Goal: Task Accomplishment & Management: Use online tool/utility

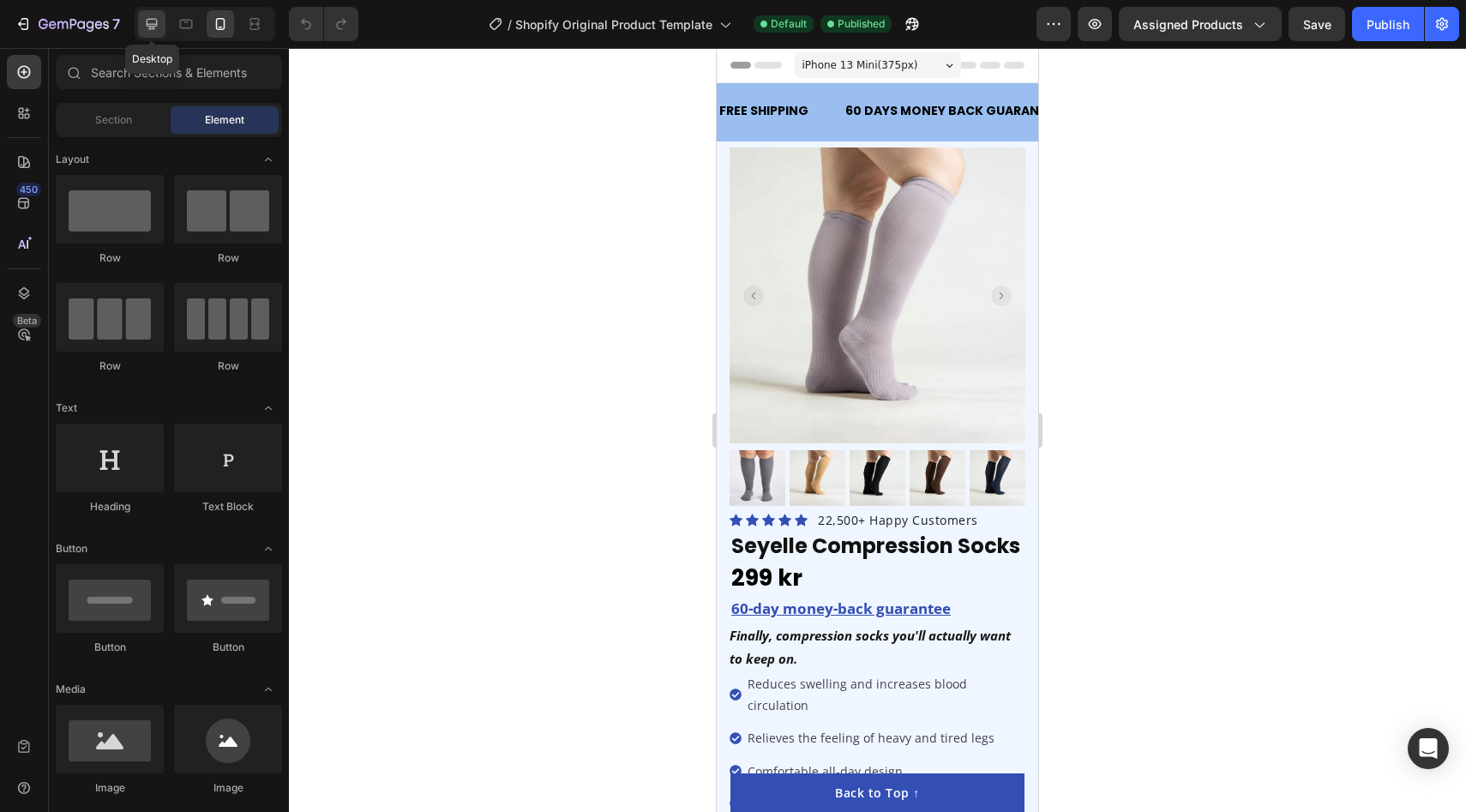
click at [148, 24] on icon at bounding box center [152, 23] width 11 height 11
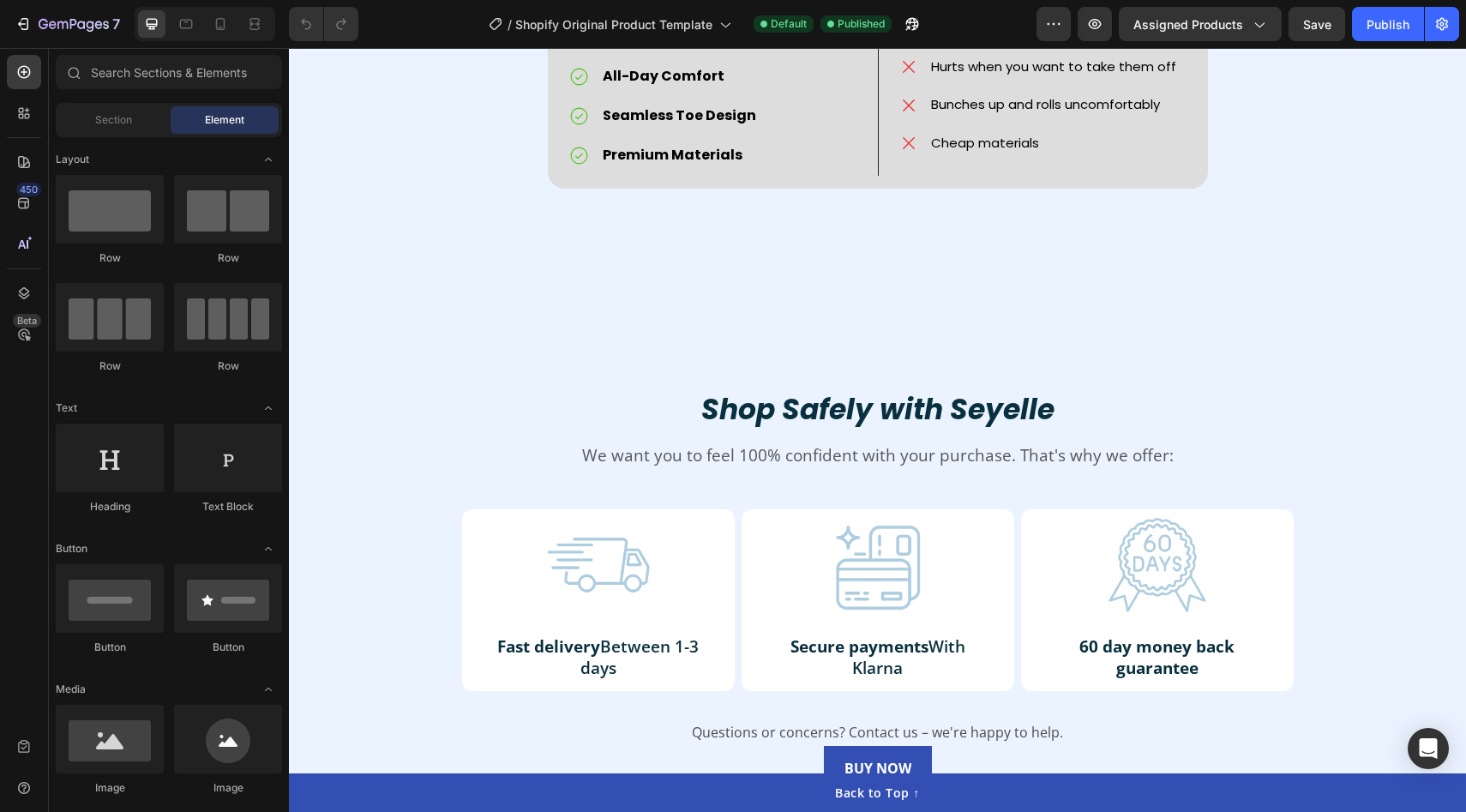
scroll to position [3035, 0]
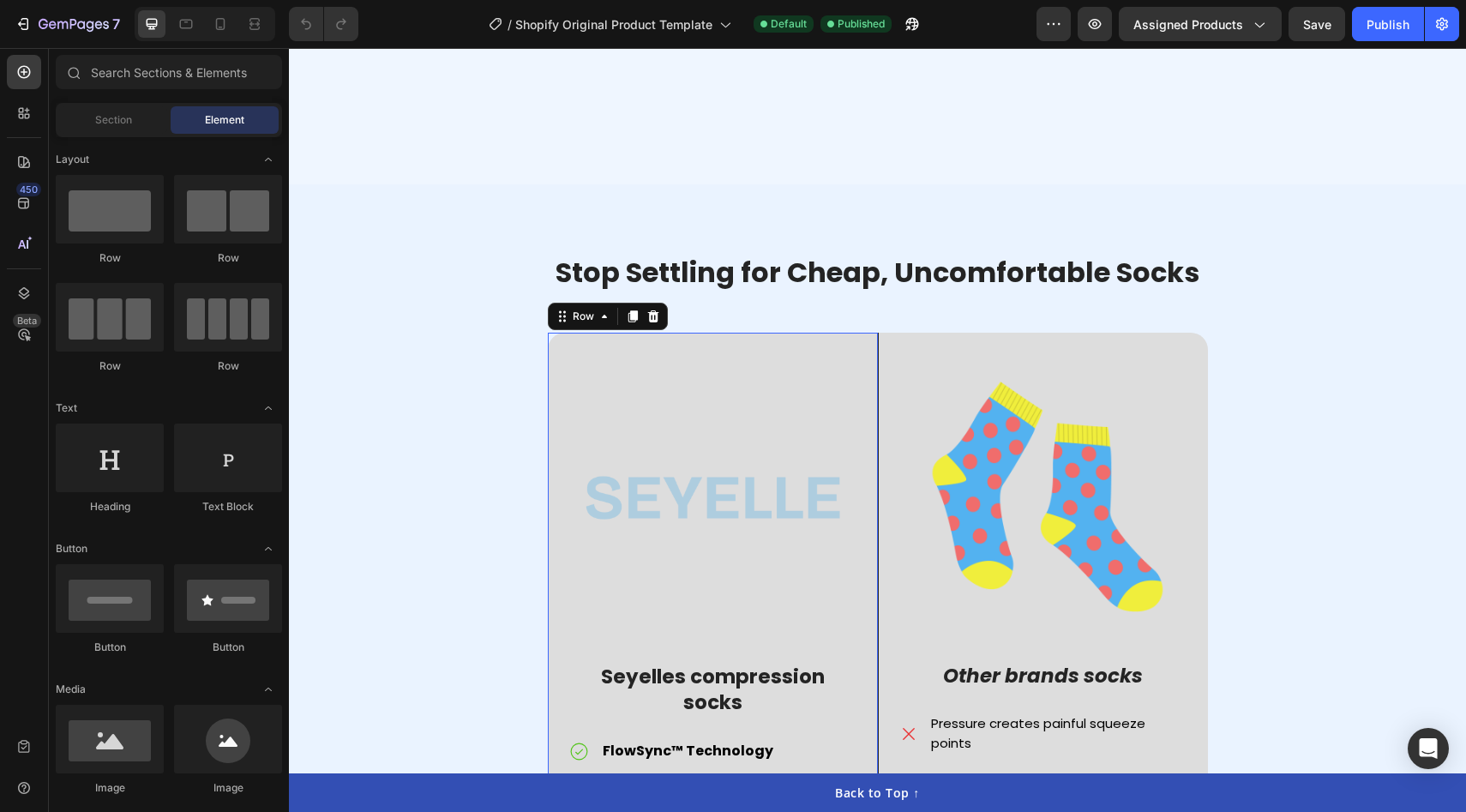
click at [698, 340] on div "Image Seyelles compression socks Text Block FlowSync™ Technology Easy to take o…" at bounding box center [713, 638] width 330 height 609
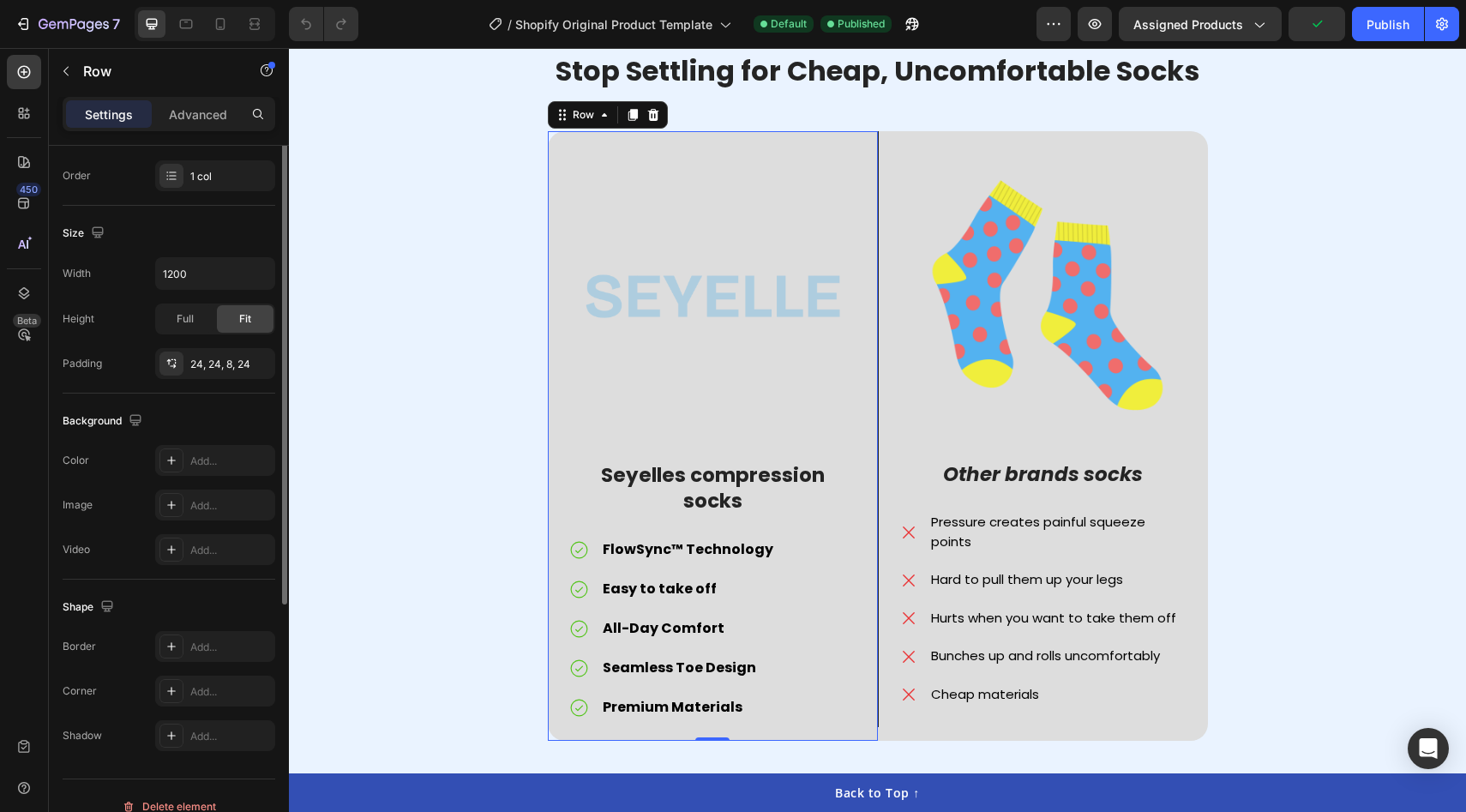
scroll to position [326, 0]
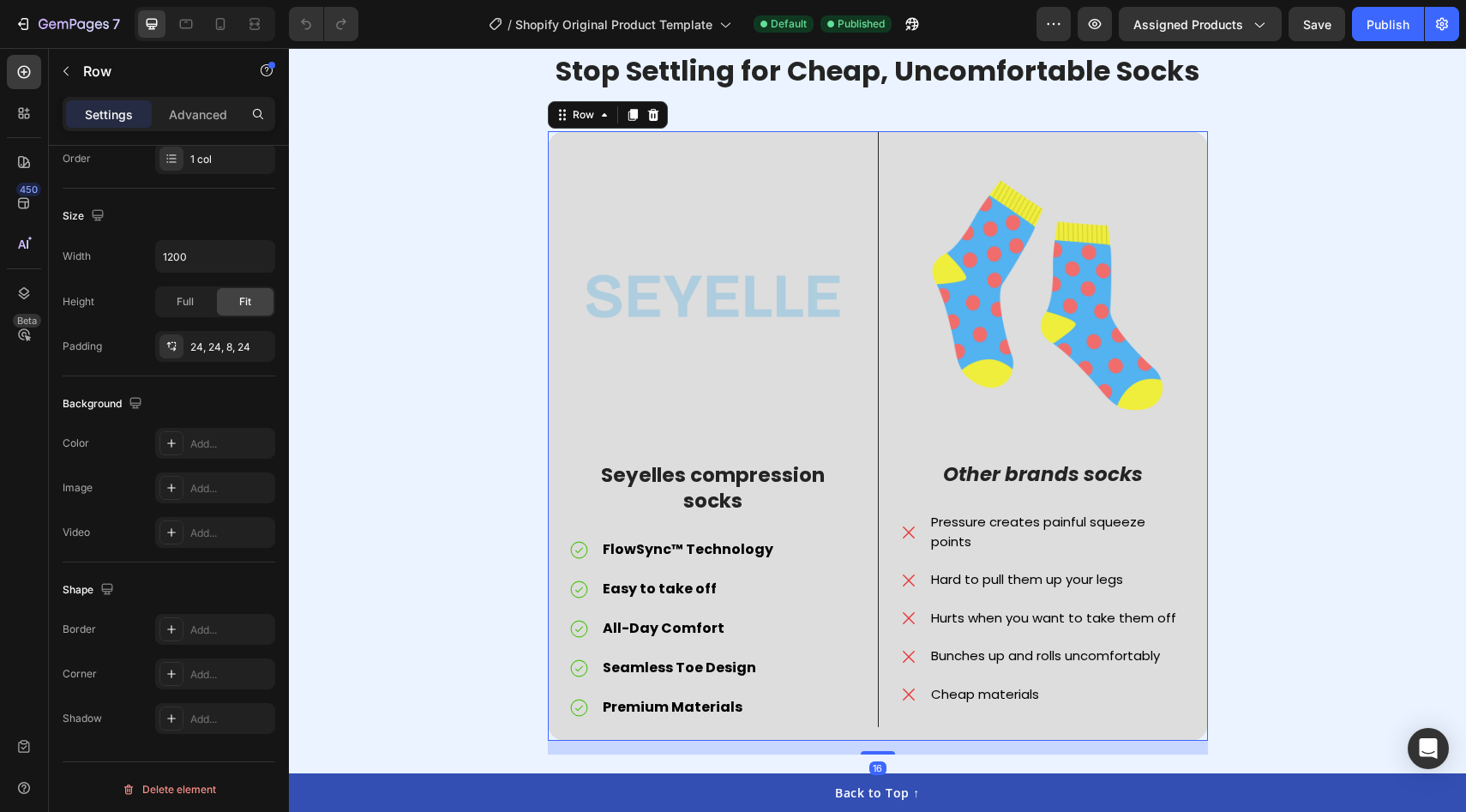
click at [577, 716] on div "Image Seyelles compression socks Text Block FlowSync™ Technology Easy to take o…" at bounding box center [713, 436] width 330 height 609
click at [1204, 173] on div "Image Other brands socks Text Block Pressure creates painful squeeze points Har…" at bounding box center [1042, 429] width 330 height 596
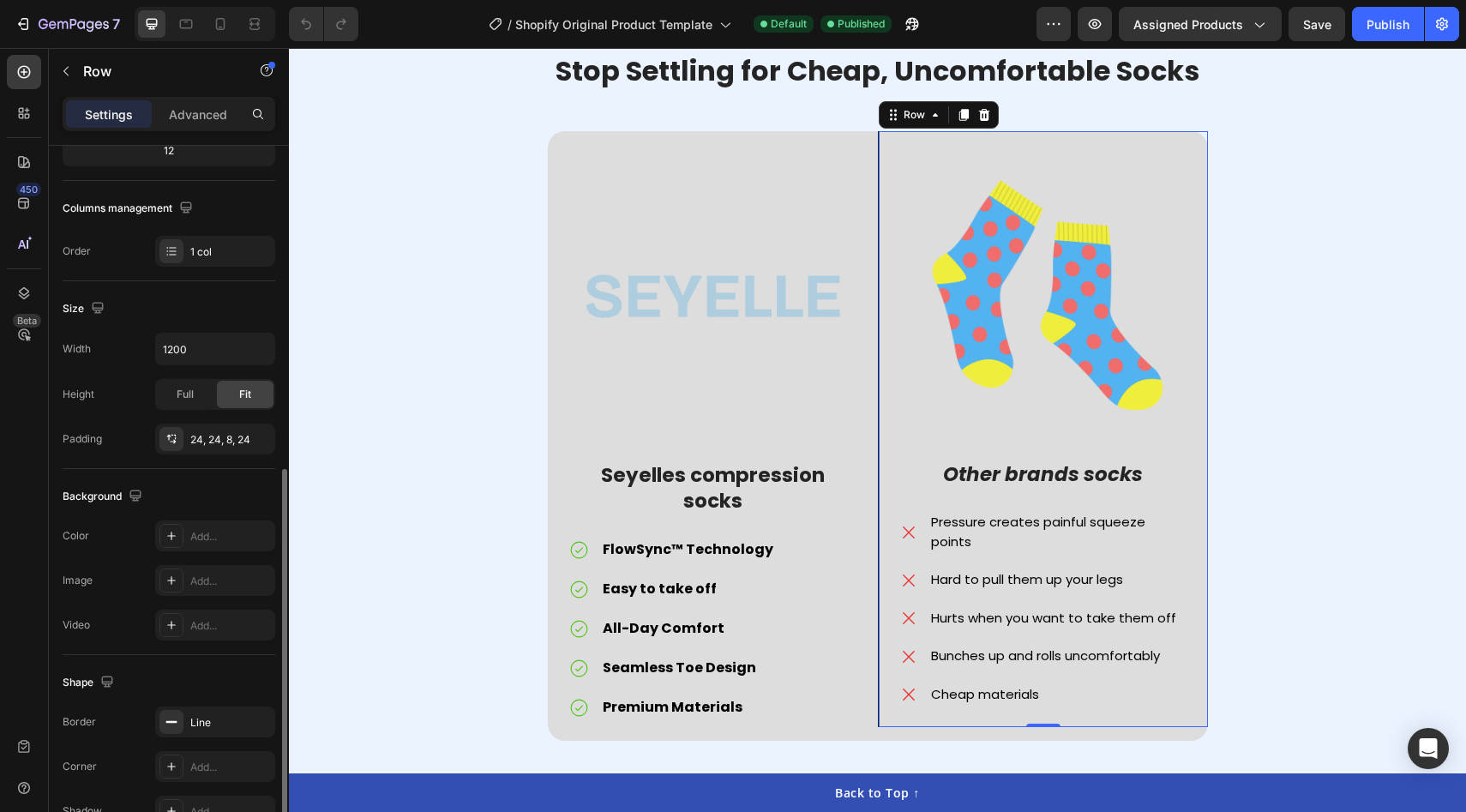
scroll to position [331, 0]
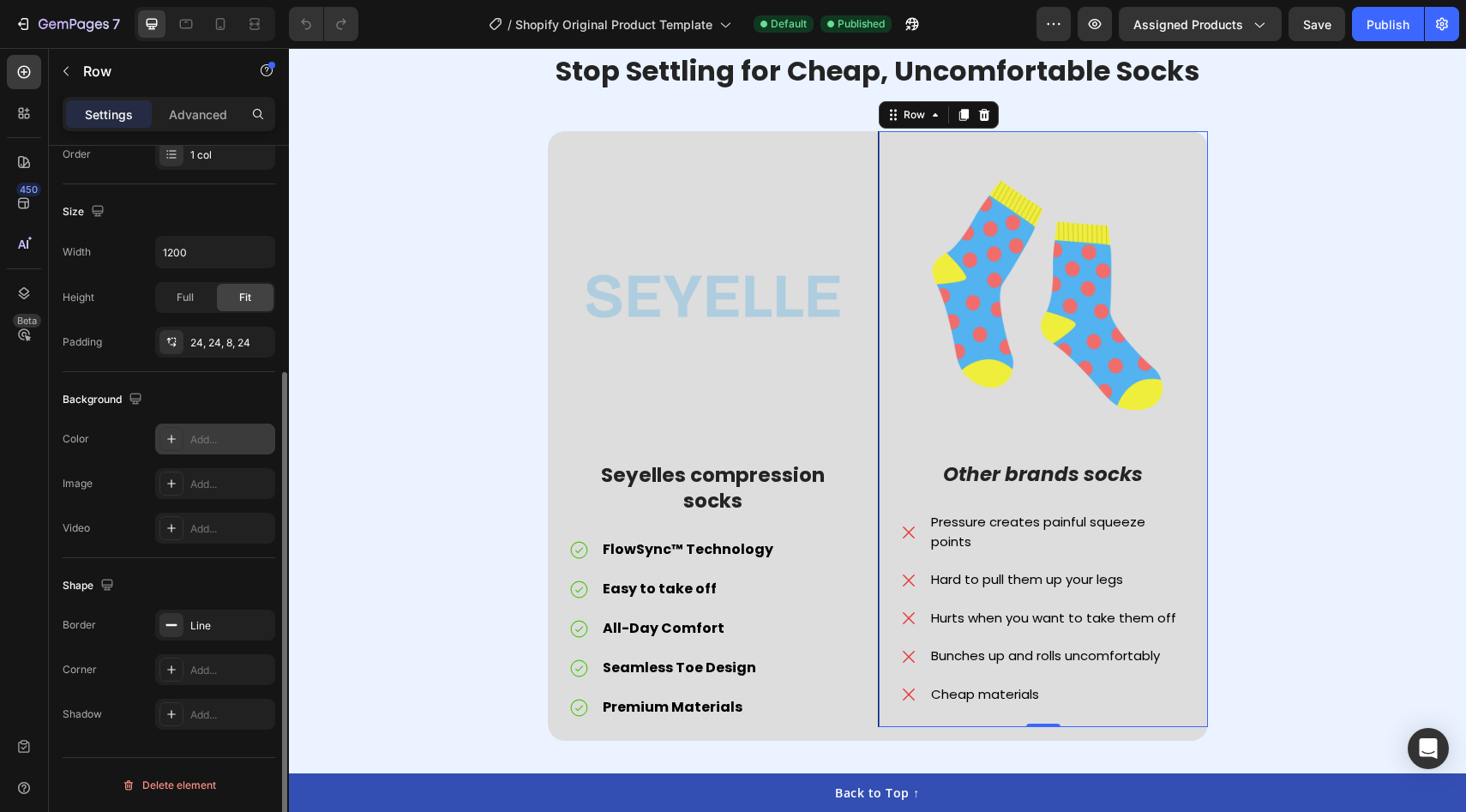
click at [202, 452] on div "Add..." at bounding box center [214, 439] width 120 height 31
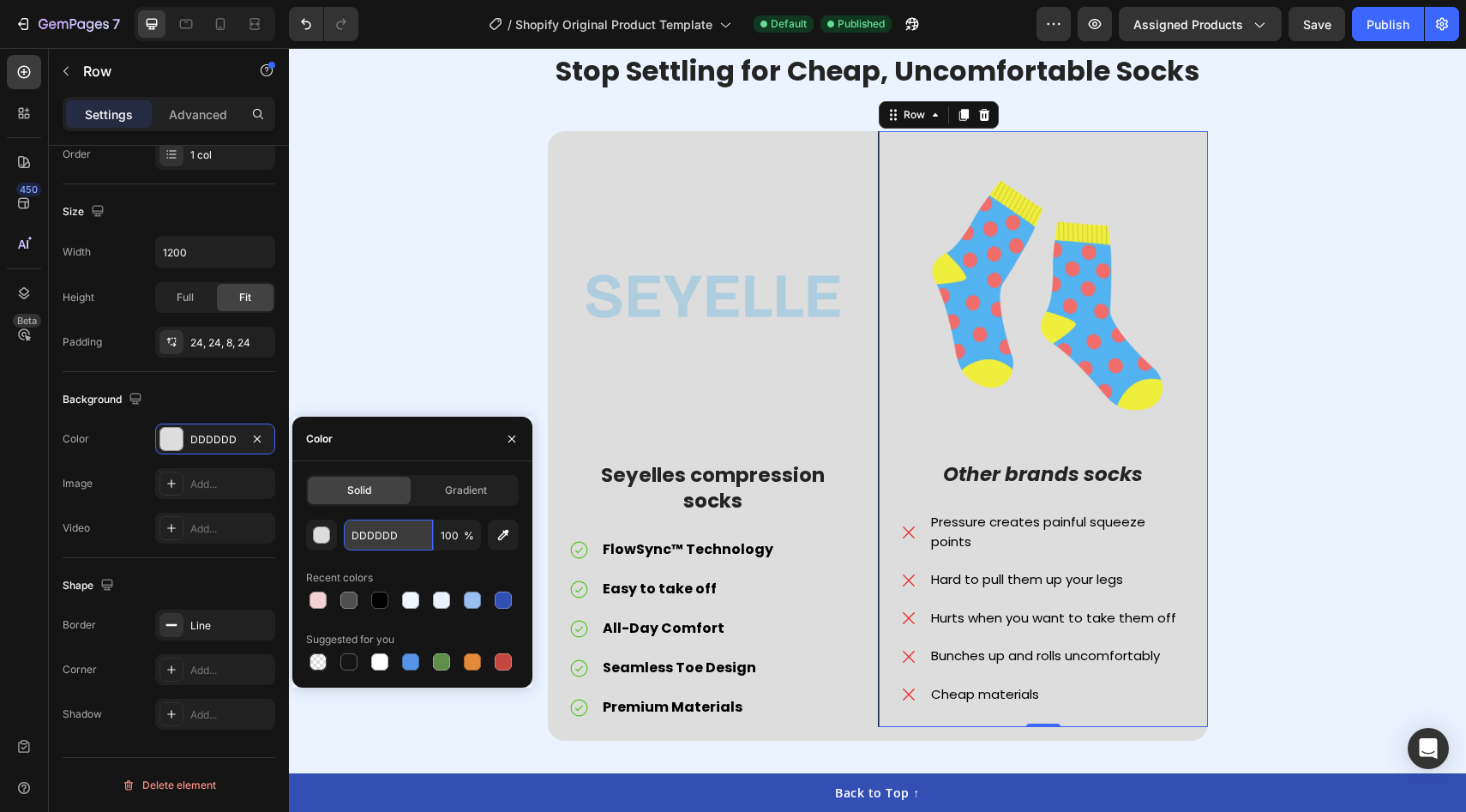
click at [361, 543] on input "DDDDDD" at bounding box center [389, 535] width 90 height 31
click at [325, 537] on div "button" at bounding box center [322, 535] width 18 height 18
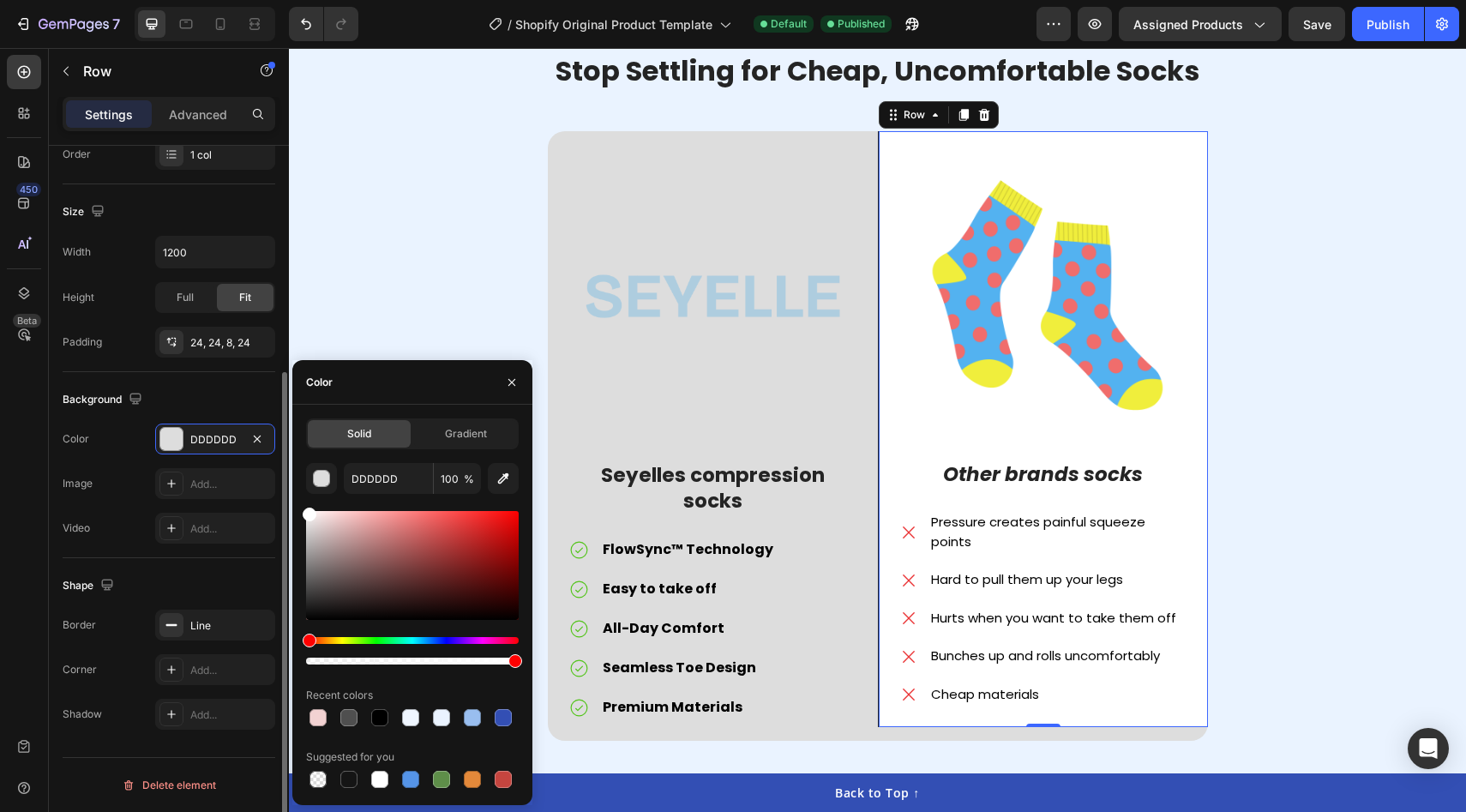
drag, startPoint x: 384, startPoint y: 544, endPoint x: 233, endPoint y: 397, distance: 210.7
click at [233, 397] on div "450 Beta Sections(18) Elements(84) Section Element Hero Section Product Detail …" at bounding box center [144, 429] width 289 height 763
type input "FFFFFF"
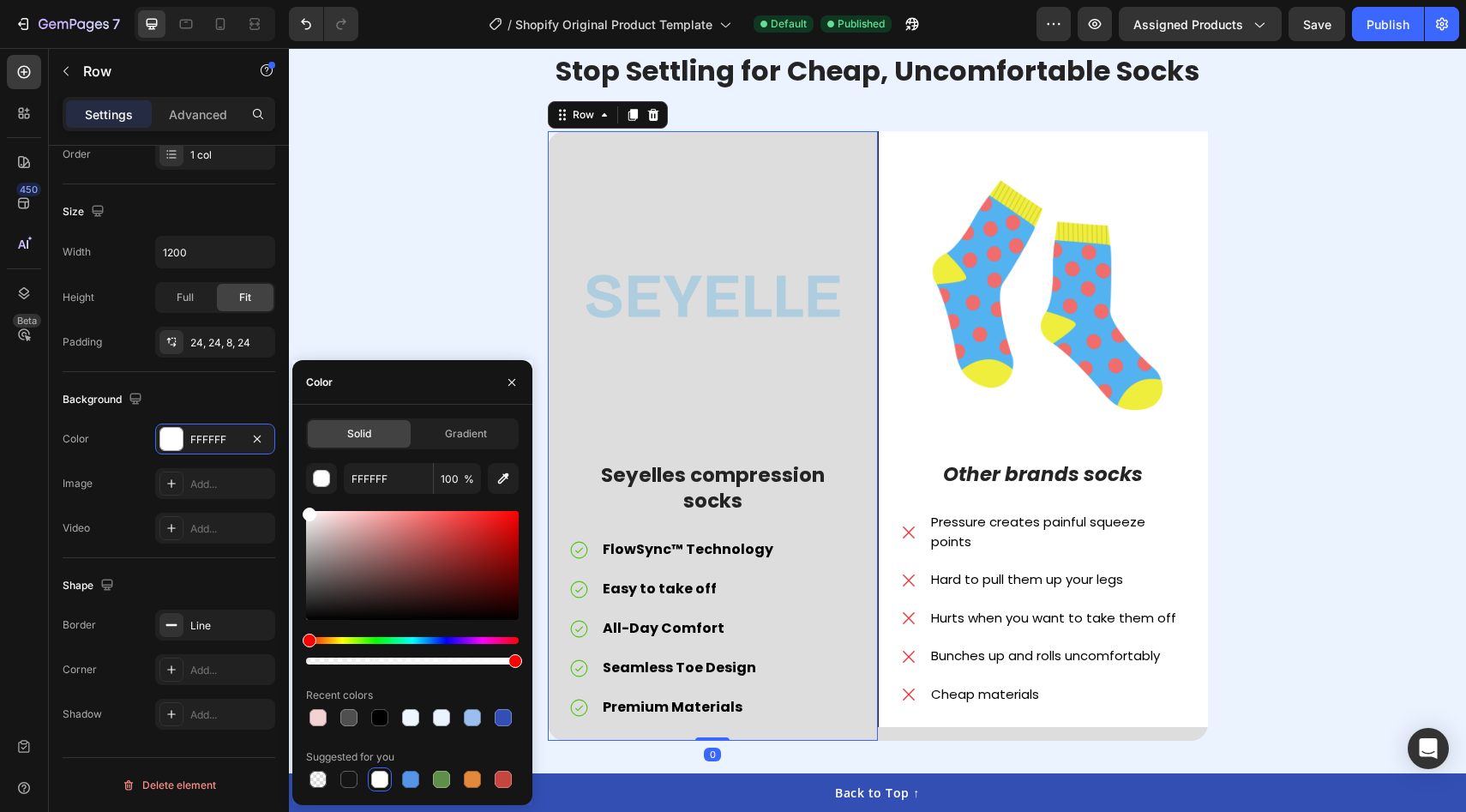
click at [560, 143] on div "Image Seyelles compression socks Text Block FlowSync™ Technology Easy to take o…" at bounding box center [713, 436] width 330 height 609
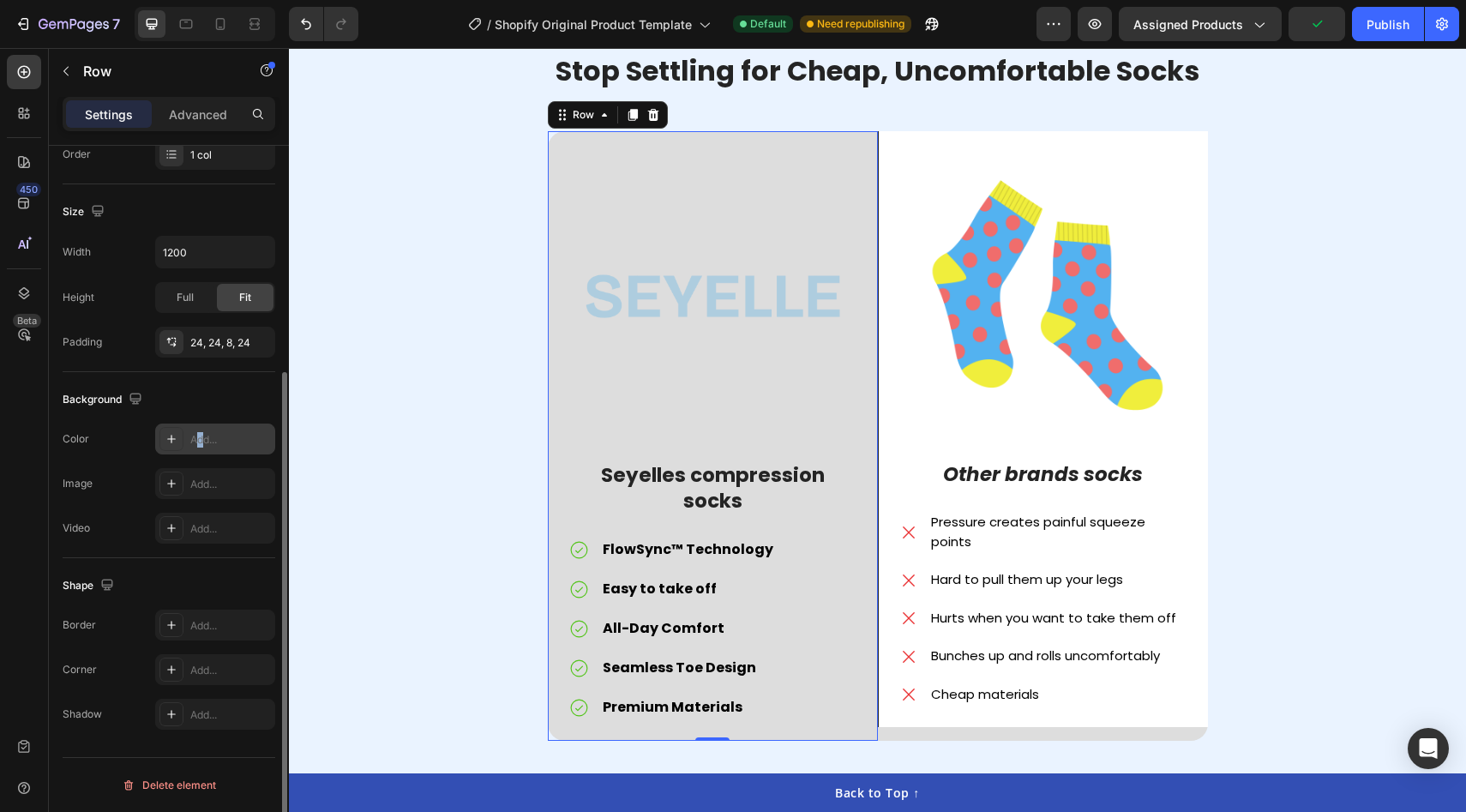
click at [201, 441] on div "Add..." at bounding box center [230, 440] width 81 height 16
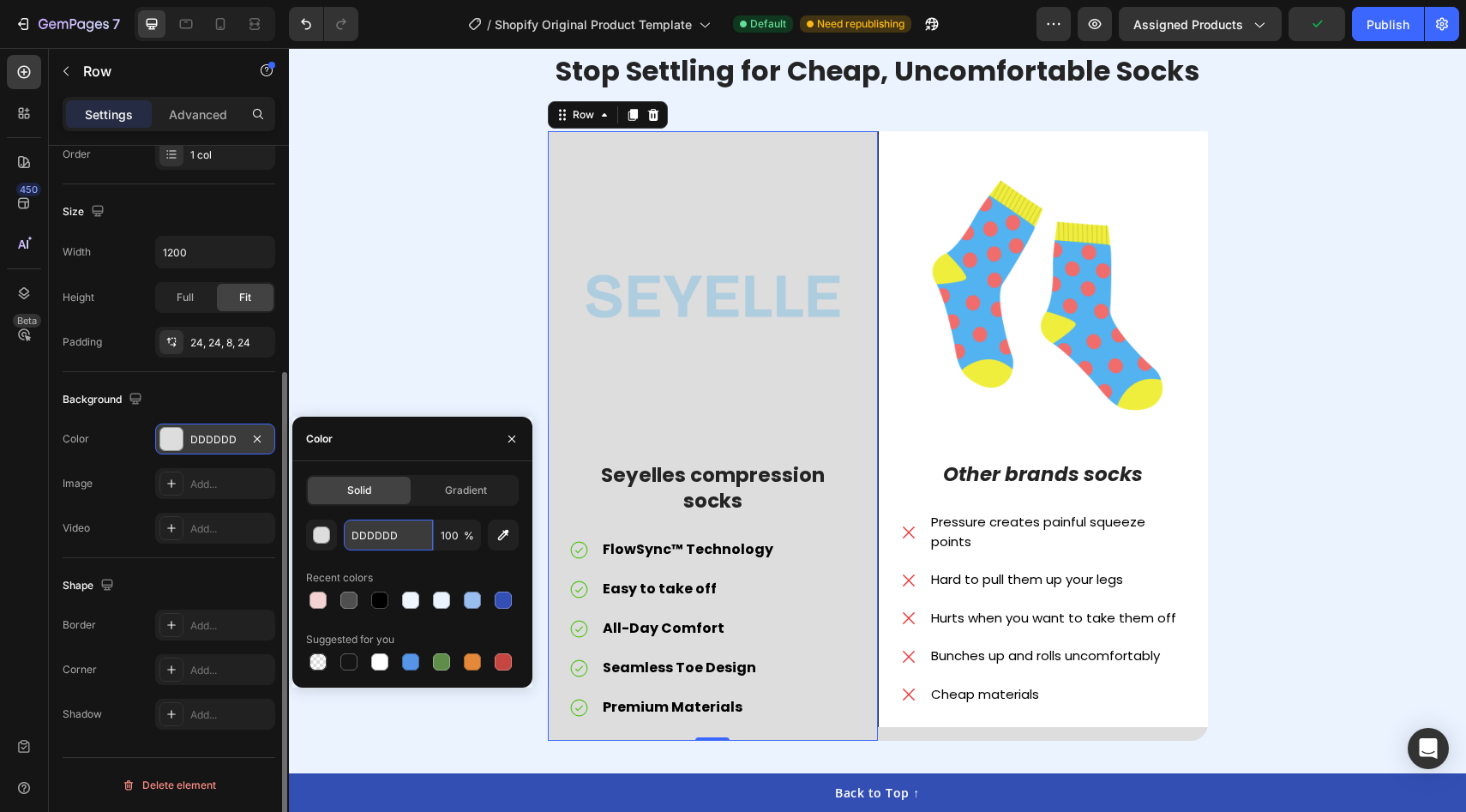
click at [358, 532] on input "DDDDDD" at bounding box center [389, 535] width 90 height 31
click at [366, 544] on input "DDDDDD" at bounding box center [389, 535] width 90 height 31
click at [314, 535] on div "button" at bounding box center [322, 535] width 18 height 18
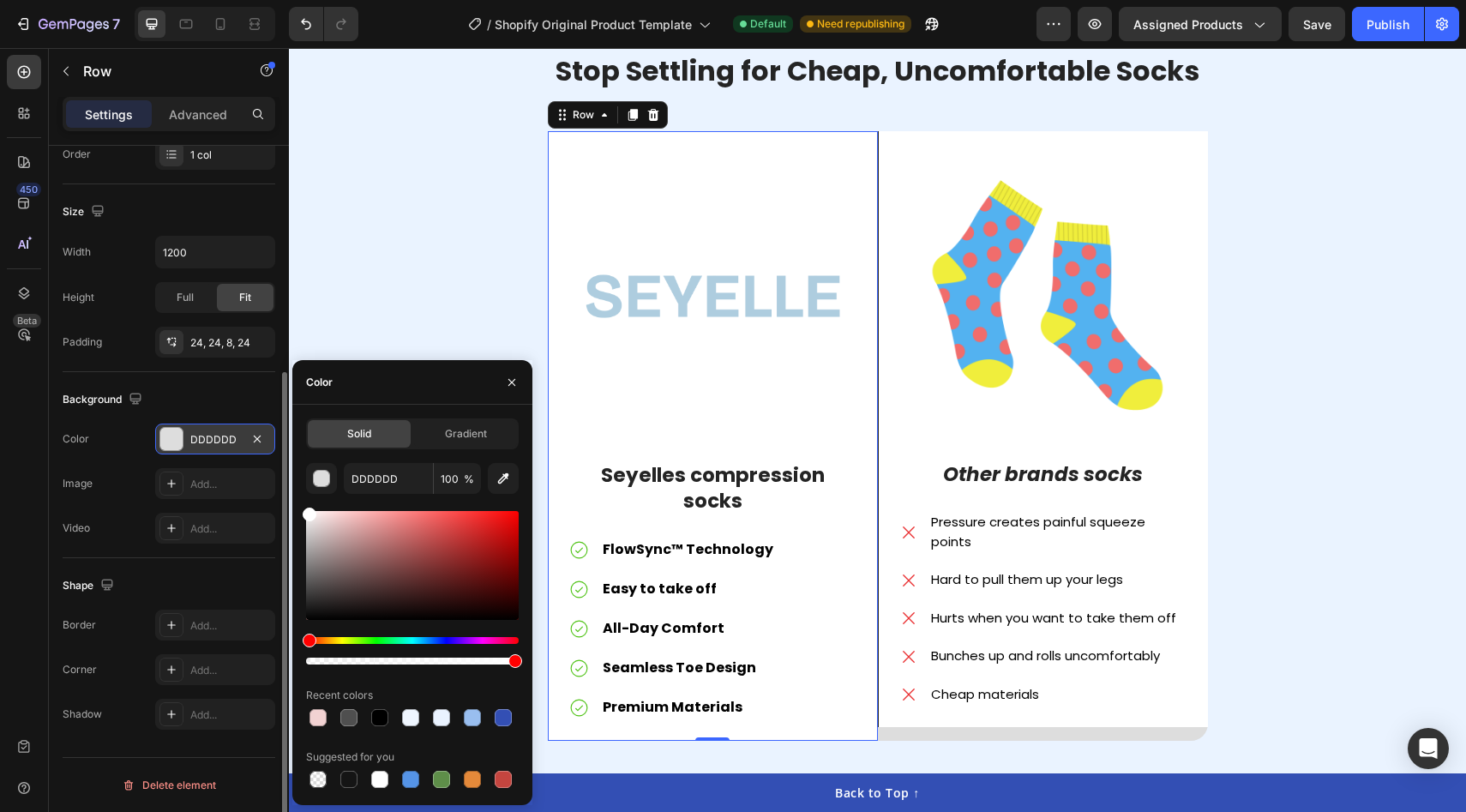
drag, startPoint x: 374, startPoint y: 530, endPoint x: 240, endPoint y: 425, distance: 170.2
click at [240, 425] on div "450 Beta Sections(18) Elements(84) Section Element Hero Section Product Detail …" at bounding box center [144, 429] width 289 height 763
type input "FFFFFF"
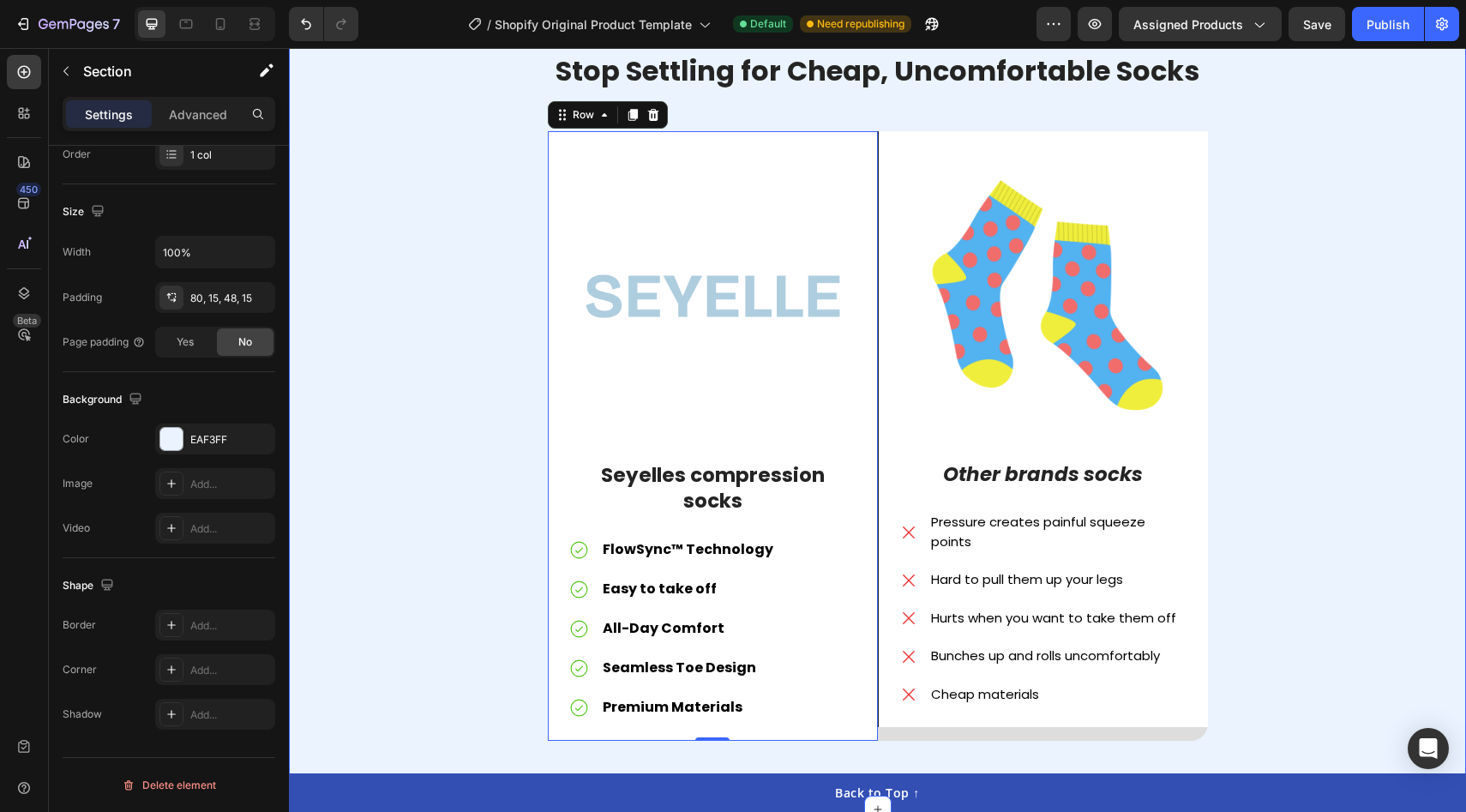
click at [433, 264] on div "Stop Settling for Cheap, Uncomfortable Socks Heading Image Seyelles compression…" at bounding box center [878, 410] width 1151 height 717
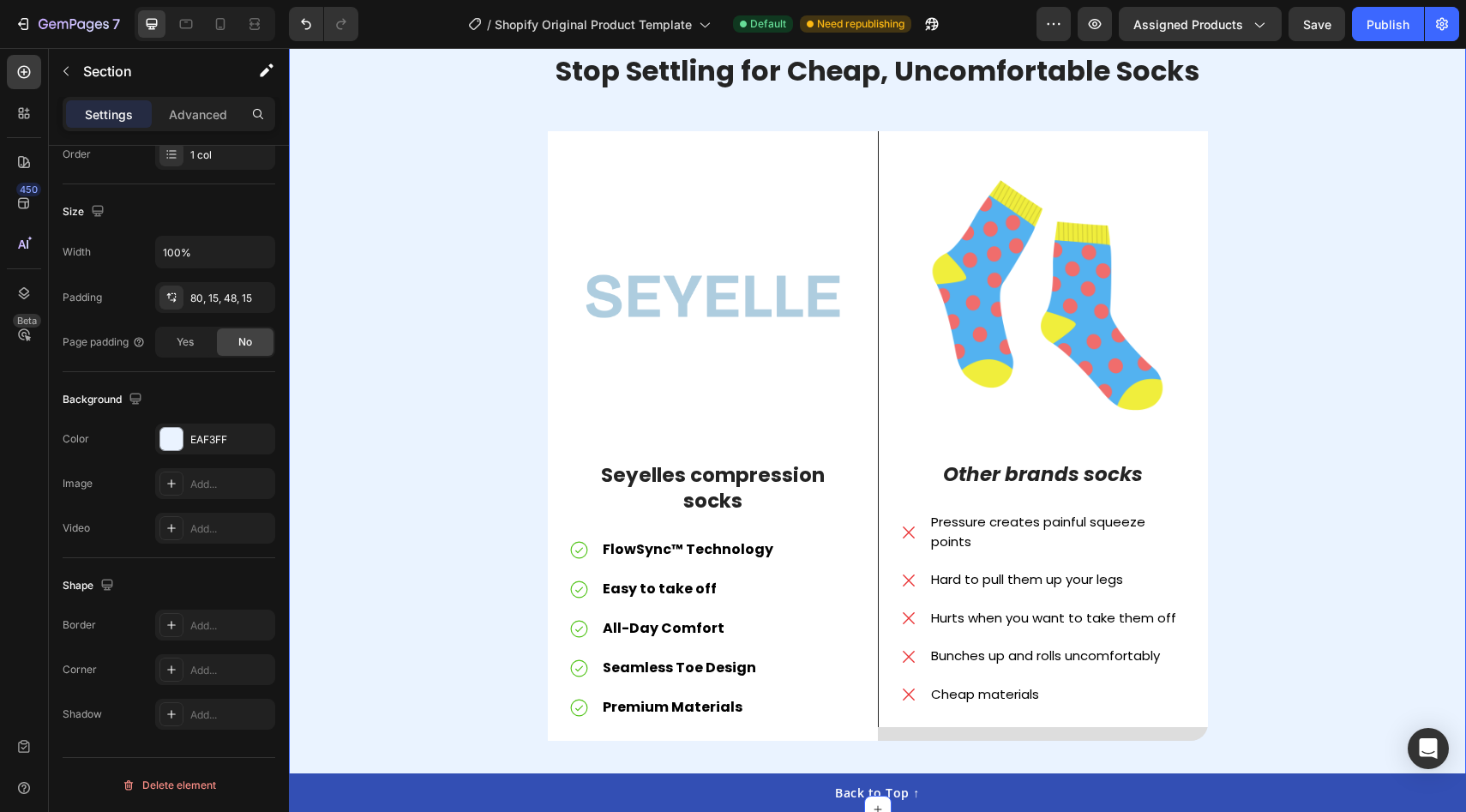
scroll to position [0, 0]
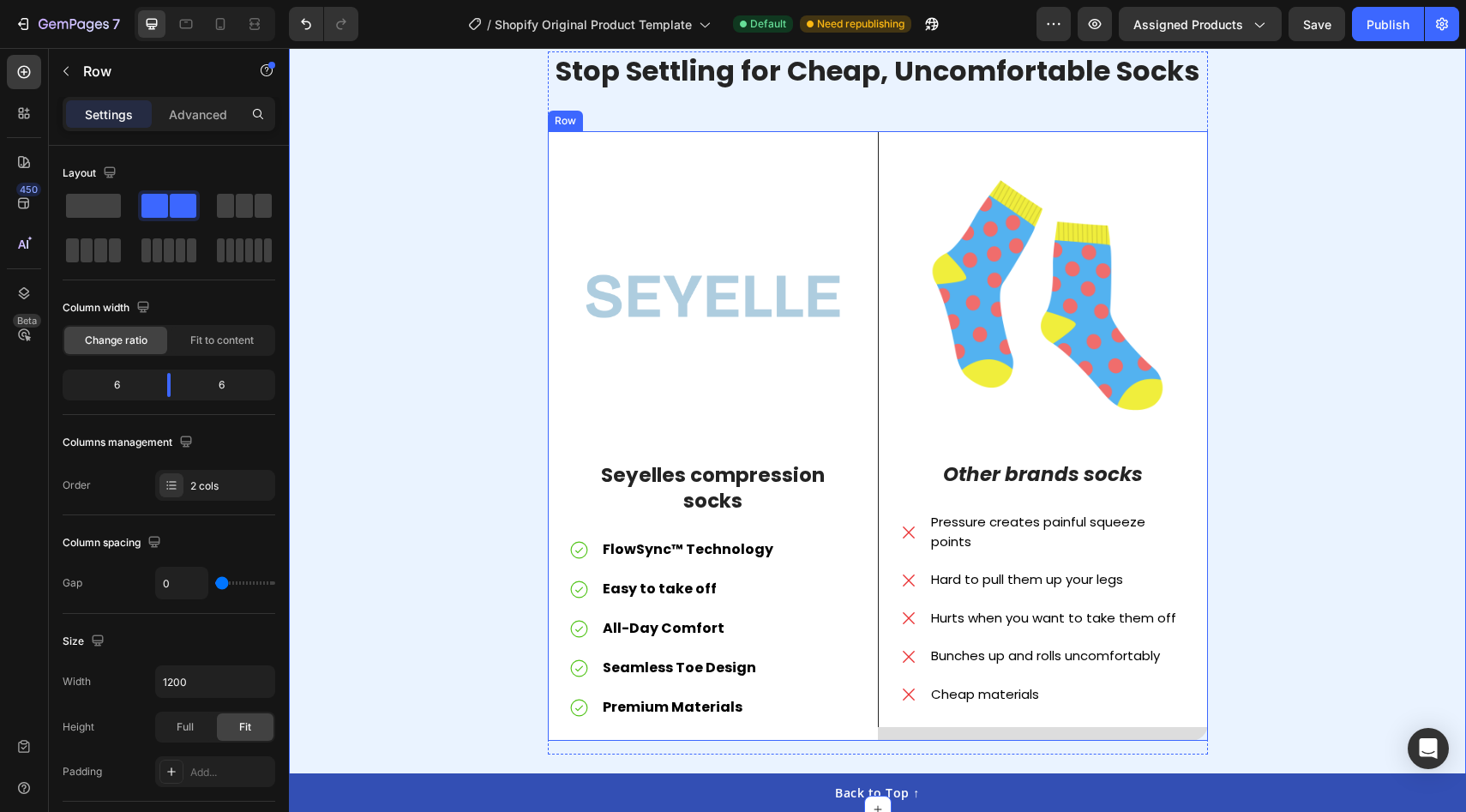
click at [656, 719] on div "Image Seyelles compression socks Text Block FlowSync™ Technology Easy to take o…" at bounding box center [713, 436] width 330 height 609
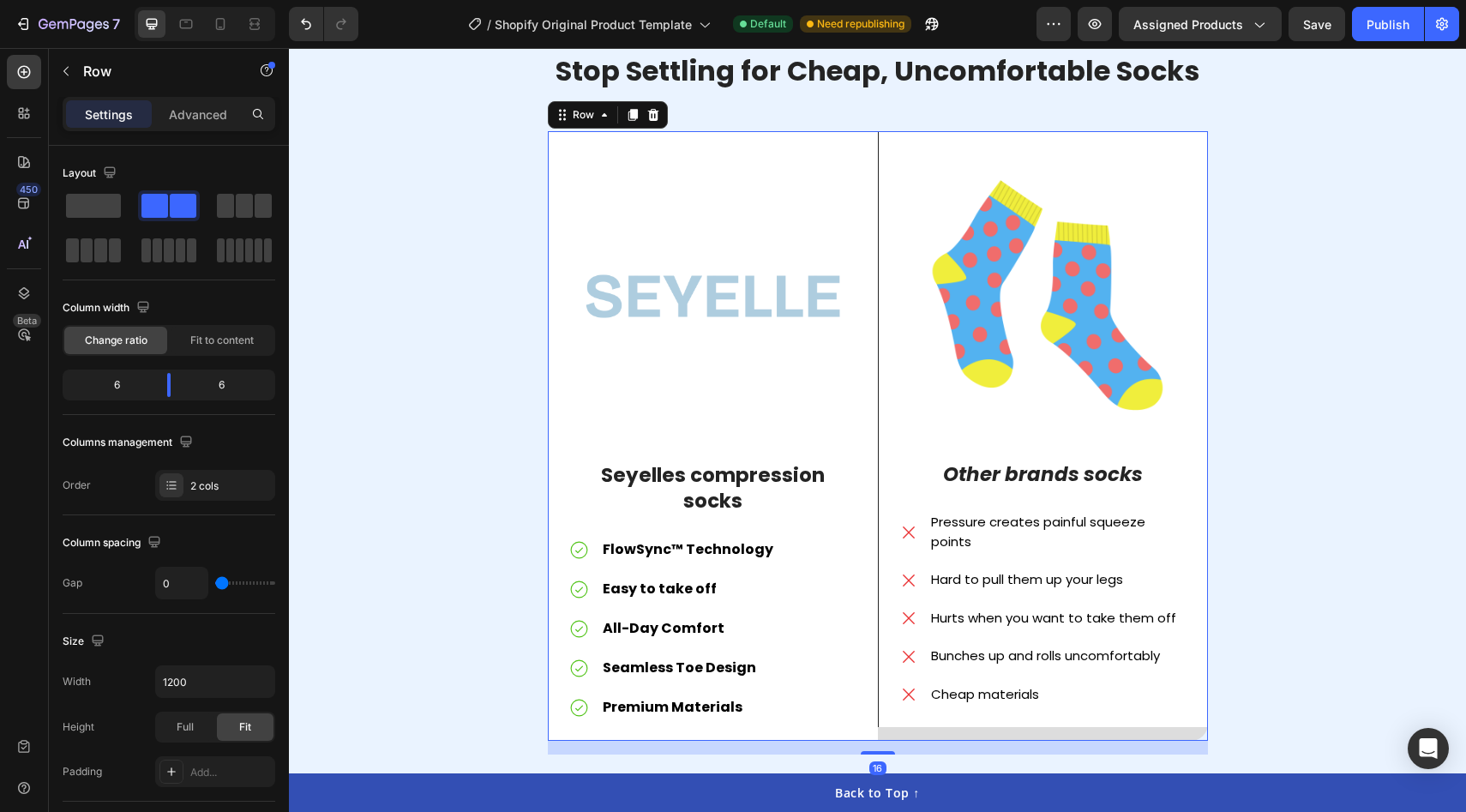
click at [628, 719] on div "Image Seyelles compression socks Text Block FlowSync™ Technology Easy to take o…" at bounding box center [713, 436] width 330 height 609
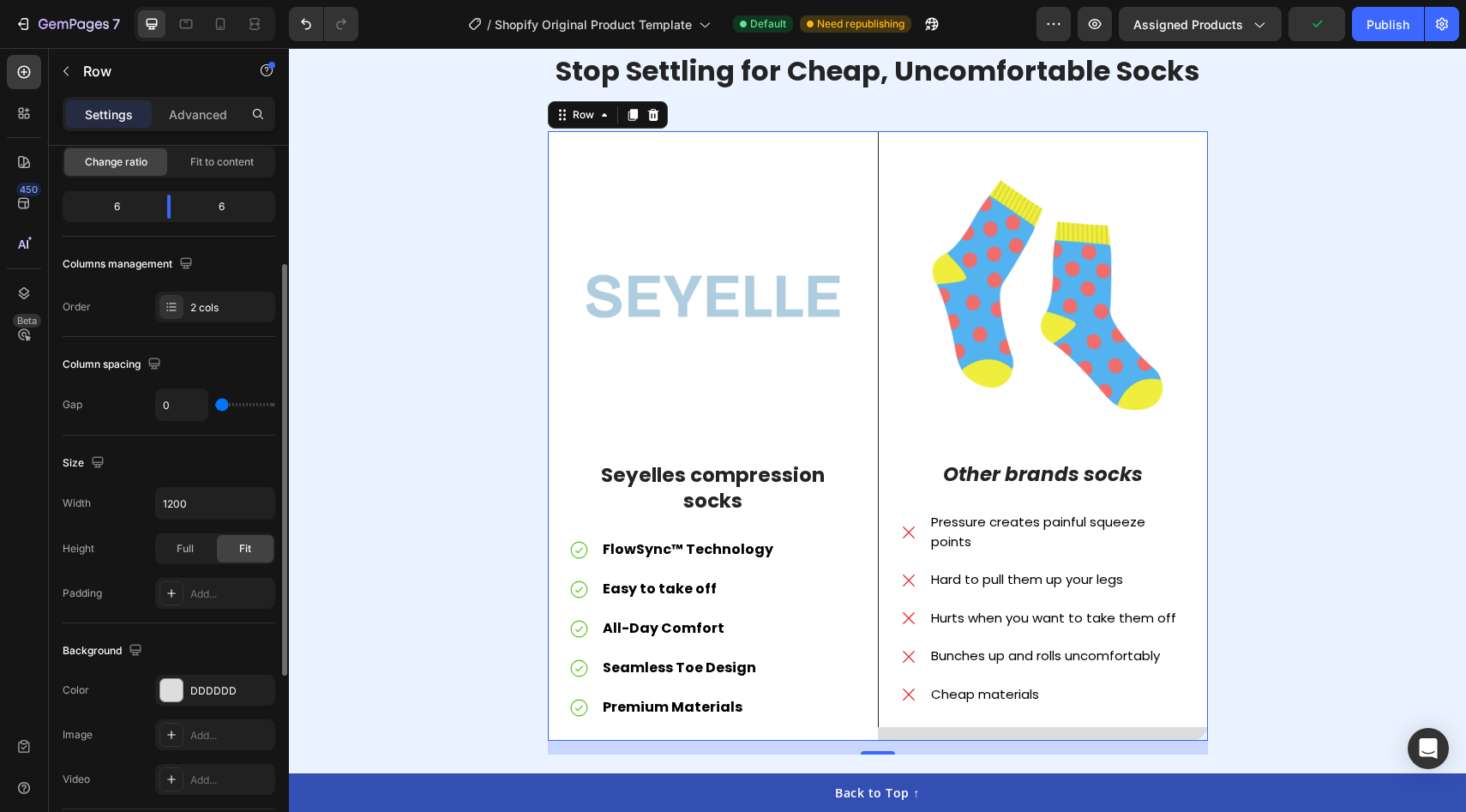
scroll to position [213, 0]
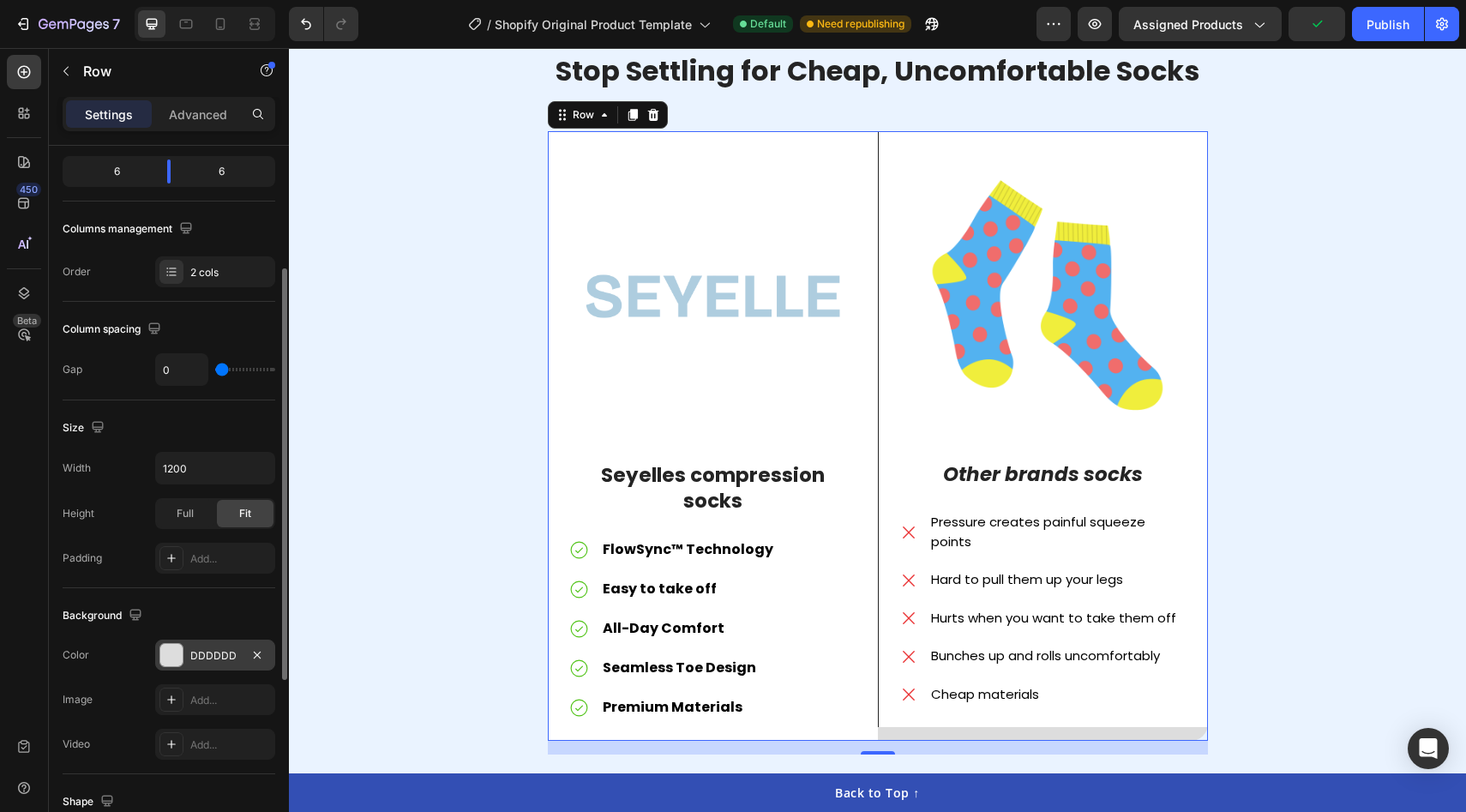
click at [172, 653] on div at bounding box center [171, 654] width 22 height 22
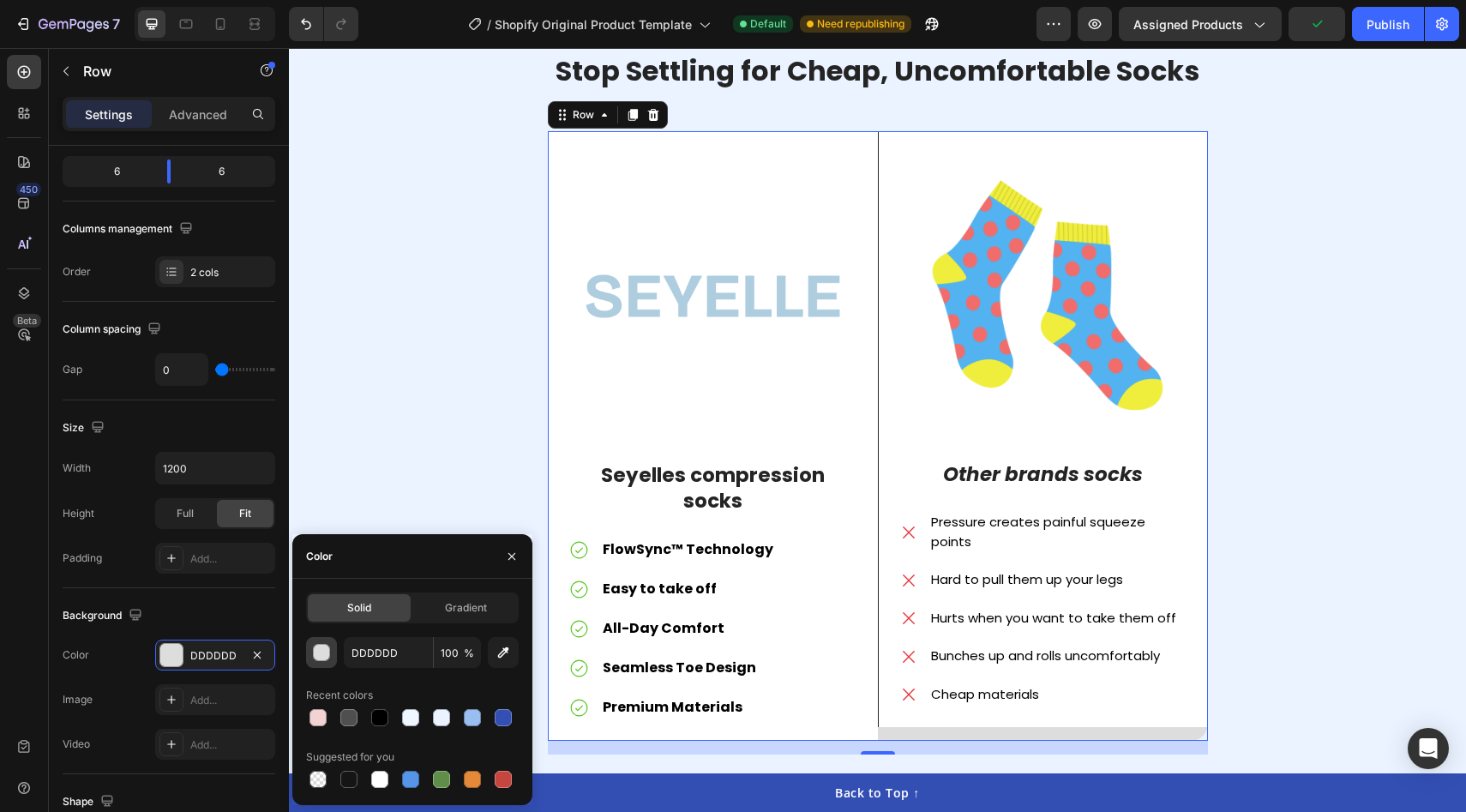
click at [315, 647] on div "button" at bounding box center [322, 653] width 18 height 18
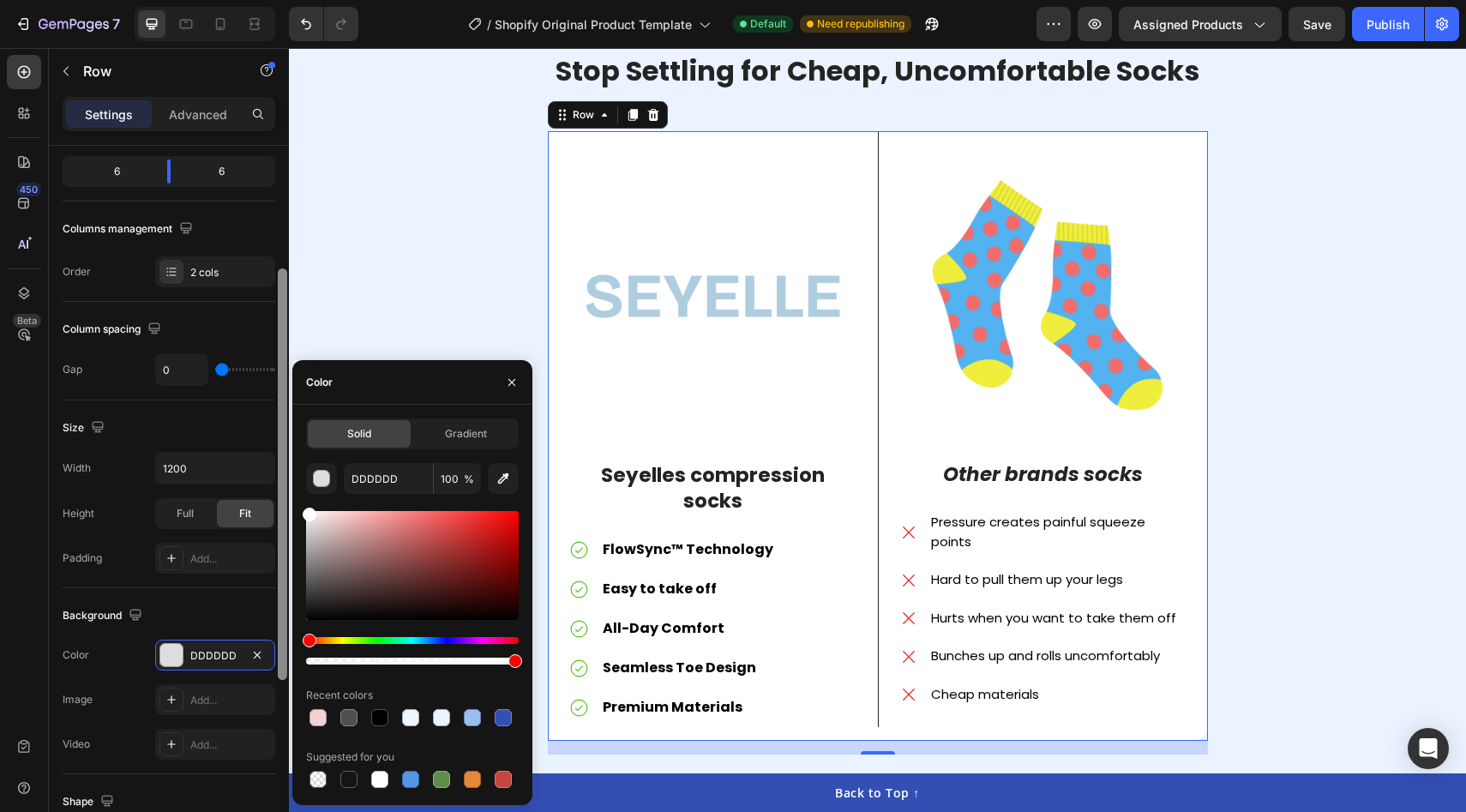
drag, startPoint x: 330, startPoint y: 583, endPoint x: 277, endPoint y: 460, distance: 133.9
click at [278, 447] on div "450 Beta Sections(18) Elements(84) Section Element Hero Section Product Detail …" at bounding box center [144, 429] width 289 height 763
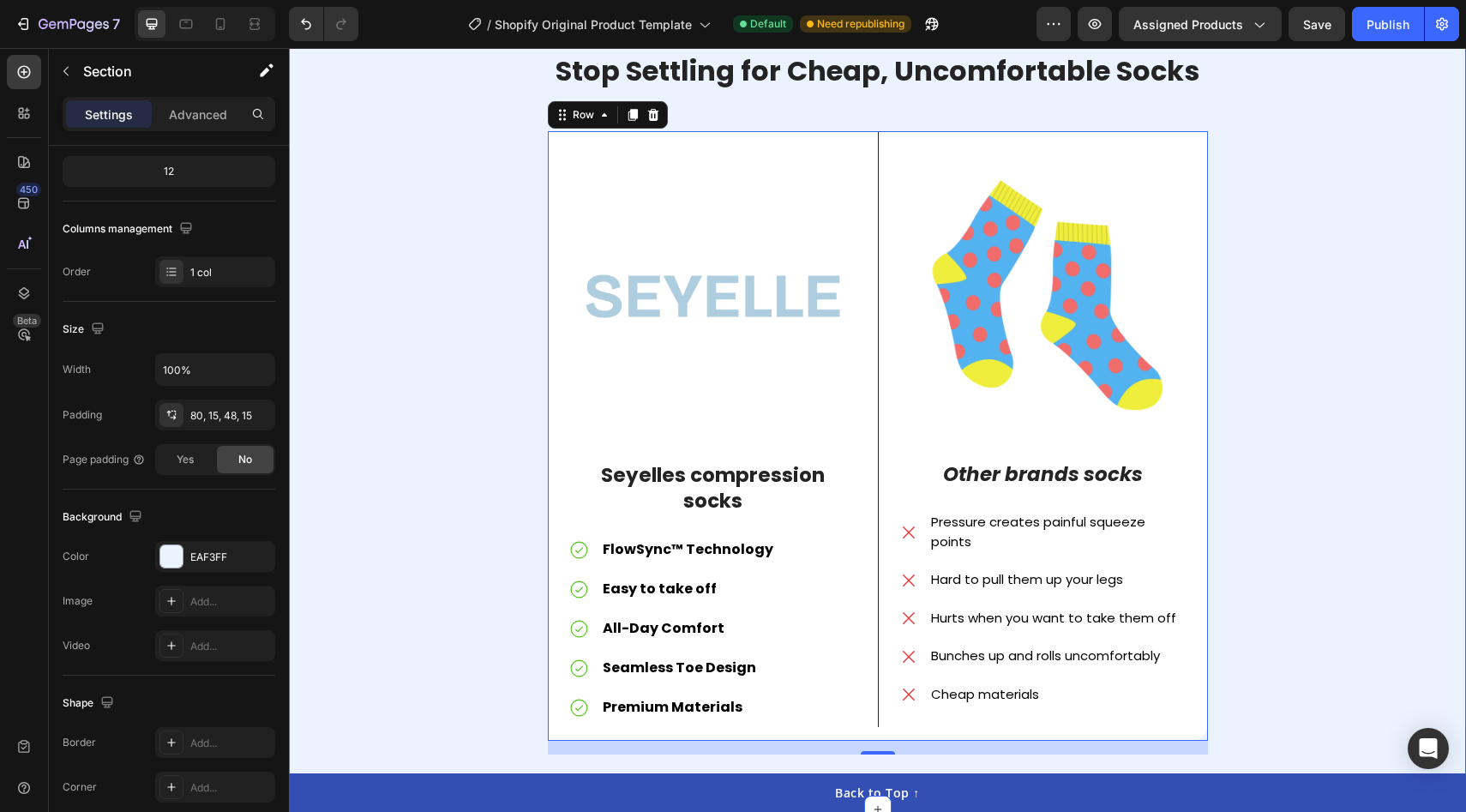
click at [391, 247] on div "Stop Settling for Cheap, Uncomfortable Socks Heading Image Seyelles compression…" at bounding box center [878, 410] width 1151 height 717
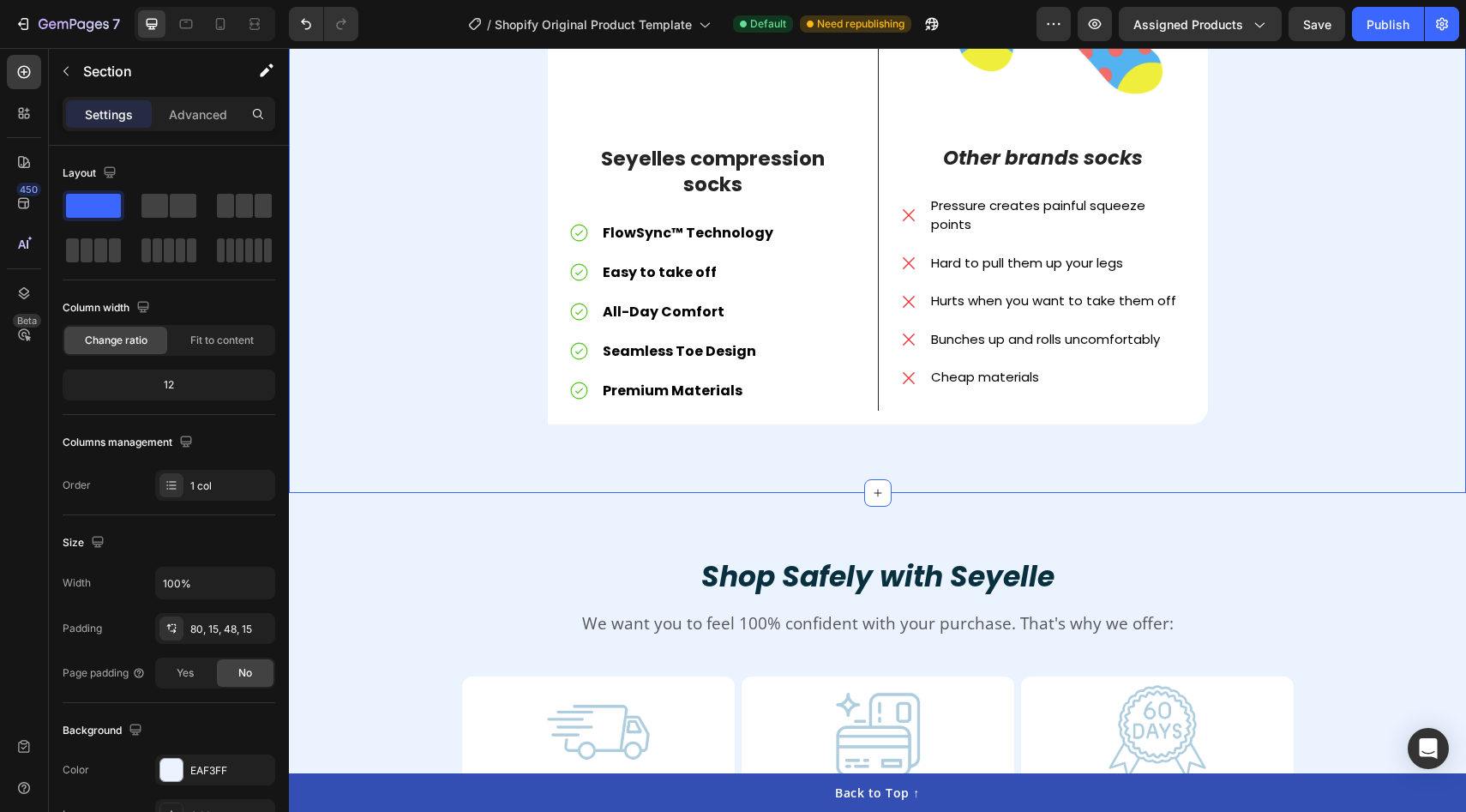
scroll to position [3360, 0]
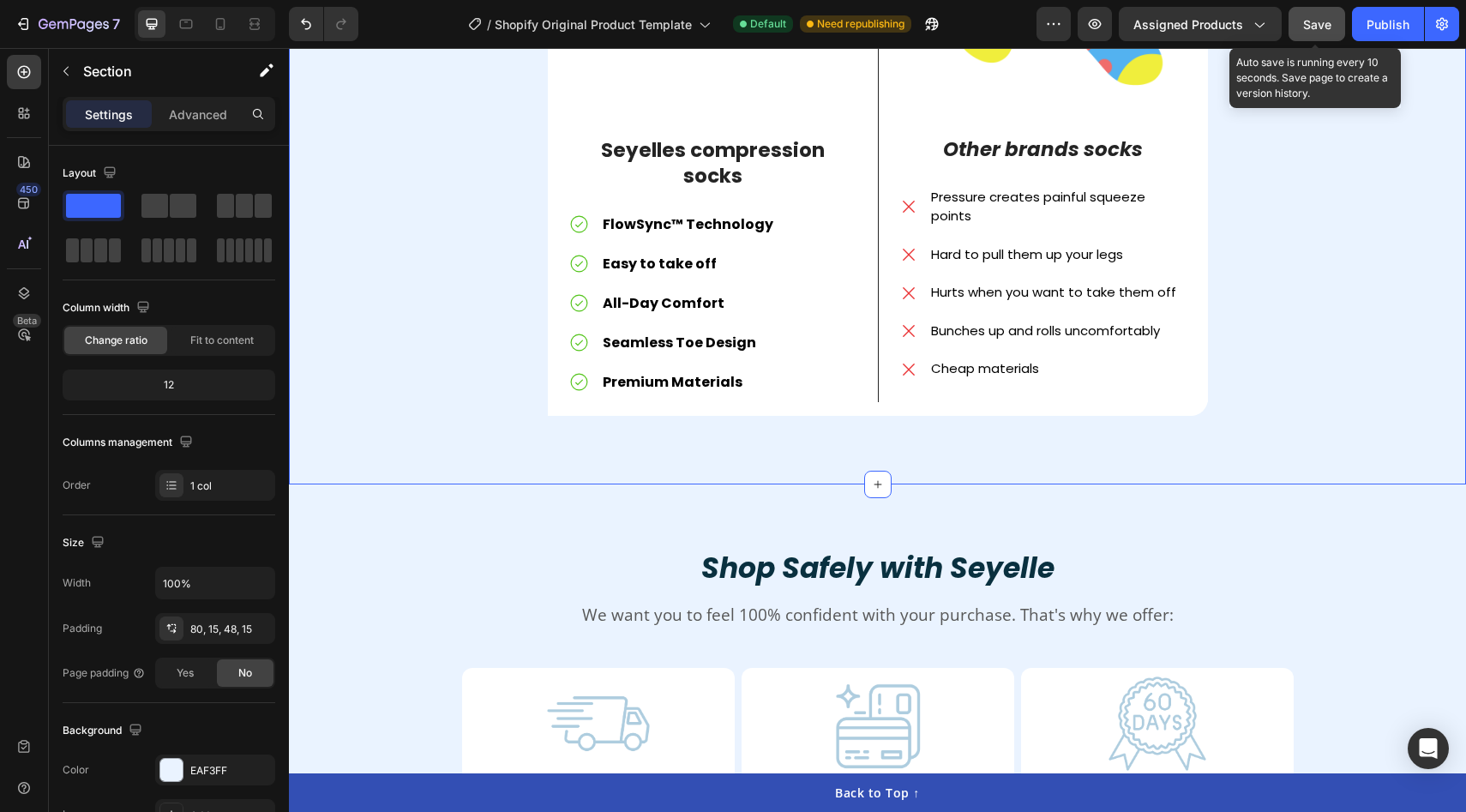
click at [1307, 24] on span "Save" at bounding box center [1317, 24] width 28 height 15
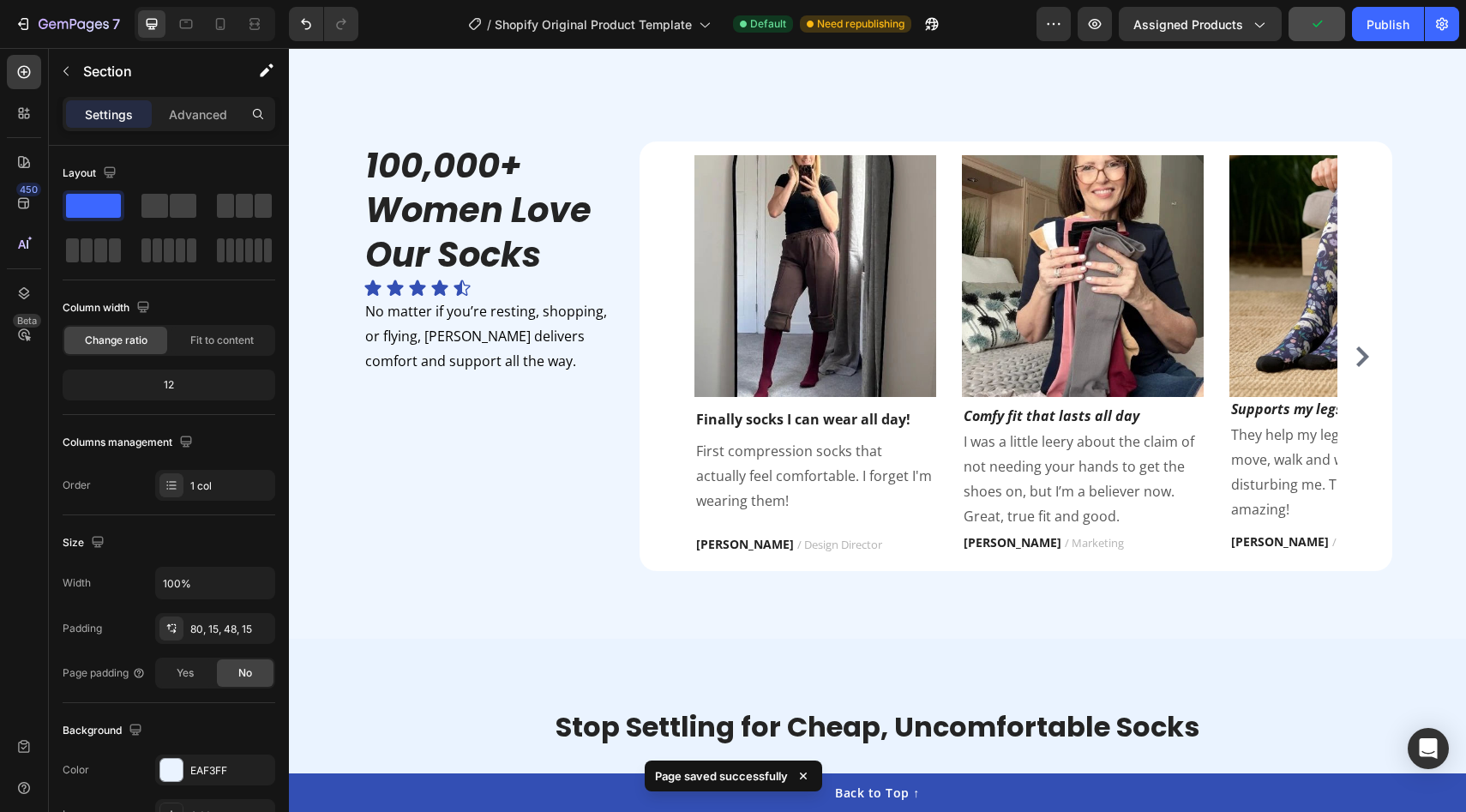
scroll to position [2275, 0]
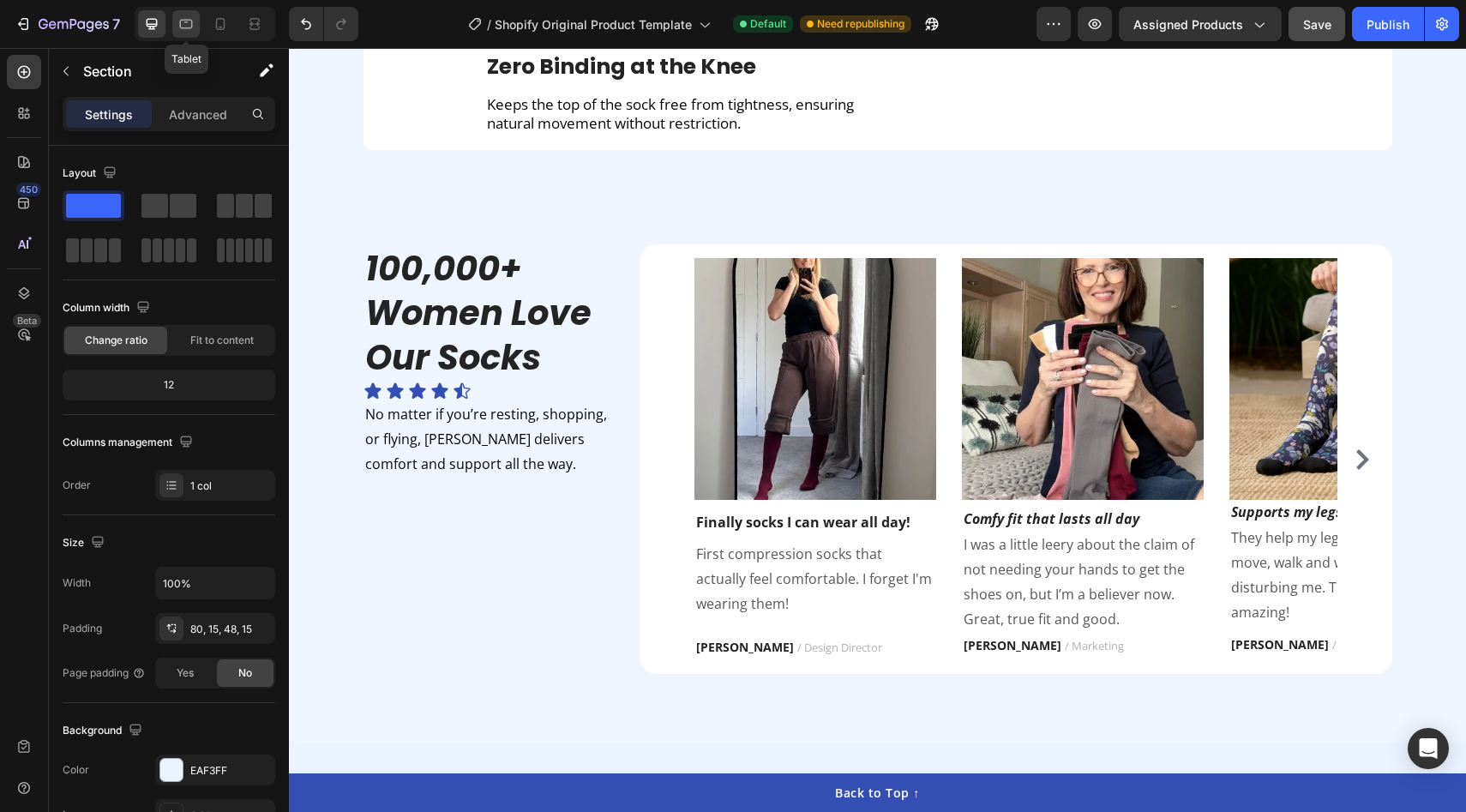
click at [196, 35] on div at bounding box center [186, 24] width 27 height 27
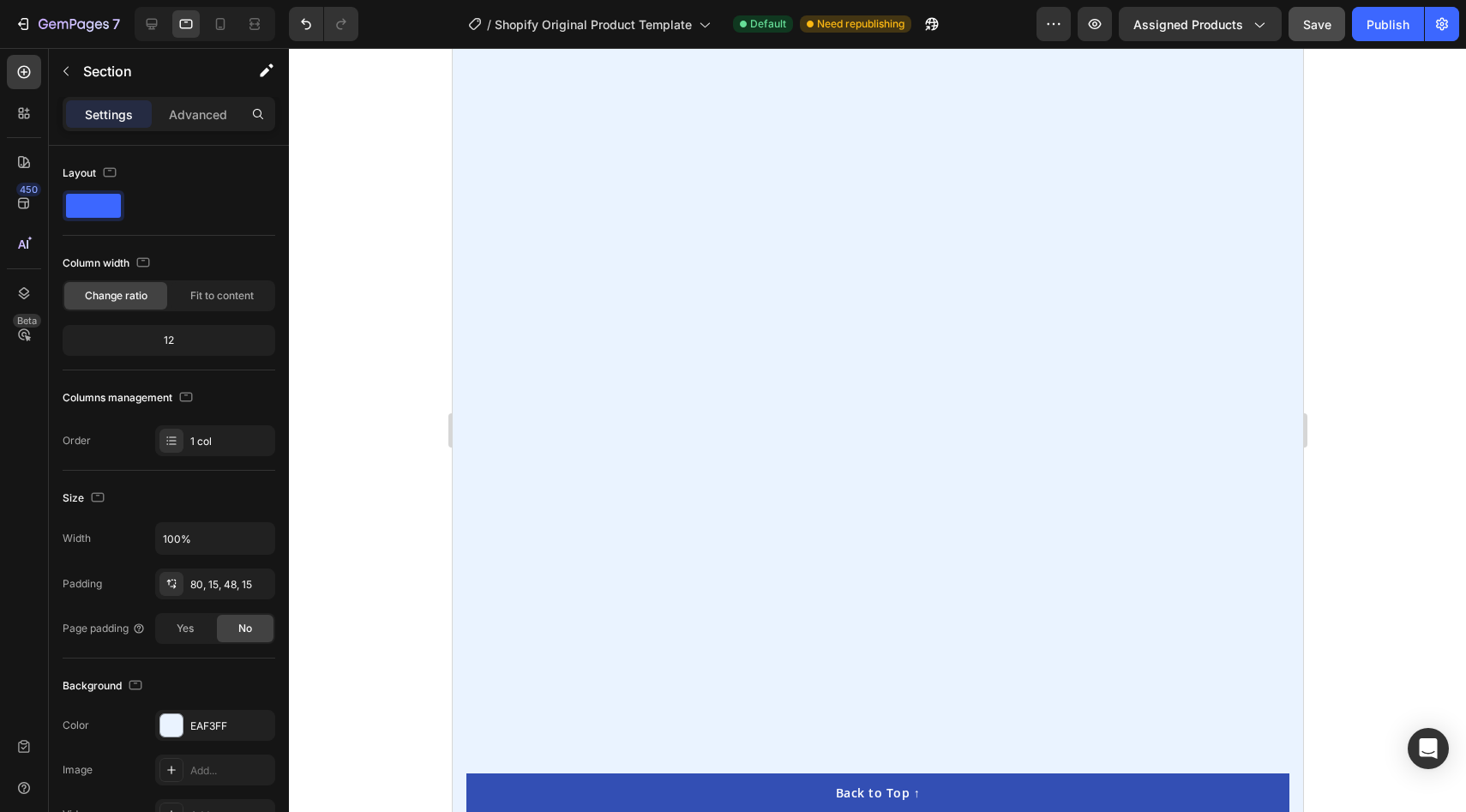
scroll to position [3245, 0]
click at [154, 19] on icon at bounding box center [152, 24] width 18 height 18
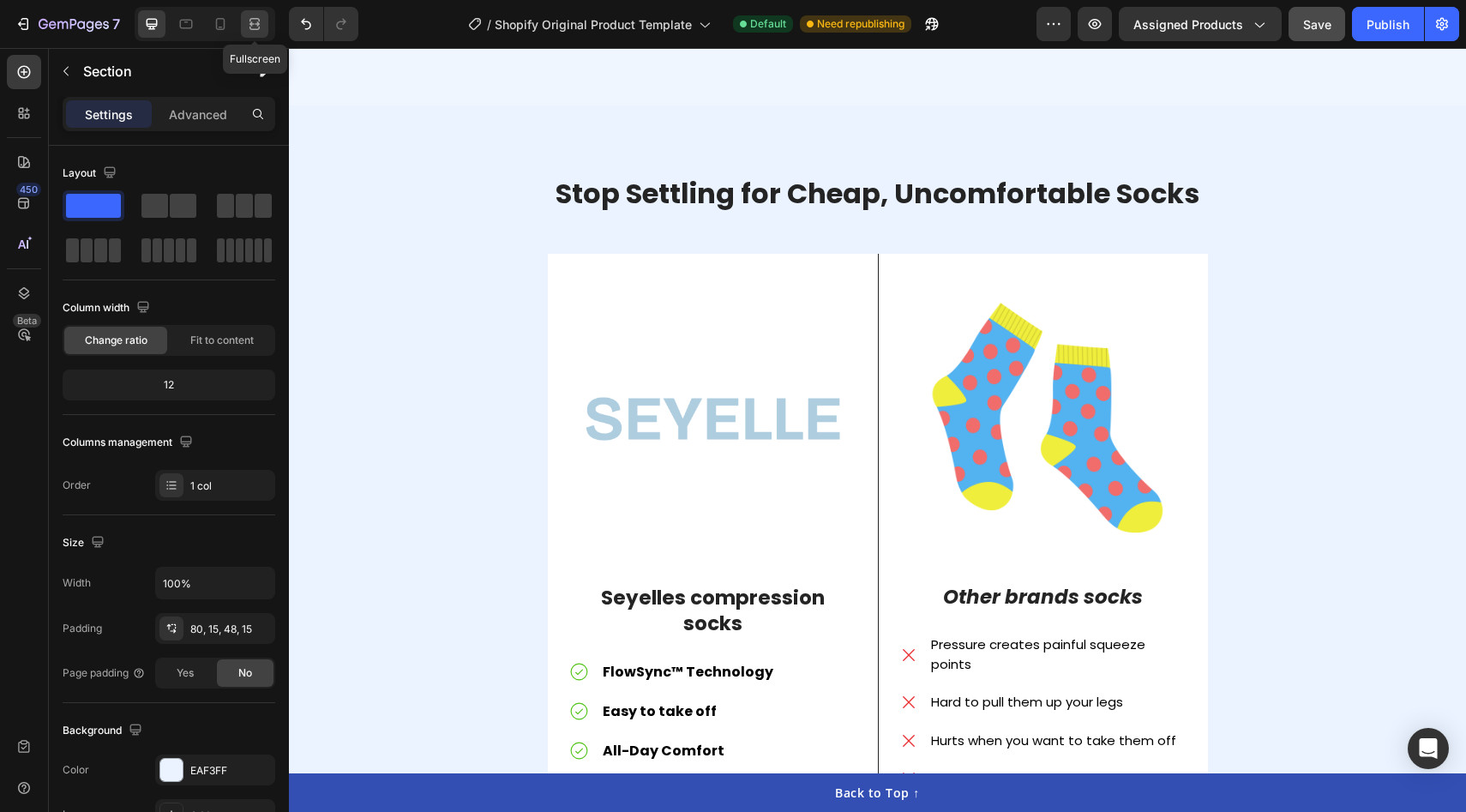
scroll to position [2515, 0]
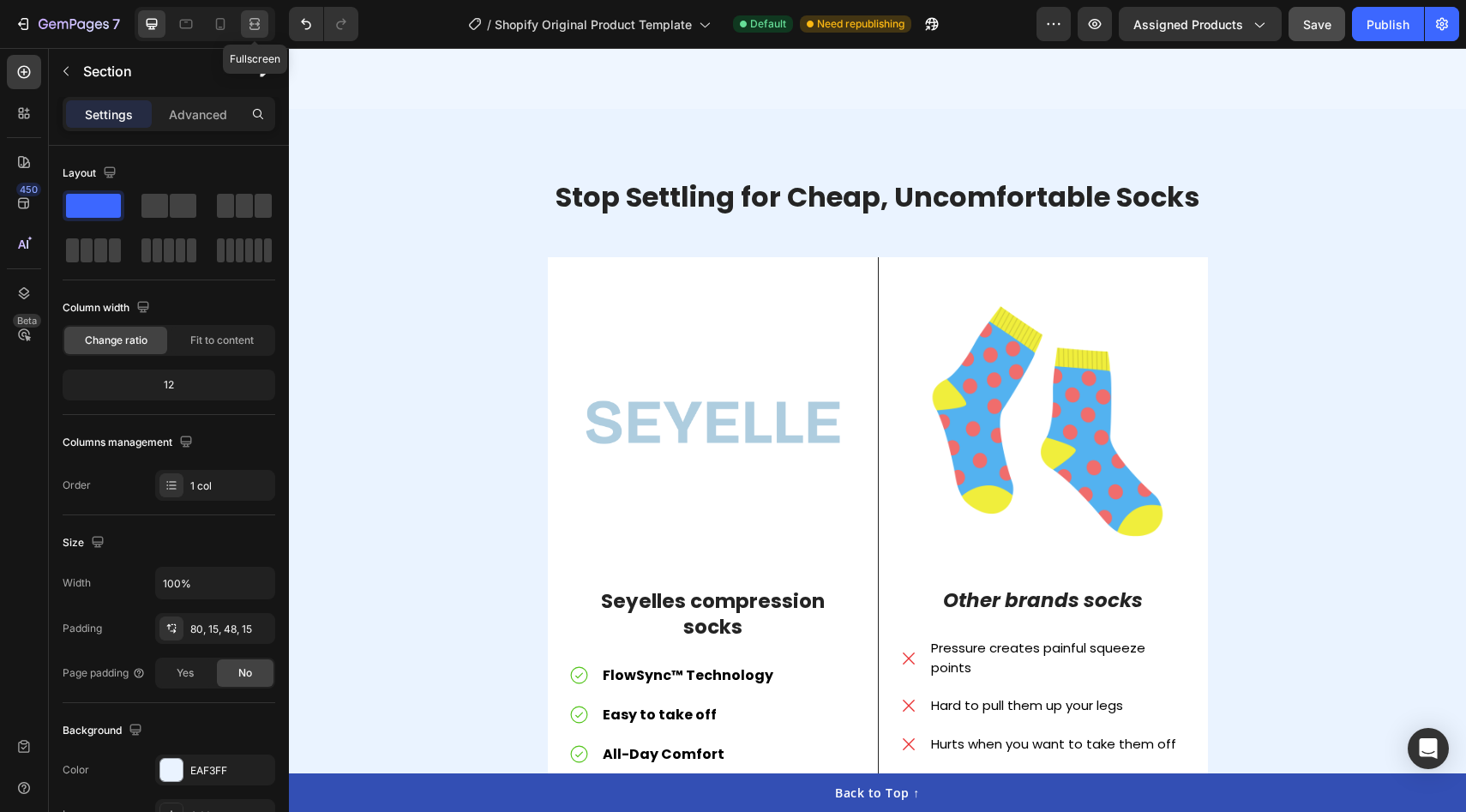
click at [246, 25] on icon at bounding box center [255, 24] width 18 height 18
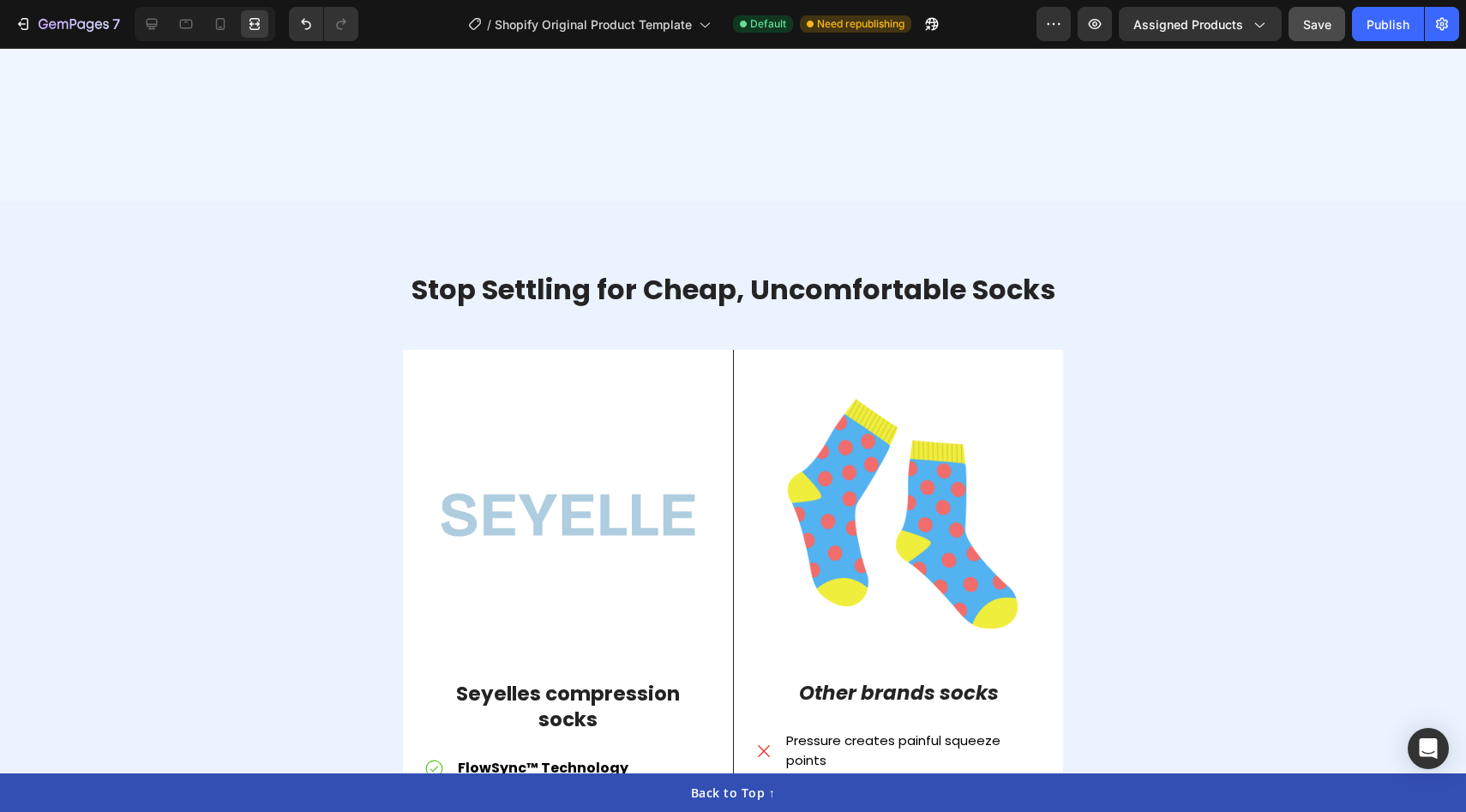
scroll to position [2823, 0]
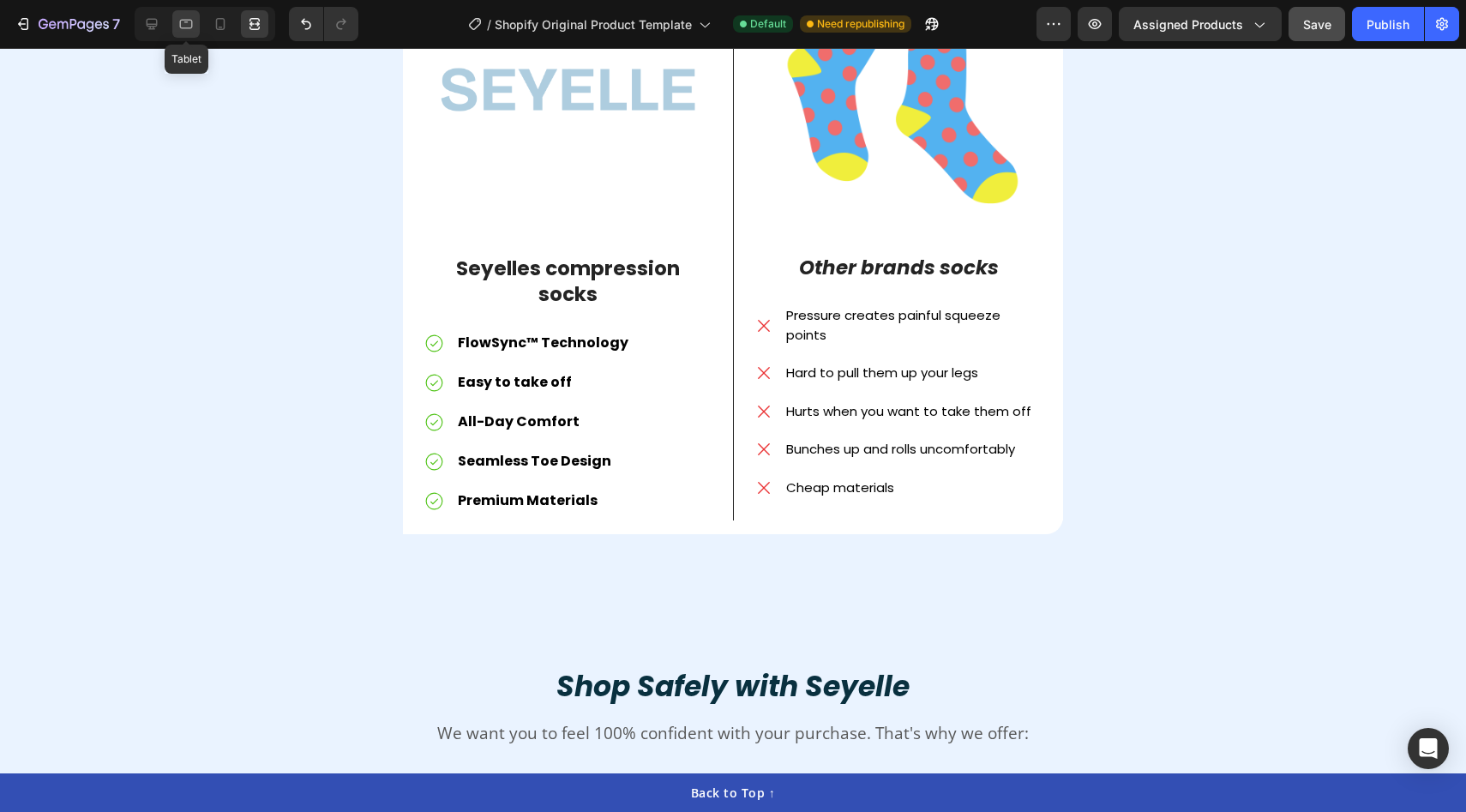
click at [182, 32] on div at bounding box center [186, 24] width 27 height 27
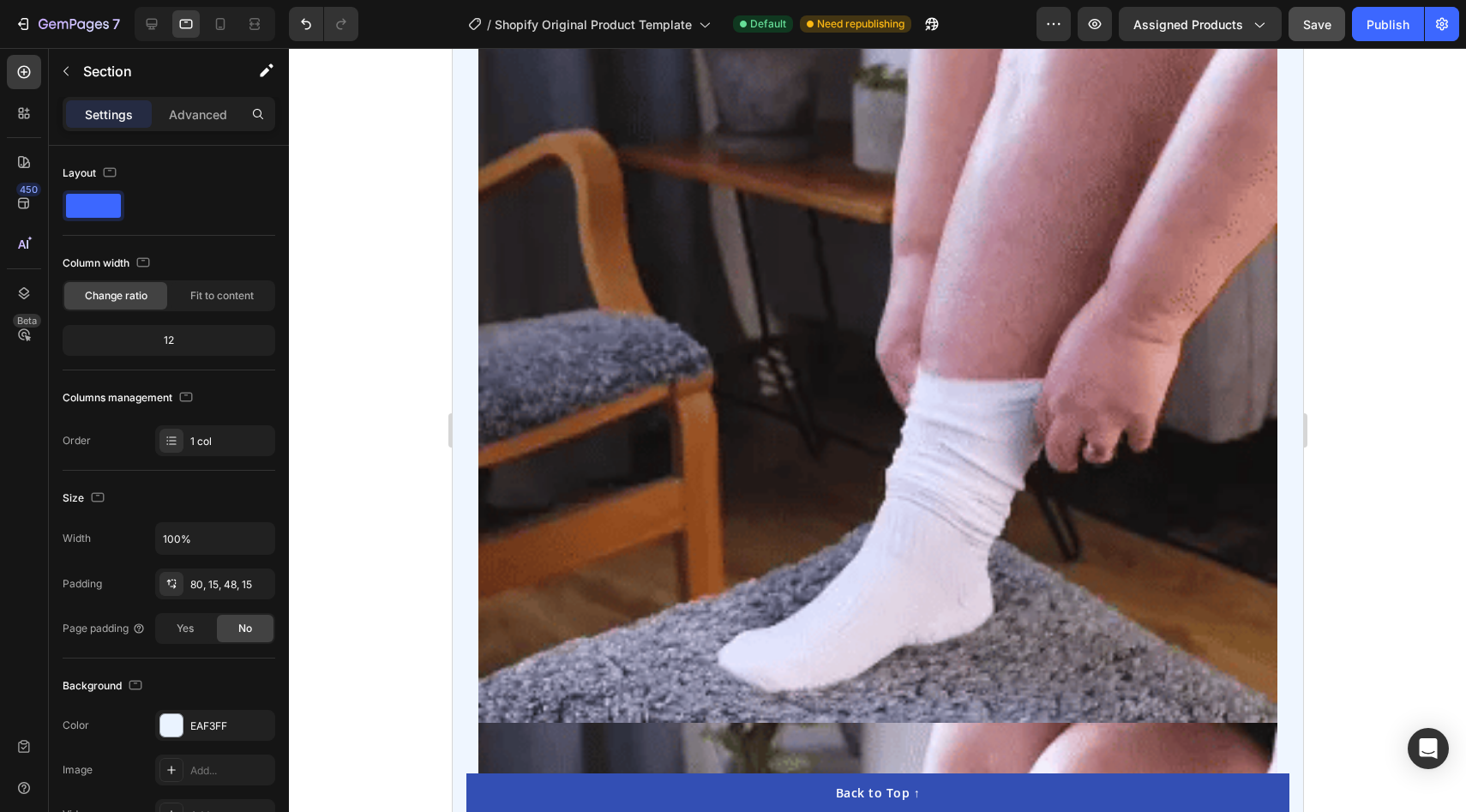
scroll to position [727, 0]
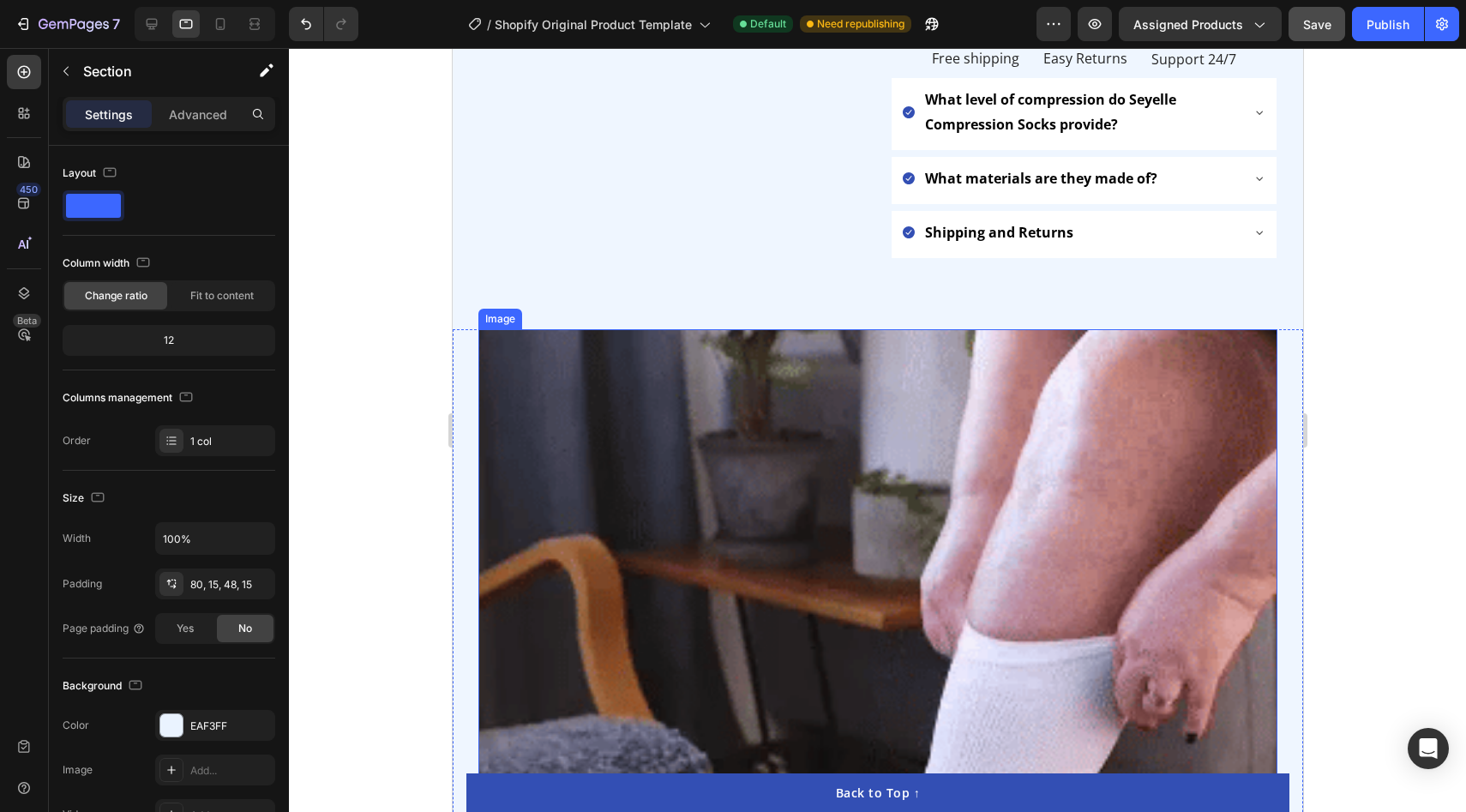
click at [641, 553] on img at bounding box center [877, 728] width 799 height 798
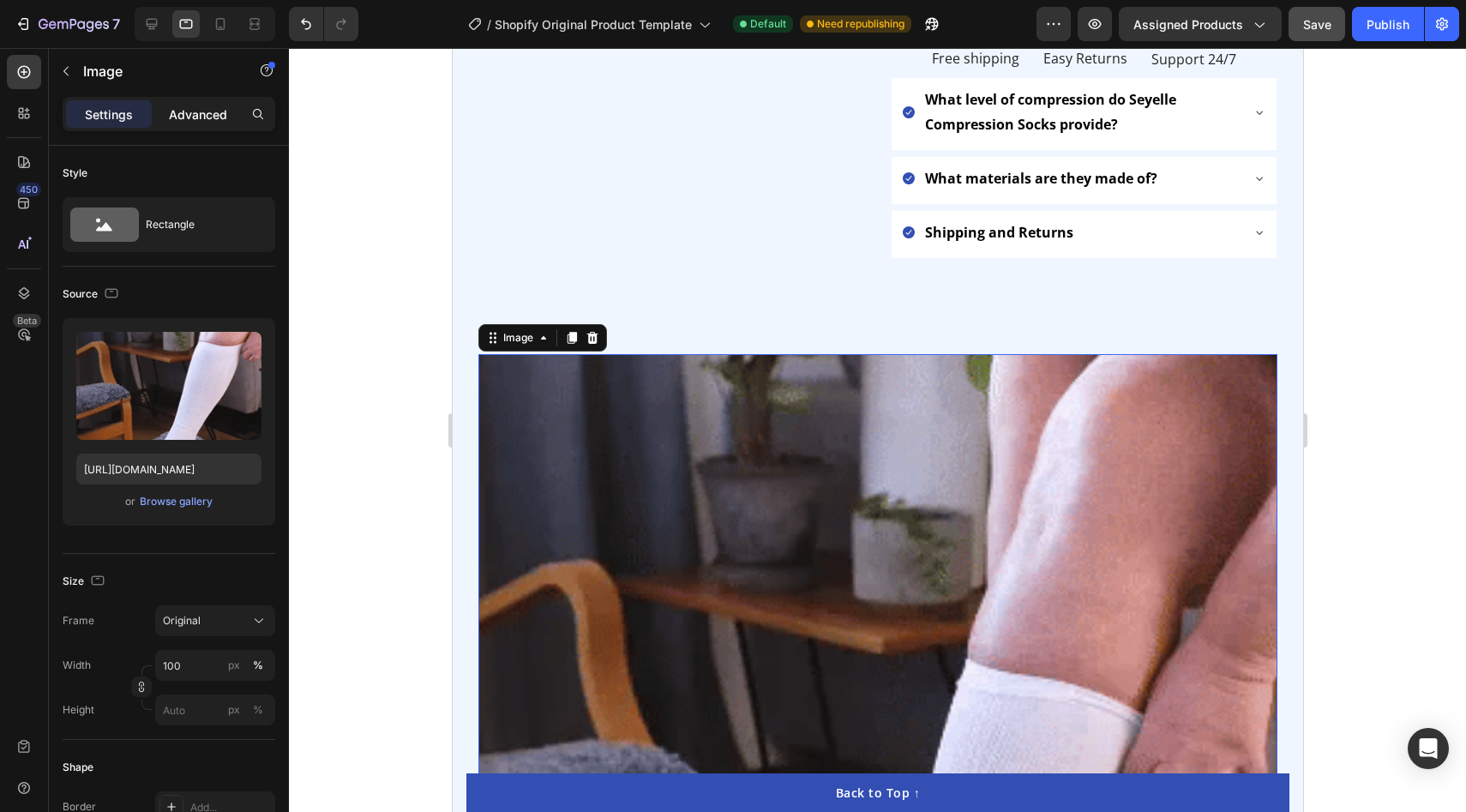
click at [200, 116] on p "Advanced" at bounding box center [198, 114] width 58 height 18
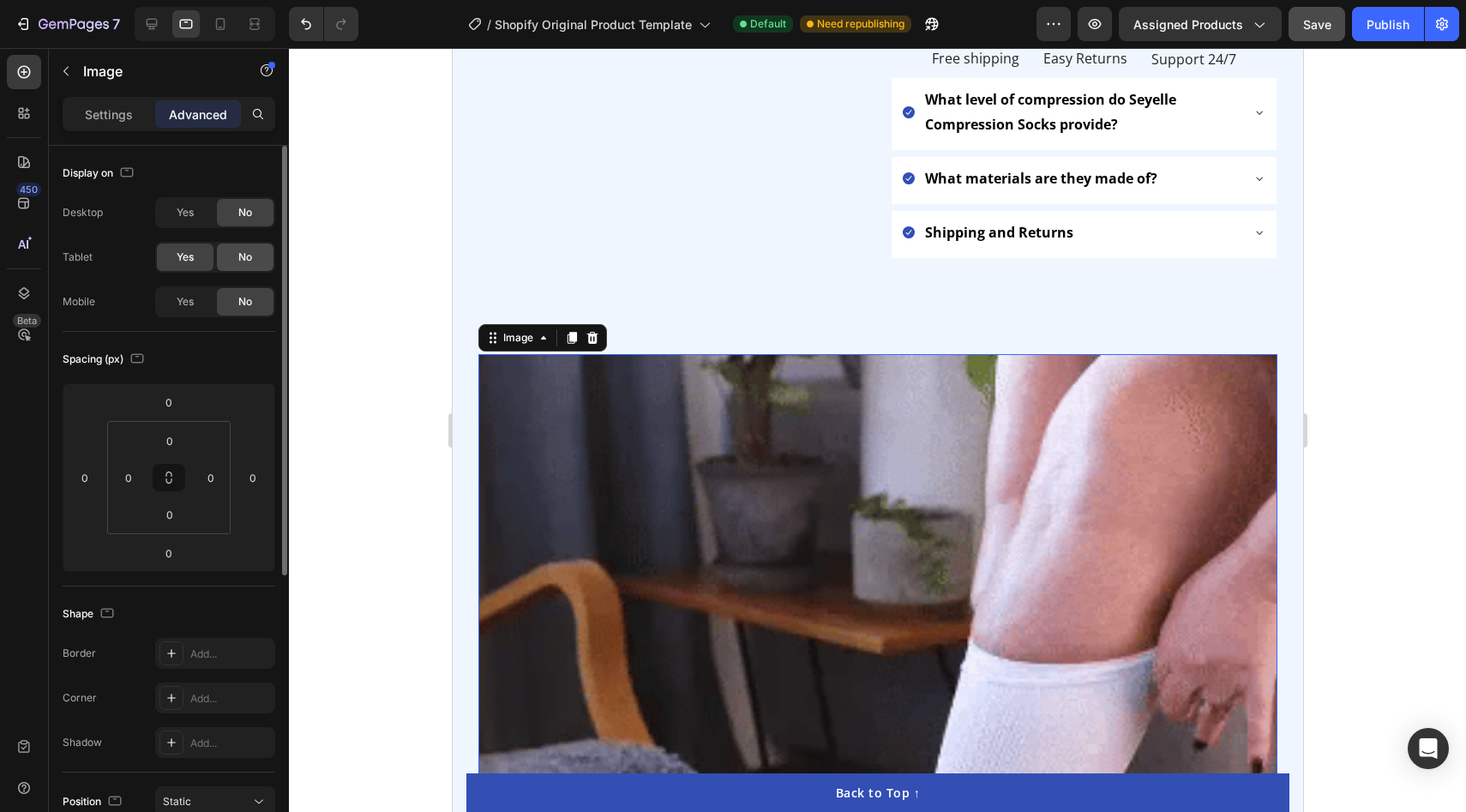
click at [246, 257] on span "No" at bounding box center [245, 257] width 14 height 16
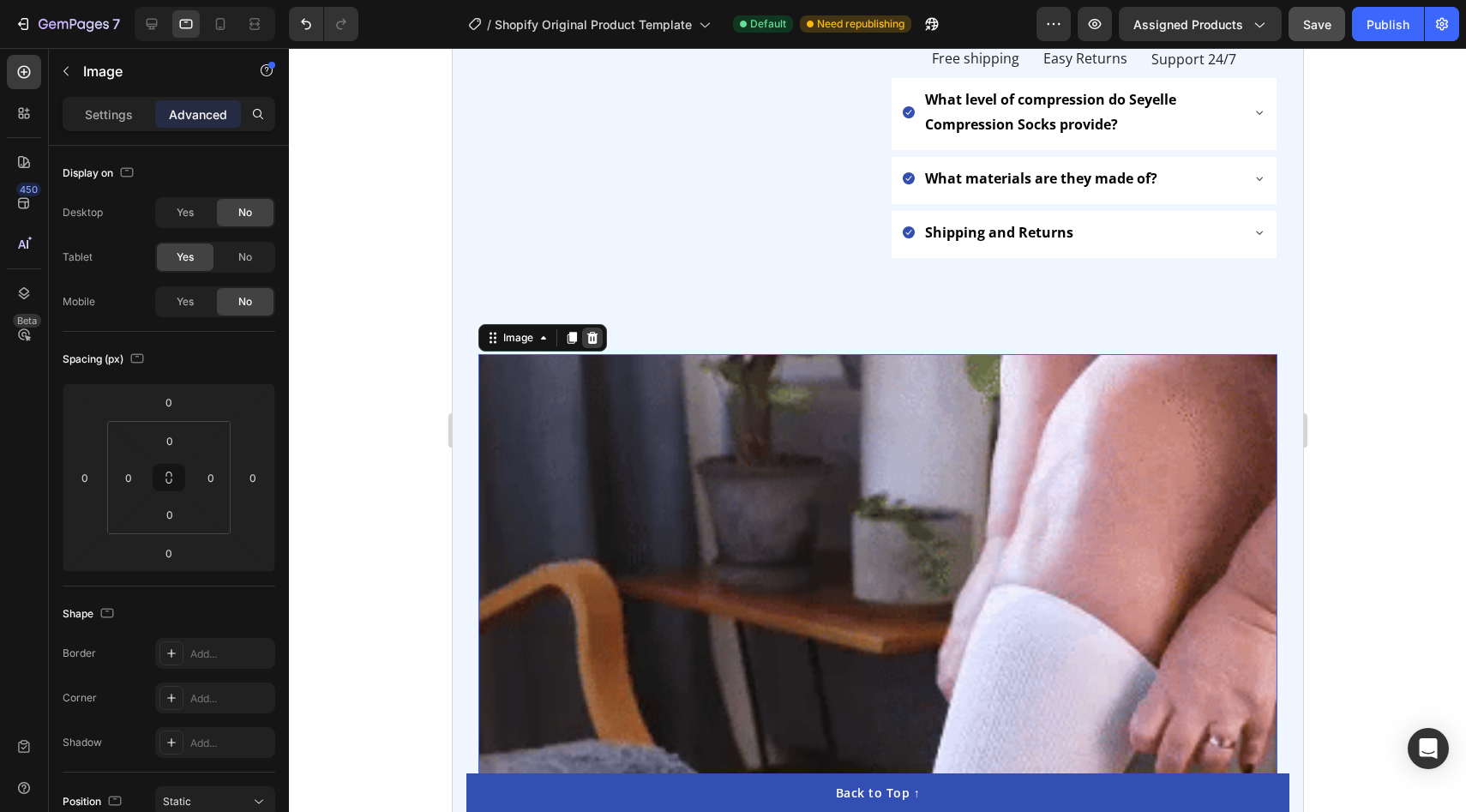
click at [593, 332] on icon at bounding box center [591, 338] width 11 height 12
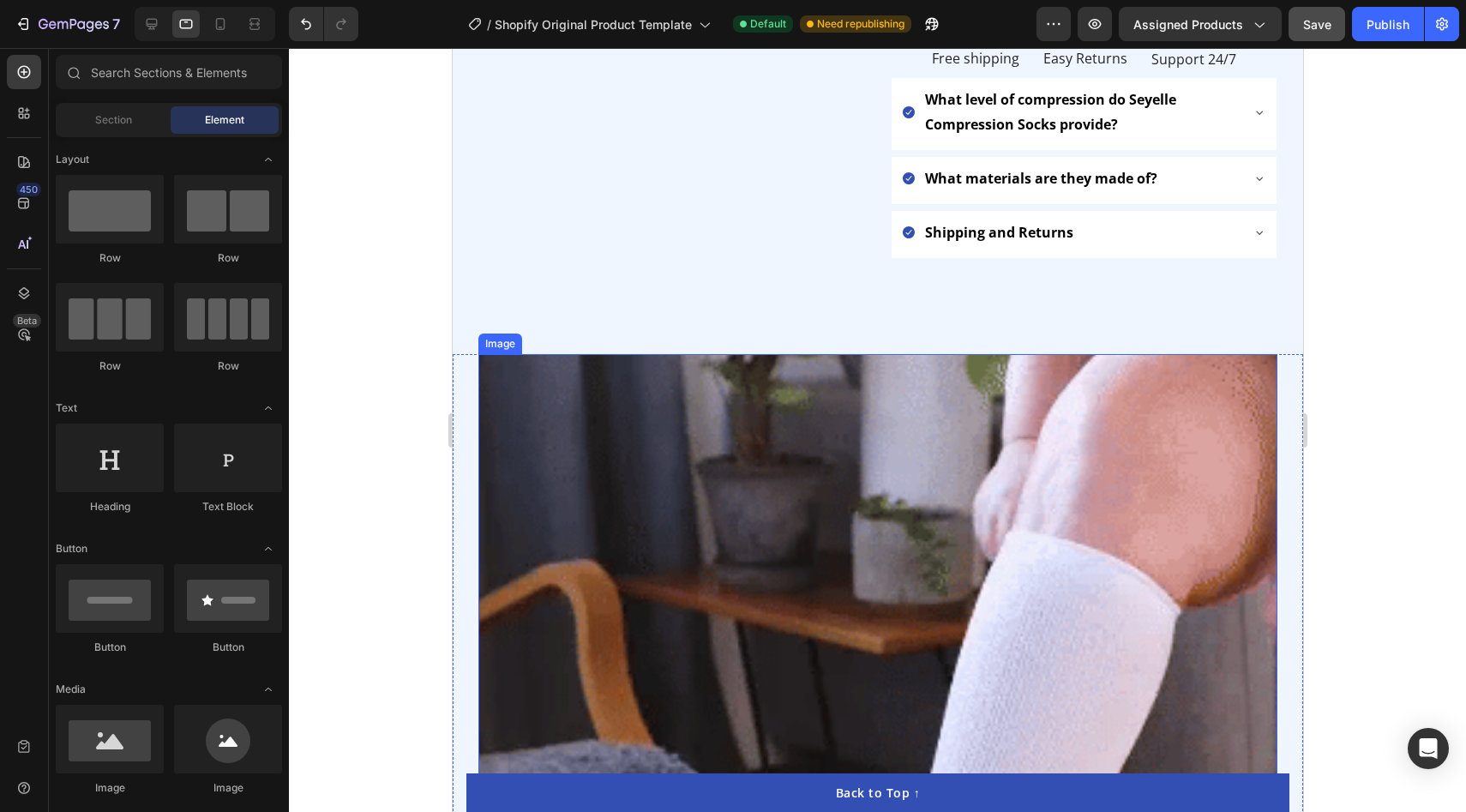
scroll to position [1207, 0]
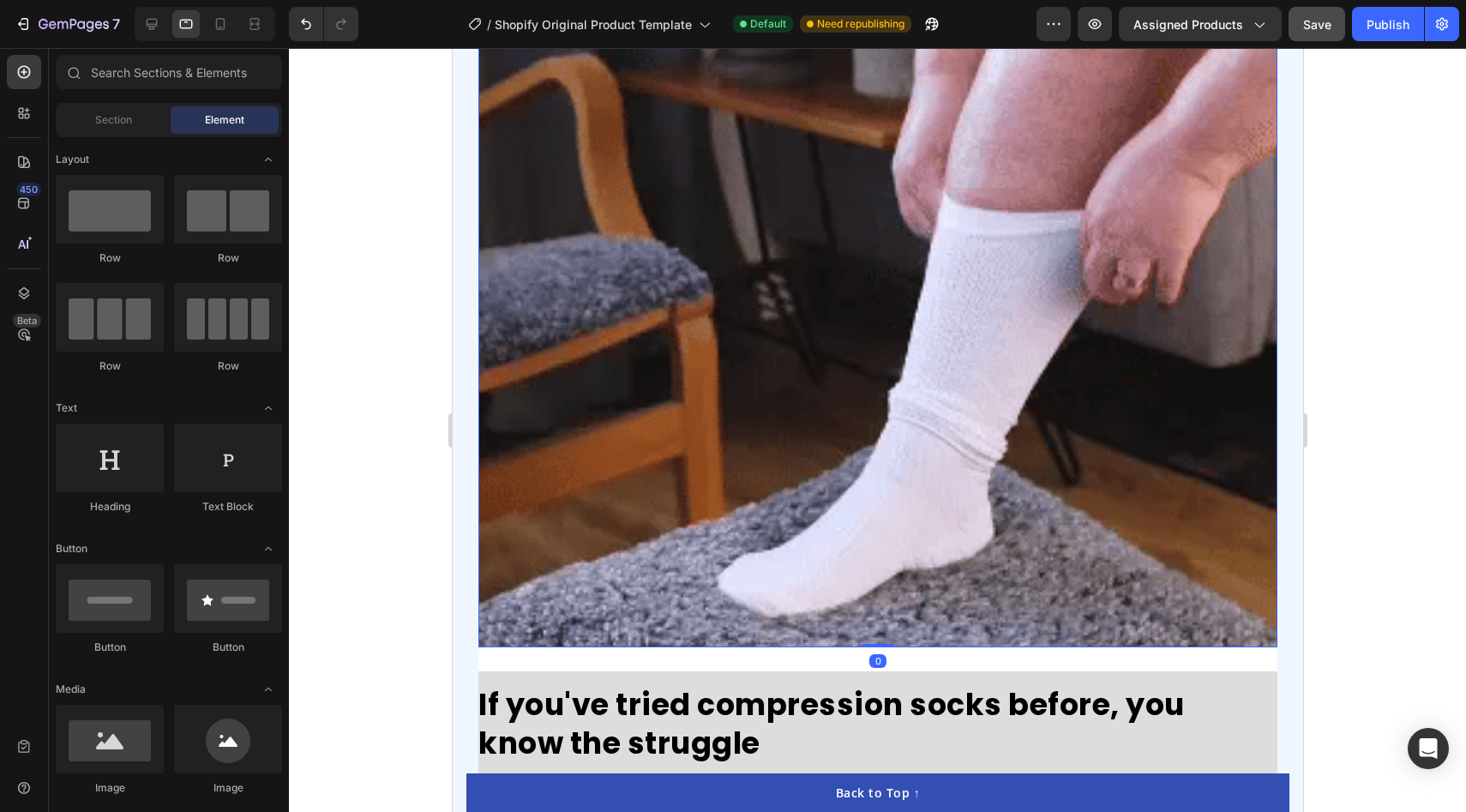
click at [603, 372] on img at bounding box center [877, 247] width 799 height 798
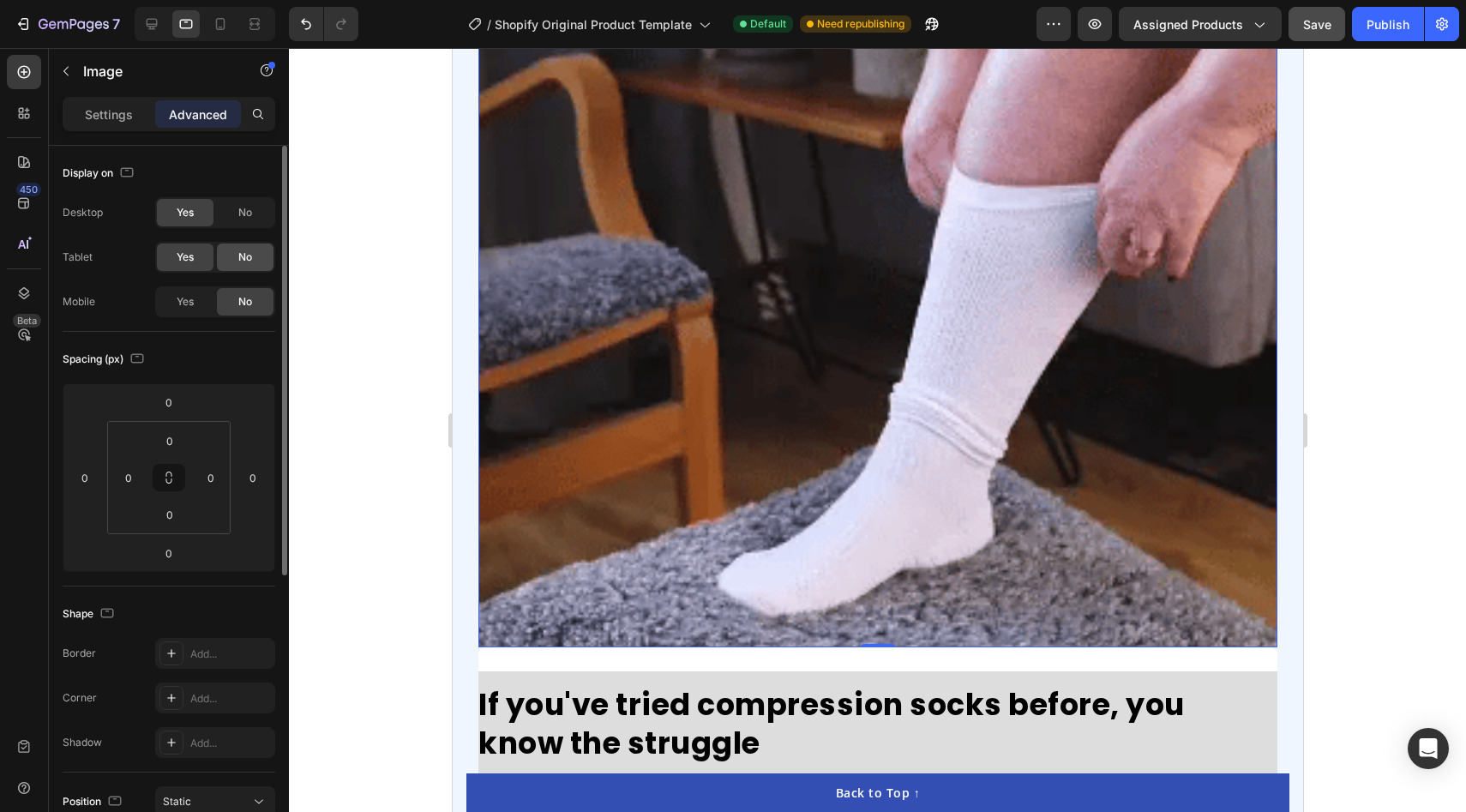
click at [247, 255] on span "No" at bounding box center [245, 257] width 14 height 16
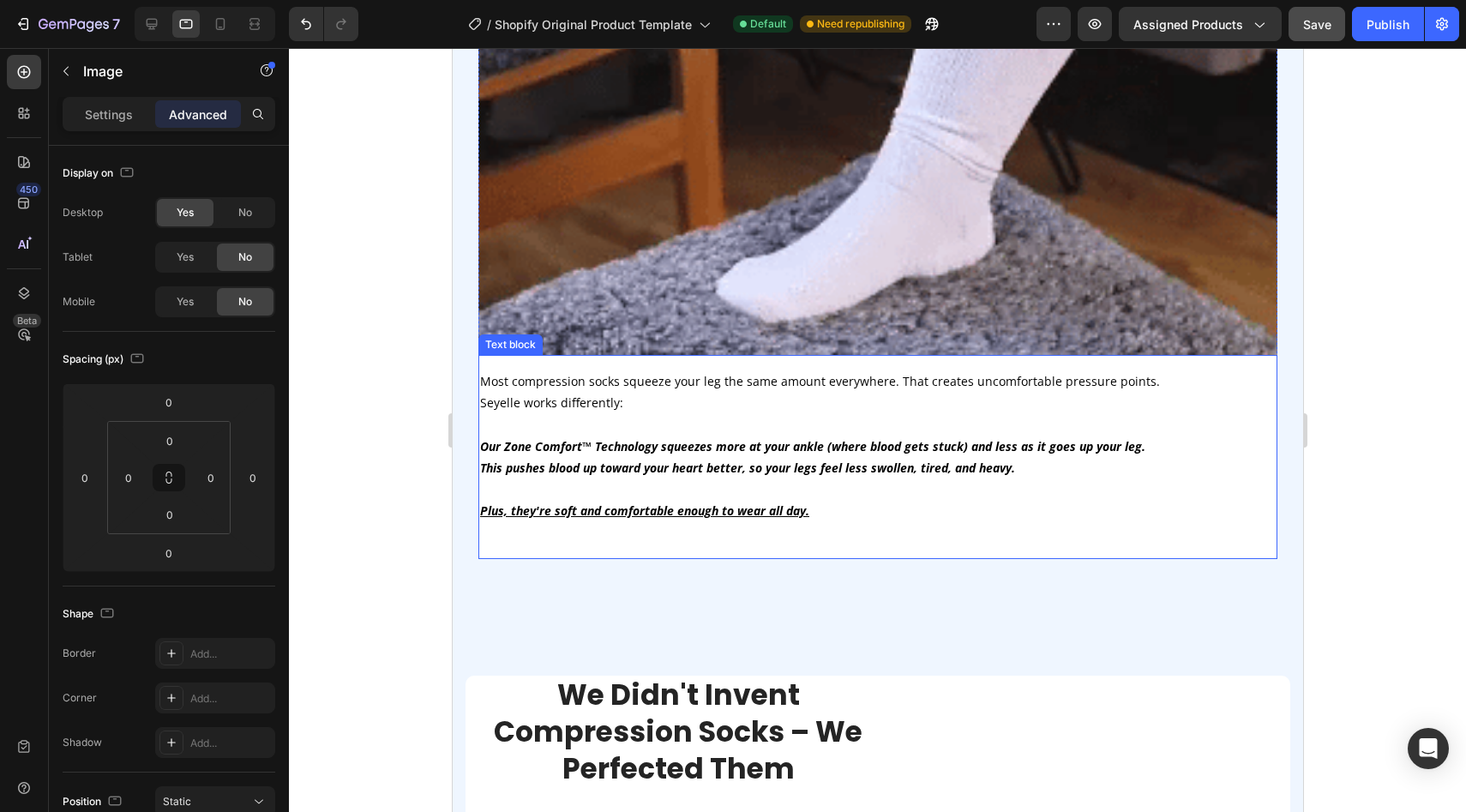
scroll to position [1604, 0]
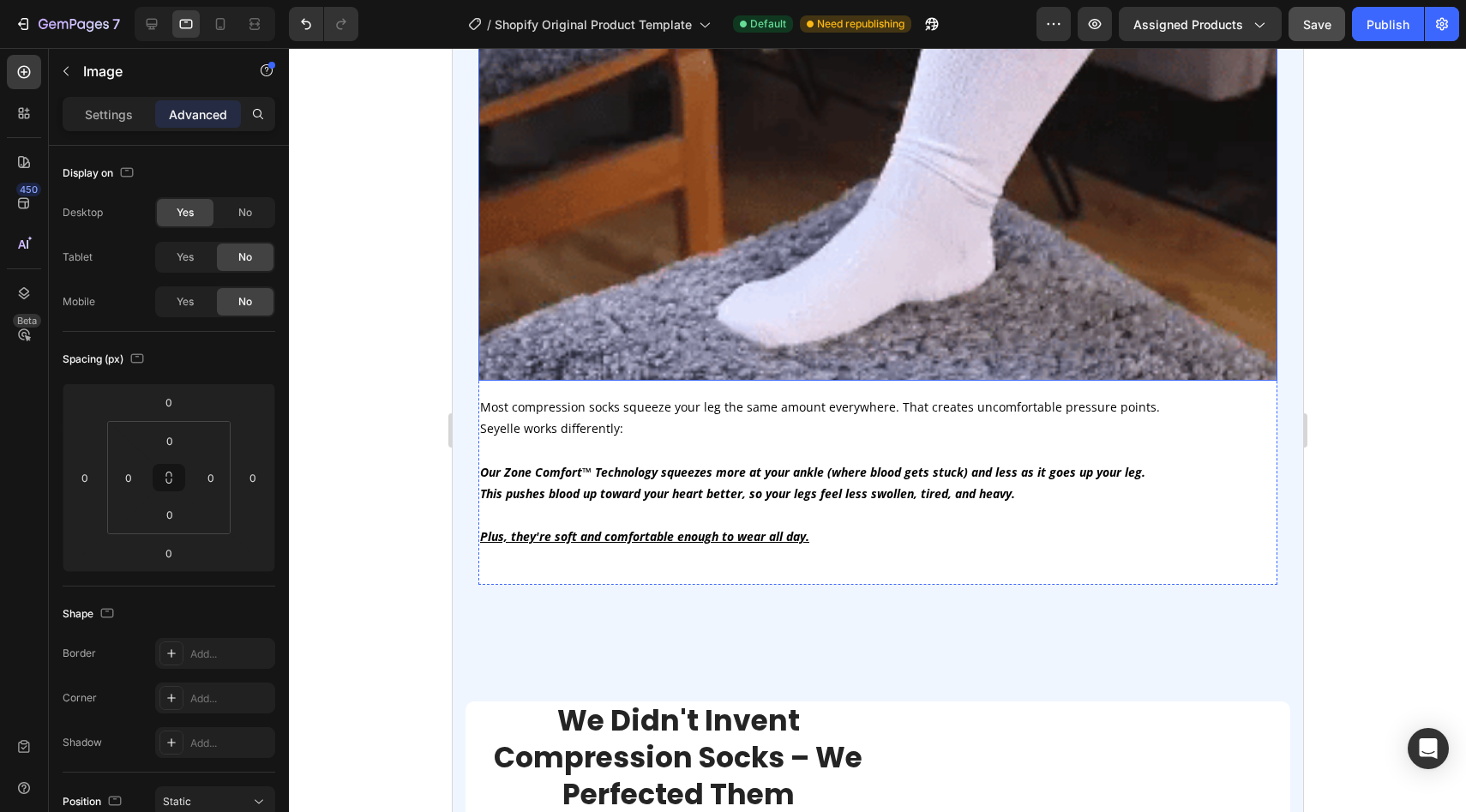
click at [241, 261] on span "No" at bounding box center [245, 257] width 14 height 16
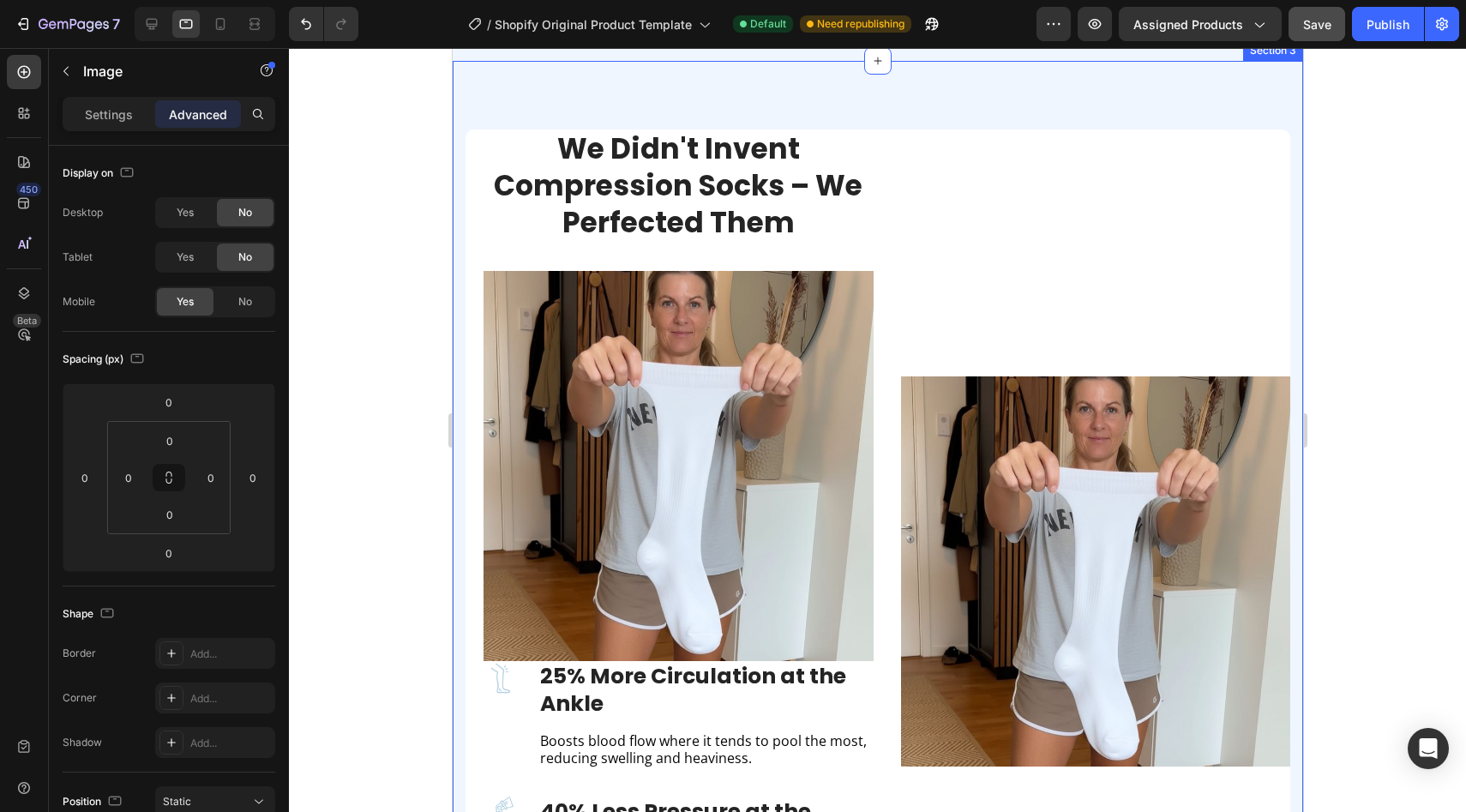
scroll to position [1515, 0]
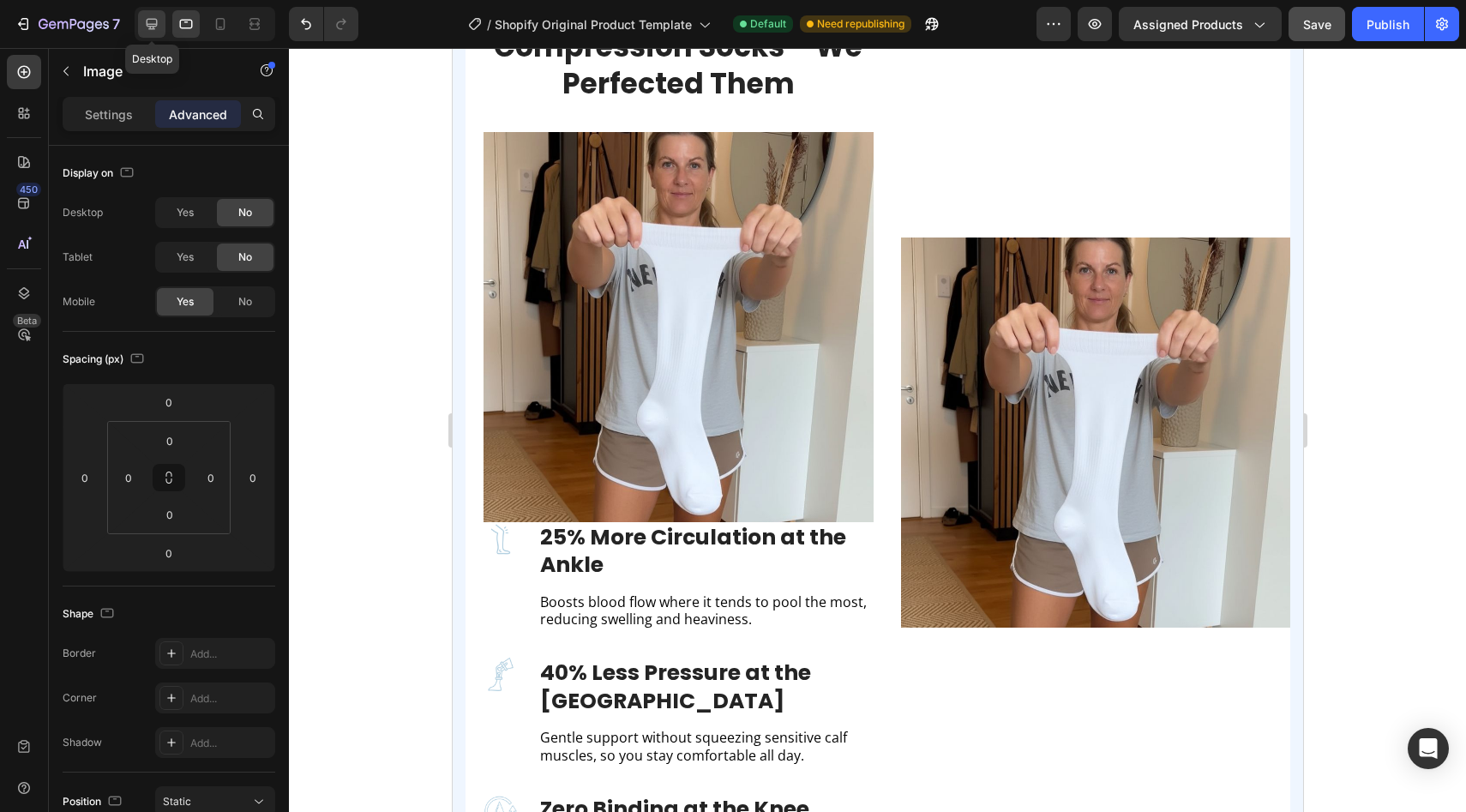
click at [153, 34] on div at bounding box center [152, 24] width 27 height 27
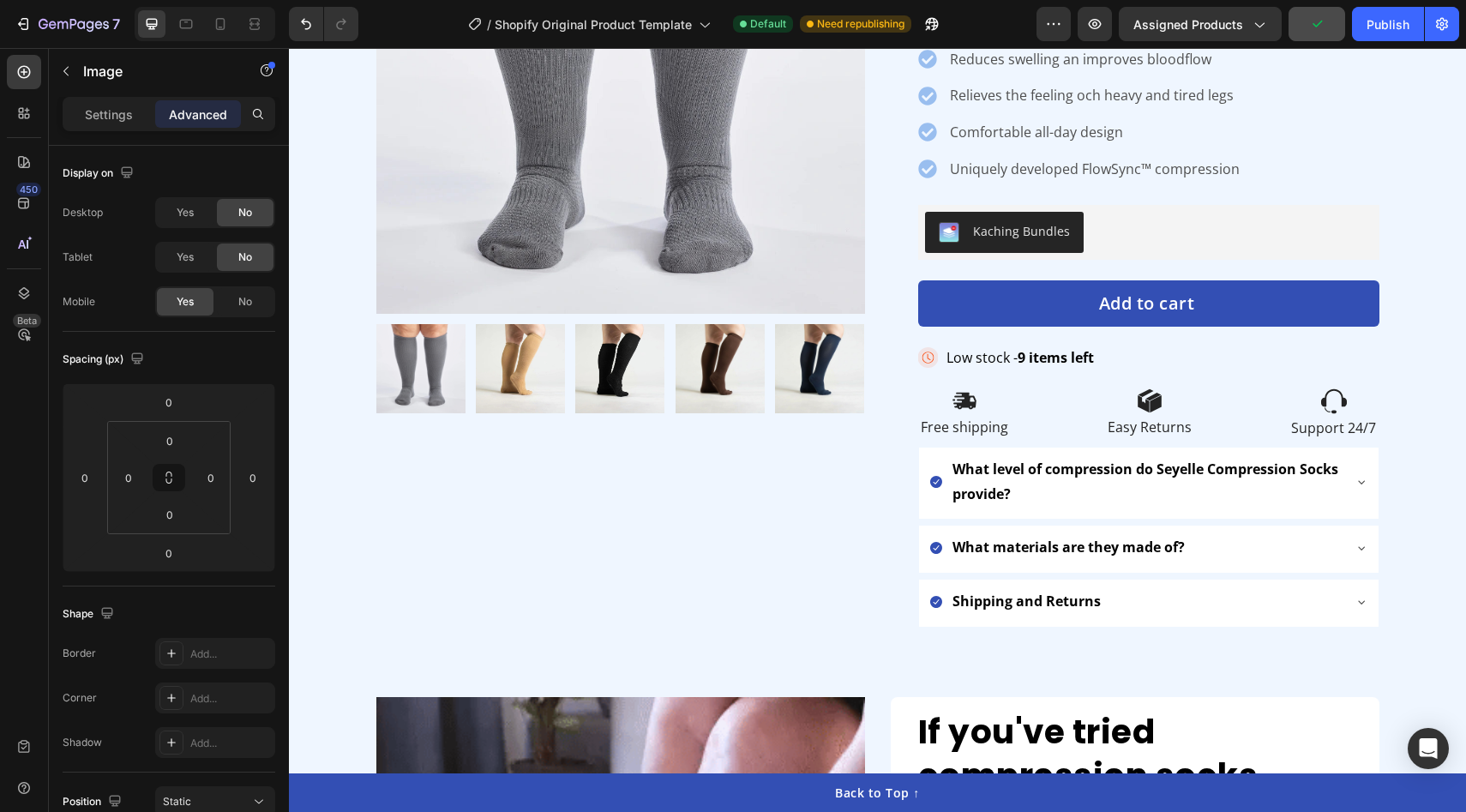
scroll to position [804, 0]
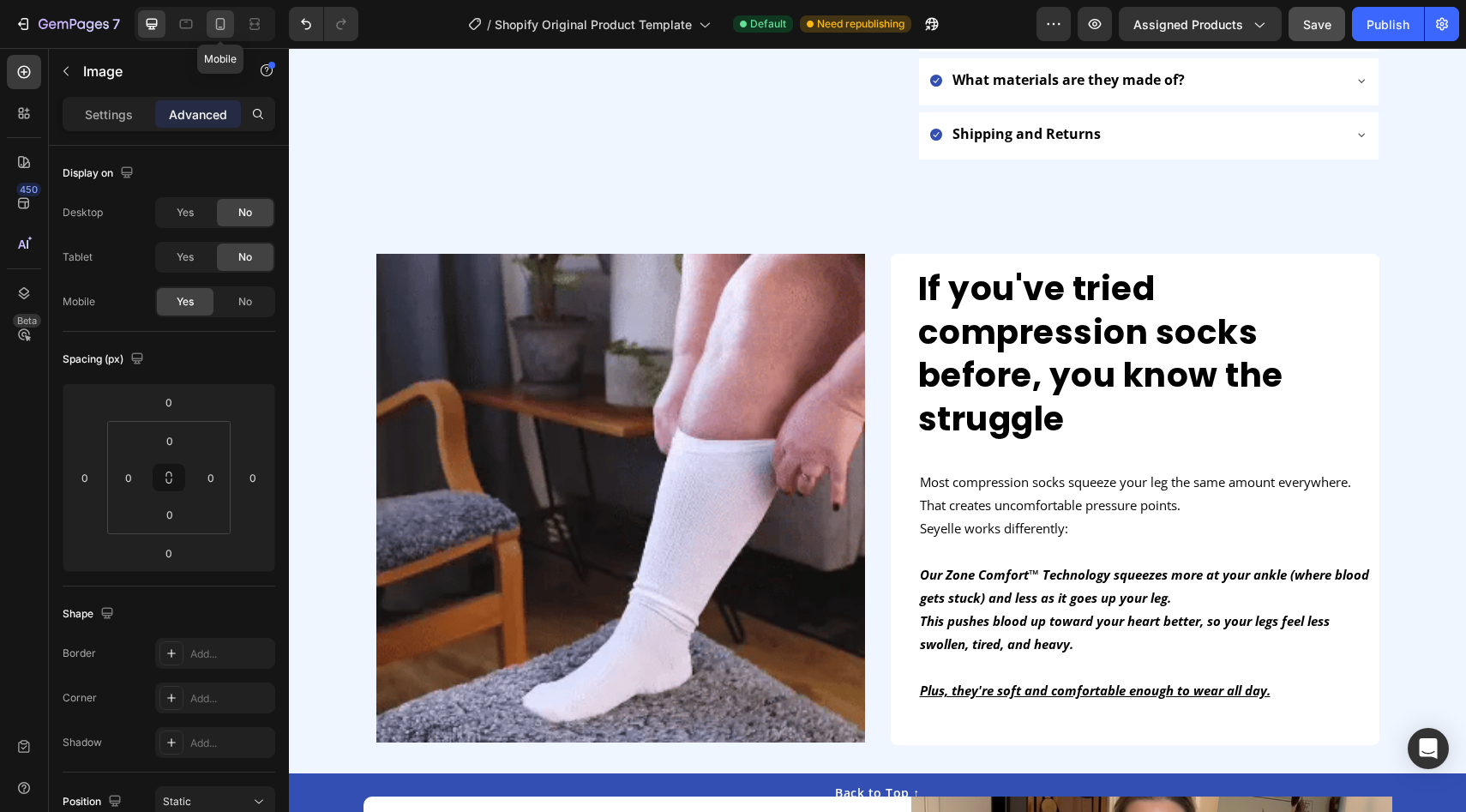
click at [221, 25] on icon at bounding box center [220, 24] width 18 height 18
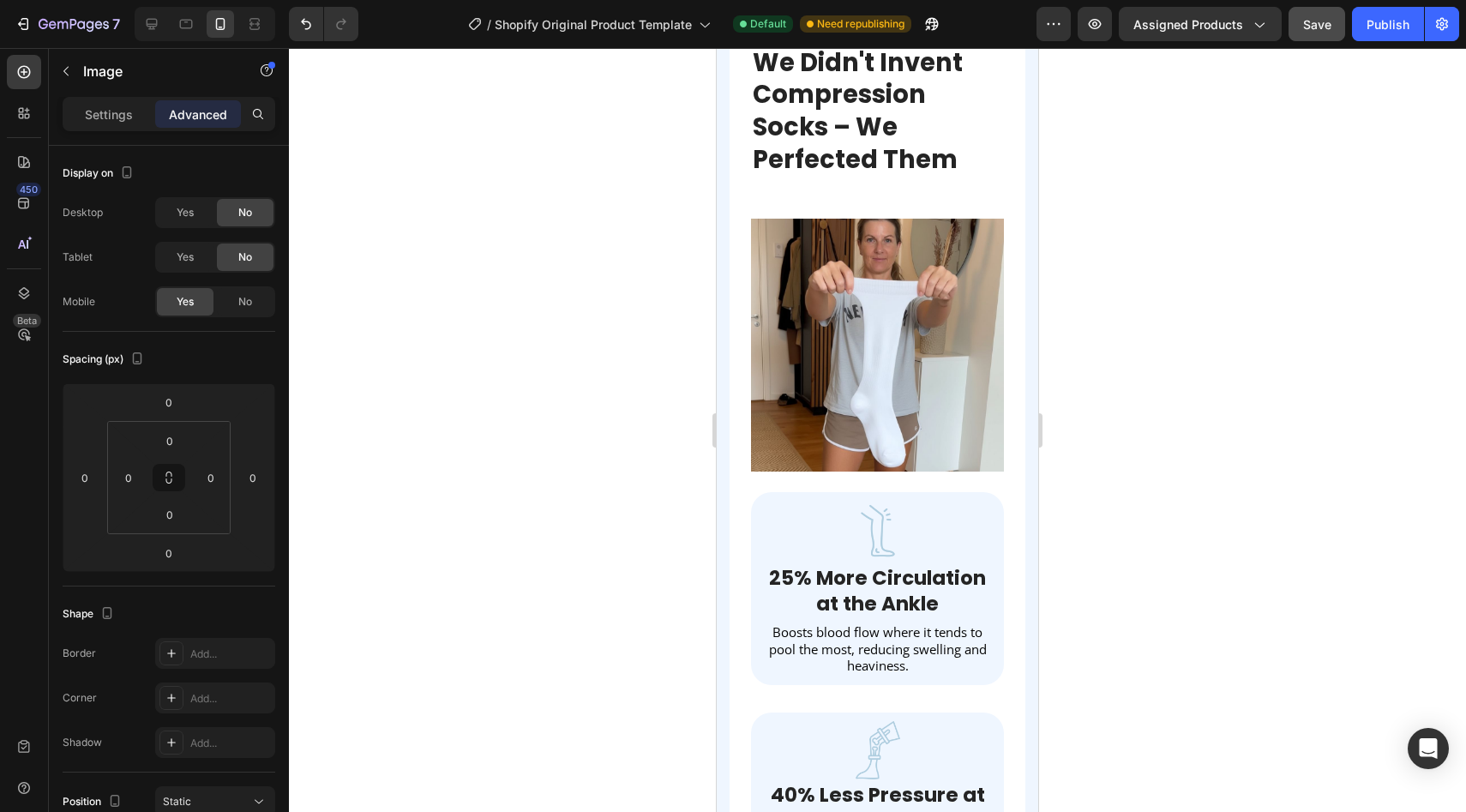
scroll to position [2110, 0]
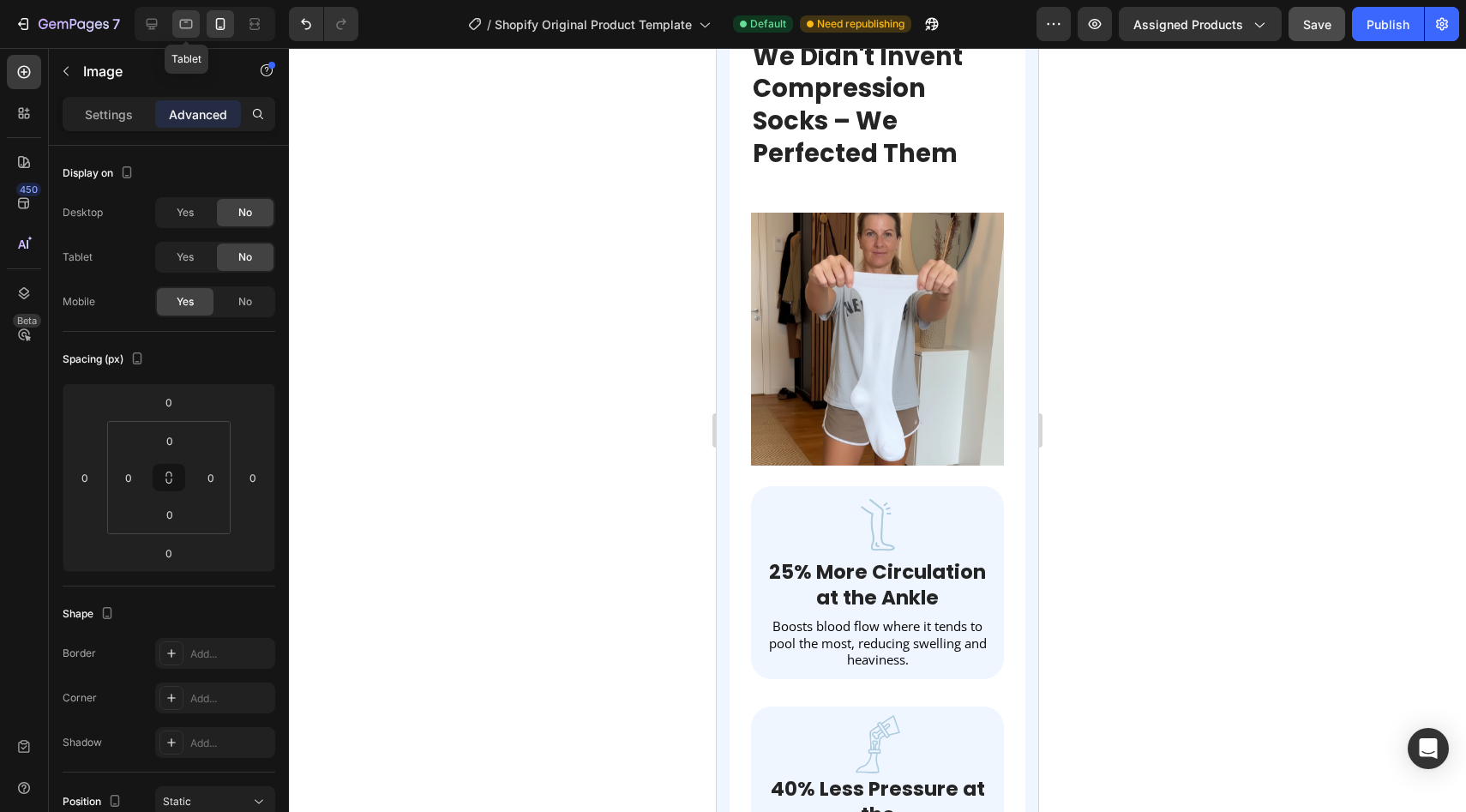
click at [183, 32] on icon at bounding box center [186, 24] width 18 height 18
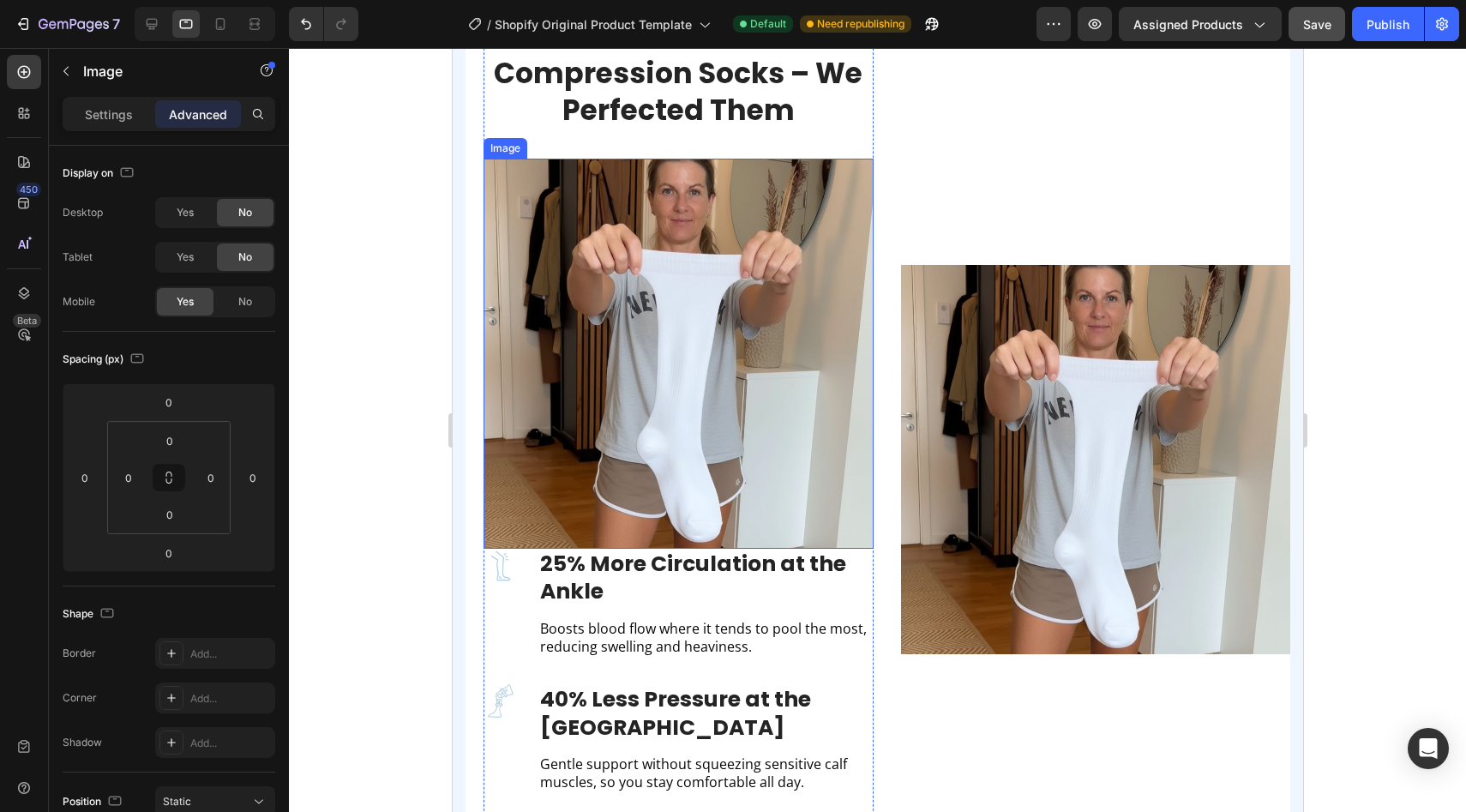
scroll to position [2199, 0]
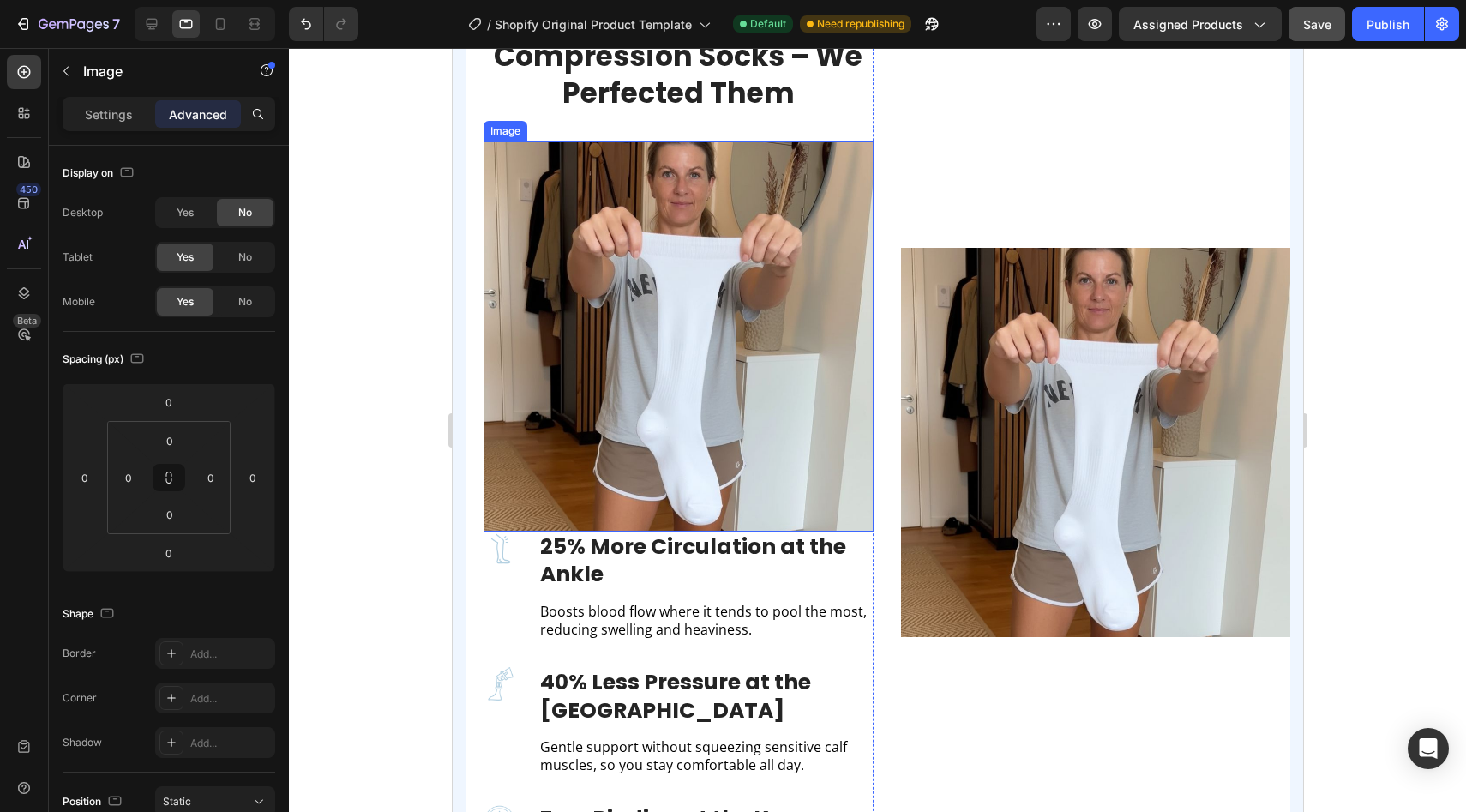
click at [740, 392] on img at bounding box center [678, 336] width 391 height 390
click at [1100, 458] on img at bounding box center [1095, 442] width 391 height 390
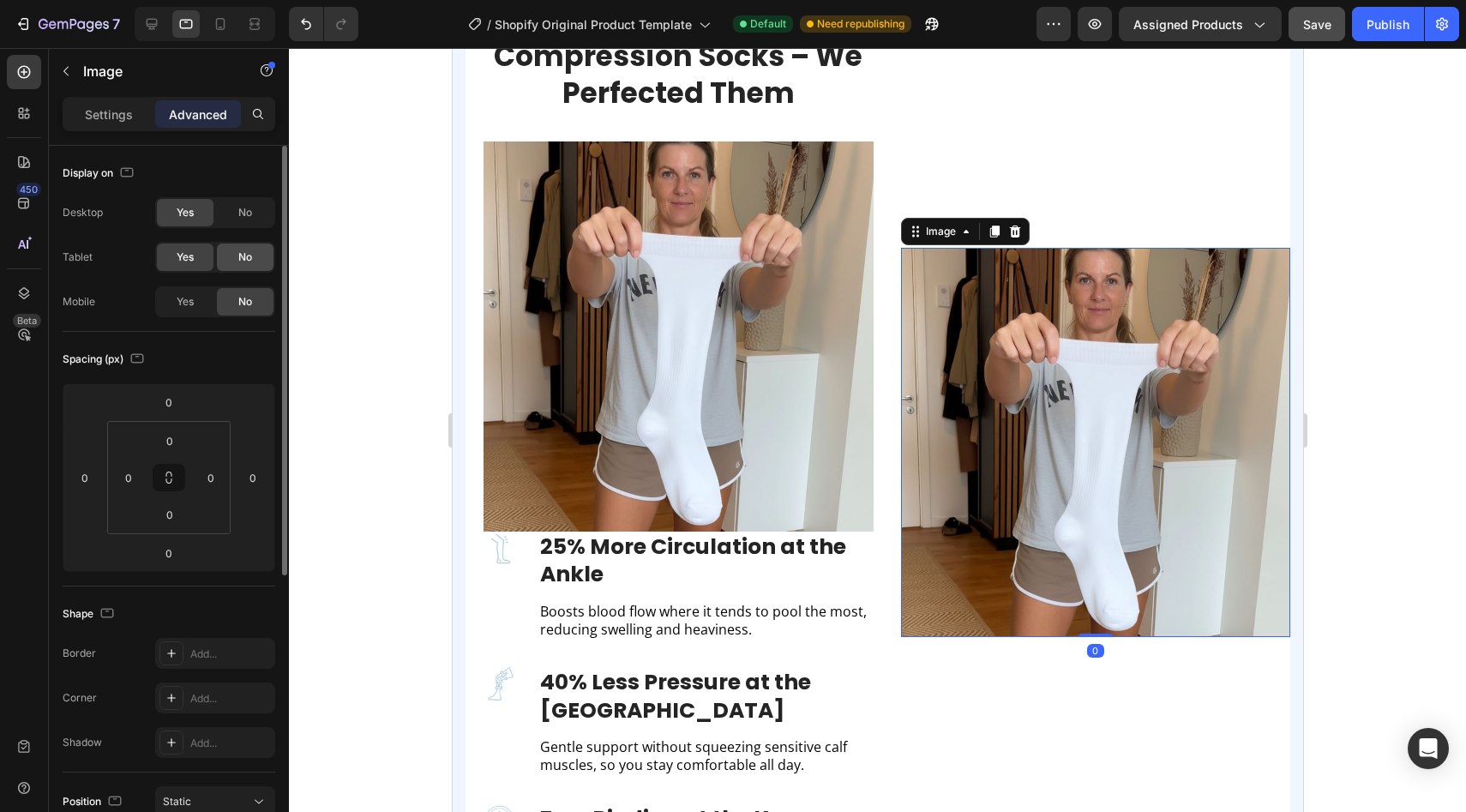
click at [238, 269] on div "No" at bounding box center [245, 257] width 56 height 27
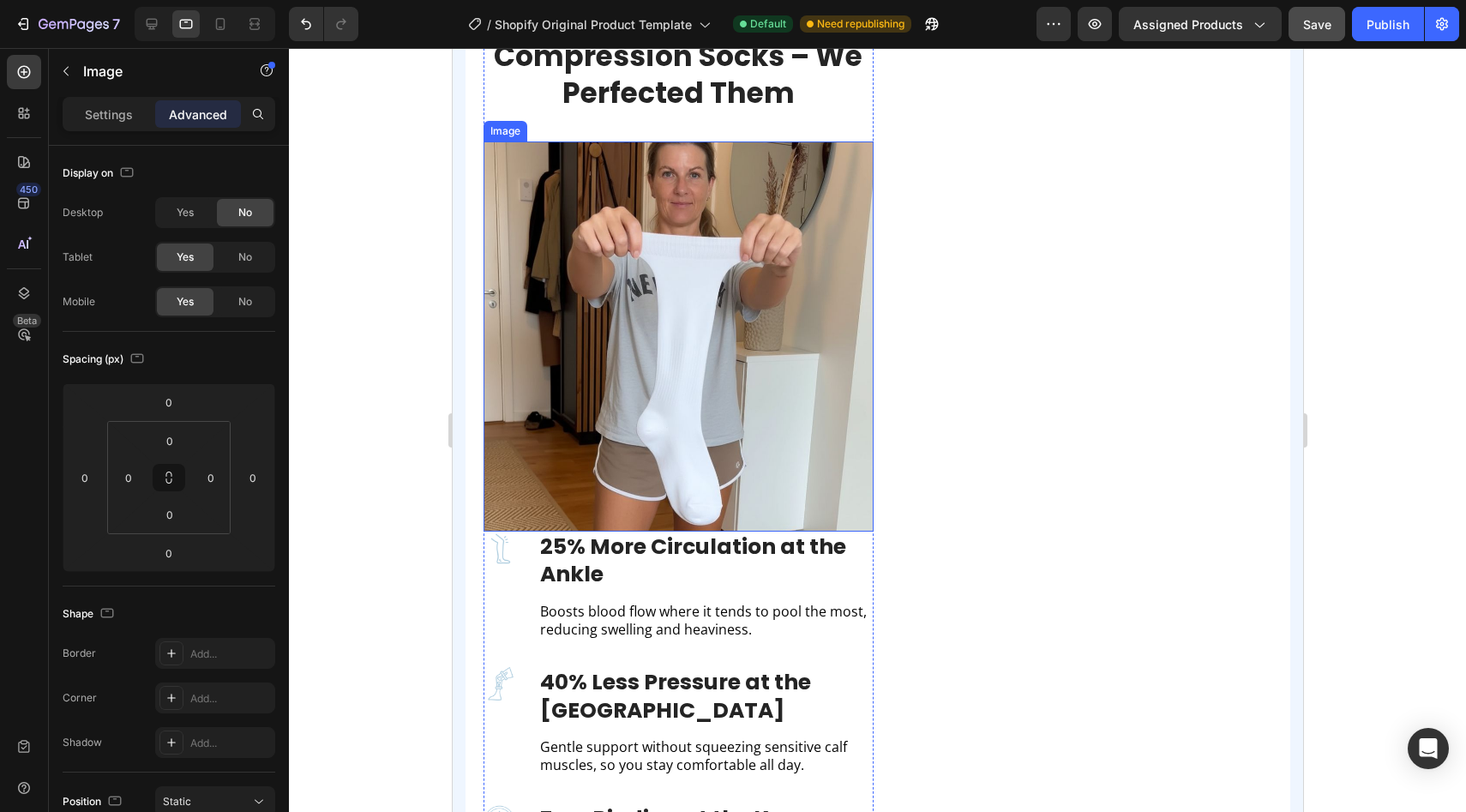
click at [624, 368] on img at bounding box center [678, 336] width 391 height 390
click at [572, 132] on div at bounding box center [576, 125] width 20 height 20
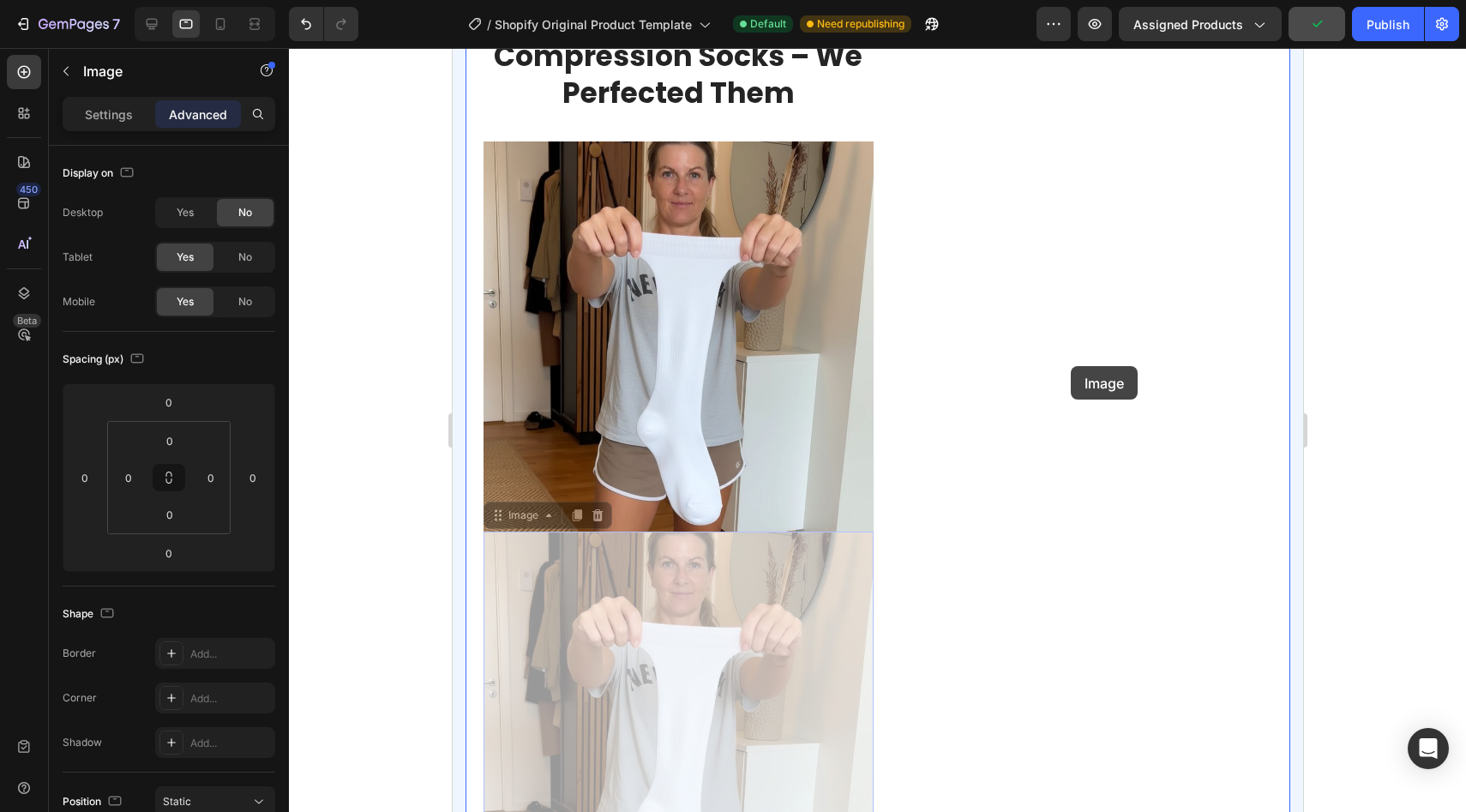
drag, startPoint x: 673, startPoint y: 665, endPoint x: 1071, endPoint y: 366, distance: 497.8
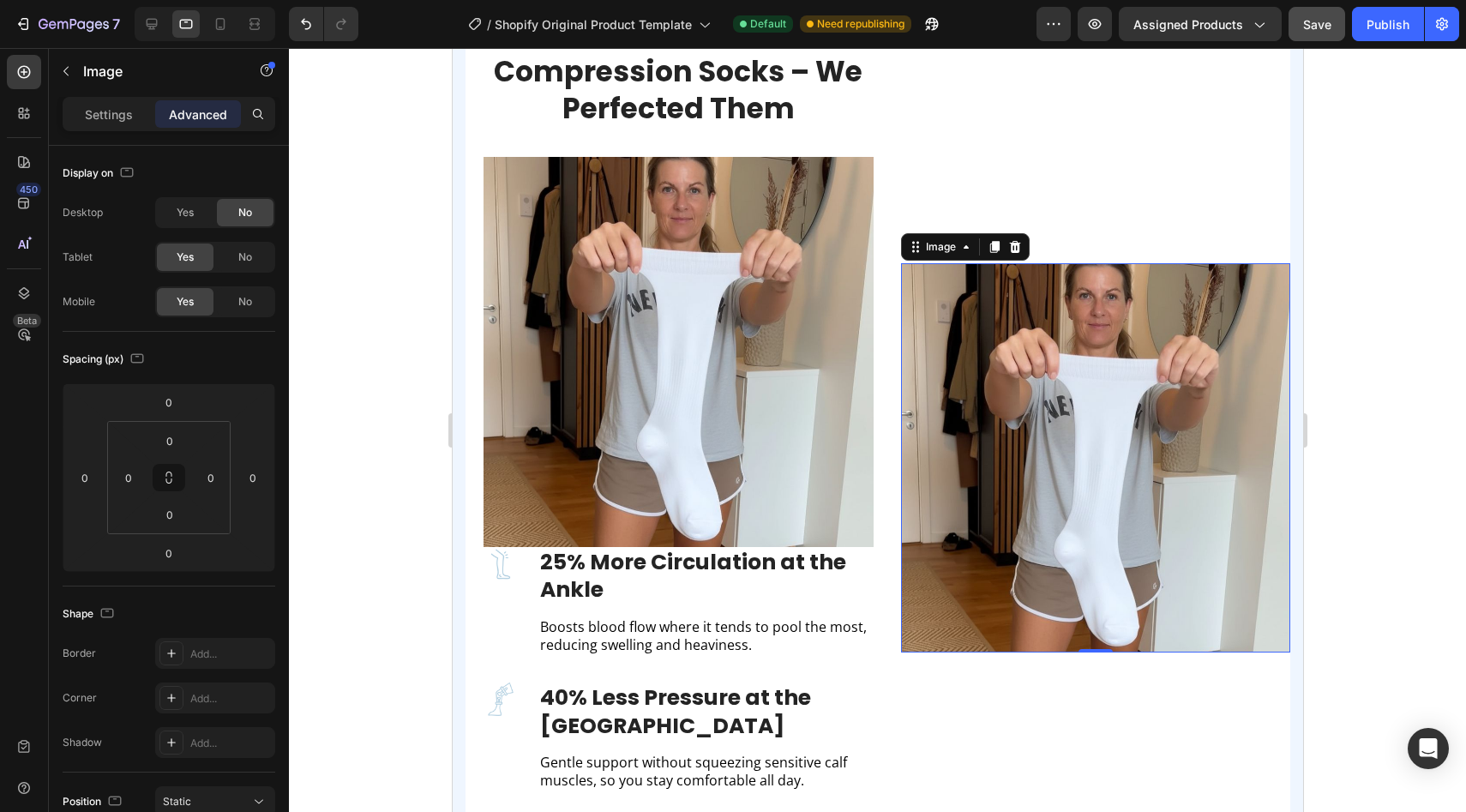
scroll to position [2156, 0]
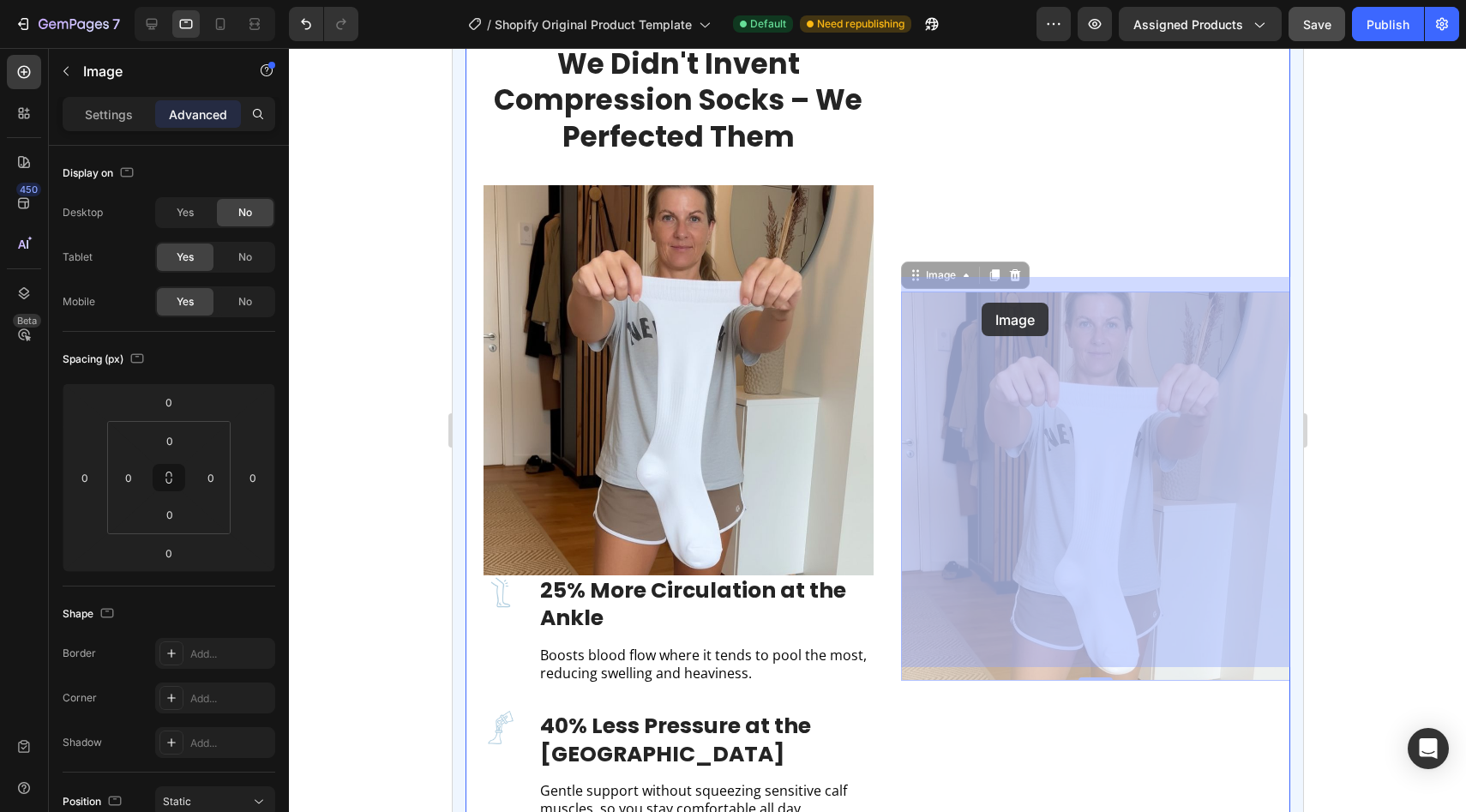
drag, startPoint x: 1006, startPoint y: 481, endPoint x: 981, endPoint y: 303, distance: 179.7
drag, startPoint x: 993, startPoint y: 328, endPoint x: 990, endPoint y: 203, distance: 125.0
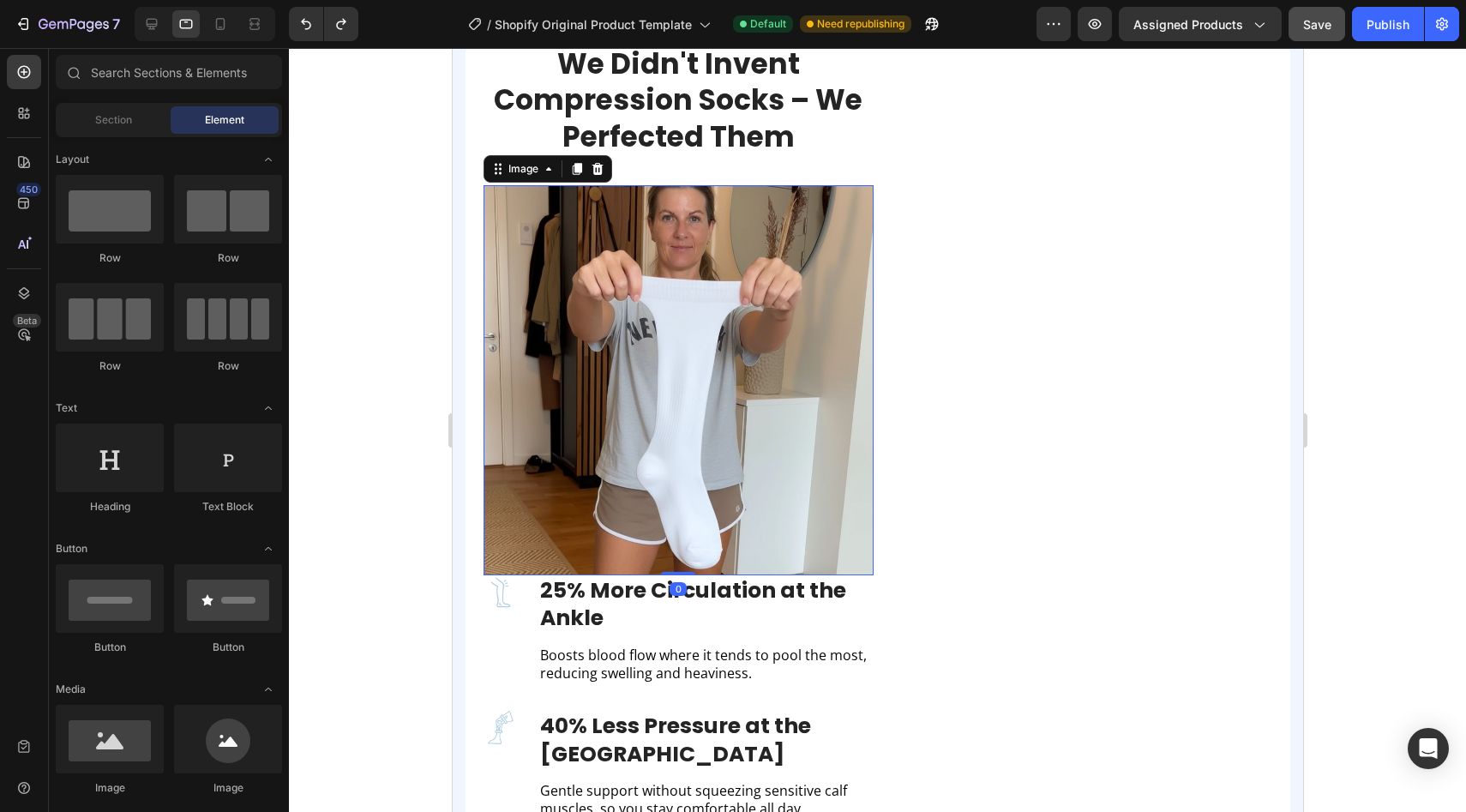
click at [759, 327] on img at bounding box center [678, 380] width 391 height 390
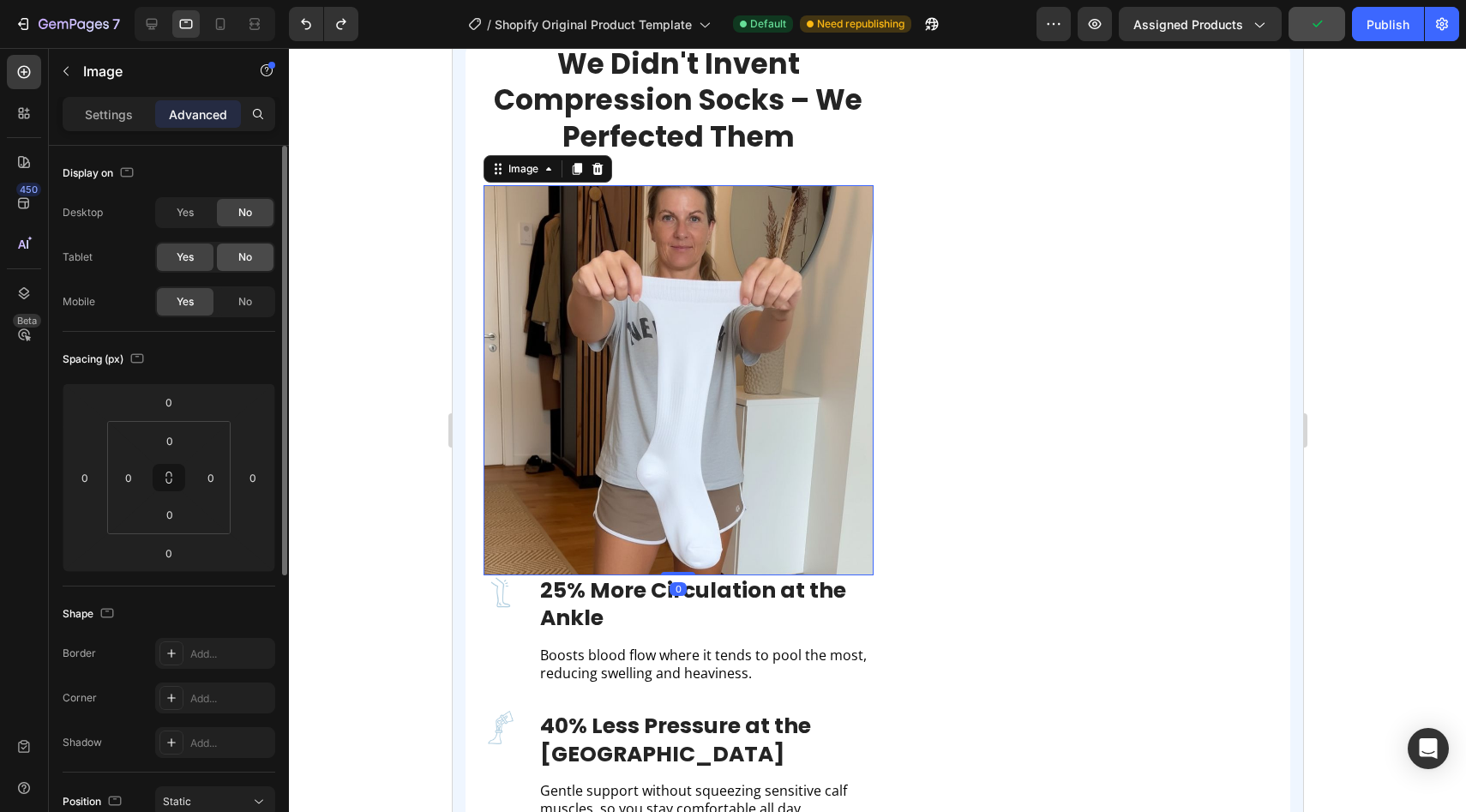
click at [239, 260] on span "No" at bounding box center [245, 257] width 14 height 16
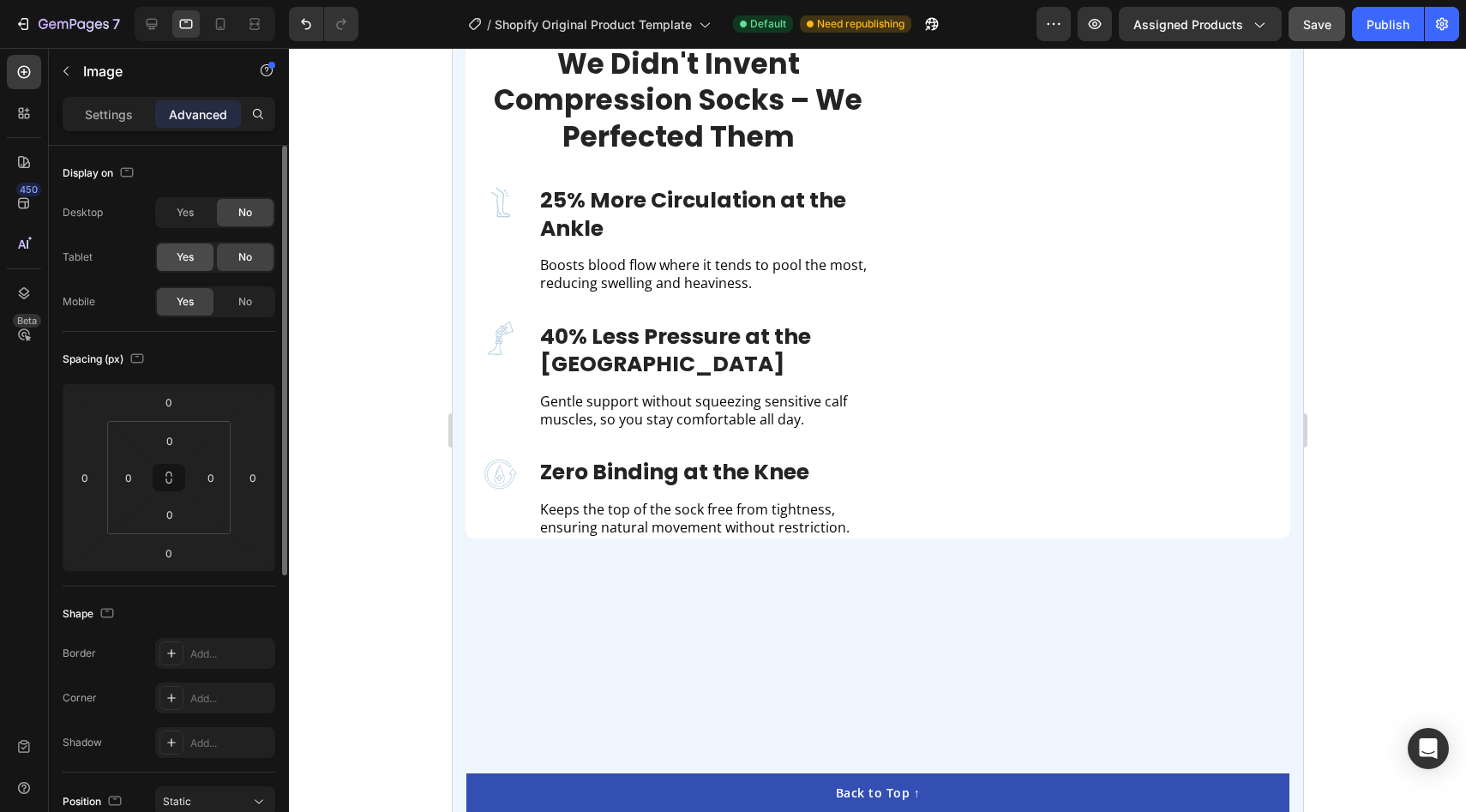
click at [185, 262] on span "Yes" at bounding box center [185, 257] width 18 height 16
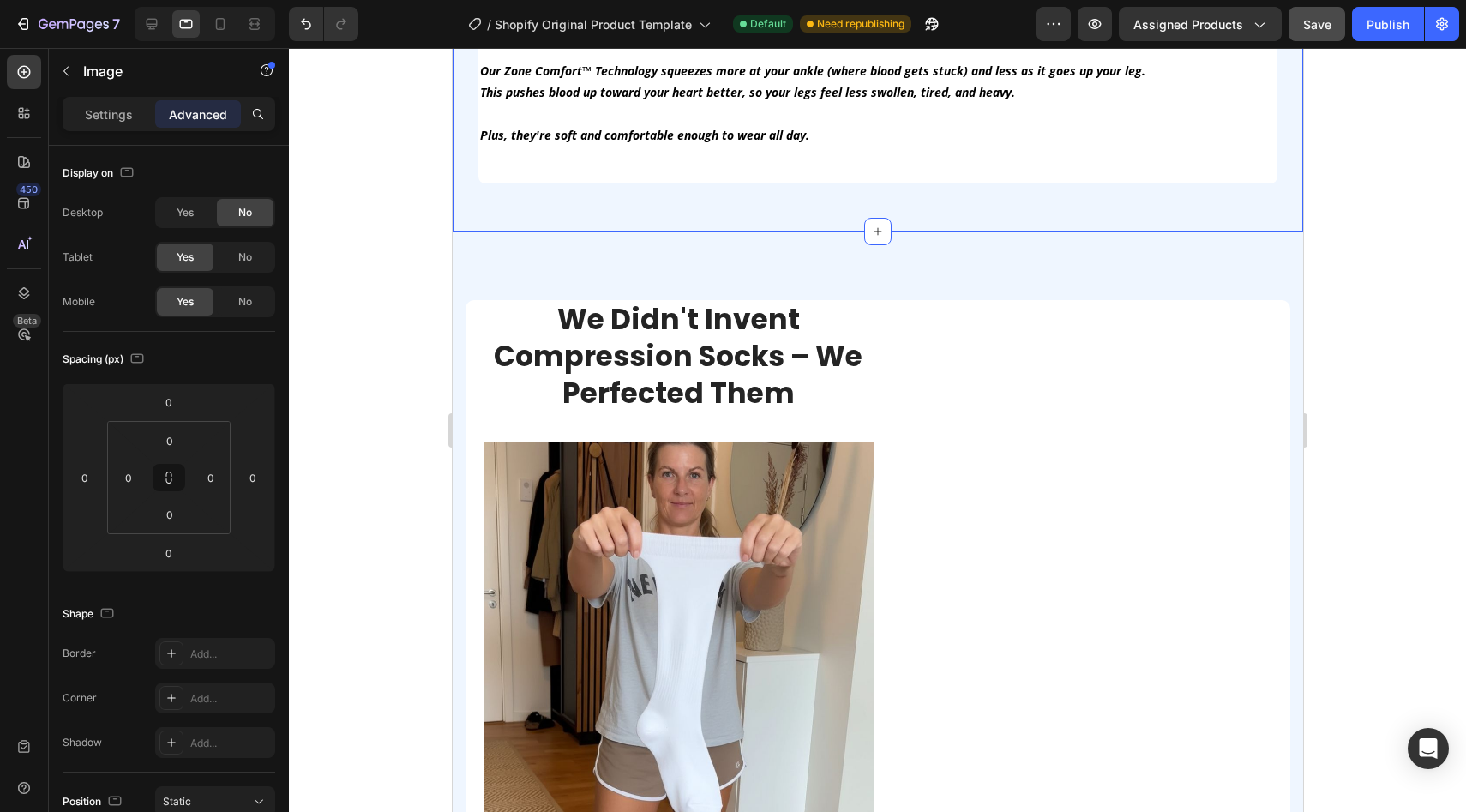
scroll to position [1652, 0]
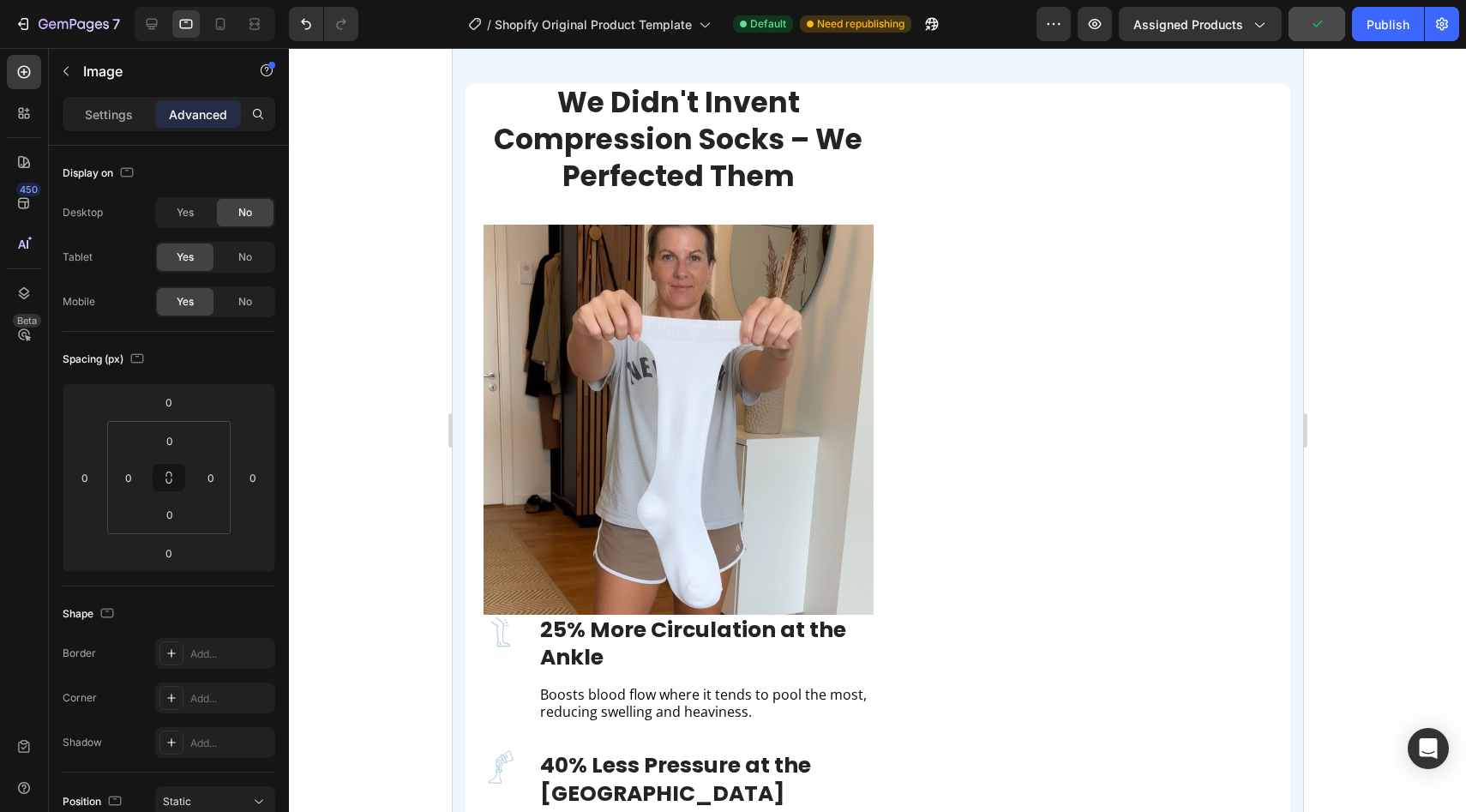
click at [731, 452] on img at bounding box center [678, 420] width 391 height 390
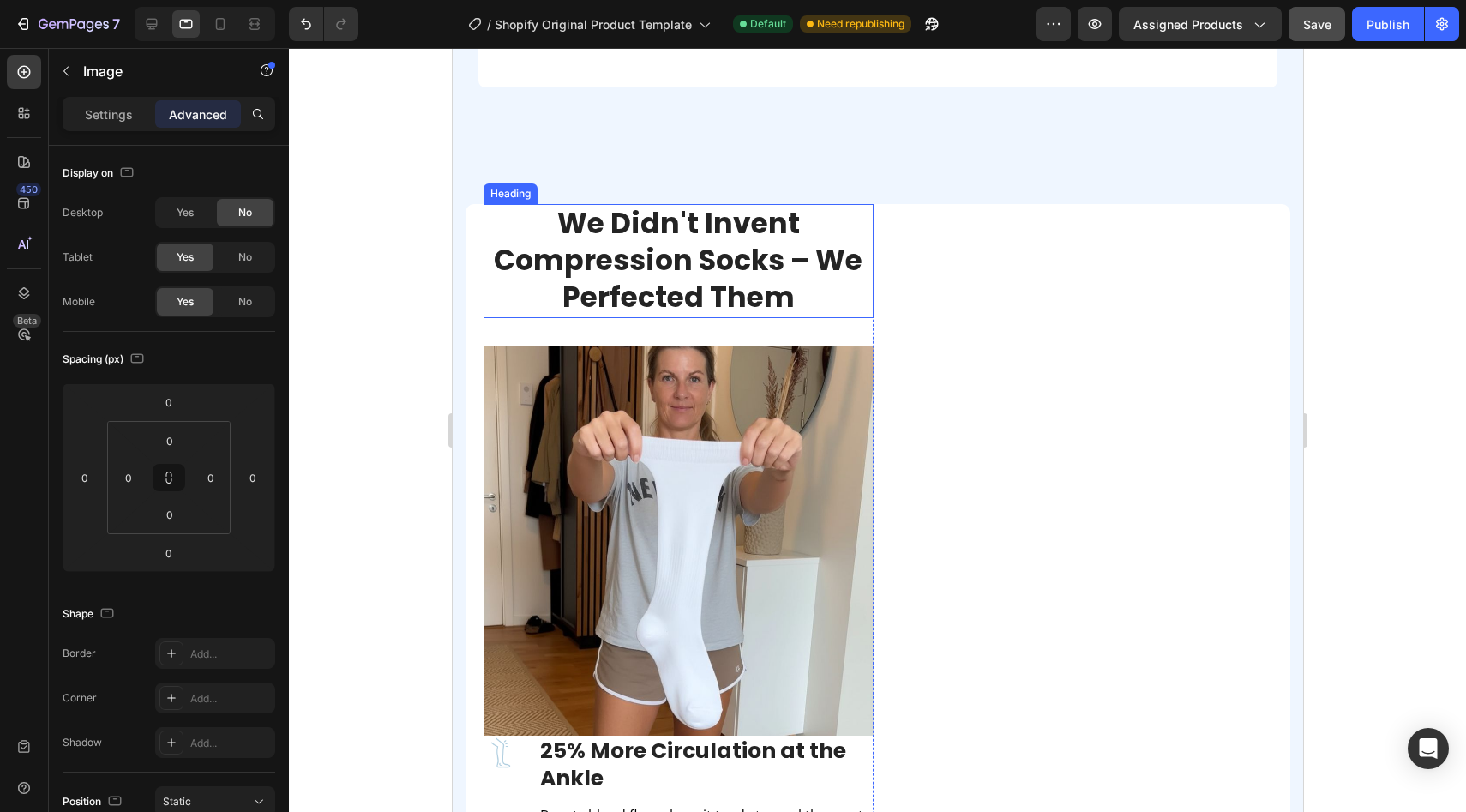
scroll to position [1535, 0]
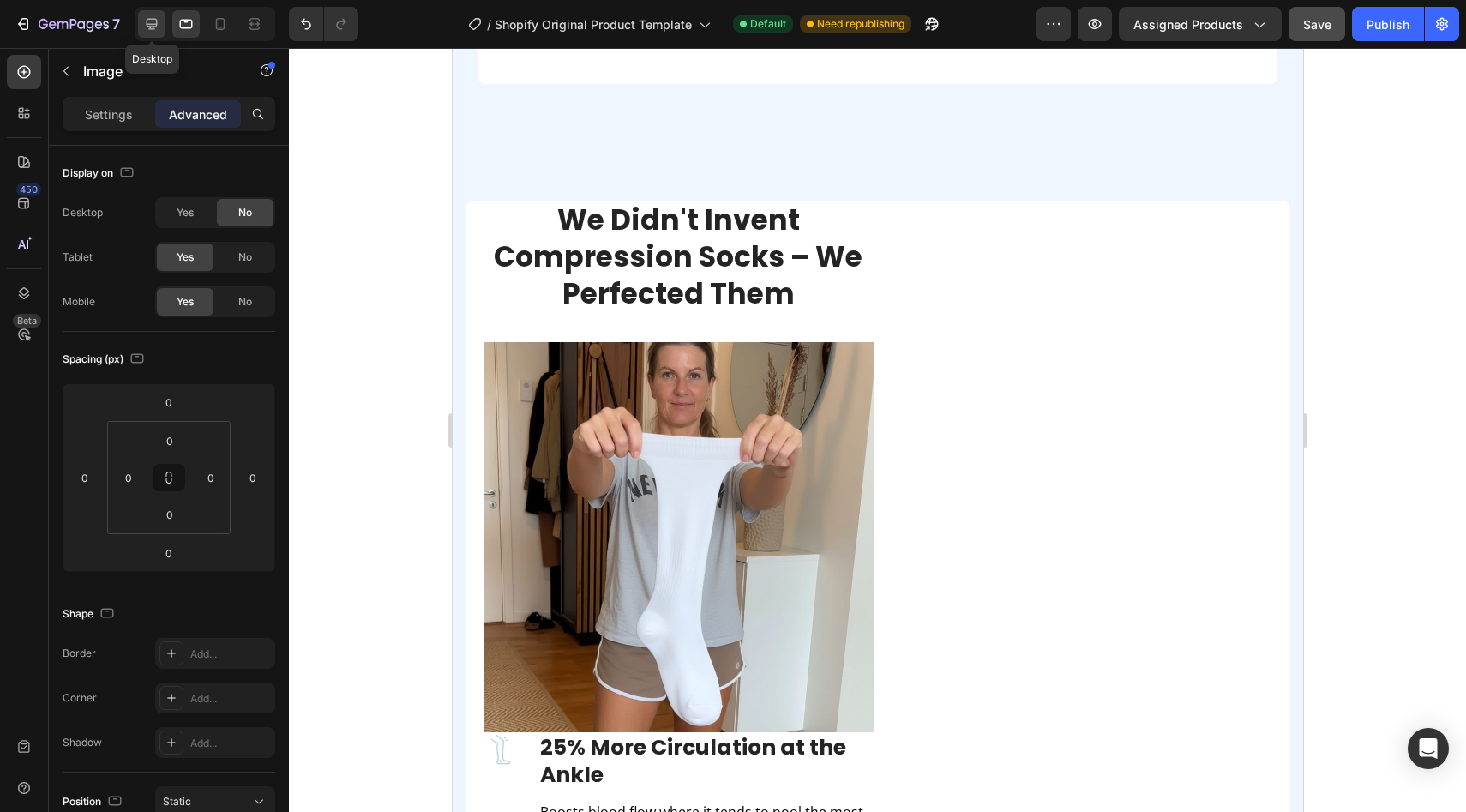
click at [159, 24] on icon at bounding box center [152, 24] width 18 height 18
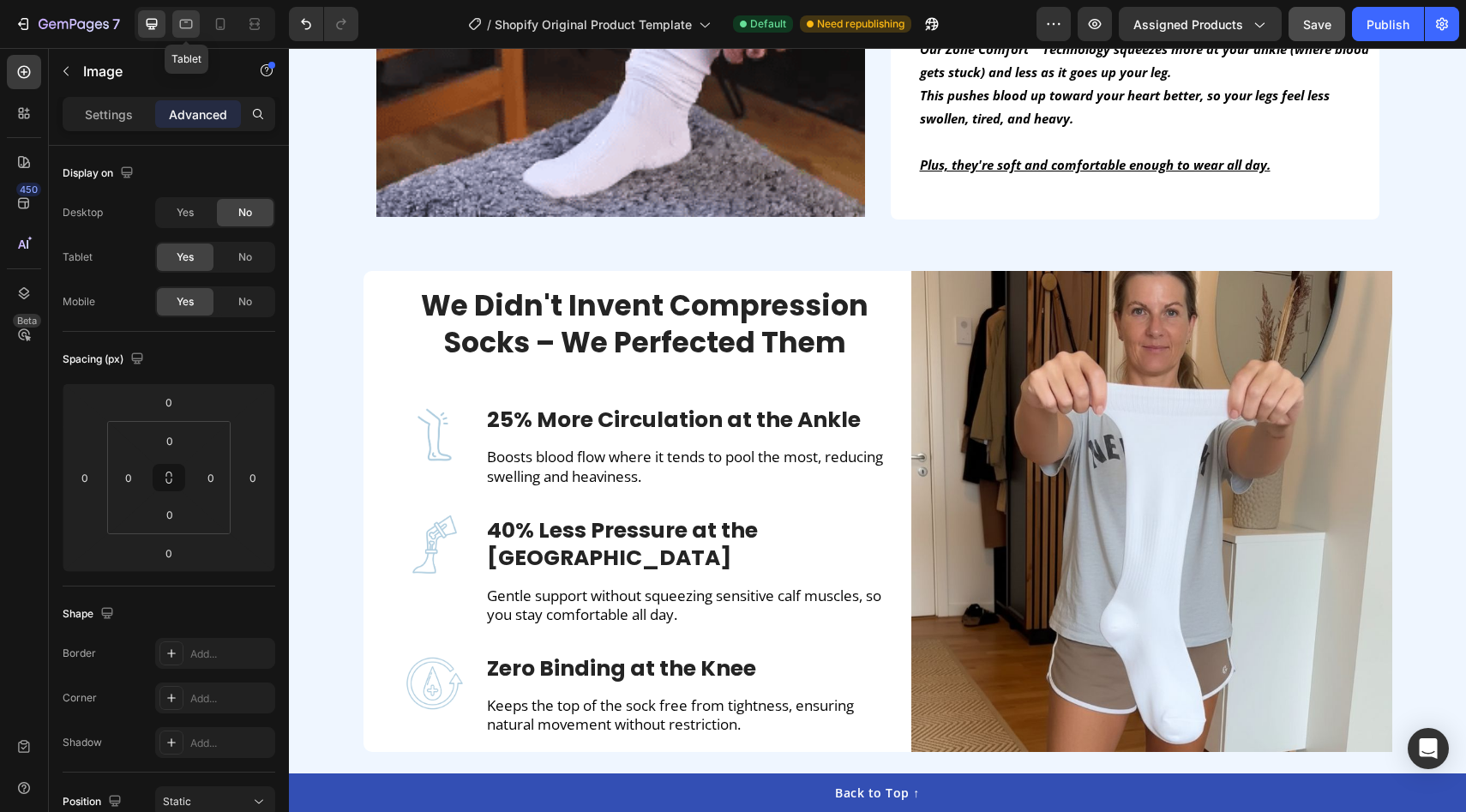
scroll to position [1475, 0]
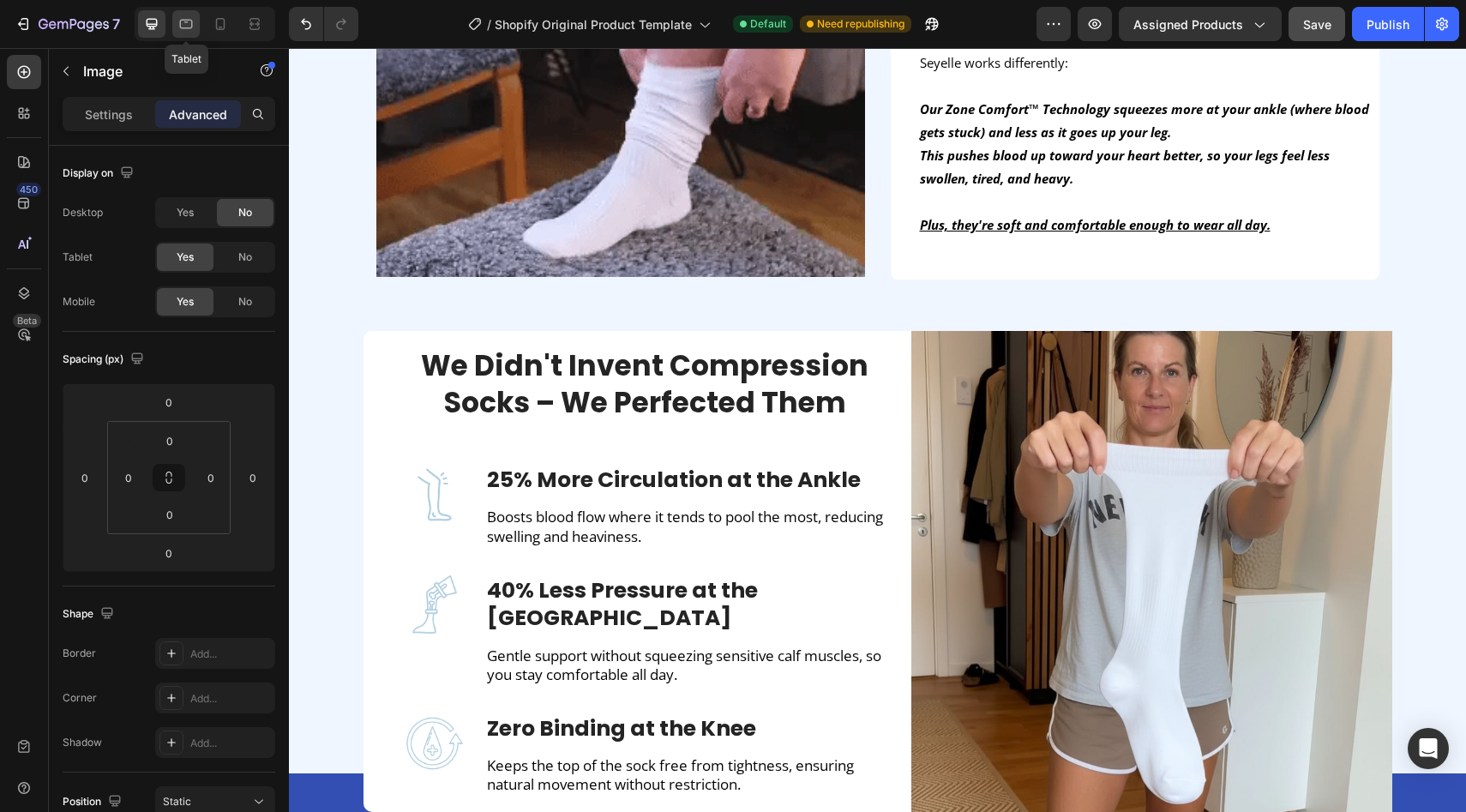
click at [182, 24] on icon at bounding box center [186, 24] width 18 height 18
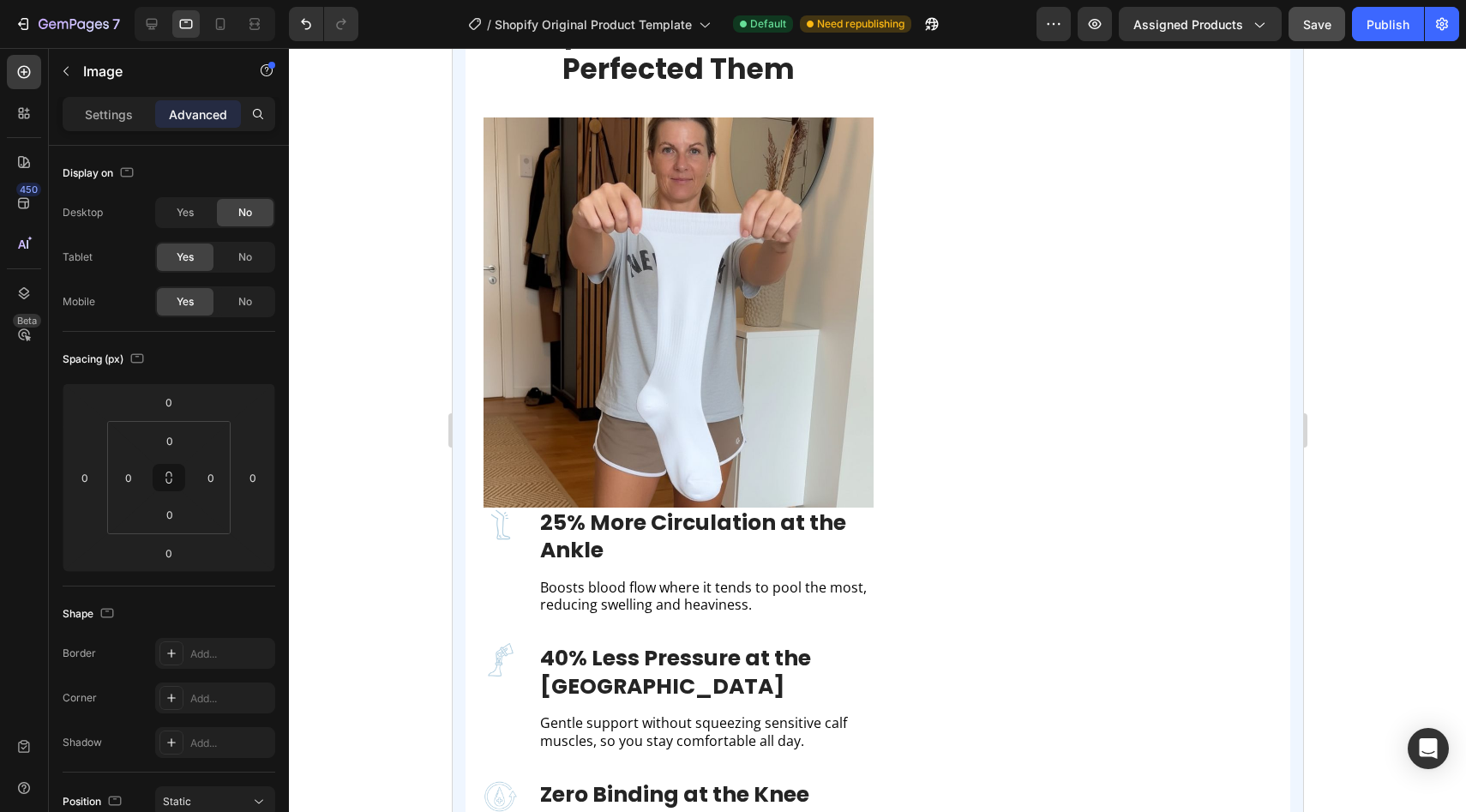
scroll to position [1769, 0]
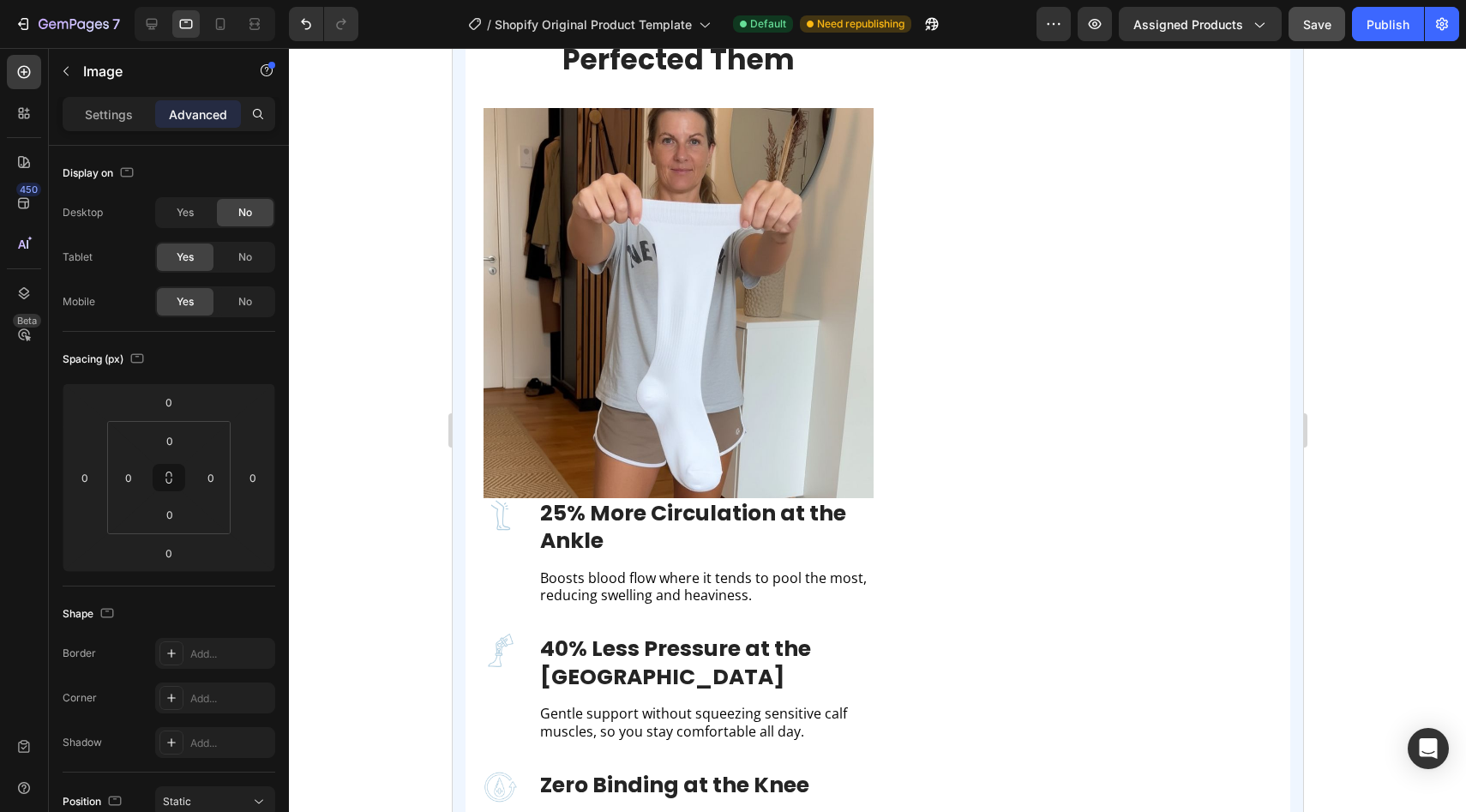
click at [633, 335] on img at bounding box center [678, 303] width 391 height 390
click at [237, 271] on div "Yes No" at bounding box center [214, 257] width 120 height 31
click at [247, 260] on span "No" at bounding box center [245, 257] width 14 height 16
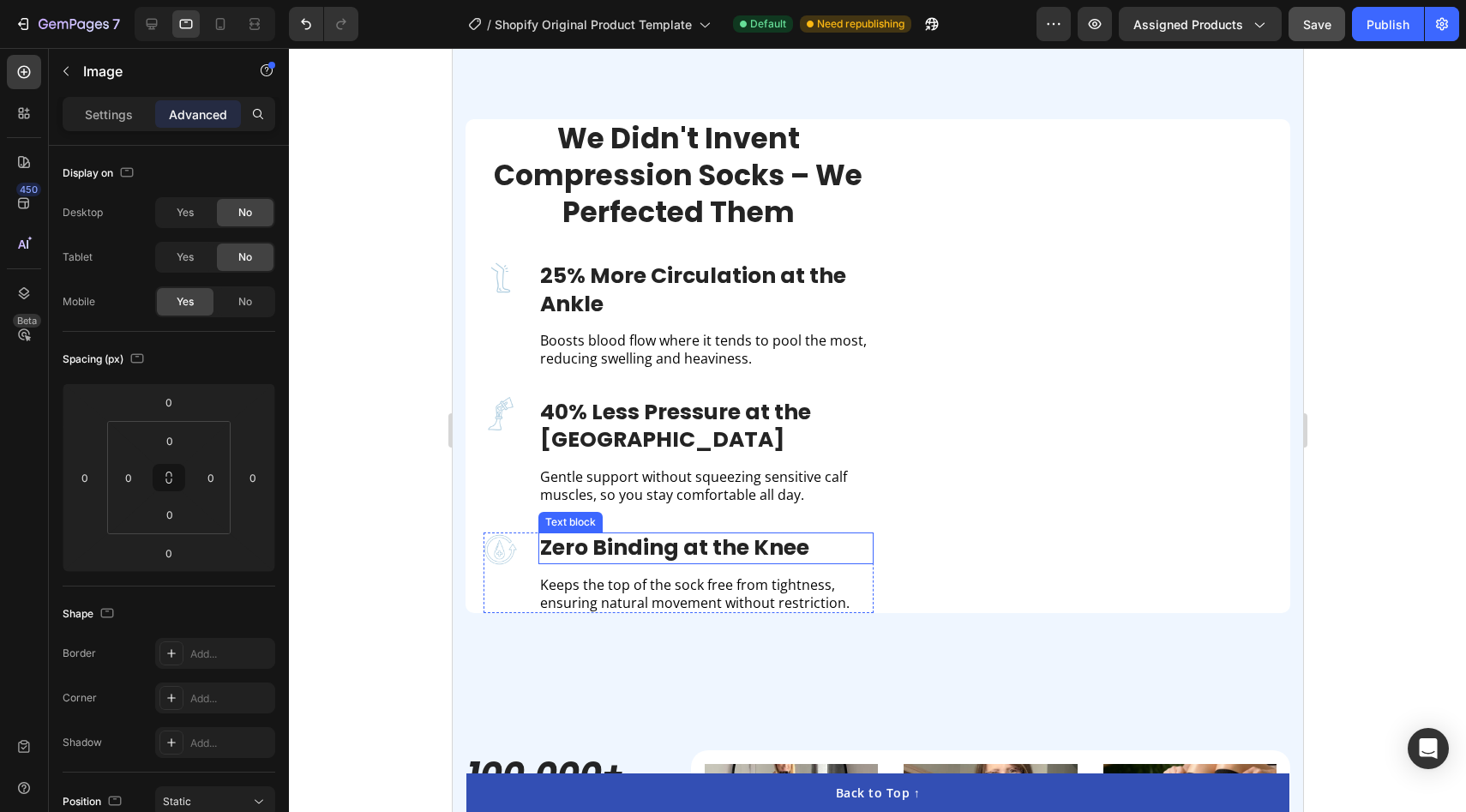
scroll to position [1588, 0]
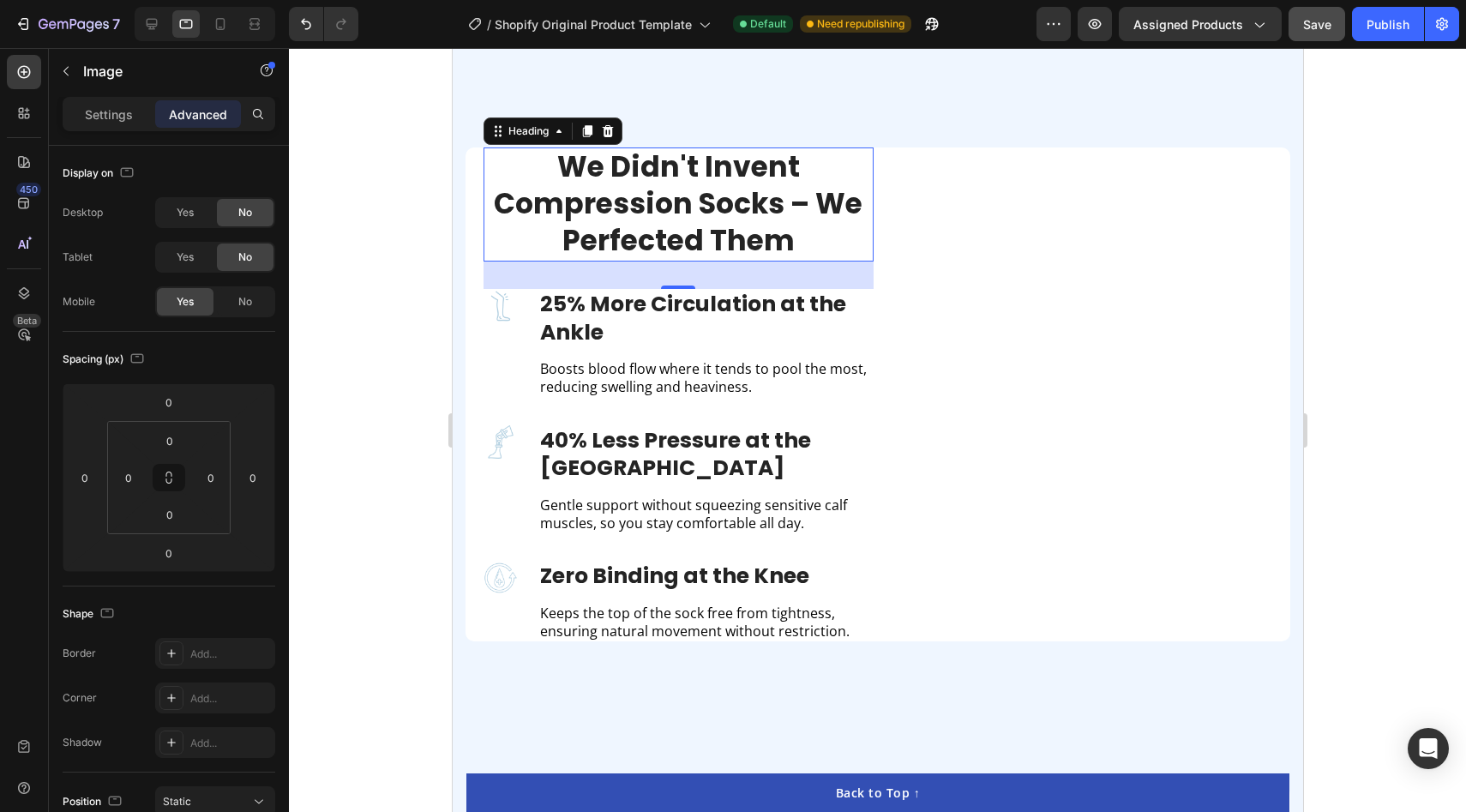
click at [684, 200] on h2 "We Didn't Invent Compression Socks – We Perfected Them" at bounding box center [678, 203] width 391 height 114
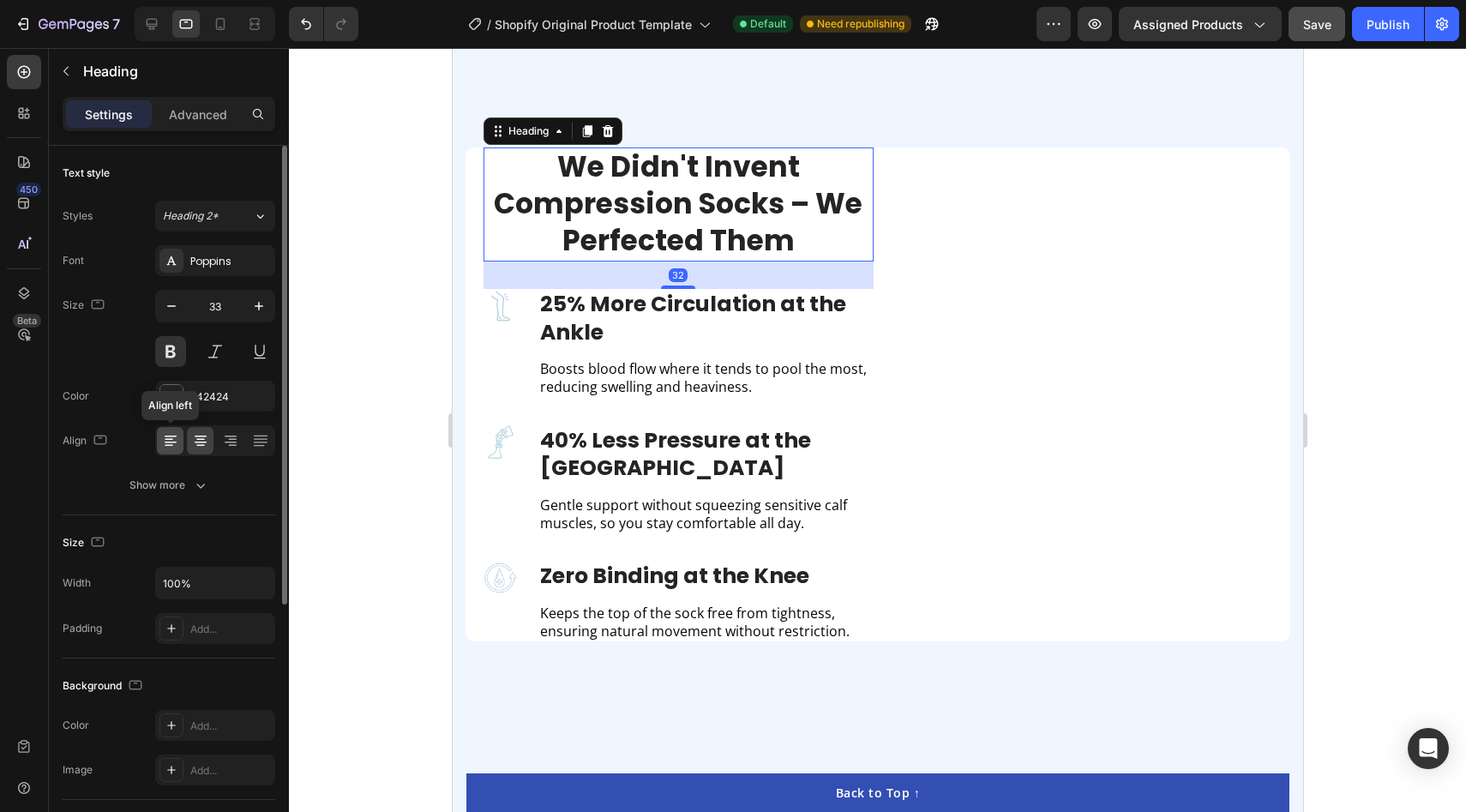
click at [168, 433] on icon at bounding box center [170, 441] width 18 height 18
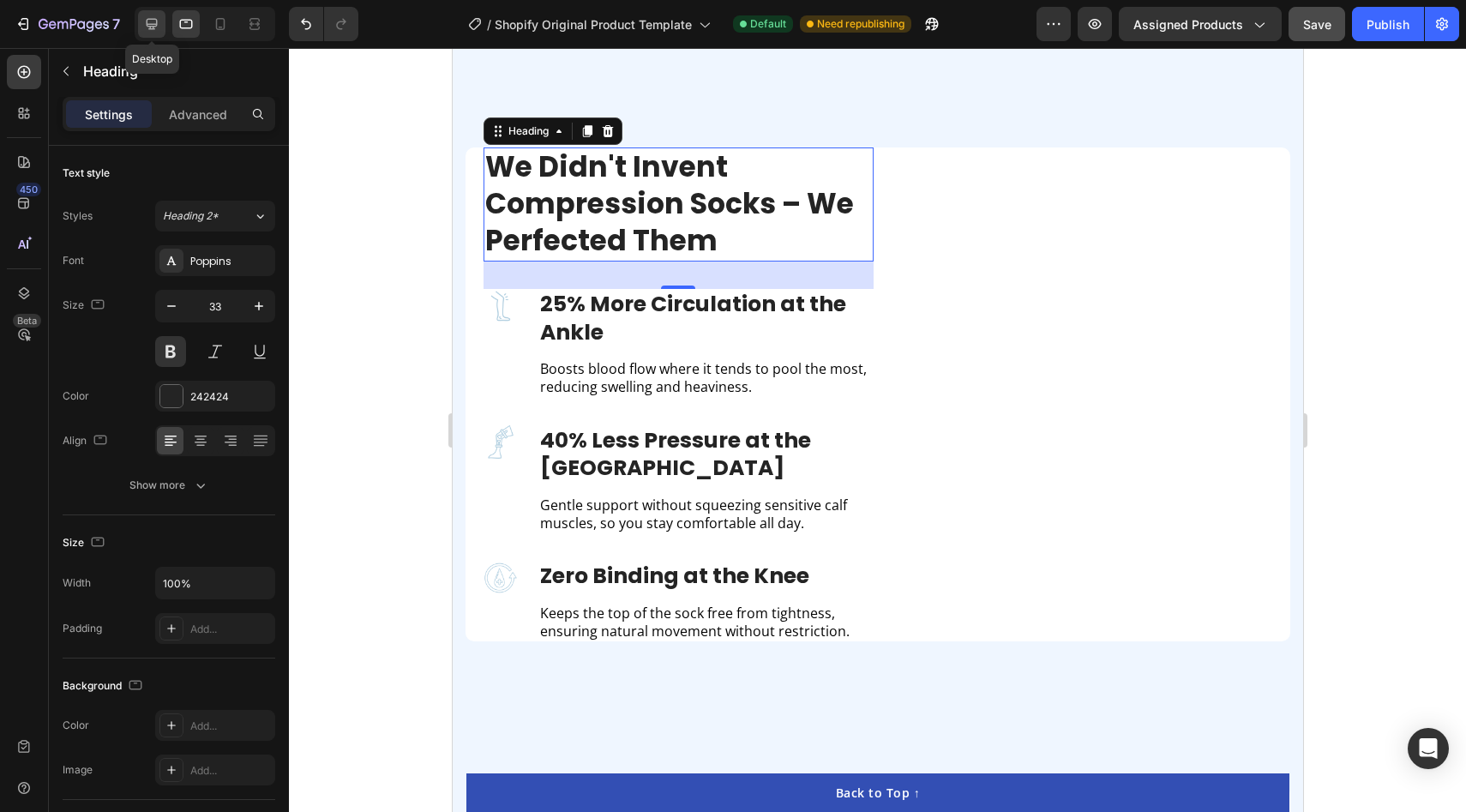
click at [159, 24] on icon at bounding box center [152, 24] width 18 height 18
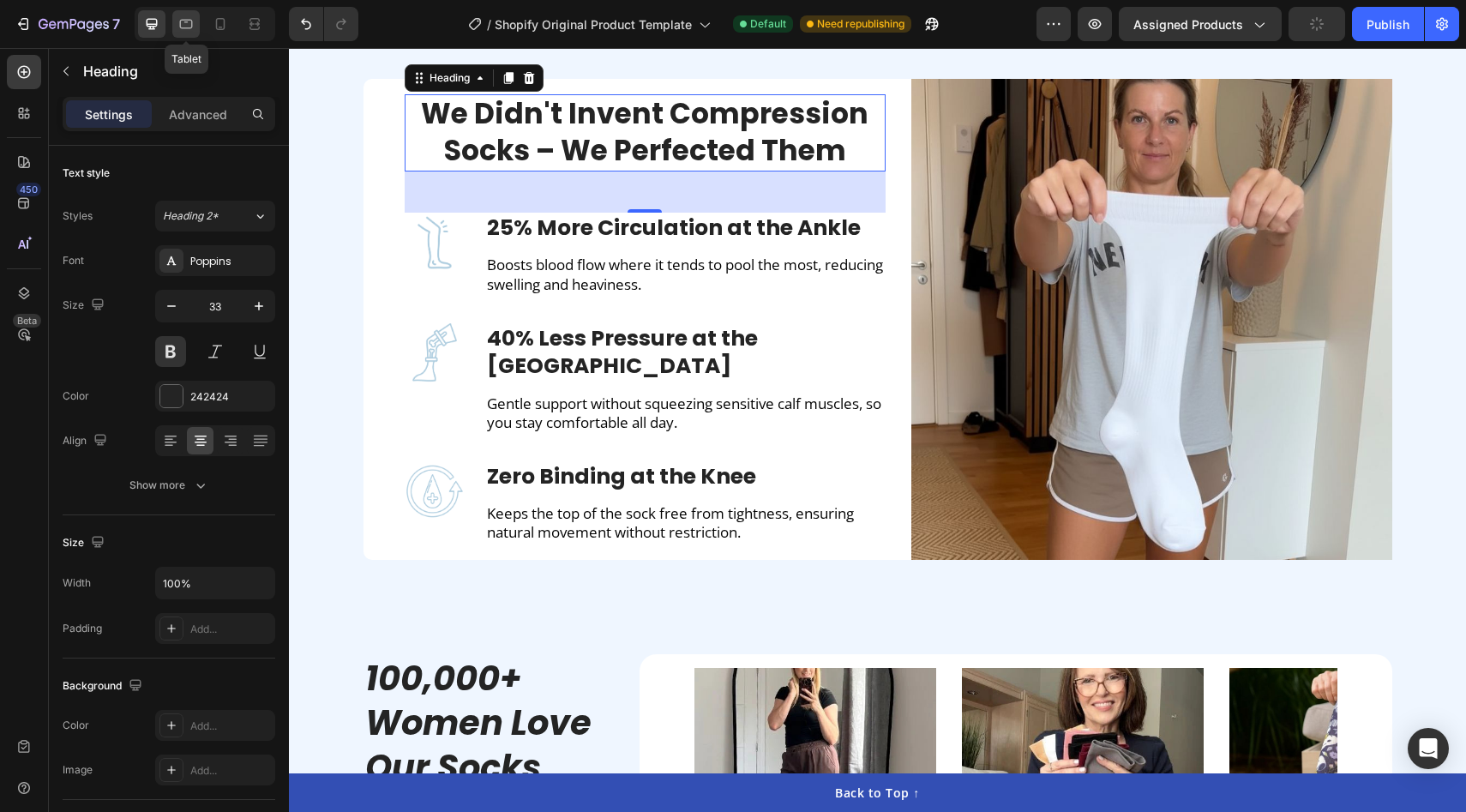
click at [184, 30] on icon at bounding box center [186, 24] width 18 height 18
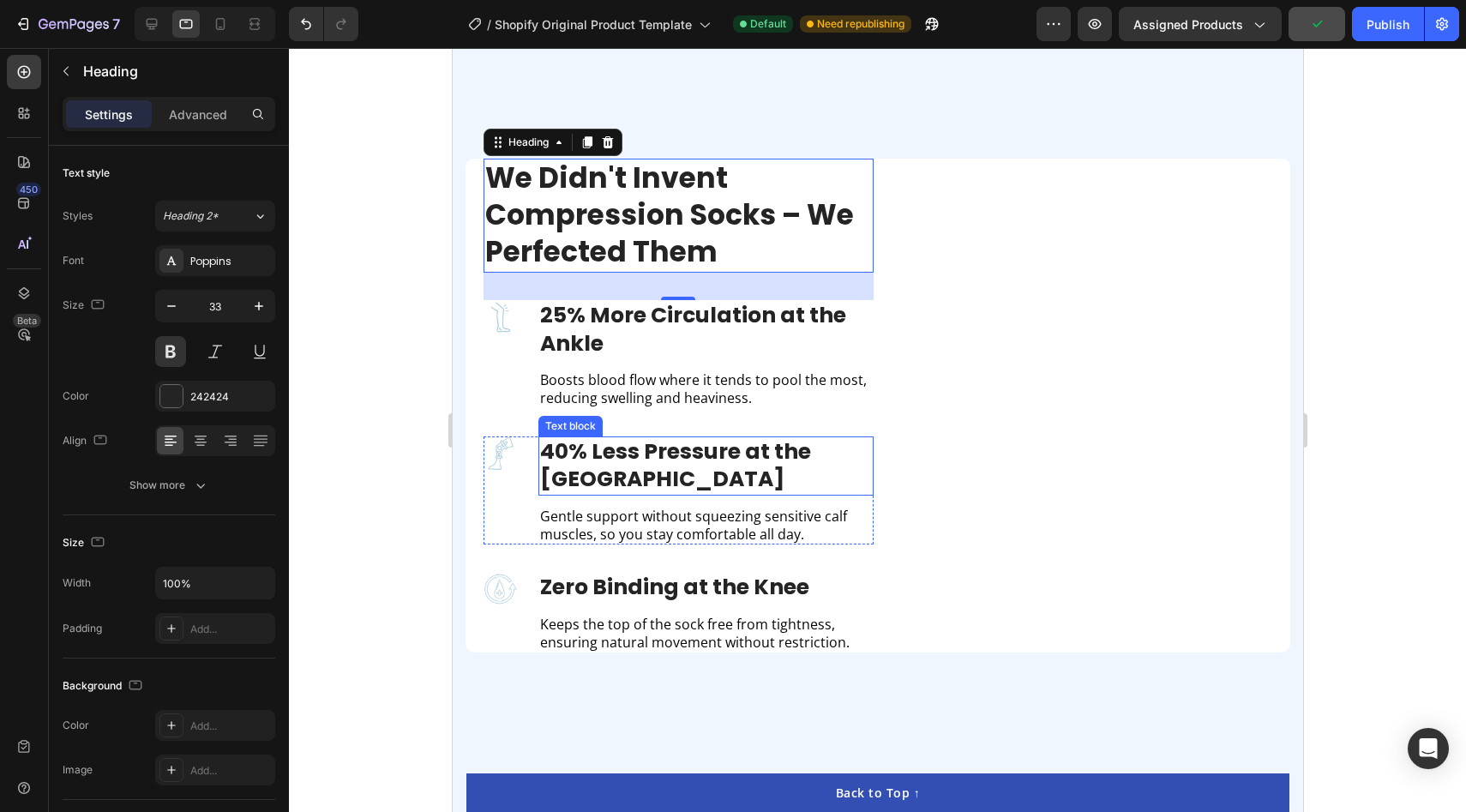
scroll to position [1552, 0]
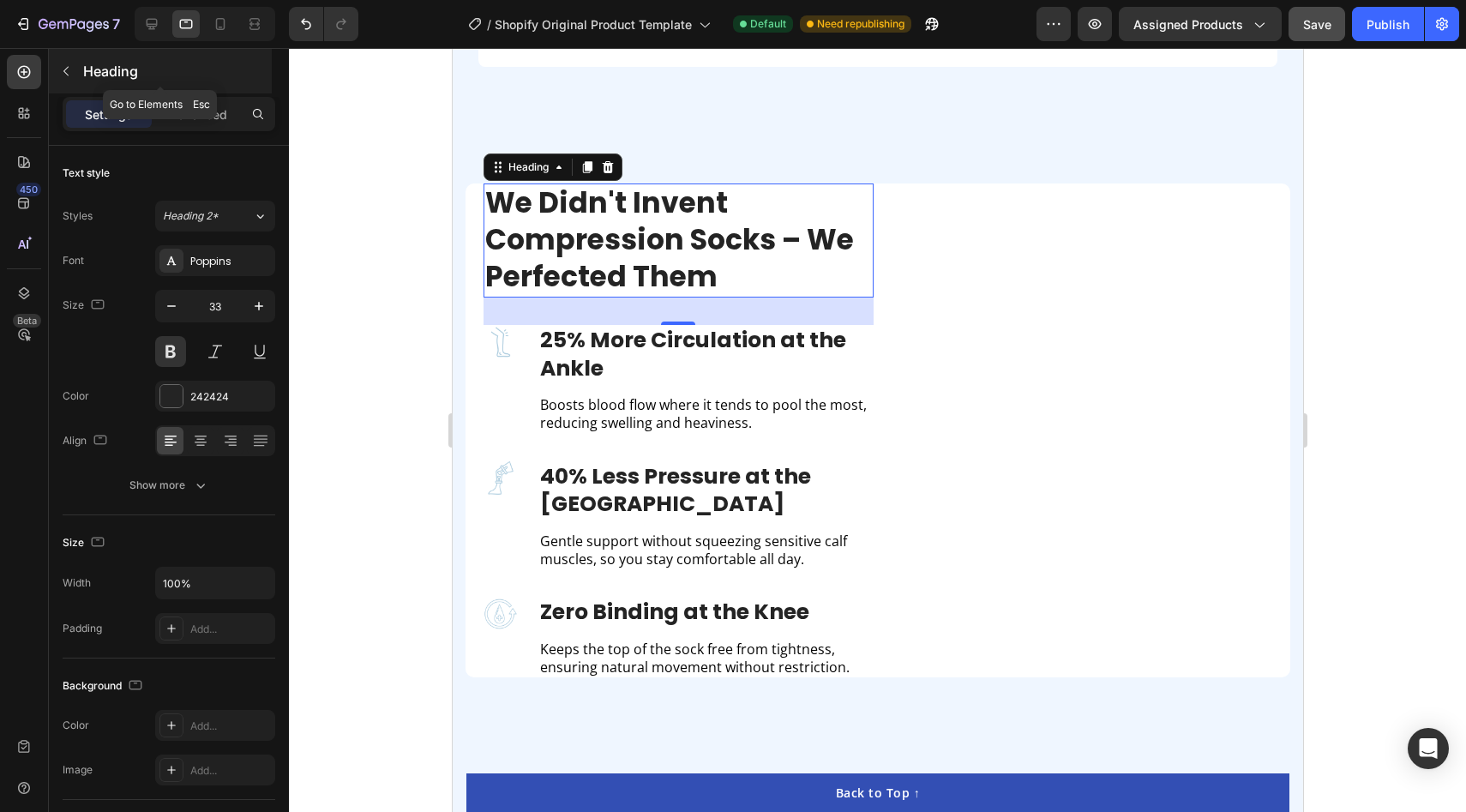
click at [71, 79] on button "button" at bounding box center [66, 71] width 27 height 27
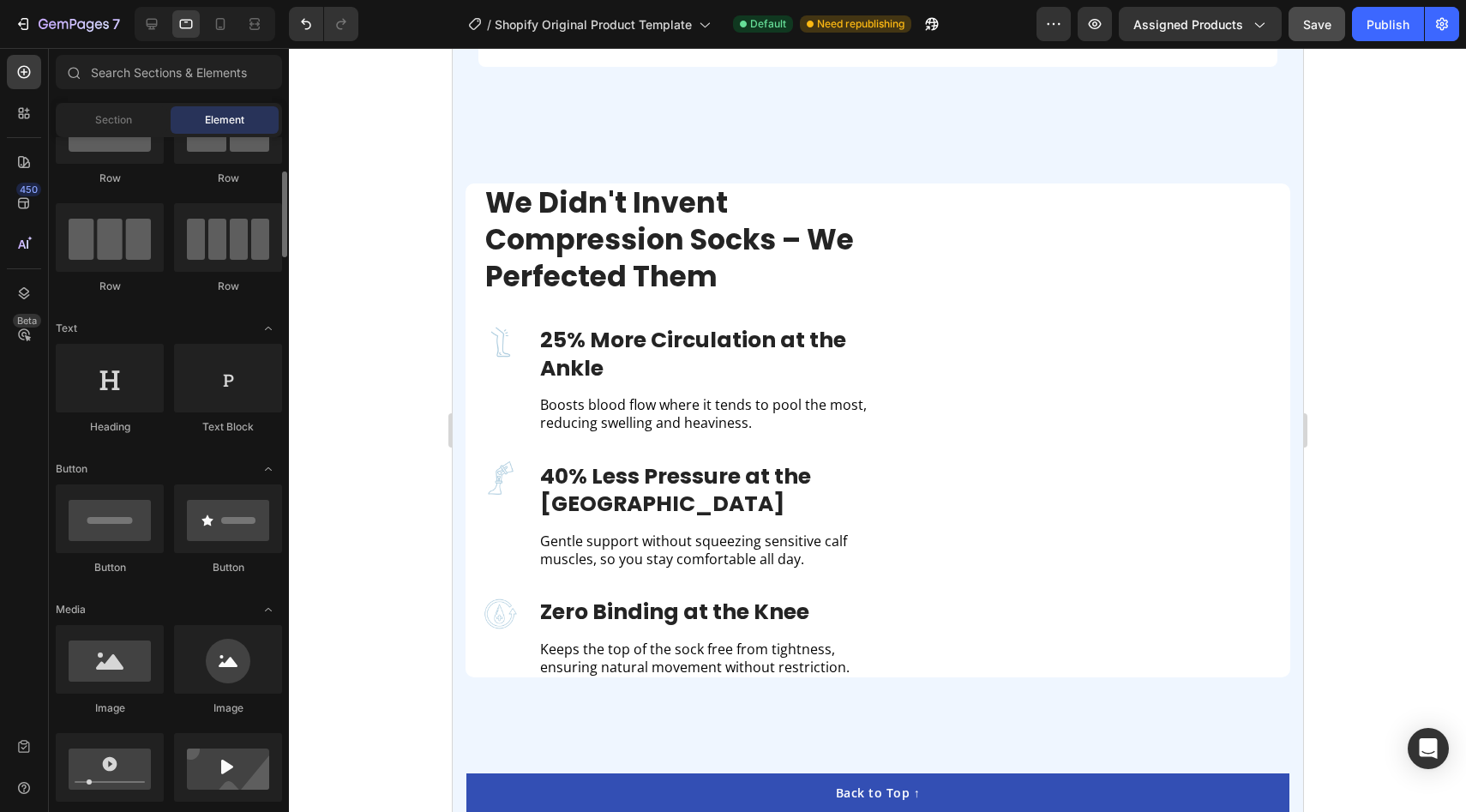
scroll to position [133, 0]
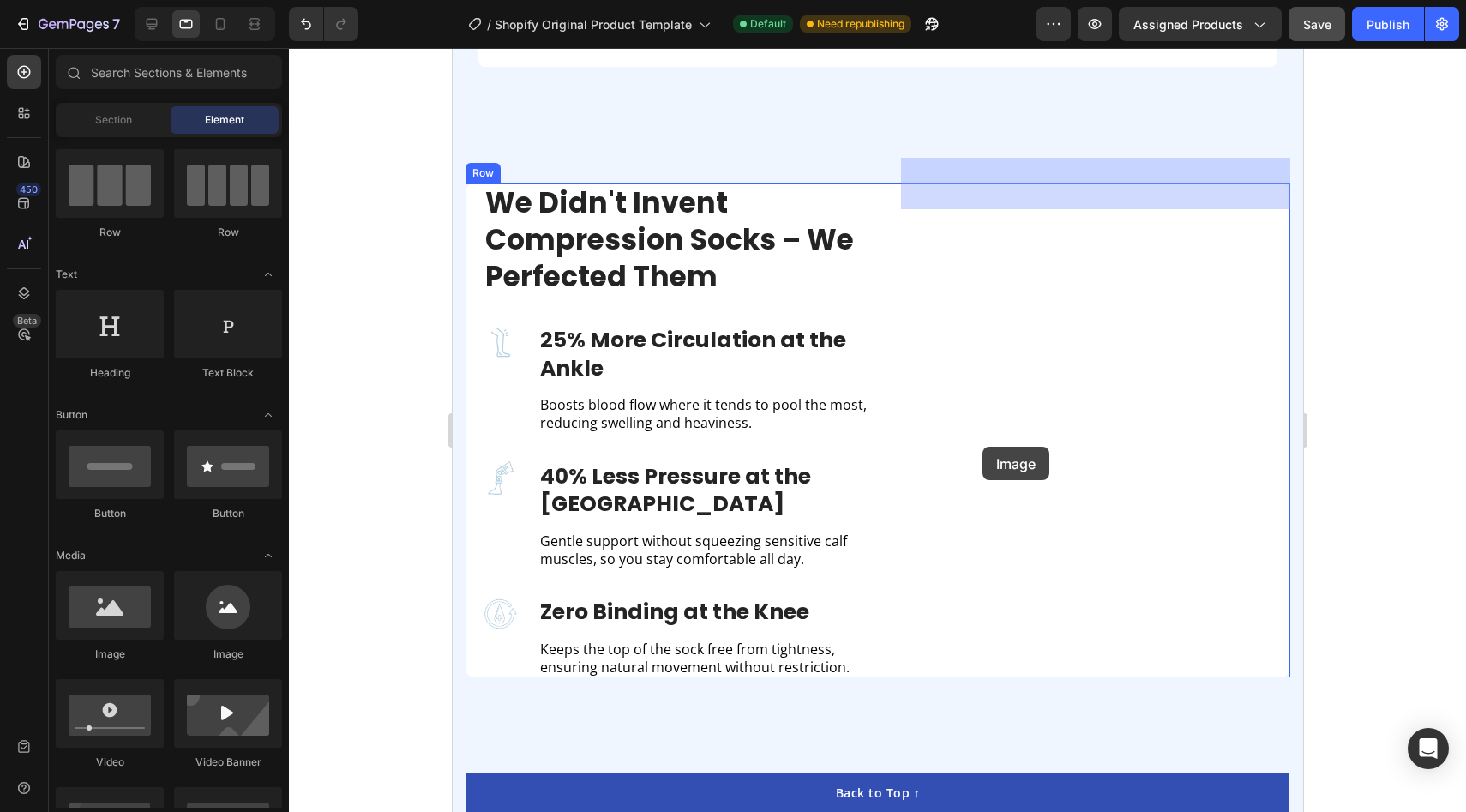
drag, startPoint x: 556, startPoint y: 671, endPoint x: 979, endPoint y: 462, distance: 471.8
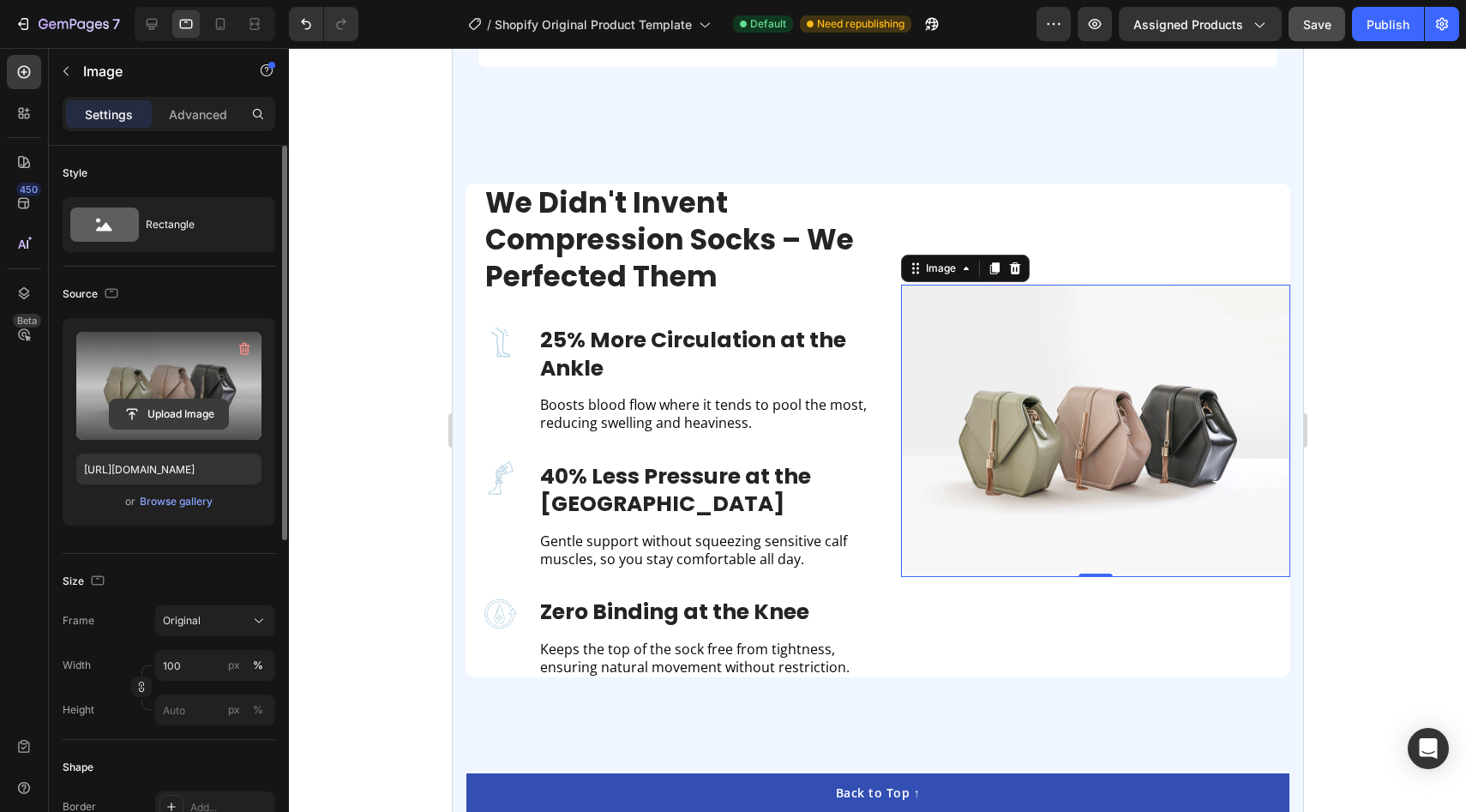
click at [162, 408] on input "file" at bounding box center [169, 414] width 118 height 29
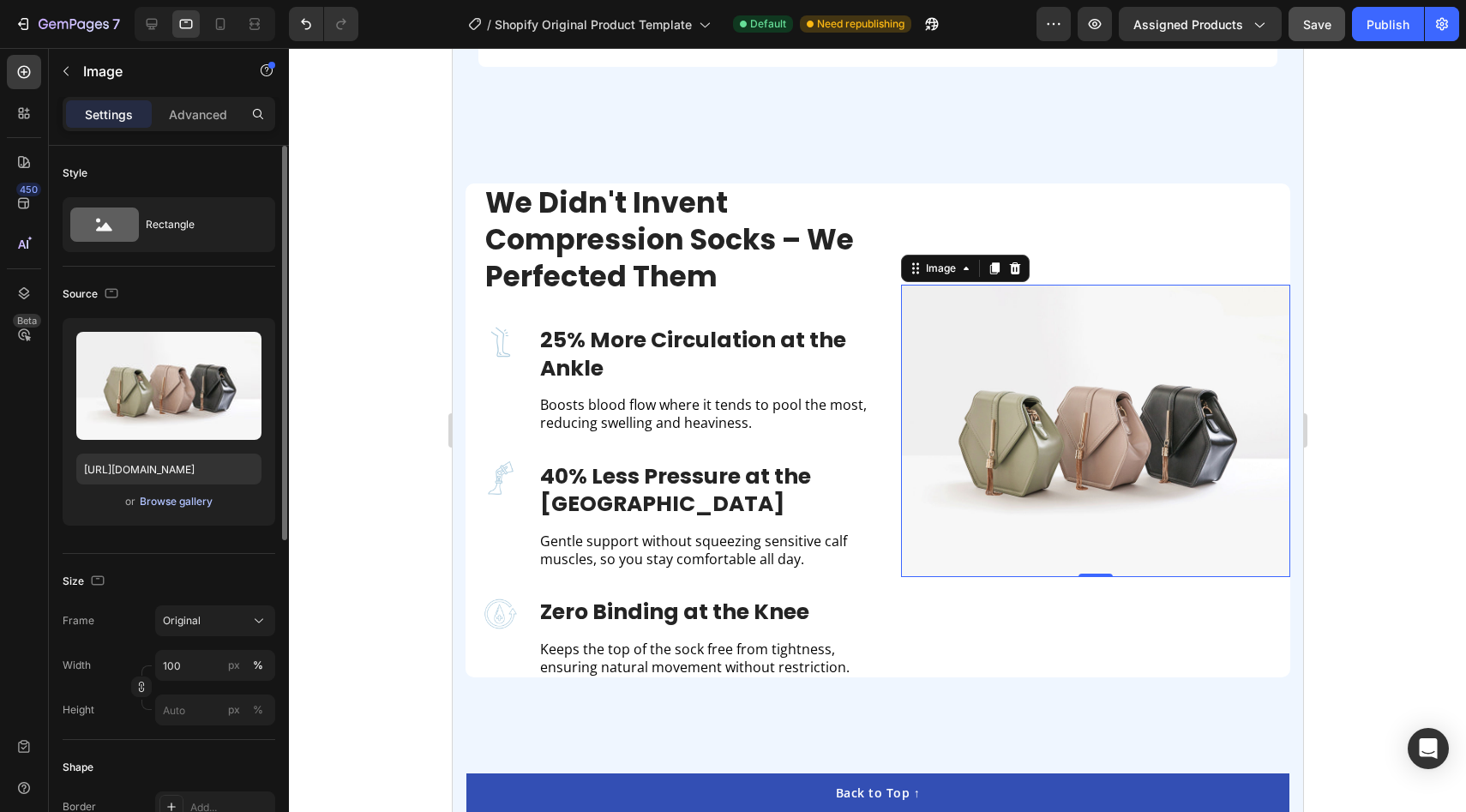
click at [152, 508] on div "Browse gallery" at bounding box center [175, 501] width 73 height 16
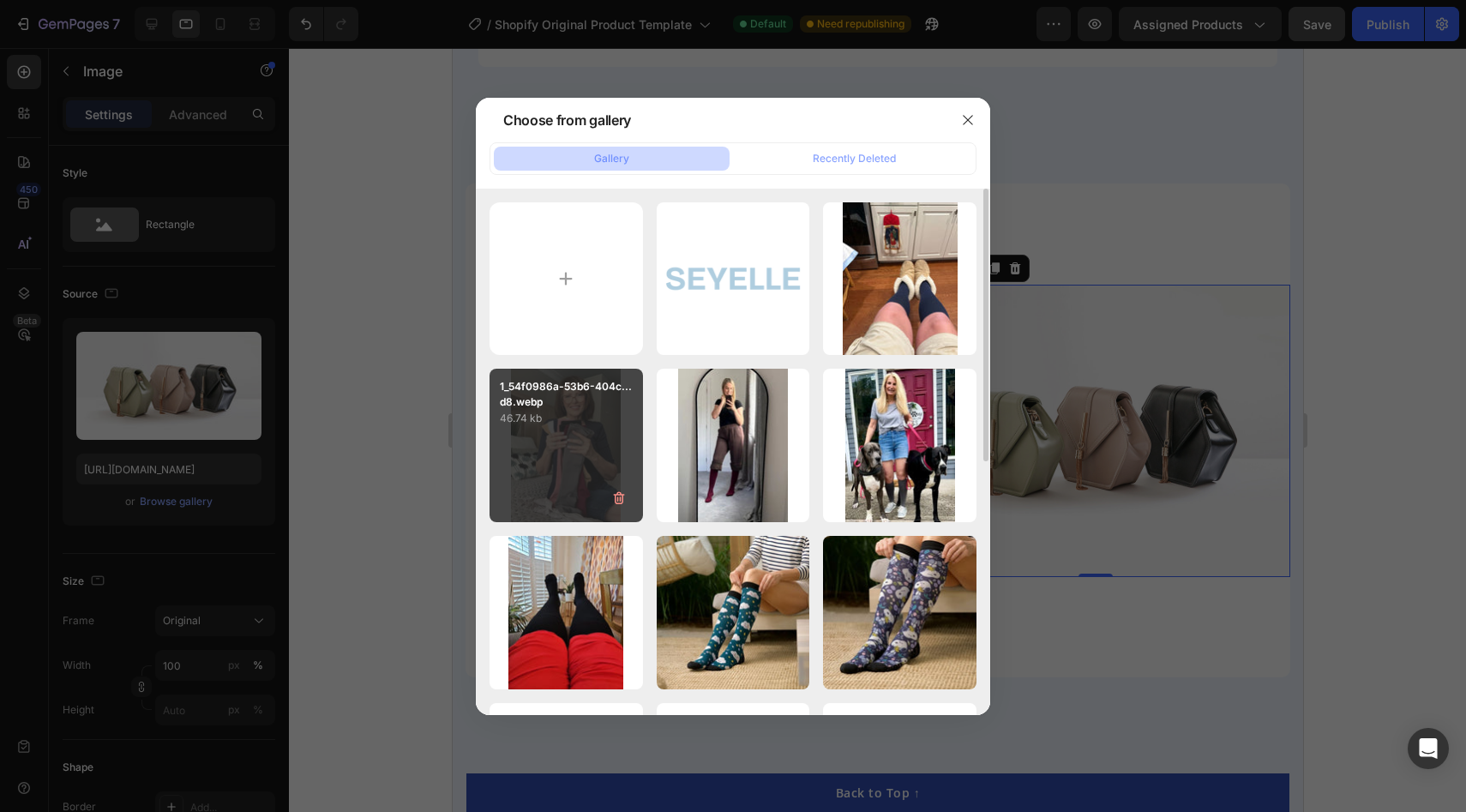
click at [547, 489] on div "1_54f0986a-53b6-404c...d8.webp 46.74 kb" at bounding box center [567, 446] width 154 height 154
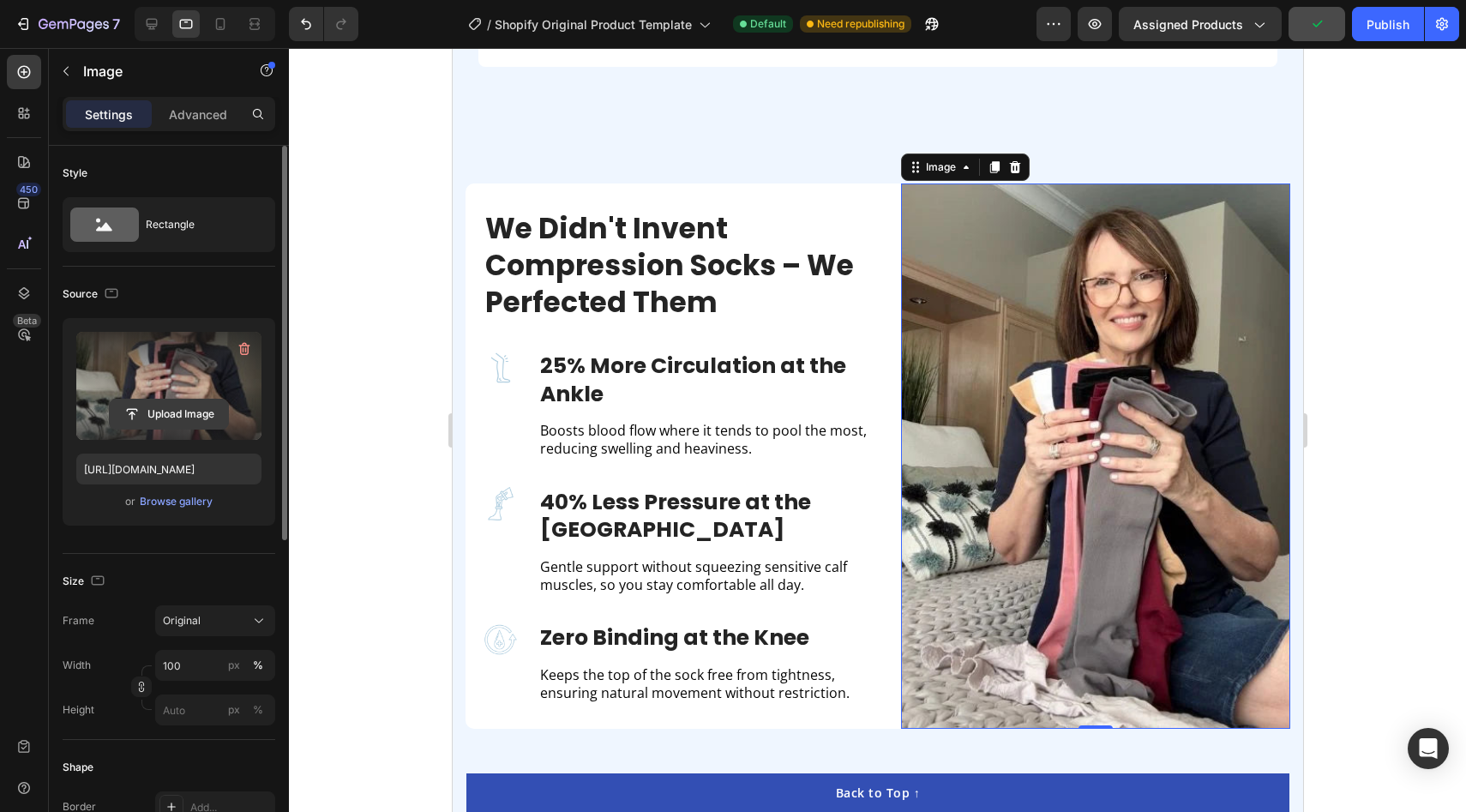
click at [162, 411] on input "file" at bounding box center [169, 414] width 118 height 29
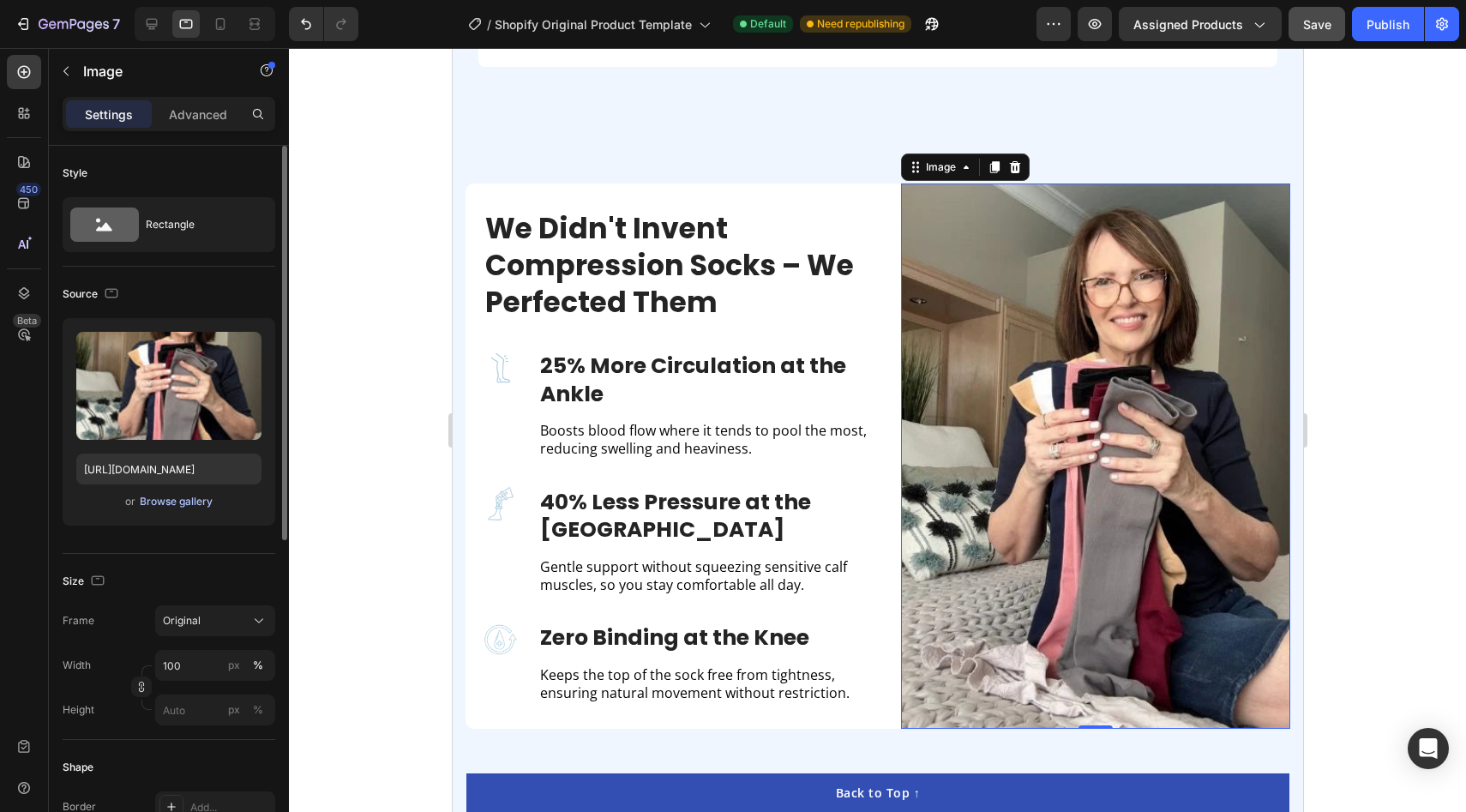
click at [164, 499] on div "Browse gallery" at bounding box center [175, 501] width 73 height 16
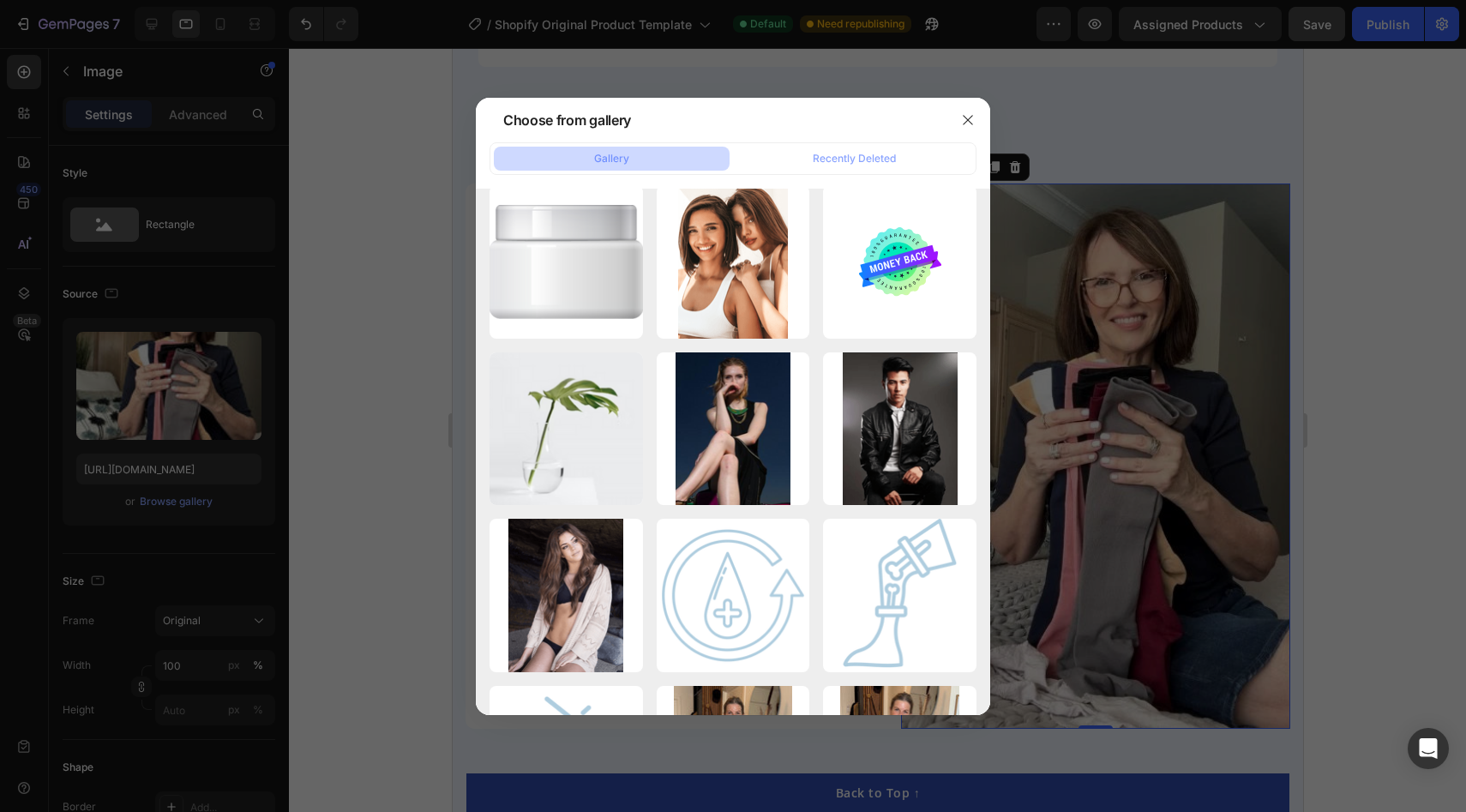
scroll to position [2324, 0]
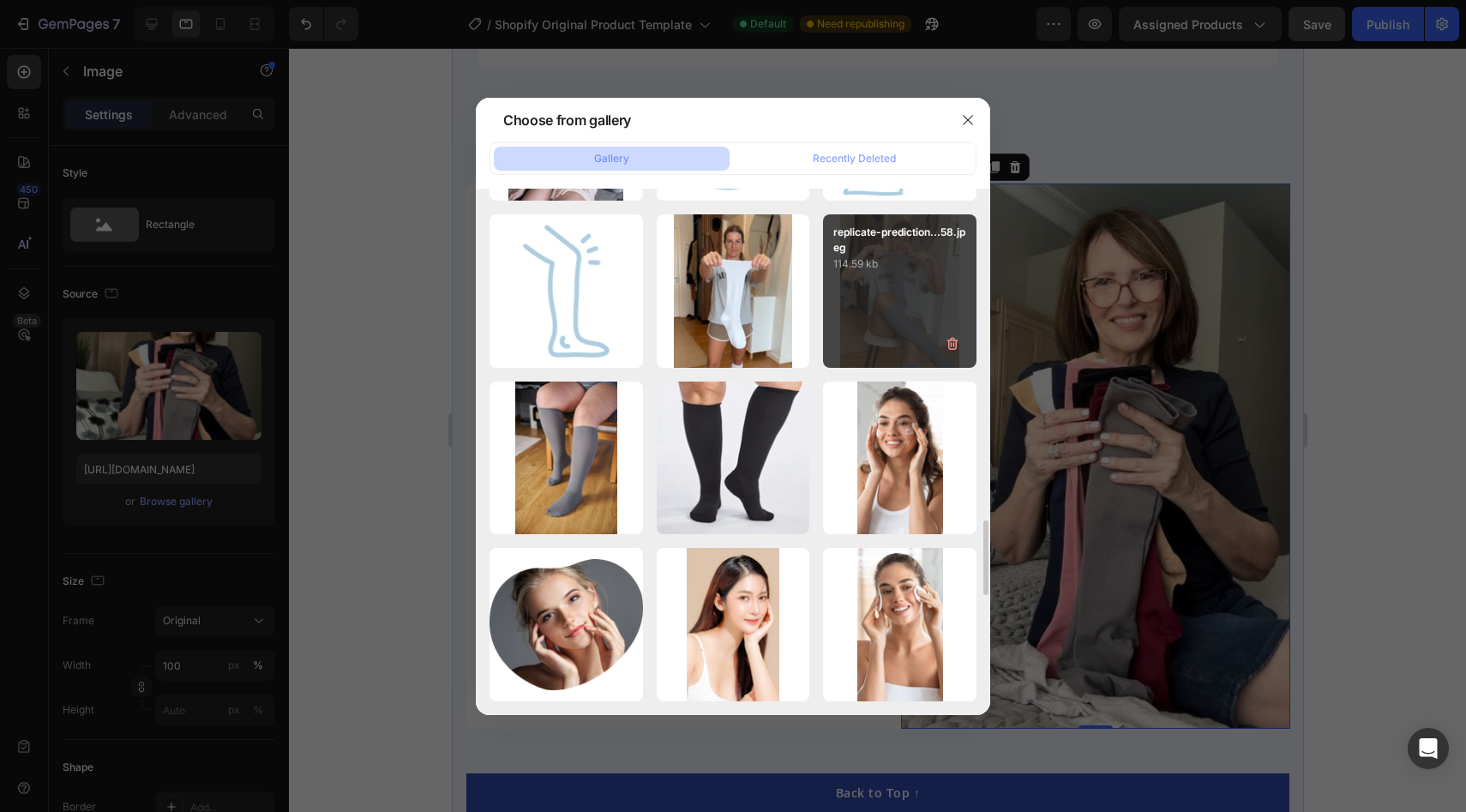
click at [893, 322] on div "replicate-prediction...58.jpeg 114.59 kb" at bounding box center [900, 291] width 154 height 154
type input "[URL][DOMAIN_NAME]"
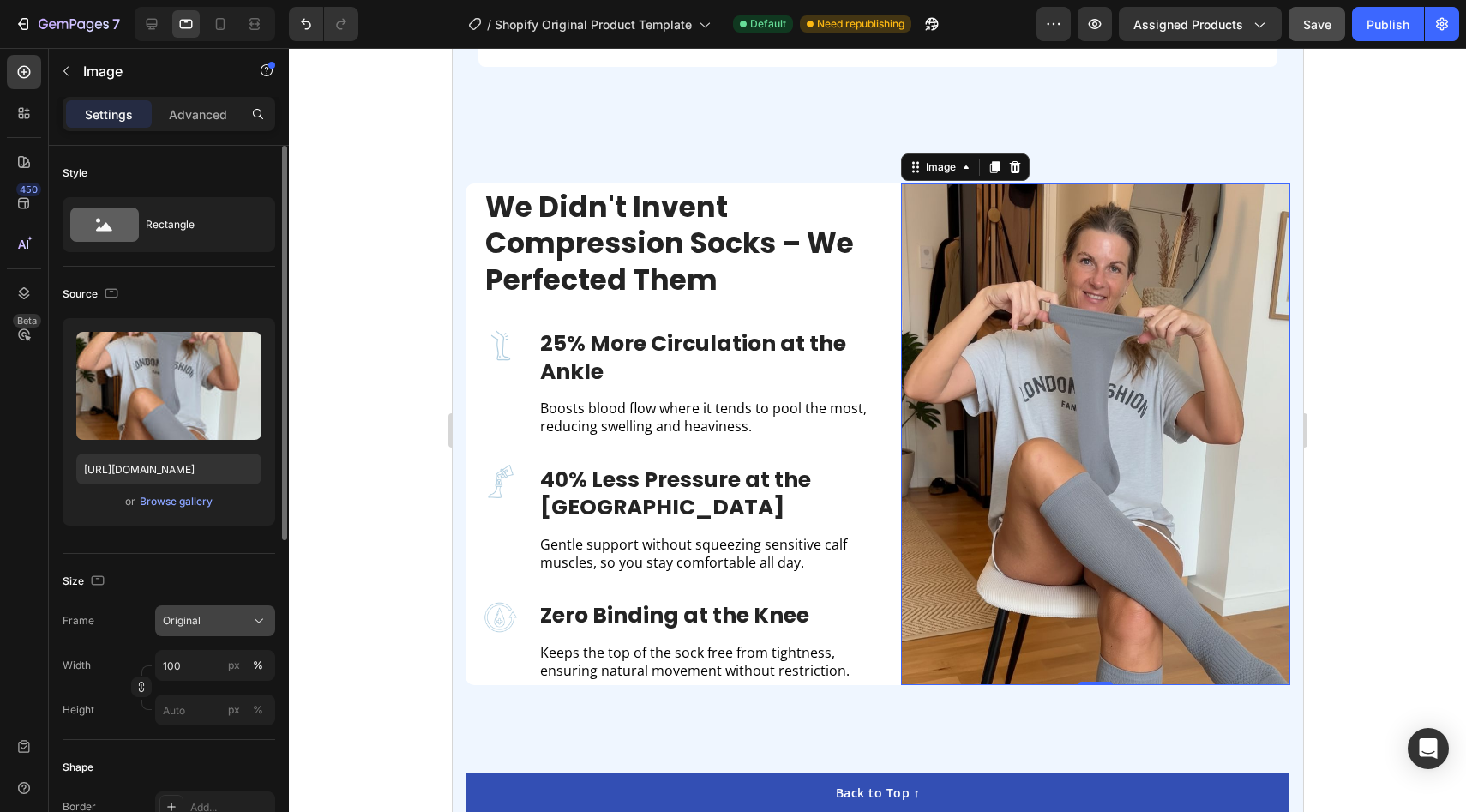
click at [198, 622] on span "Original" at bounding box center [181, 620] width 38 height 16
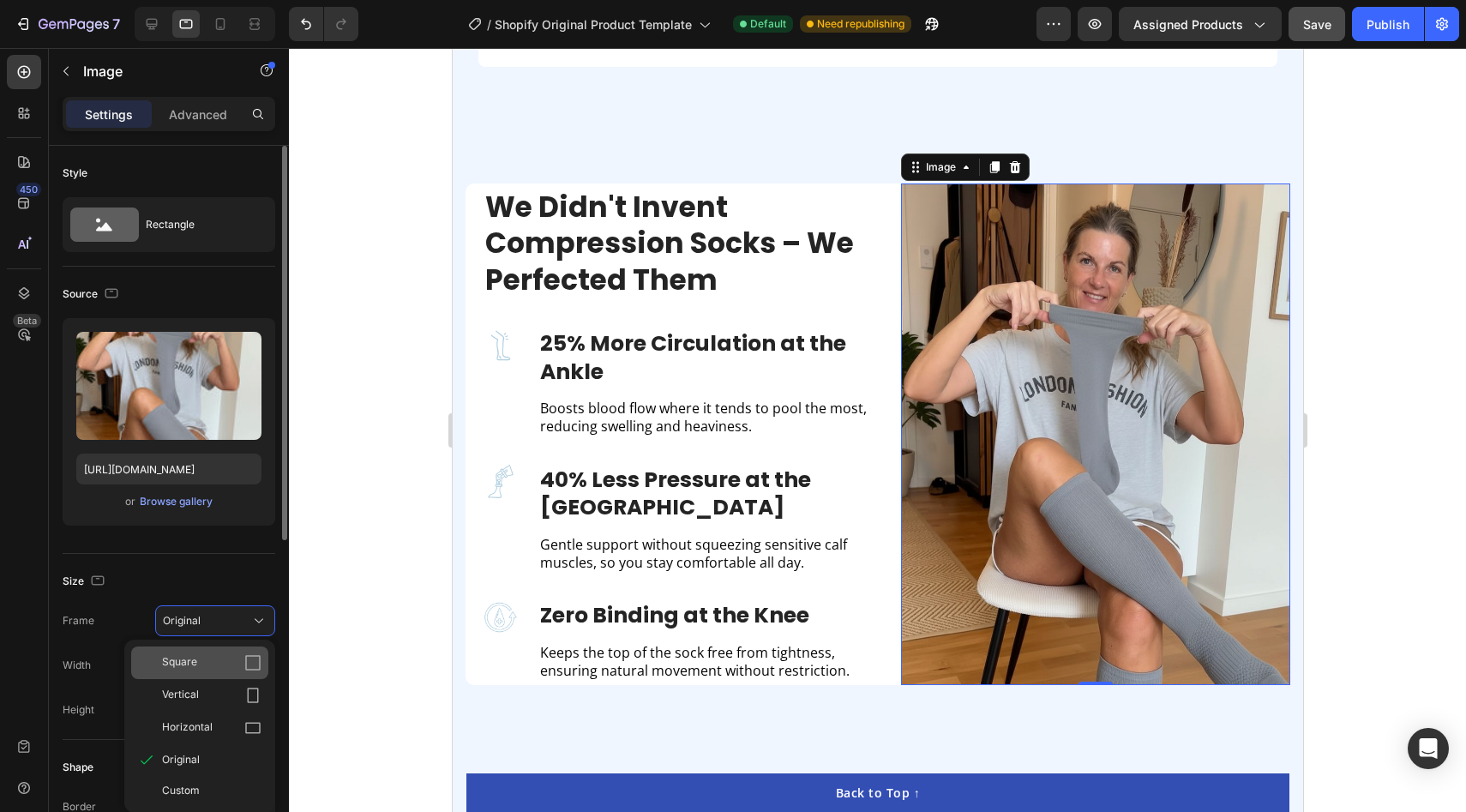
click at [190, 664] on span "Square" at bounding box center [179, 663] width 35 height 18
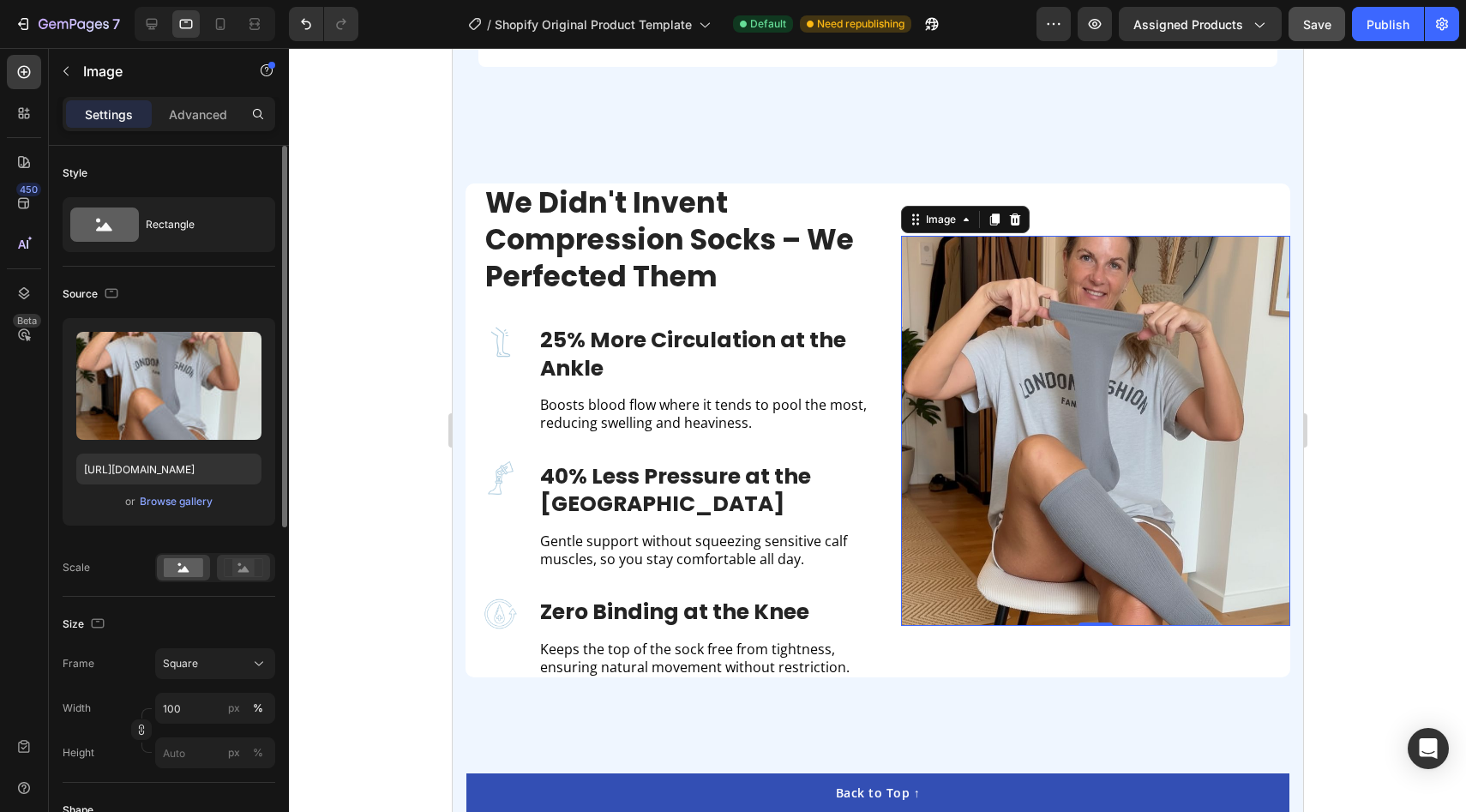
click at [244, 560] on rect at bounding box center [244, 568] width 22 height 18
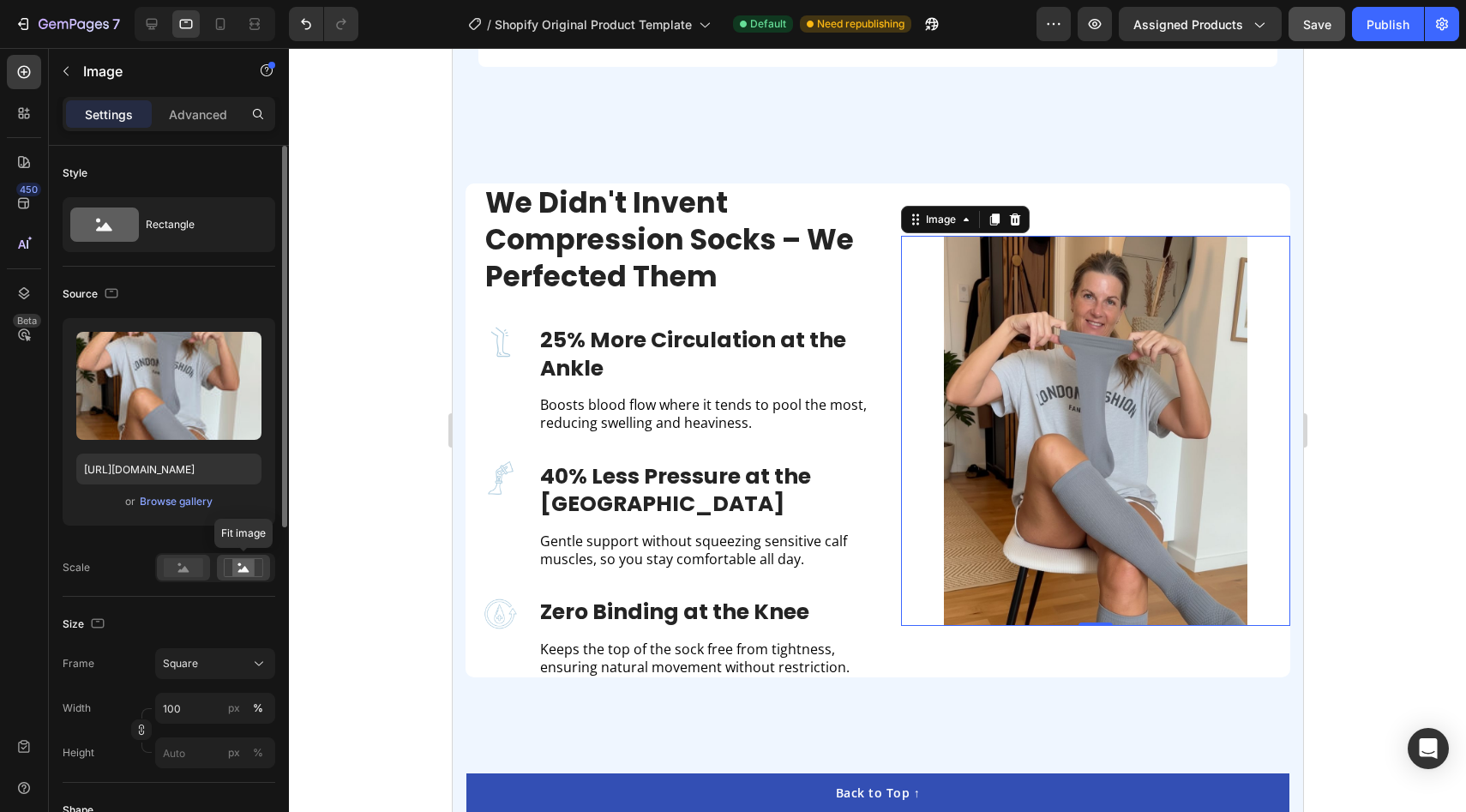
click at [185, 563] on rect at bounding box center [183, 567] width 39 height 18
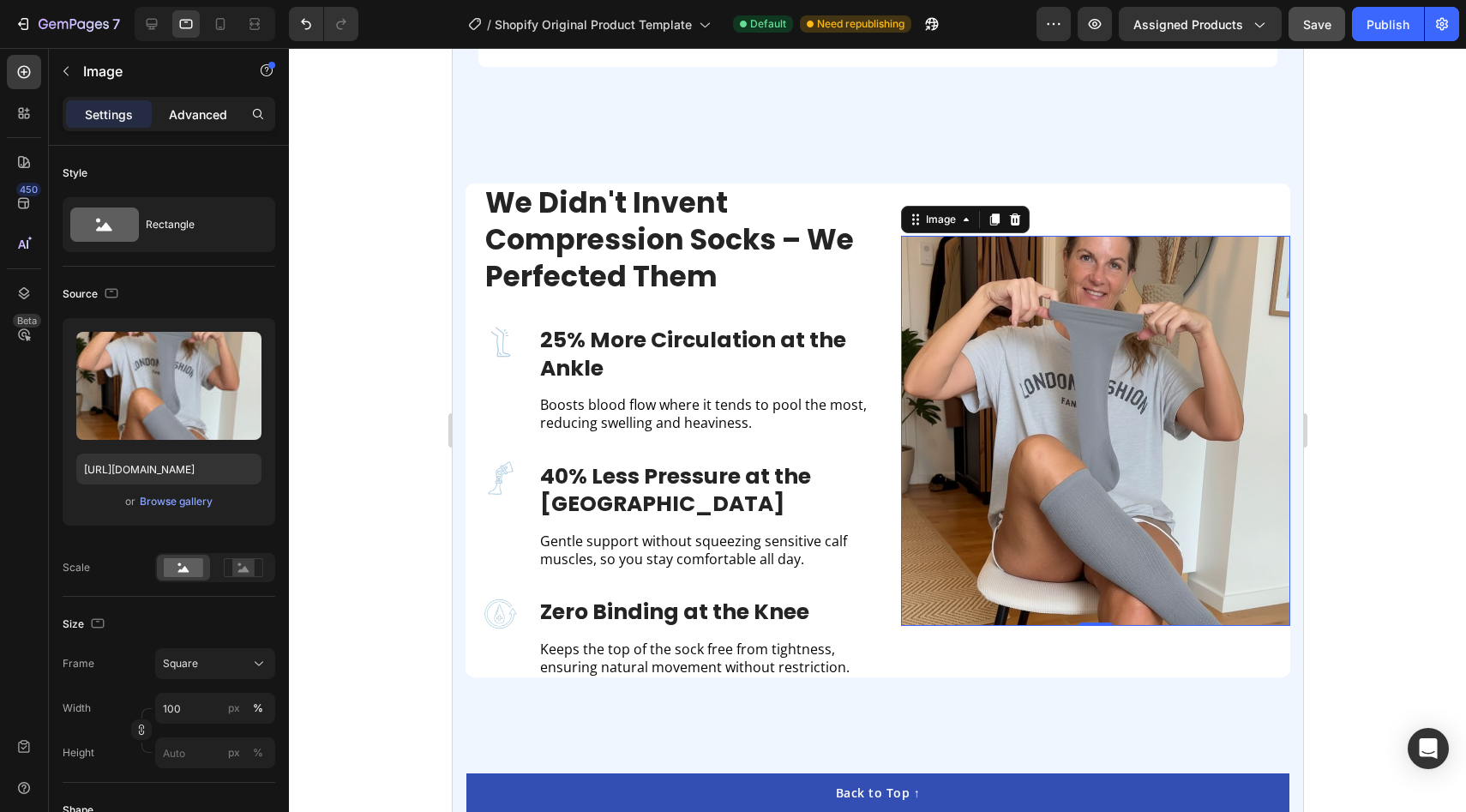
click at [185, 111] on p "Advanced" at bounding box center [198, 114] width 58 height 18
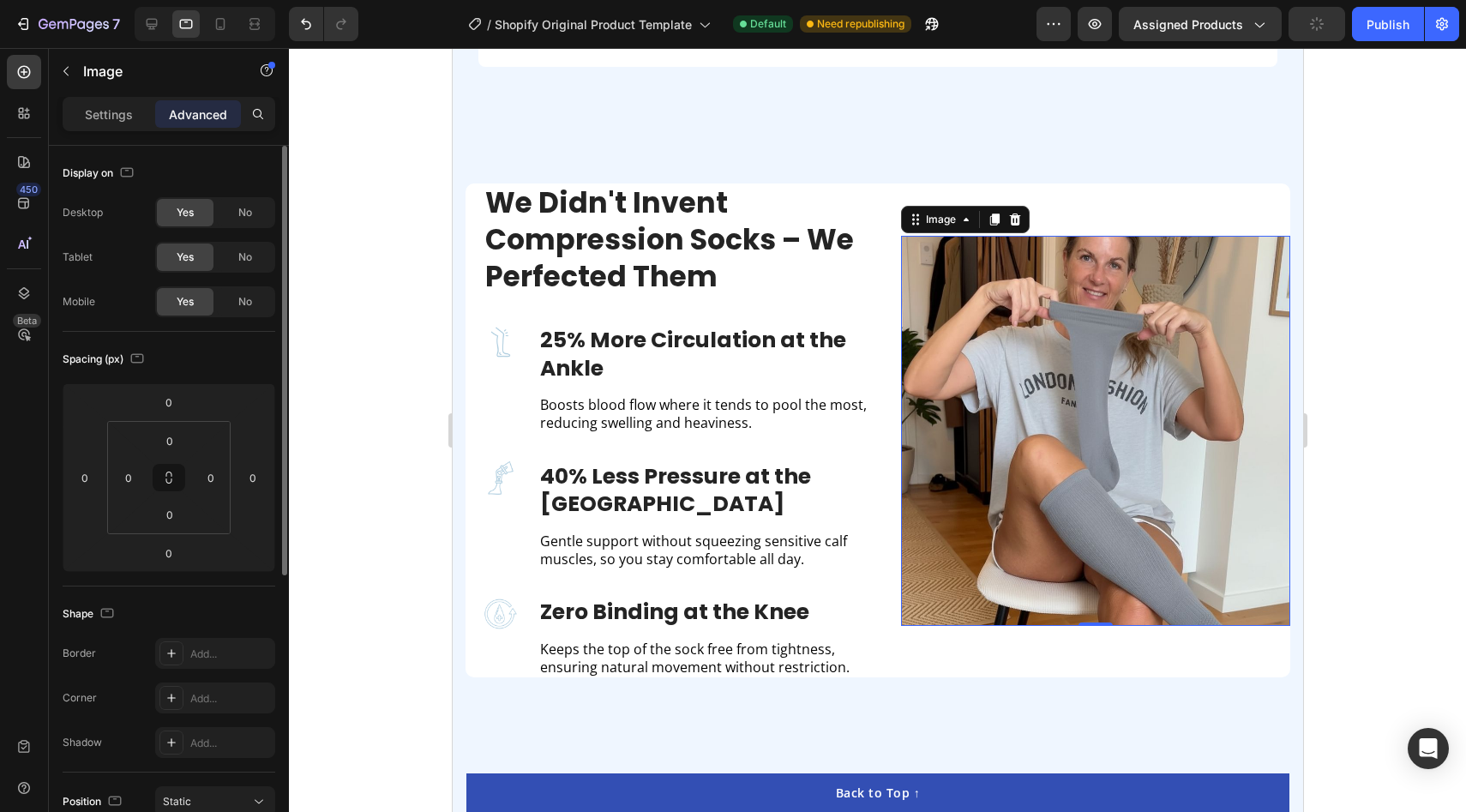
click at [240, 209] on span "No" at bounding box center [245, 212] width 14 height 16
click at [241, 305] on span "No" at bounding box center [245, 302] width 14 height 16
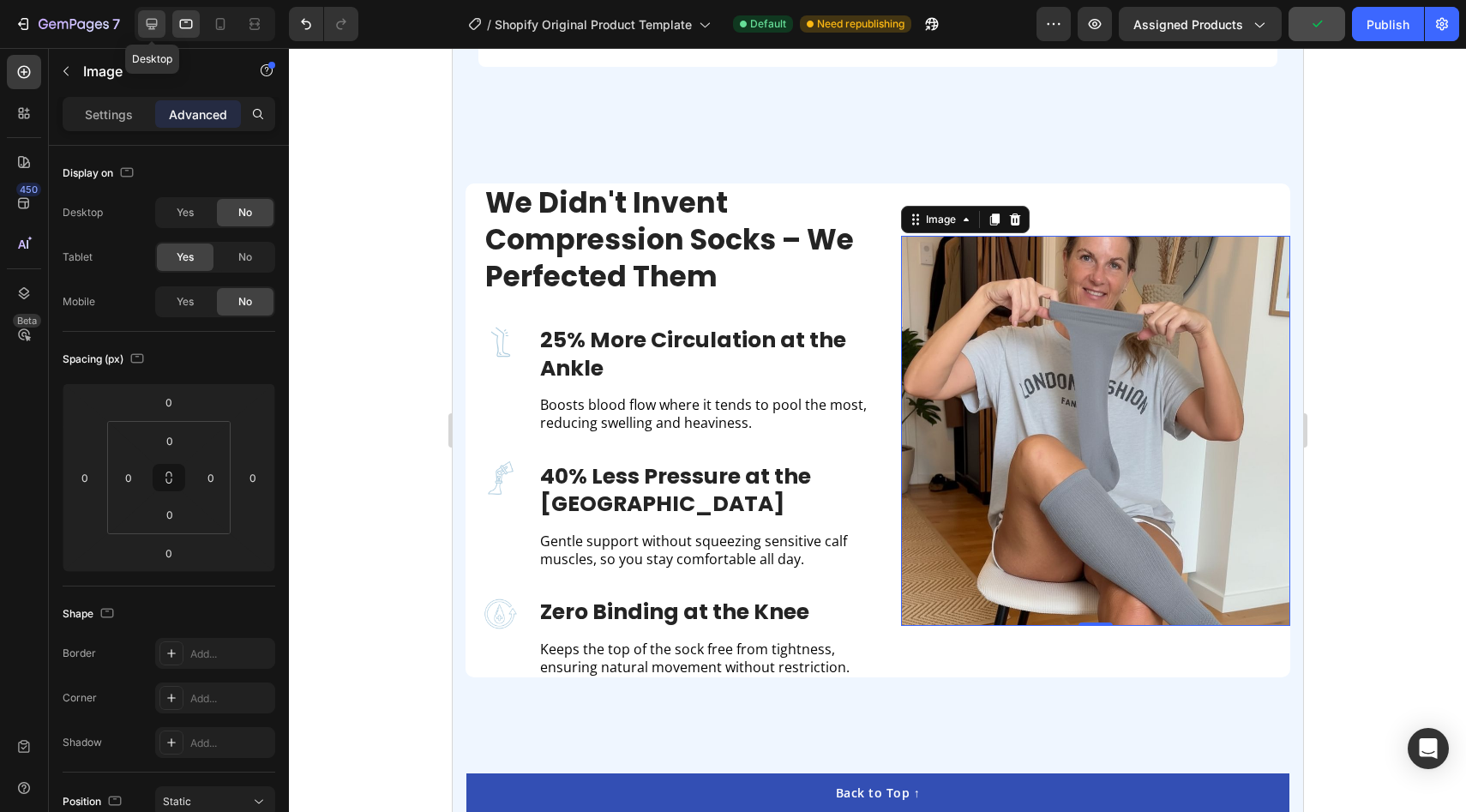
click at [158, 21] on icon at bounding box center [152, 24] width 18 height 18
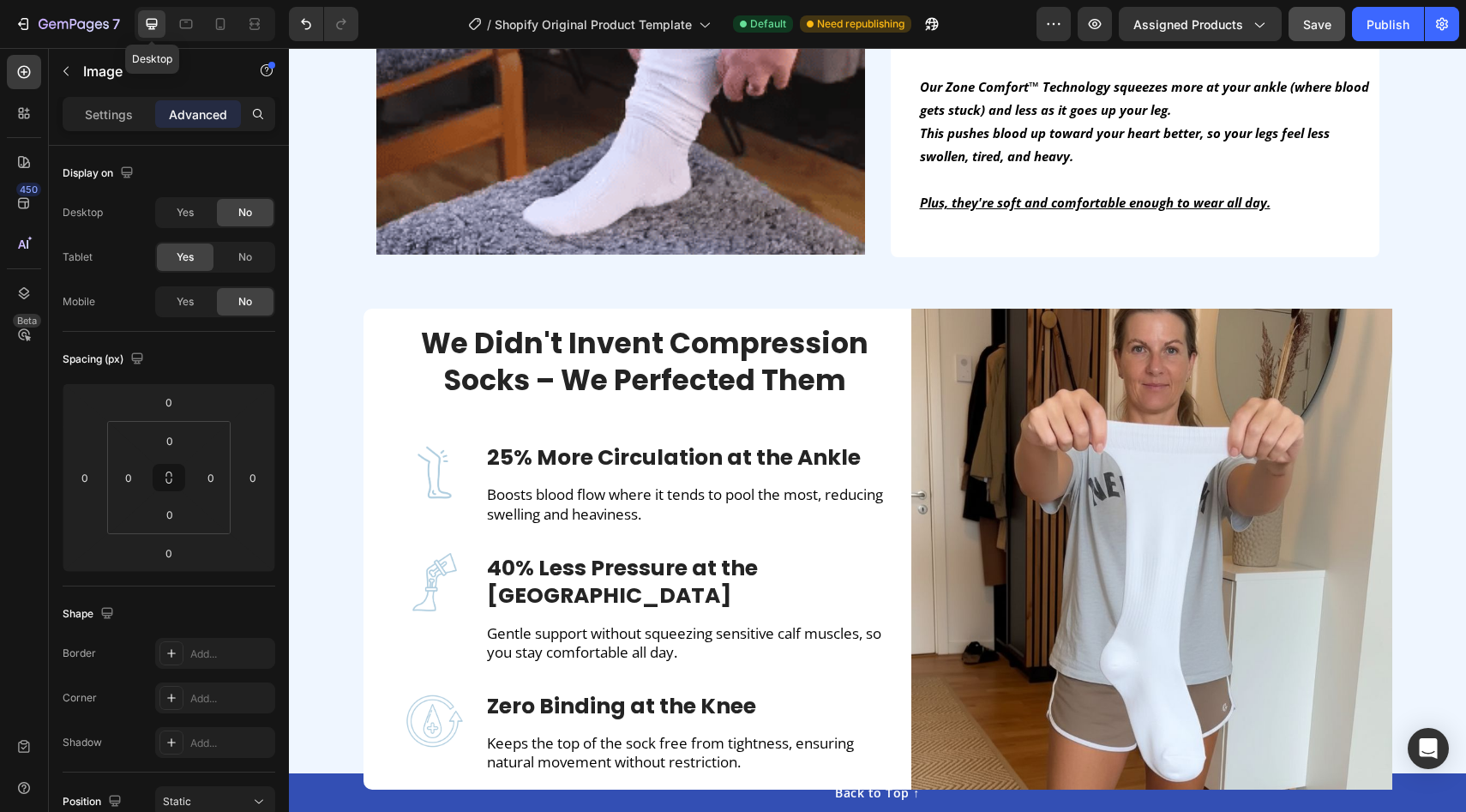
scroll to position [1493, 0]
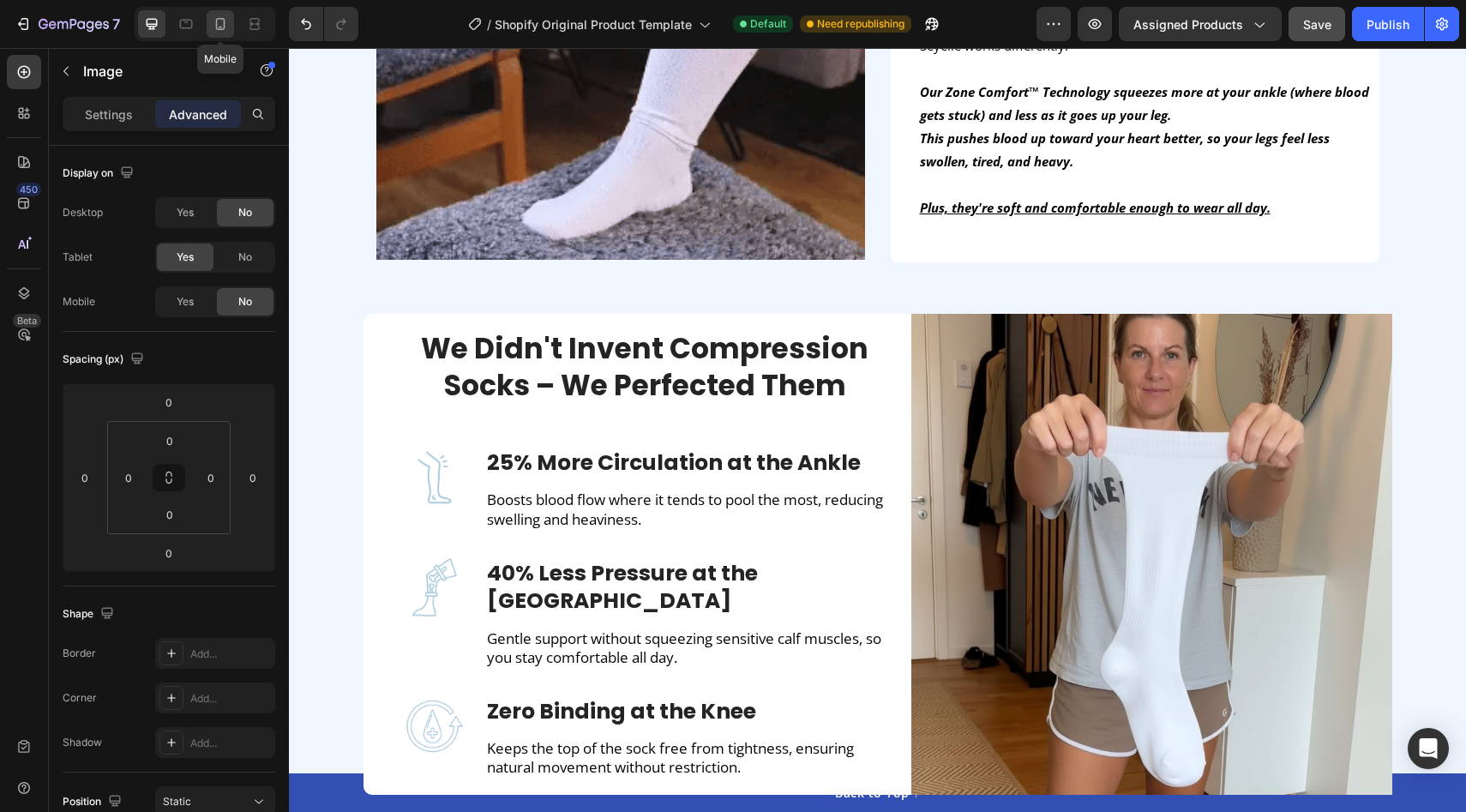
click at [219, 28] on icon at bounding box center [221, 23] width 10 height 12
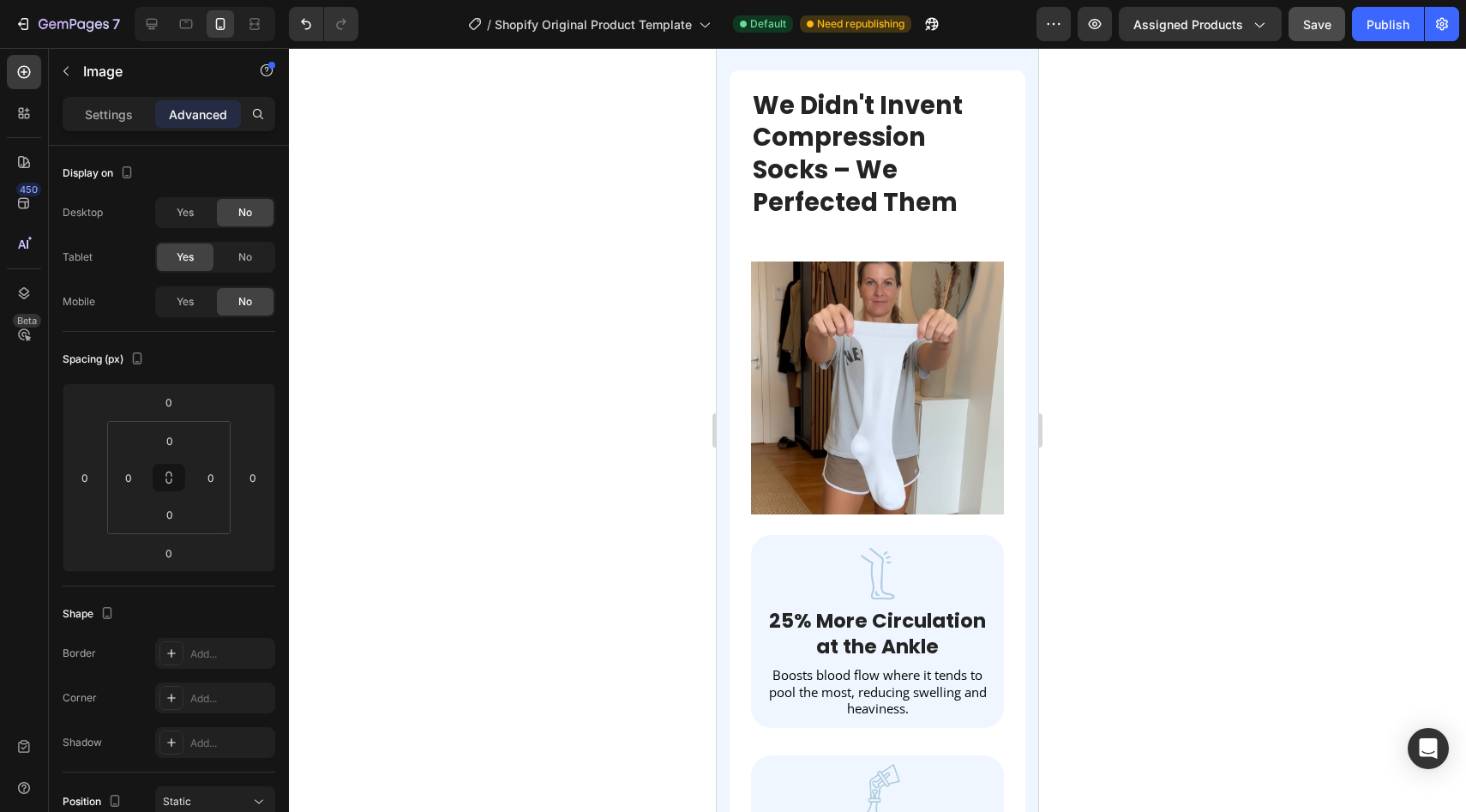
scroll to position [2136, 0]
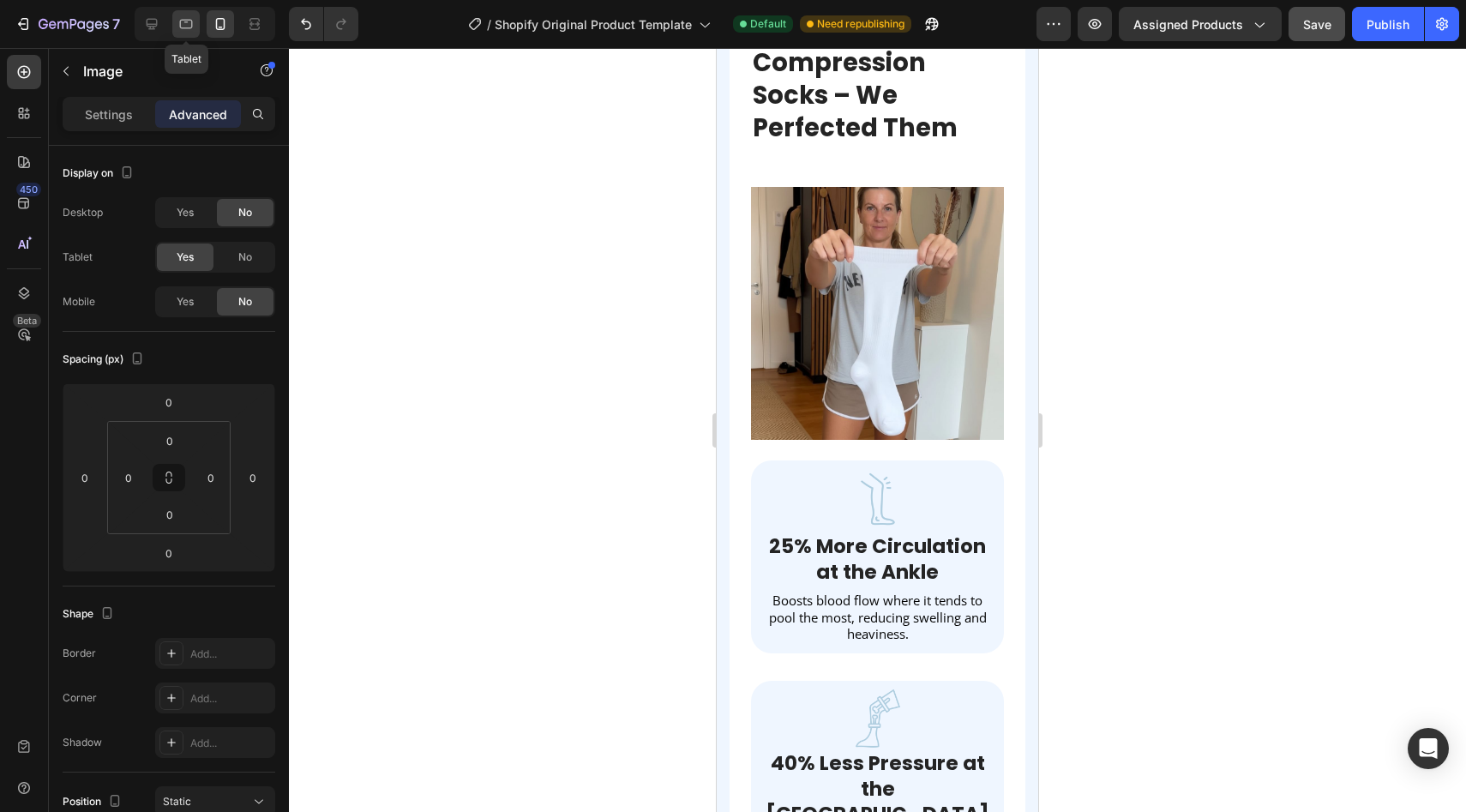
click at [181, 27] on icon at bounding box center [186, 24] width 13 height 10
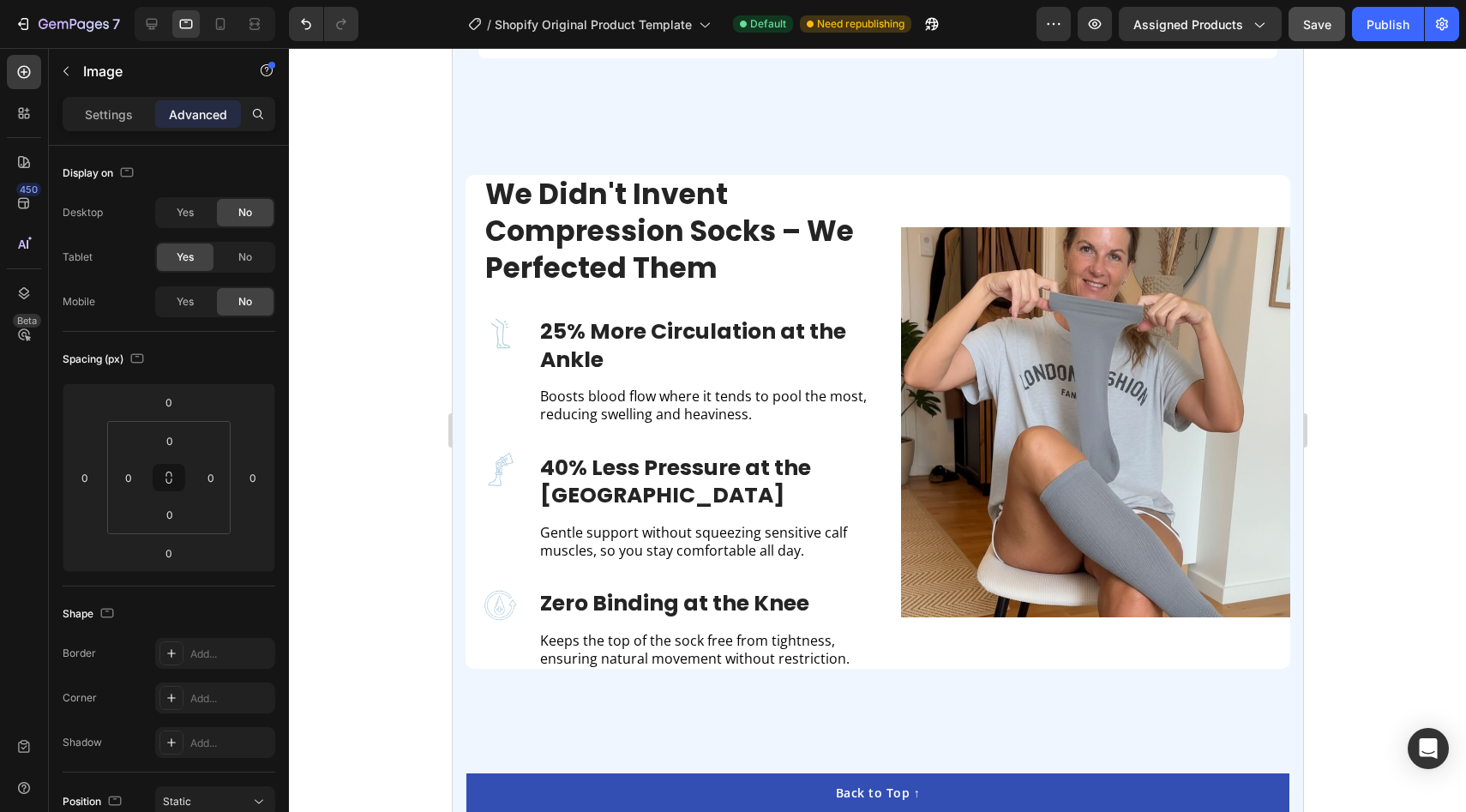
scroll to position [1563, 0]
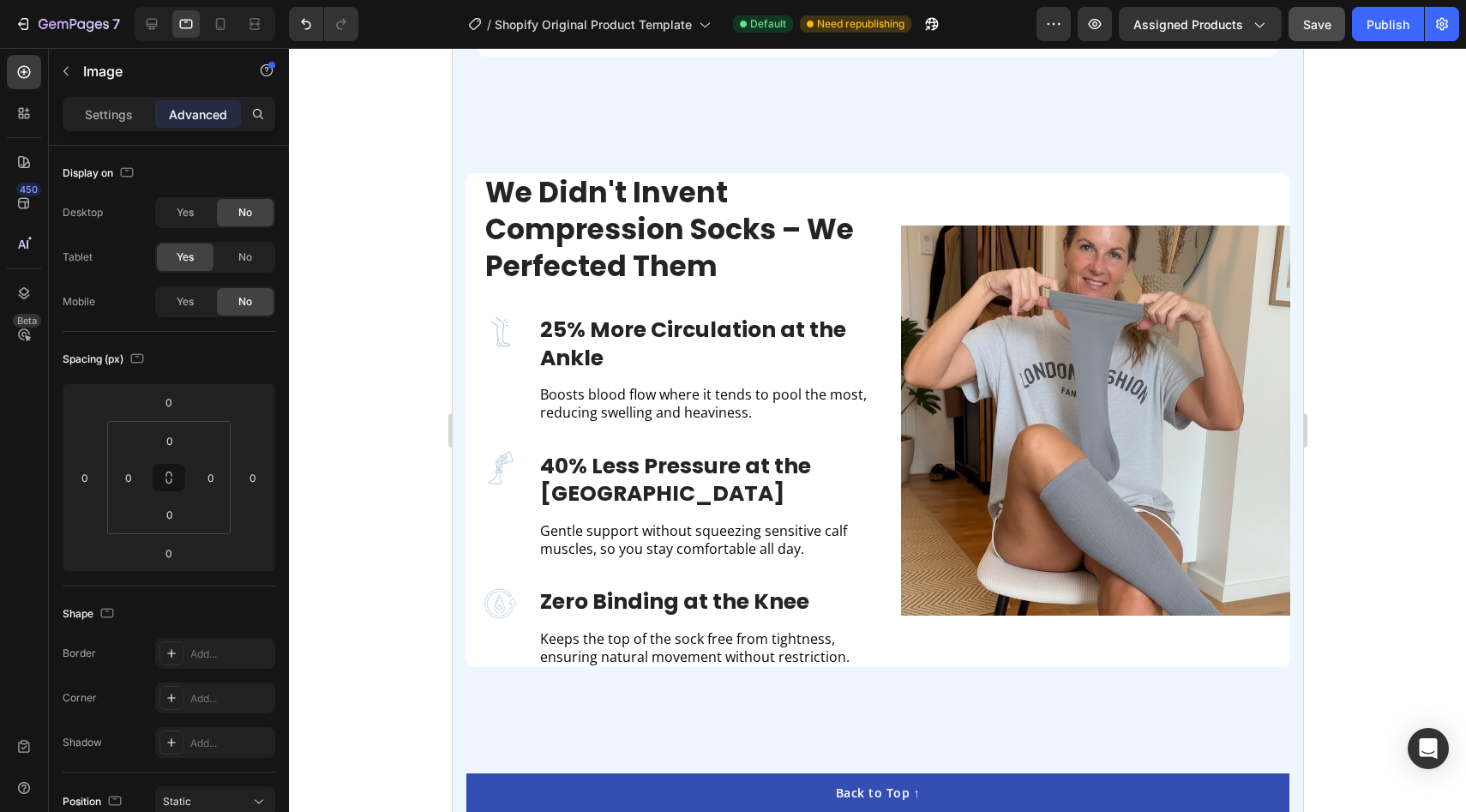
click at [971, 349] on img at bounding box center [1095, 421] width 391 height 390
click at [96, 110] on p "Settings" at bounding box center [108, 114] width 48 height 18
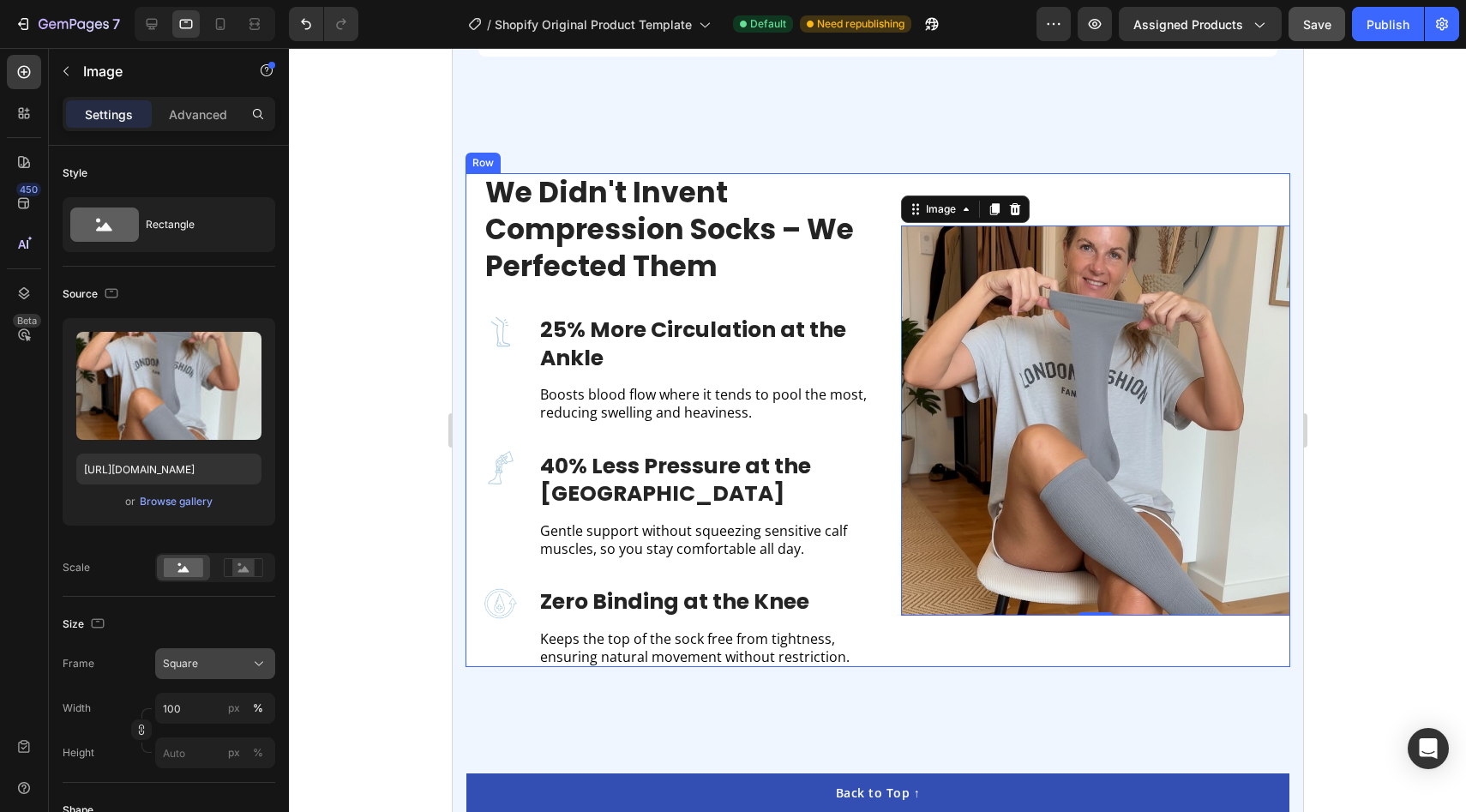
click at [233, 662] on div "Square" at bounding box center [205, 663] width 84 height 16
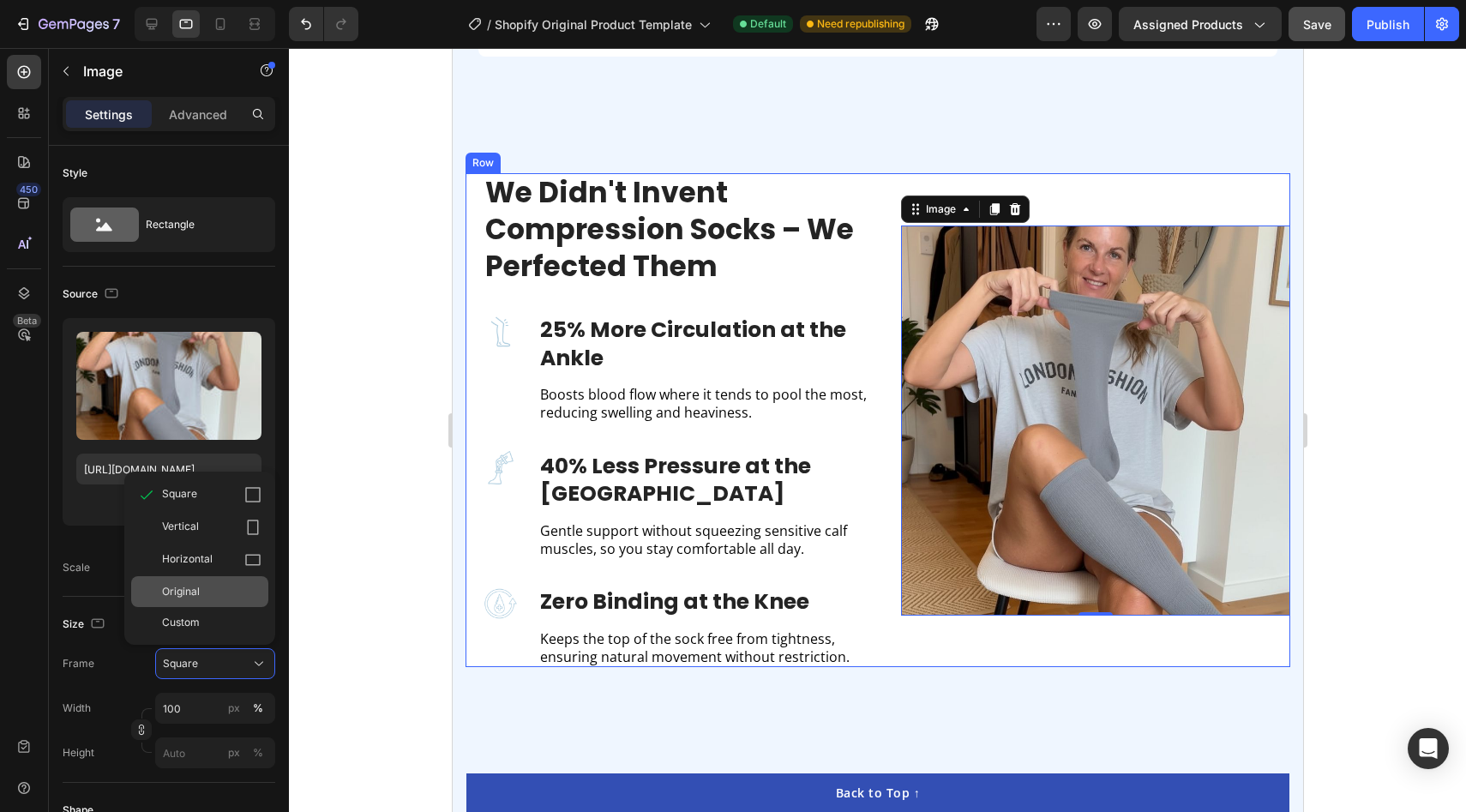
click at [197, 598] on span "Original" at bounding box center [180, 591] width 38 height 16
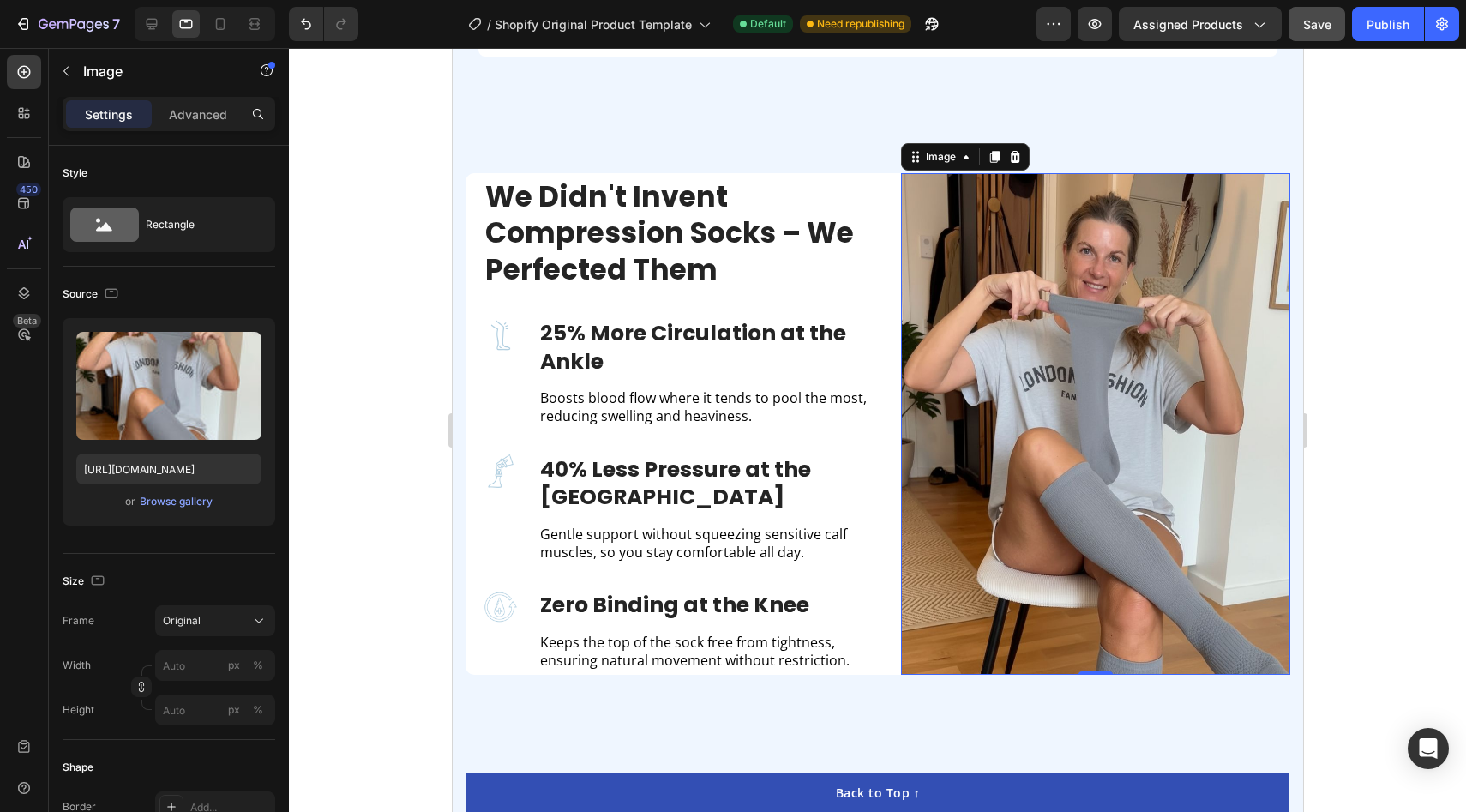
click at [375, 557] on div at bounding box center [878, 429] width 1178 height 763
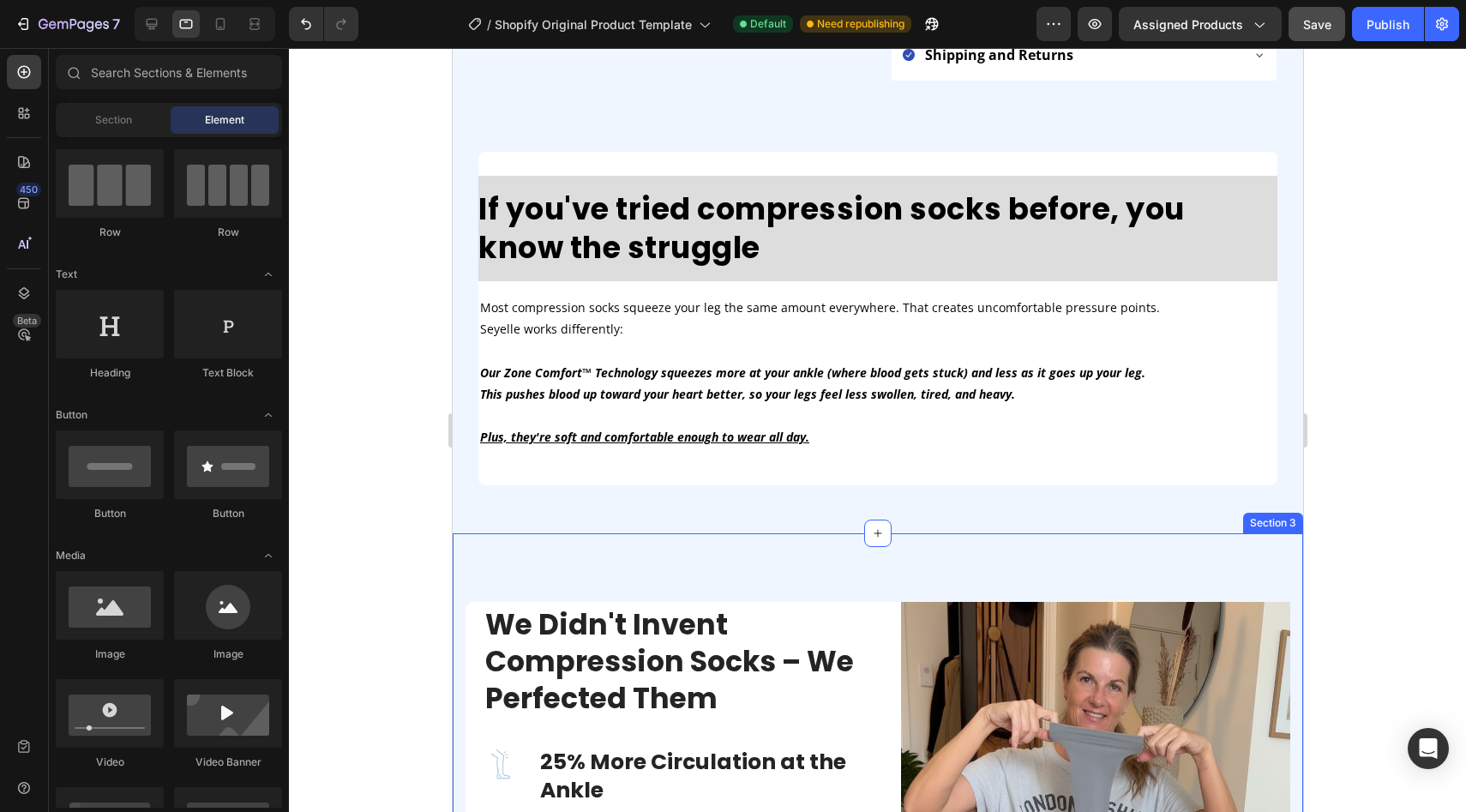
scroll to position [904, 0]
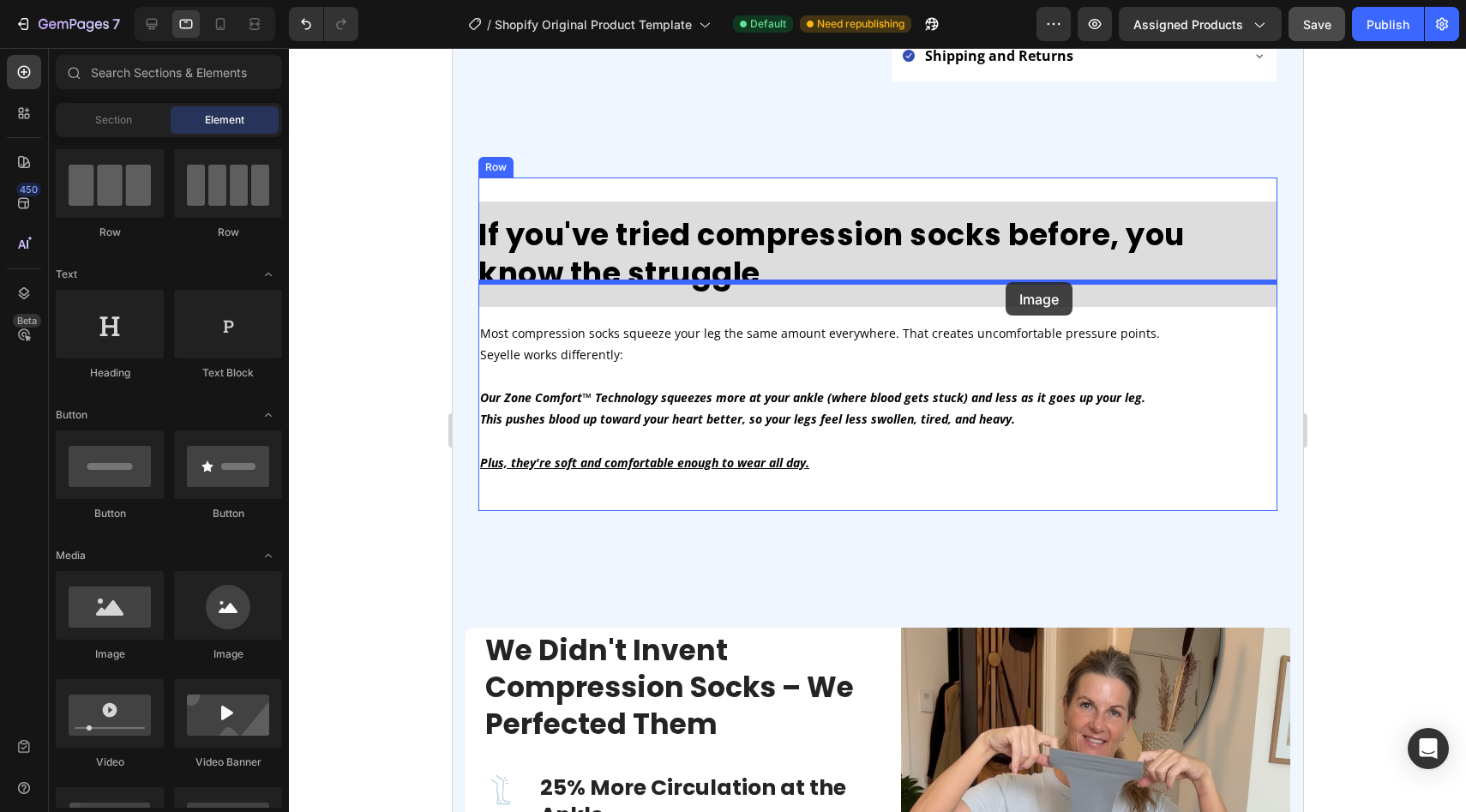
drag, startPoint x: 563, startPoint y: 644, endPoint x: 1005, endPoint y: 282, distance: 571.3
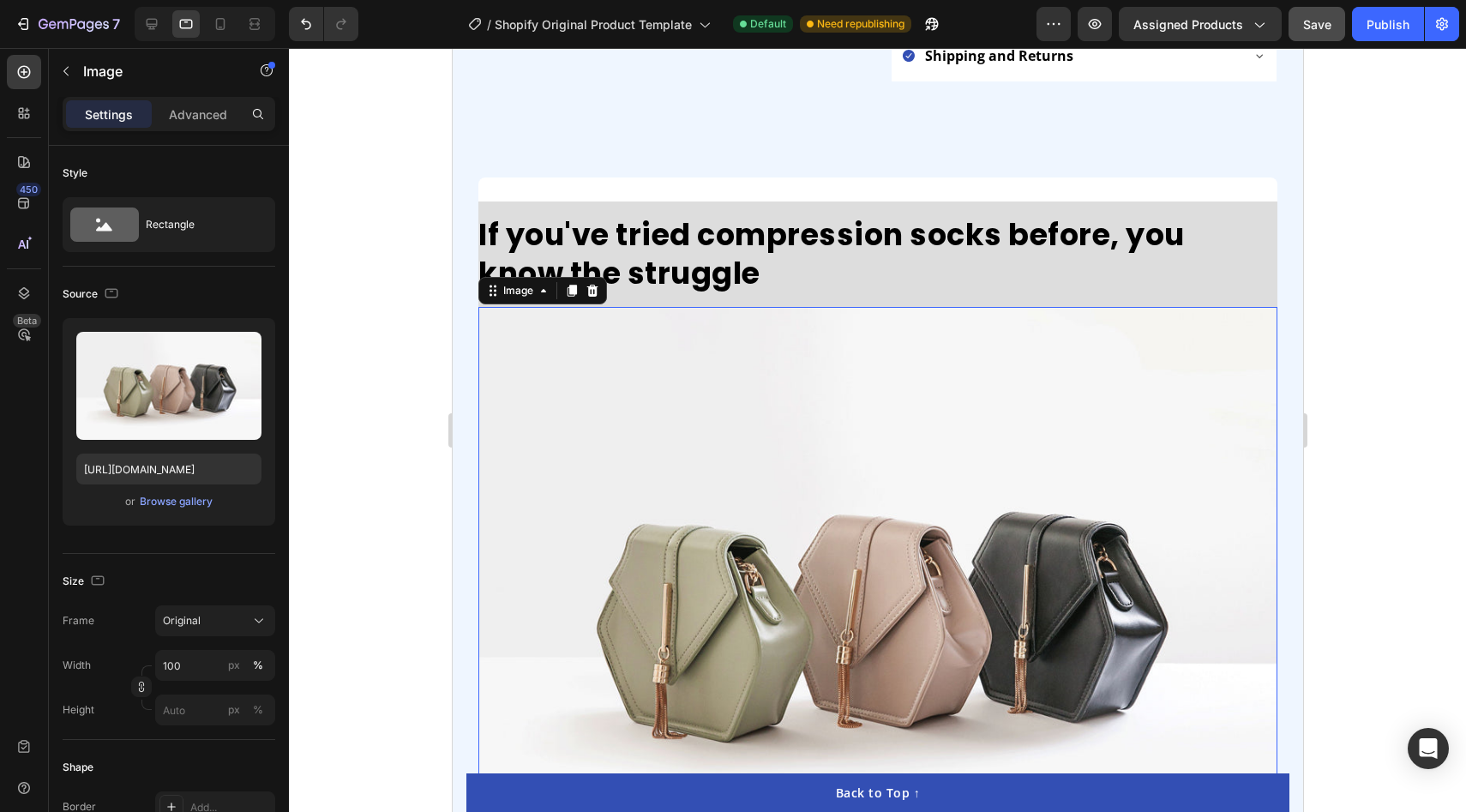
scroll to position [1259, 0]
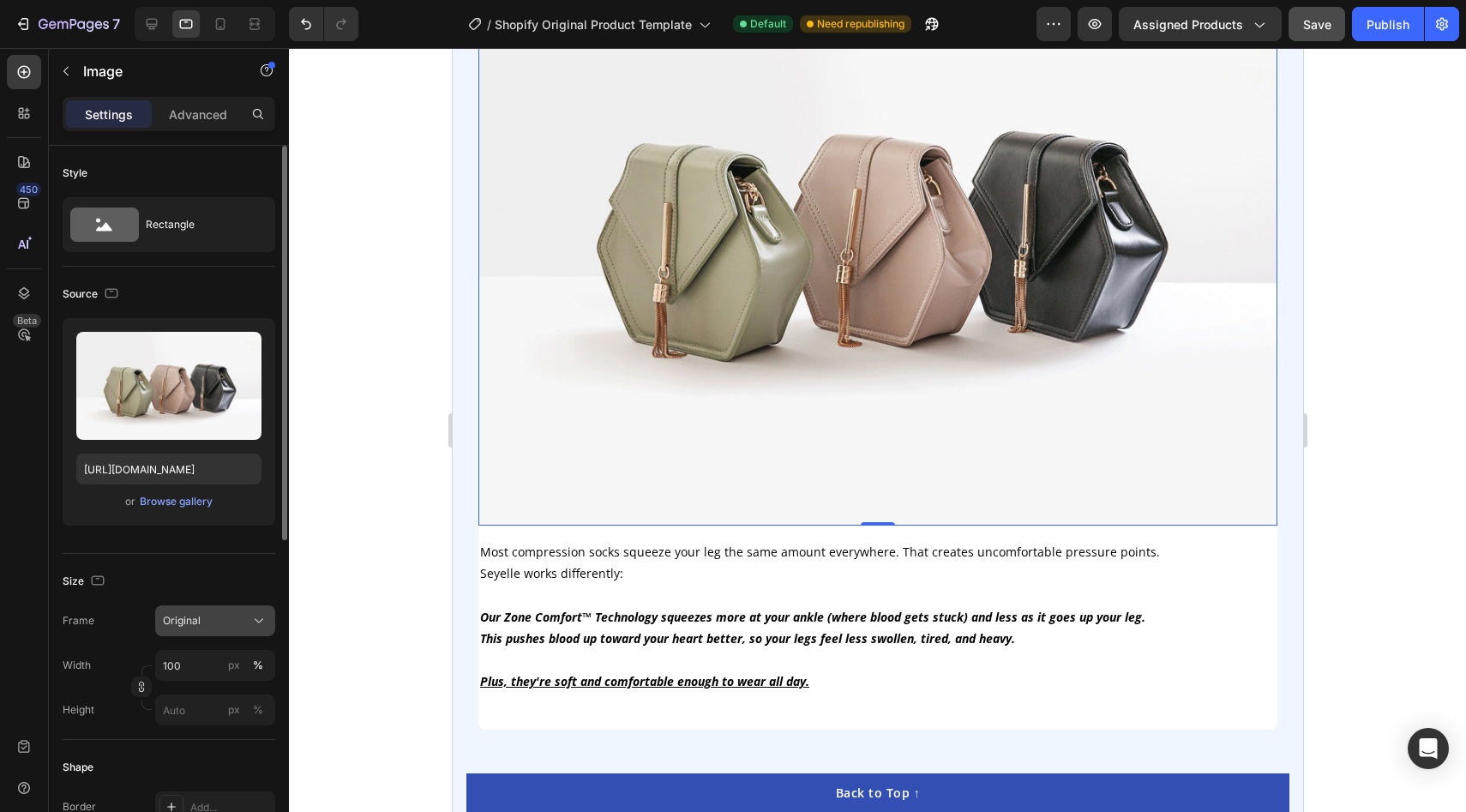
click at [240, 620] on div "Original" at bounding box center [205, 620] width 84 height 16
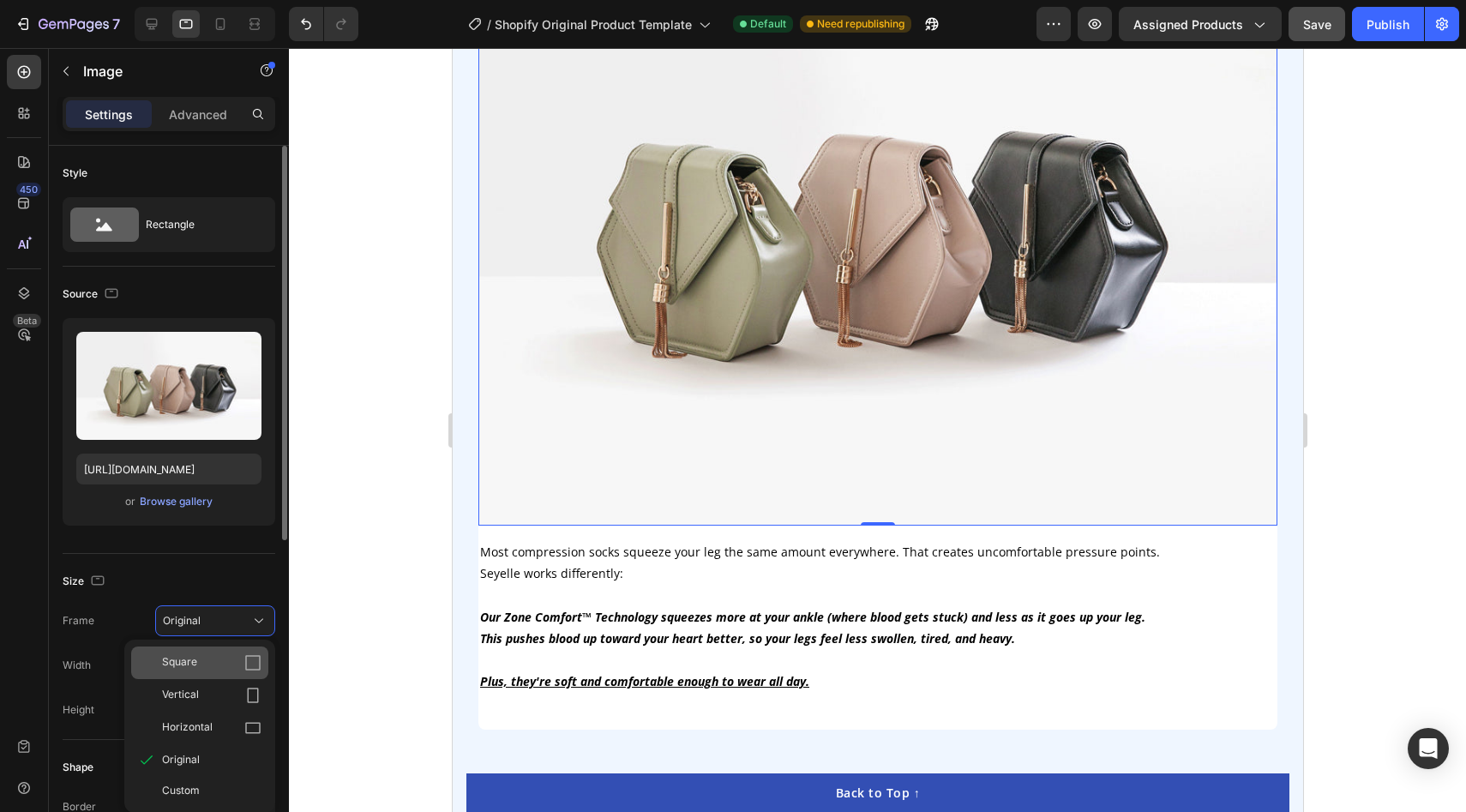
click at [185, 671] on div "Square" at bounding box center [200, 662] width 137 height 32
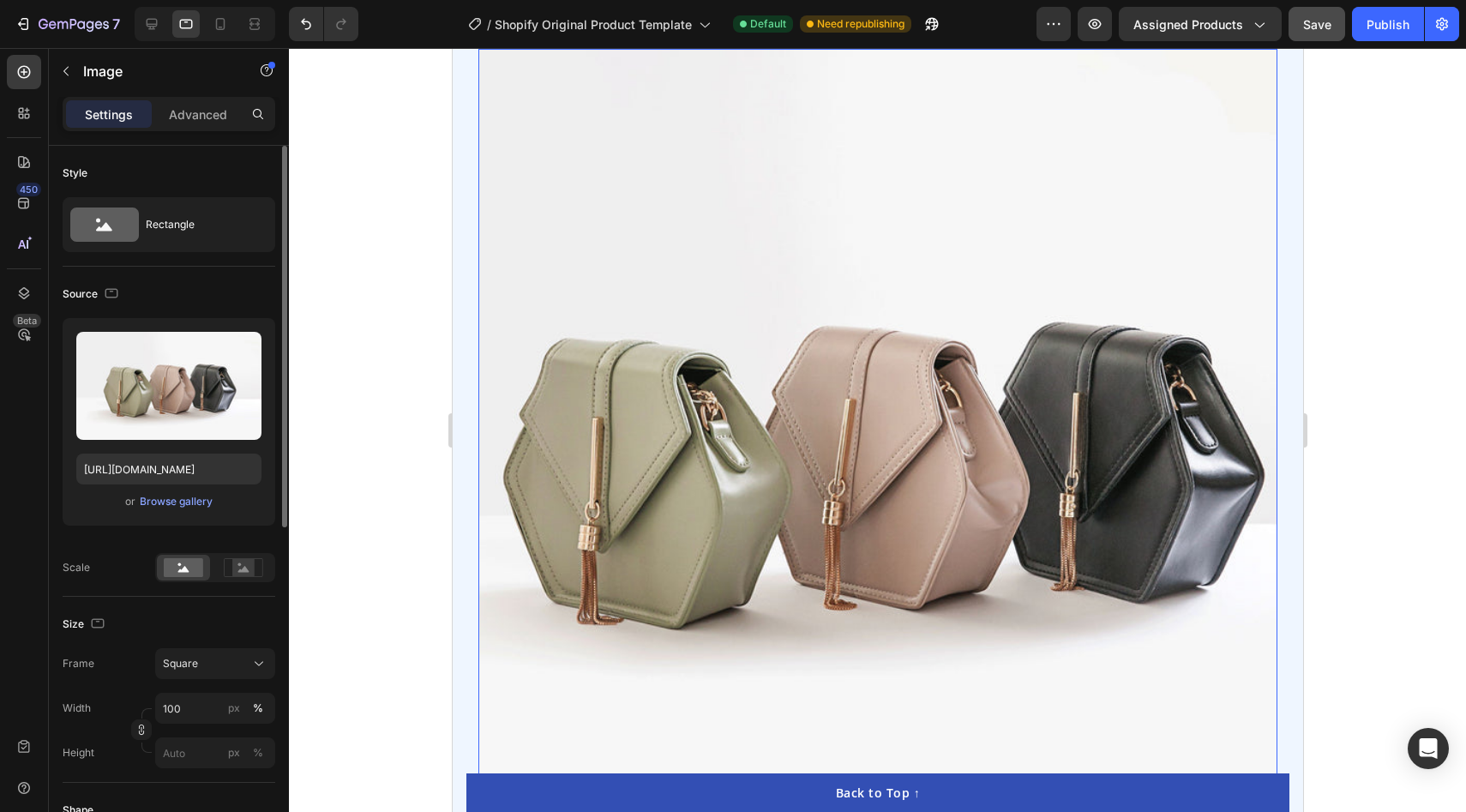
scroll to position [963, 0]
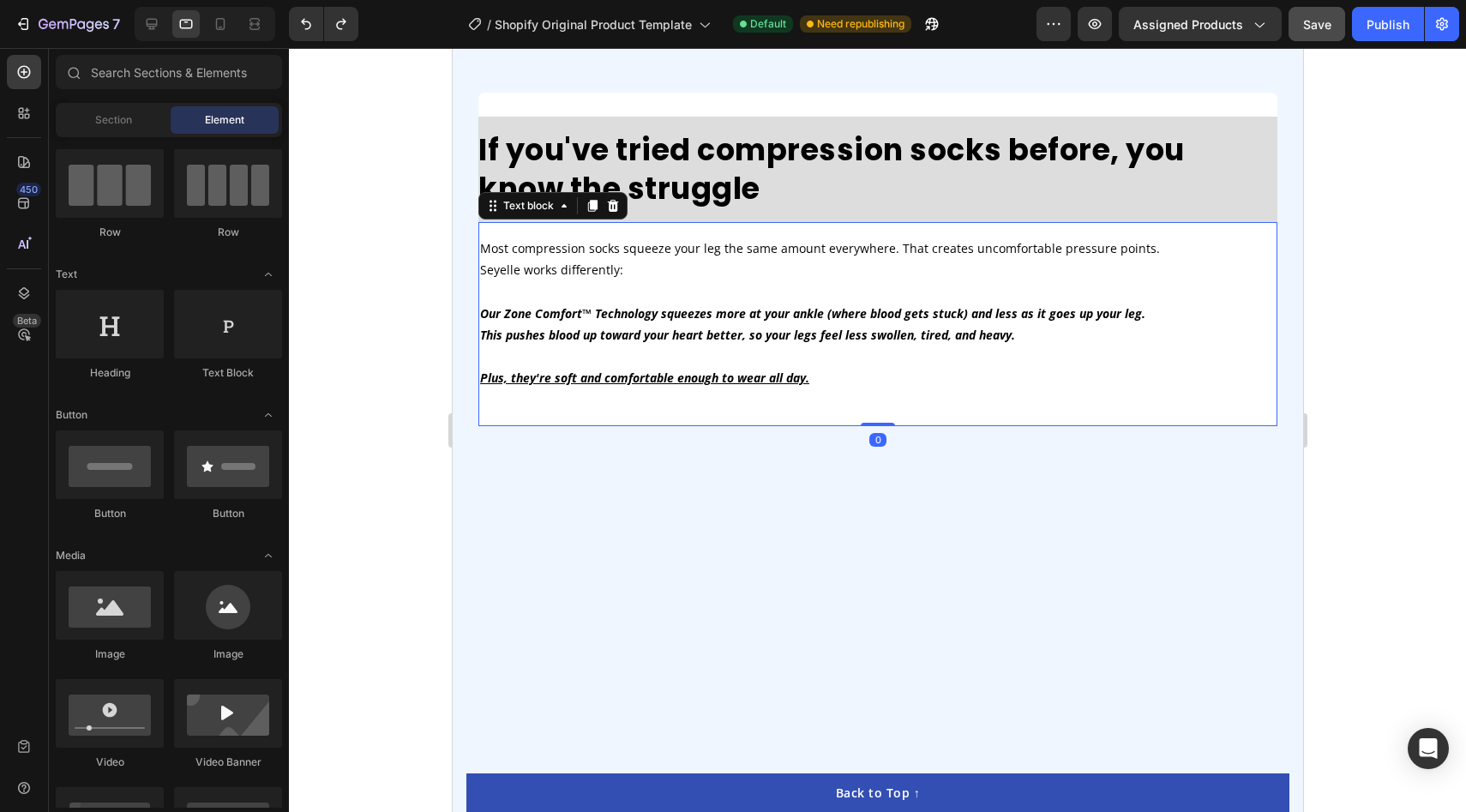
click at [894, 296] on p at bounding box center [877, 291] width 796 height 21
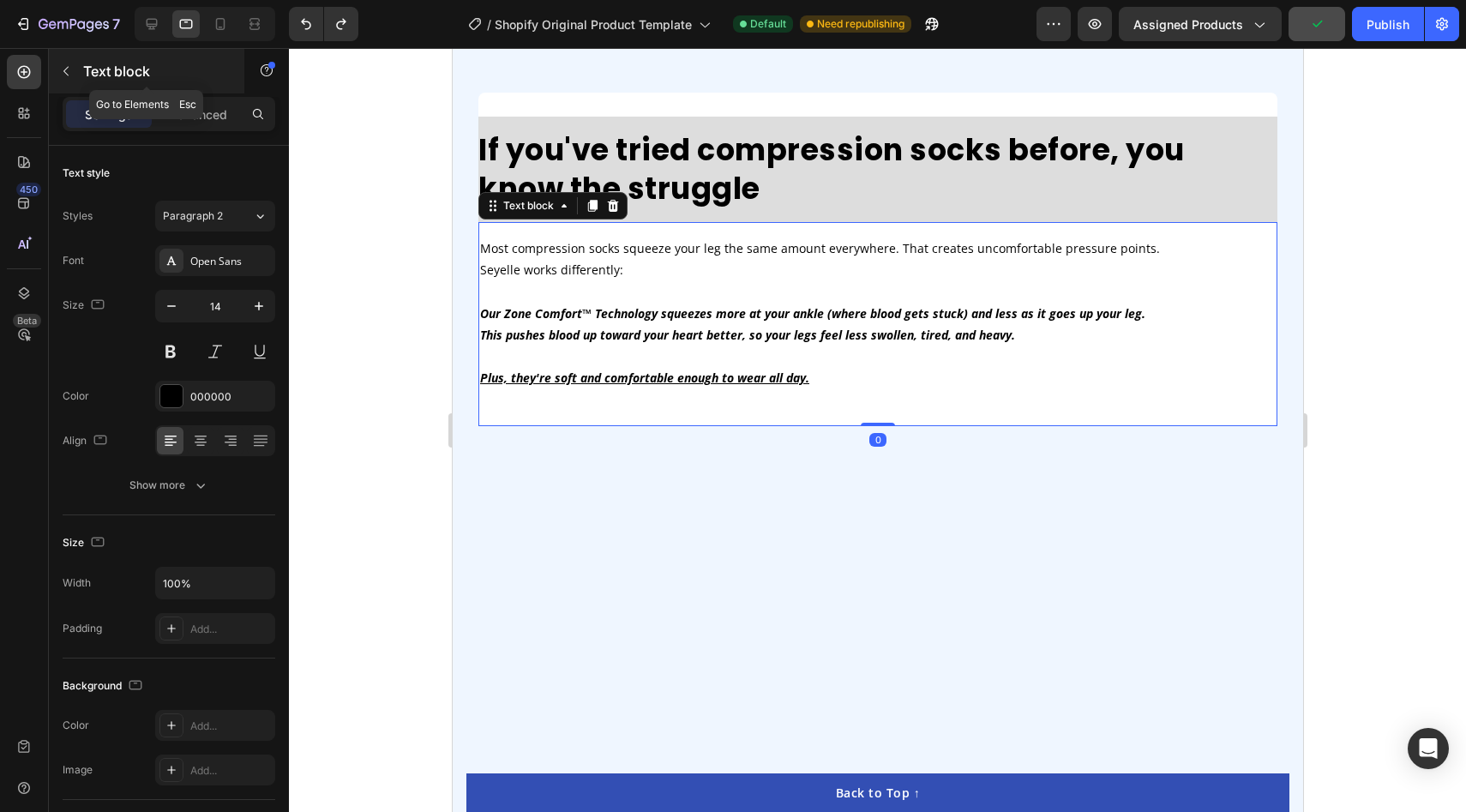
click at [66, 88] on div "Text block" at bounding box center [146, 71] width 196 height 45
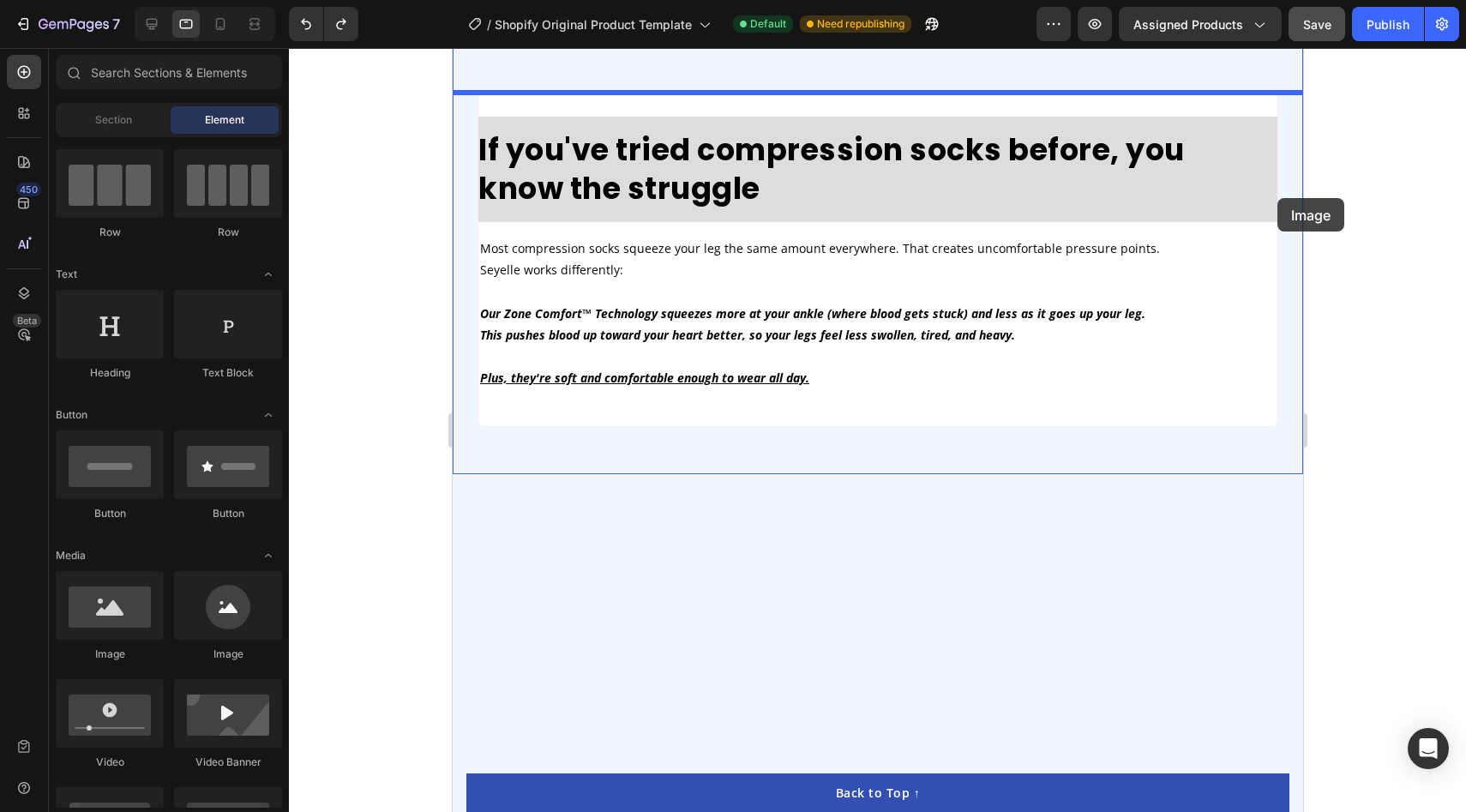
drag, startPoint x: 562, startPoint y: 655, endPoint x: 1279, endPoint y: 195, distance: 851.9
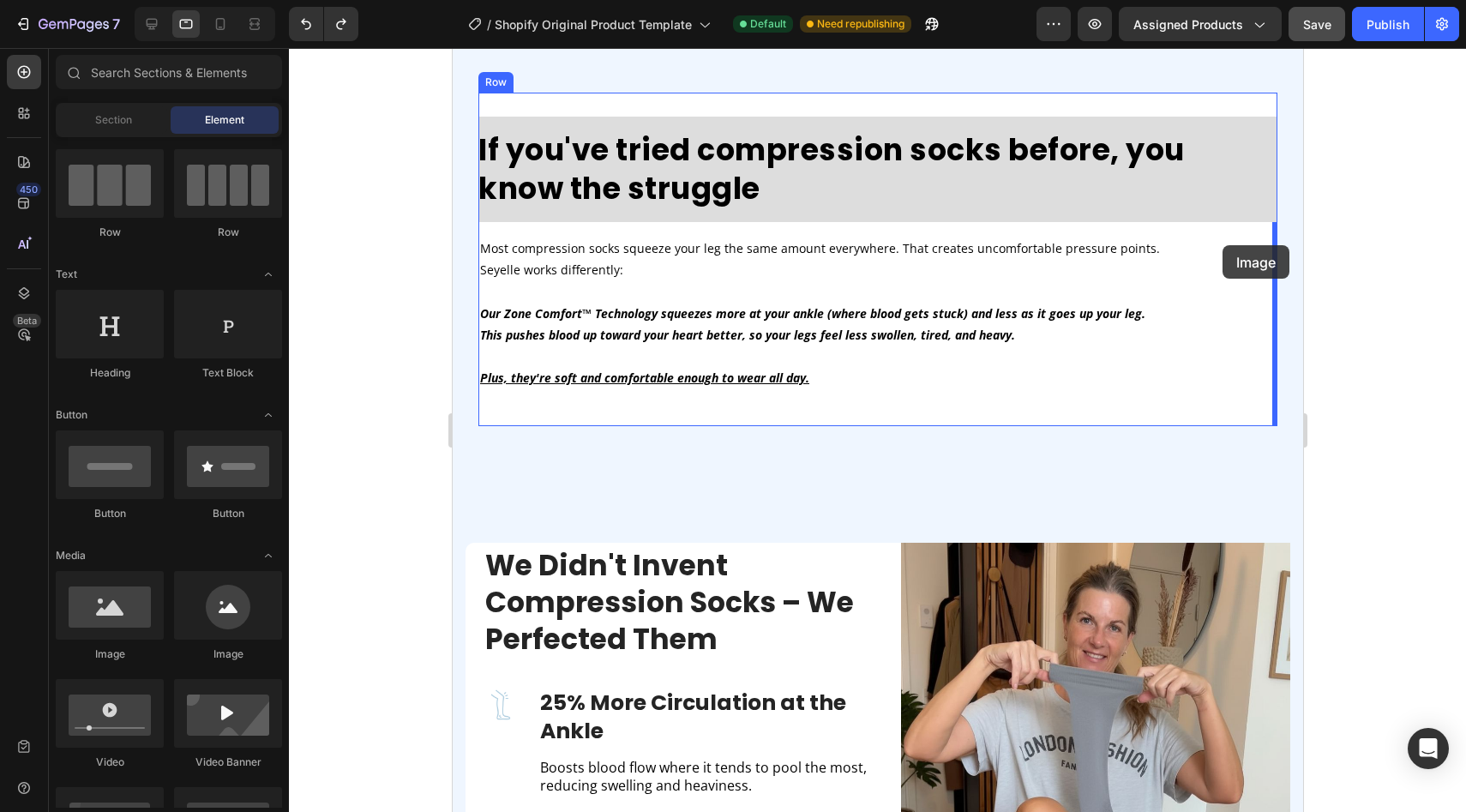
drag, startPoint x: 563, startPoint y: 667, endPoint x: 1222, endPoint y: 245, distance: 782.5
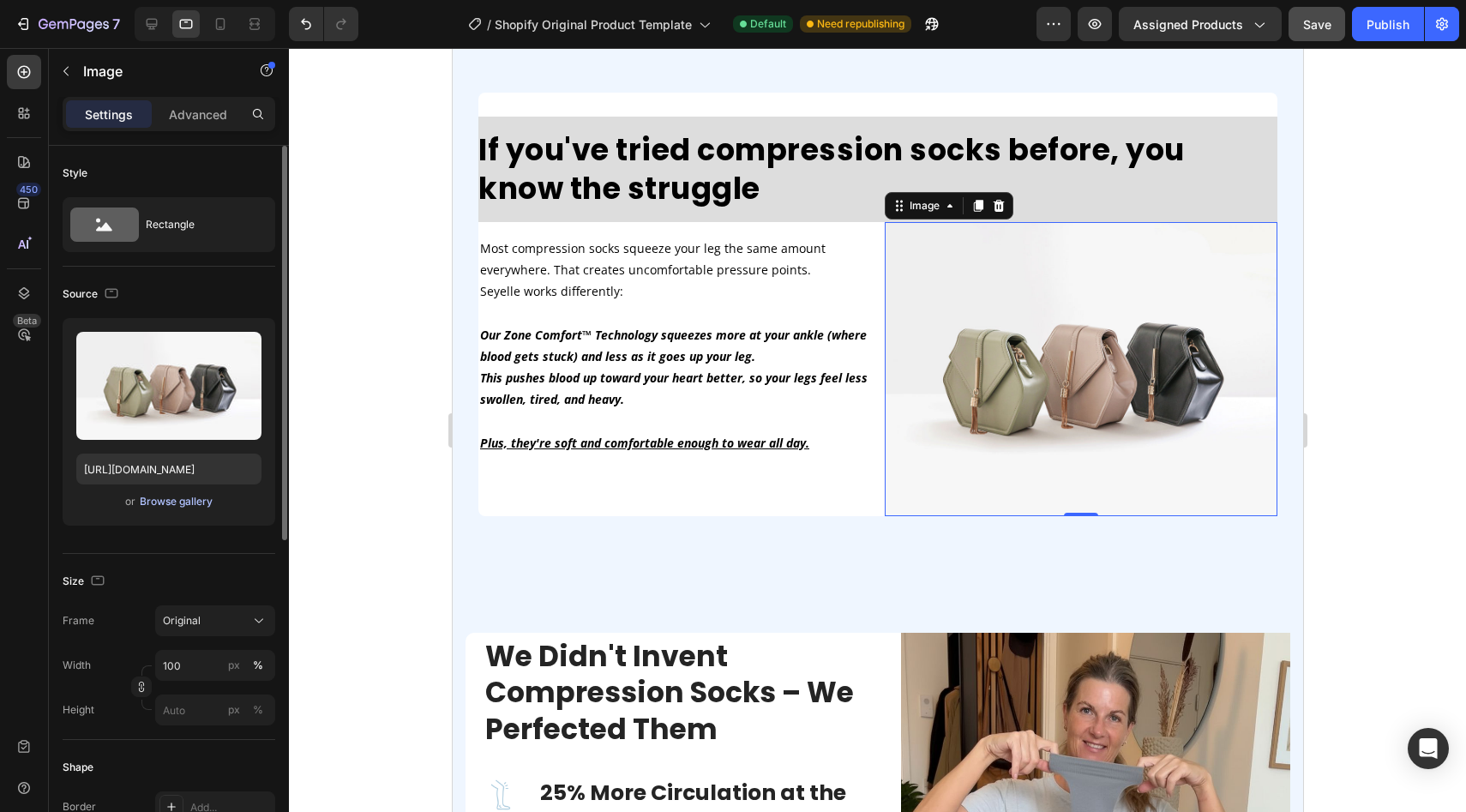
click at [175, 507] on div "Browse gallery" at bounding box center [175, 501] width 73 height 16
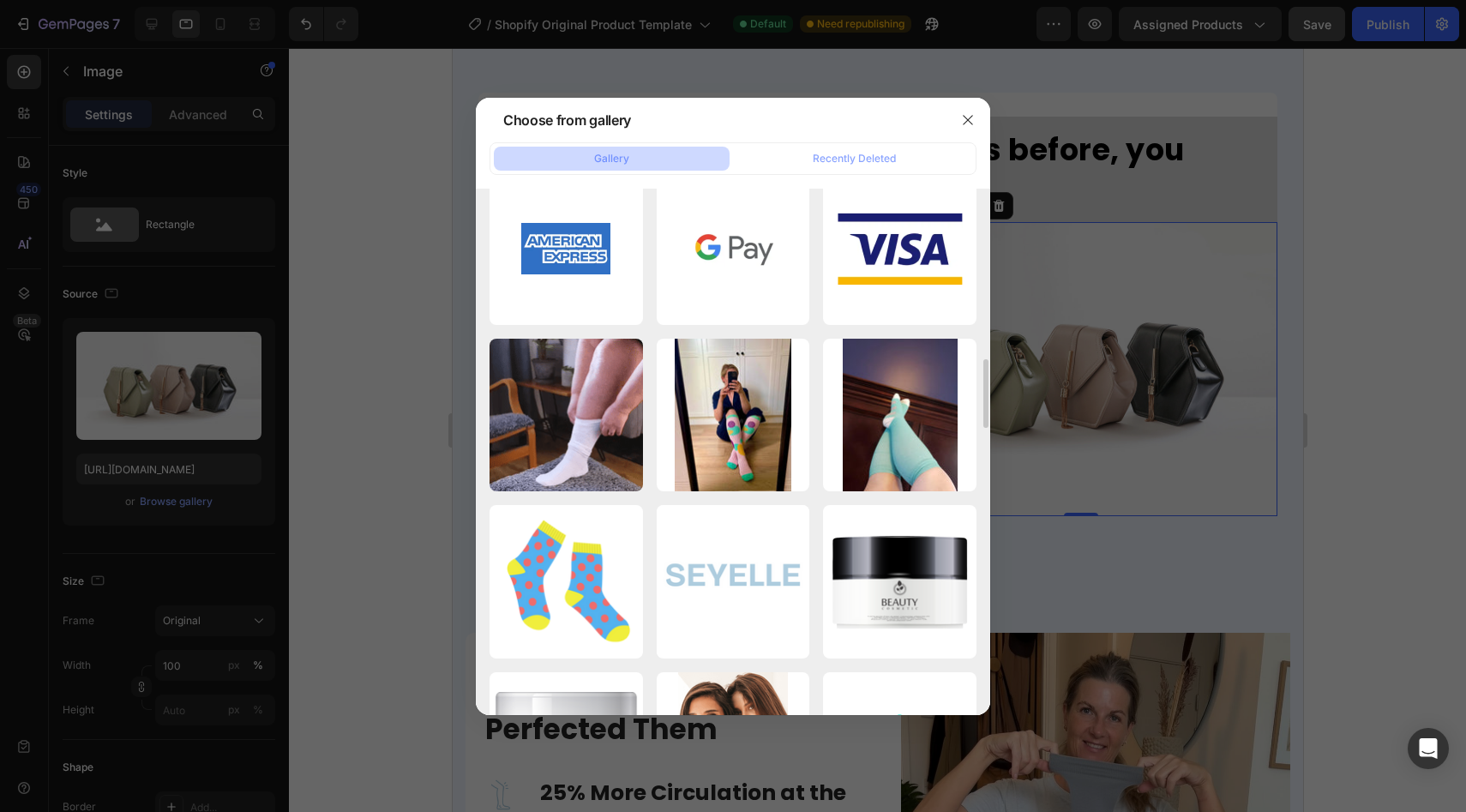
scroll to position [1365, 0]
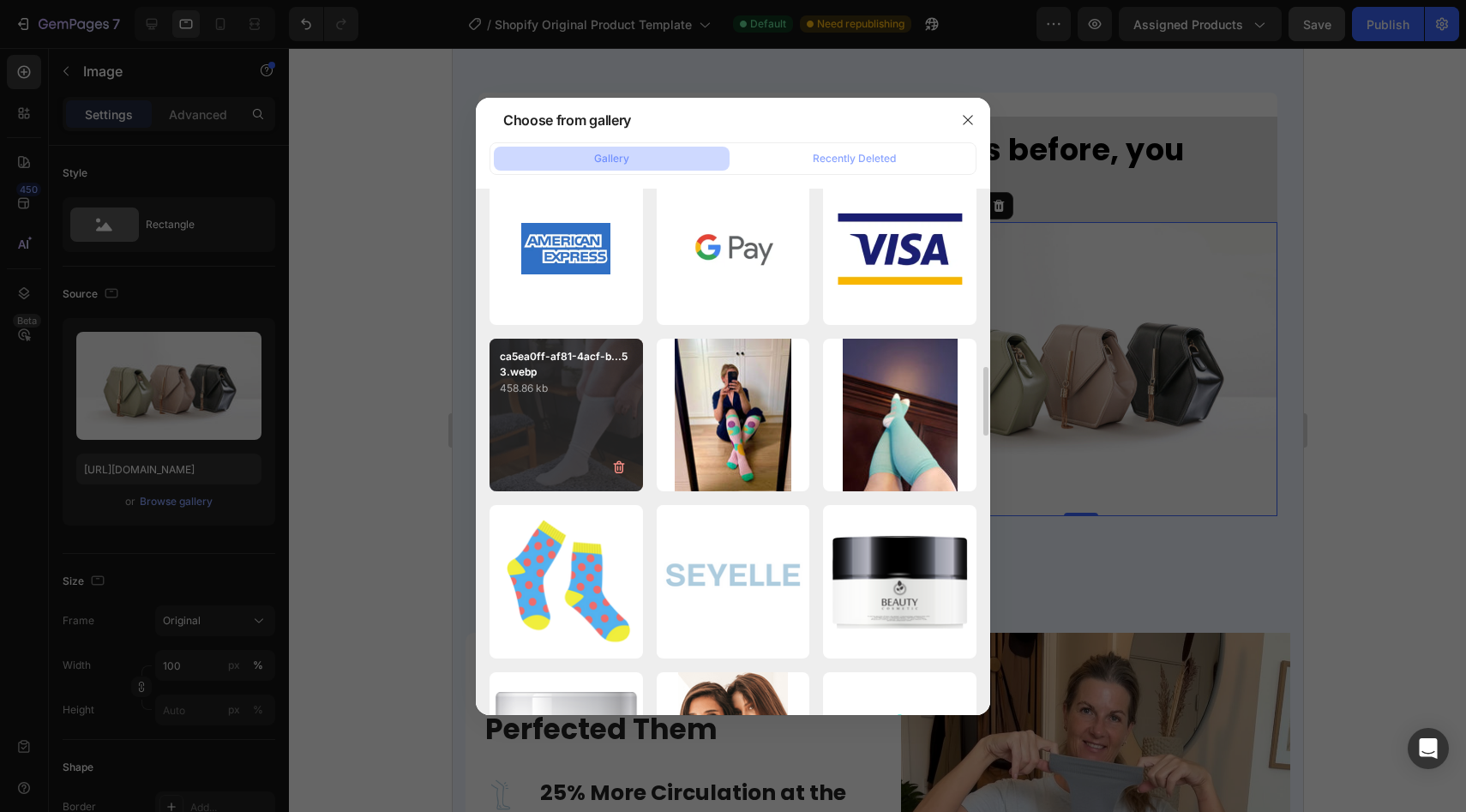
click at [500, 429] on div "ca5ea0ff-af81-4acf-b...53.webp 458.86 kb" at bounding box center [567, 416] width 154 height 154
type input "[URL][DOMAIN_NAME]"
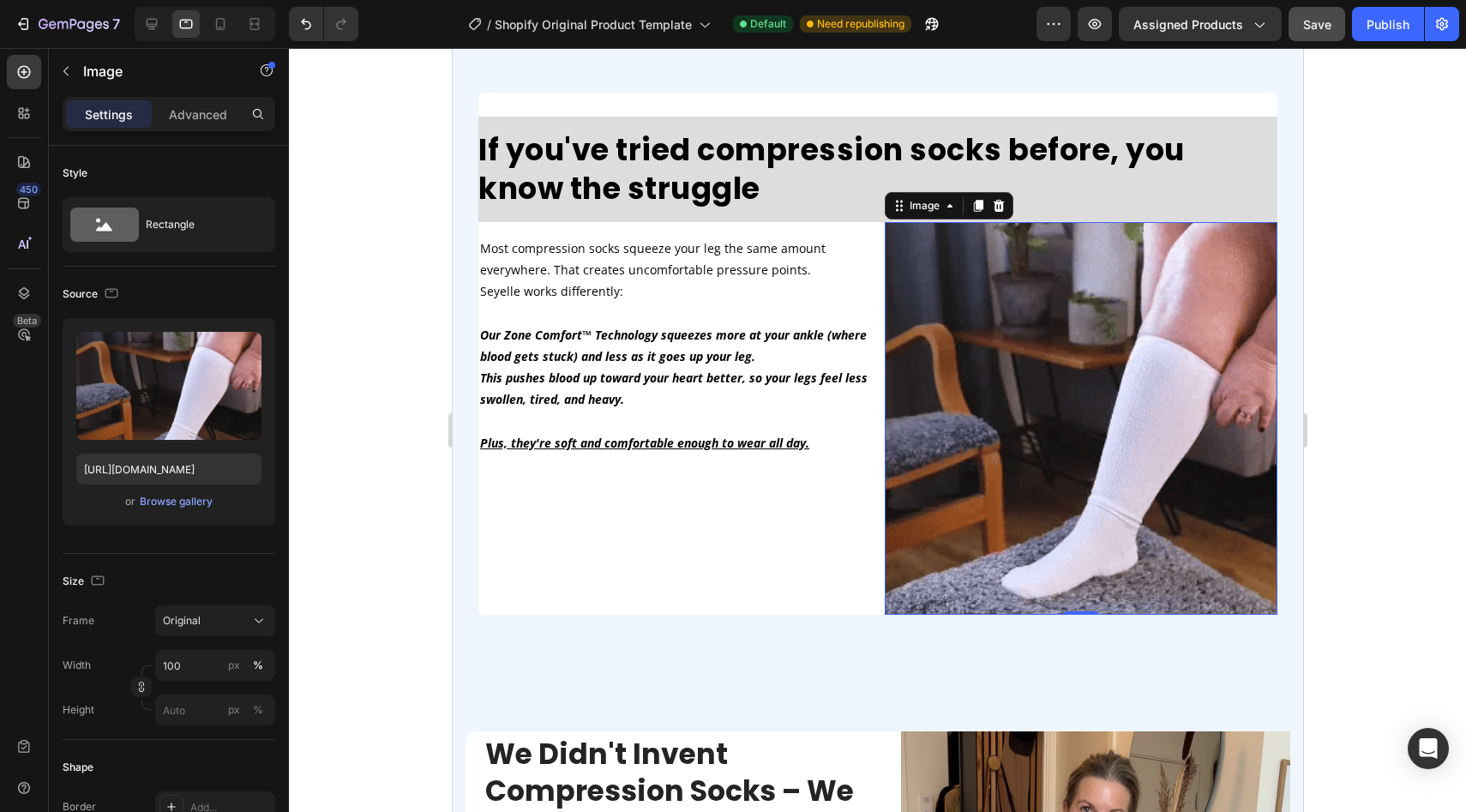
click at [348, 498] on div at bounding box center [878, 429] width 1178 height 763
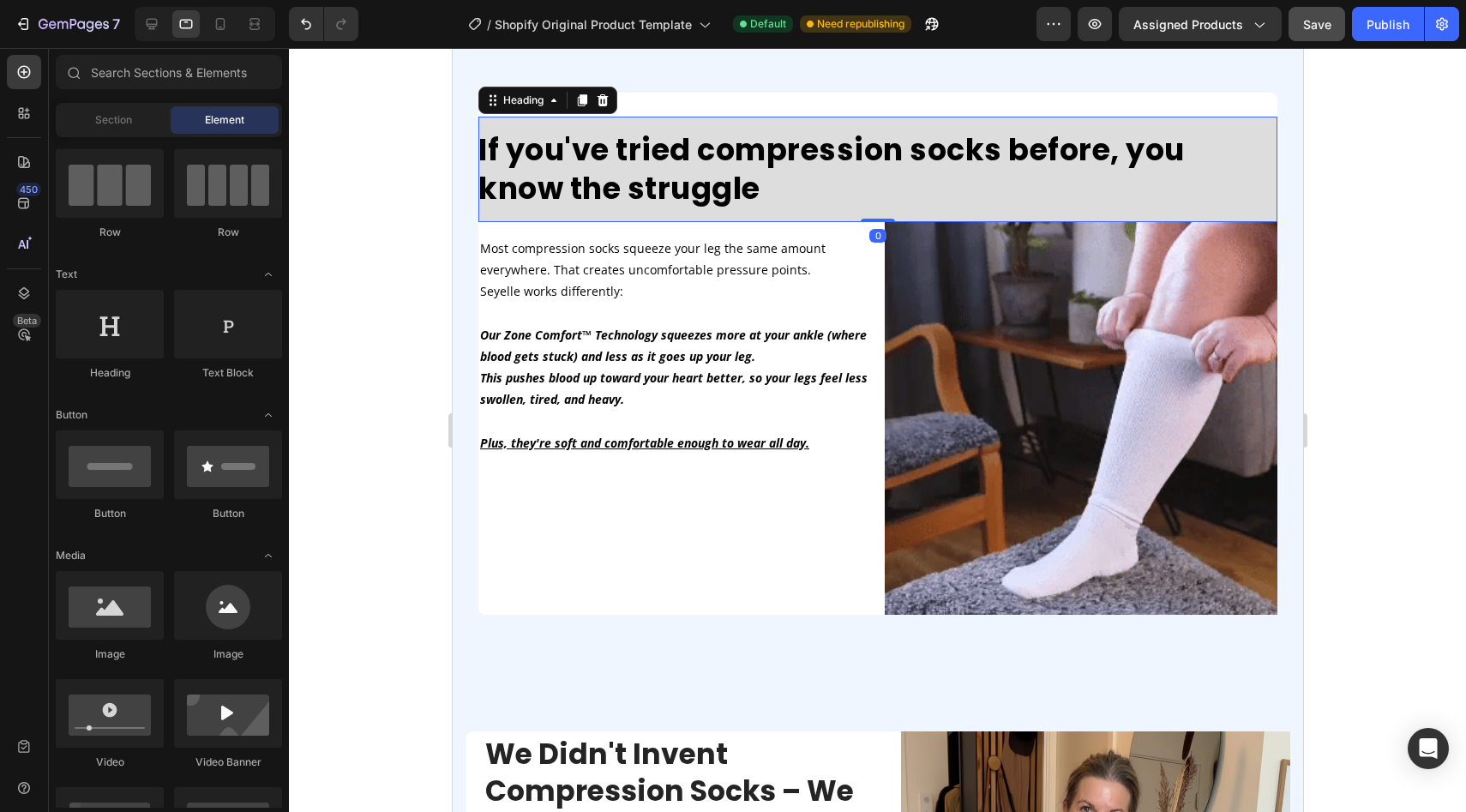
click at [763, 120] on h2 "If you've tried compression socks before, you know the struggle" at bounding box center [877, 169] width 799 height 105
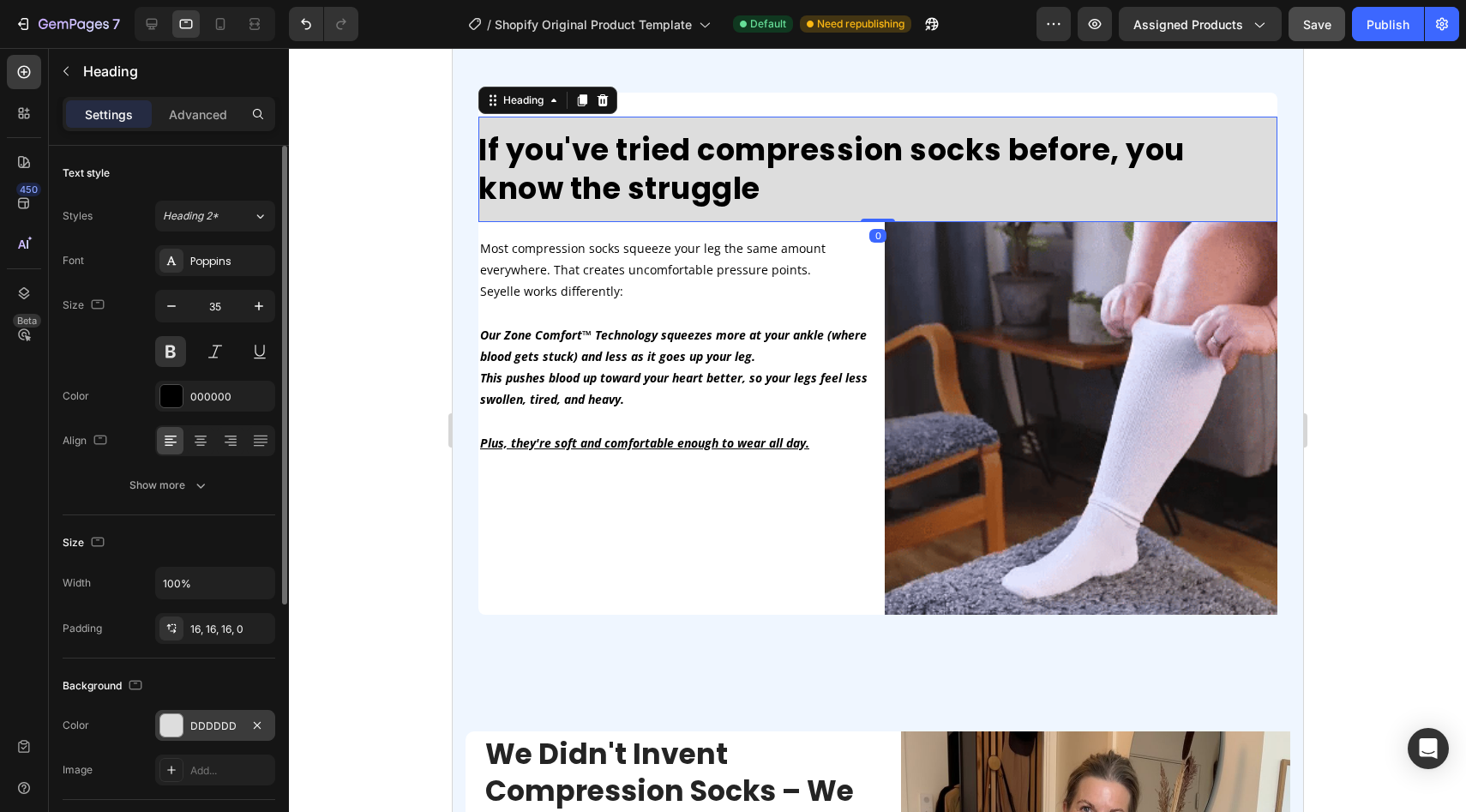
click at [169, 729] on div at bounding box center [171, 724] width 22 height 22
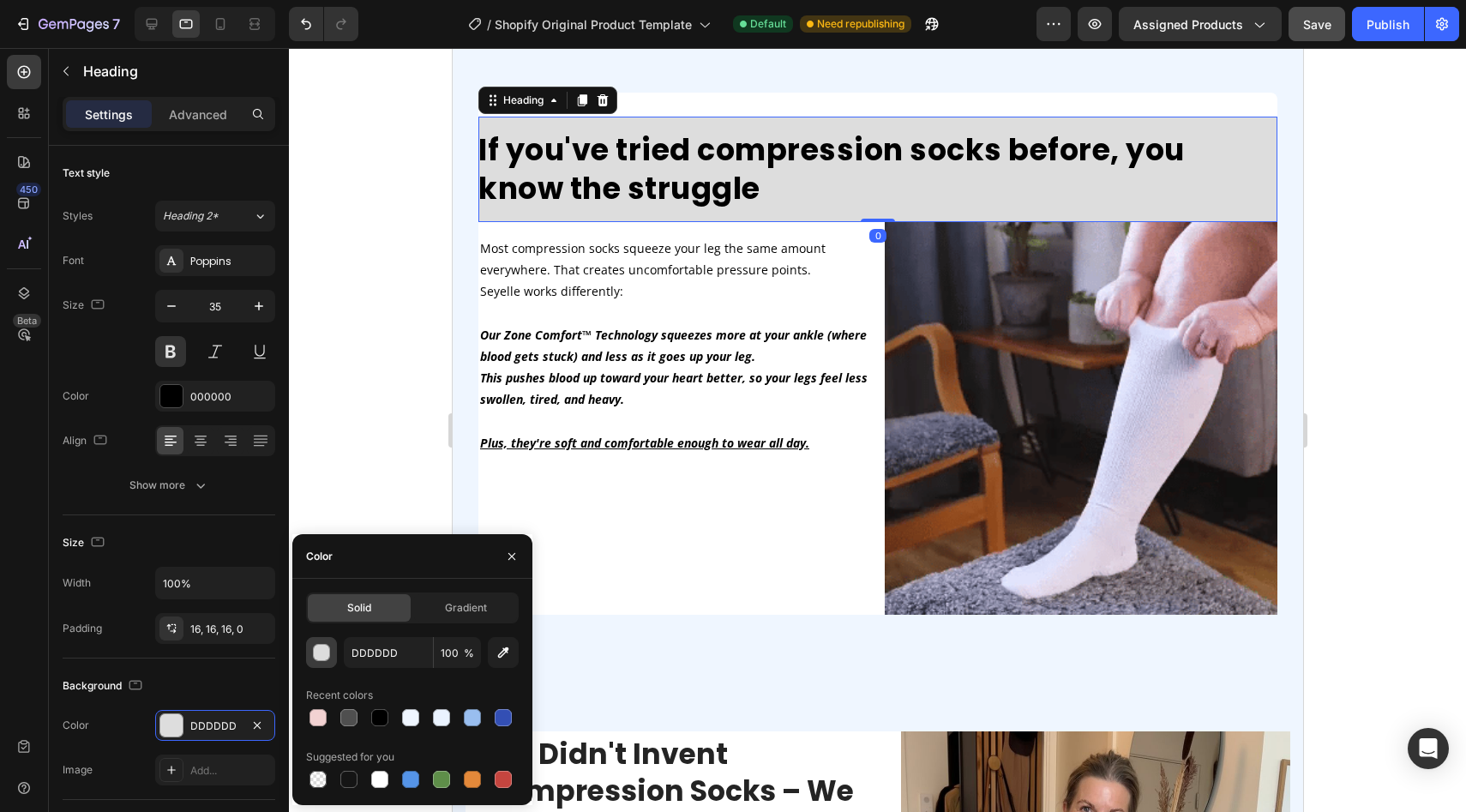
click at [316, 652] on div "button" at bounding box center [322, 653] width 18 height 18
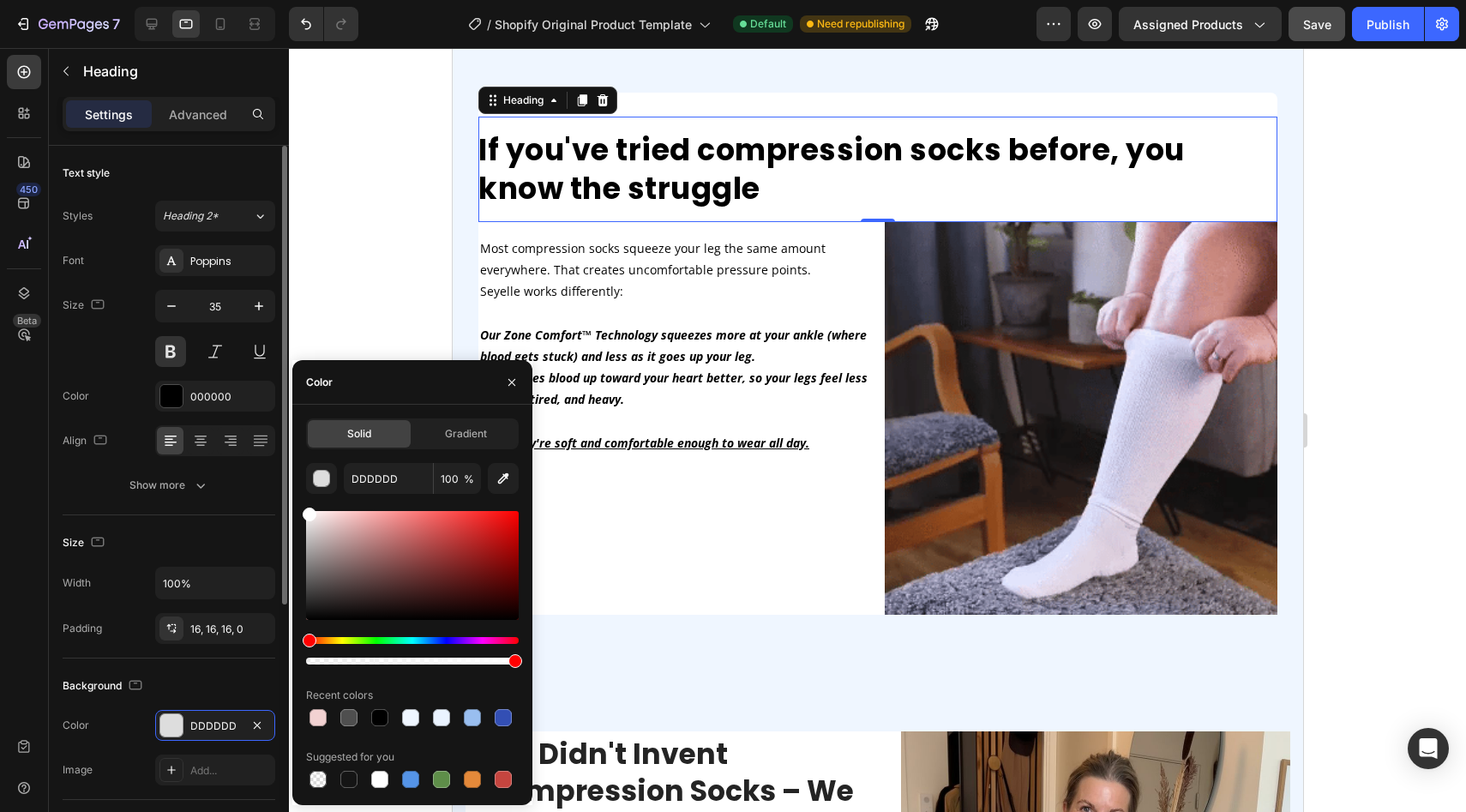
drag, startPoint x: 337, startPoint y: 598, endPoint x: 241, endPoint y: 378, distance: 240.0
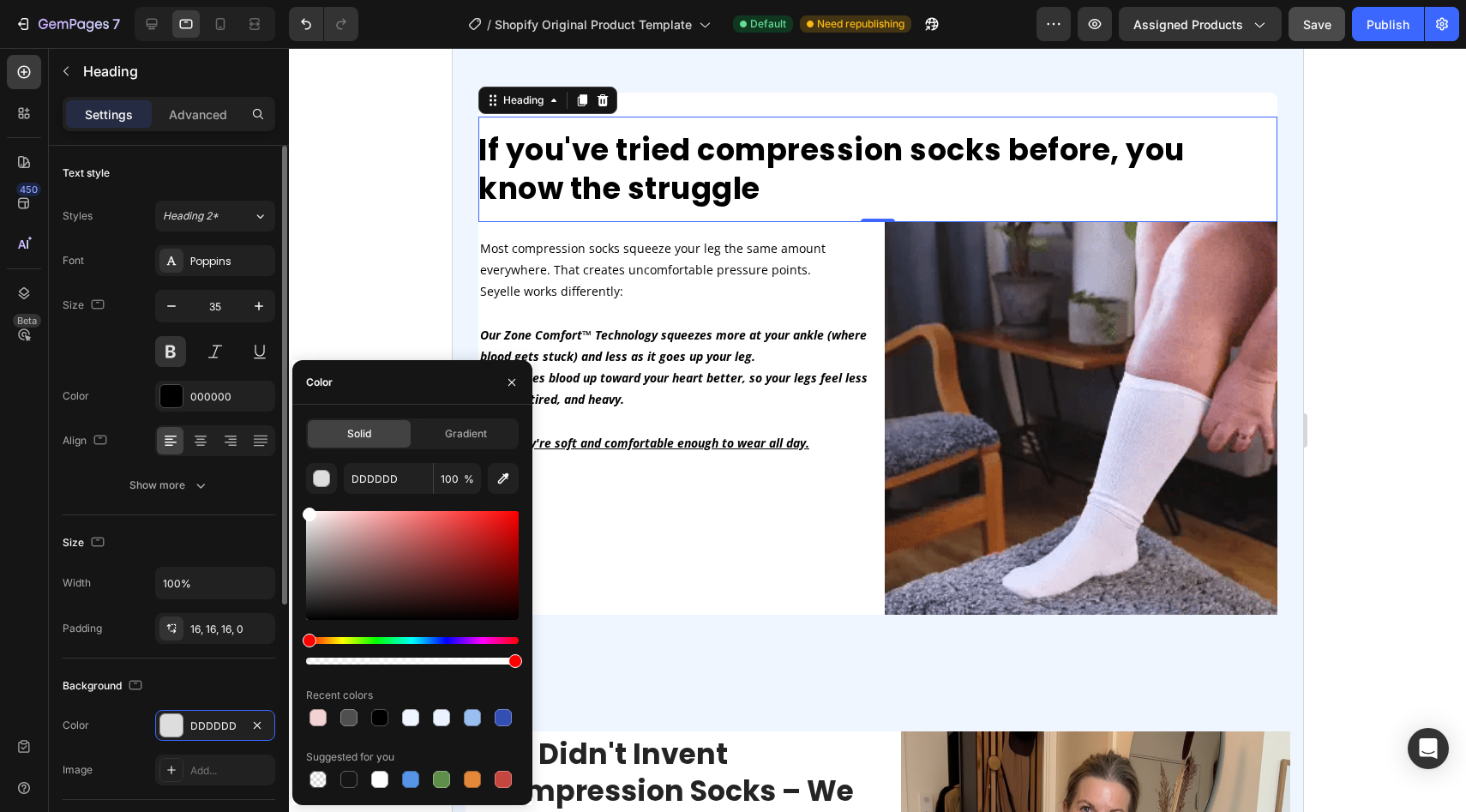
click at [241, 378] on div "450 Beta Sections(18) Elements(84) Section Element Hero Section Product Detail …" at bounding box center [144, 429] width 289 height 763
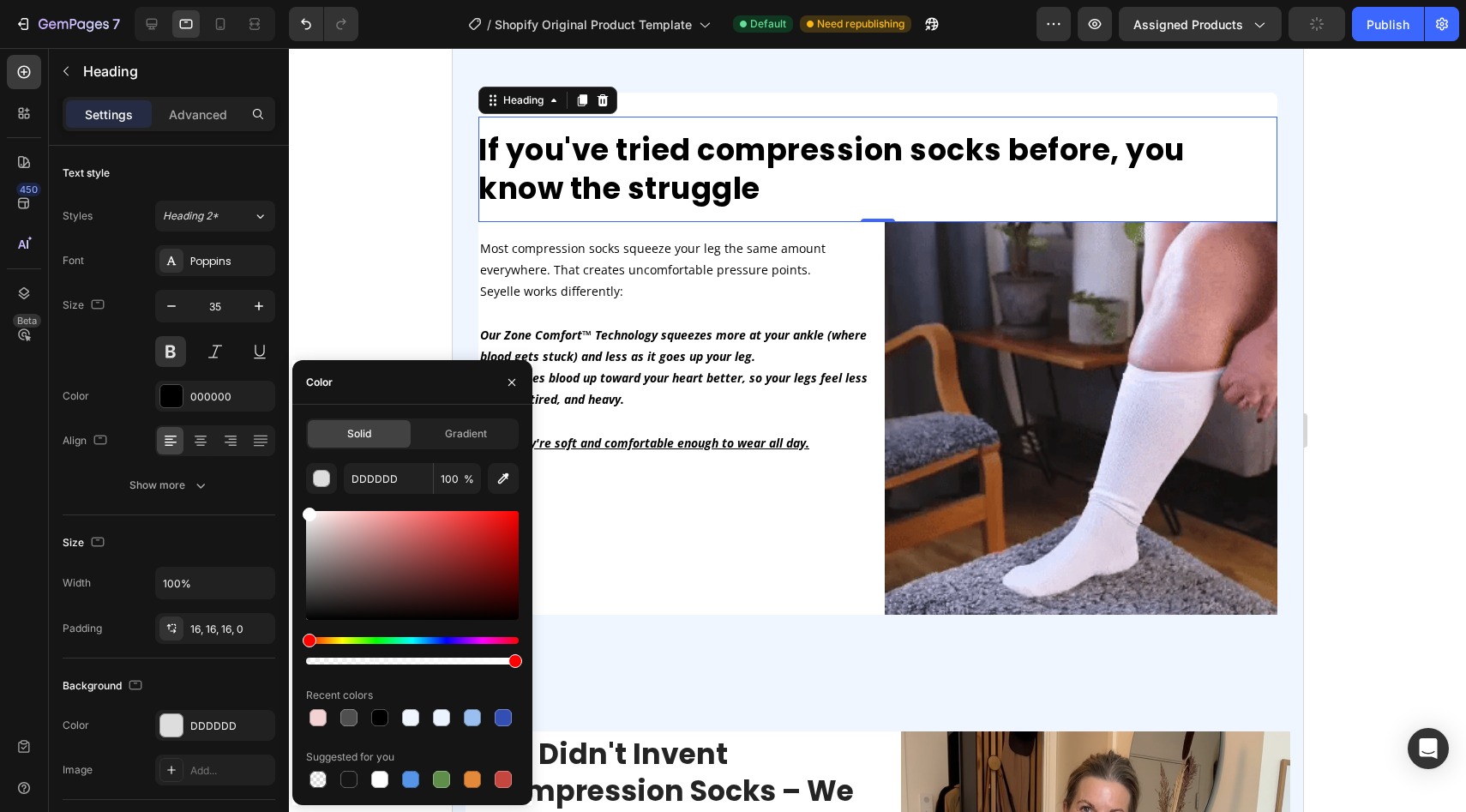
click at [314, 178] on div at bounding box center [878, 429] width 1178 height 763
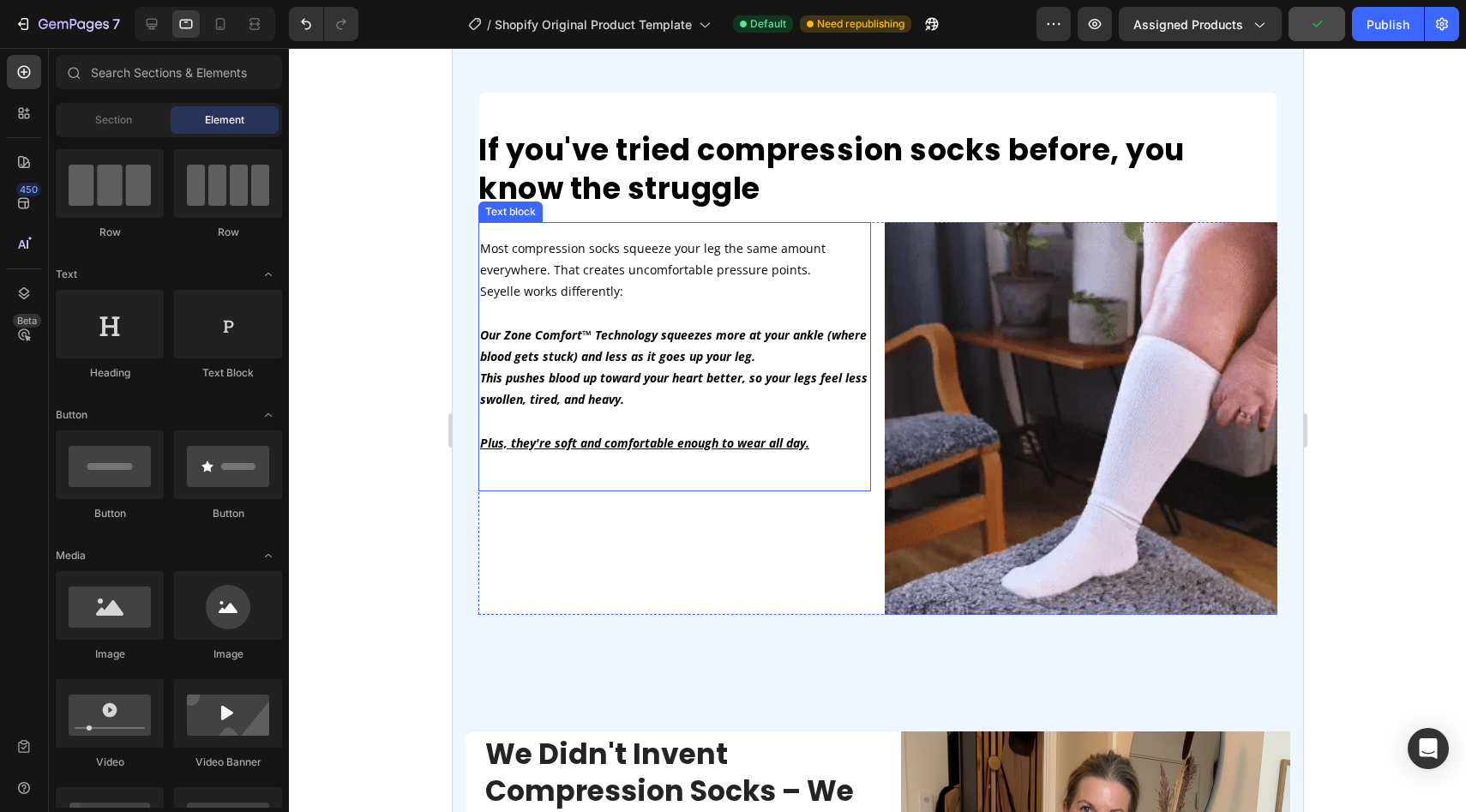
click at [628, 405] on p "This pushes blood up toward your heart better, so your legs feel less swollen, …" at bounding box center [674, 388] width 390 height 43
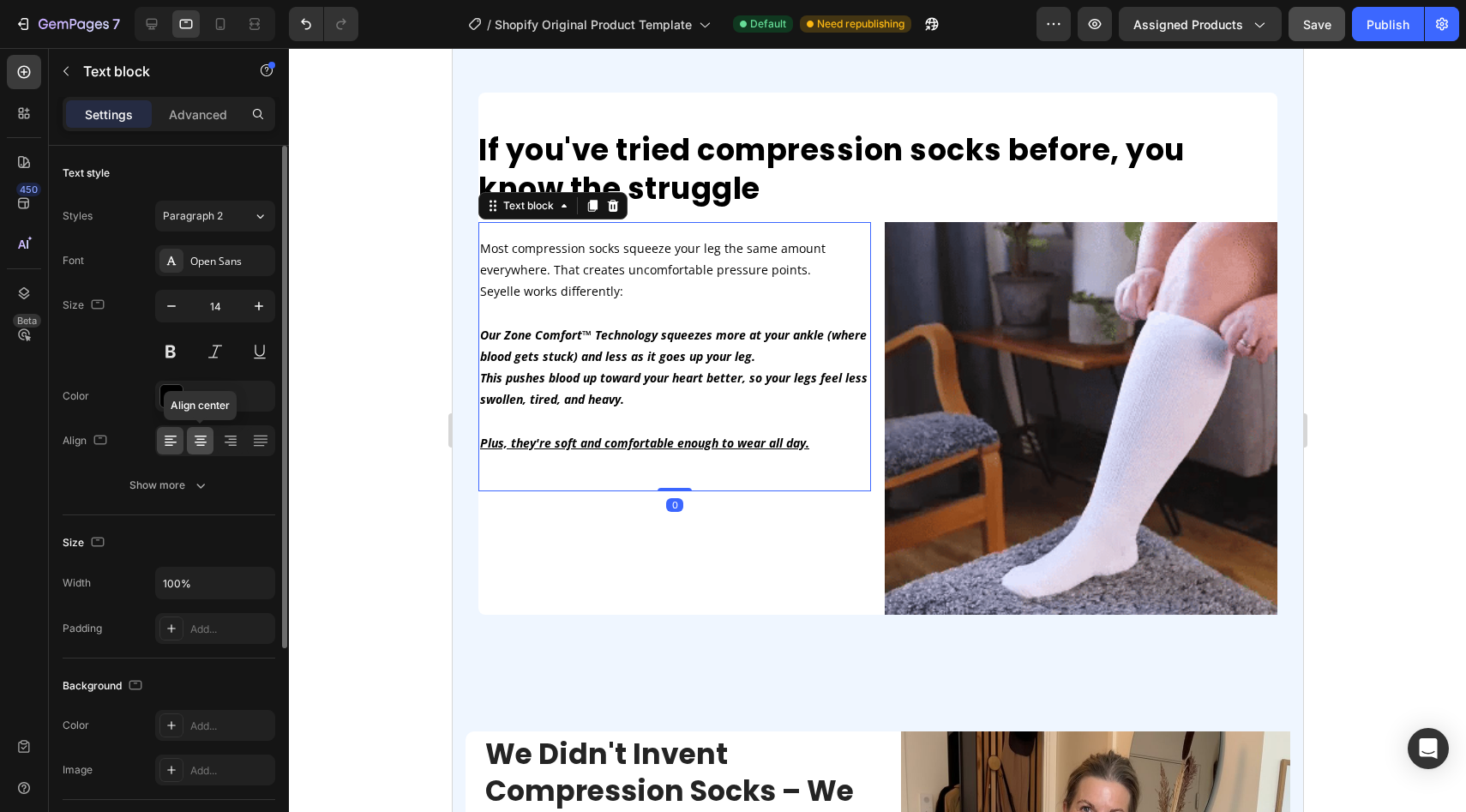
click at [207, 442] on icon at bounding box center [201, 441] width 18 height 18
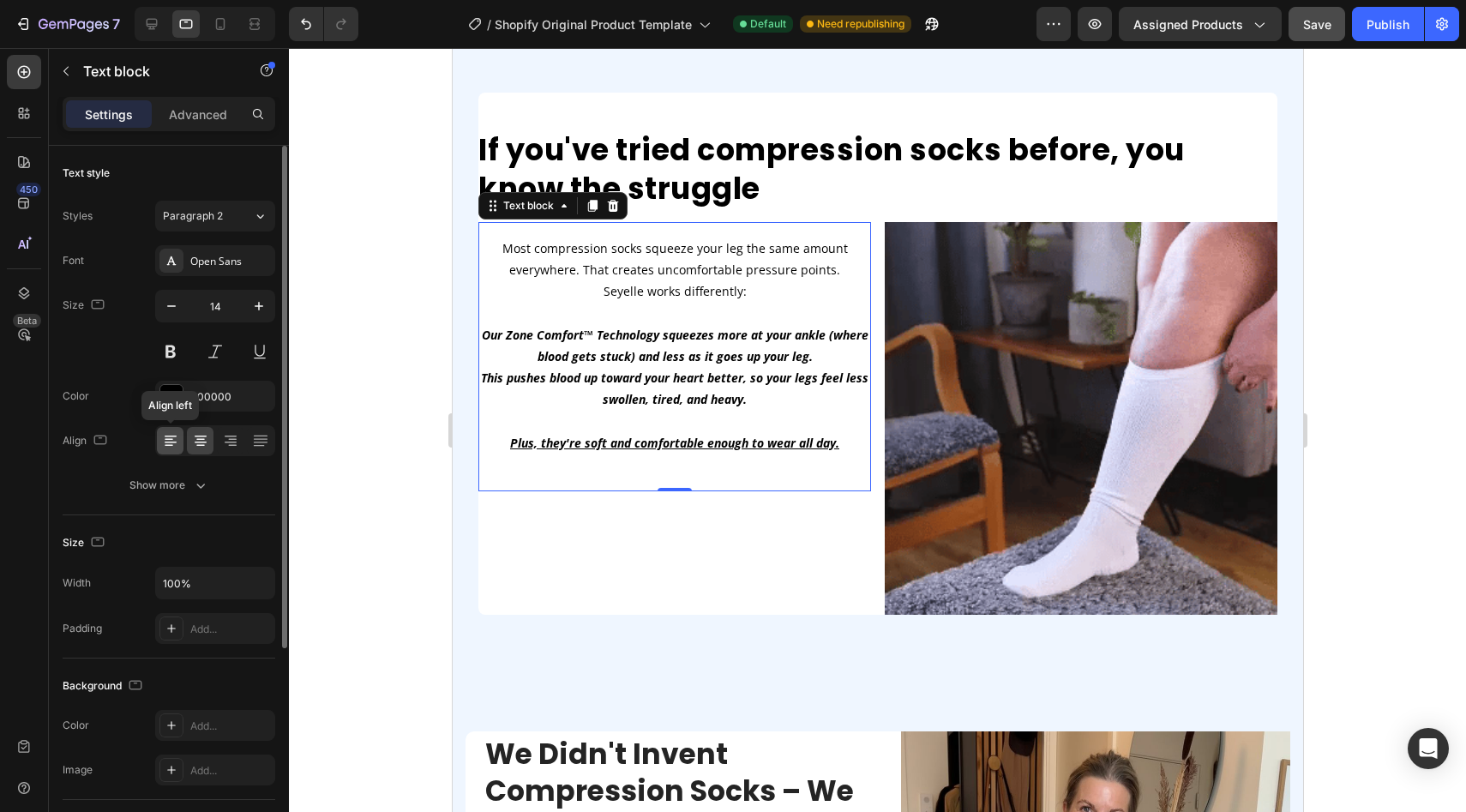
click at [181, 446] on div at bounding box center [169, 440] width 26 height 27
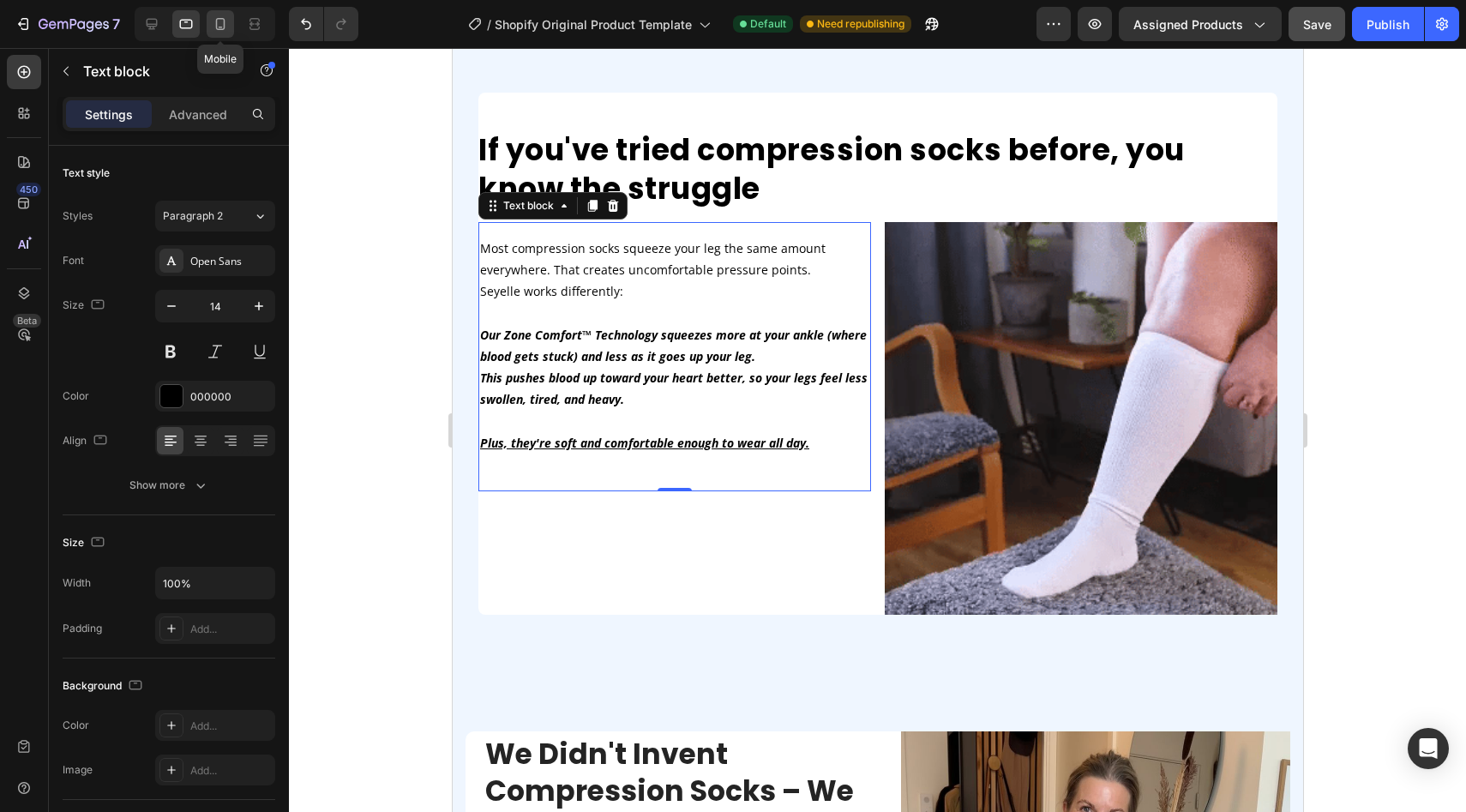
click at [222, 18] on icon at bounding box center [221, 23] width 10 height 12
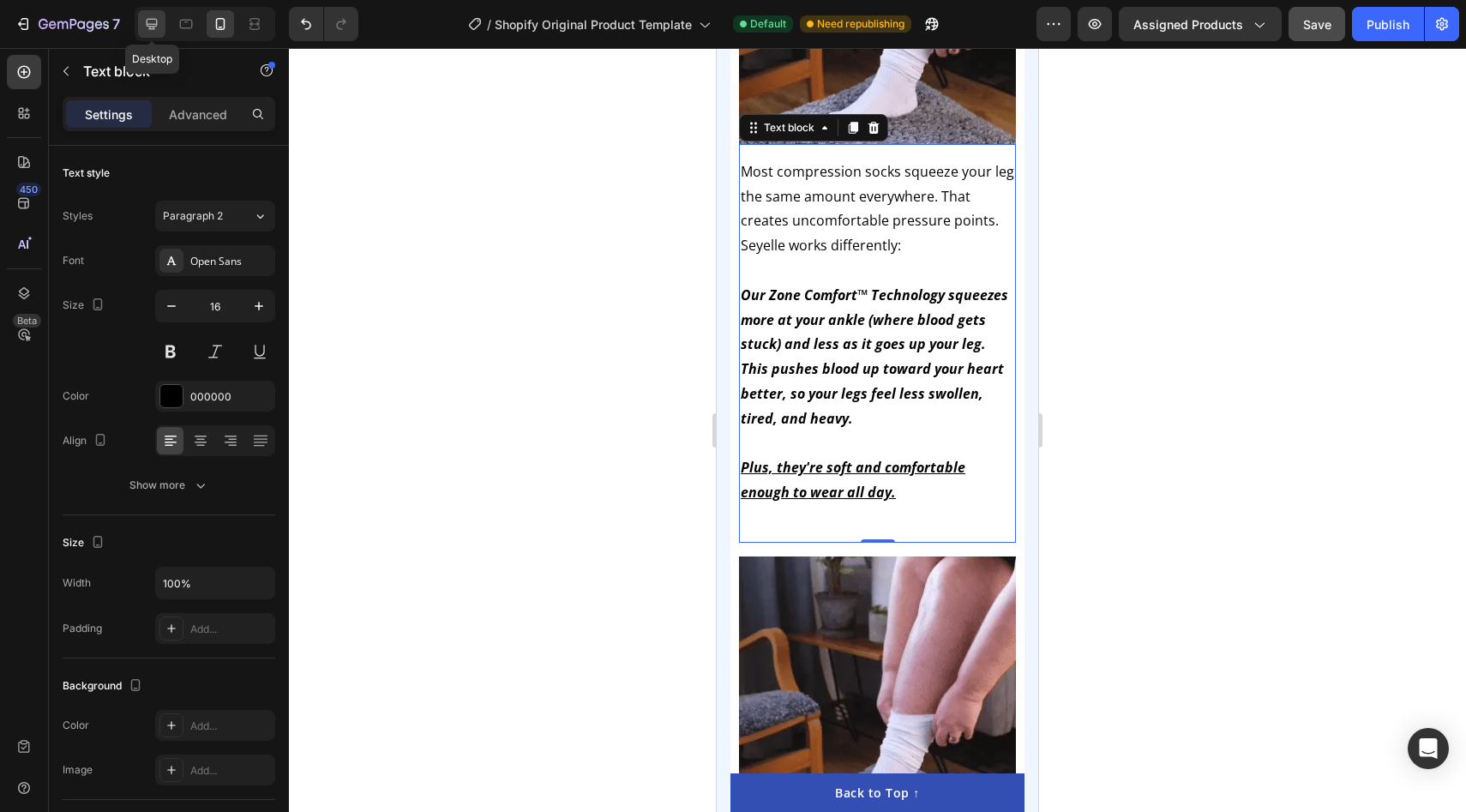
click at [144, 34] on div at bounding box center [152, 24] width 27 height 27
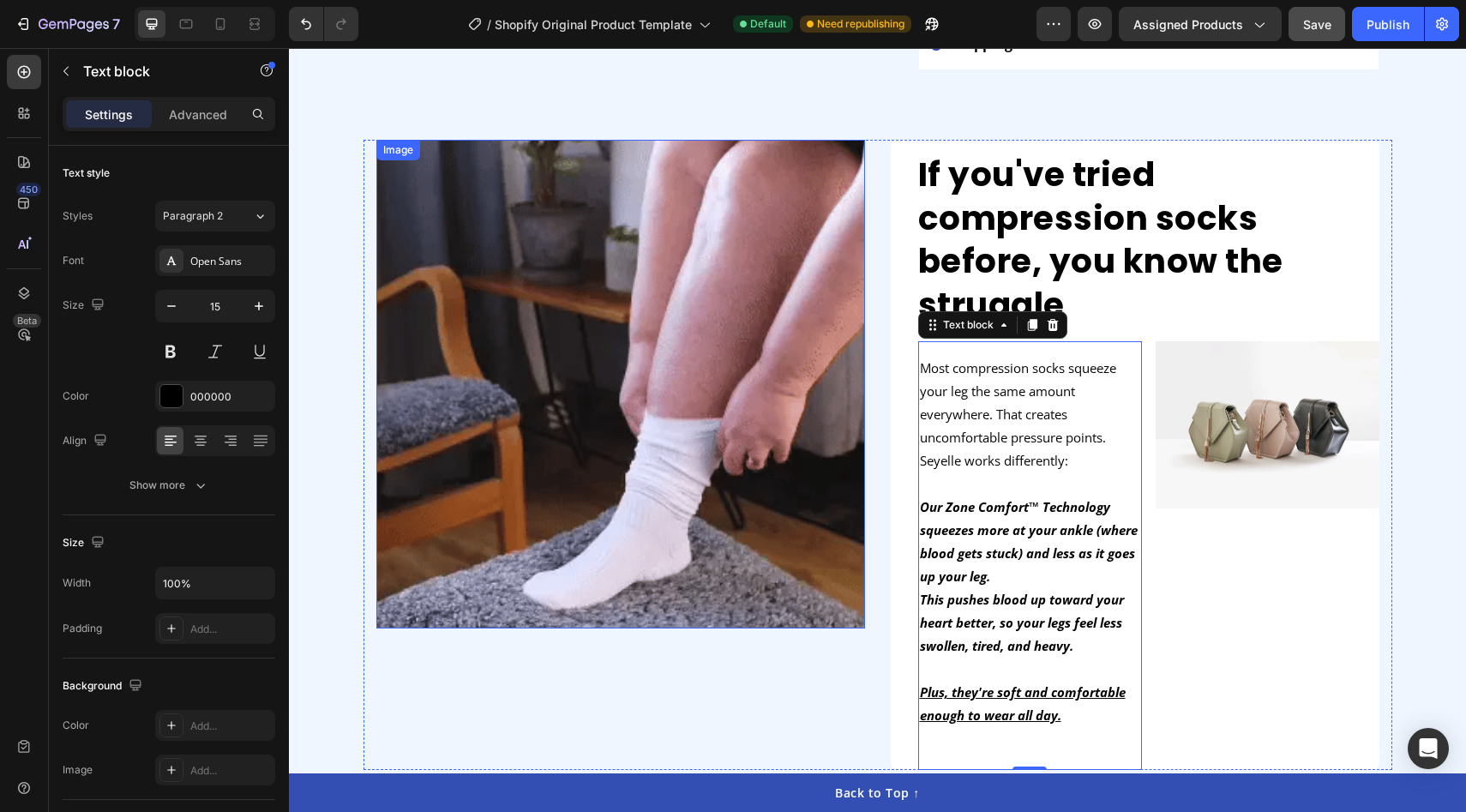
scroll to position [893, 0]
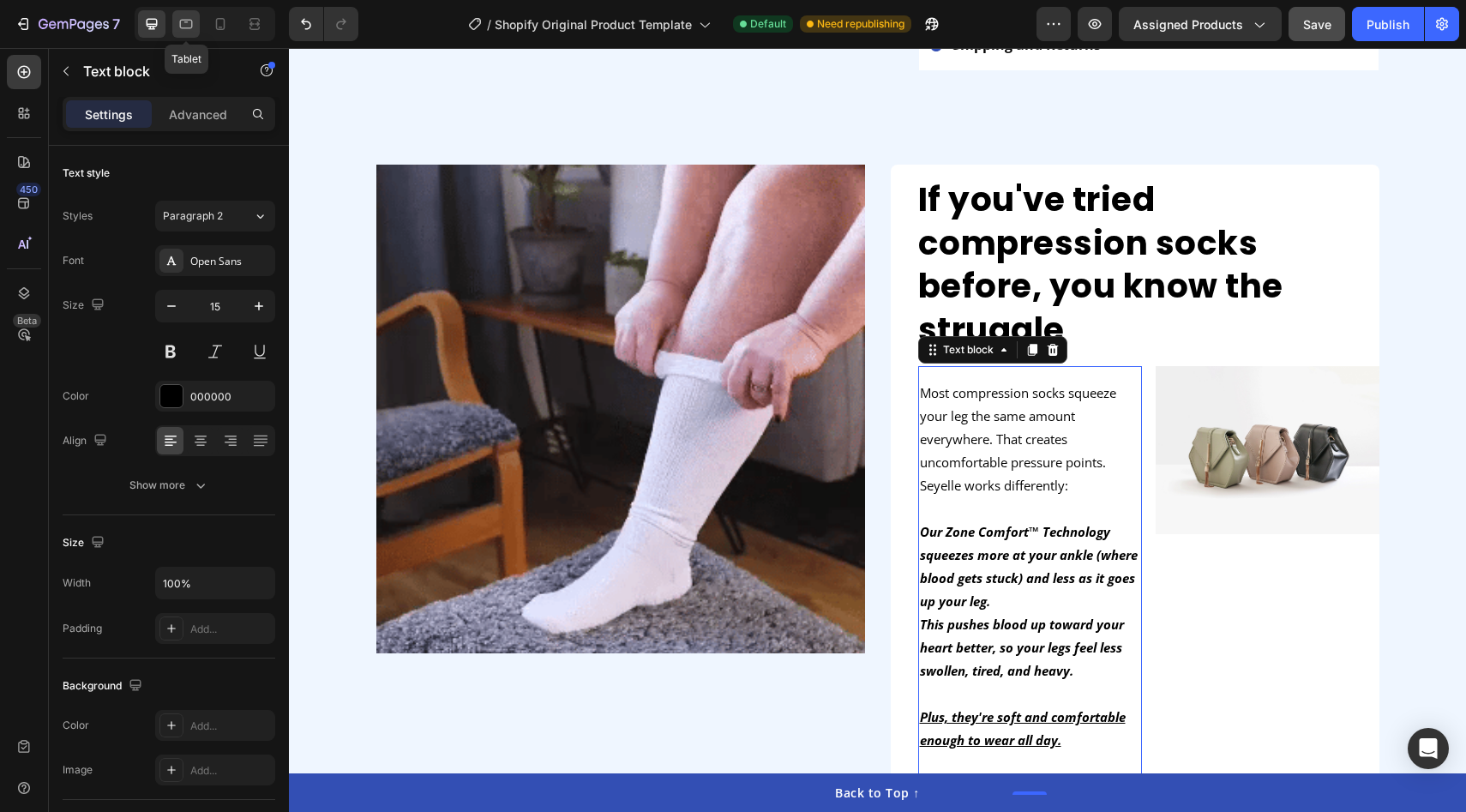
click at [190, 33] on div at bounding box center [186, 24] width 27 height 27
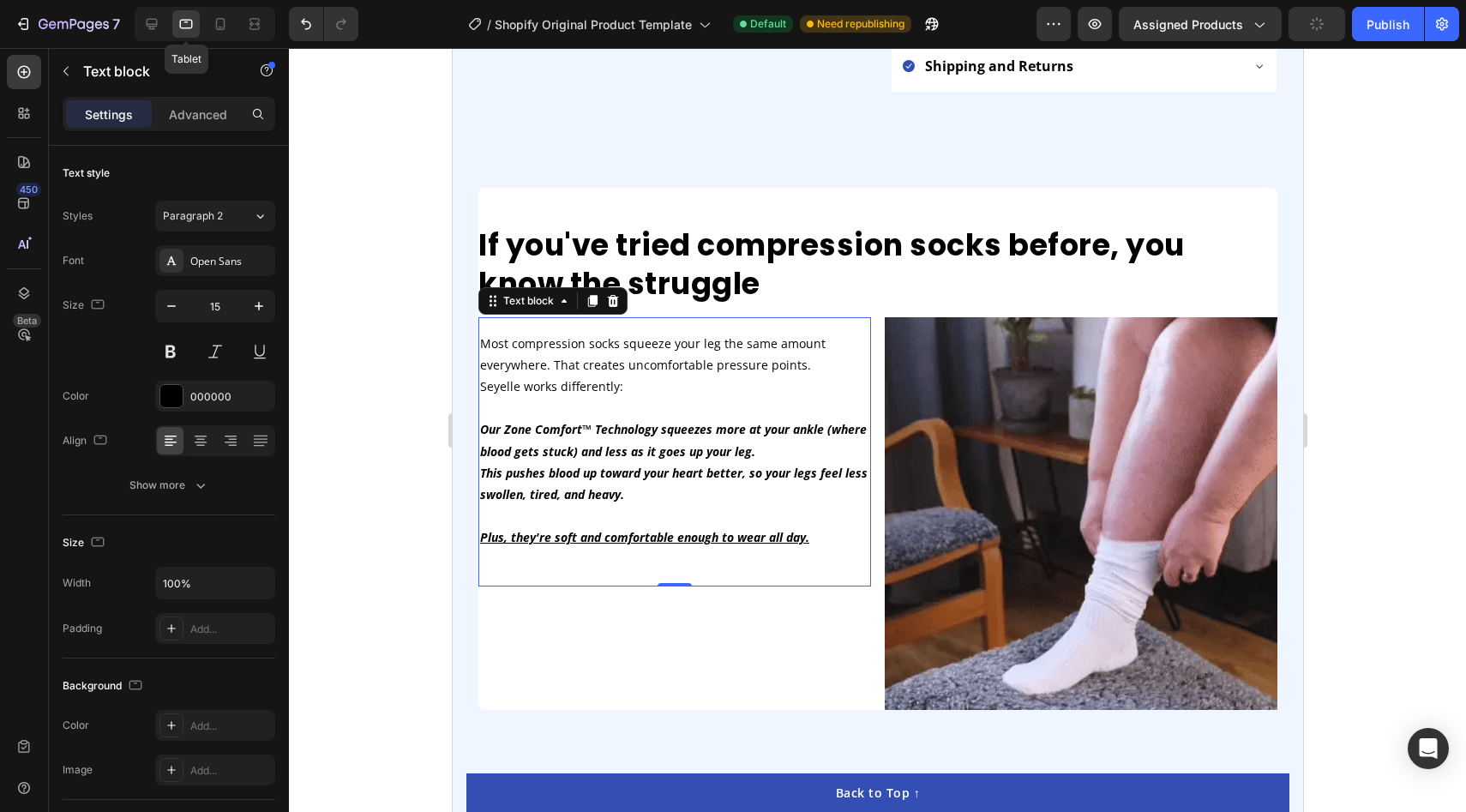
type input "14"
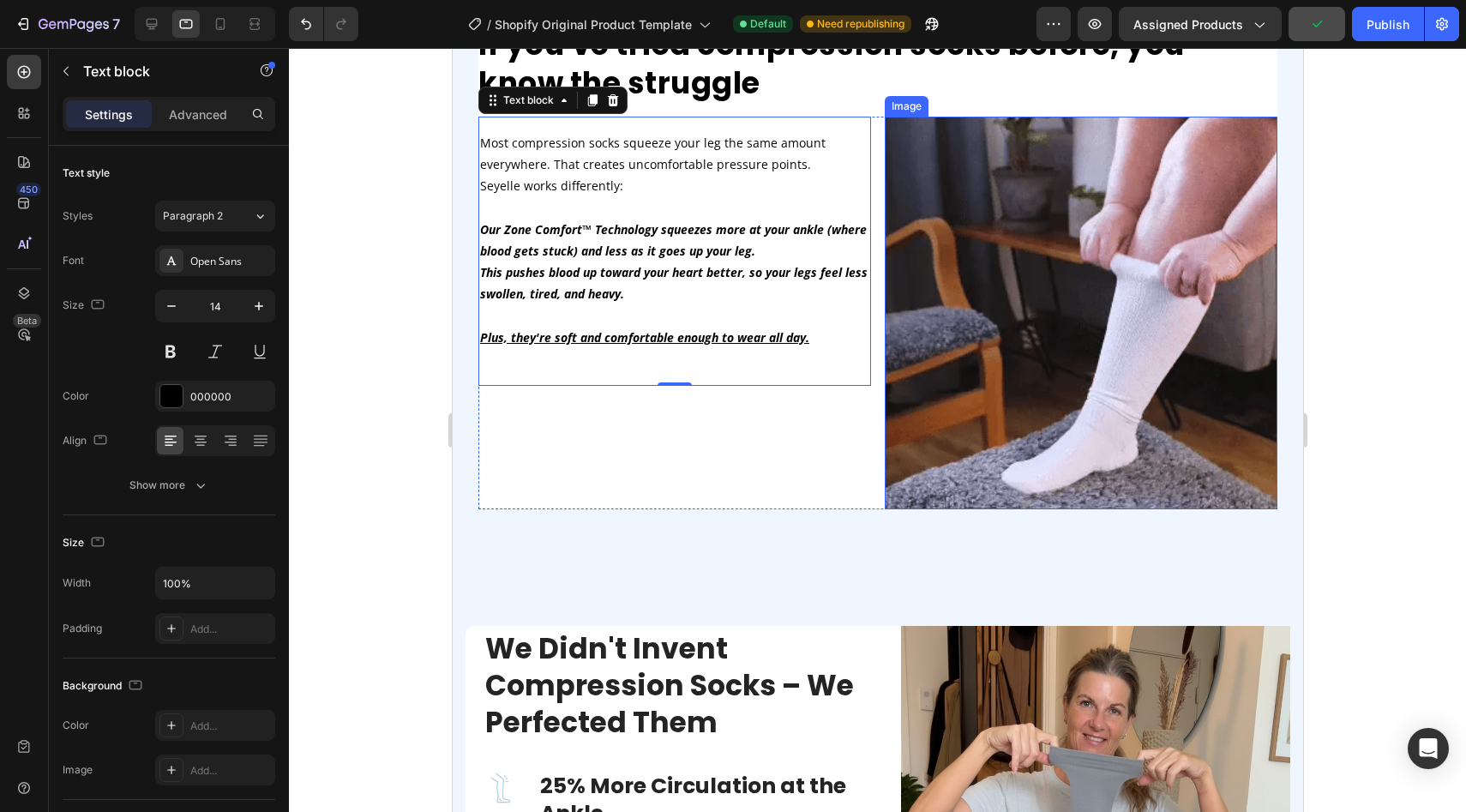
scroll to position [1078, 0]
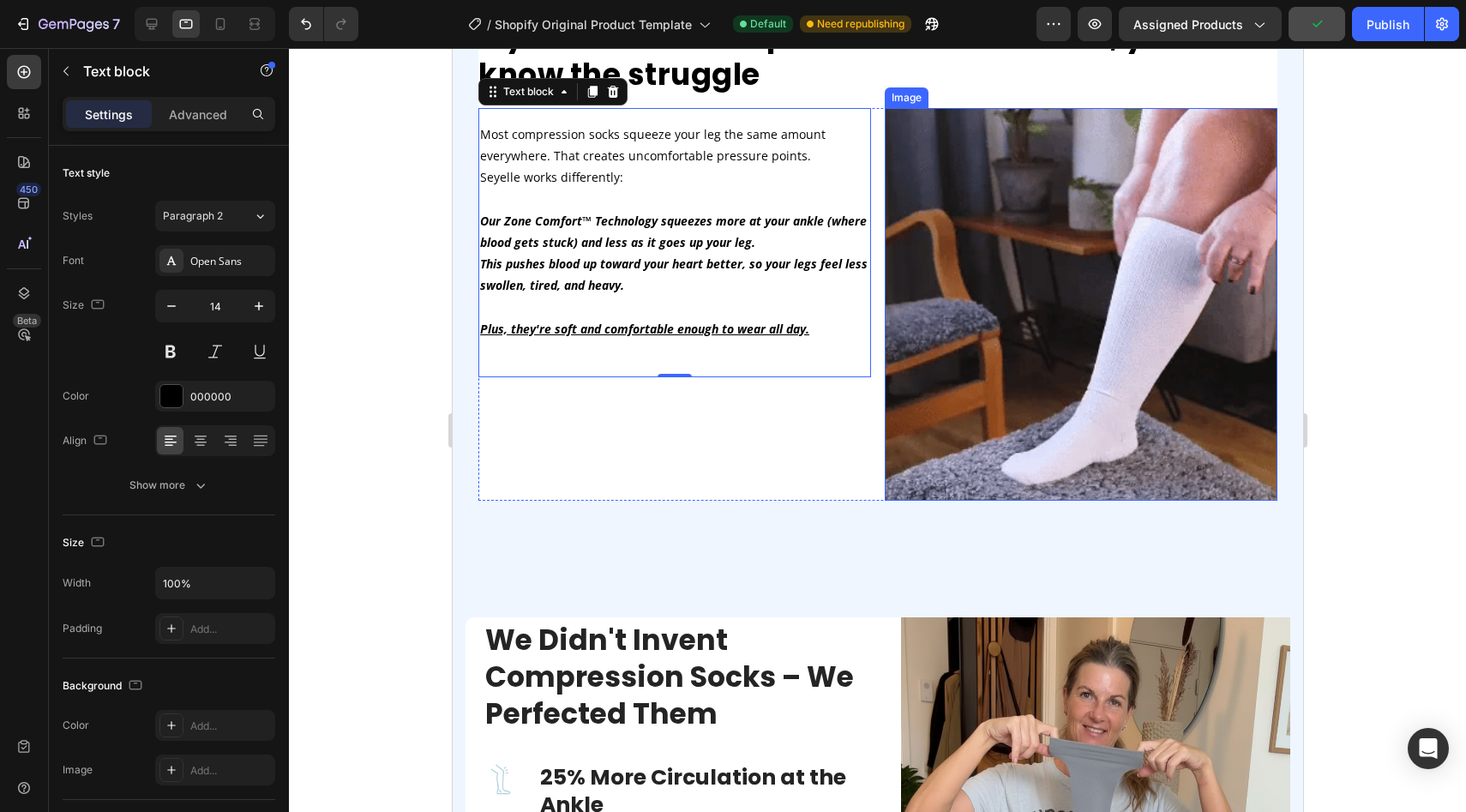
click at [1057, 300] on img at bounding box center [1080, 304] width 393 height 392
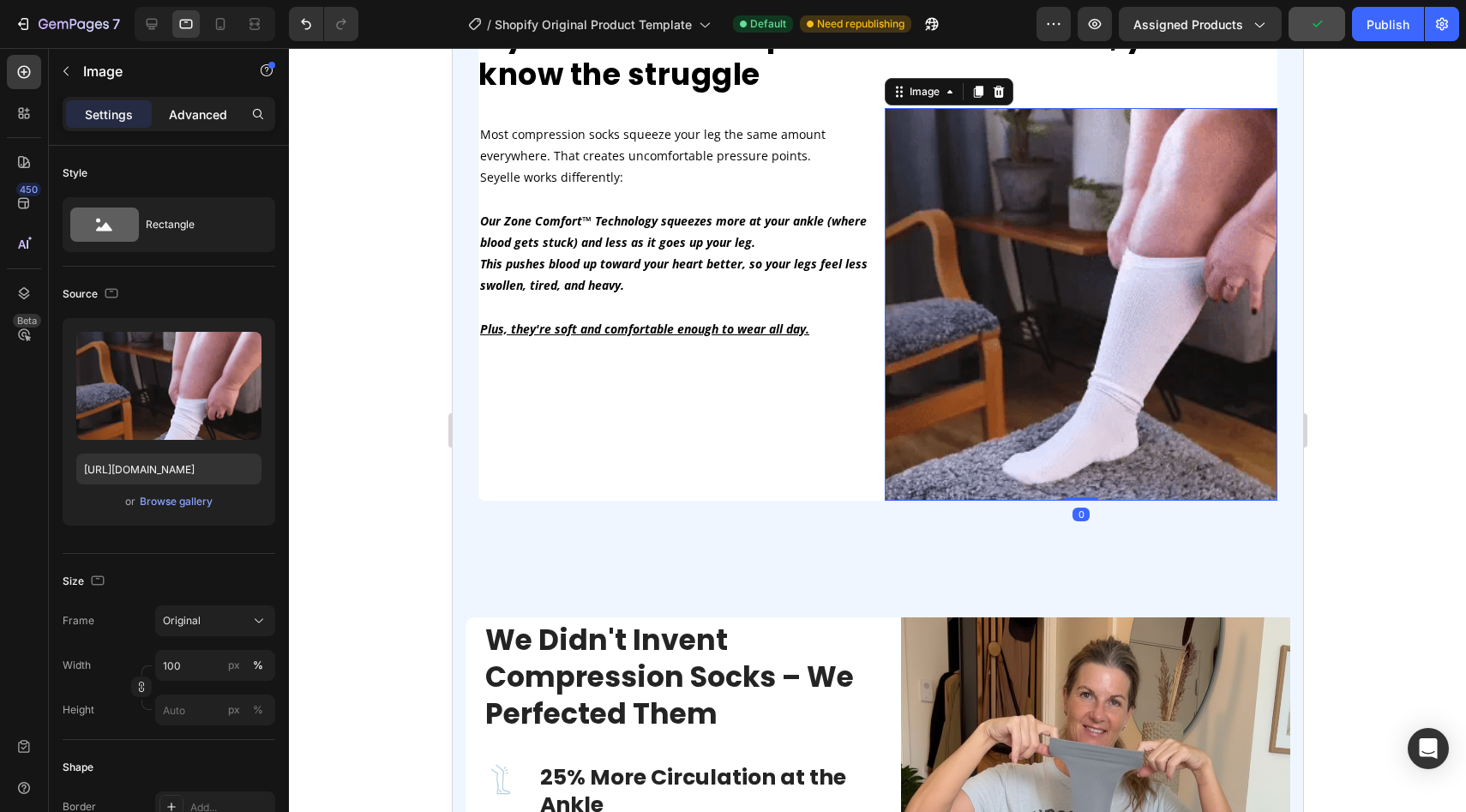
click at [178, 110] on p "Advanced" at bounding box center [198, 114] width 58 height 18
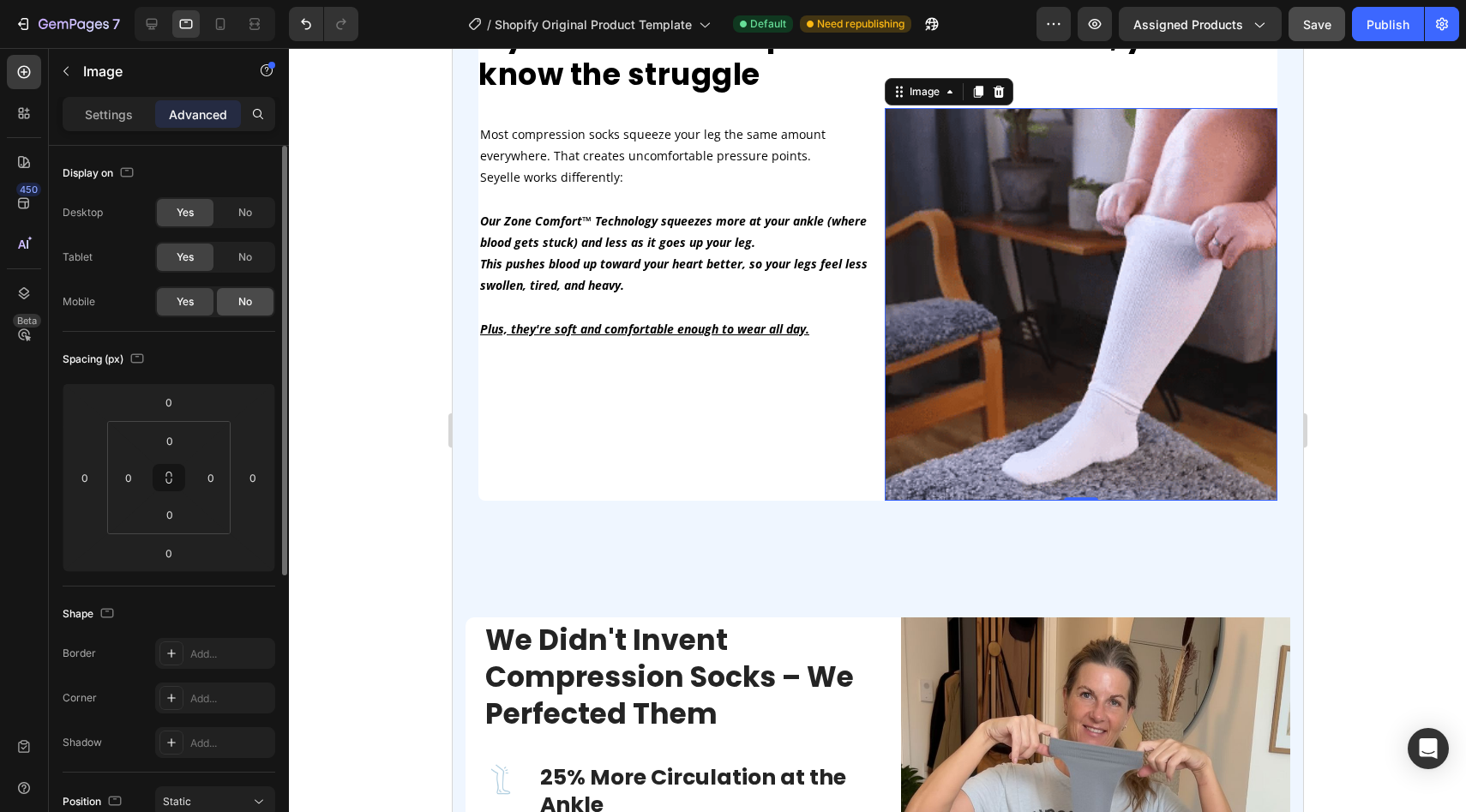
click at [240, 304] on span "No" at bounding box center [245, 302] width 14 height 16
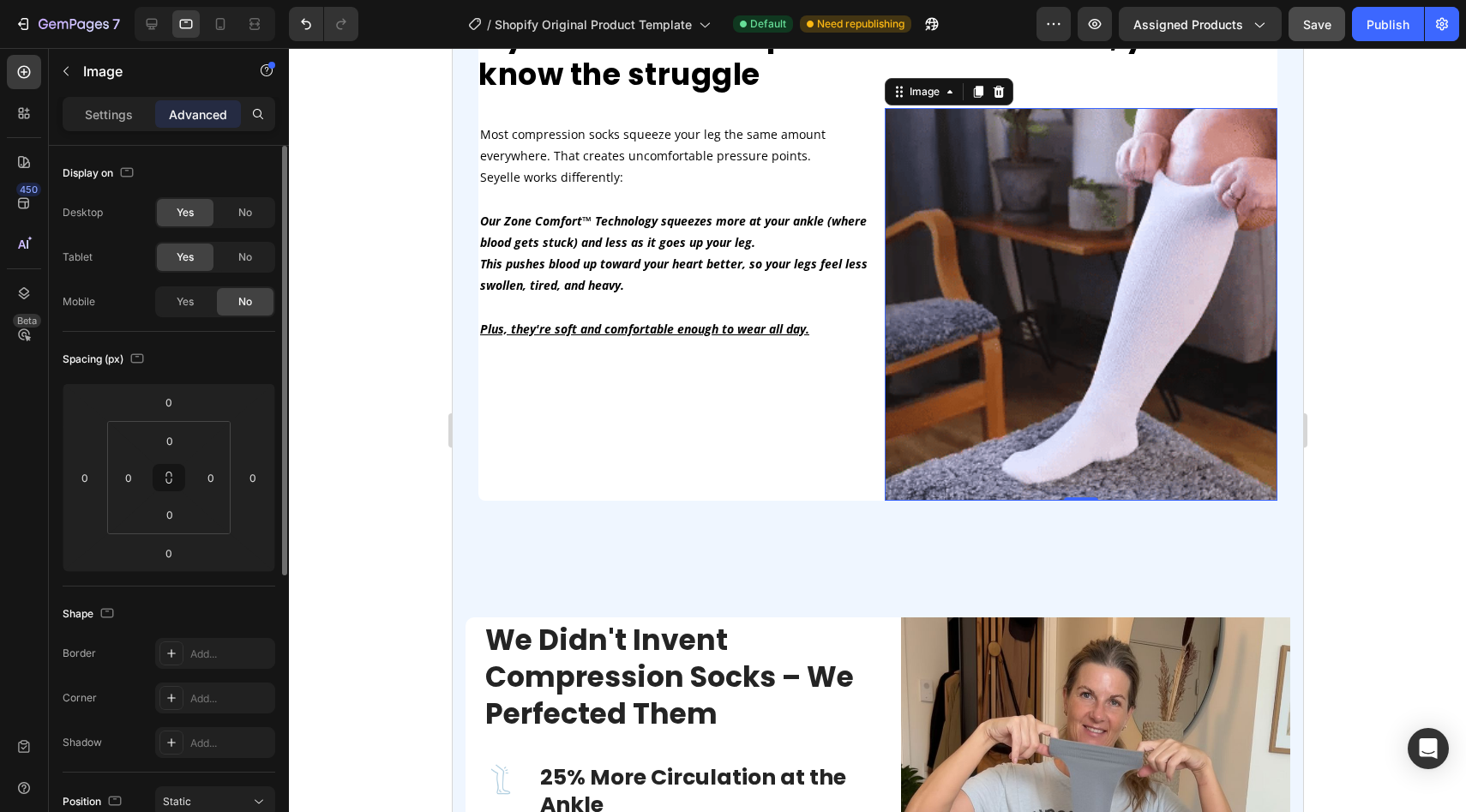
click at [236, 197] on div "Yes No" at bounding box center [214, 212] width 120 height 31
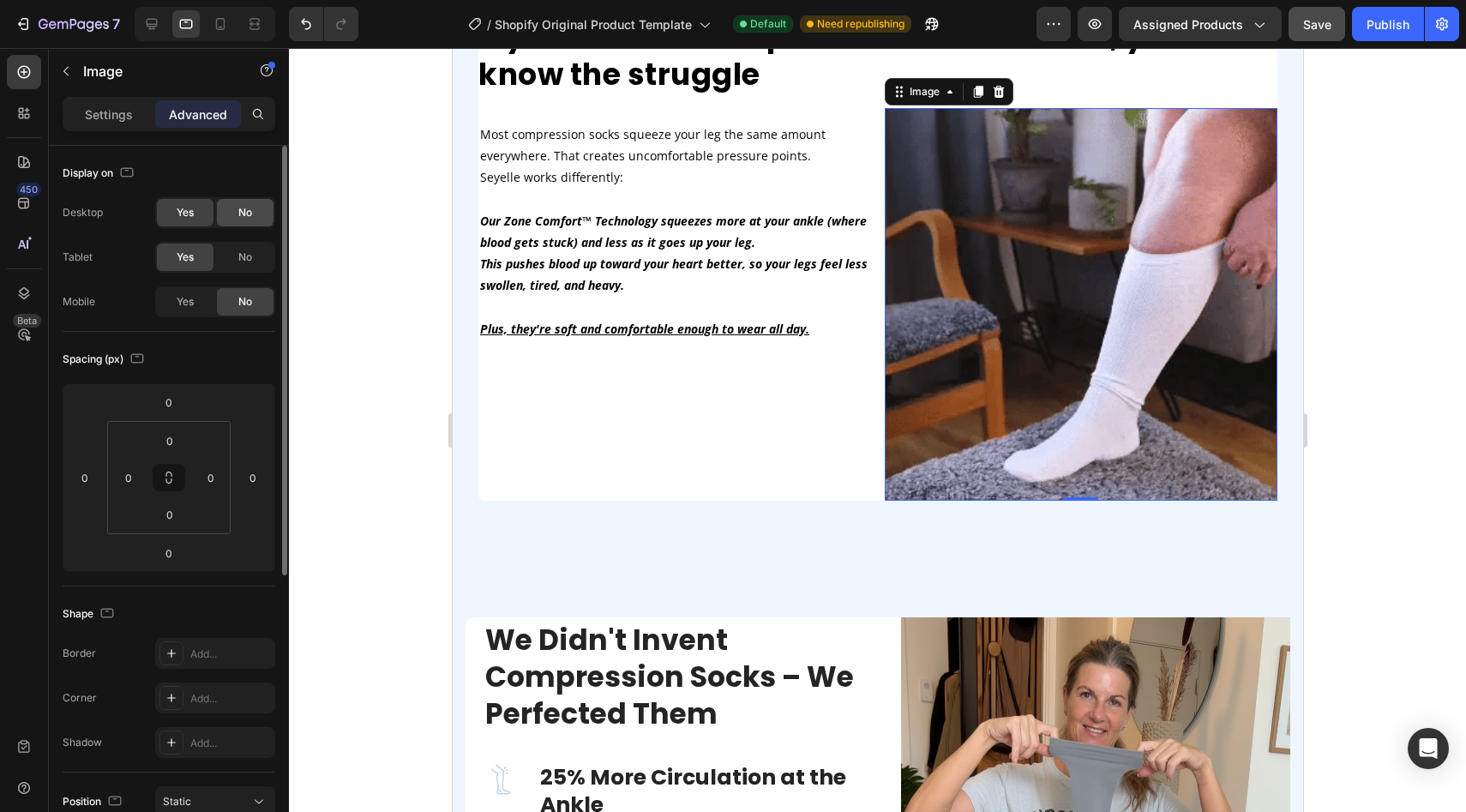
click at [241, 205] on span "No" at bounding box center [245, 212] width 14 height 16
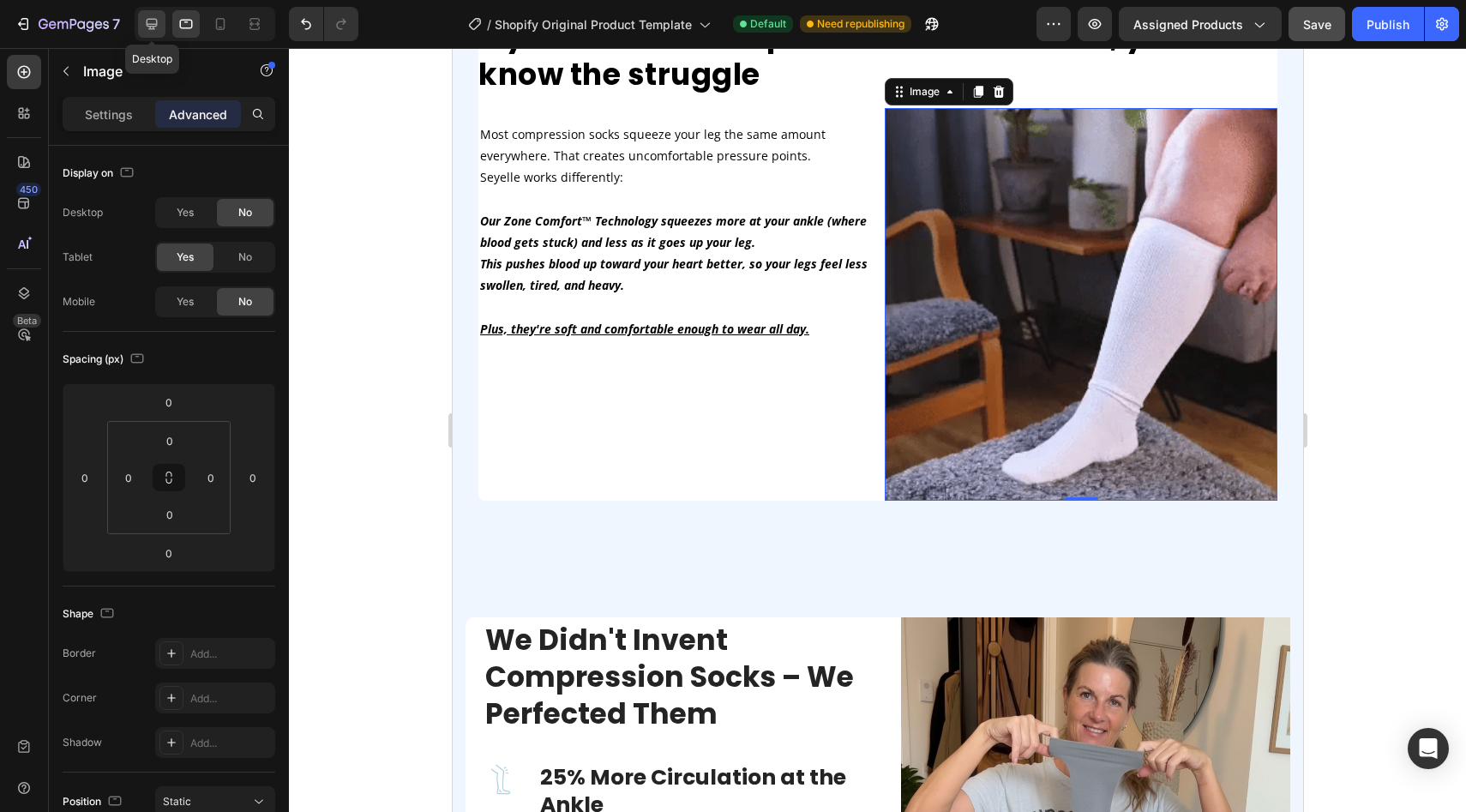
click at [156, 25] on icon at bounding box center [152, 23] width 11 height 11
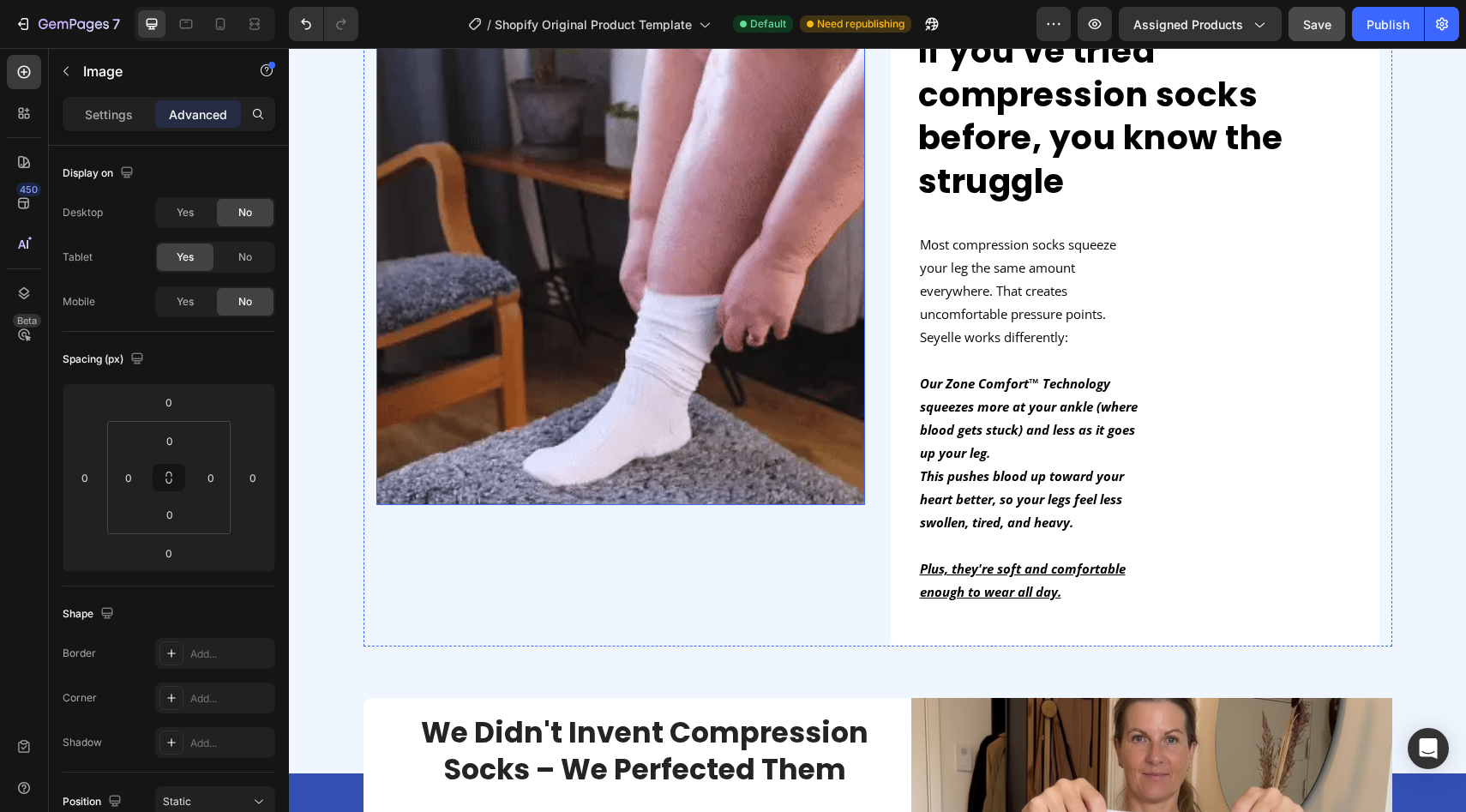
scroll to position [914, 0]
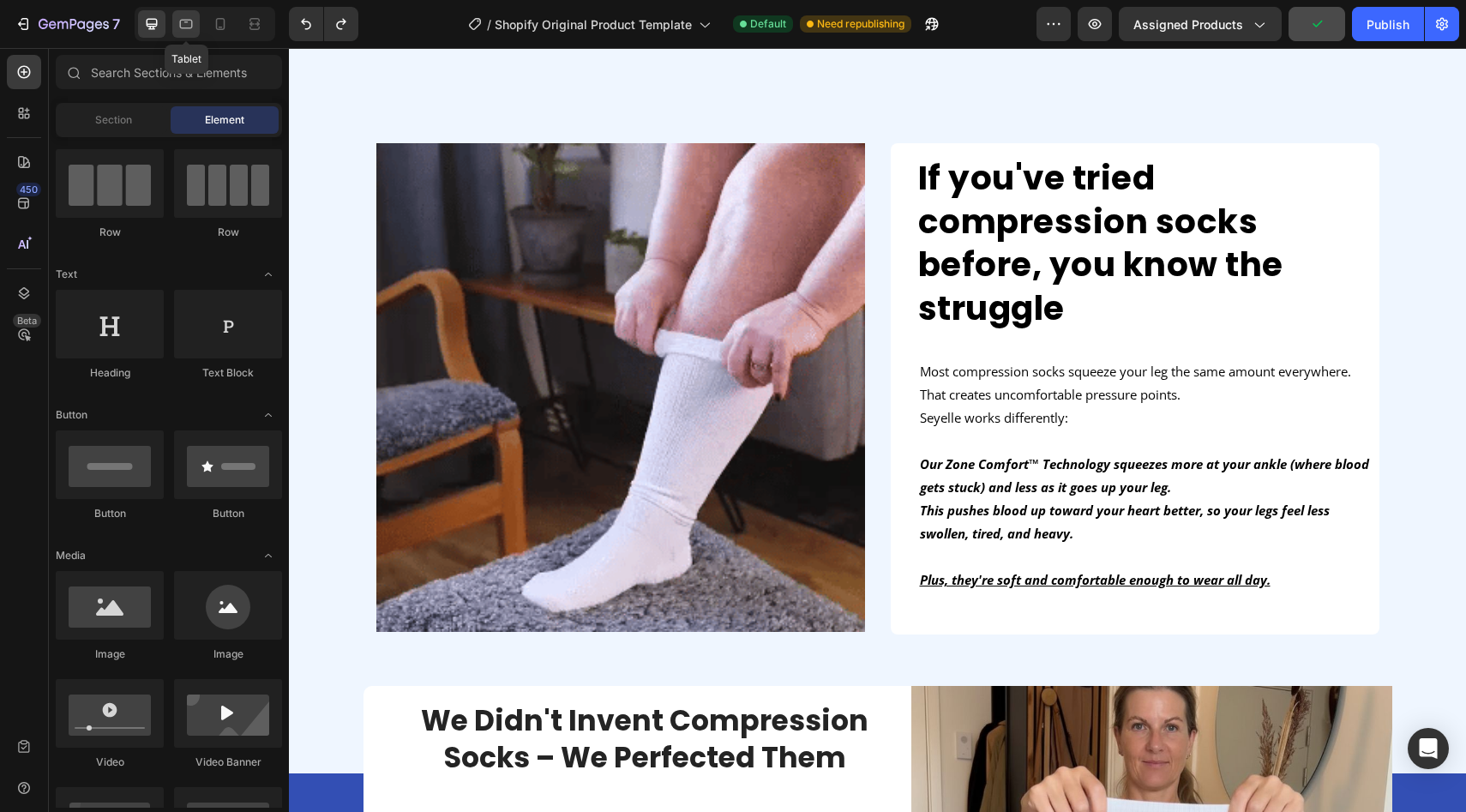
click at [182, 20] on icon at bounding box center [186, 24] width 18 height 18
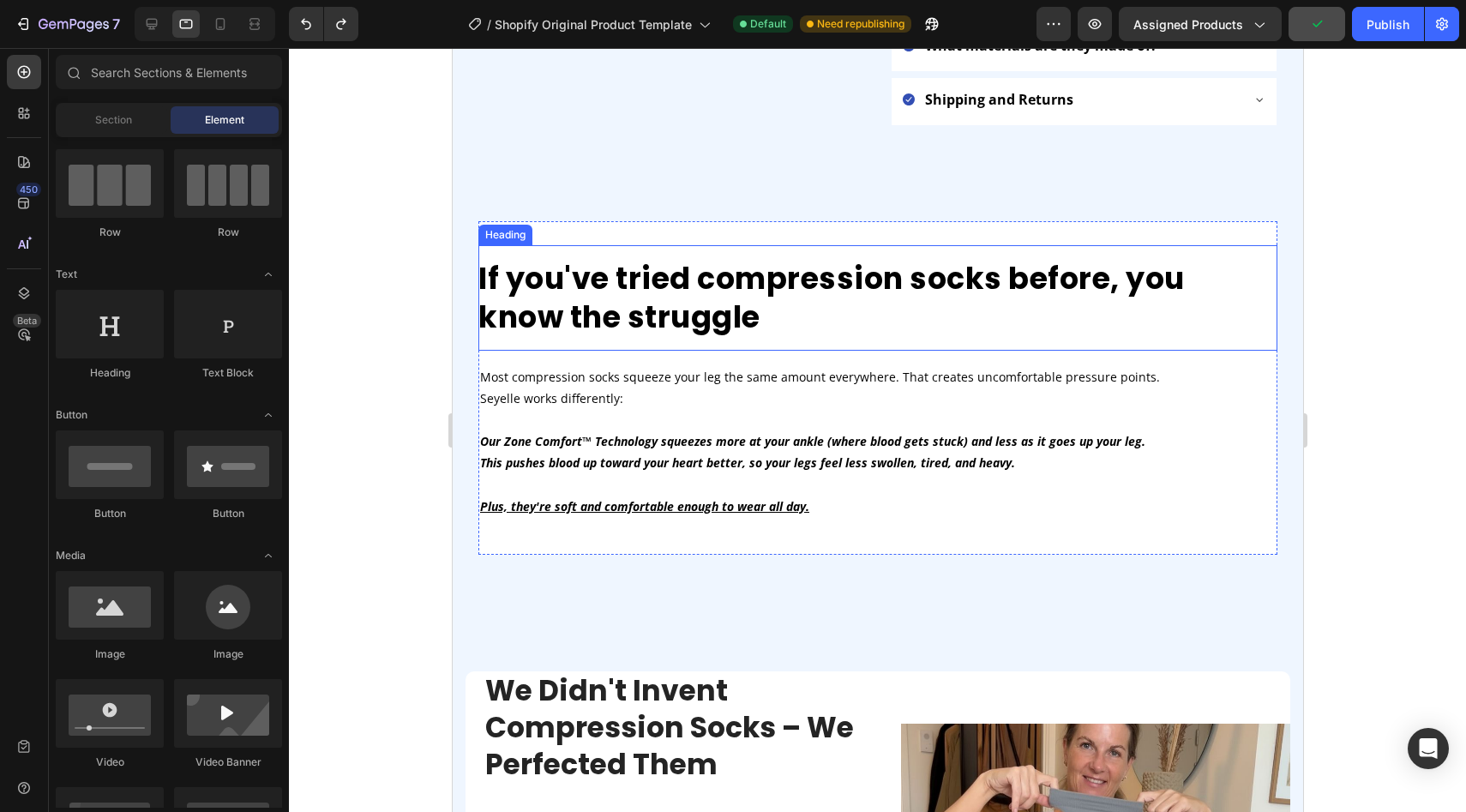
scroll to position [849, 0]
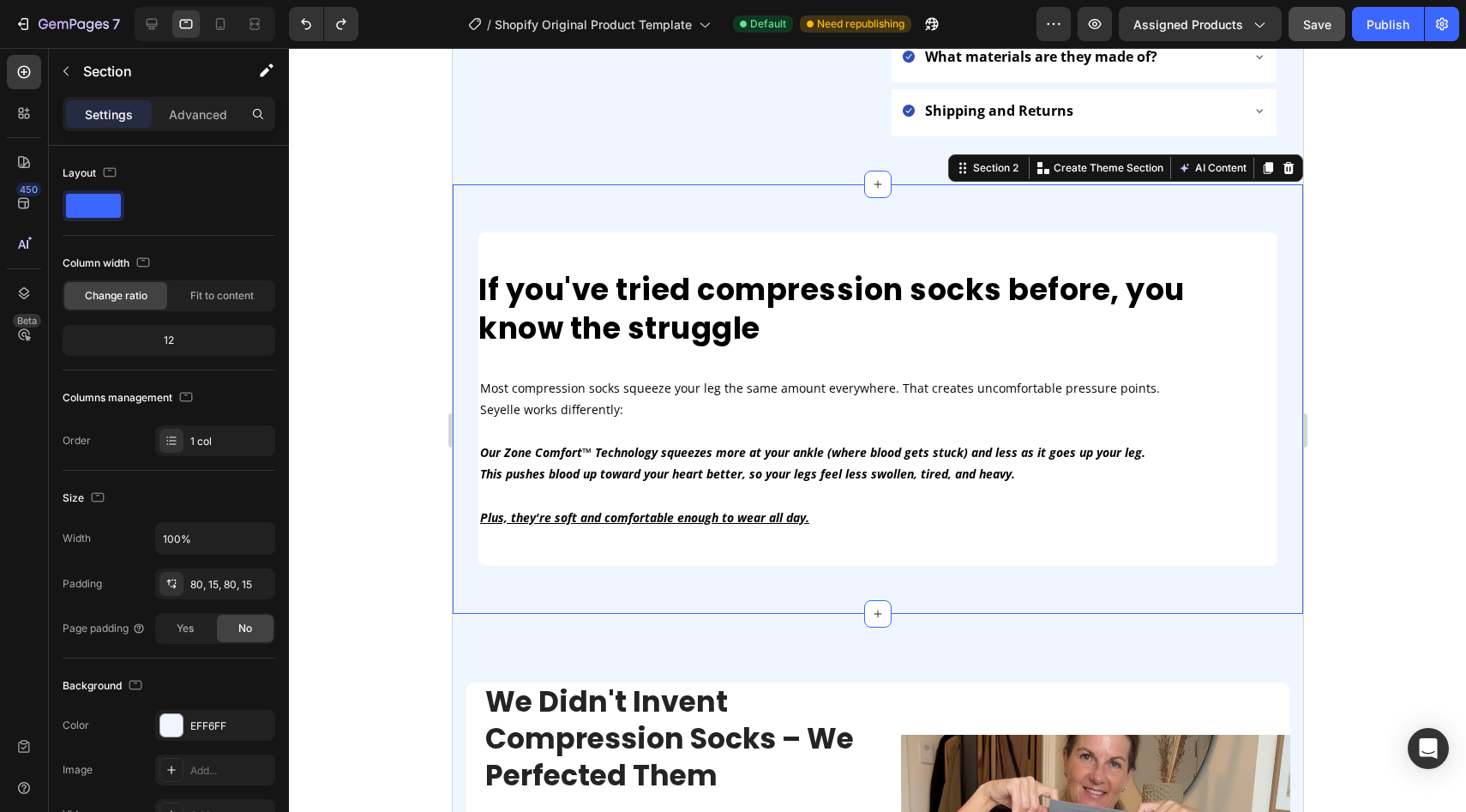
click at [852, 557] on div "If you've tried compression socks before, you know the struggle Heading Image M…" at bounding box center [877, 398] width 850 height 429
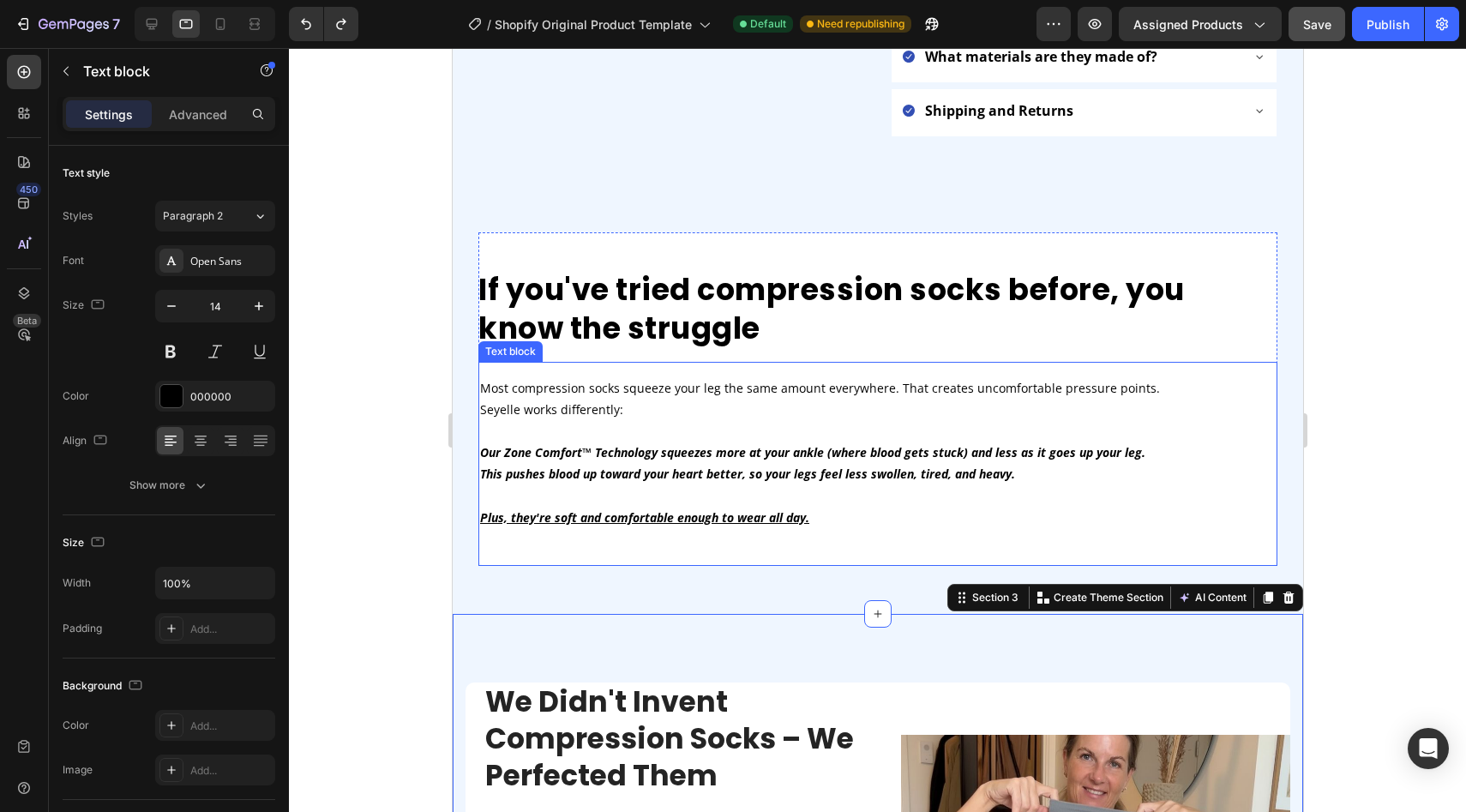
click at [878, 485] on p at bounding box center [877, 496] width 796 height 21
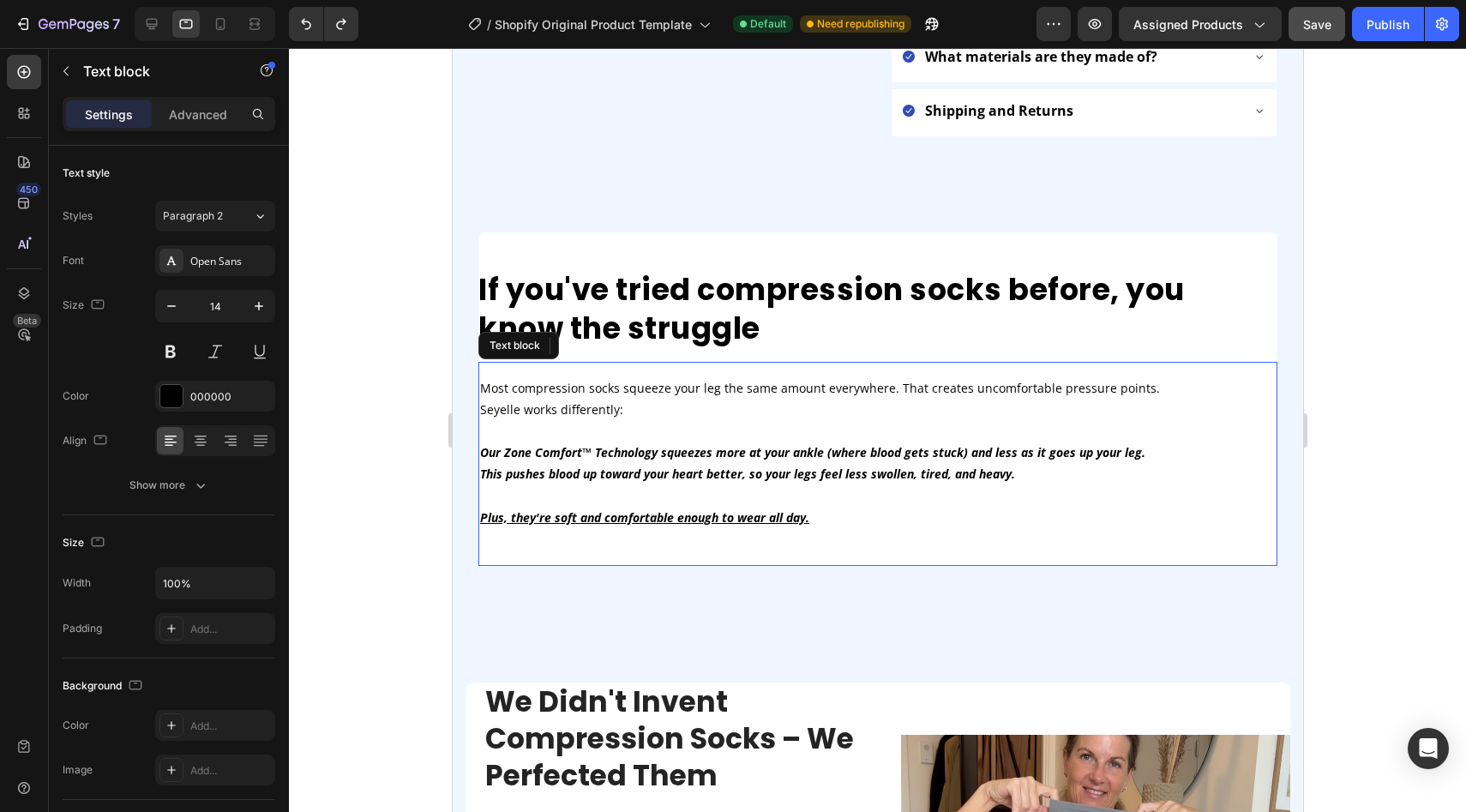
click at [870, 519] on div "Most compression socks squeeze your leg the same amount everywhere. That create…" at bounding box center [877, 463] width 799 height 204
click at [736, 184] on div "If you've tried compression socks before, you know the struggle Heading Image M…" at bounding box center [877, 398] width 850 height 429
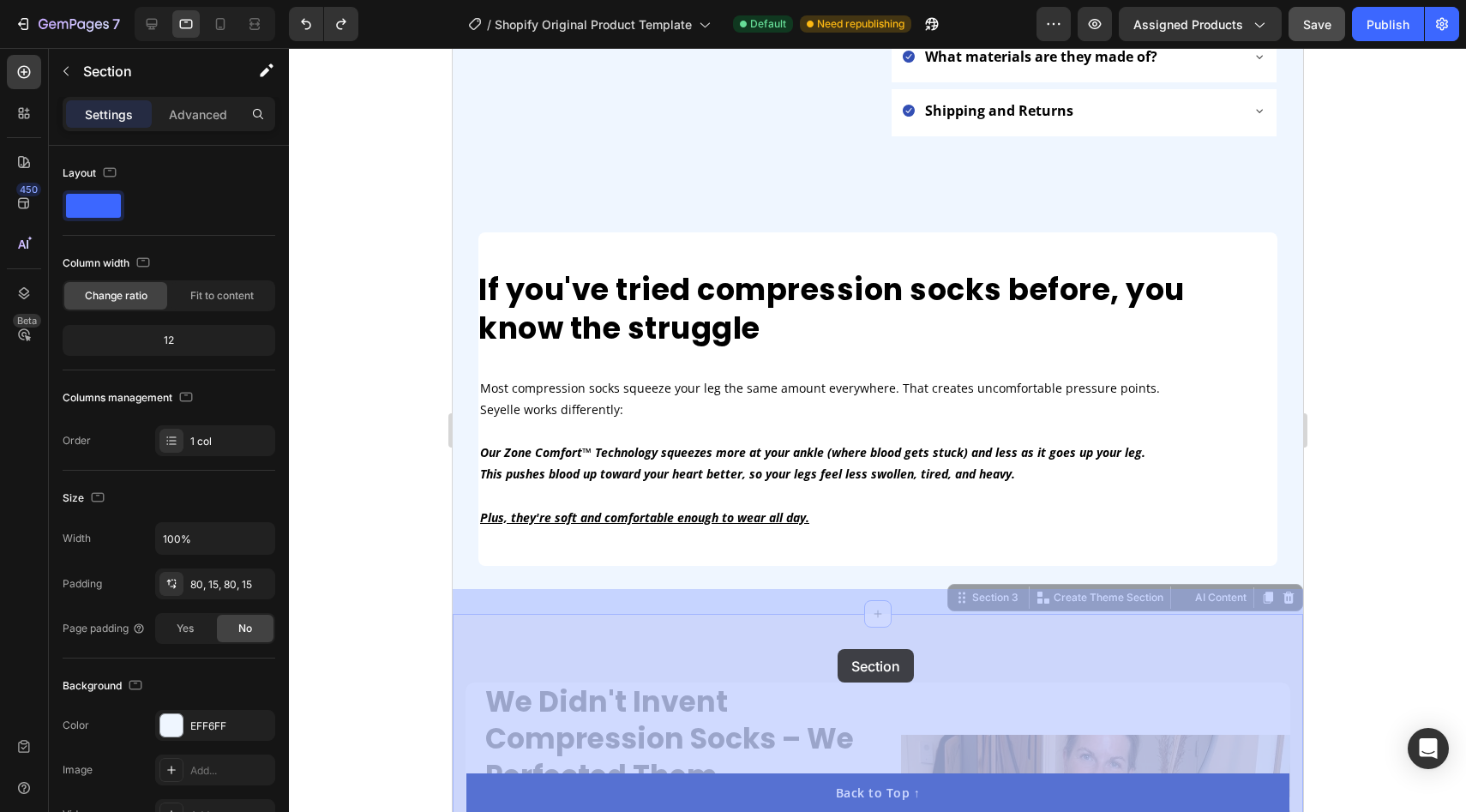
drag, startPoint x: 837, startPoint y: 591, endPoint x: 837, endPoint y: 648, distance: 57.0
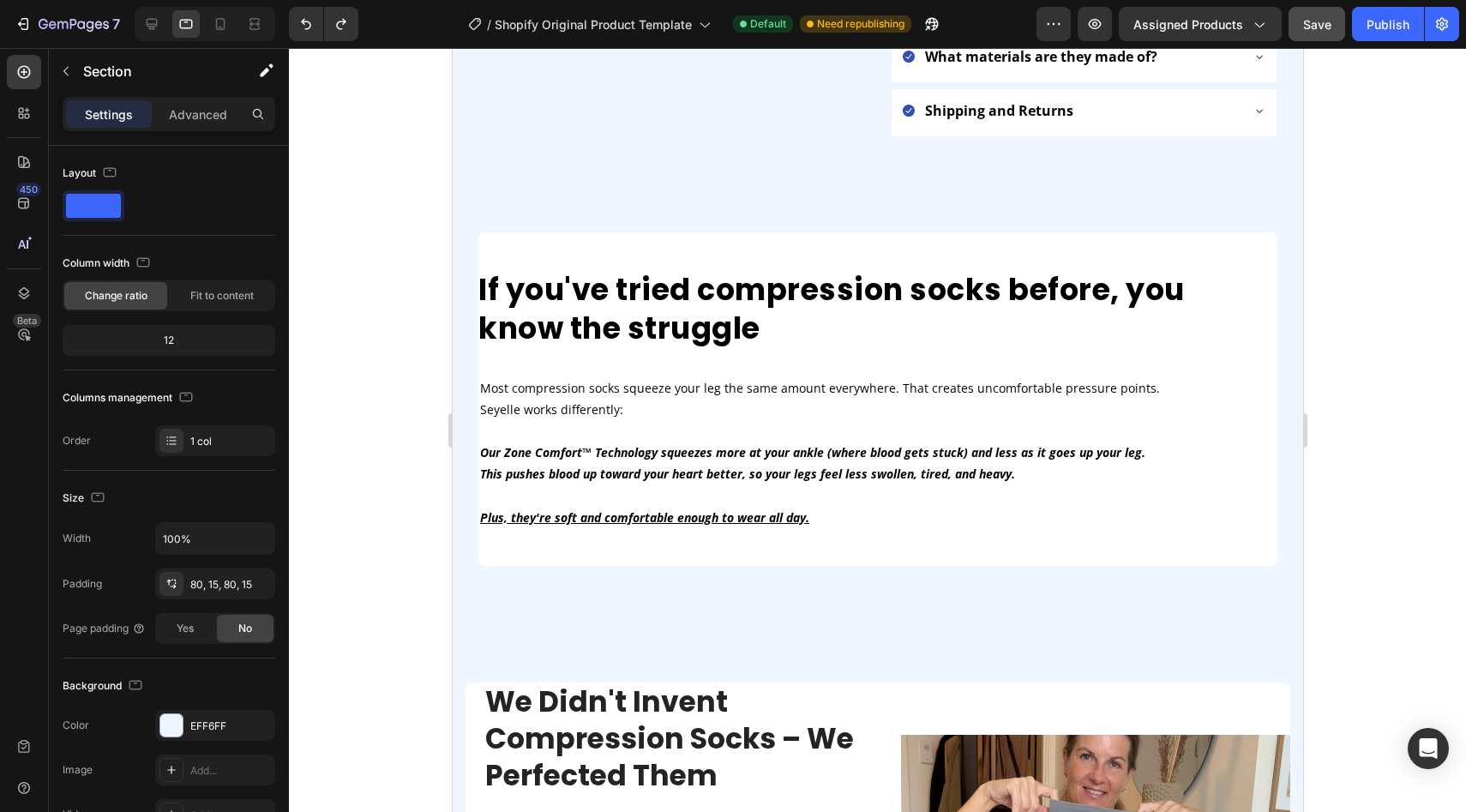
click at [412, 509] on div at bounding box center [878, 429] width 1178 height 763
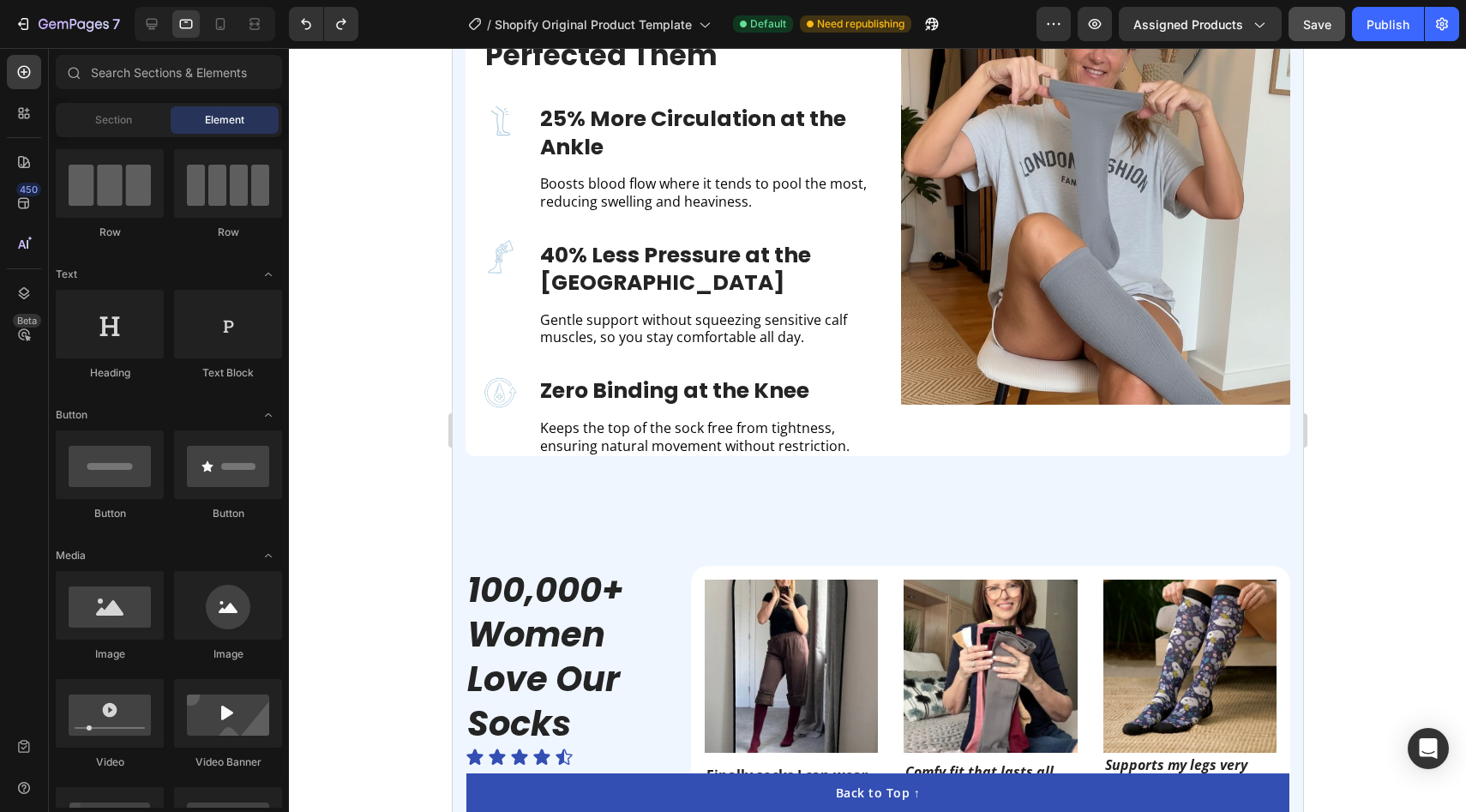
scroll to position [1603, 0]
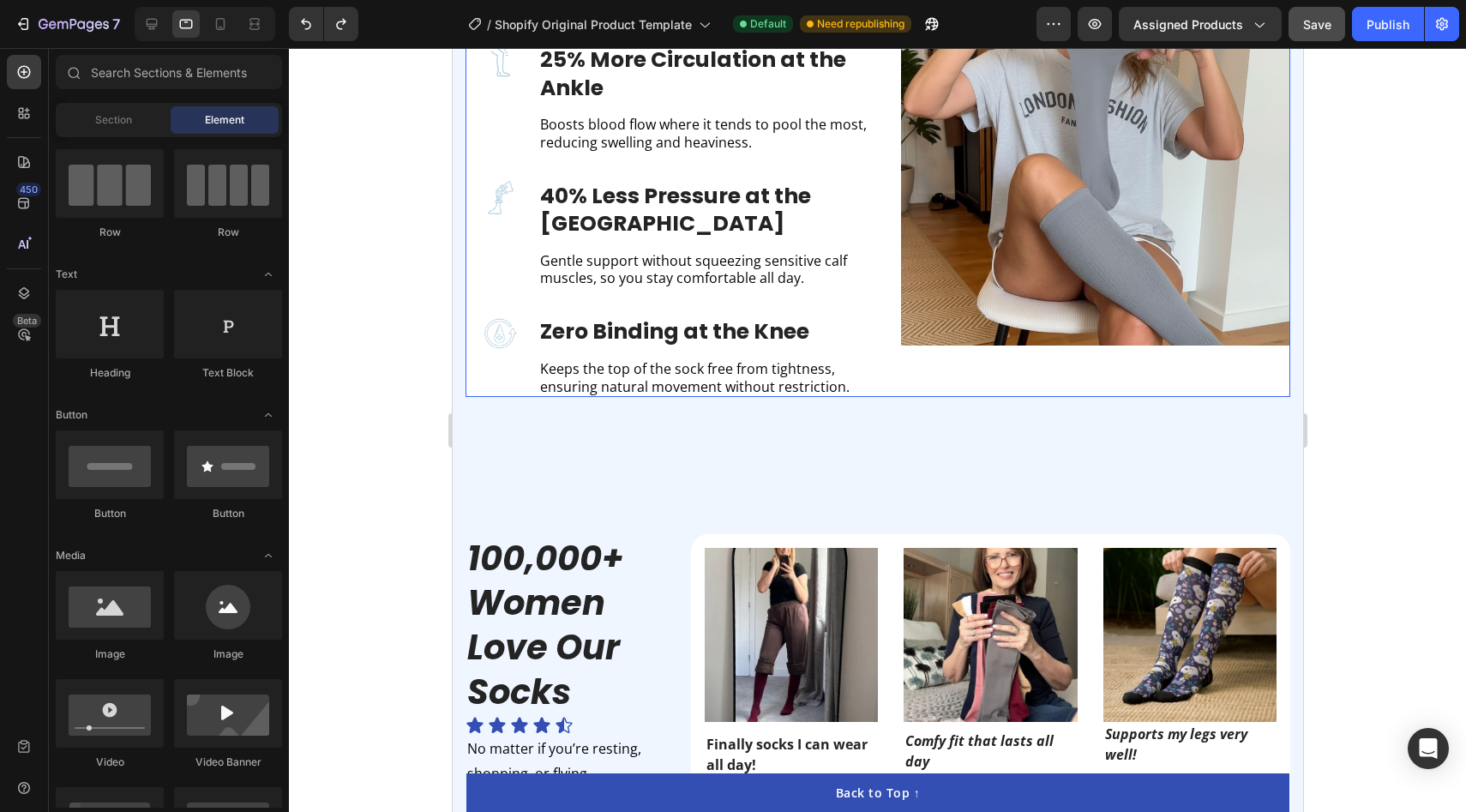
click at [890, 348] on div "We Didn't Invent Compression Socks – We Perfected Them Heading Image Image 25% …" at bounding box center [877, 150] width 825 height 494
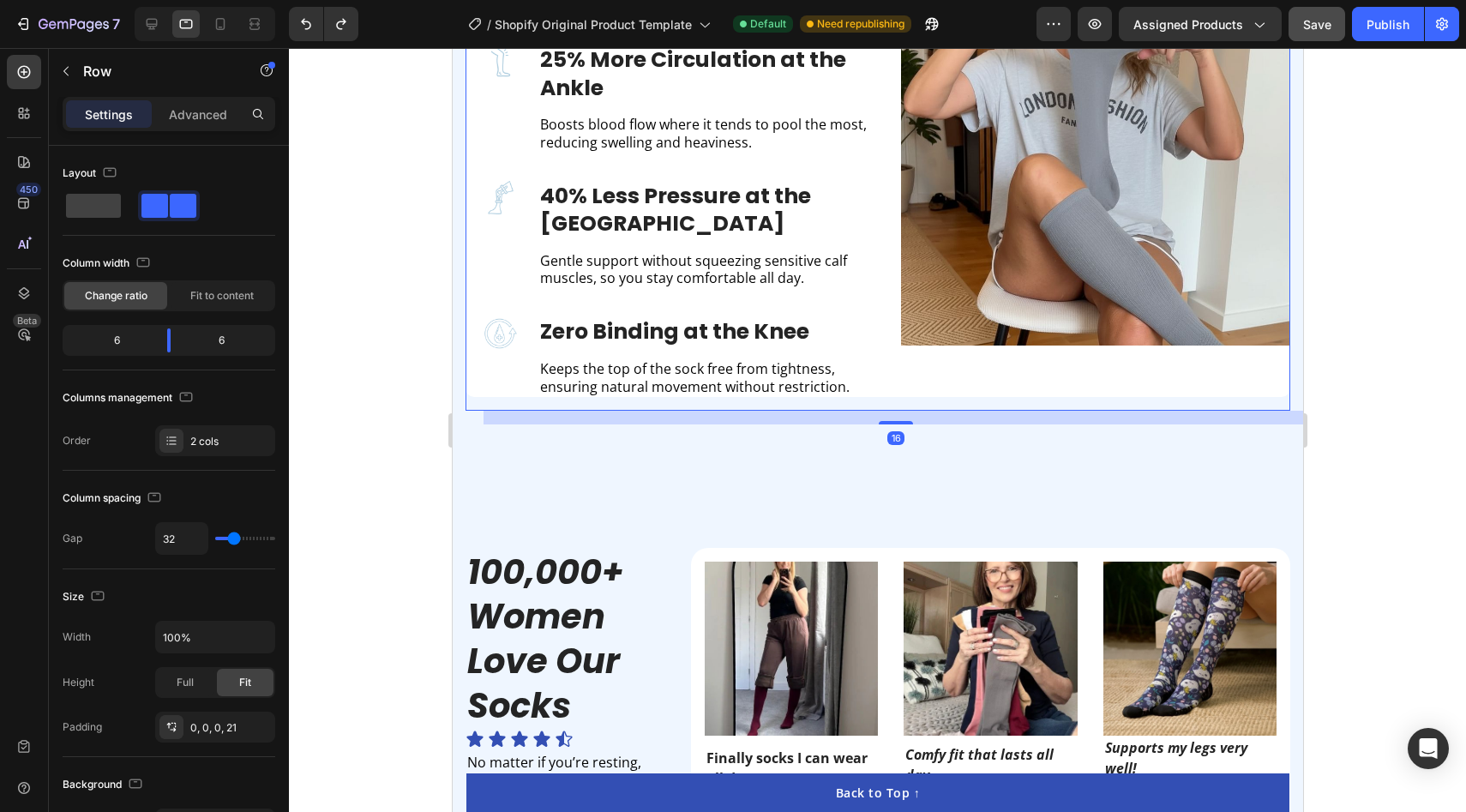
drag, startPoint x: 894, startPoint y: 368, endPoint x: 894, endPoint y: 381, distance: 13.0
click at [894, 382] on div "We Didn't Invent Compression Socks – We Perfected Them Heading Image Image 25% …" at bounding box center [877, 157] width 825 height 507
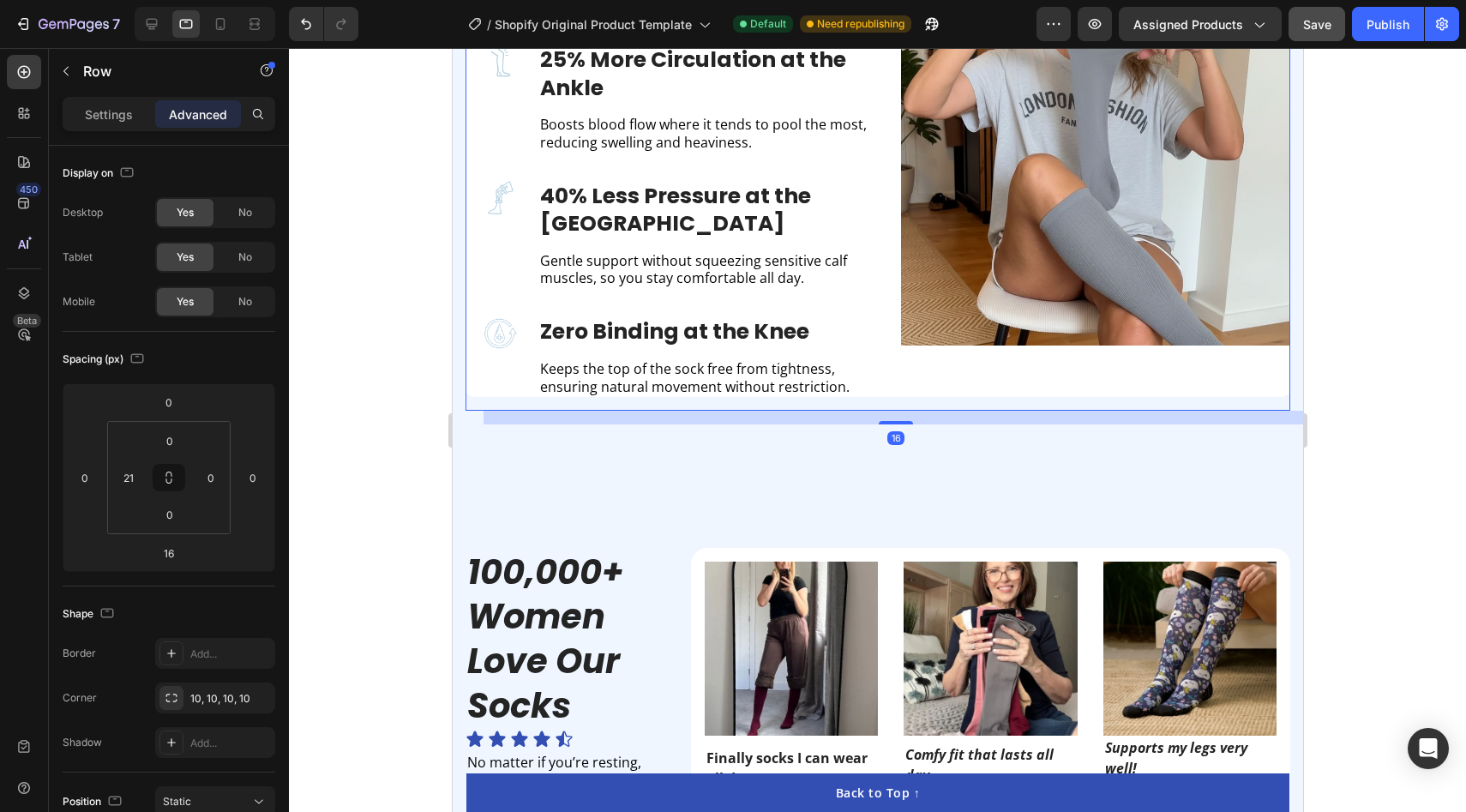
click at [361, 361] on div at bounding box center [878, 429] width 1178 height 763
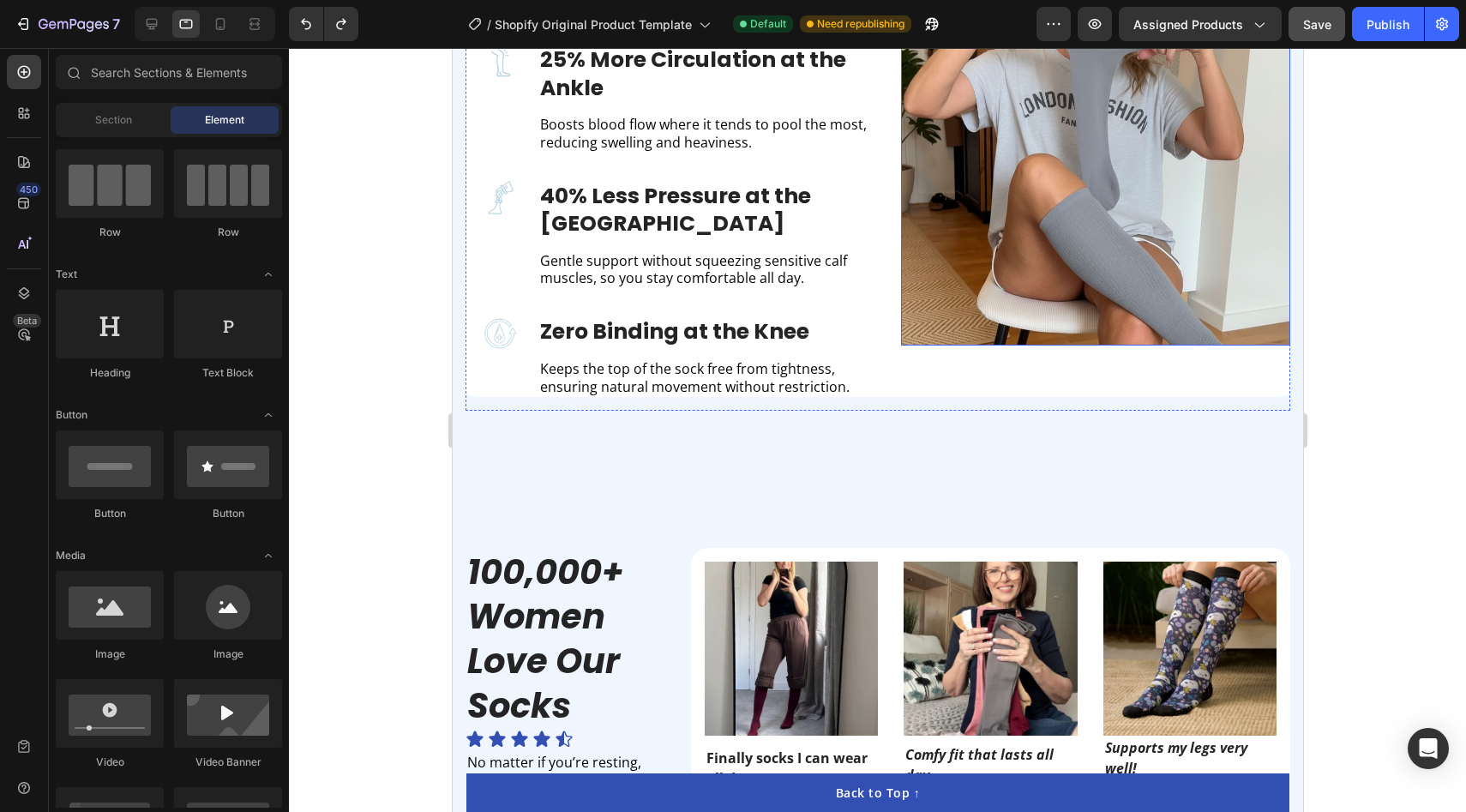
click at [858, 328] on div "Zero Binding at the Knee Text block Keeps the top of the sock free from tightne…" at bounding box center [705, 356] width 335 height 81
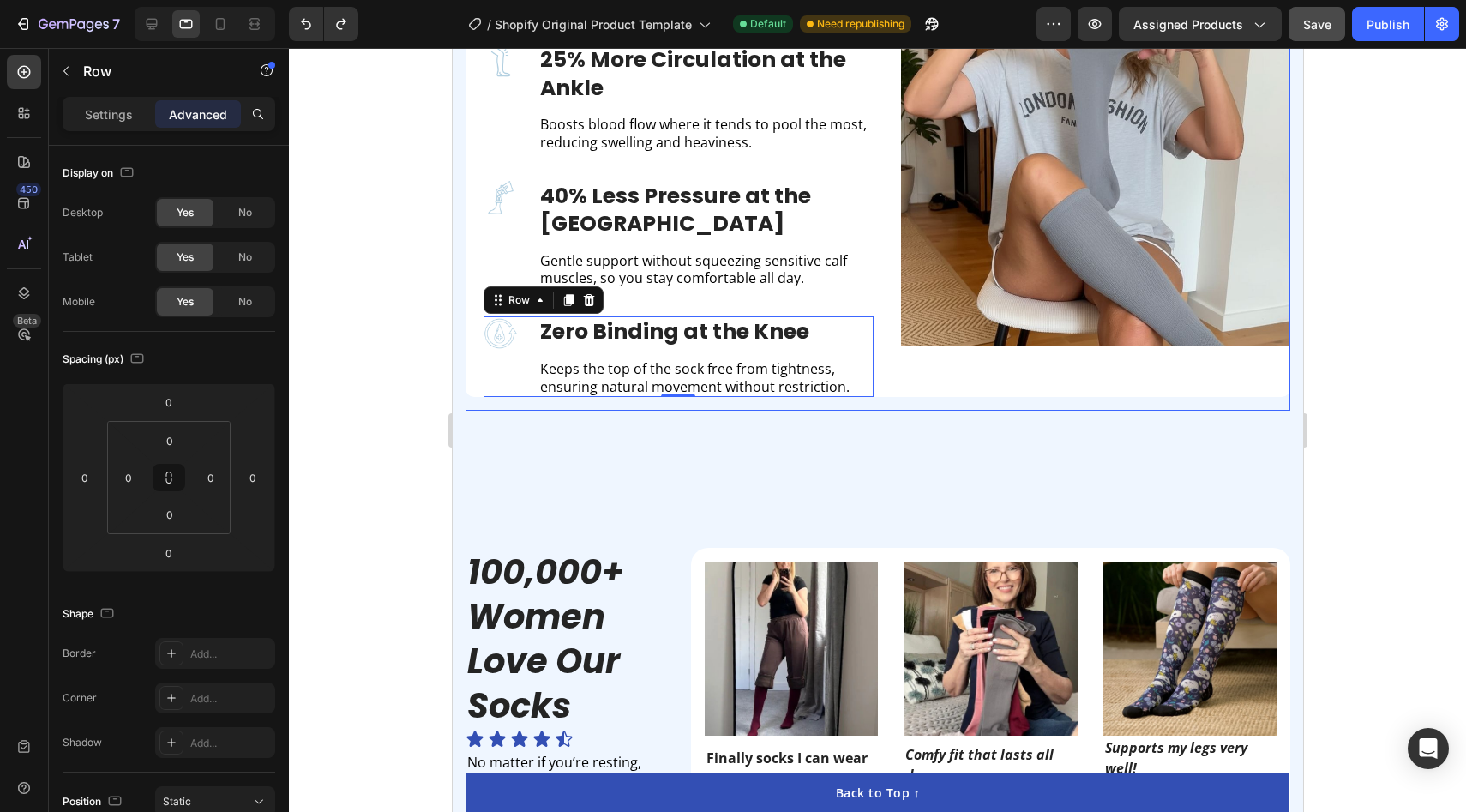
click at [908, 354] on div "Image Image" at bounding box center [1095, 150] width 391 height 494
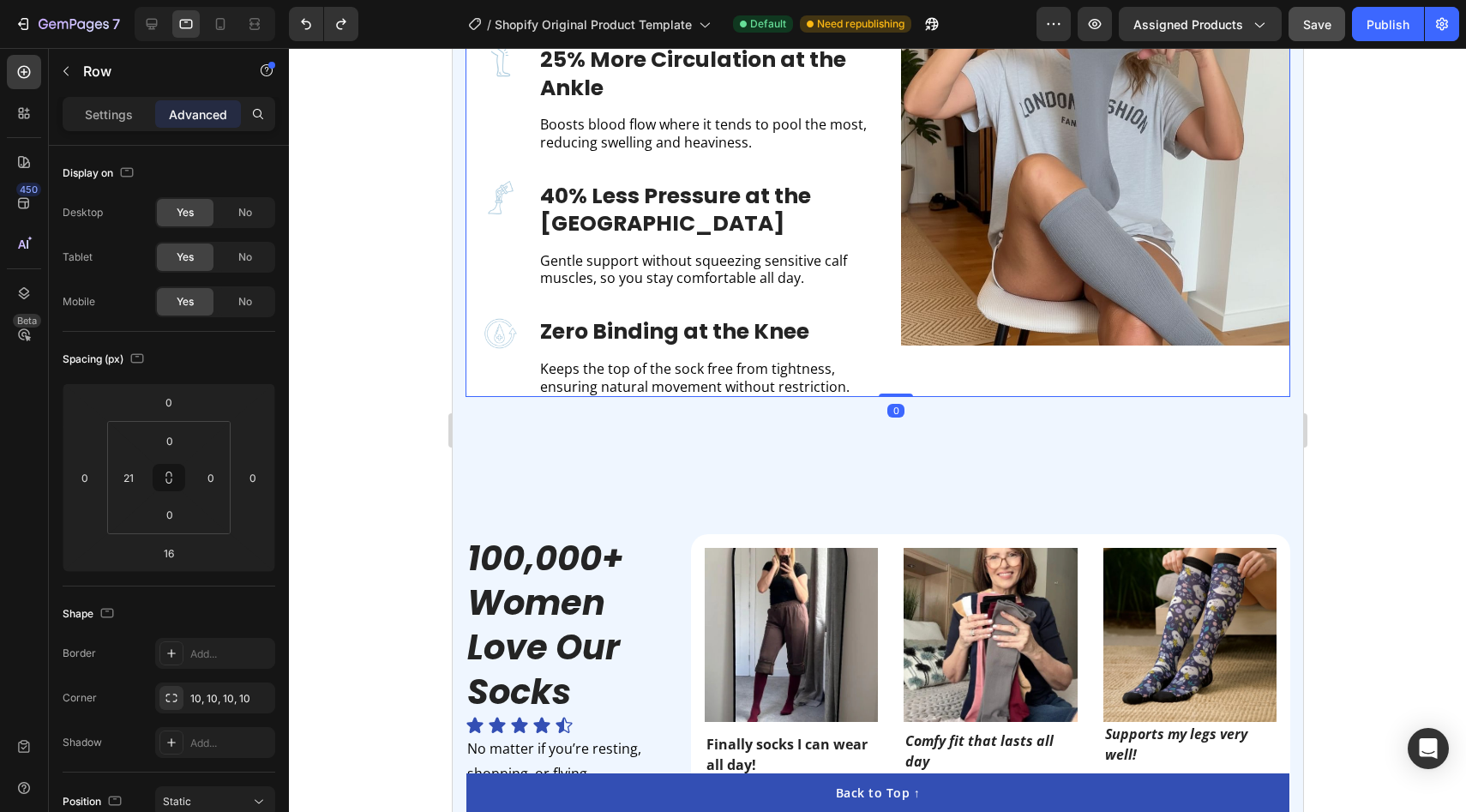
drag, startPoint x: 898, startPoint y: 395, endPoint x: 883, endPoint y: 327, distance: 69.6
click at [883, 327] on div "We Didn't Invent Compression Socks – We Perfected Them Heading Image Image 25% …" at bounding box center [877, 150] width 825 height 494
type input "0"
click at [171, 520] on input "0" at bounding box center [169, 514] width 34 height 25
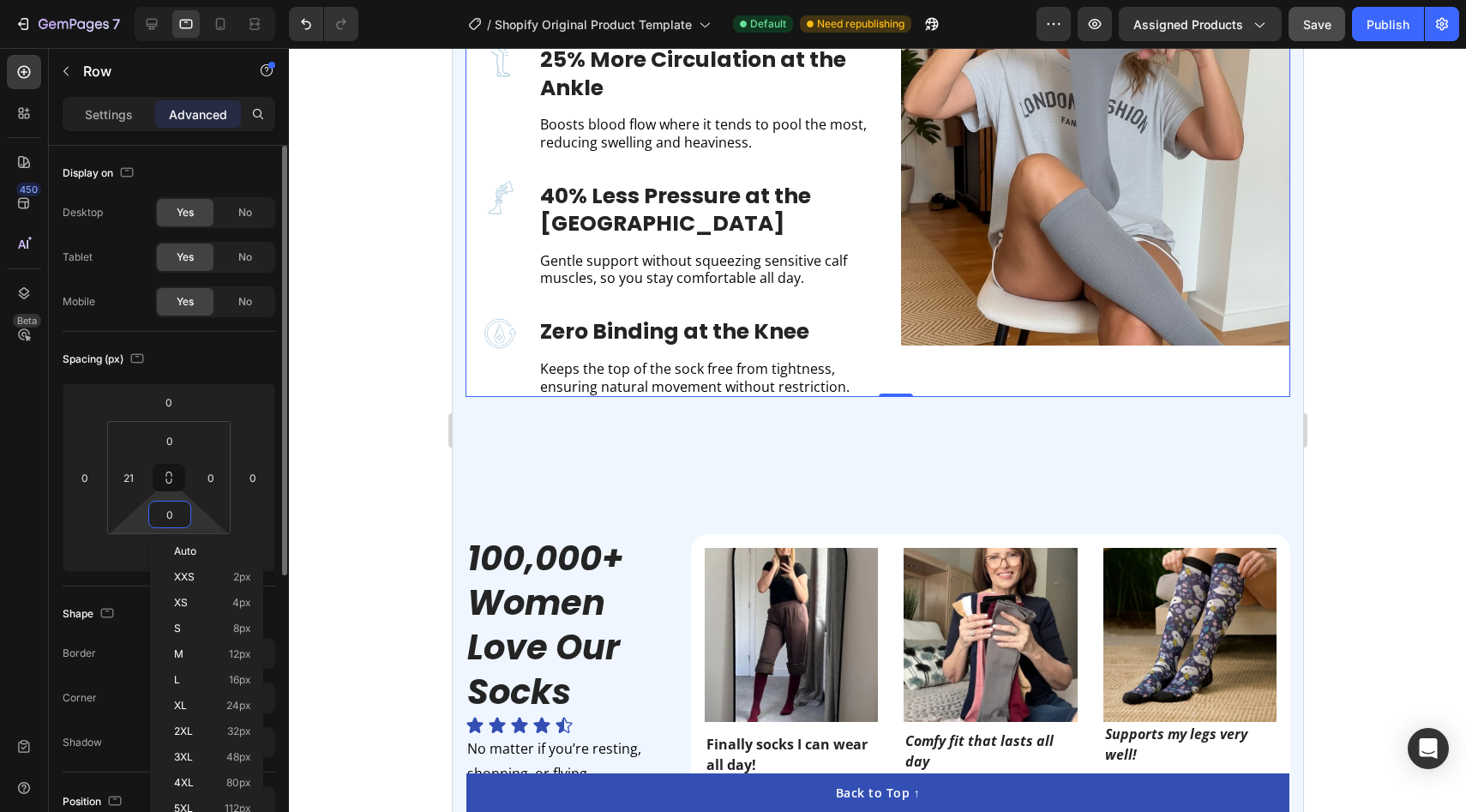
click at [167, 506] on input "0" at bounding box center [169, 514] width 34 height 25
click at [173, 512] on input "0" at bounding box center [169, 514] width 34 height 25
type input "5"
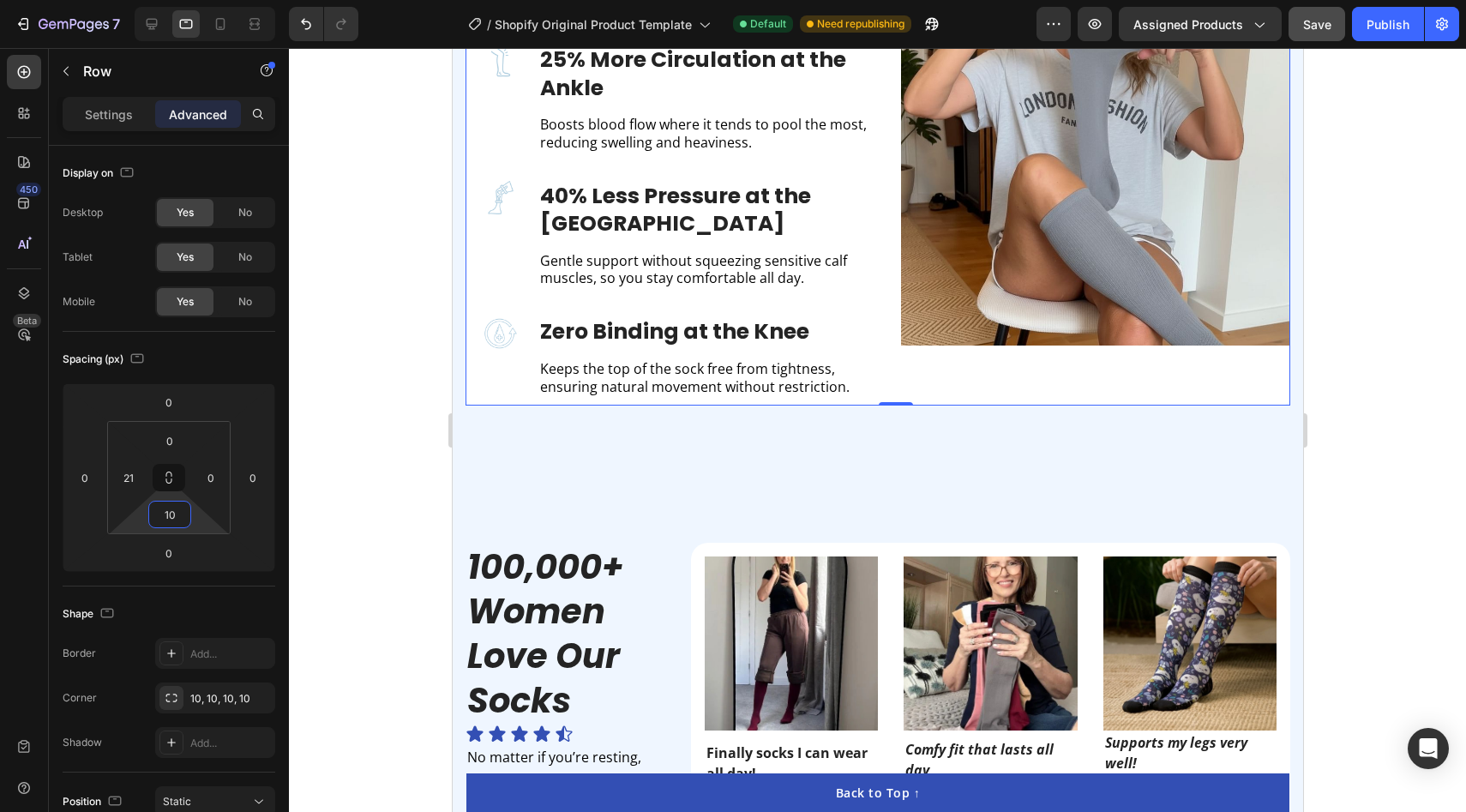
type input "10"
click at [319, 361] on div at bounding box center [878, 429] width 1178 height 763
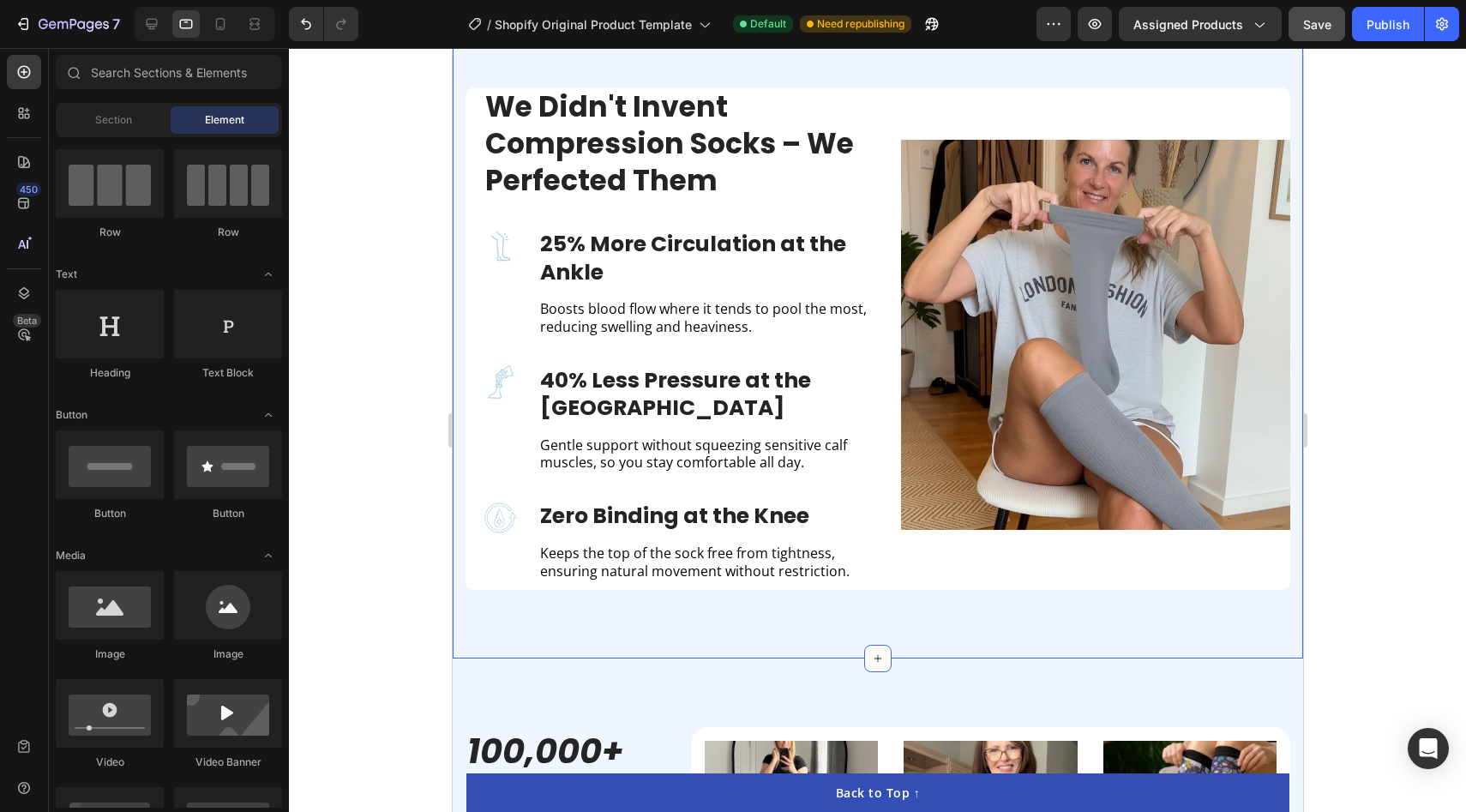
scroll to position [1420, 0]
click at [155, 15] on div at bounding box center [152, 24] width 27 height 27
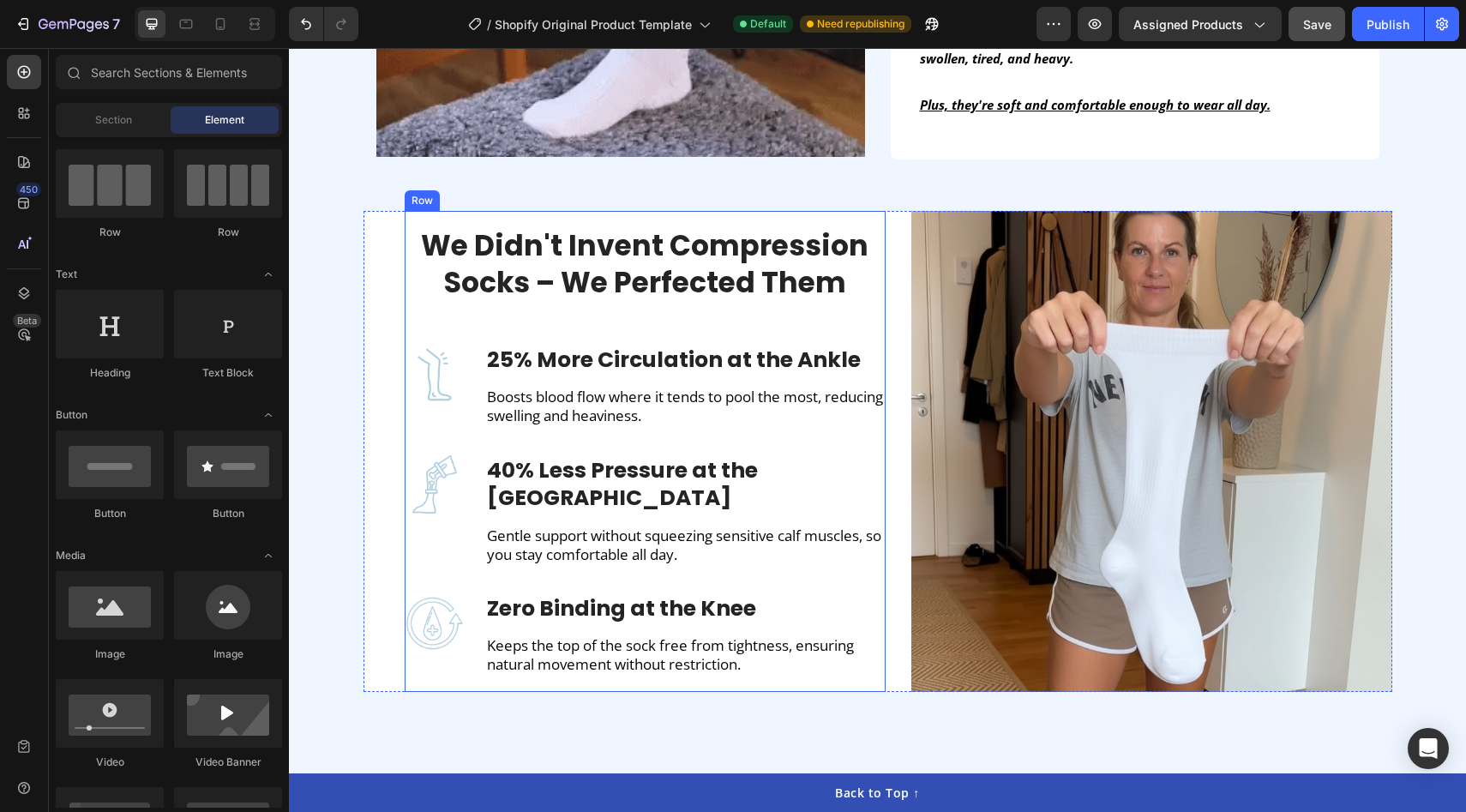
scroll to position [1368, 0]
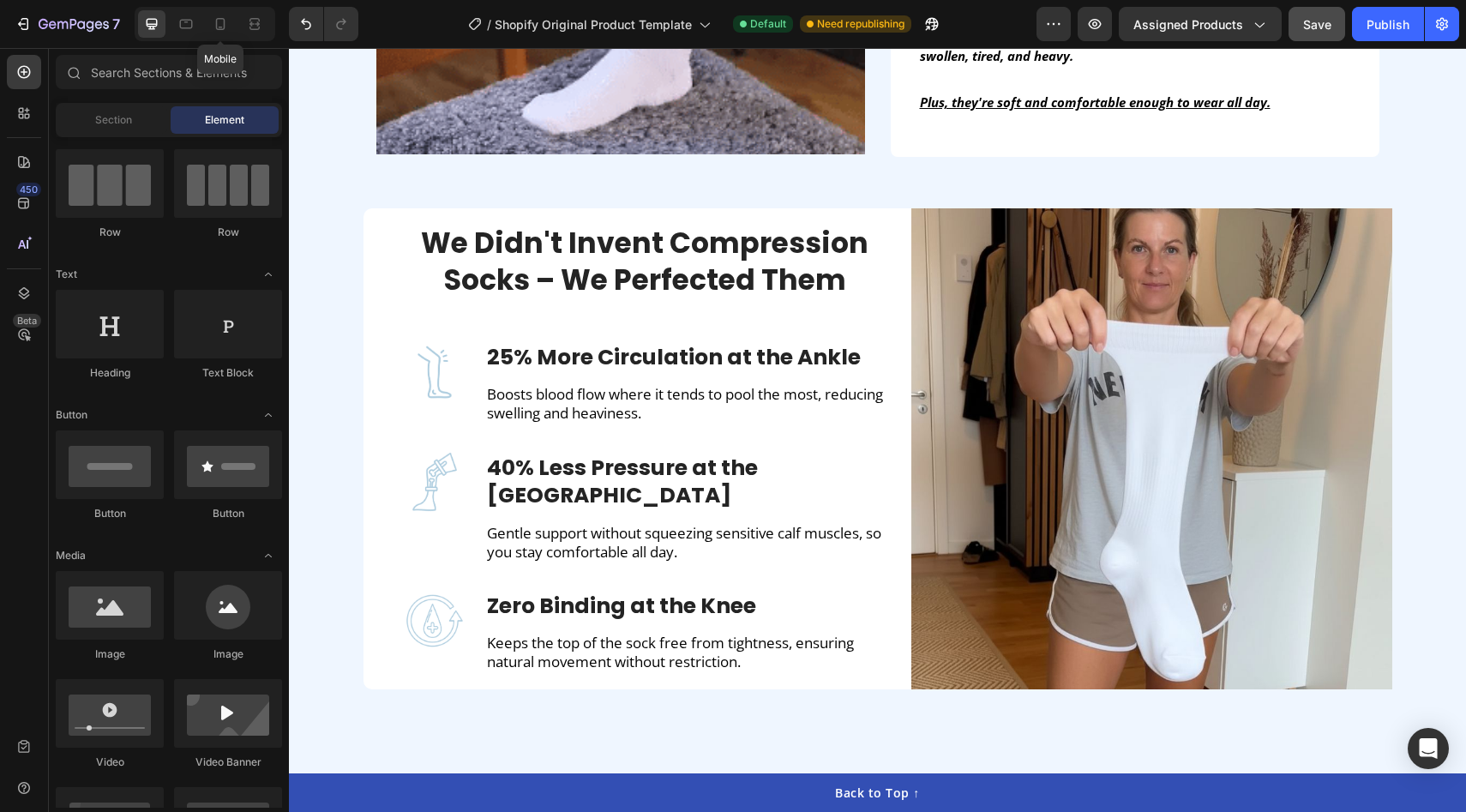
drag, startPoint x: 224, startPoint y: 30, endPoint x: 656, endPoint y: 466, distance: 613.8
click at [224, 30] on icon at bounding box center [220, 24] width 18 height 18
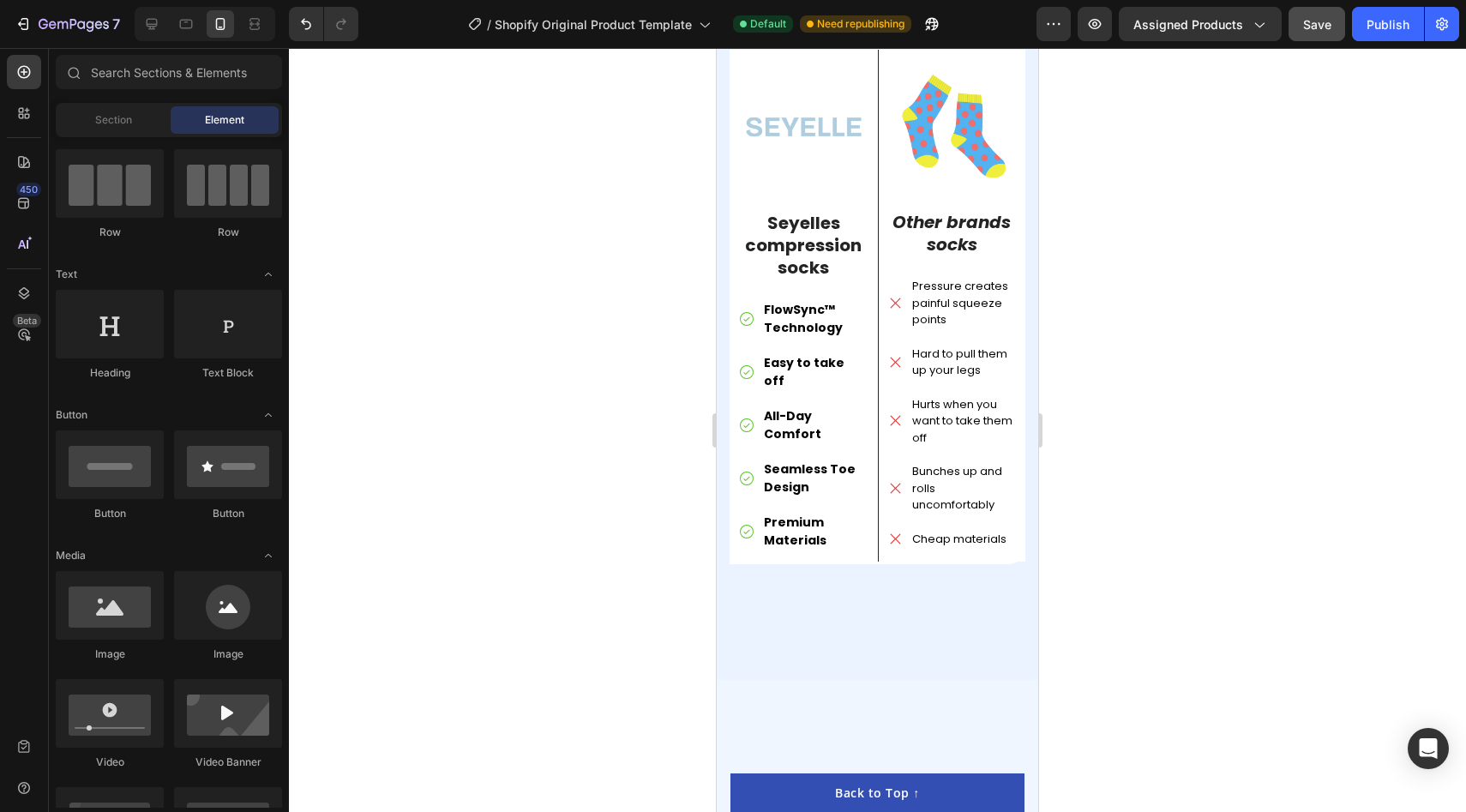
scroll to position [4695, 0]
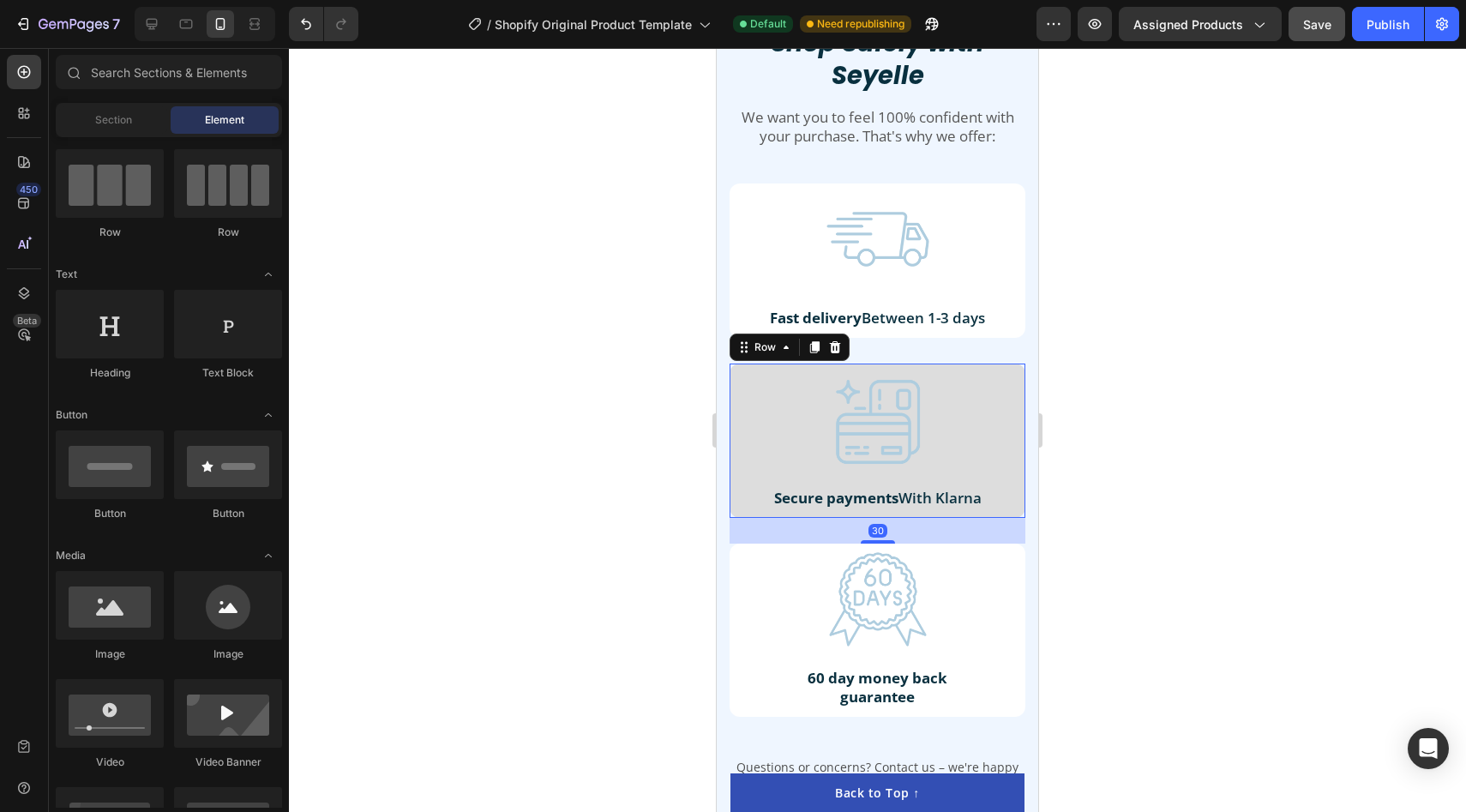
click at [1020, 388] on div "Image Secure payments With Klarna Text Block Row 30" at bounding box center [878, 440] width 296 height 154
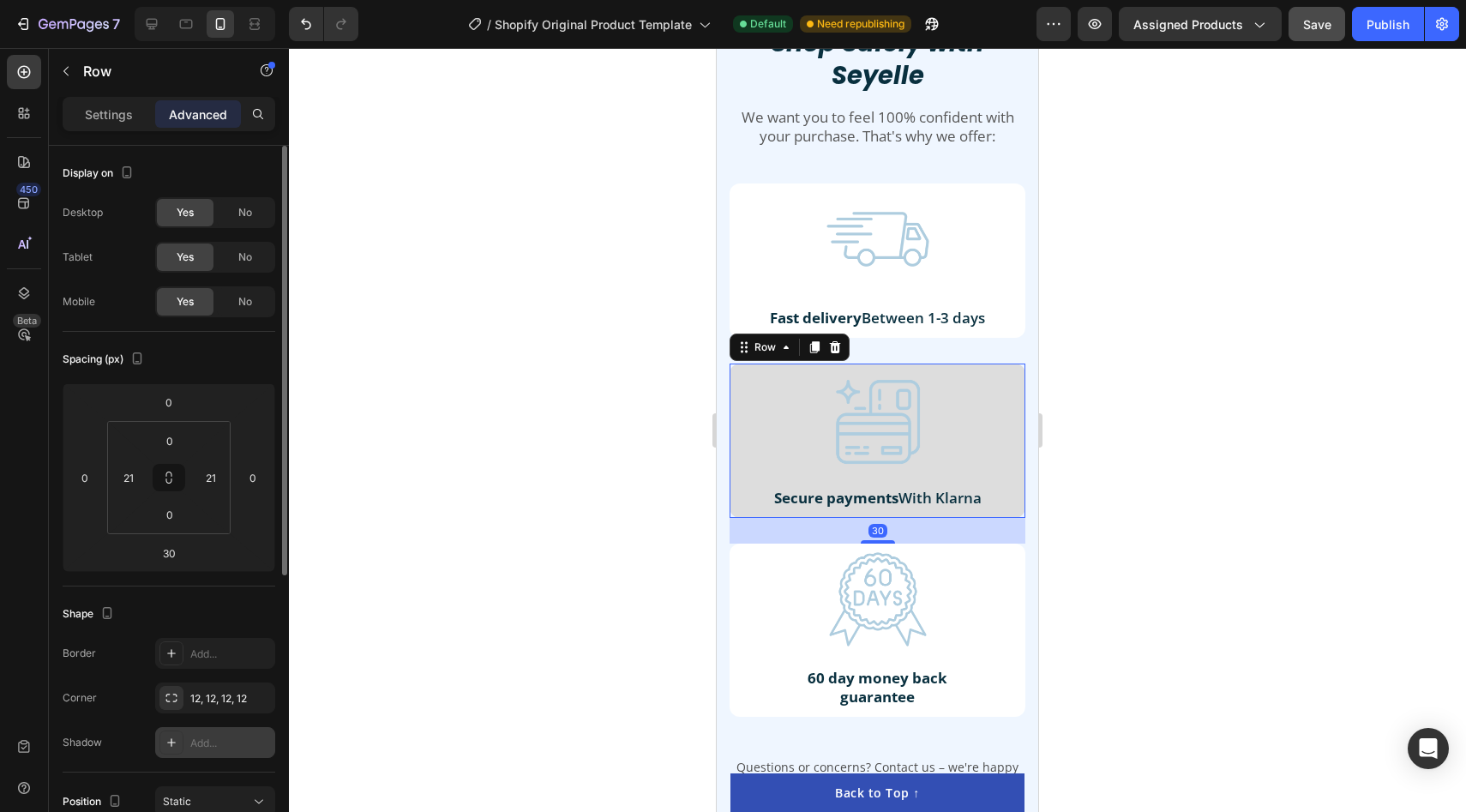
scroll to position [83, 0]
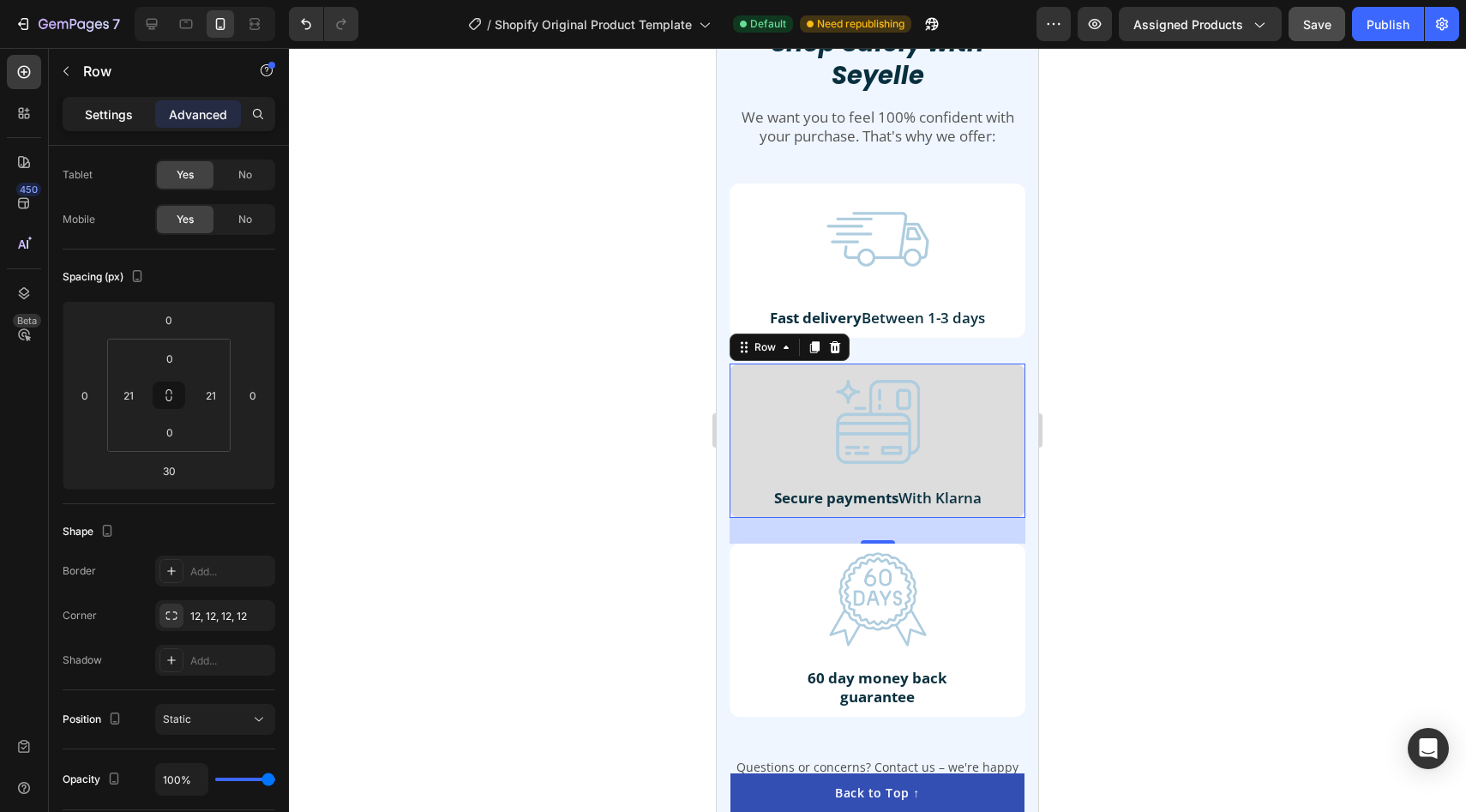
click at [92, 111] on p "Settings" at bounding box center [108, 114] width 48 height 18
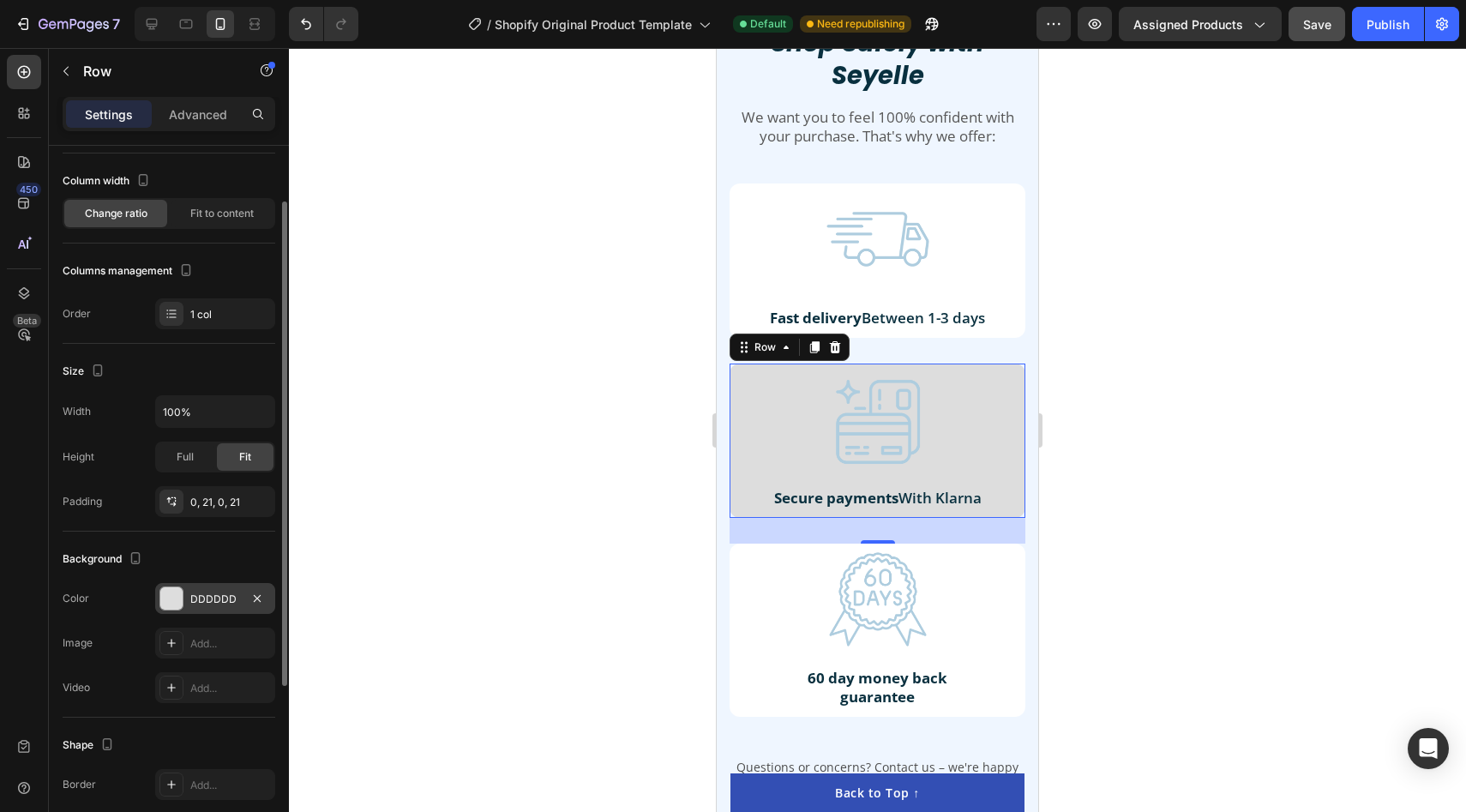
click at [173, 599] on div at bounding box center [171, 598] width 22 height 22
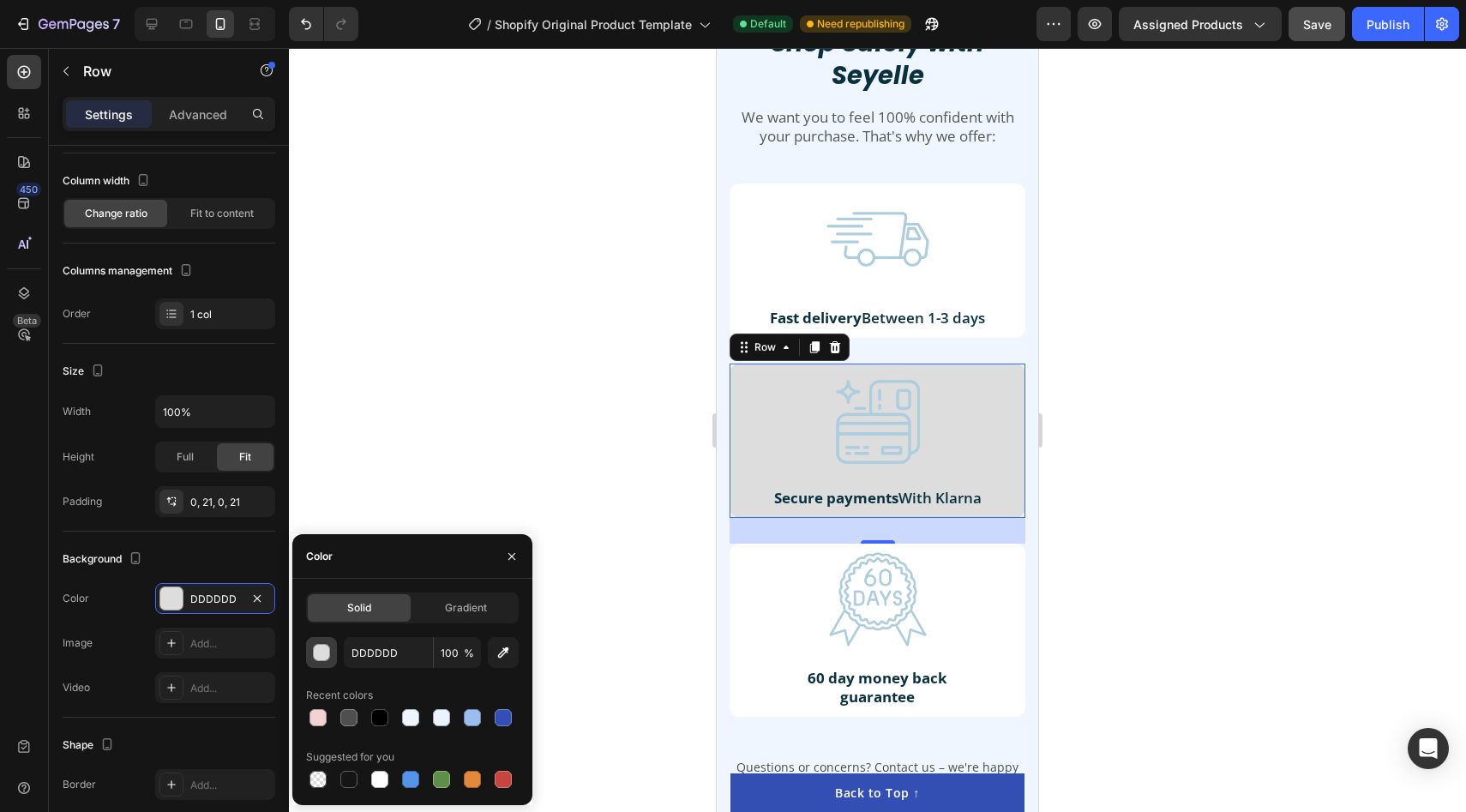
click at [324, 645] on div "button" at bounding box center [322, 653] width 18 height 18
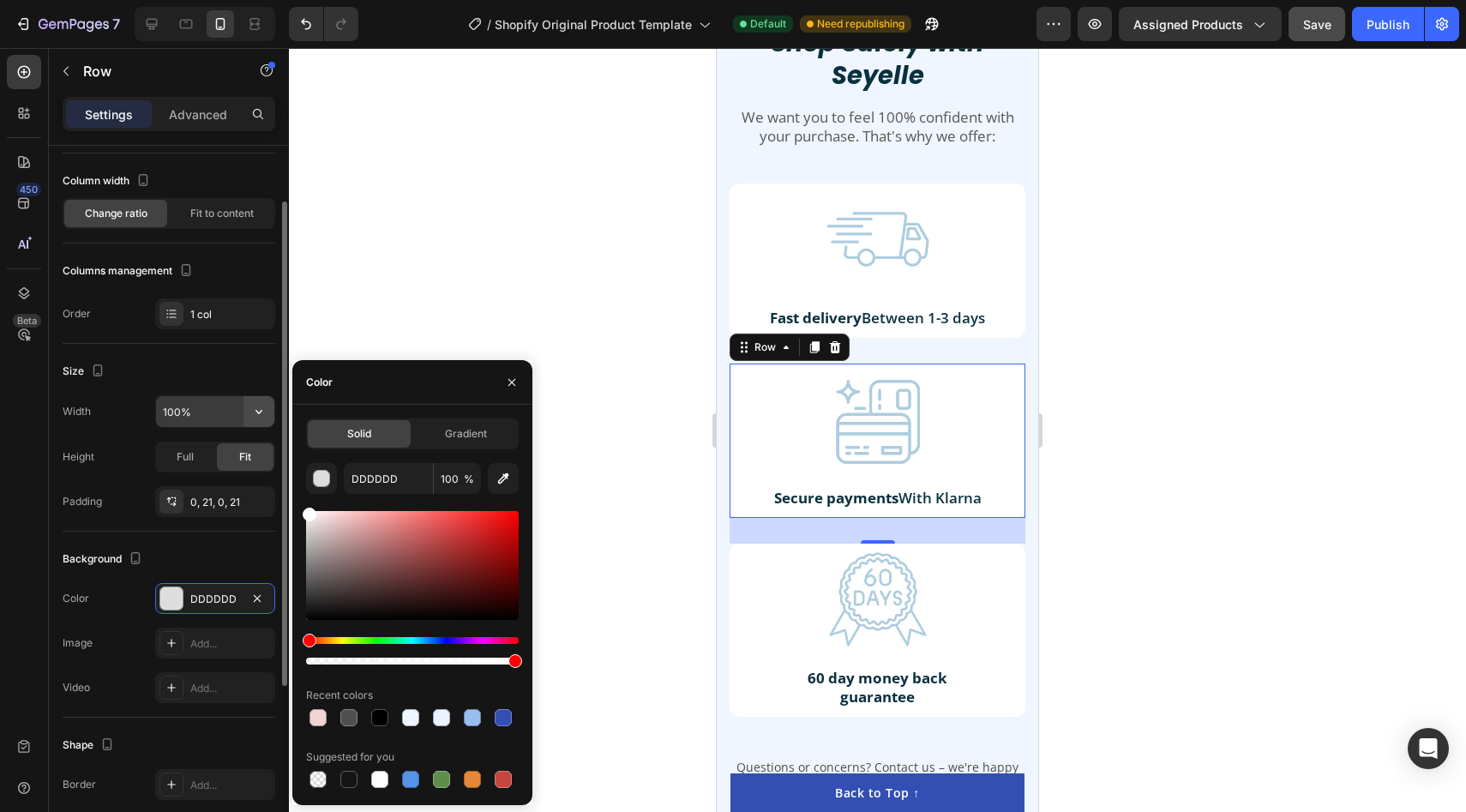
drag, startPoint x: 326, startPoint y: 611, endPoint x: 261, endPoint y: 397, distance: 223.7
click at [263, 398] on div "450 Beta Sections(18) Elements(84) Section Element Hero Section Product Detail …" at bounding box center [144, 429] width 289 height 763
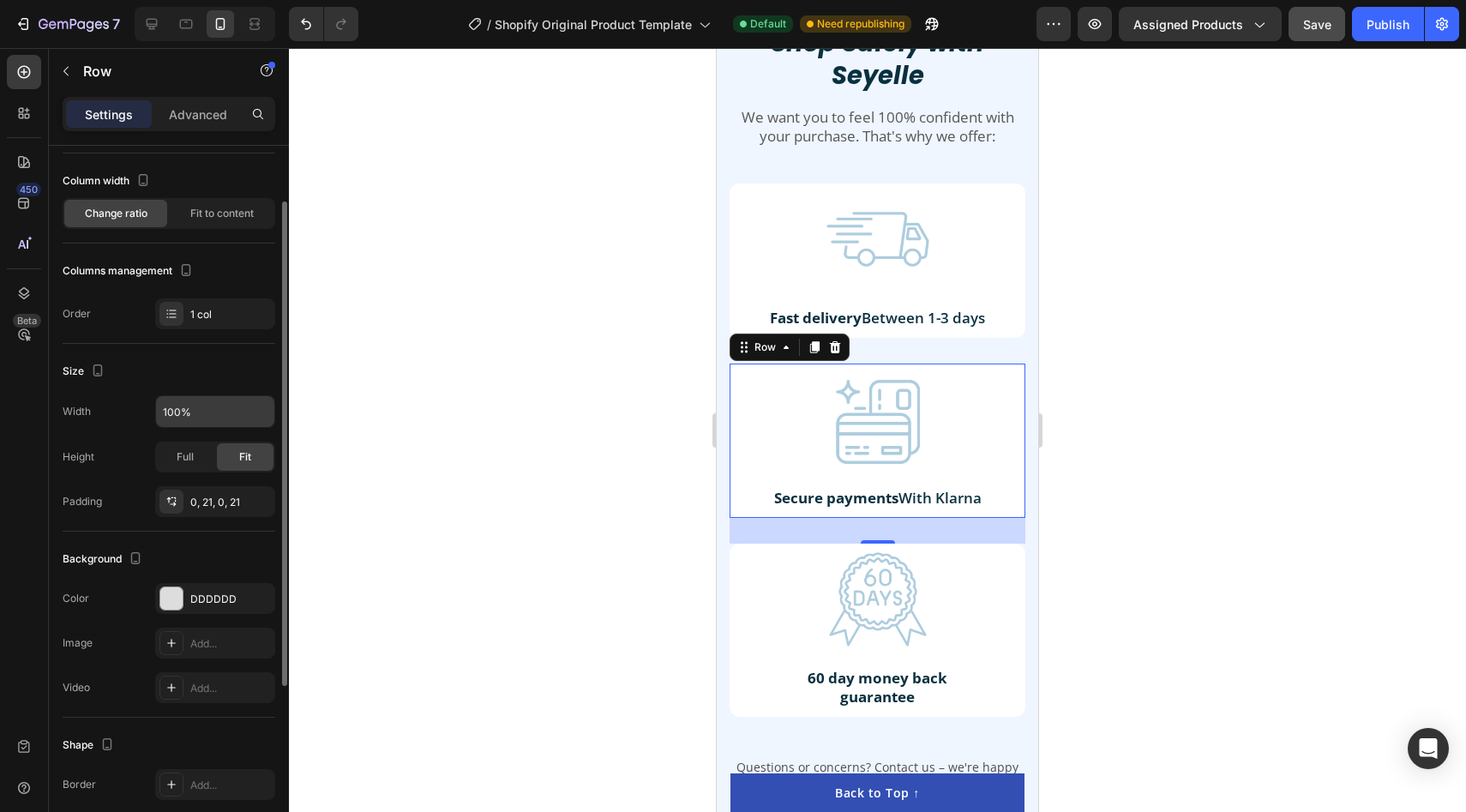
click at [433, 205] on div at bounding box center [878, 429] width 1178 height 763
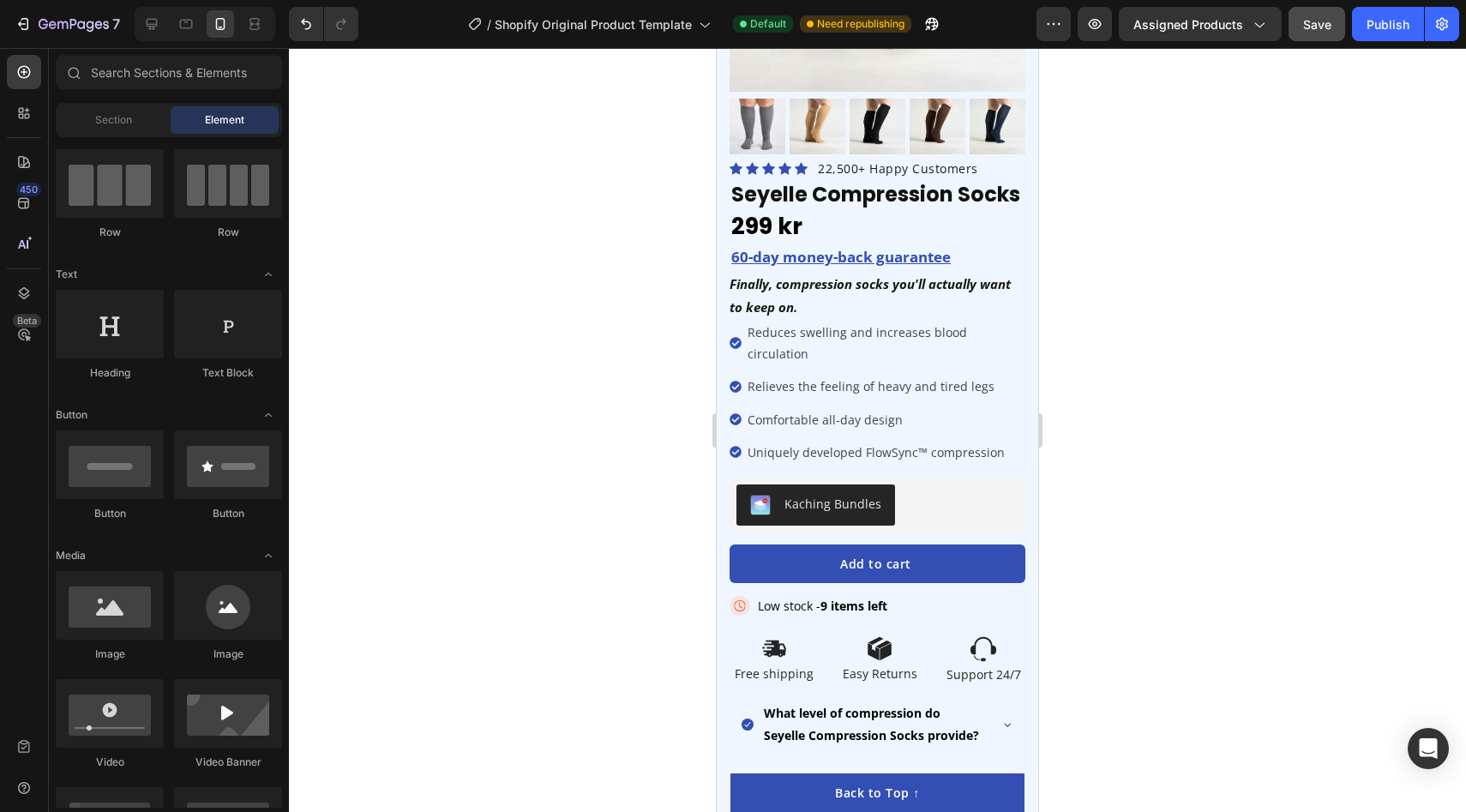
scroll to position [0, 0]
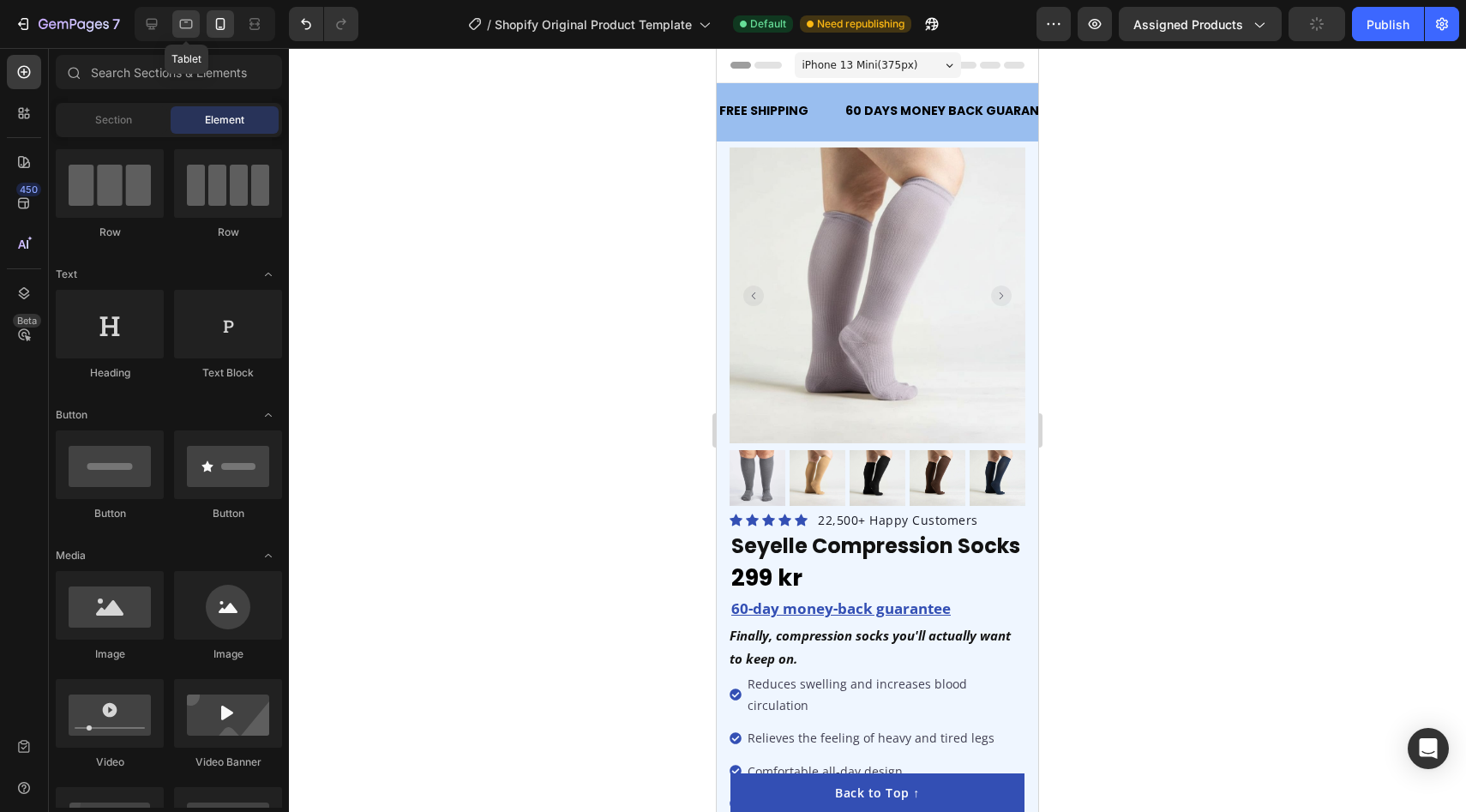
click at [180, 18] on icon at bounding box center [186, 24] width 18 height 18
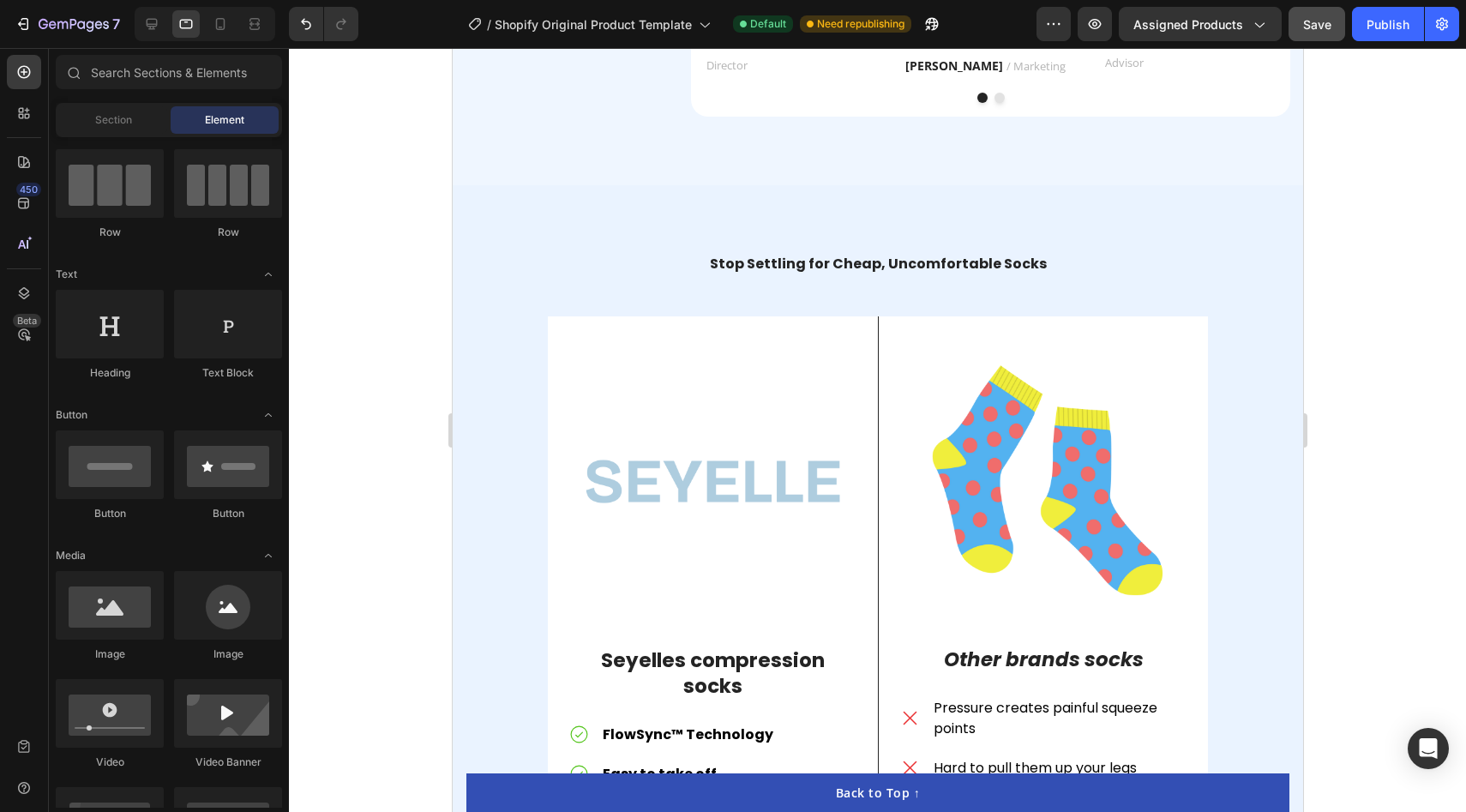
scroll to position [2635, 0]
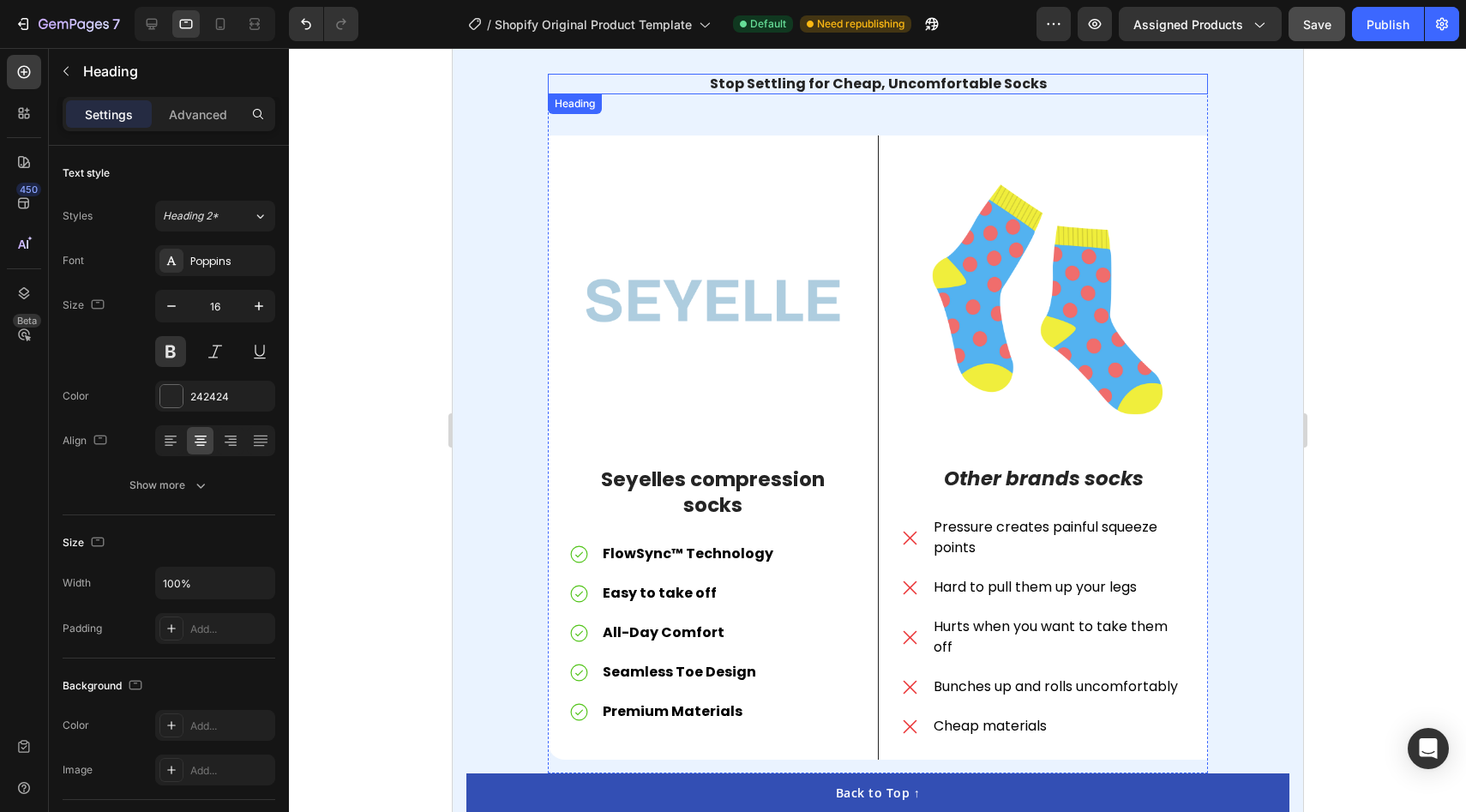
click at [922, 79] on h2 "Stop Settling for Cheap, Uncomfortable Socks" at bounding box center [878, 85] width 660 height 21
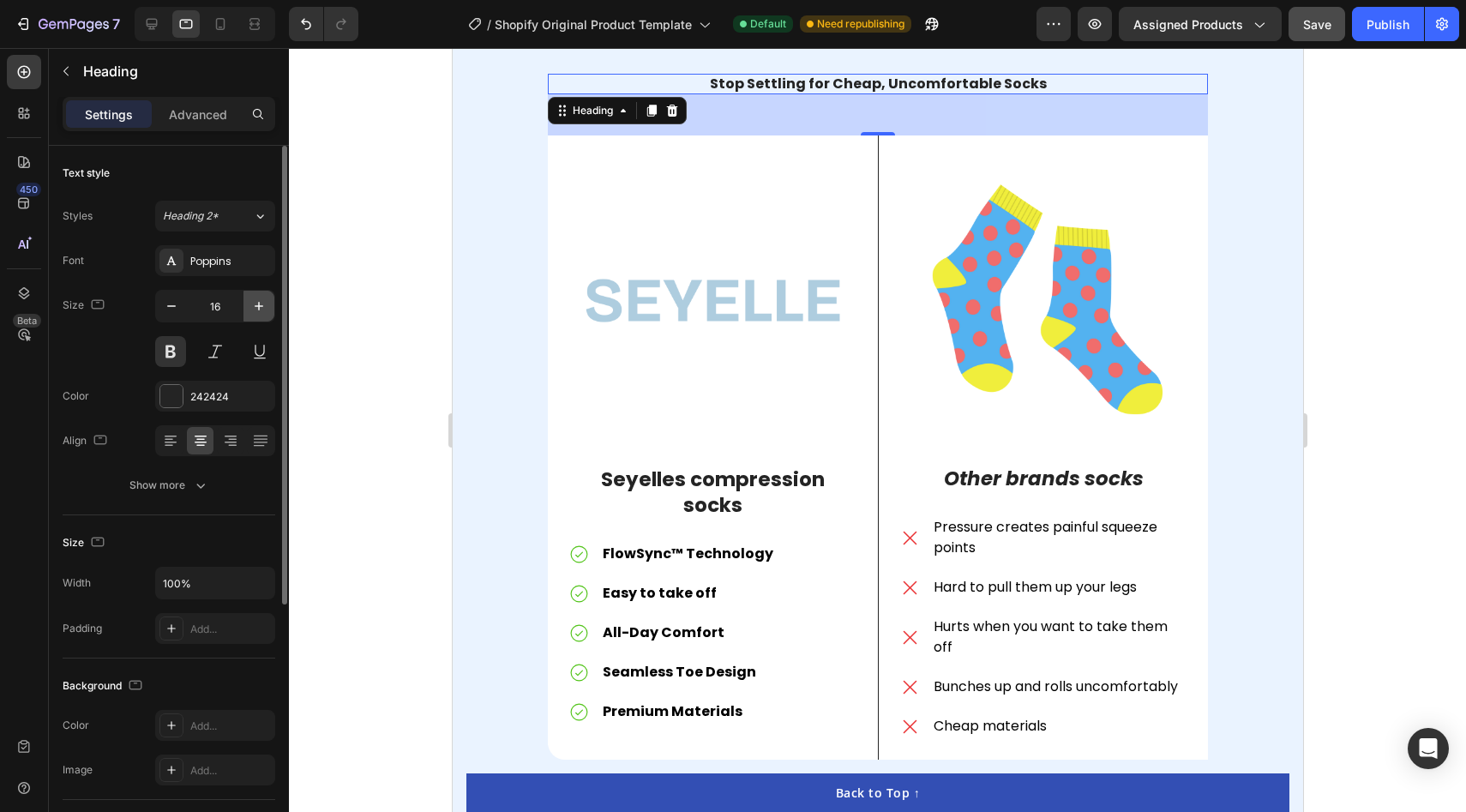
click at [257, 308] on icon "button" at bounding box center [259, 306] width 18 height 18
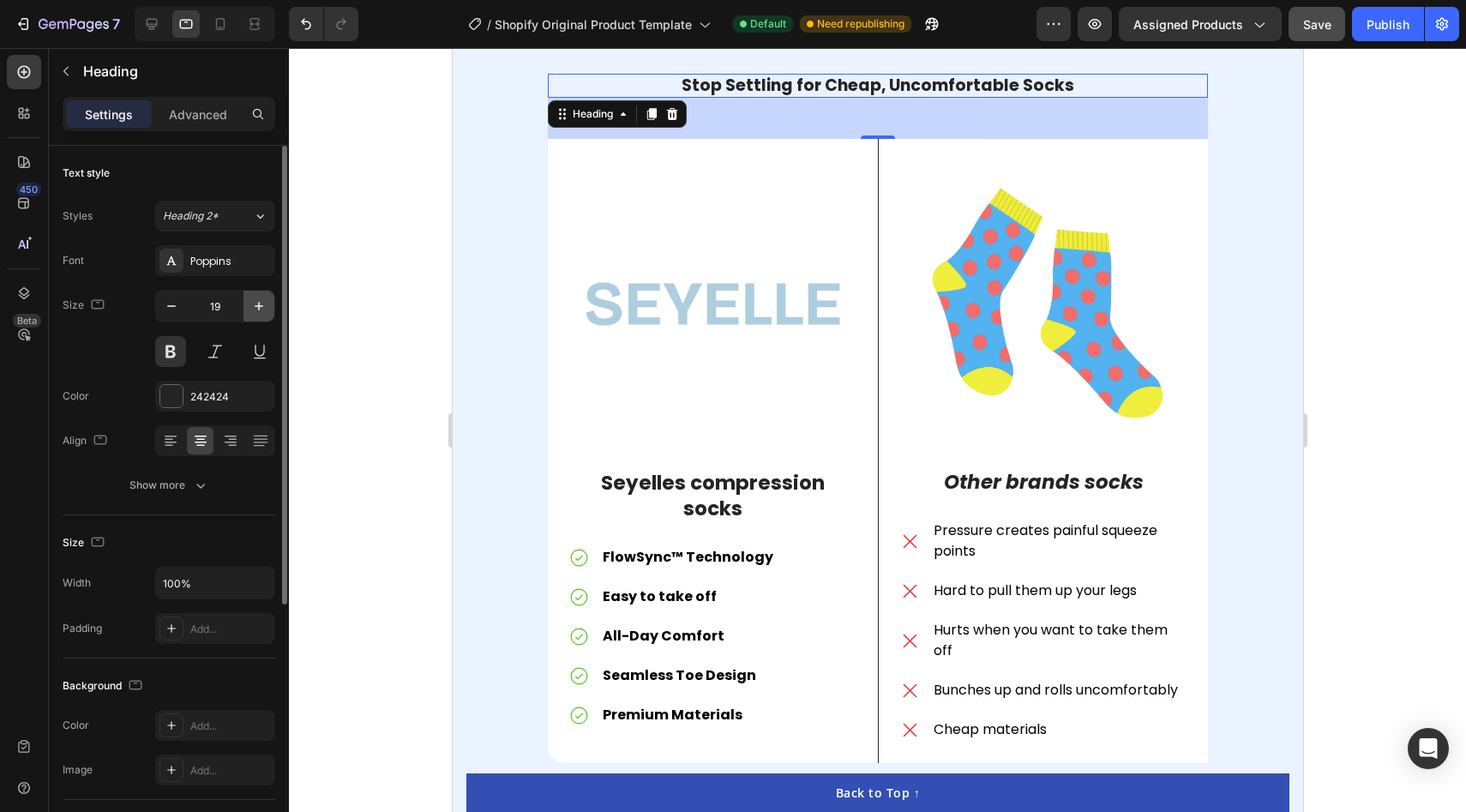
click at [257, 308] on icon "button" at bounding box center [259, 306] width 18 height 18
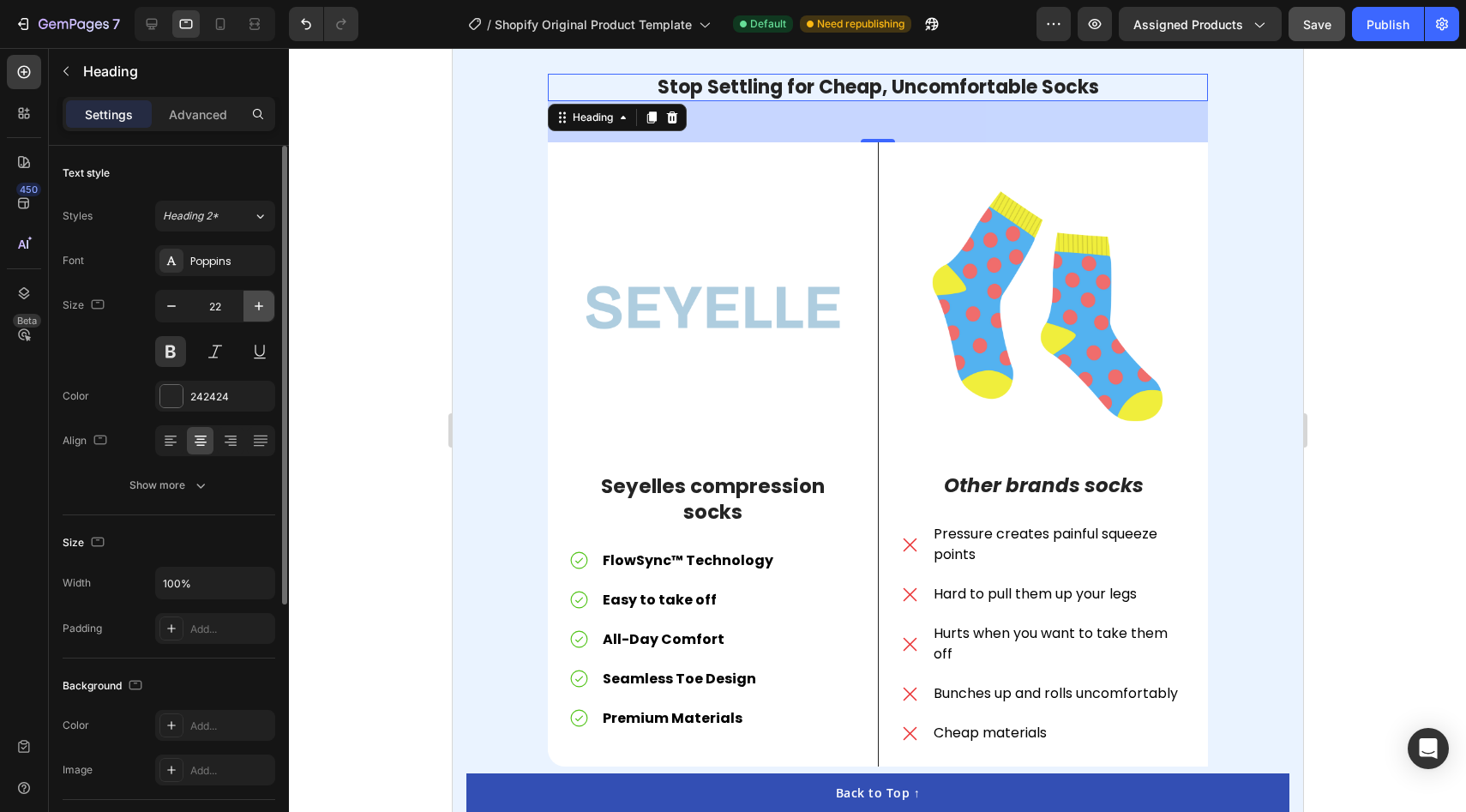
click at [257, 308] on icon "button" at bounding box center [259, 306] width 18 height 18
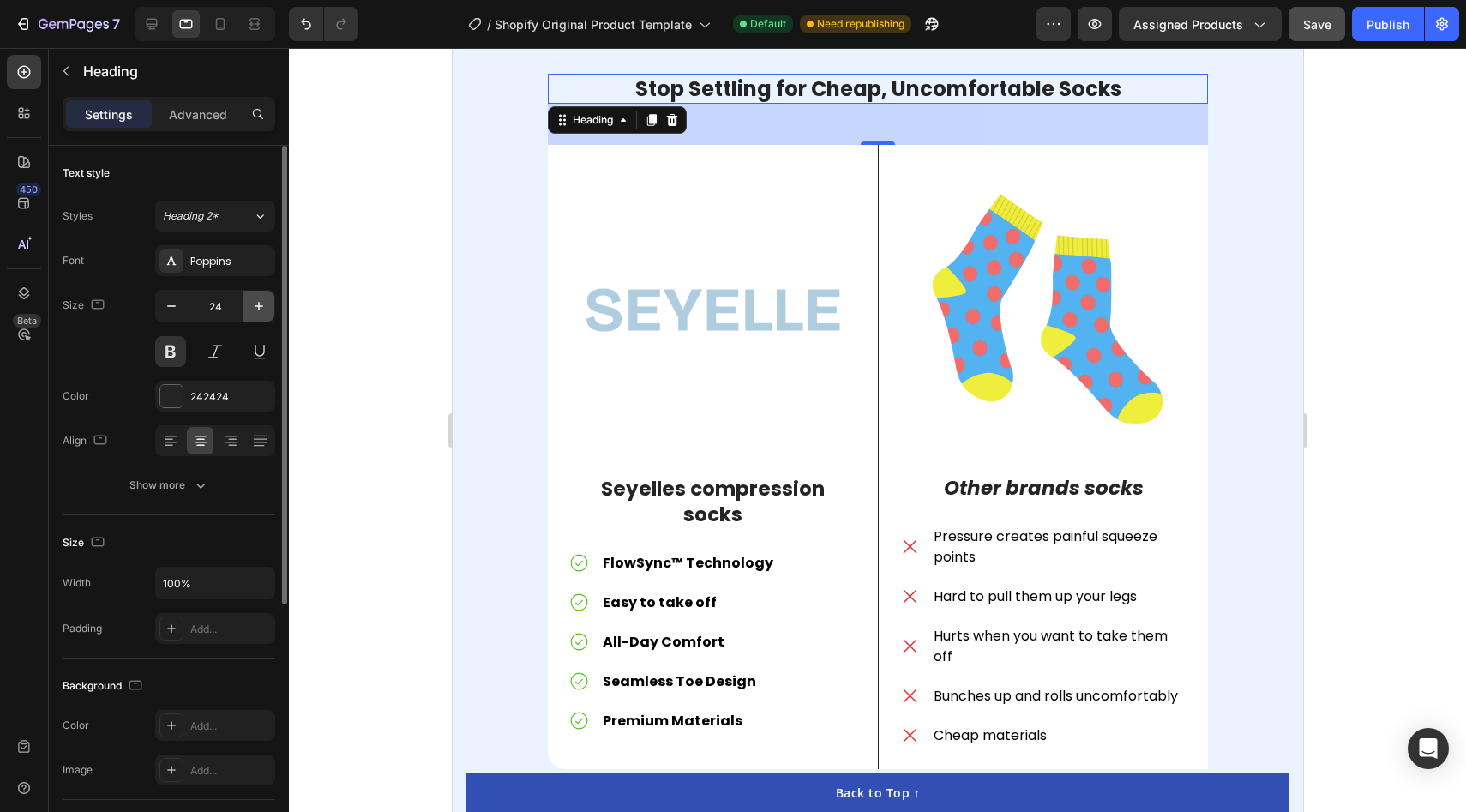
click at [257, 308] on icon "button" at bounding box center [259, 306] width 18 height 18
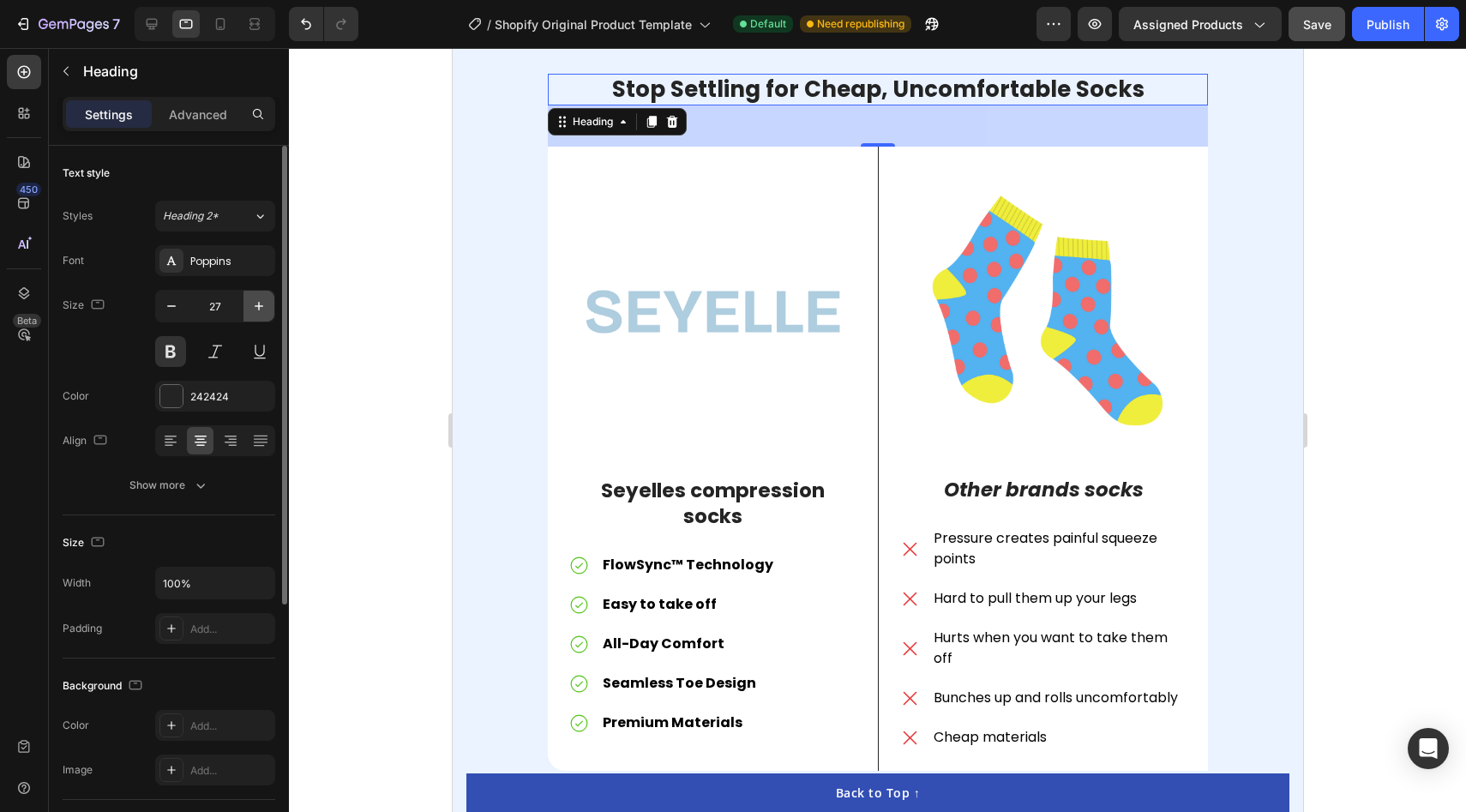
click at [257, 308] on icon "button" at bounding box center [259, 306] width 18 height 18
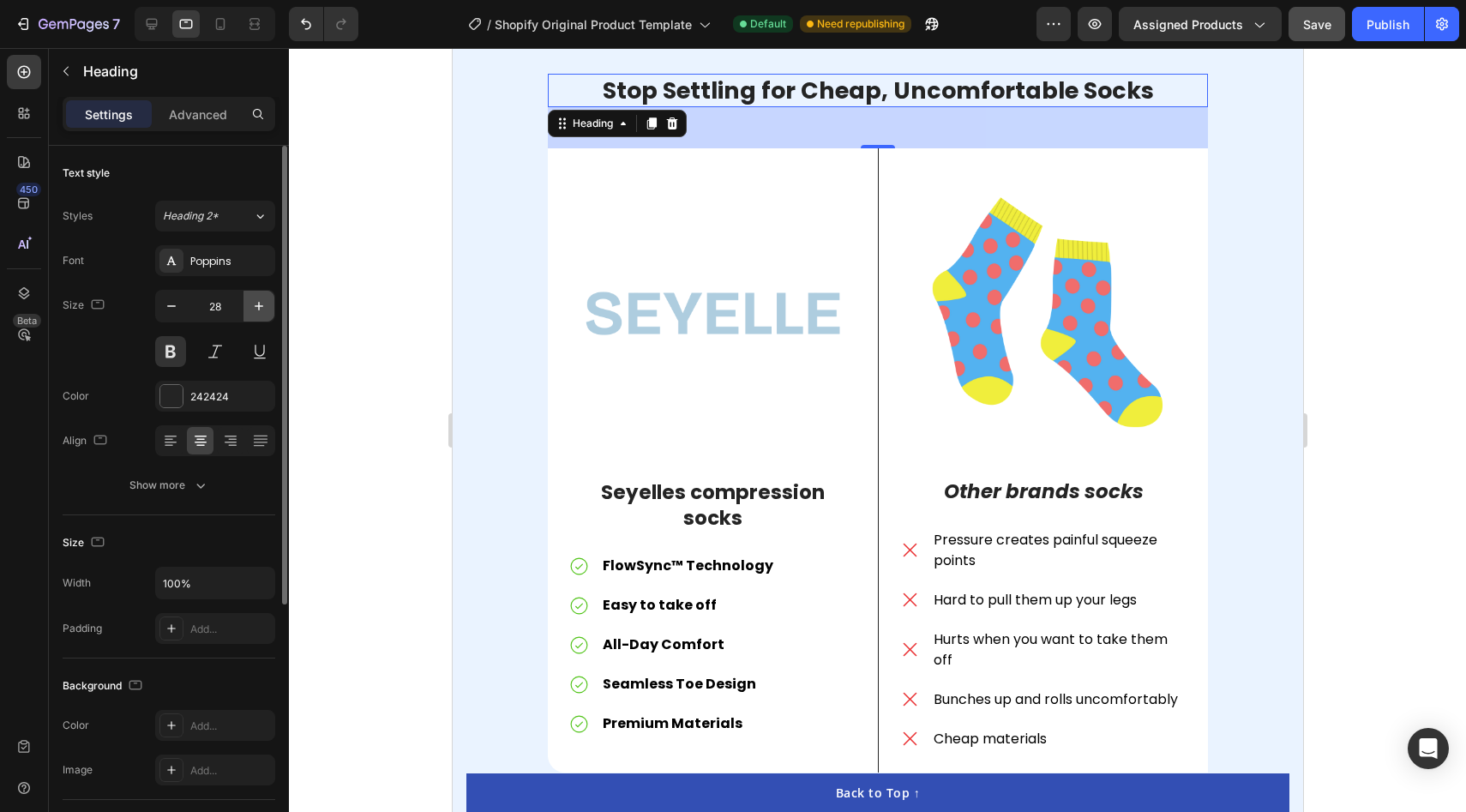
click at [257, 308] on icon "button" at bounding box center [259, 306] width 18 height 18
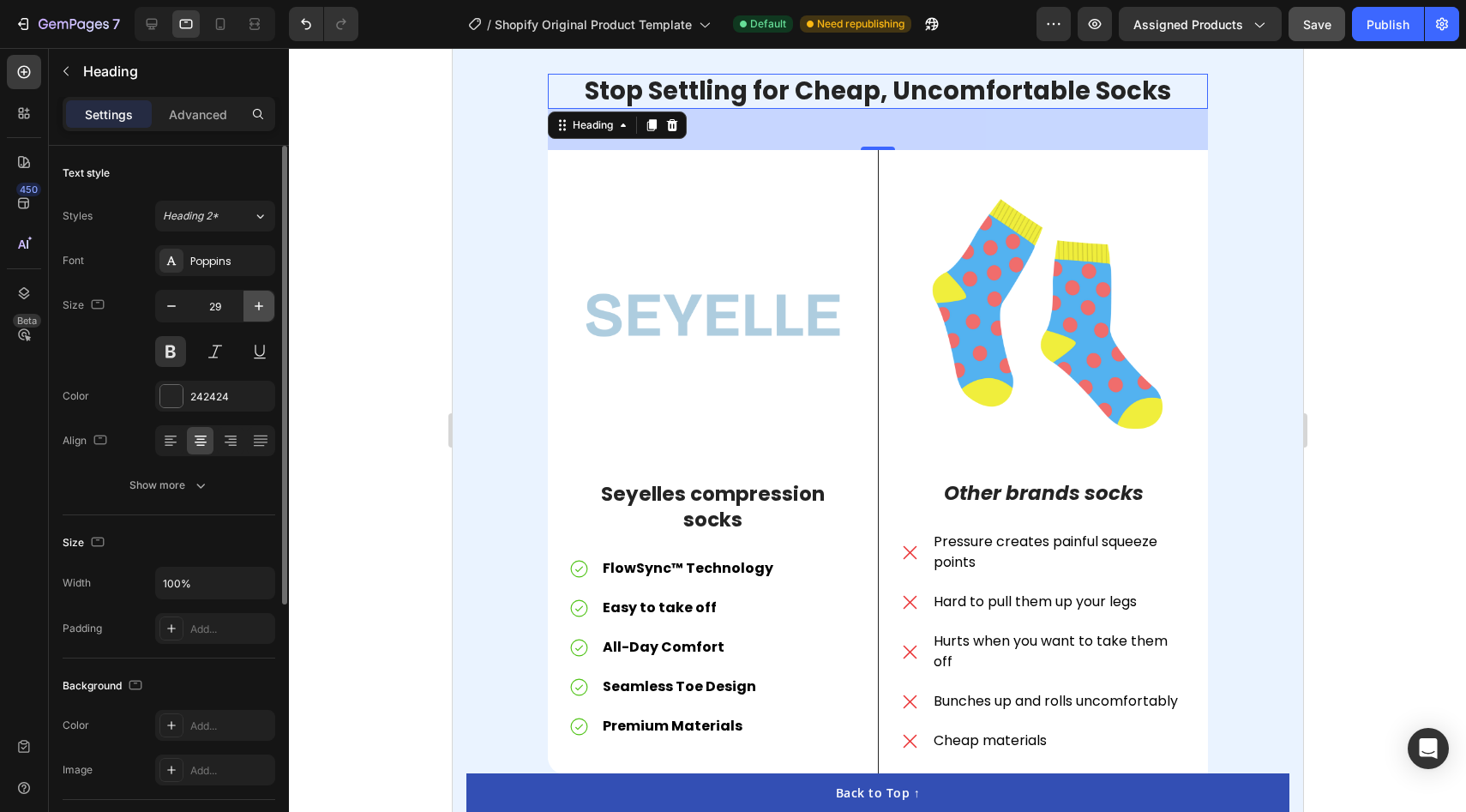
click at [257, 308] on icon "button" at bounding box center [259, 306] width 18 height 18
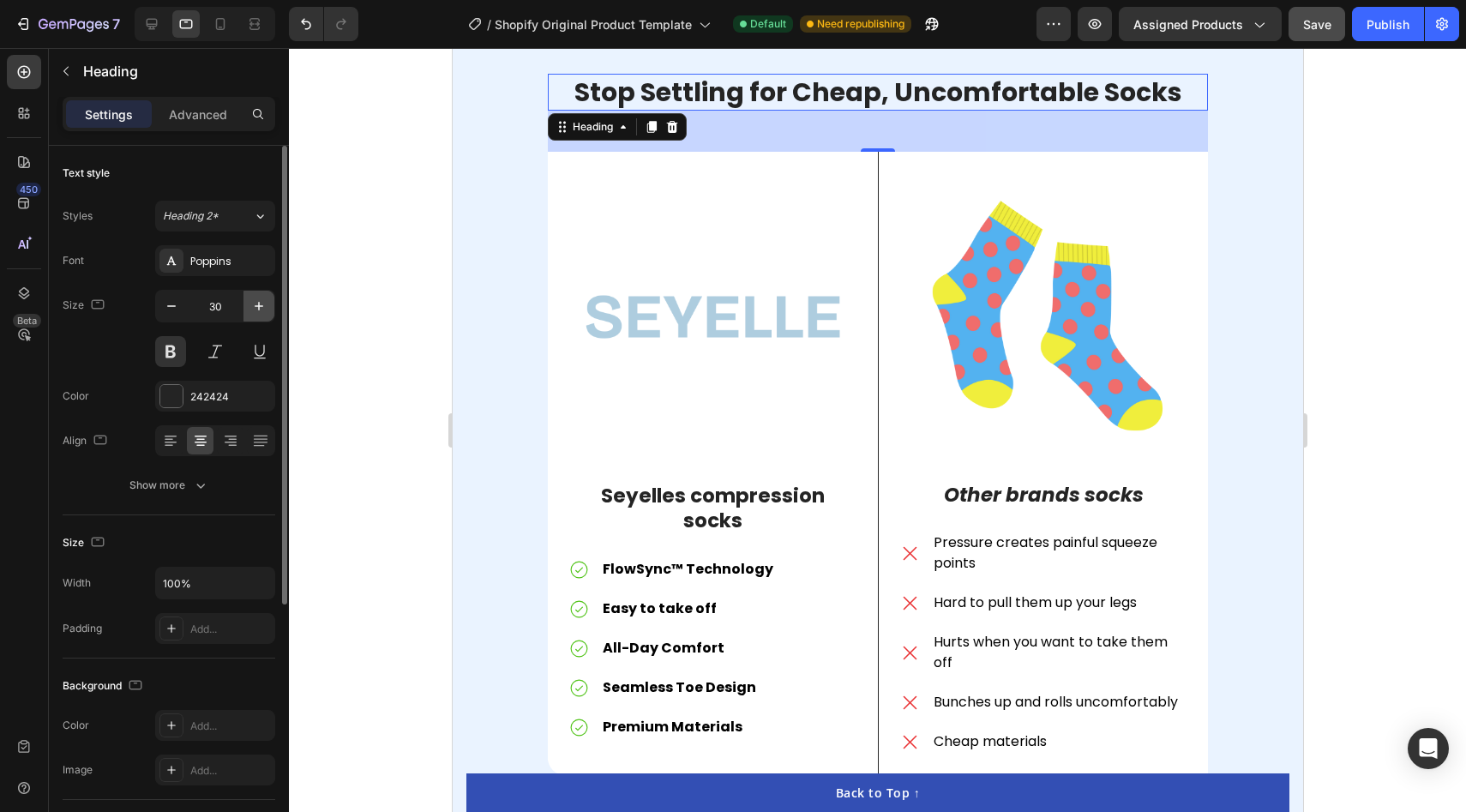
click at [257, 308] on icon "button" at bounding box center [259, 306] width 18 height 18
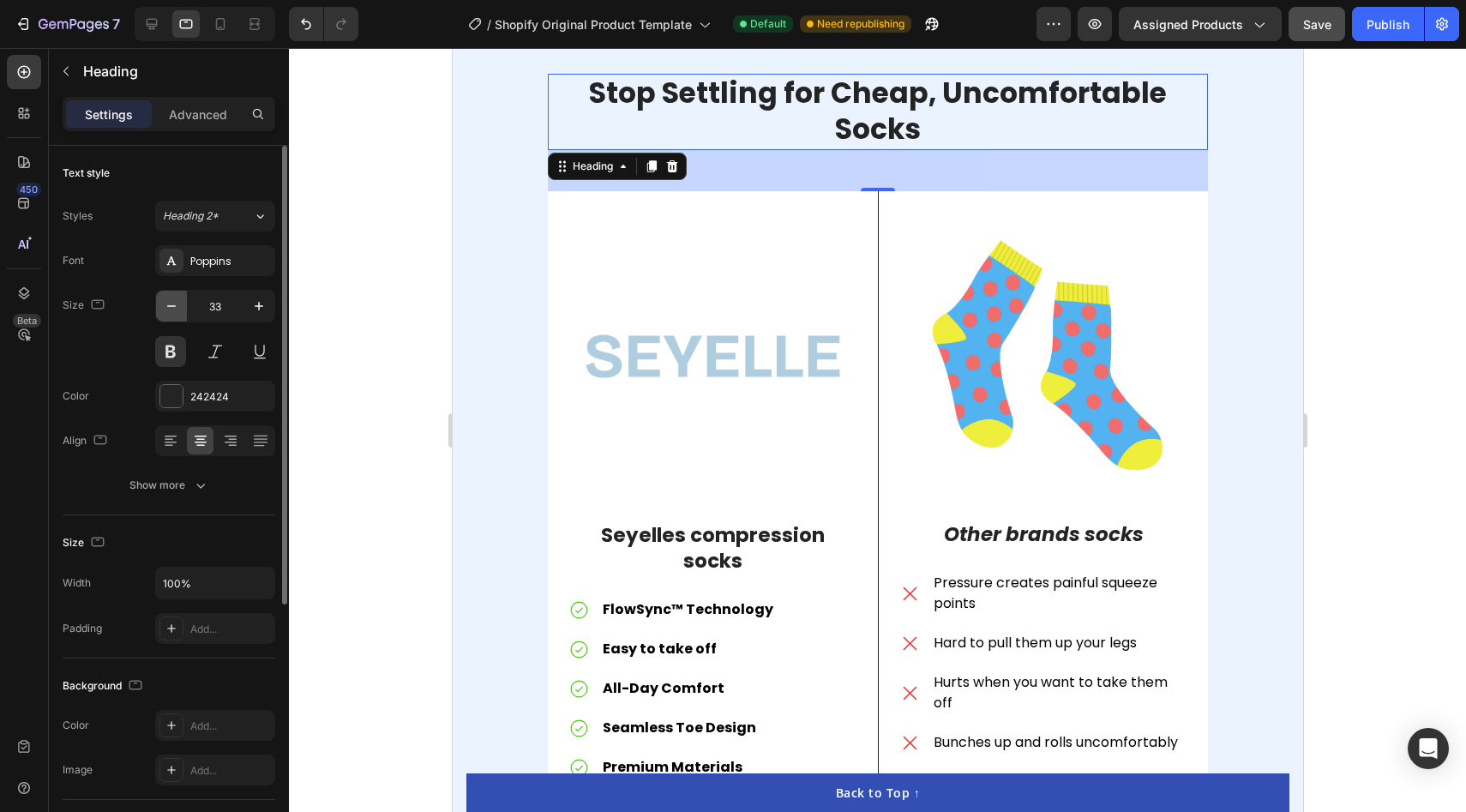
click at [175, 313] on icon "button" at bounding box center [171, 306] width 18 height 18
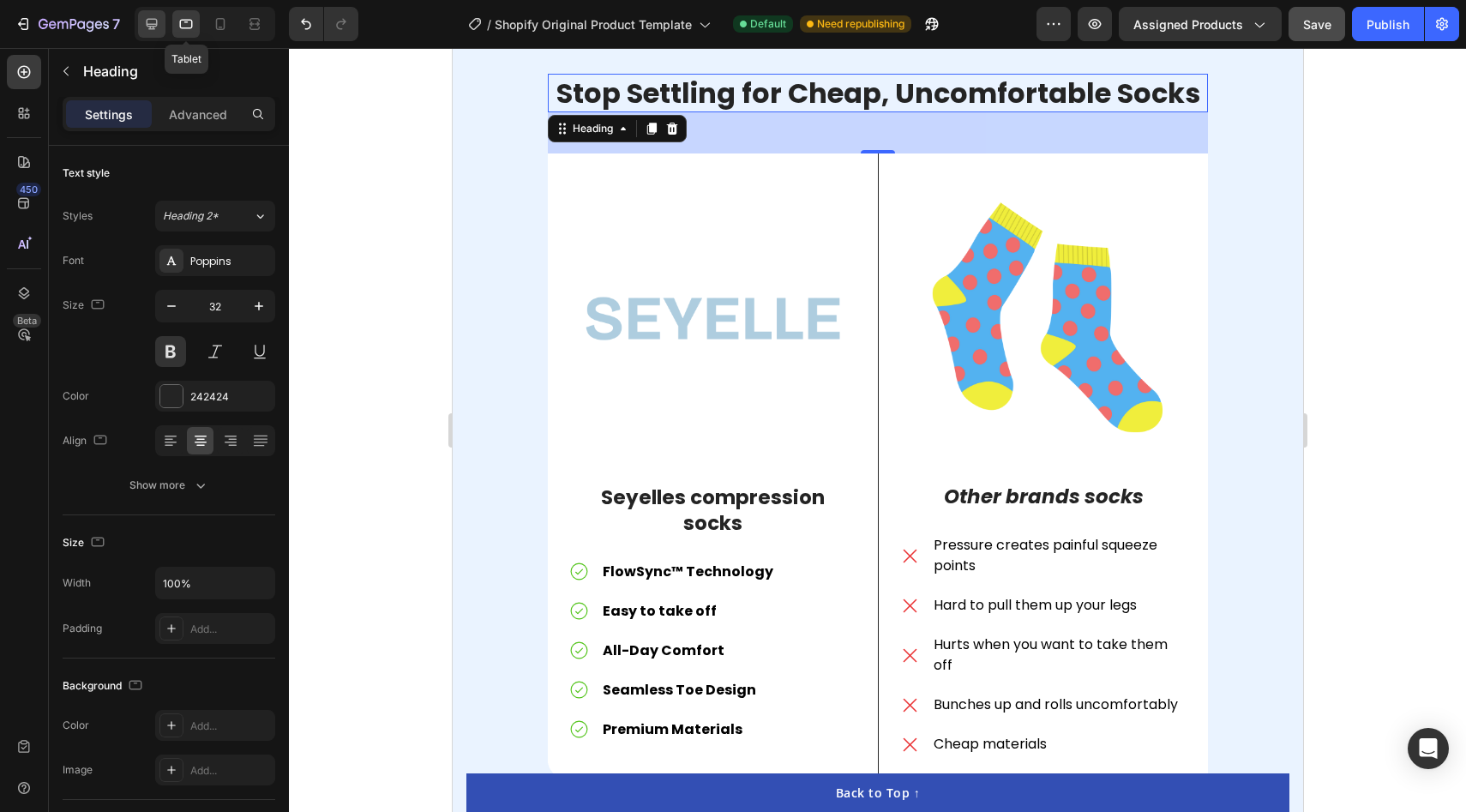
click at [159, 22] on icon at bounding box center [152, 24] width 18 height 18
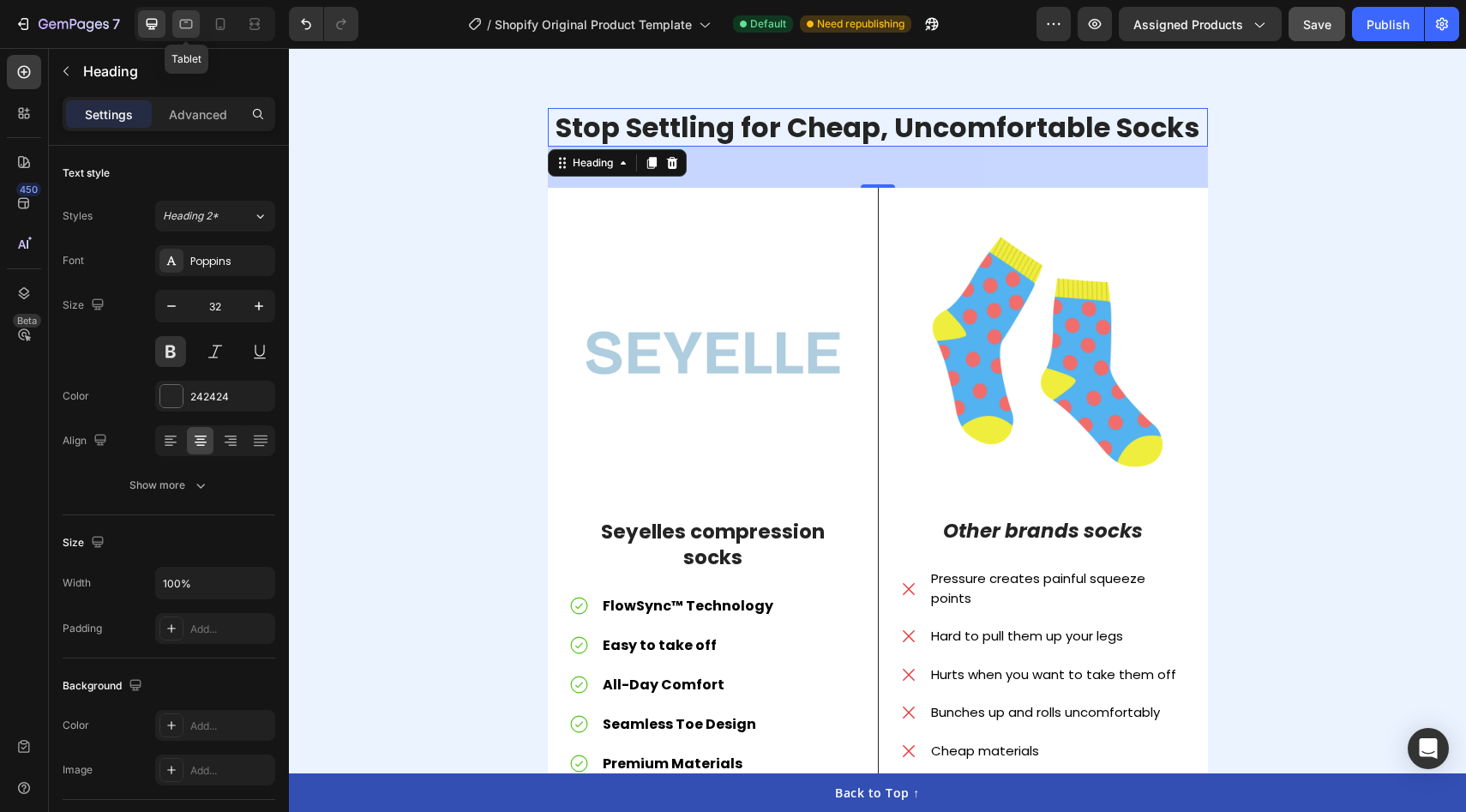
scroll to position [2600, 0]
click at [182, 25] on icon at bounding box center [186, 24] width 18 height 18
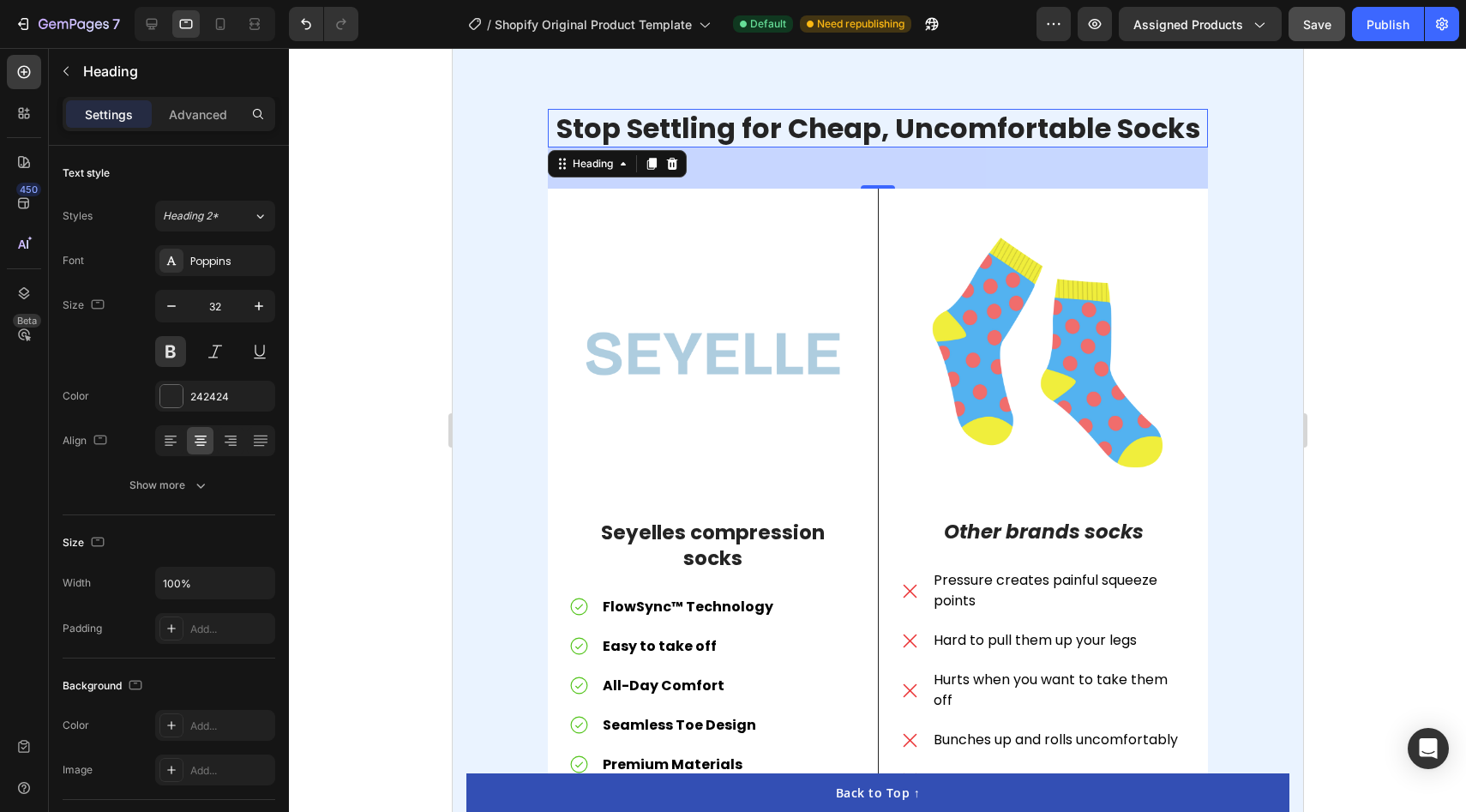
click at [205, 25] on div at bounding box center [205, 23] width 140 height 34
click at [215, 25] on icon at bounding box center [220, 24] width 18 height 18
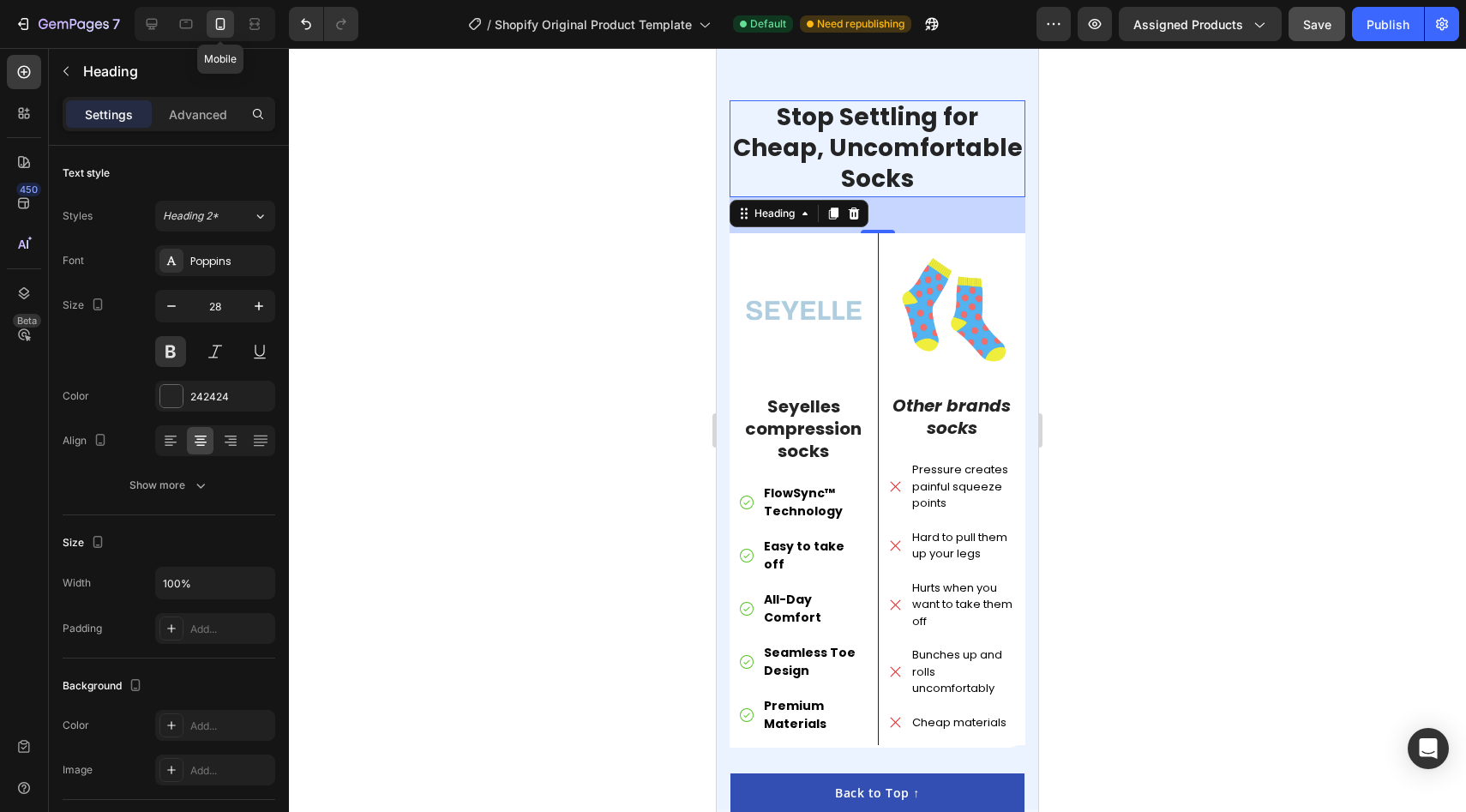
scroll to position [2591, 0]
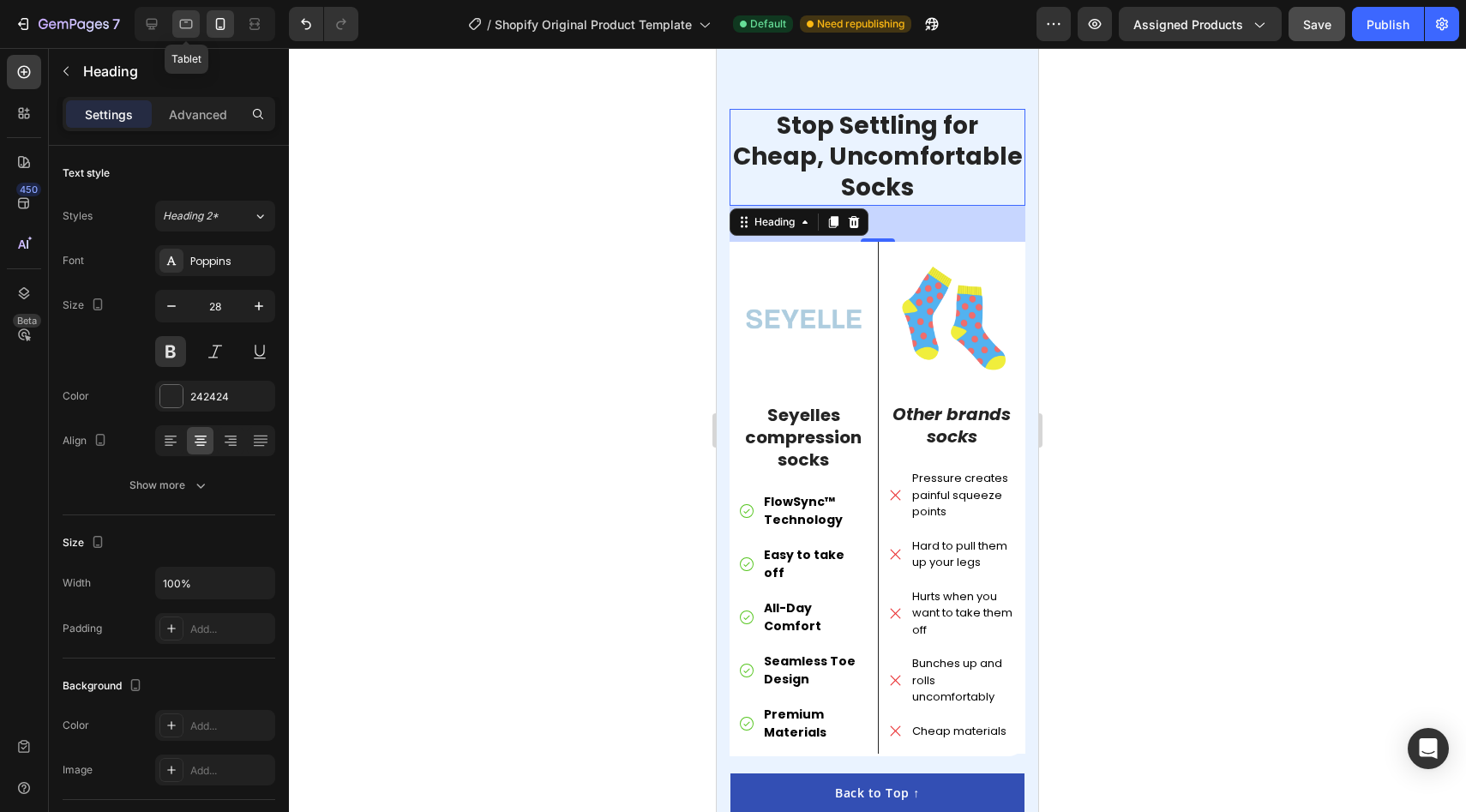
click at [192, 29] on icon at bounding box center [186, 24] width 18 height 18
type input "32"
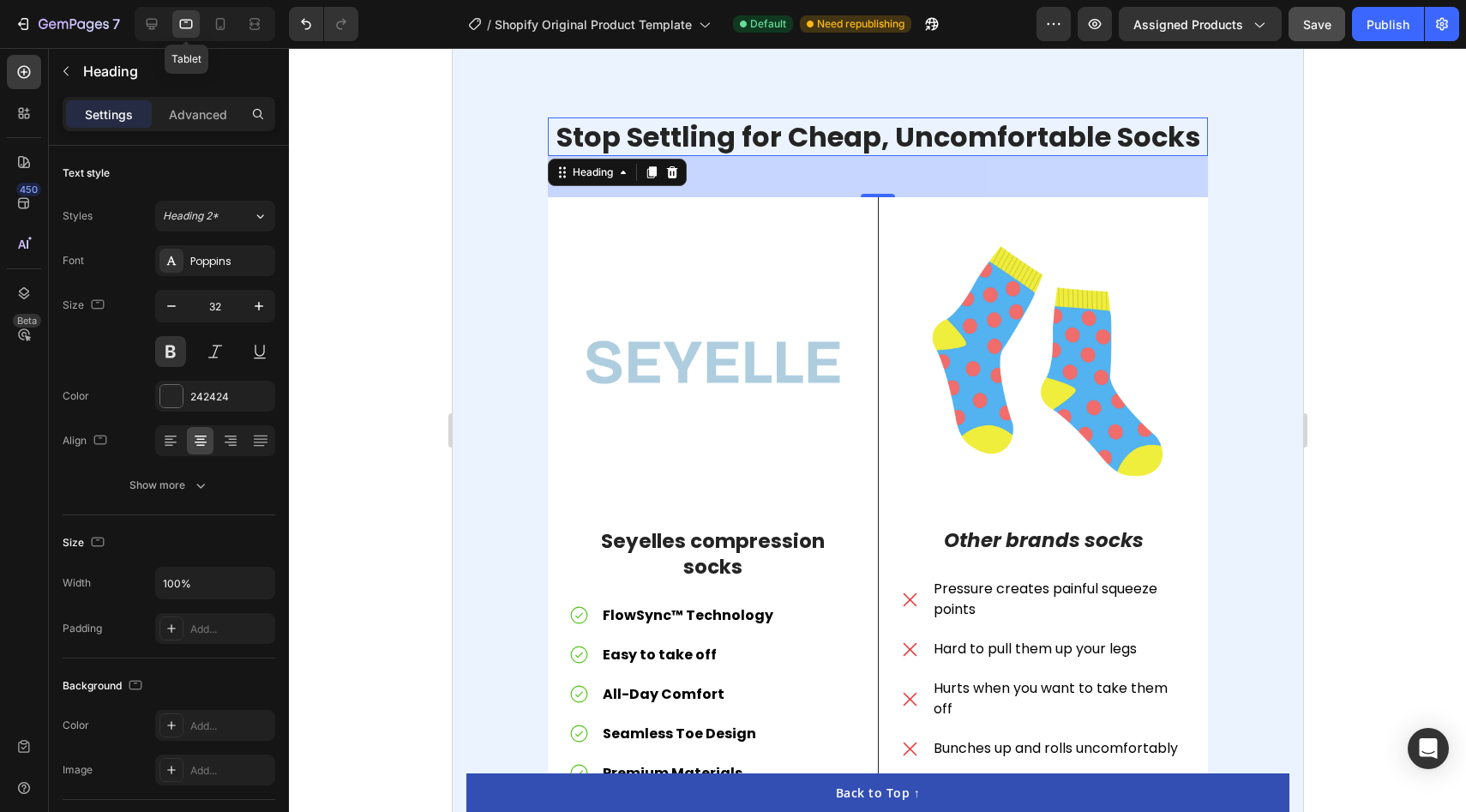
scroll to position [2600, 0]
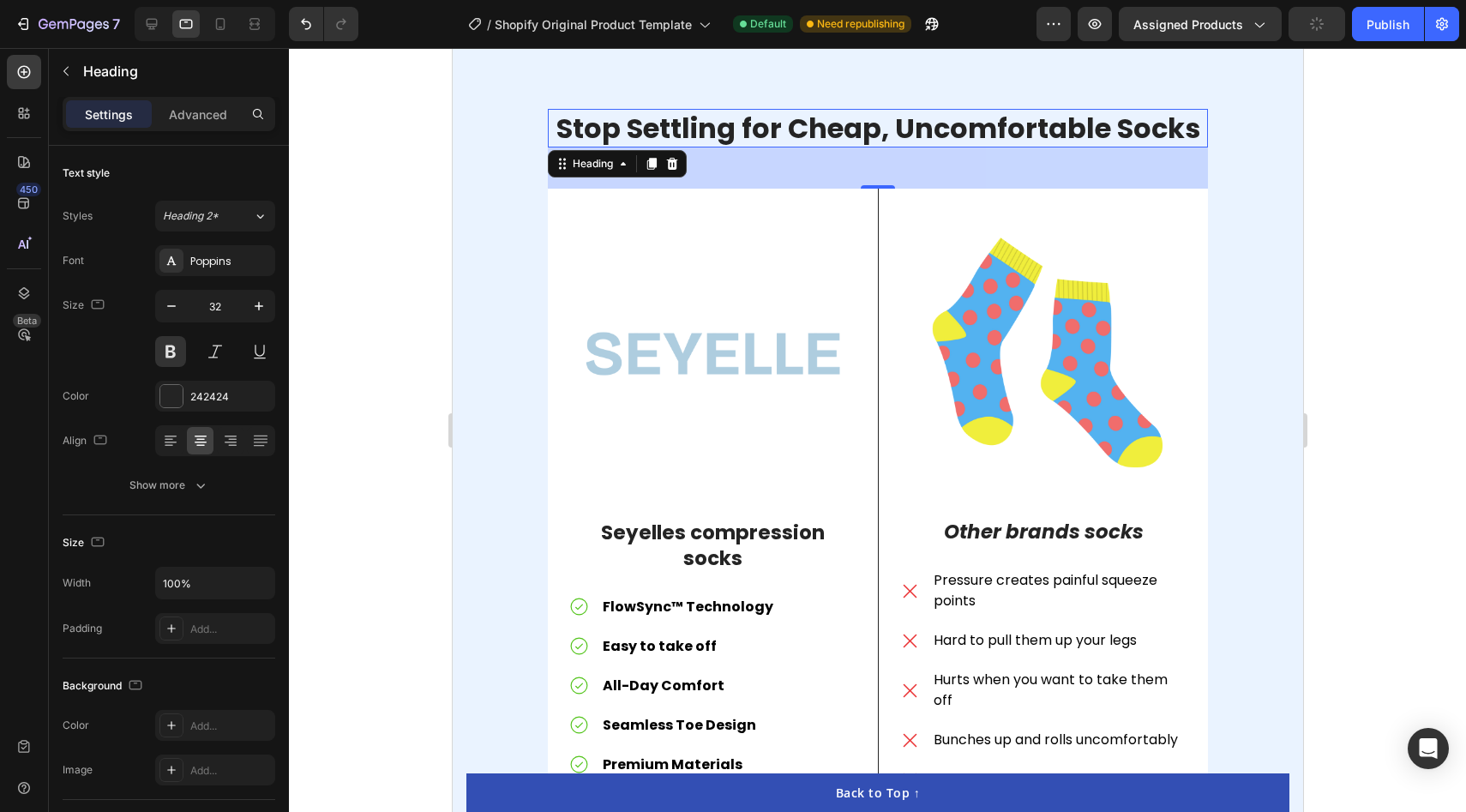
click at [1322, 39] on button "button" at bounding box center [1317, 23] width 56 height 34
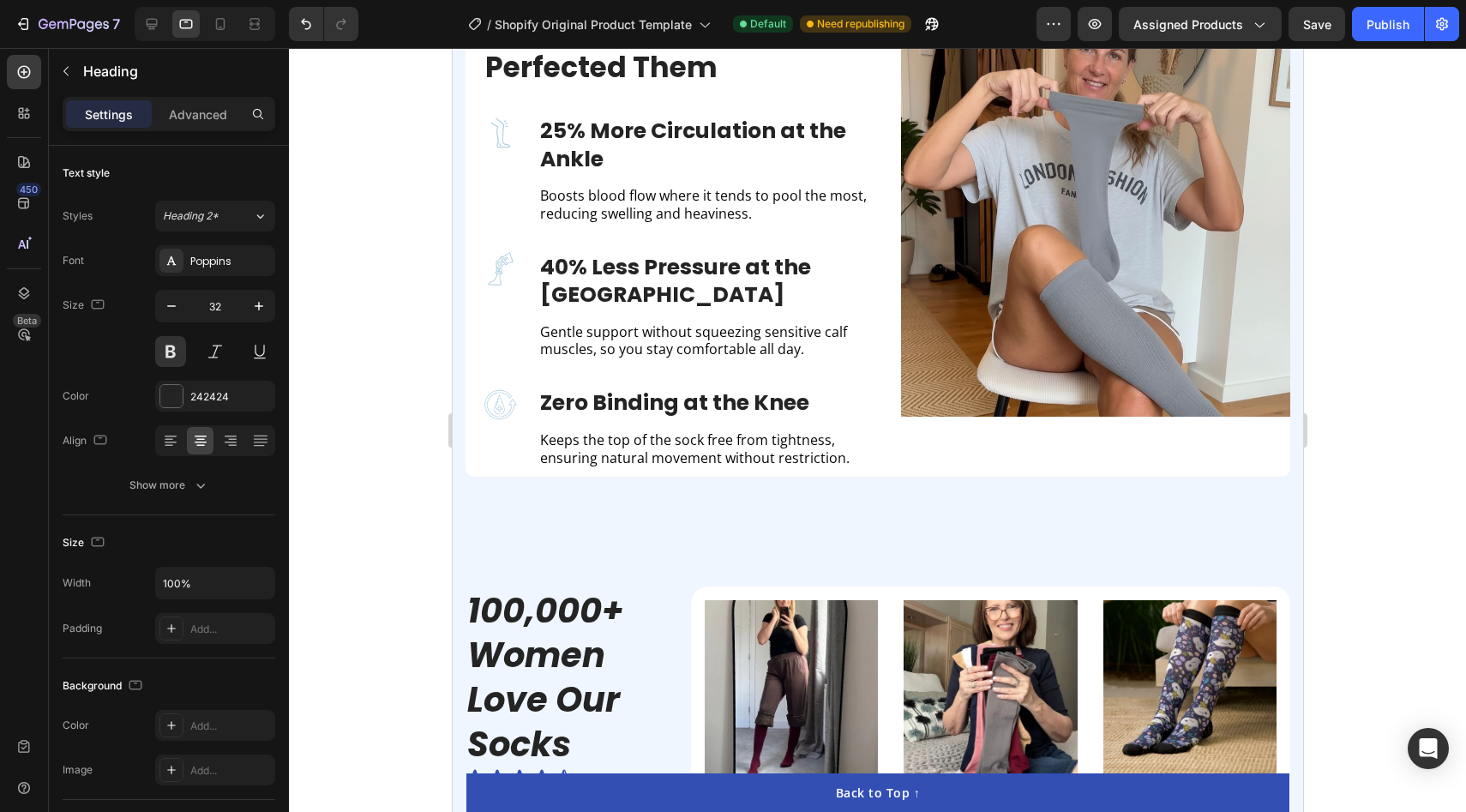
scroll to position [1500, 0]
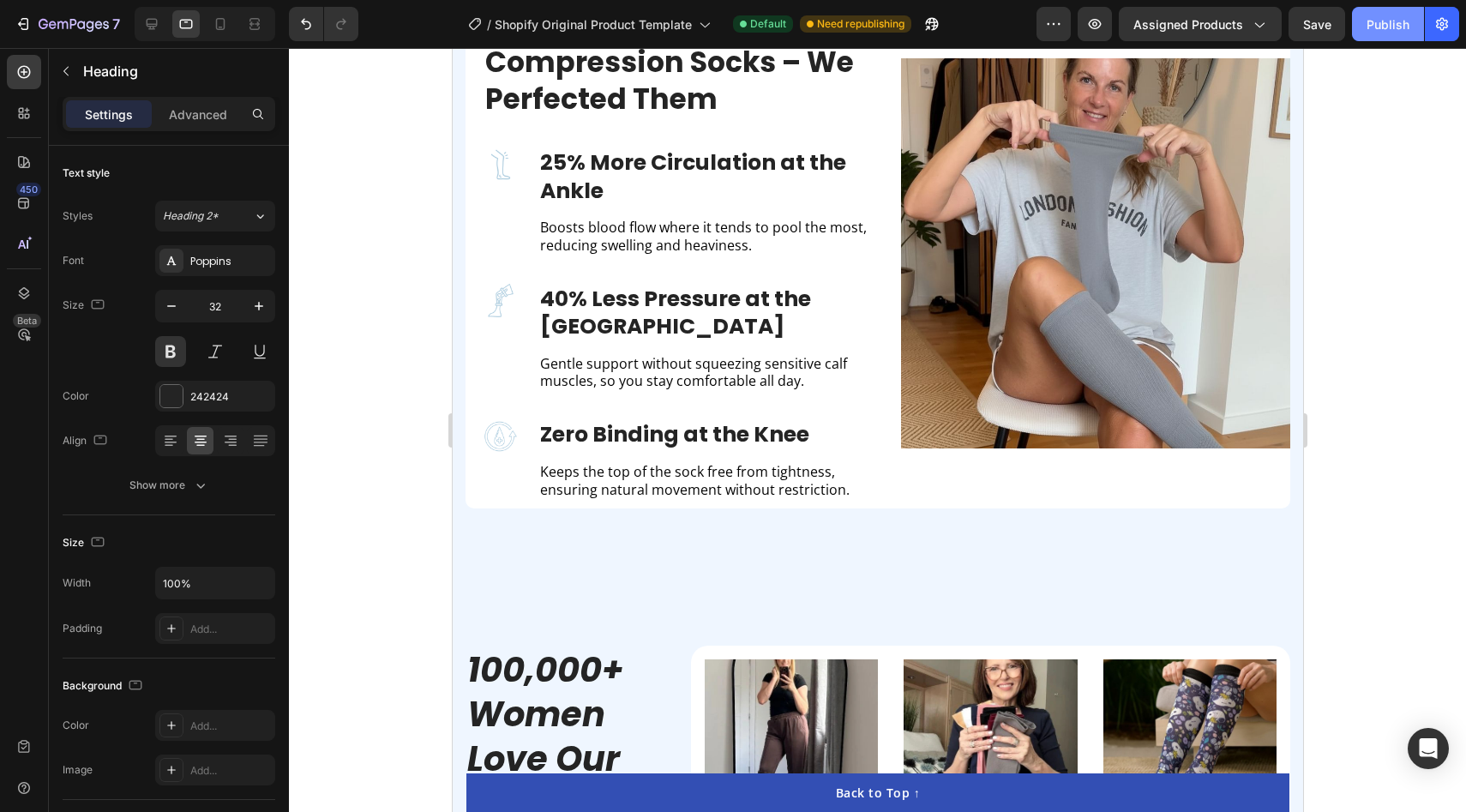
click at [1386, 31] on div "Publish" at bounding box center [1388, 24] width 43 height 18
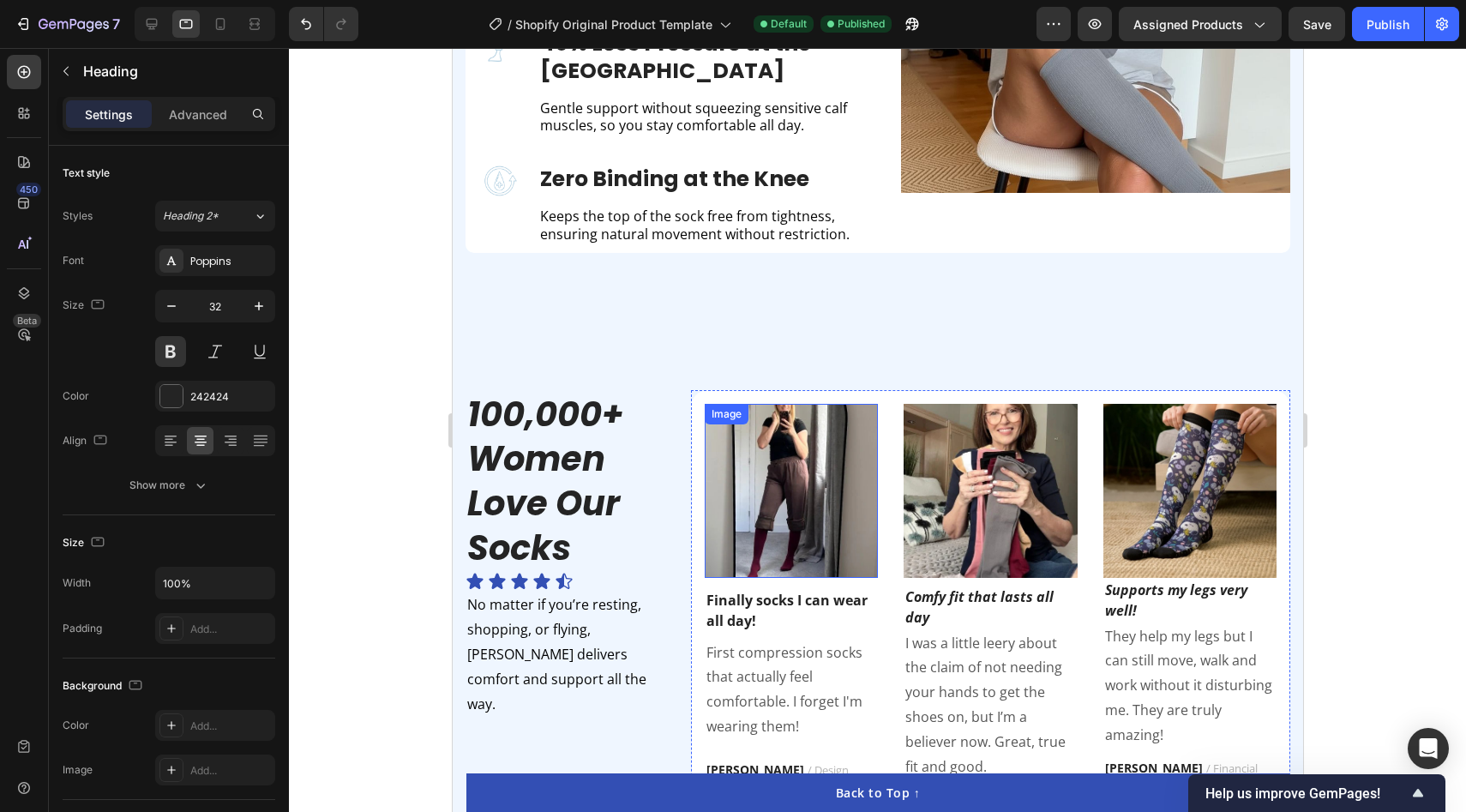
scroll to position [2807, 0]
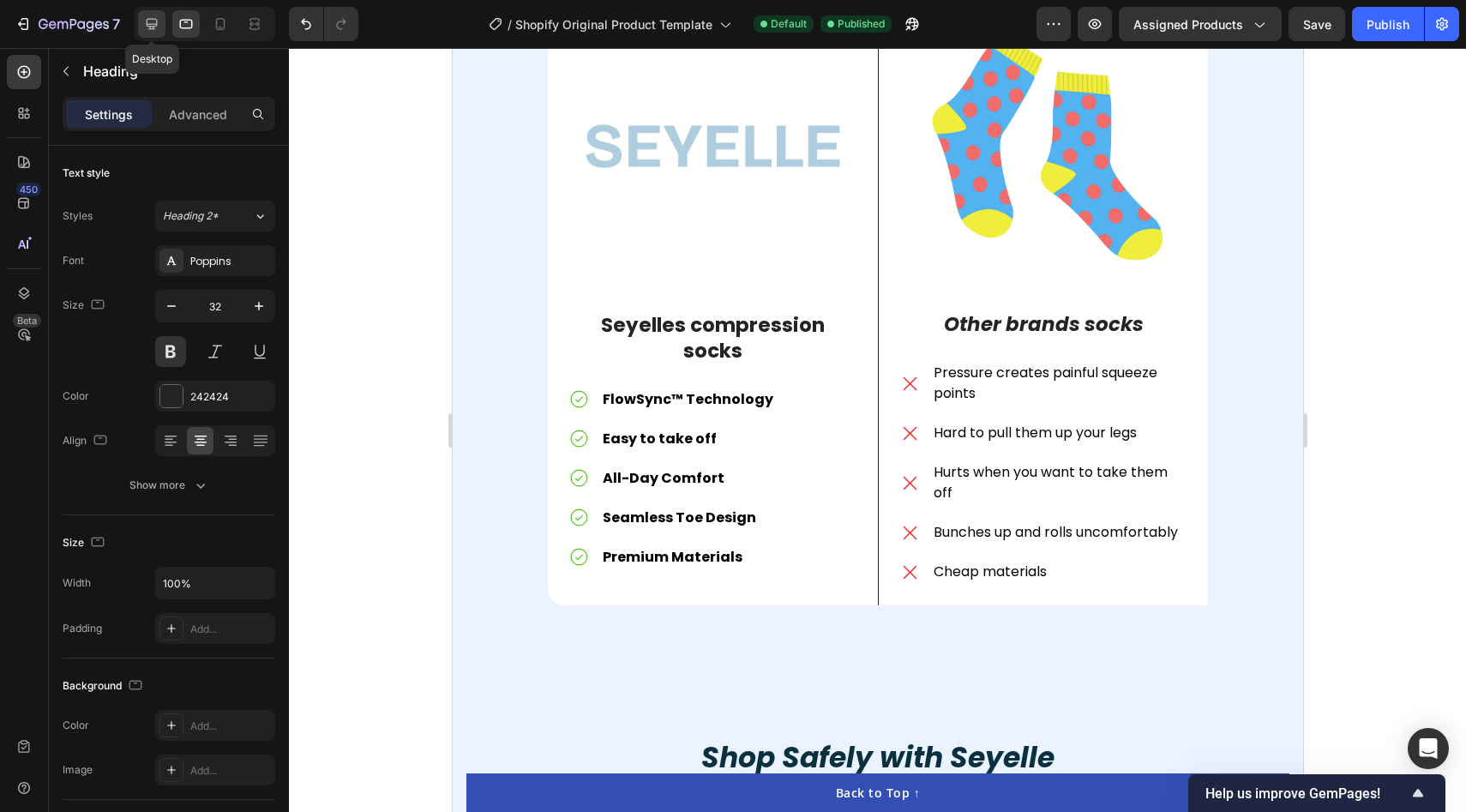
click at [162, 28] on div at bounding box center [152, 24] width 27 height 27
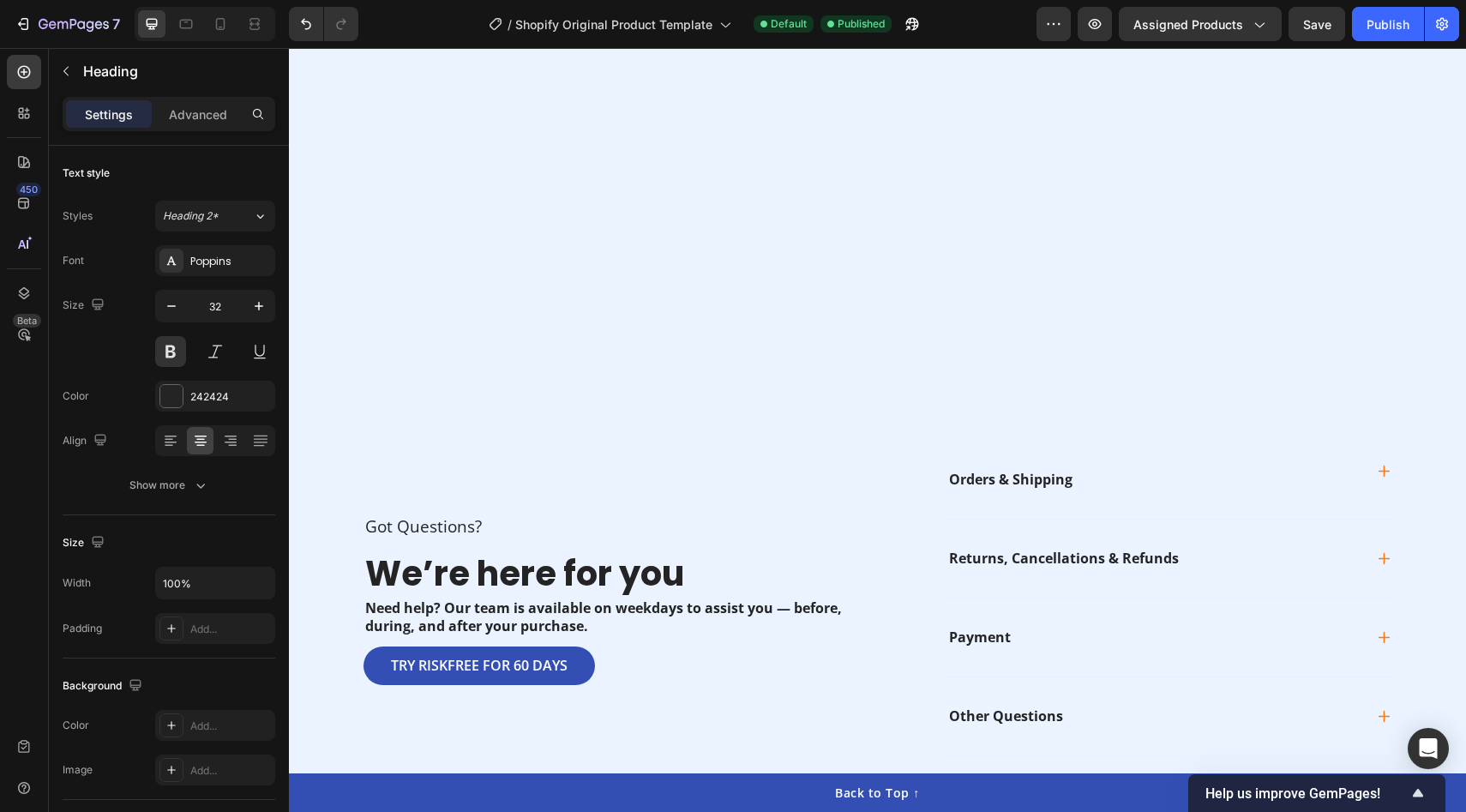
scroll to position [5223, 0]
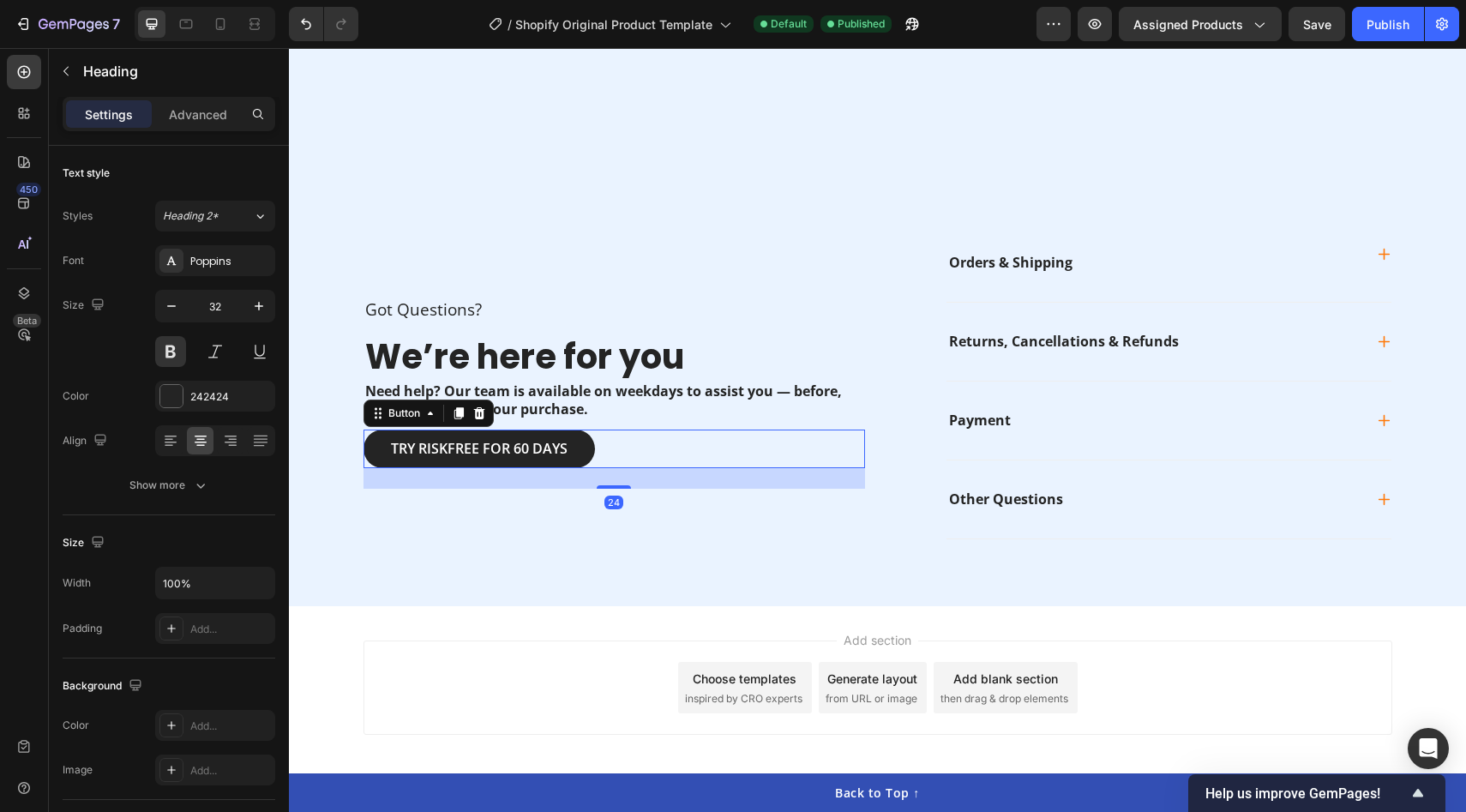
click at [540, 435] on button "Try riskfree for 60 days" at bounding box center [479, 449] width 232 height 39
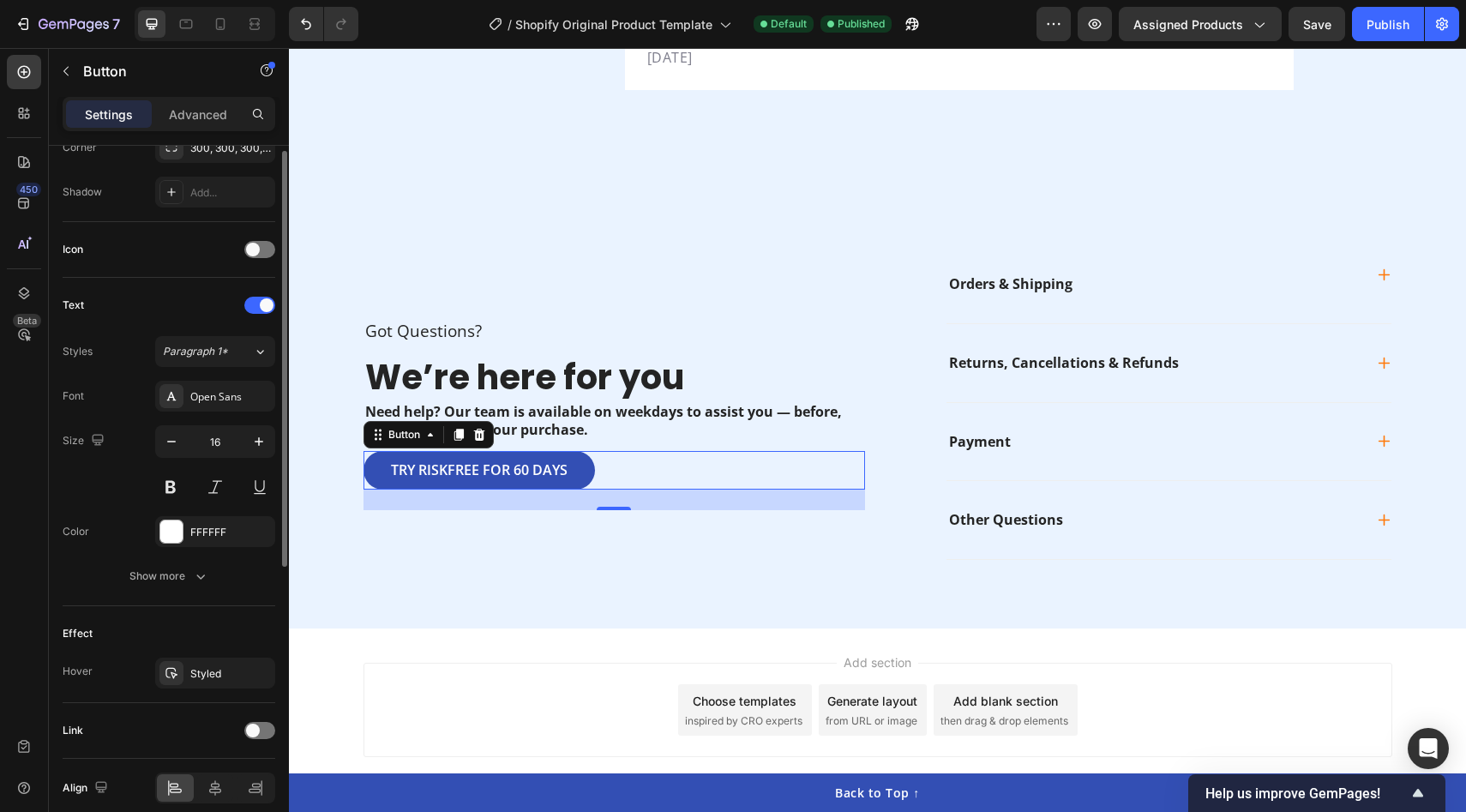
scroll to position [514, 0]
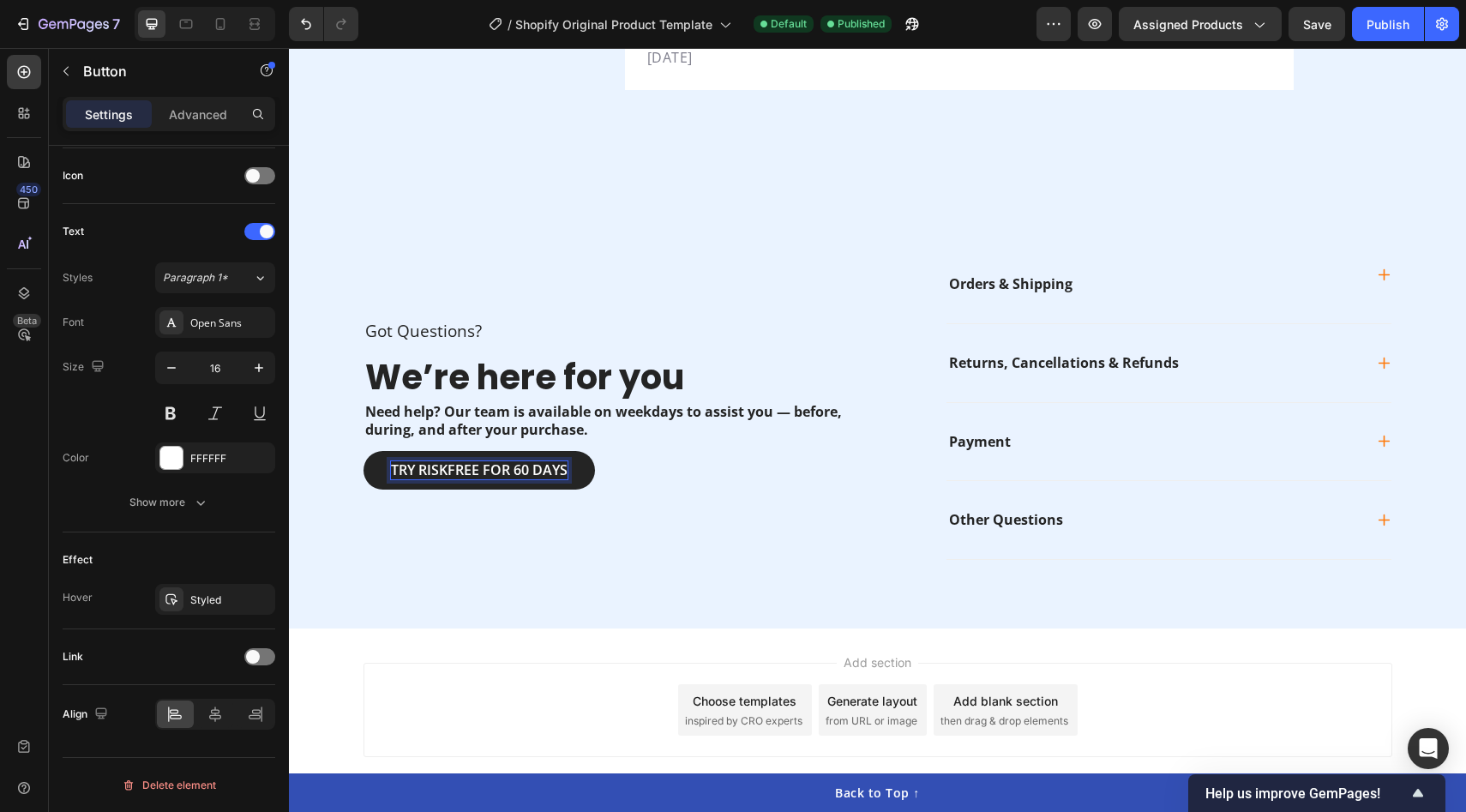
click at [457, 461] on p "Try riskfree for 60 days" at bounding box center [478, 470] width 176 height 18
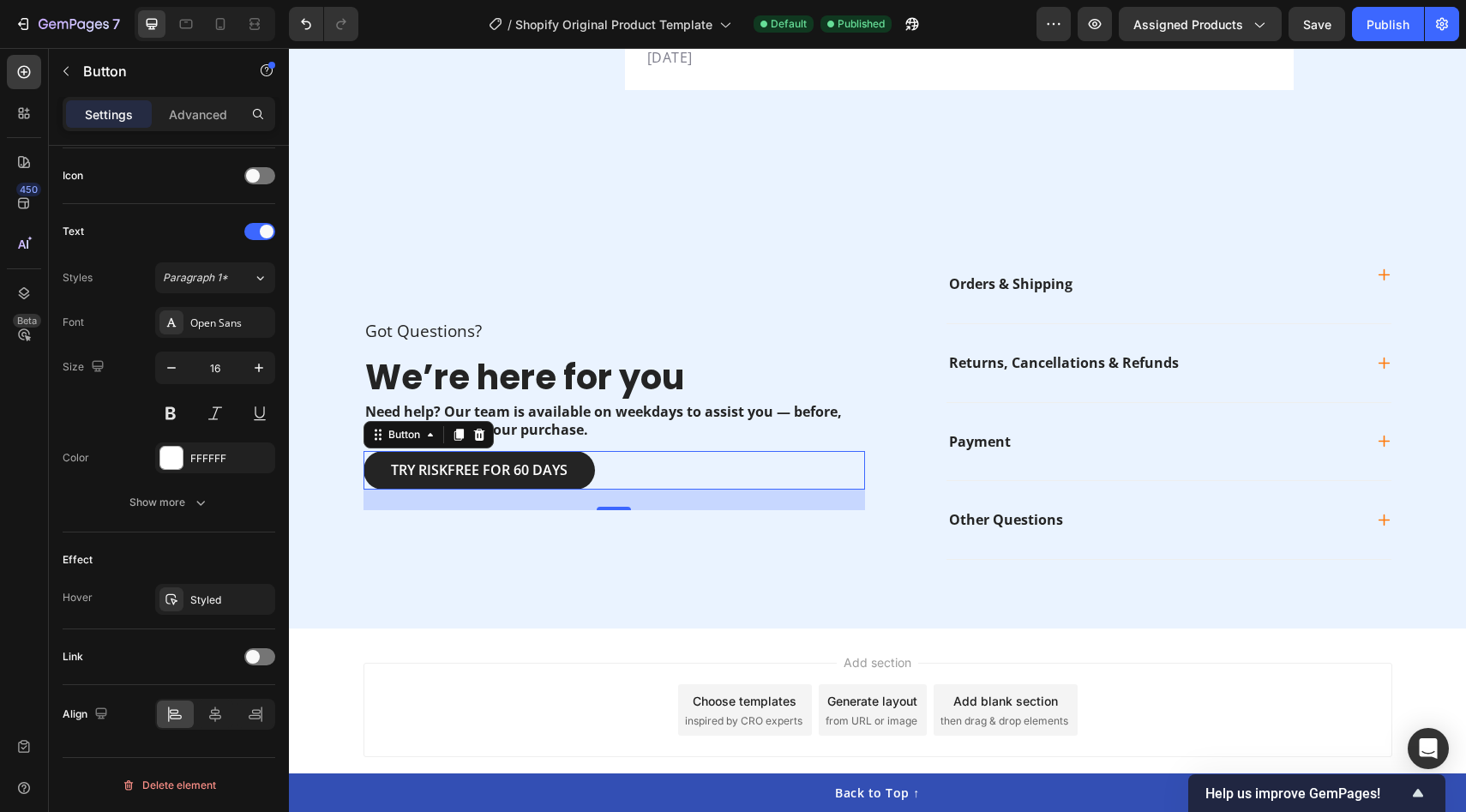
click at [369, 451] on button "Try riskfree for 60 days" at bounding box center [479, 470] width 232 height 39
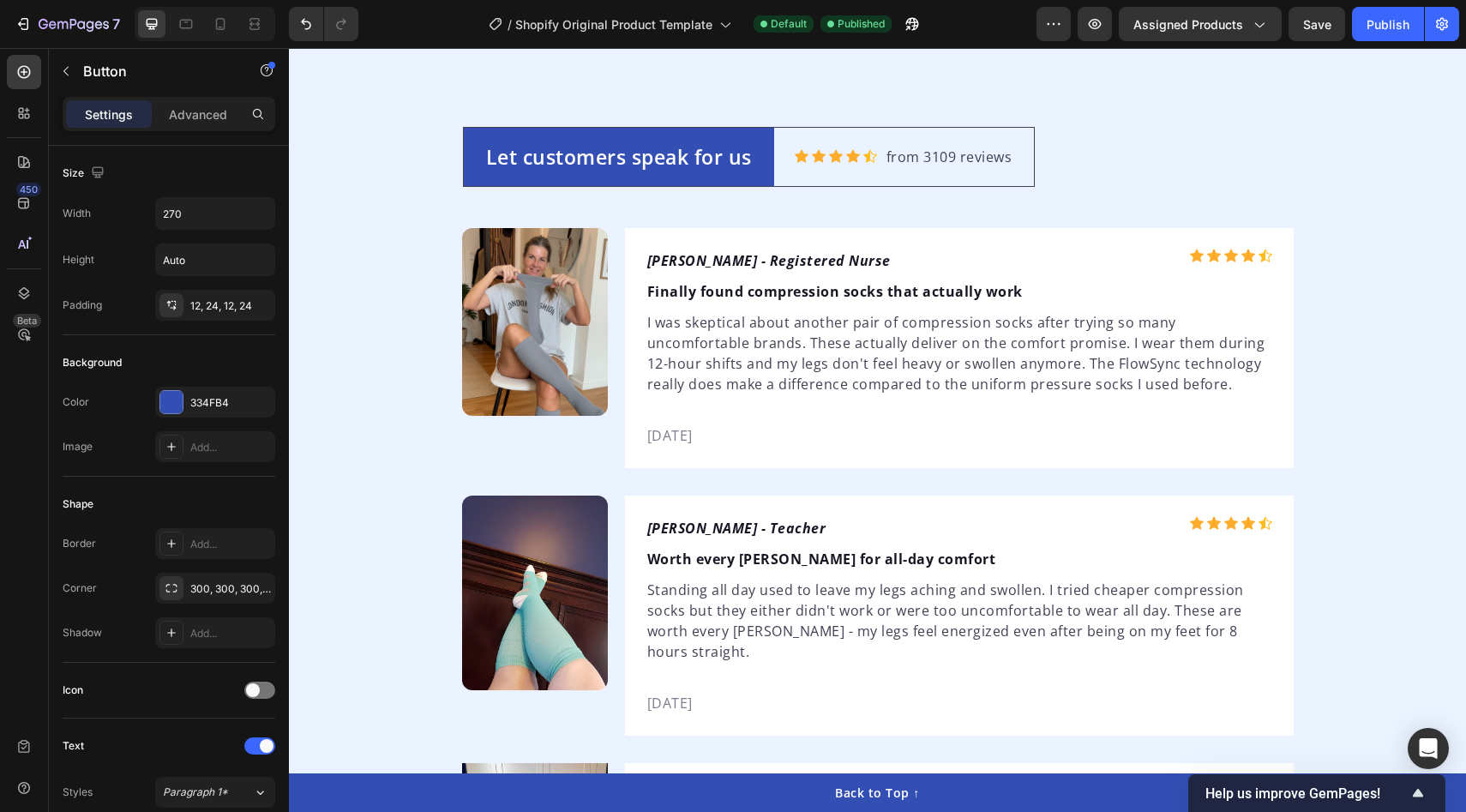
scroll to position [3723, 0]
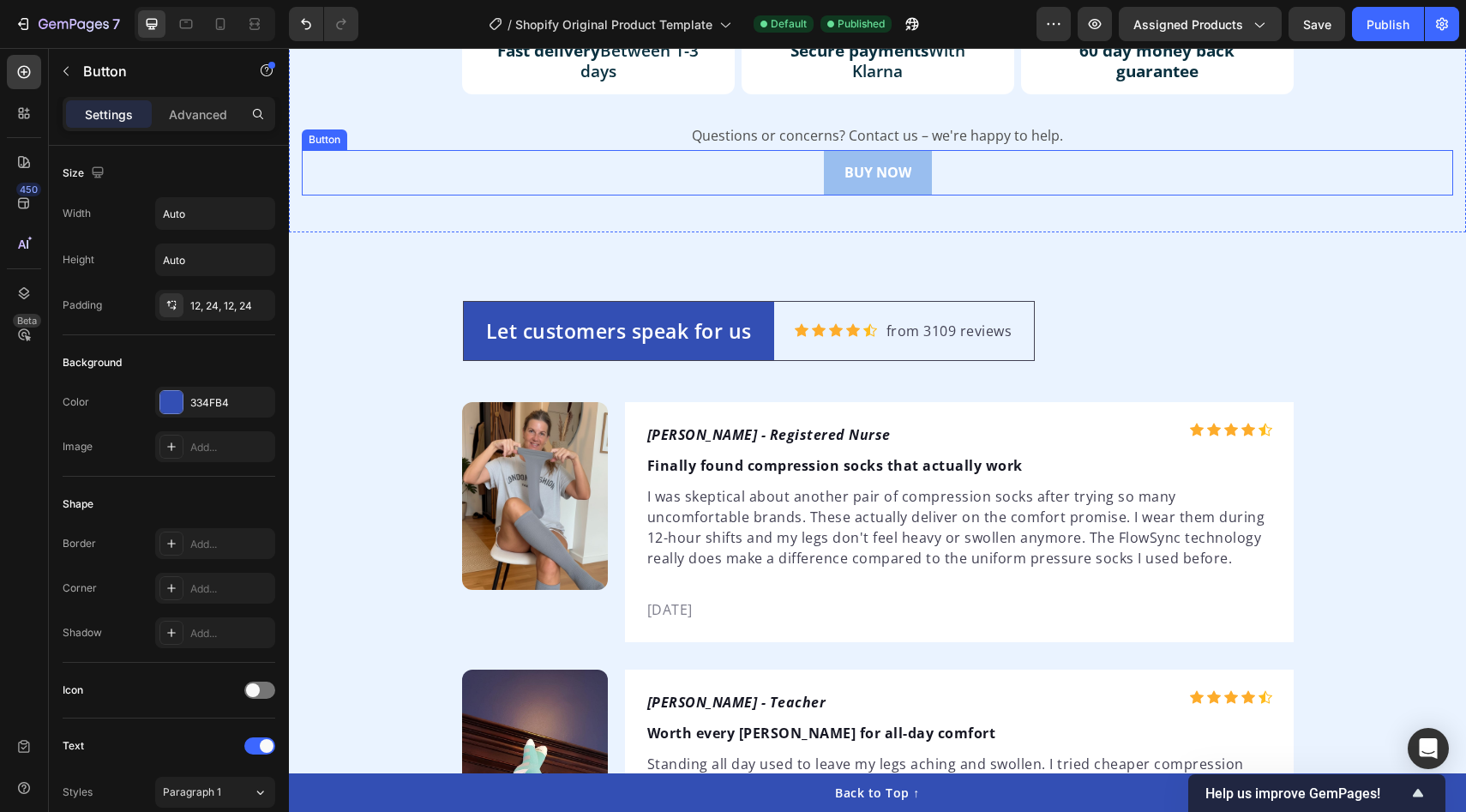
click at [914, 158] on button "BUY NOW" at bounding box center [878, 172] width 108 height 46
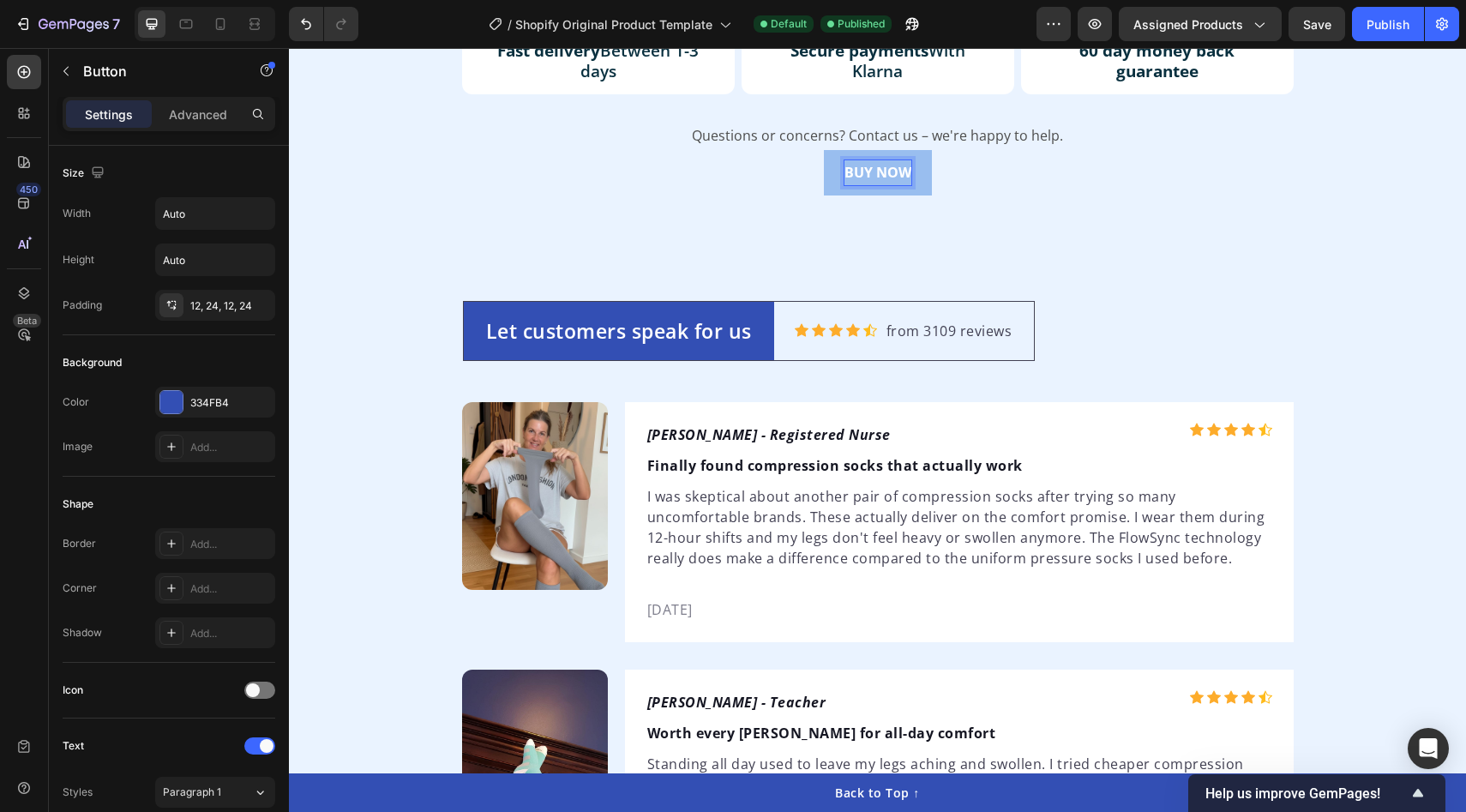
click at [887, 168] on p "BUY NOW" at bounding box center [878, 173] width 67 height 25
click at [938, 173] on div "BUY NOW Button 0" at bounding box center [878, 172] width 1151 height 46
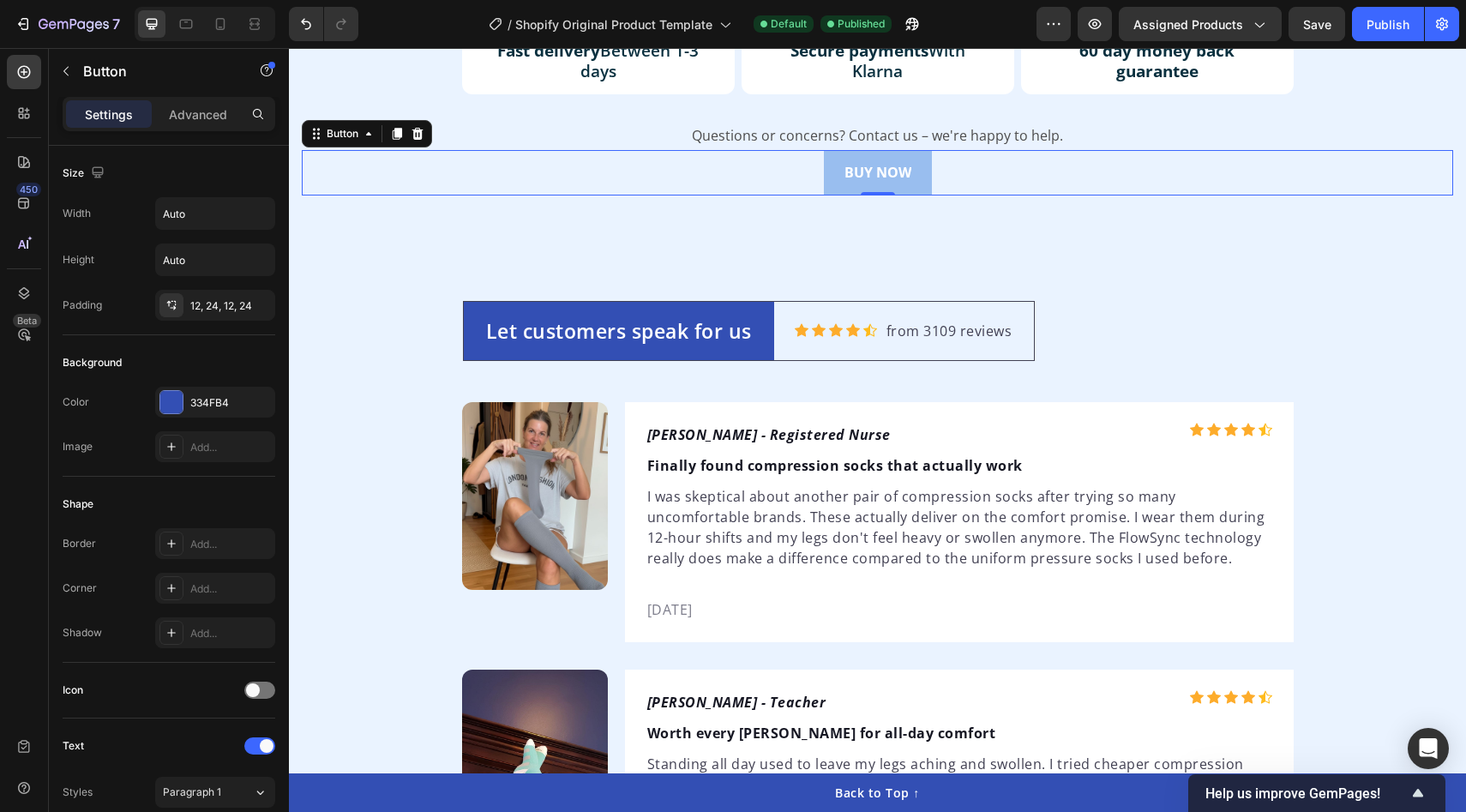
click at [923, 168] on button "BUY NOW" at bounding box center [878, 172] width 108 height 46
click at [838, 177] on button "BUY NOW" at bounding box center [878, 172] width 108 height 46
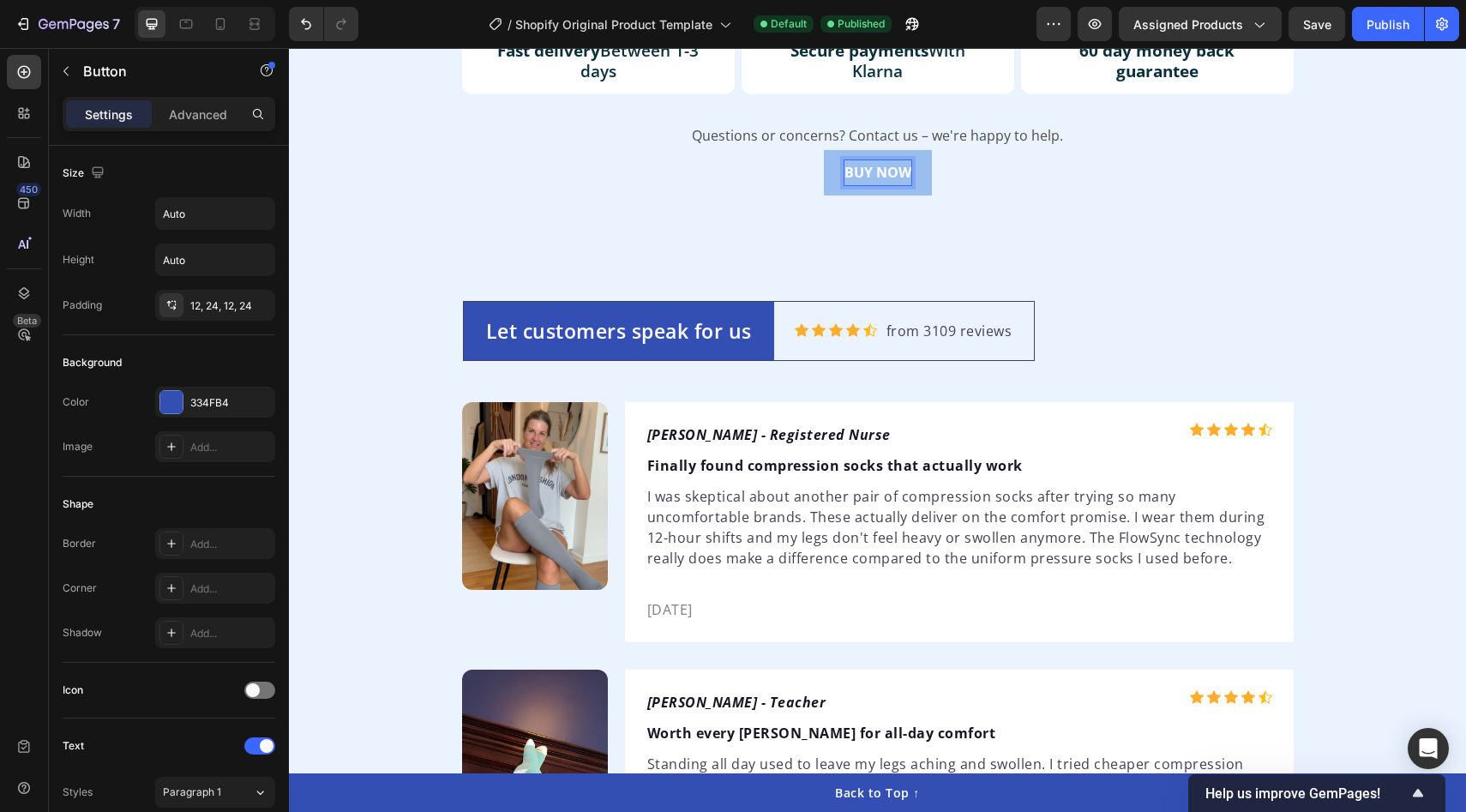
click at [873, 164] on p "BUY NOW" at bounding box center [878, 173] width 67 height 25
click at [761, 163] on div "BUY NOW Button 0" at bounding box center [878, 172] width 1151 height 46
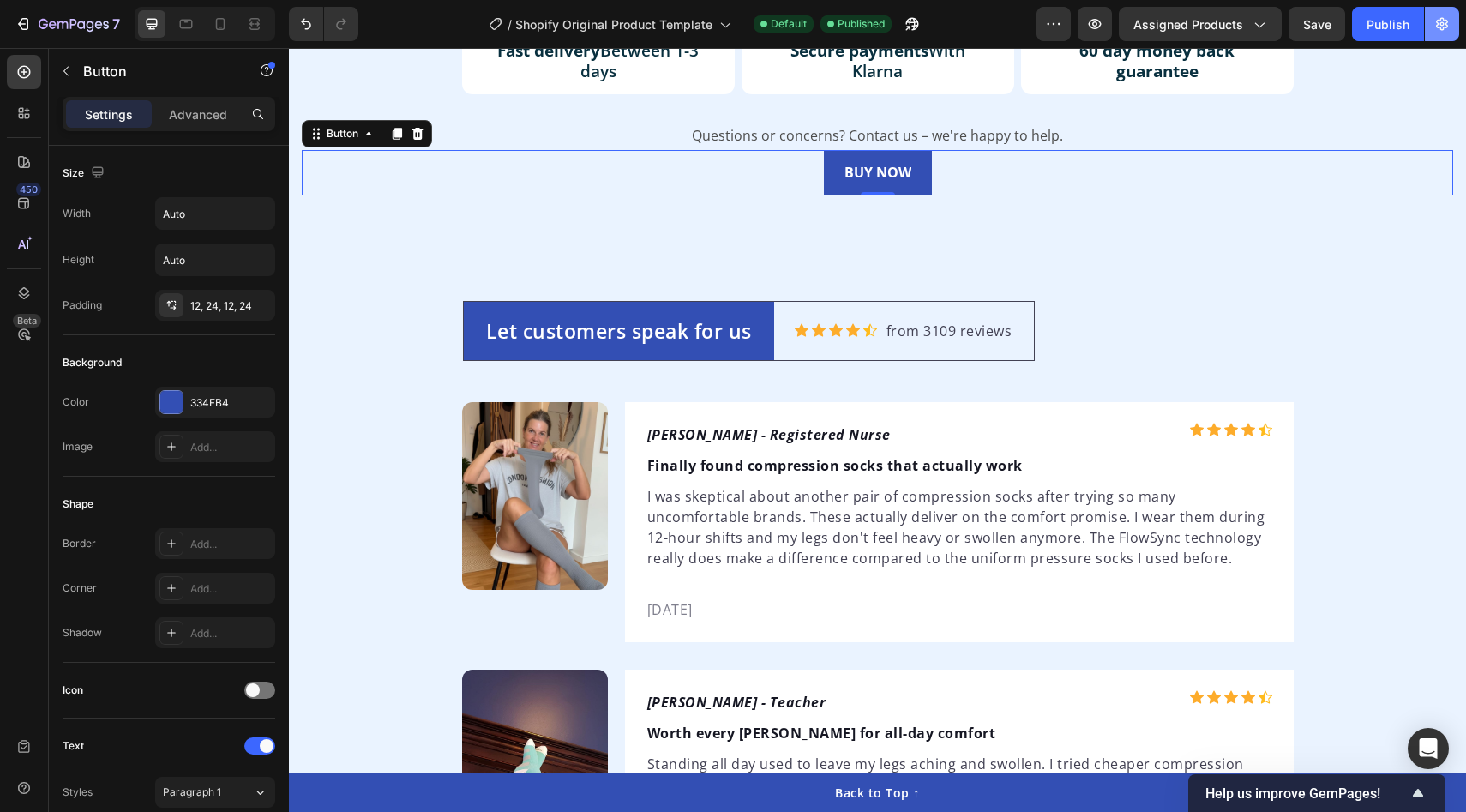
click at [1447, 22] on icon "button" at bounding box center [1443, 23] width 12 height 13
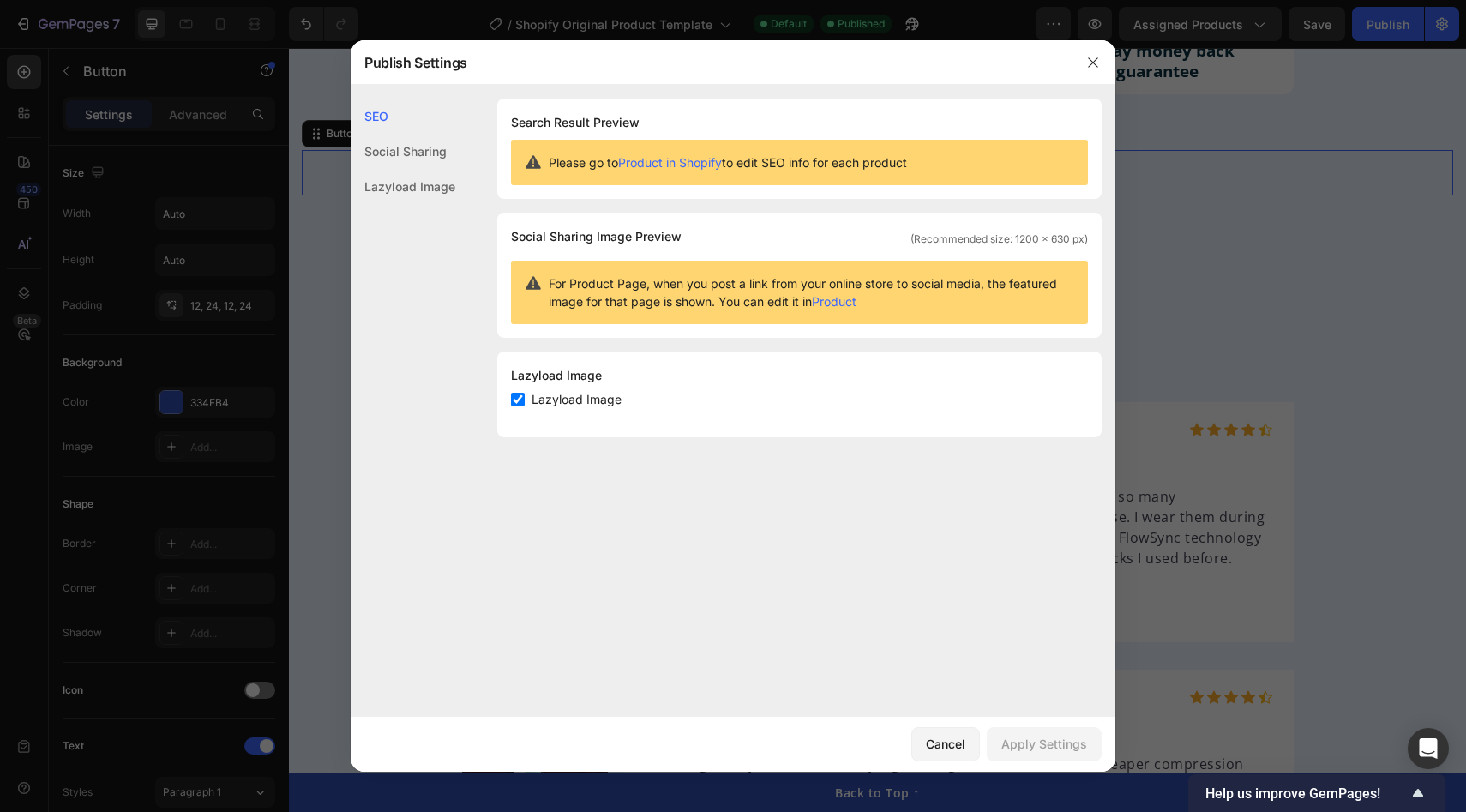
click at [398, 151] on div "Social Sharing" at bounding box center [402, 151] width 104 height 35
click at [407, 191] on div "Lazyload Image" at bounding box center [402, 186] width 104 height 35
click at [1093, 62] on icon "button" at bounding box center [1093, 62] width 10 height 10
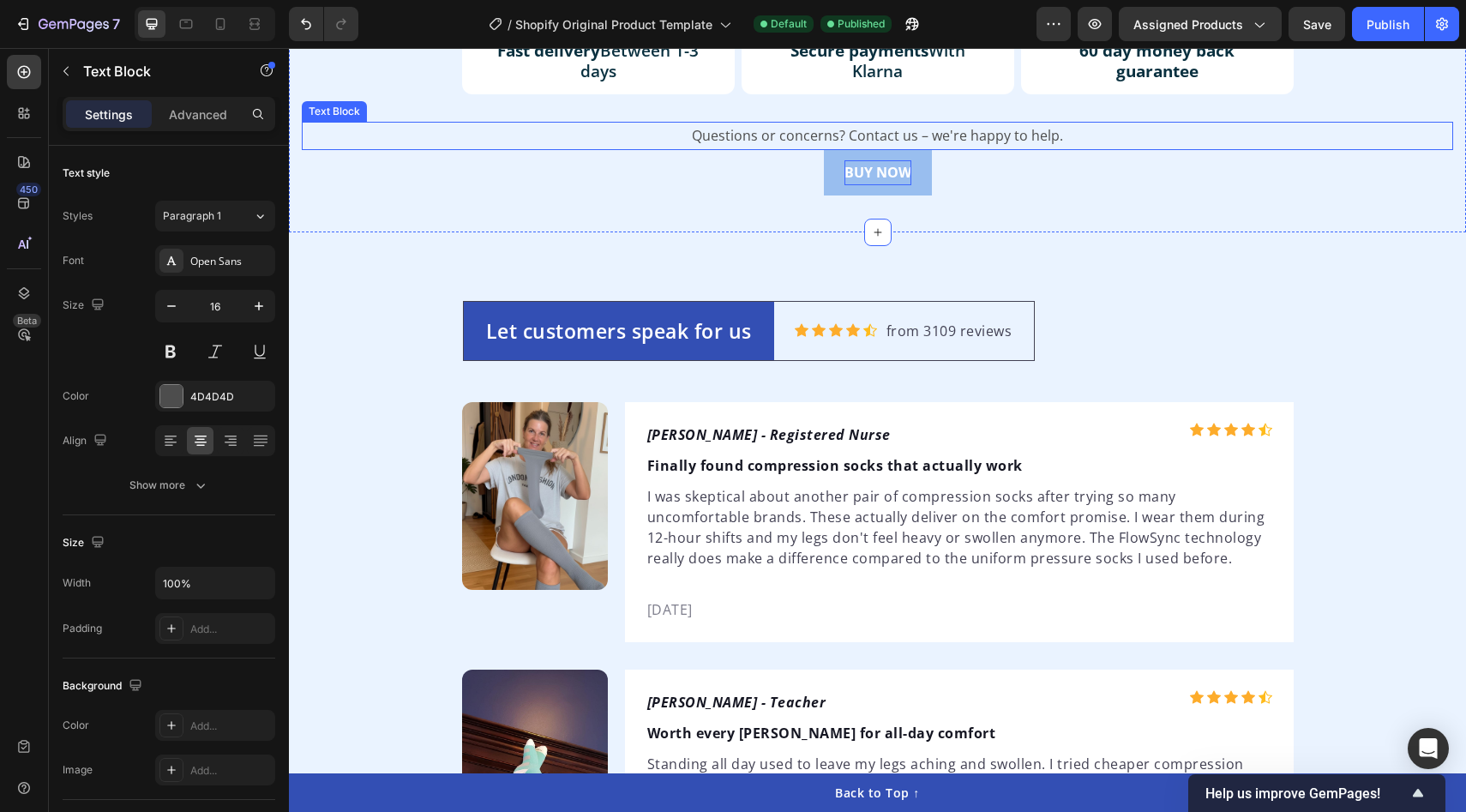
click at [692, 147] on div "Questions or concerns? Contact us – we're happy to help." at bounding box center [878, 135] width 1151 height 28
click at [692, 172] on div "BUY NOW Button 0" at bounding box center [878, 172] width 1151 height 46
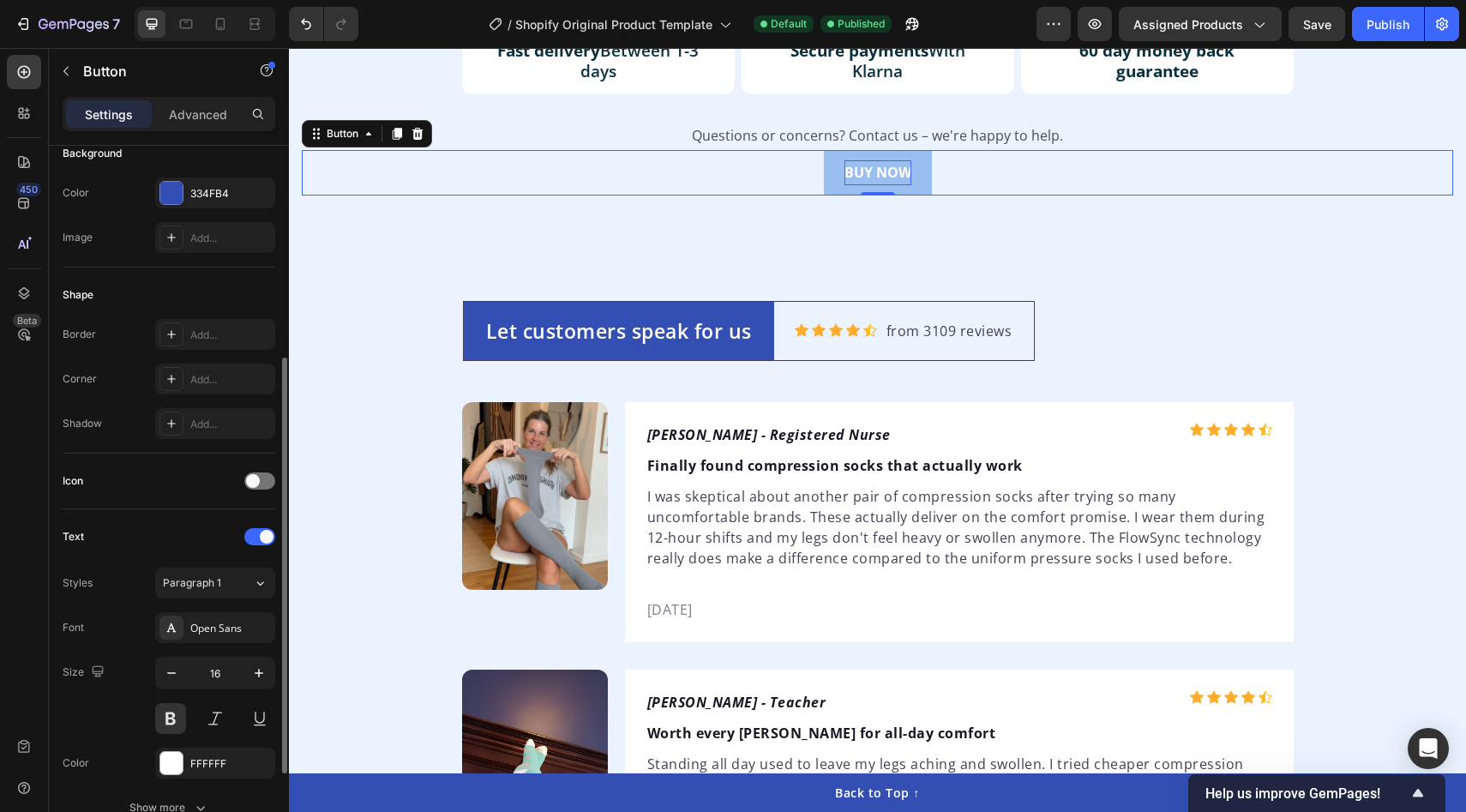
scroll to position [514, 0]
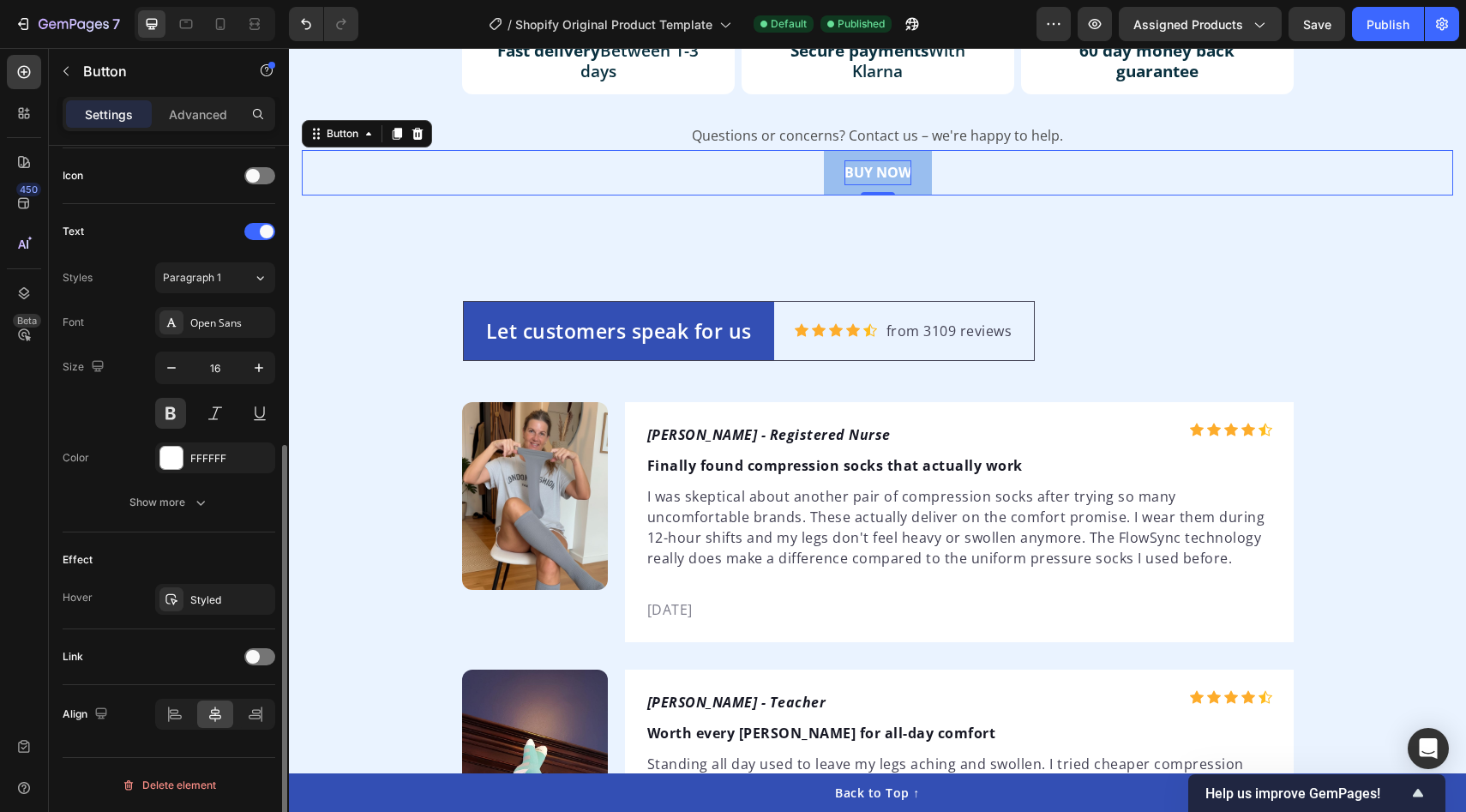
click at [197, 519] on div "Text Styles Paragraph 1 Font Open Sans Size 16 Color FFFFFF Show more" at bounding box center [169, 368] width 212 height 328
click at [197, 510] on icon "button" at bounding box center [201, 502] width 18 height 18
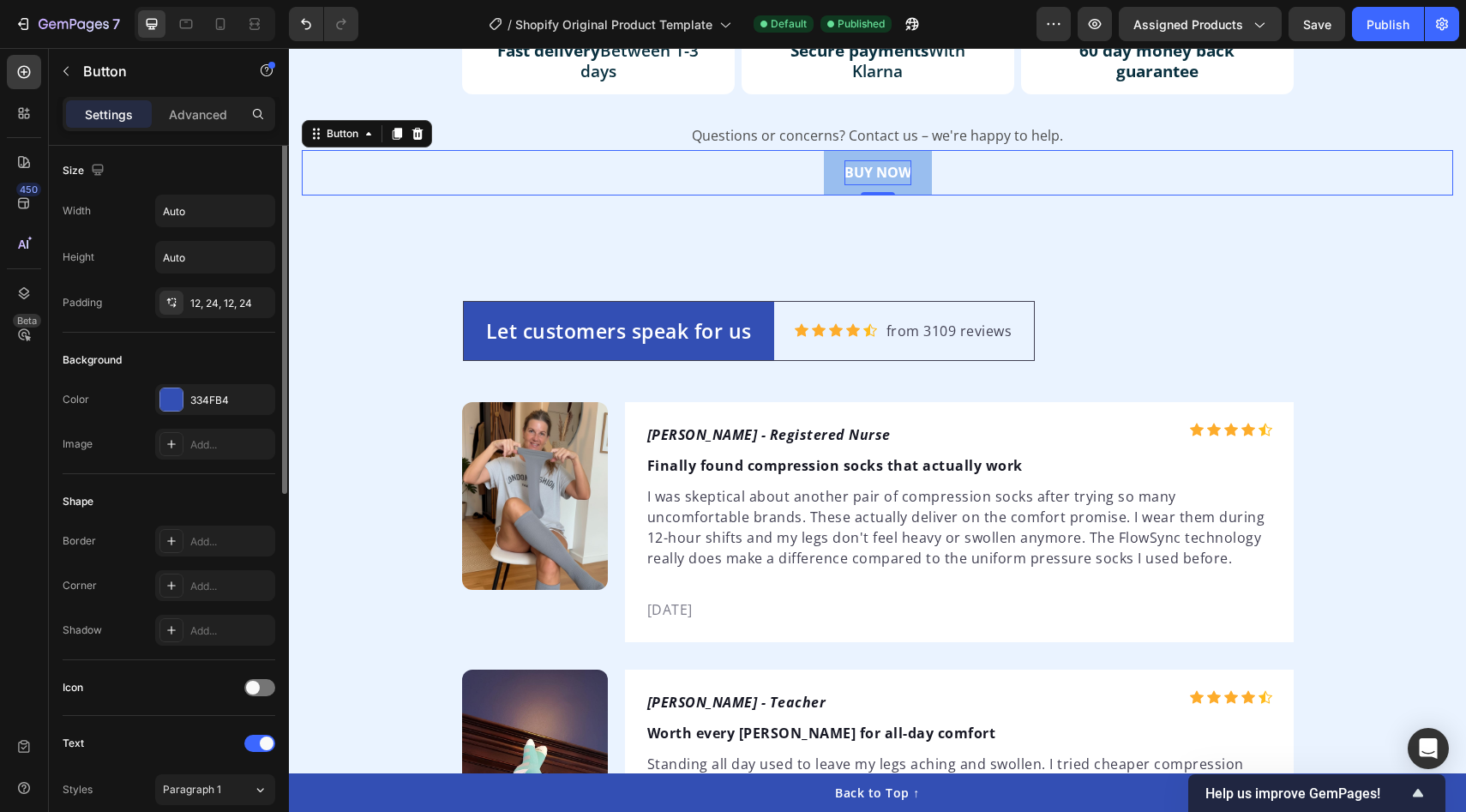
scroll to position [0, 0]
click at [186, 113] on p "Advanced" at bounding box center [198, 114] width 58 height 18
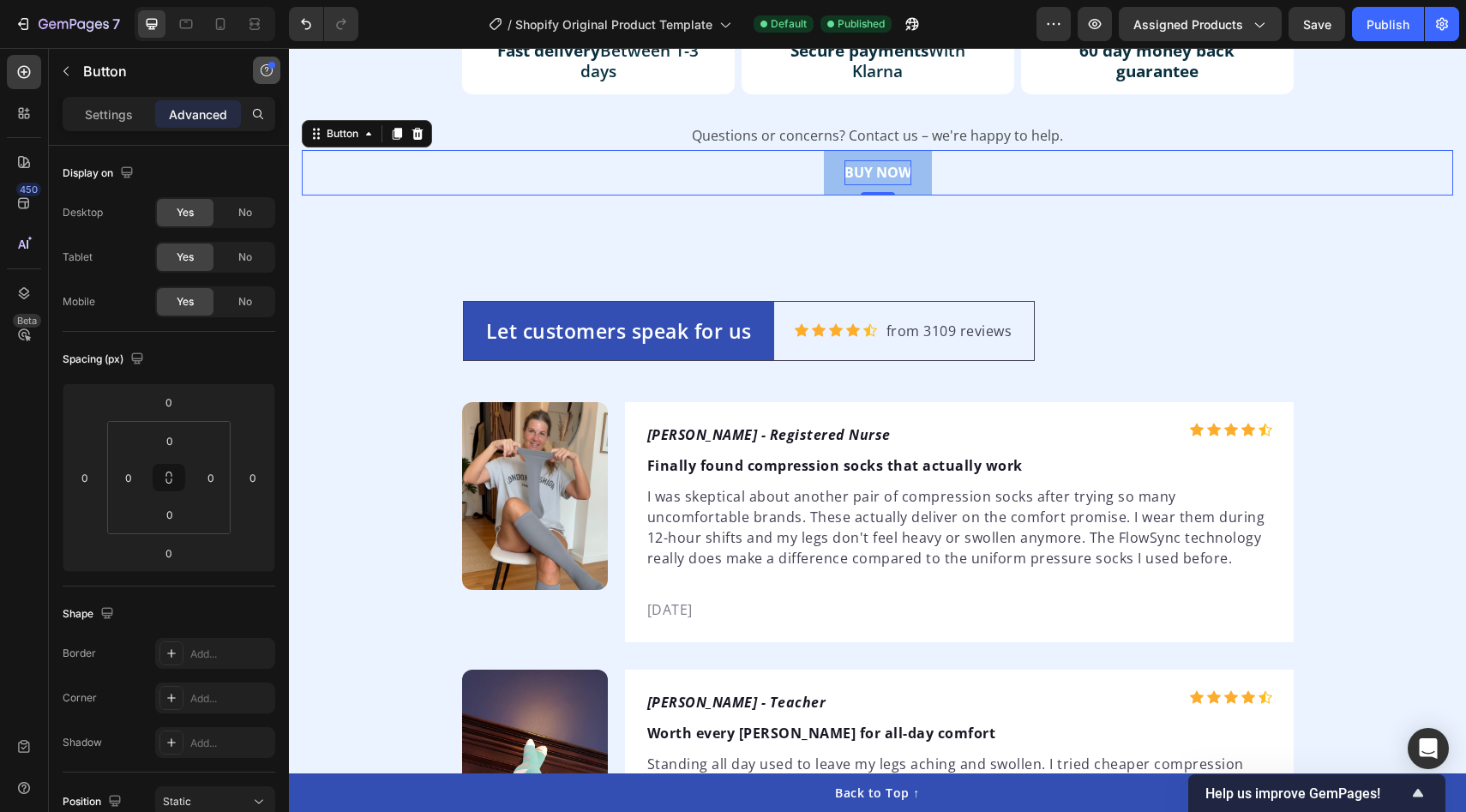
click at [261, 66] on icon "button" at bounding box center [267, 70] width 14 height 14
click at [391, 25] on div "/ Shopify Original Product Template Default Published" at bounding box center [704, 23] width 664 height 34
click at [874, 154] on button "BUY NOW" at bounding box center [878, 172] width 108 height 46
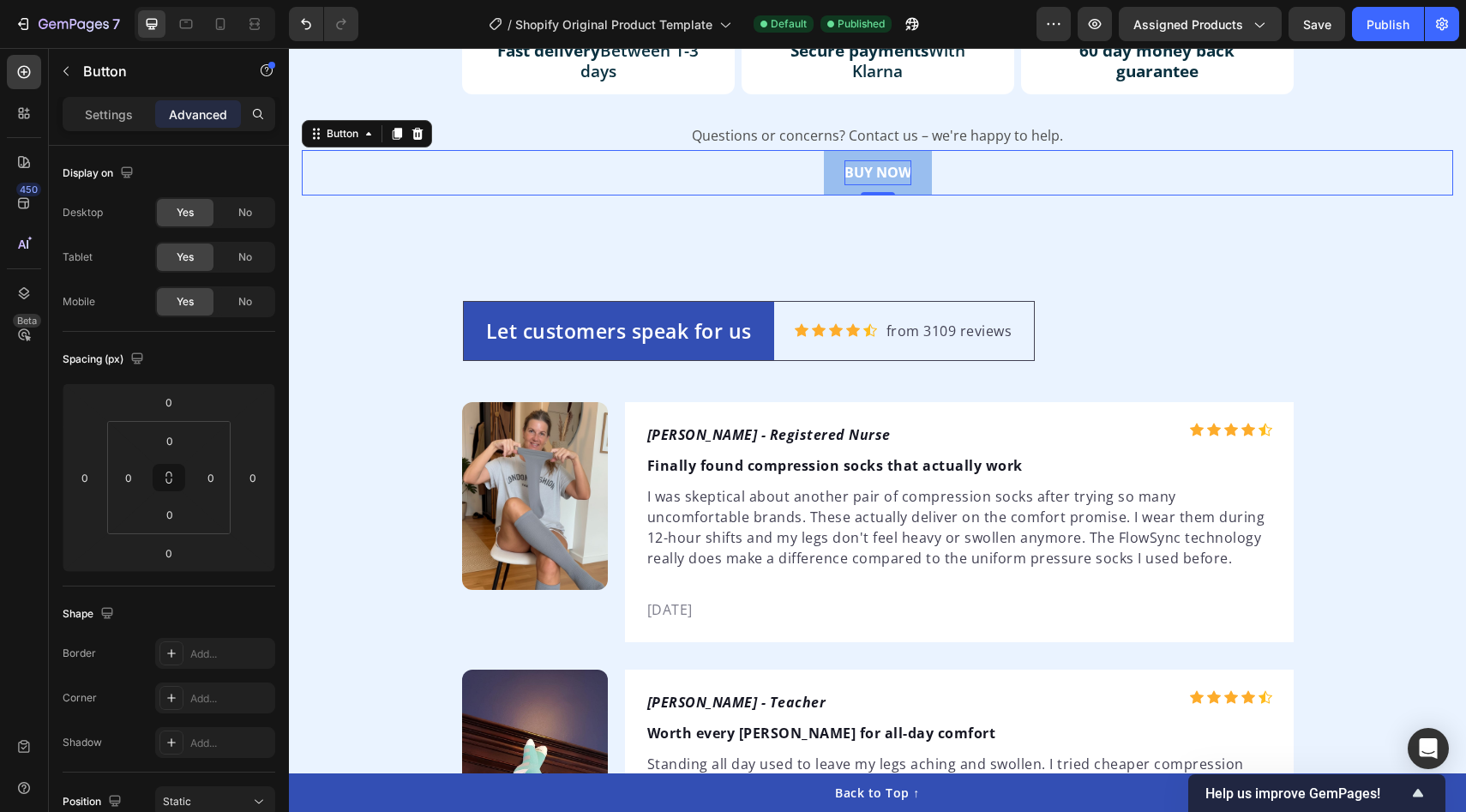
click at [874, 154] on button "BUY NOW" at bounding box center [878, 172] width 108 height 46
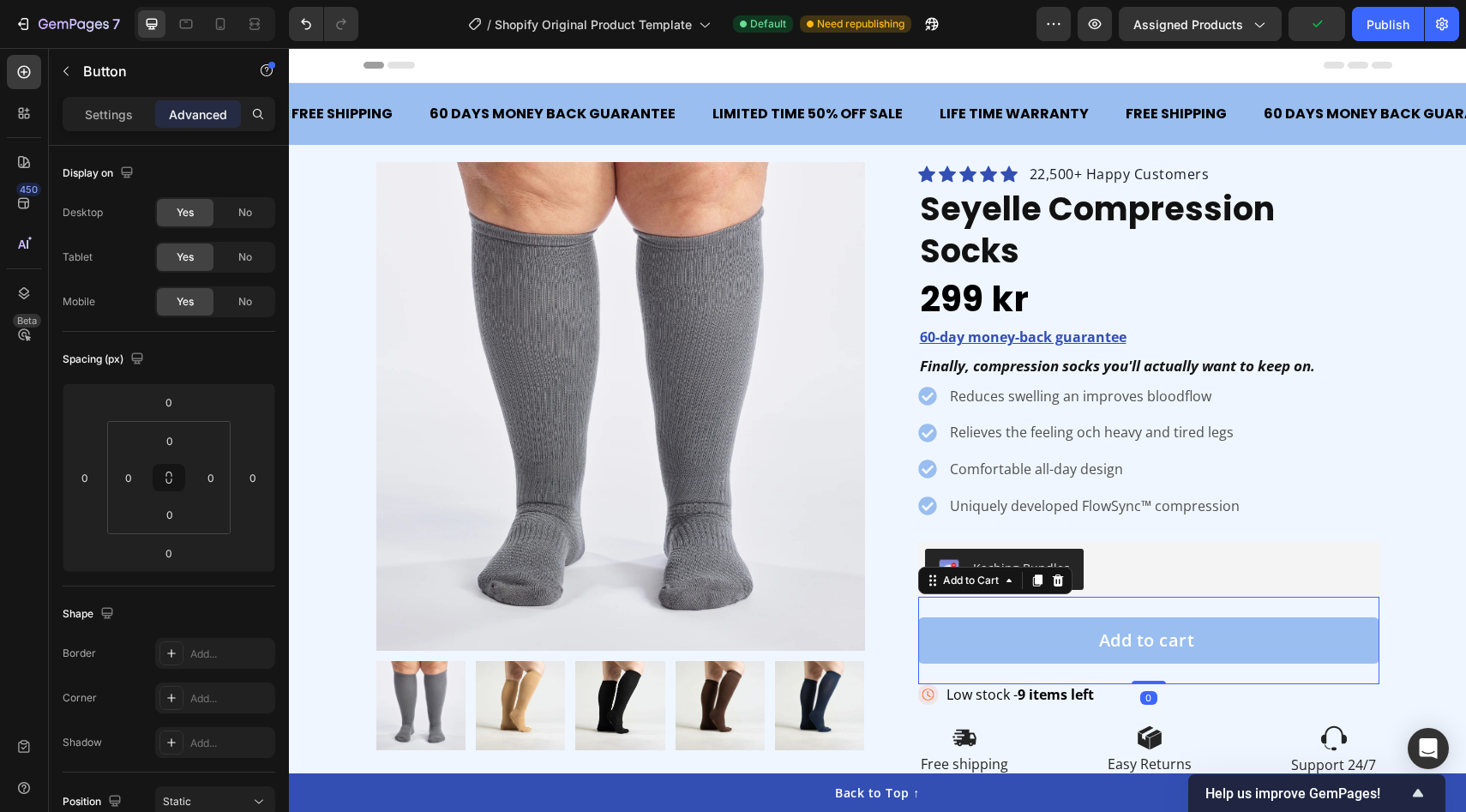
click at [1048, 617] on button "Add to cart" at bounding box center [1149, 641] width 462 height 47
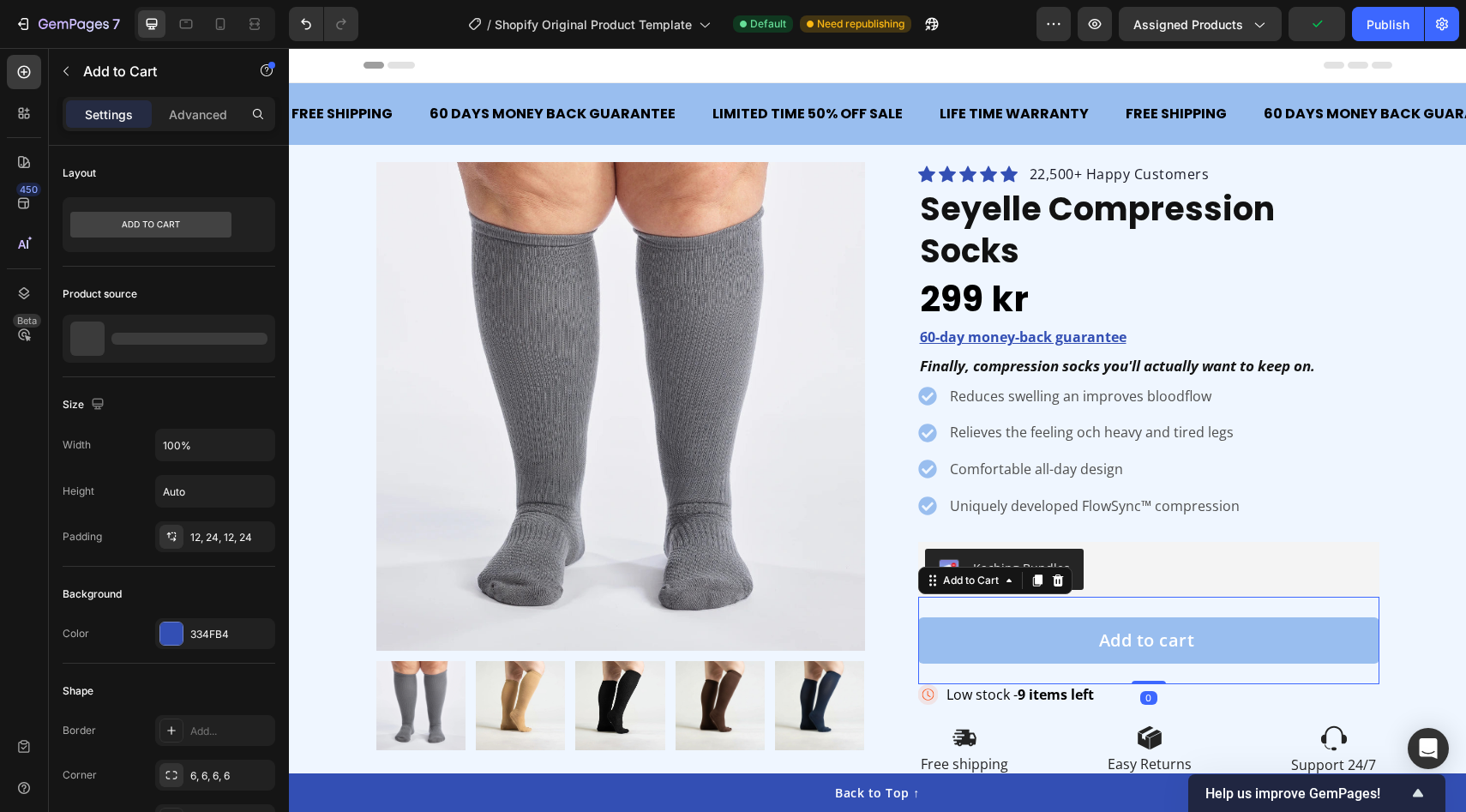
click at [1048, 617] on button "Add to cart" at bounding box center [1149, 641] width 462 height 47
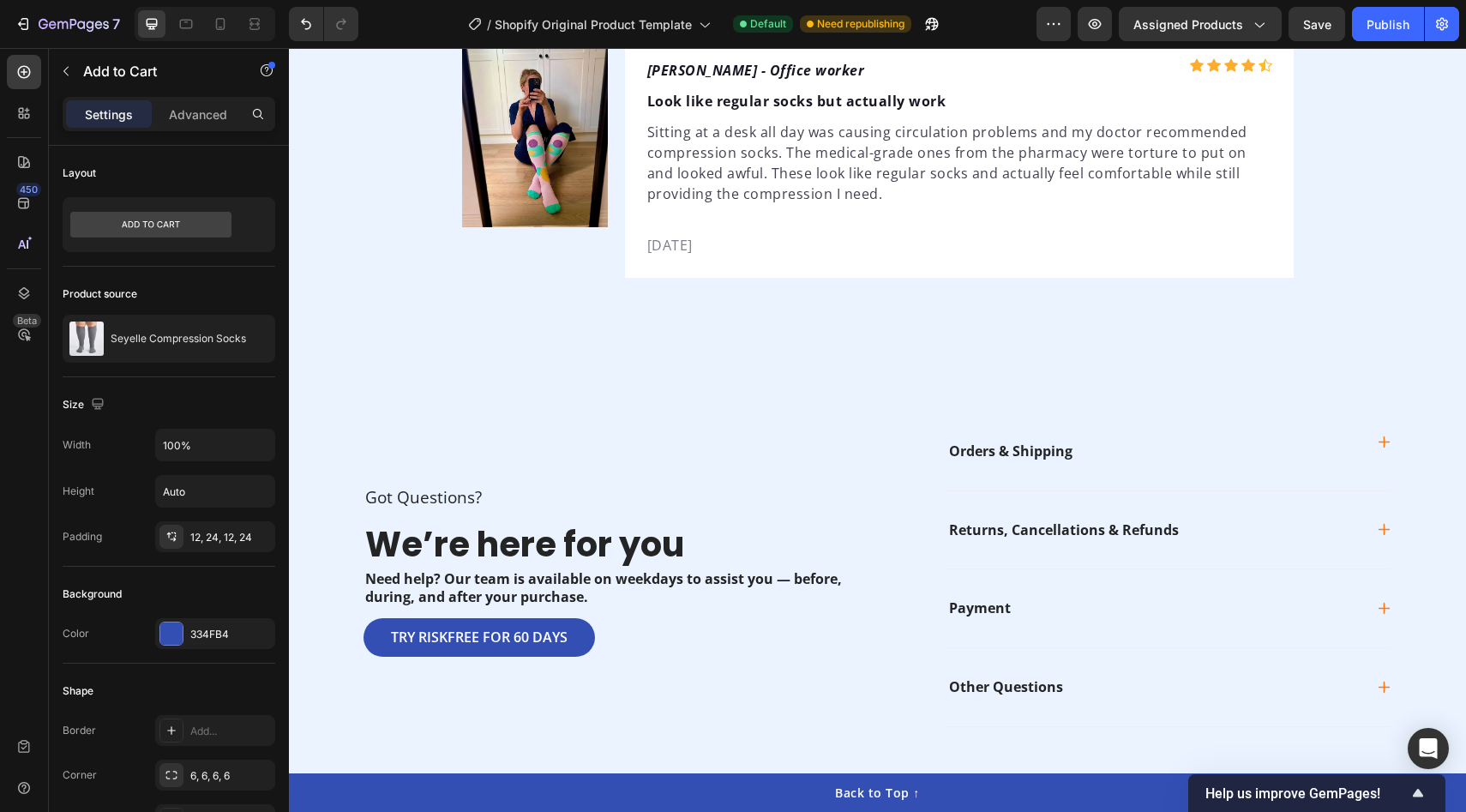
scroll to position [4386, 0]
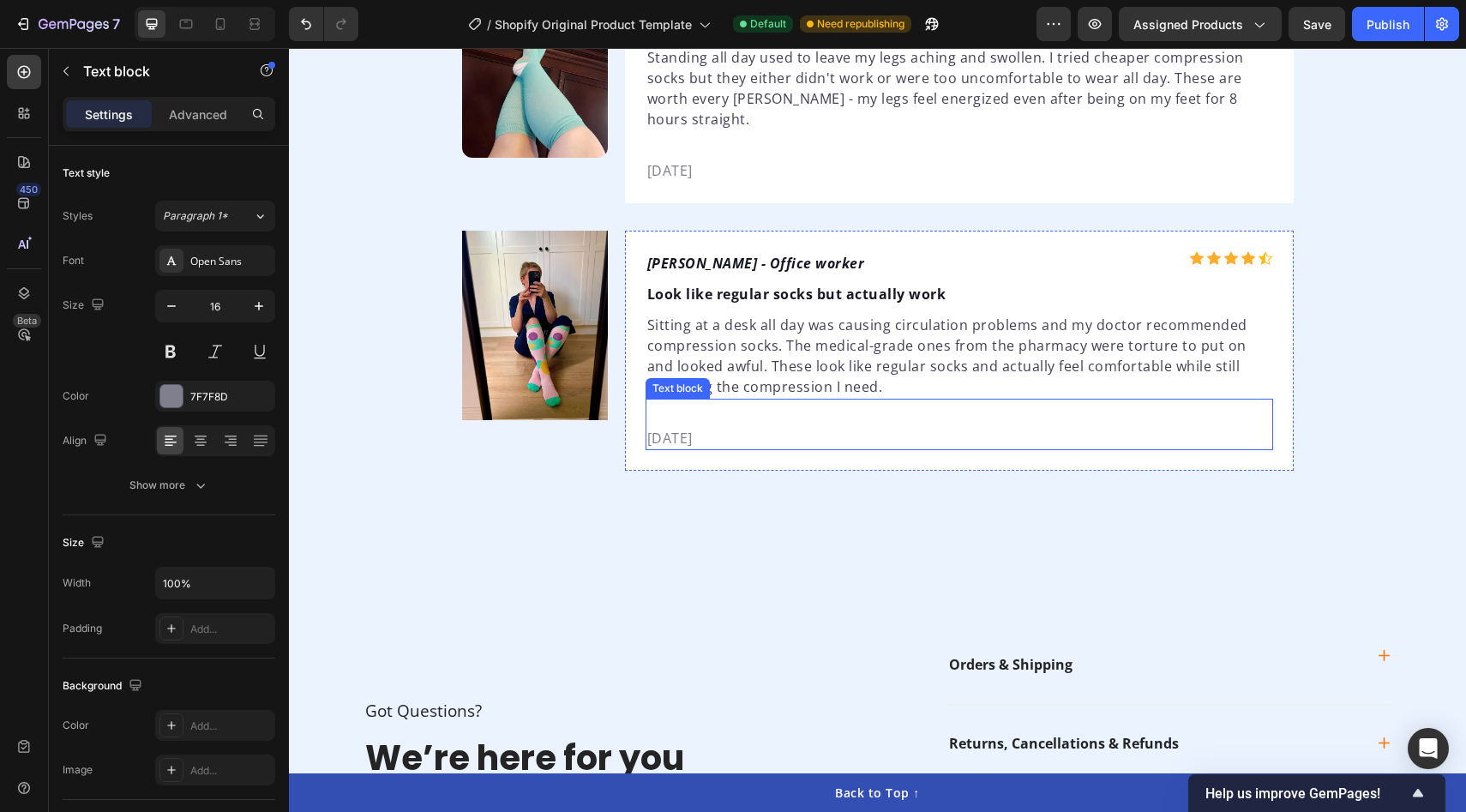
click at [843, 427] on p "[DATE]" at bounding box center [959, 437] width 624 height 20
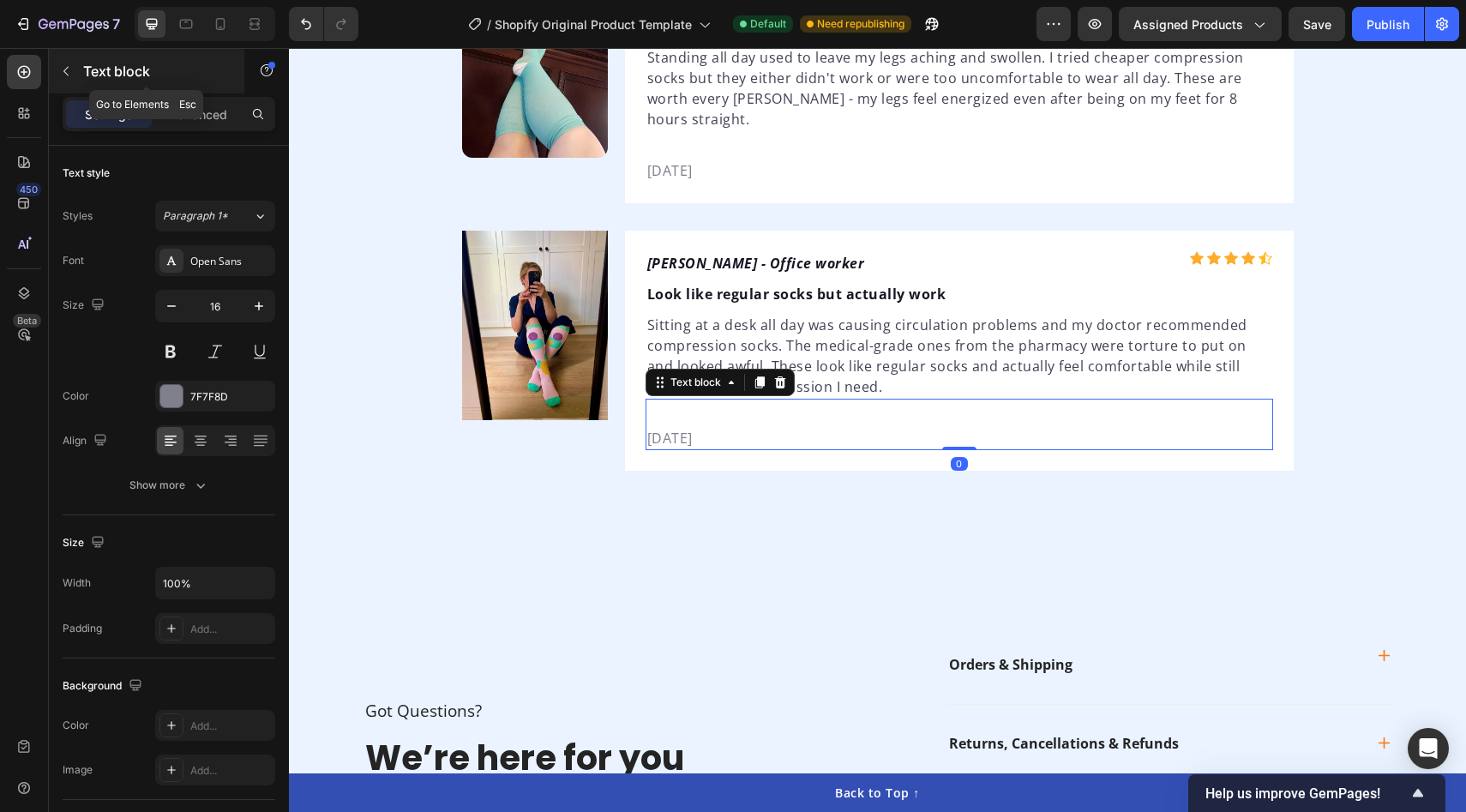
click at [72, 77] on icon "button" at bounding box center [66, 71] width 14 height 14
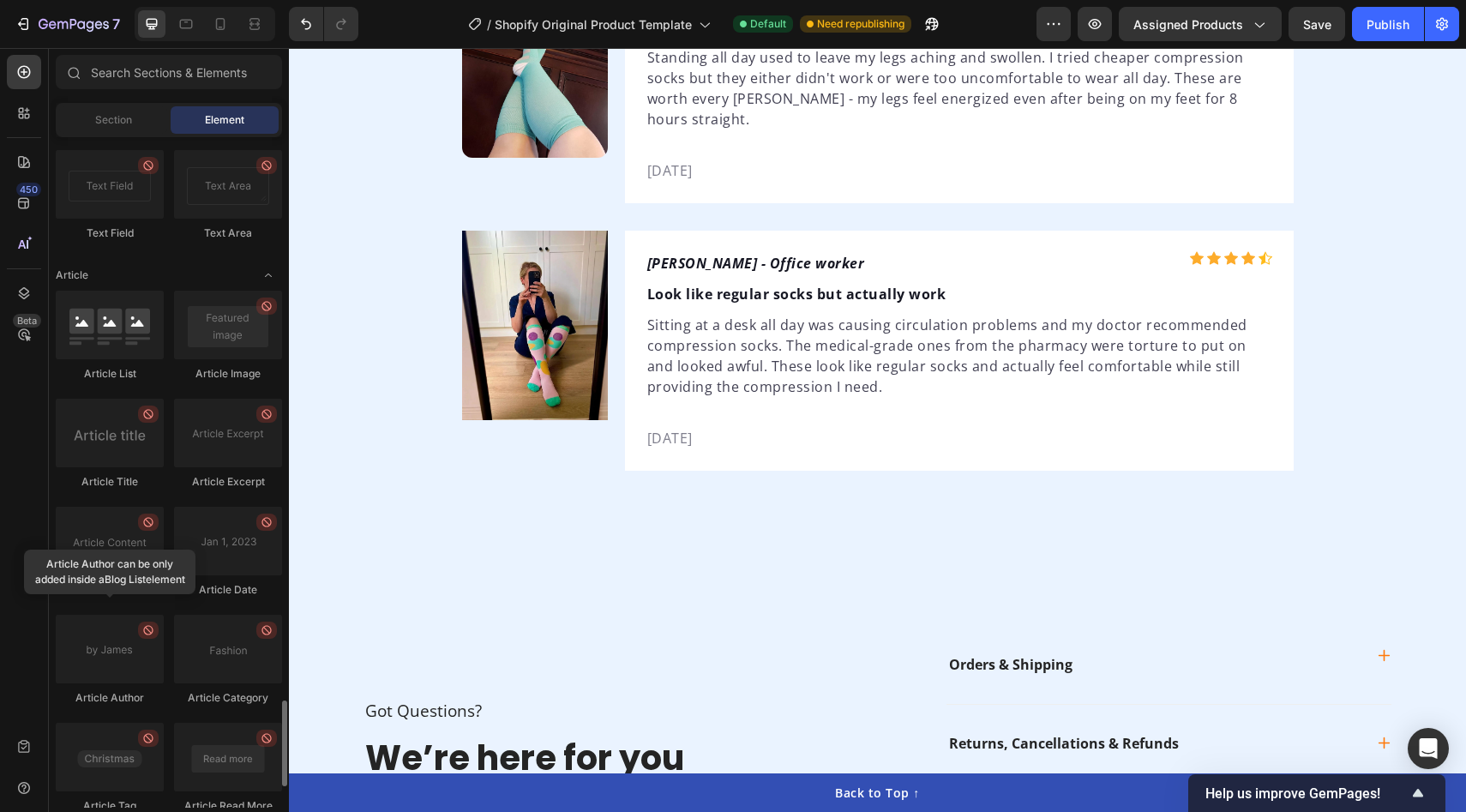
scroll to position [4522, 0]
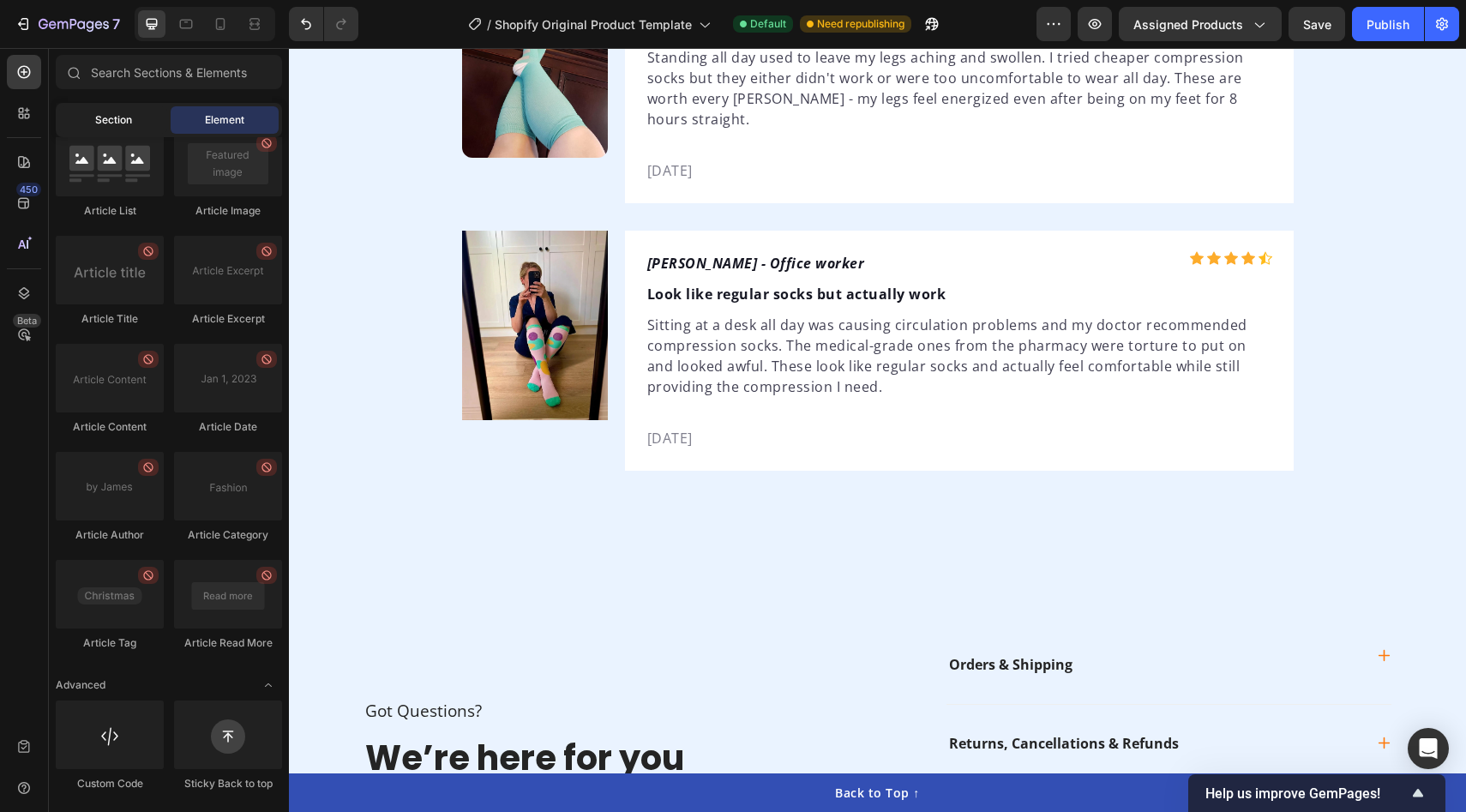
click at [90, 130] on div "Section" at bounding box center [113, 120] width 108 height 27
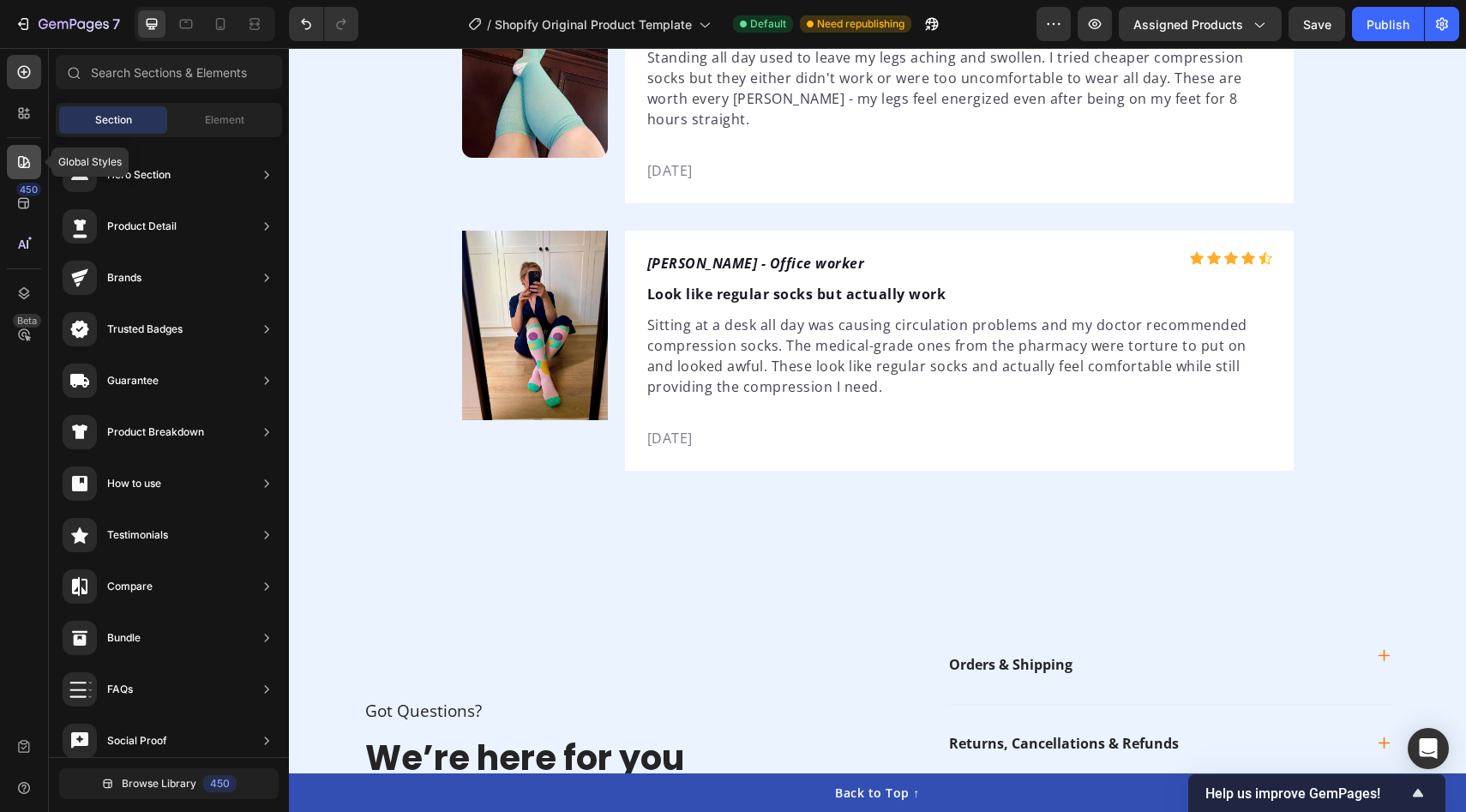
click at [25, 154] on icon at bounding box center [24, 163] width 18 height 18
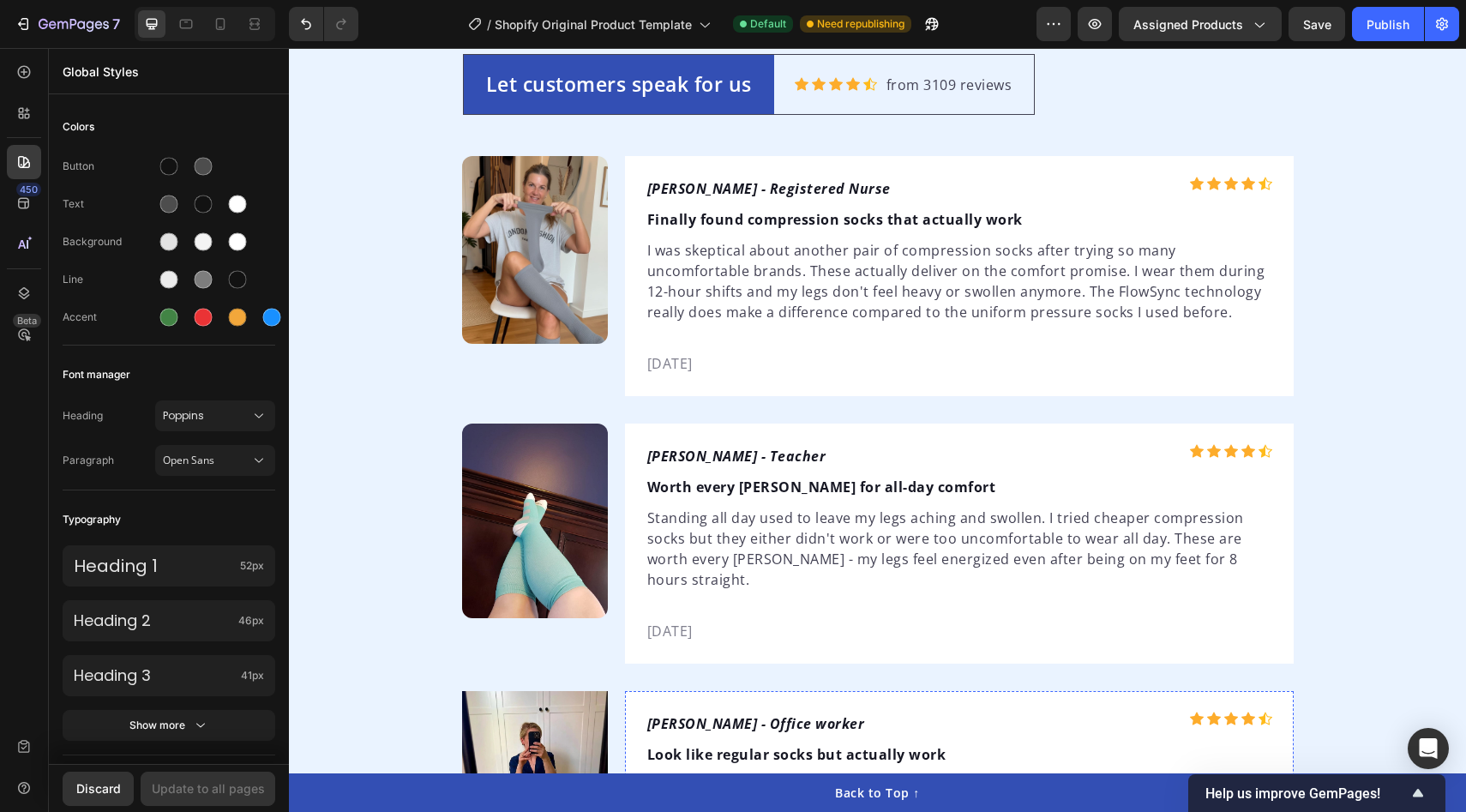
scroll to position [3156, 0]
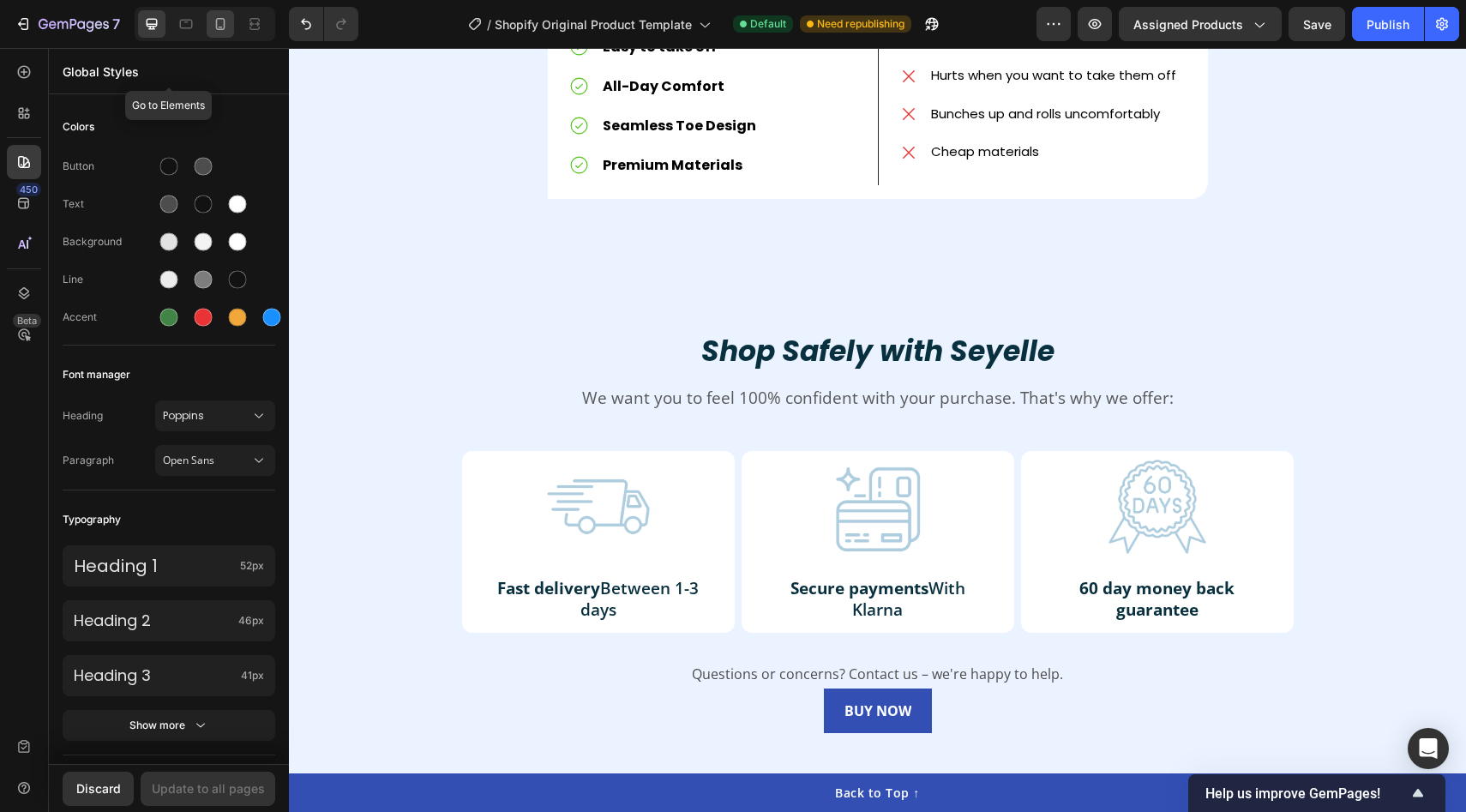
click at [216, 28] on icon at bounding box center [221, 23] width 10 height 12
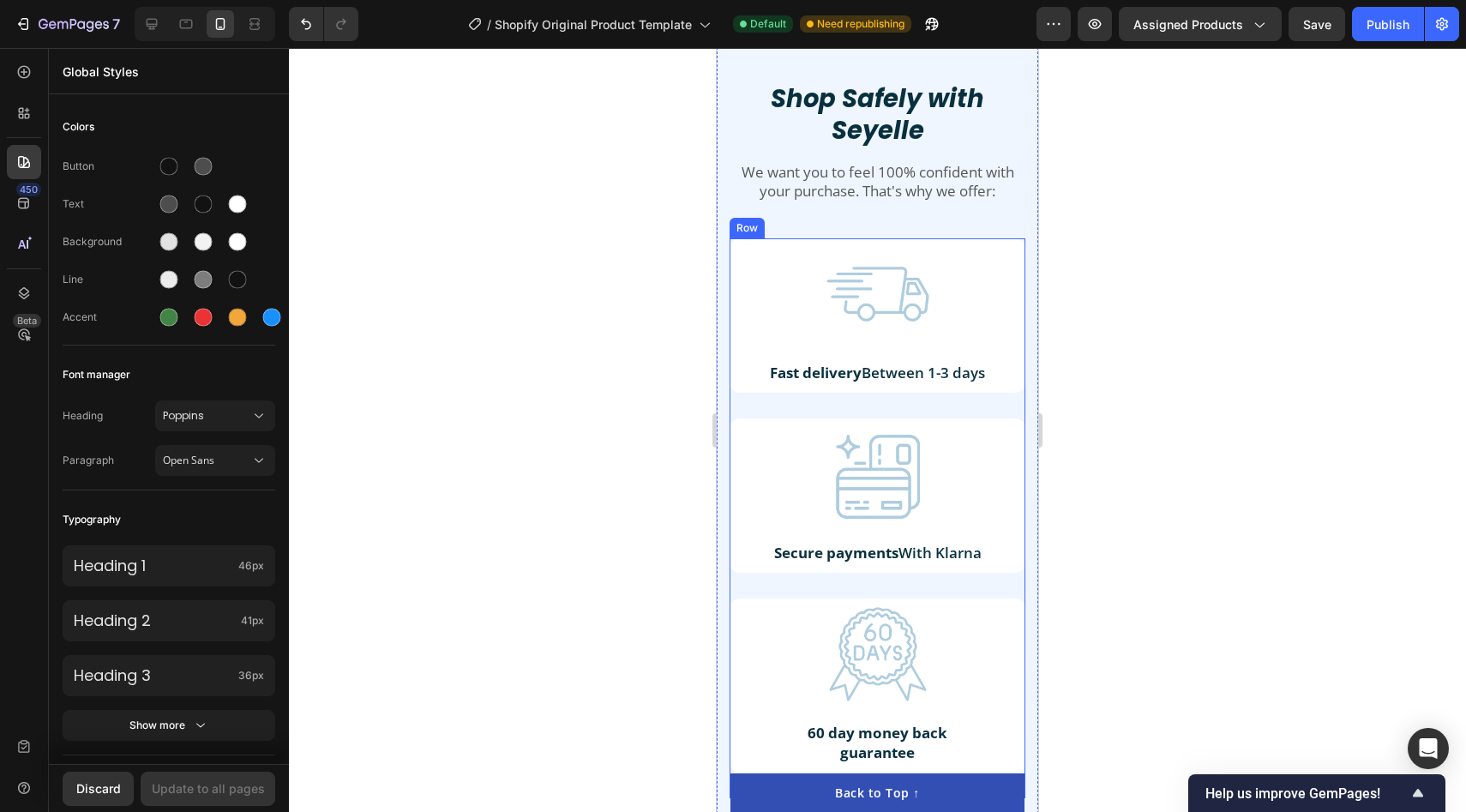
scroll to position [2771, 0]
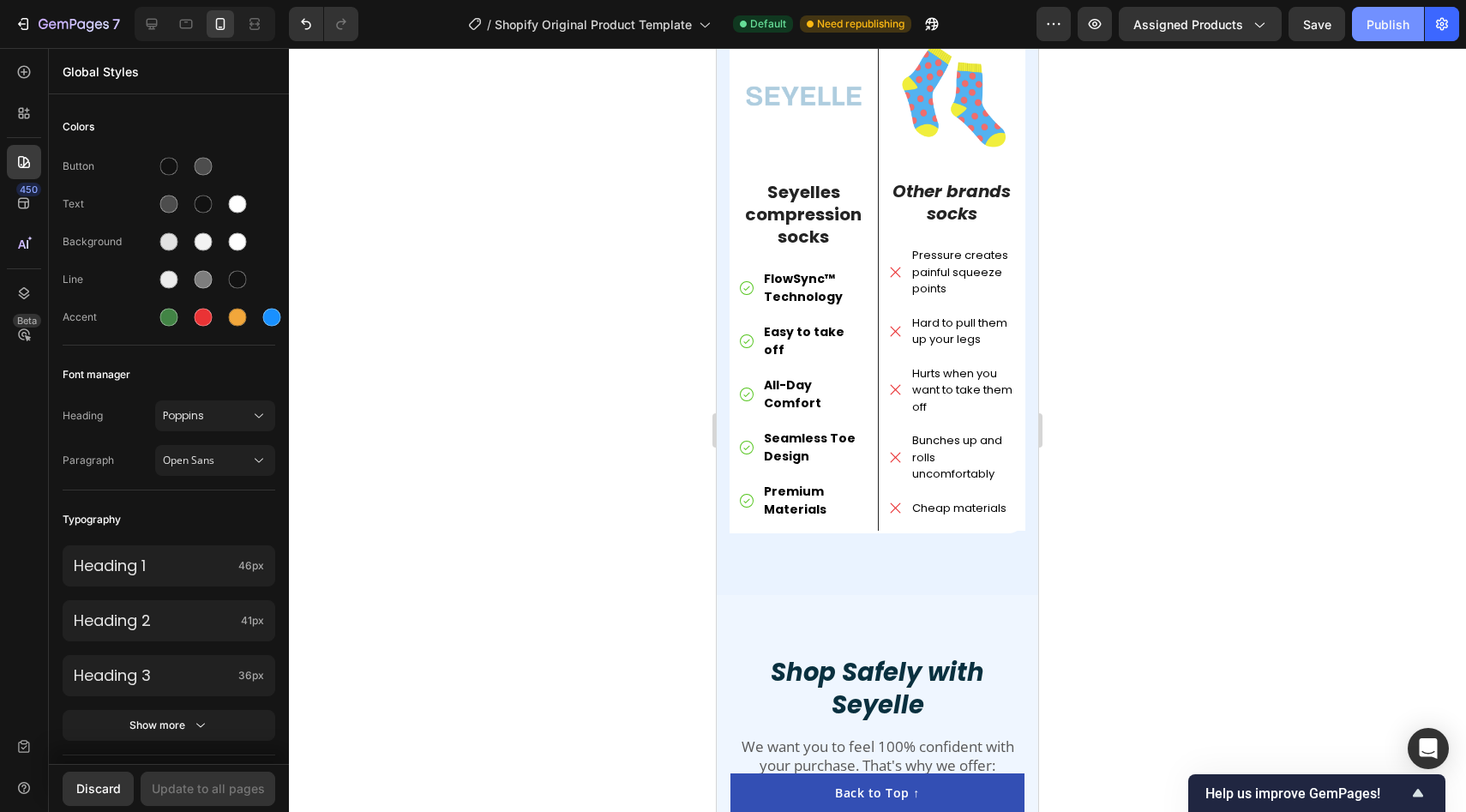
click at [1376, 20] on div "Publish" at bounding box center [1388, 24] width 43 height 18
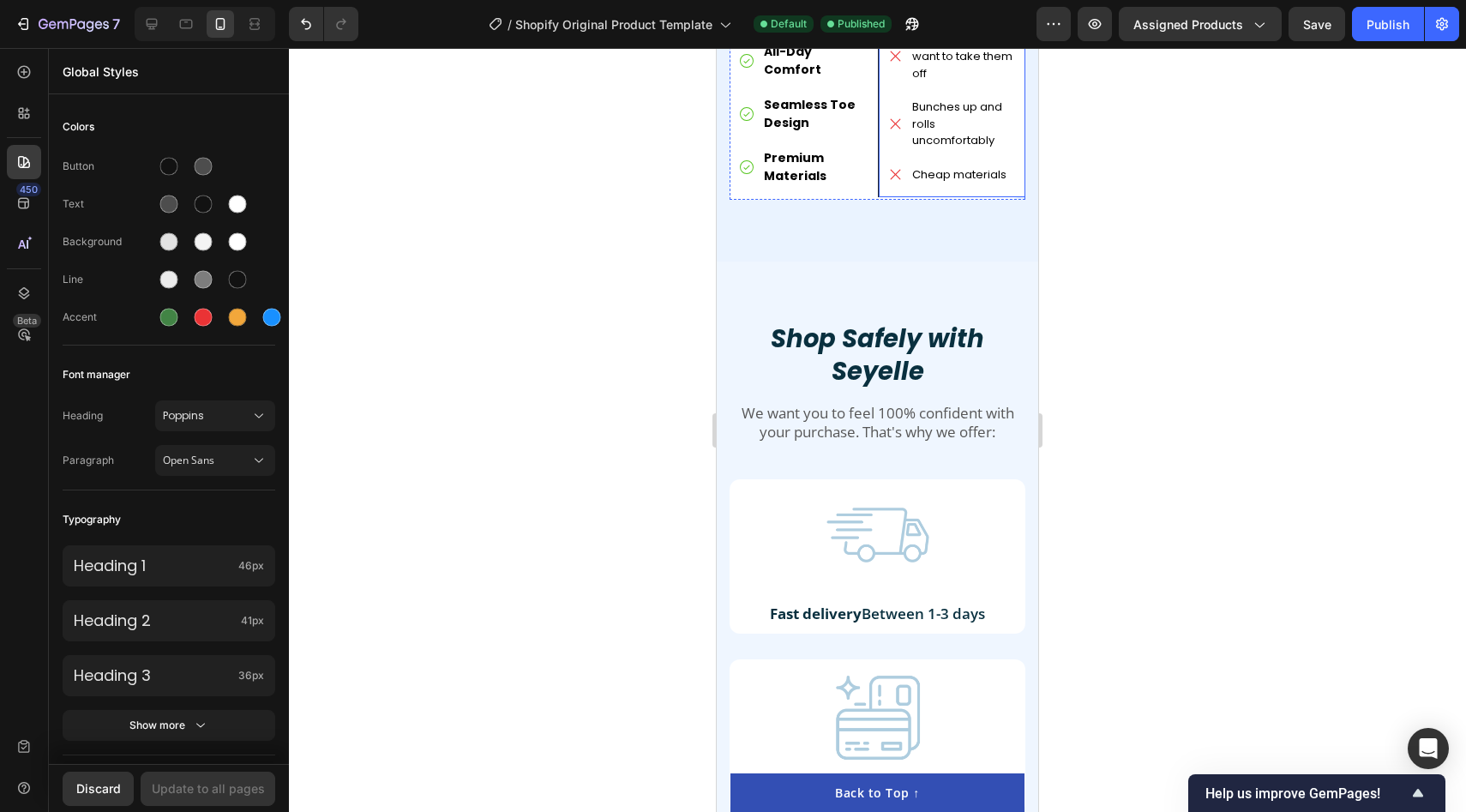
scroll to position [3847, 0]
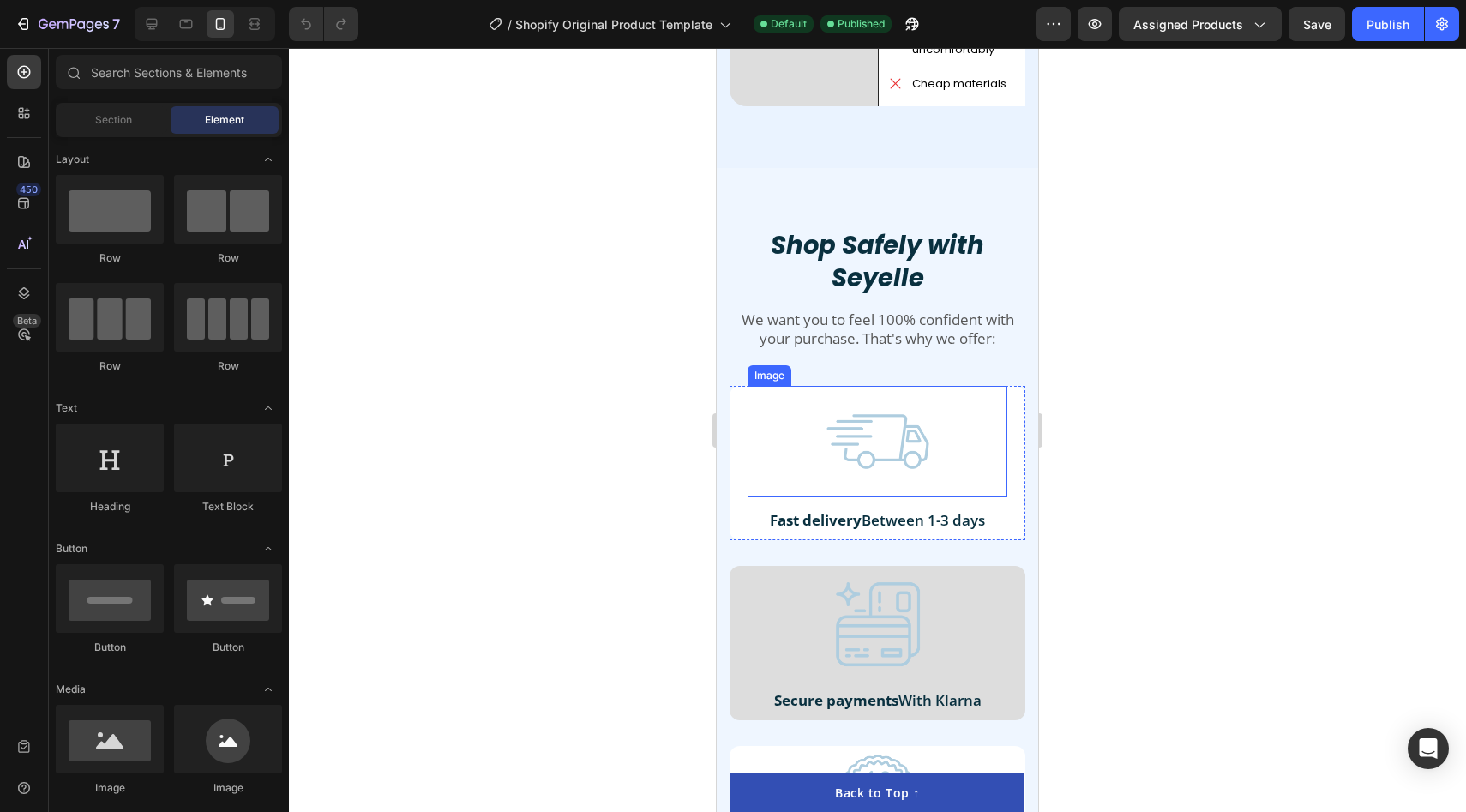
scroll to position [4548, 0]
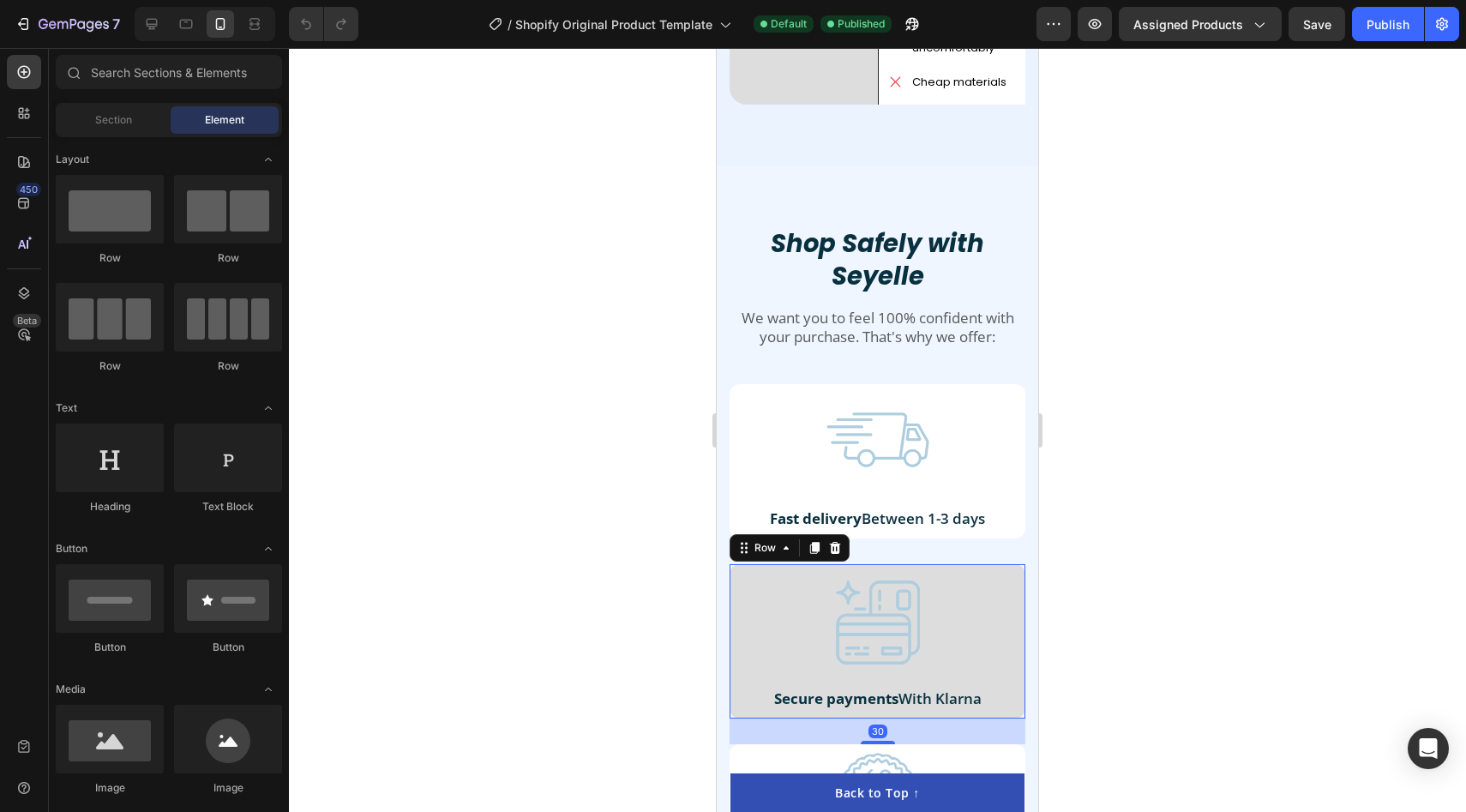
click at [1016, 586] on div "Image Secure payments With Klarna Text Block Row 30" at bounding box center [878, 641] width 296 height 154
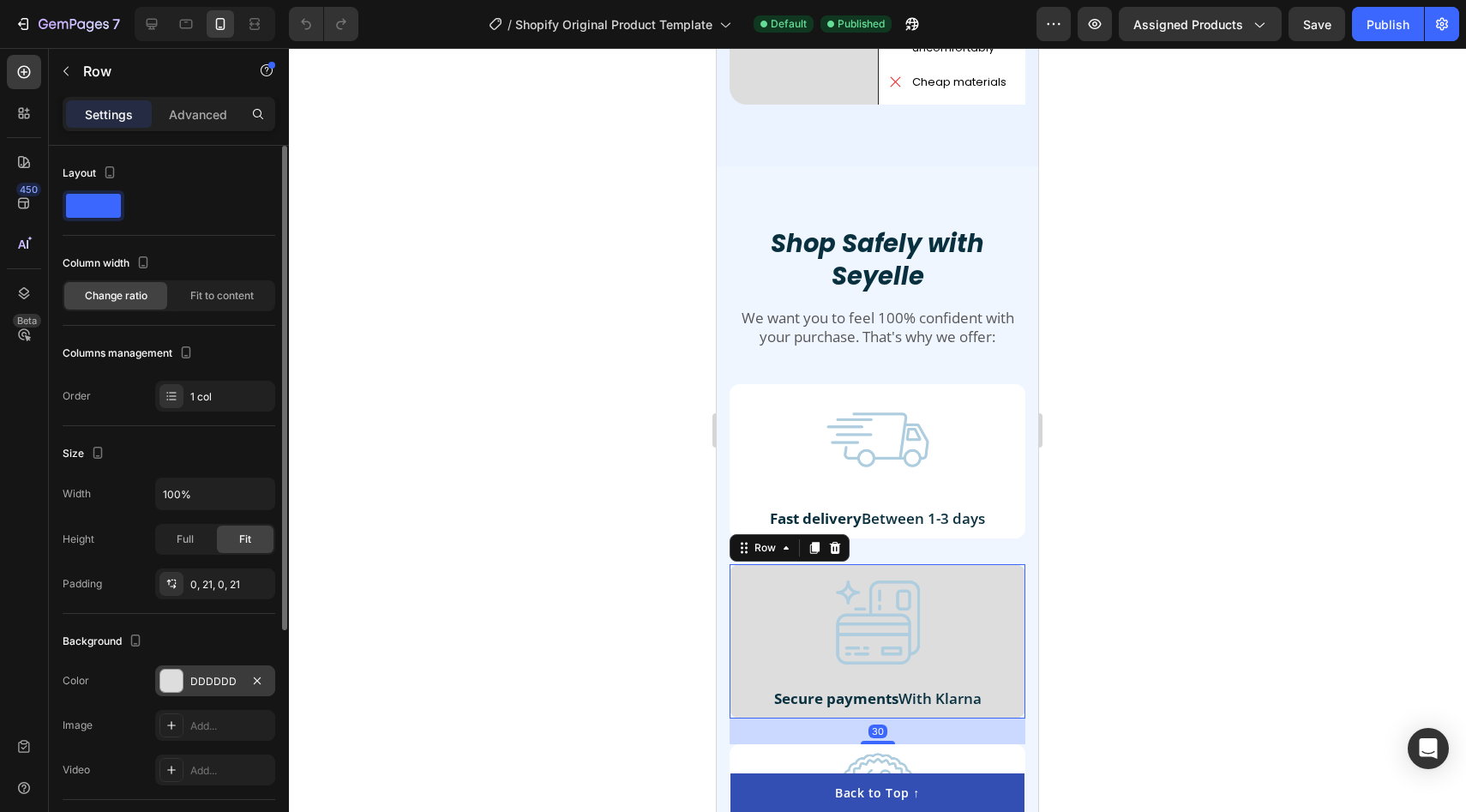
click at [169, 689] on div at bounding box center [171, 681] width 22 height 22
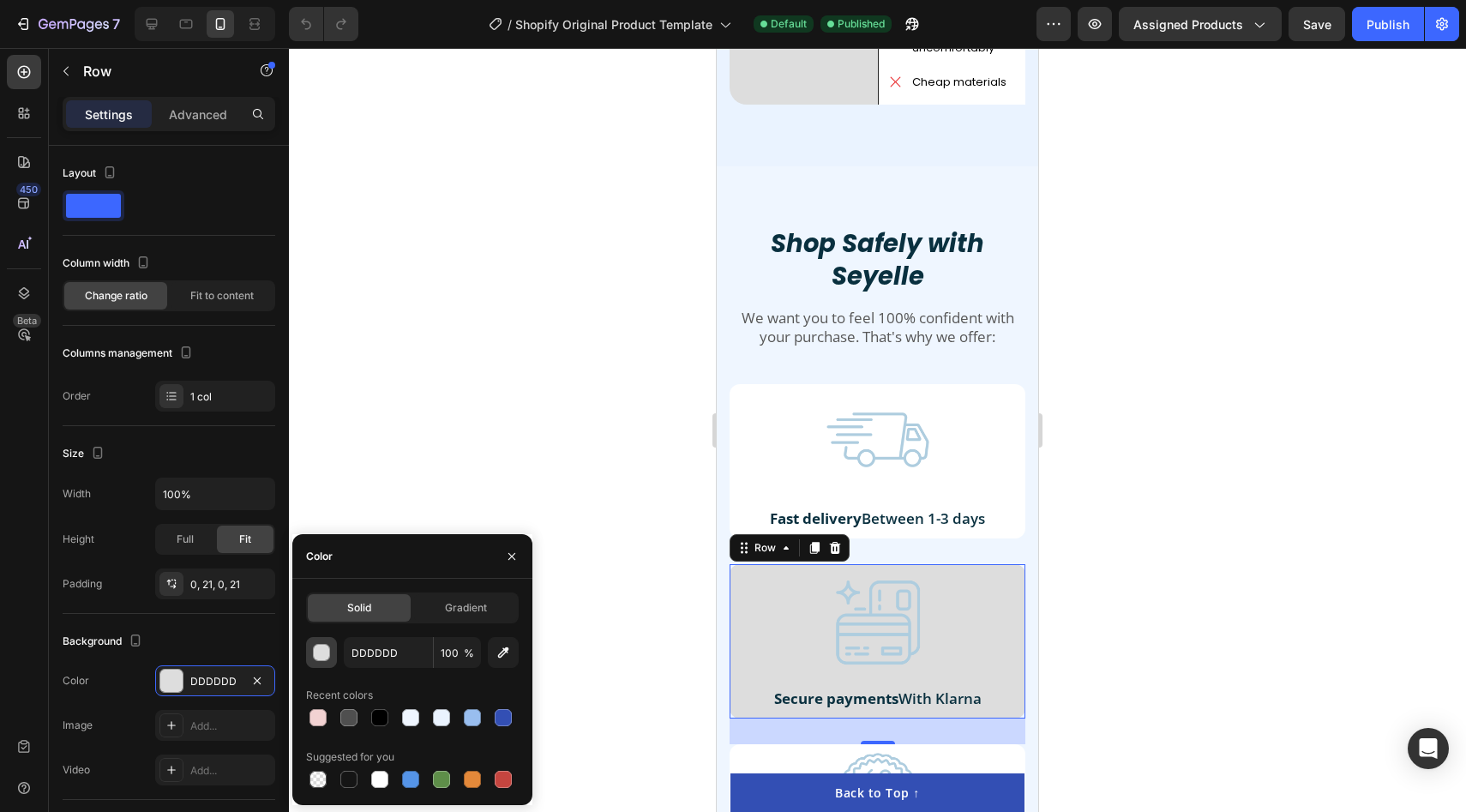
click at [321, 655] on div "button" at bounding box center [322, 653] width 18 height 18
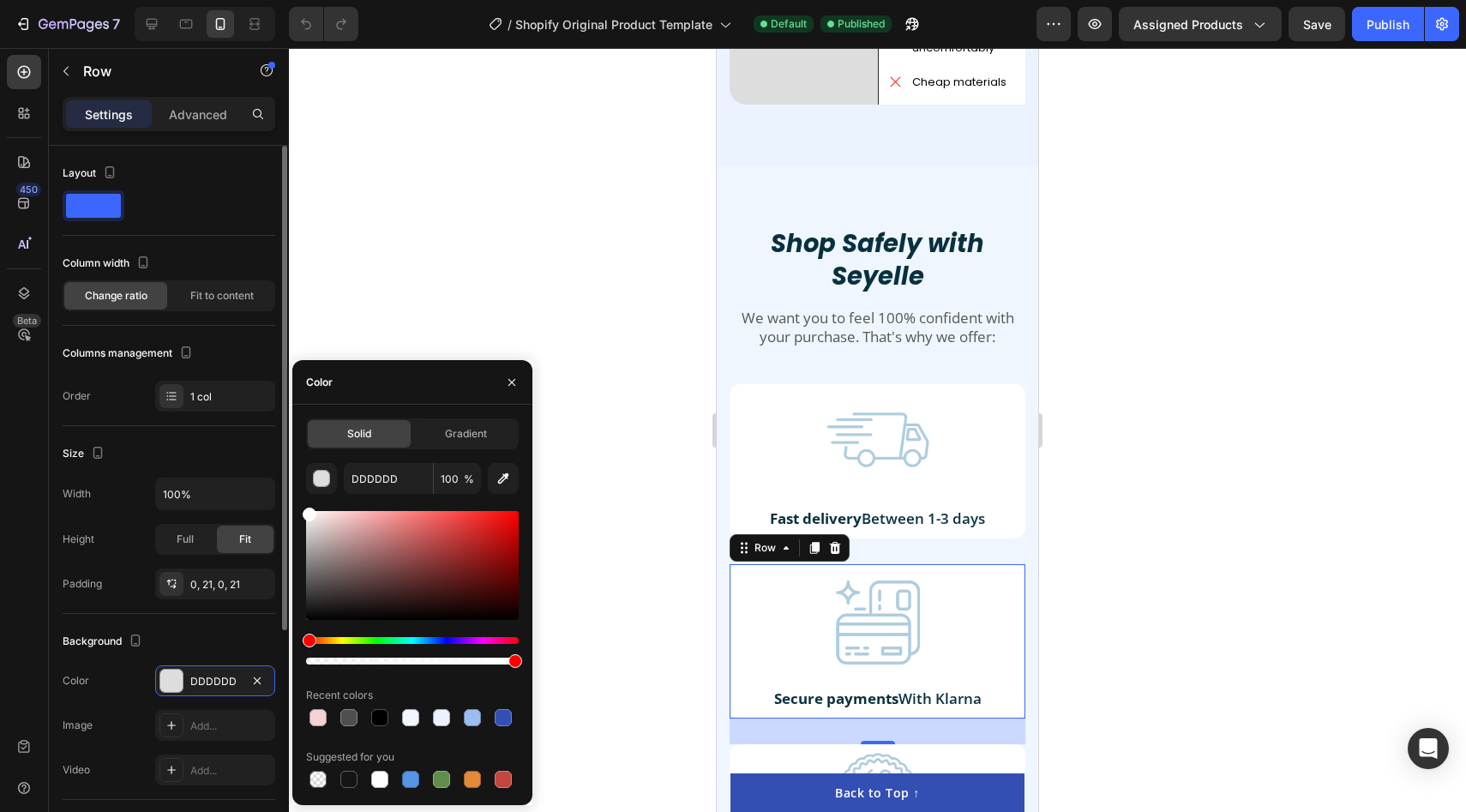
drag, startPoint x: 334, startPoint y: 604, endPoint x: 237, endPoint y: 346, distance: 275.6
click at [242, 342] on div "450 Beta Sections(18) Elements(84) Section Element Hero Section Product Detail …" at bounding box center [144, 429] width 289 height 763
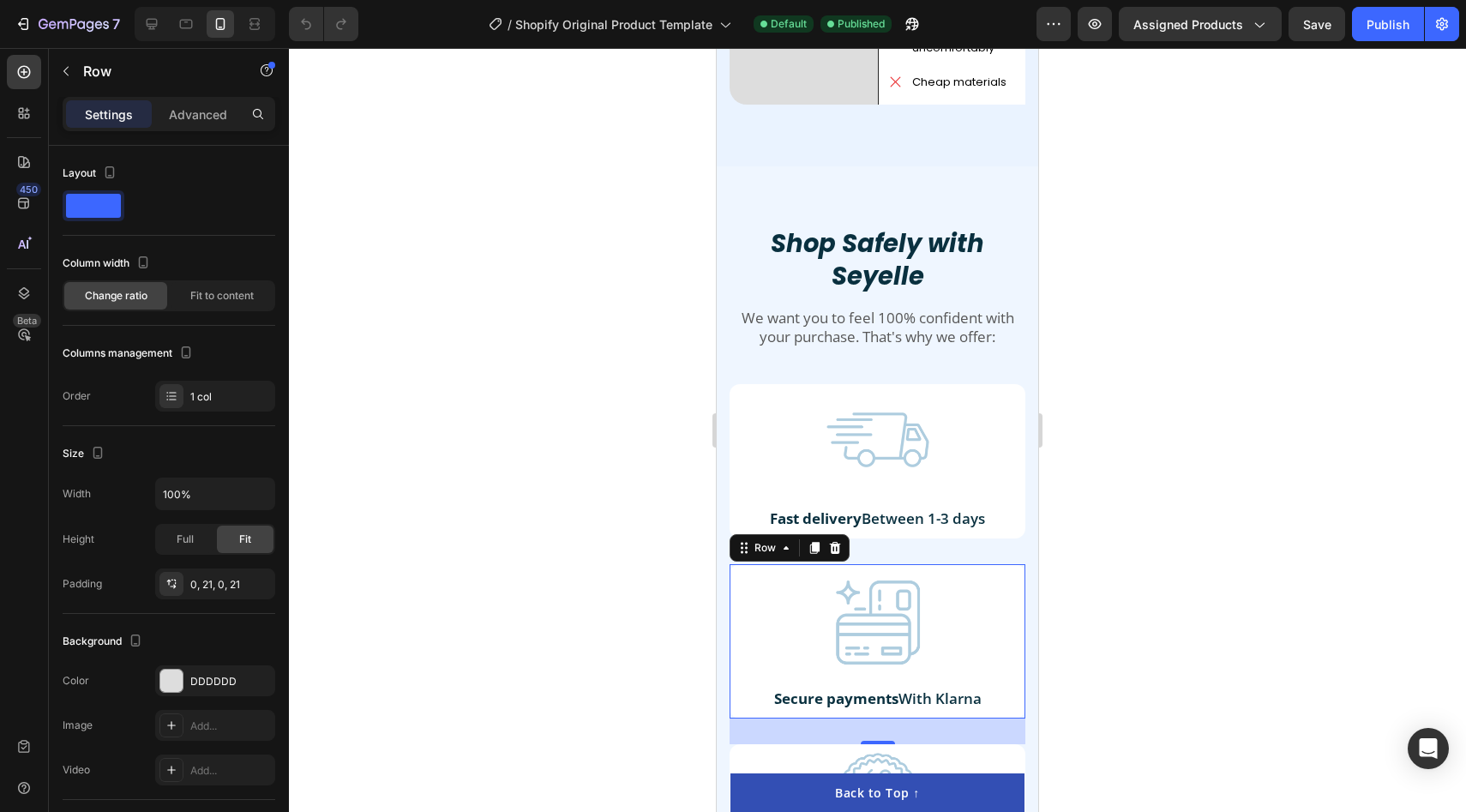
click at [460, 101] on div at bounding box center [878, 429] width 1178 height 763
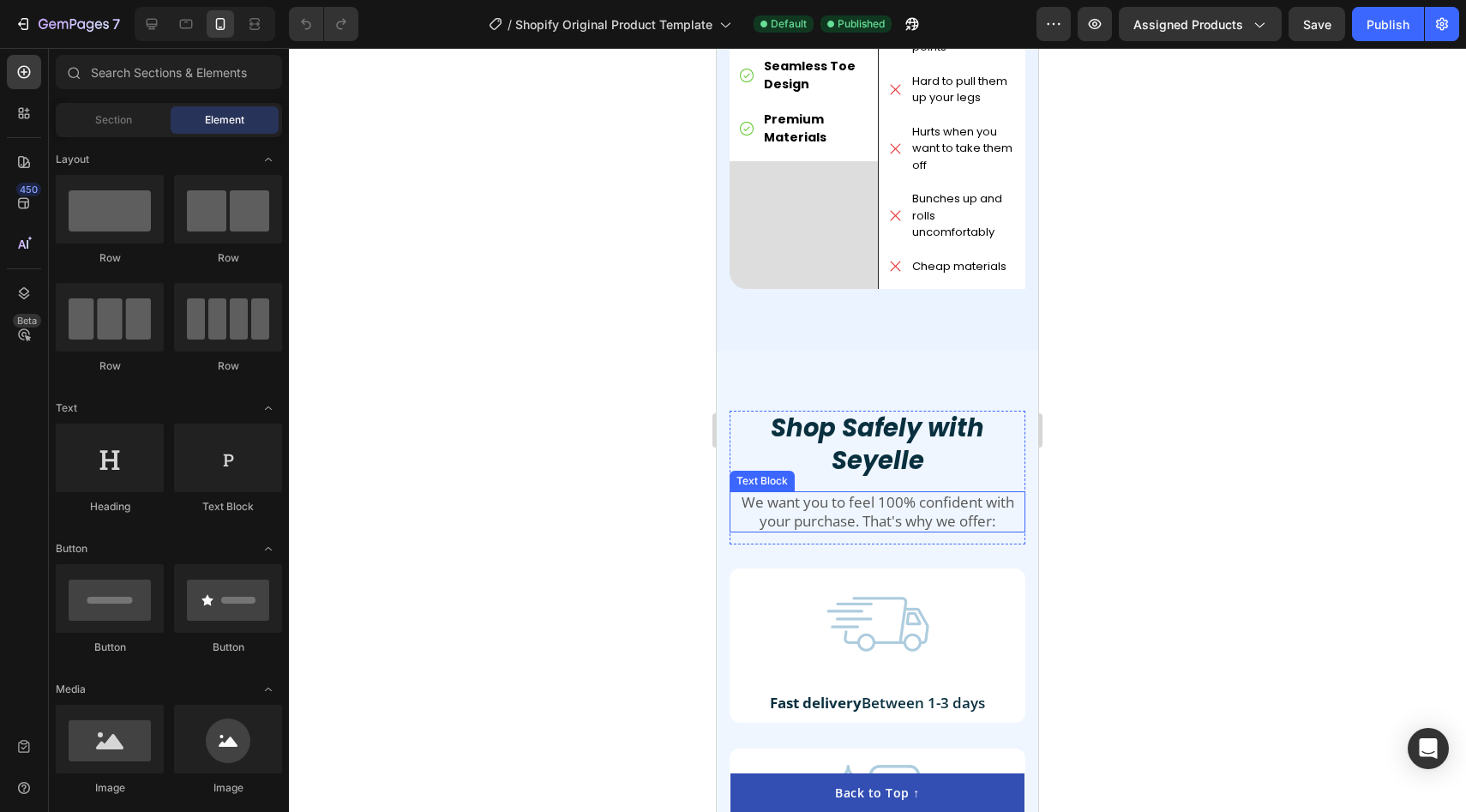
scroll to position [4353, 0]
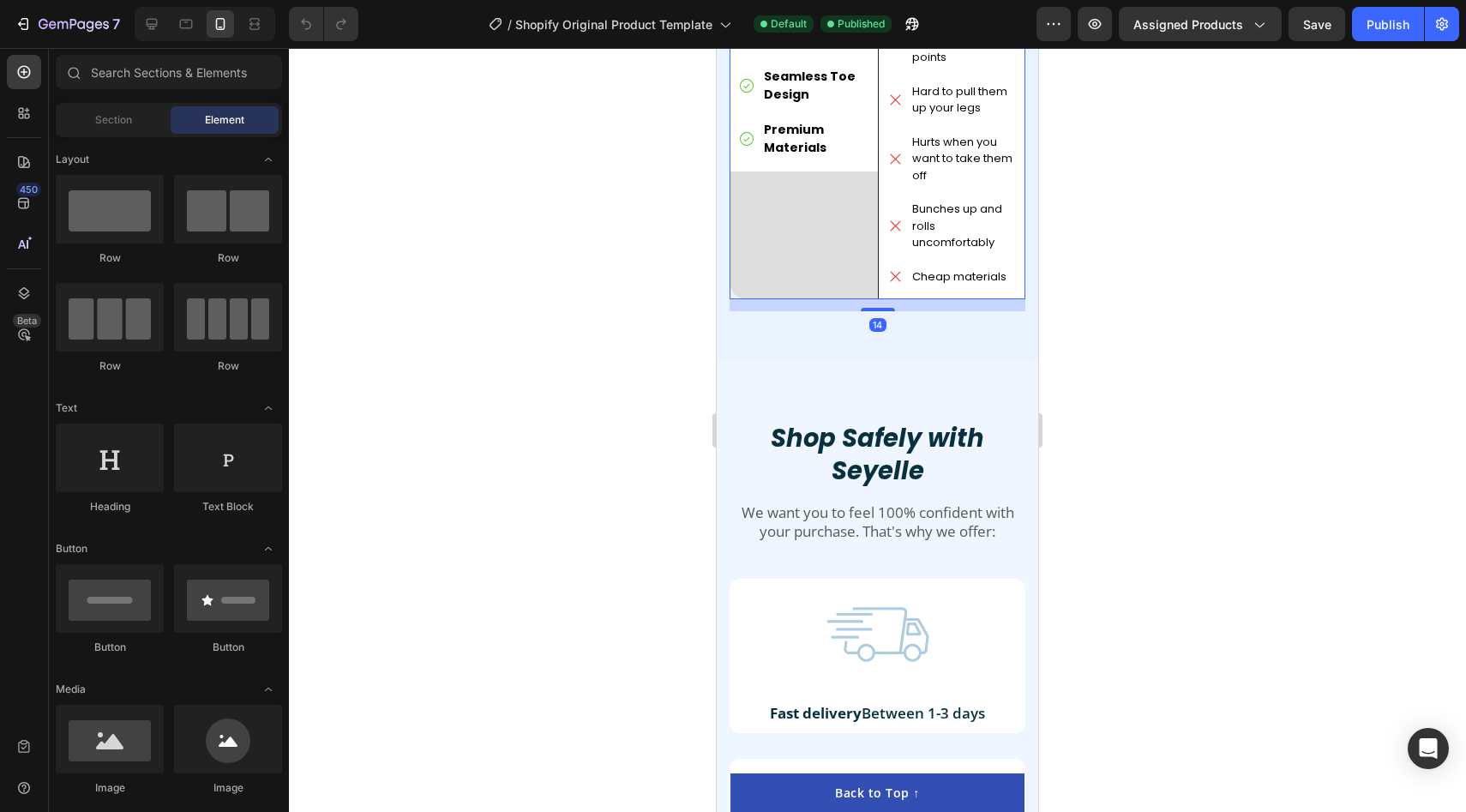
click at [804, 261] on div "Image Seyelles compression socks Text Block FlowSync™ Technology Easy to take o…" at bounding box center [804, 44] width 148 height 512
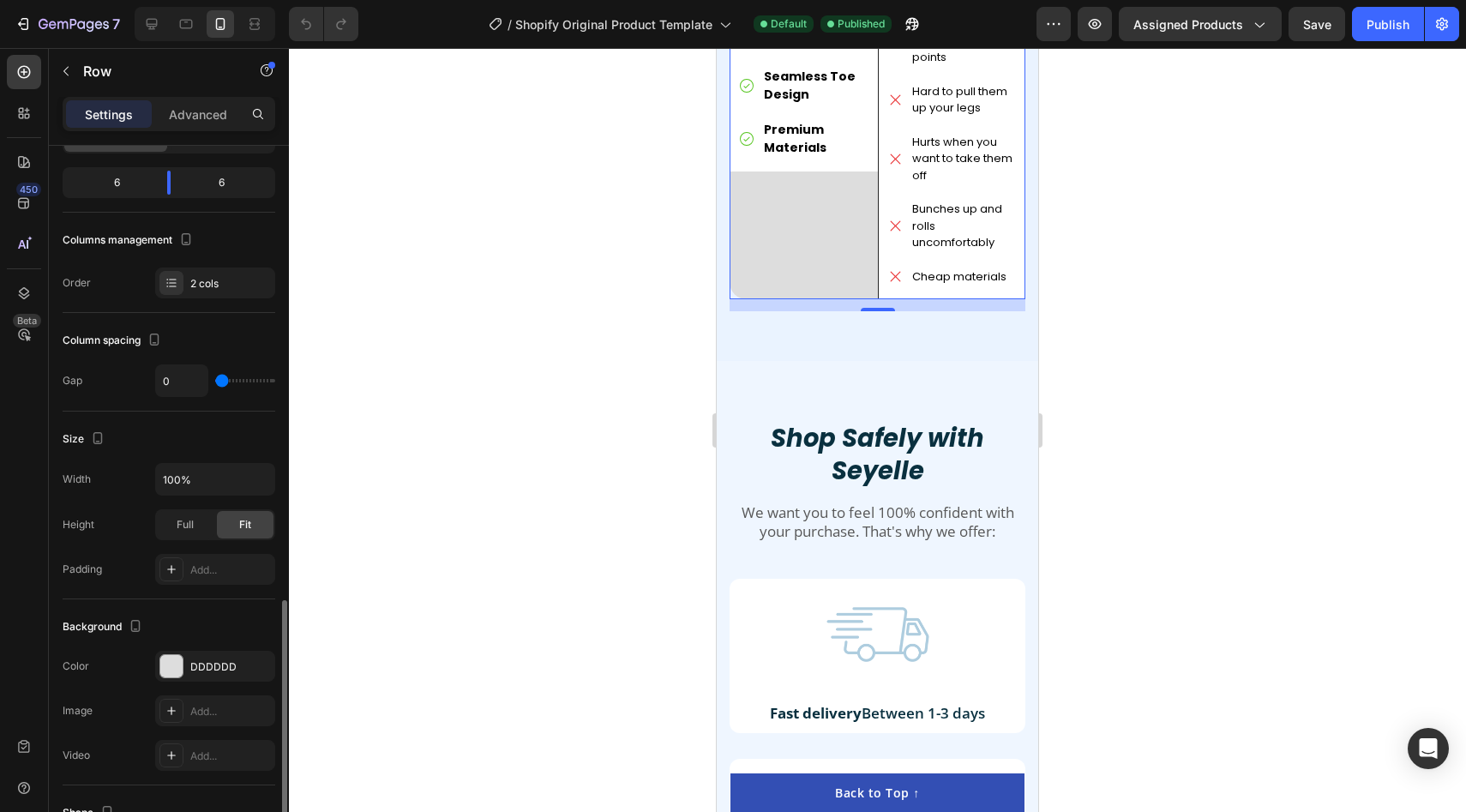
scroll to position [482, 0]
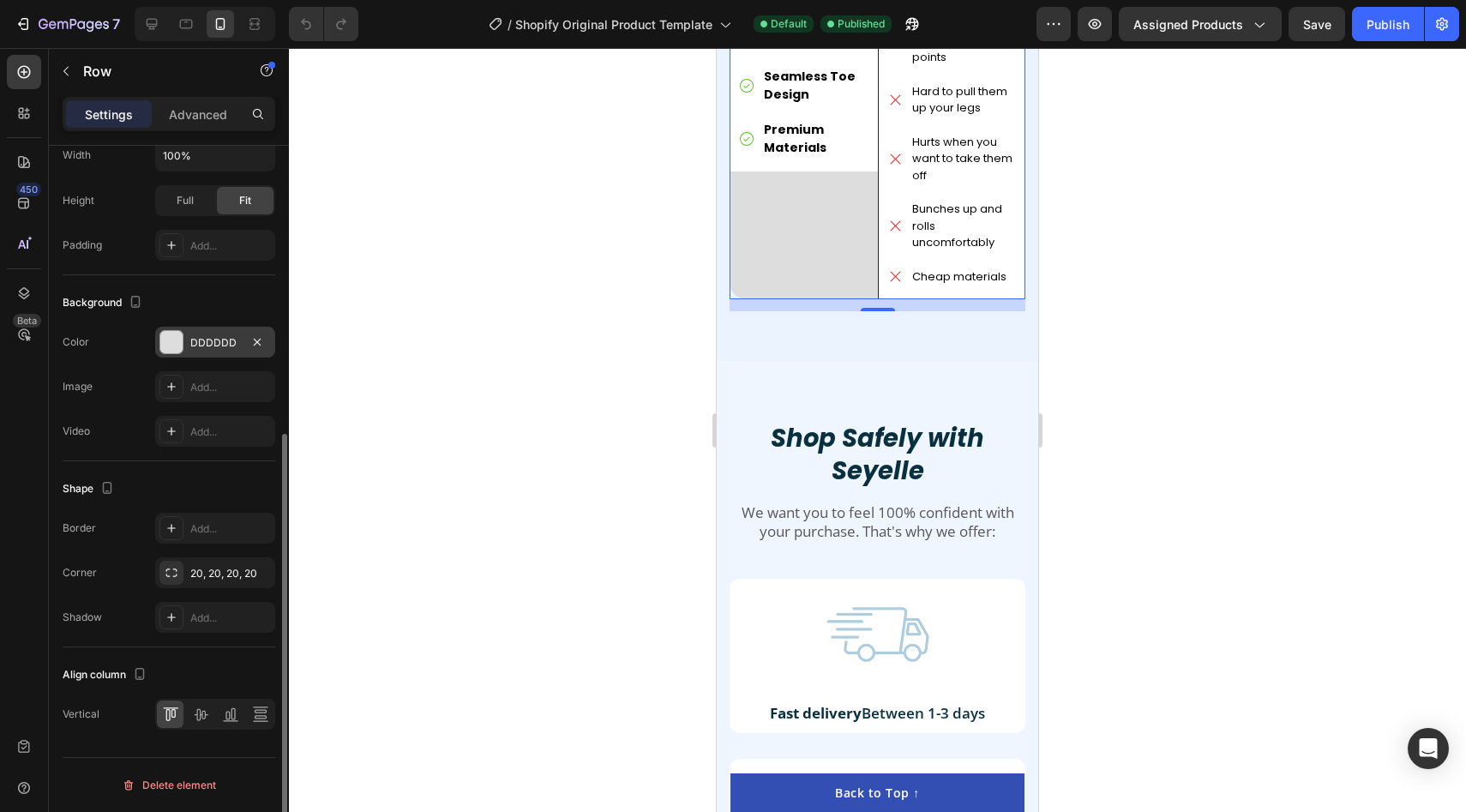
click at [161, 351] on div at bounding box center [171, 342] width 24 height 24
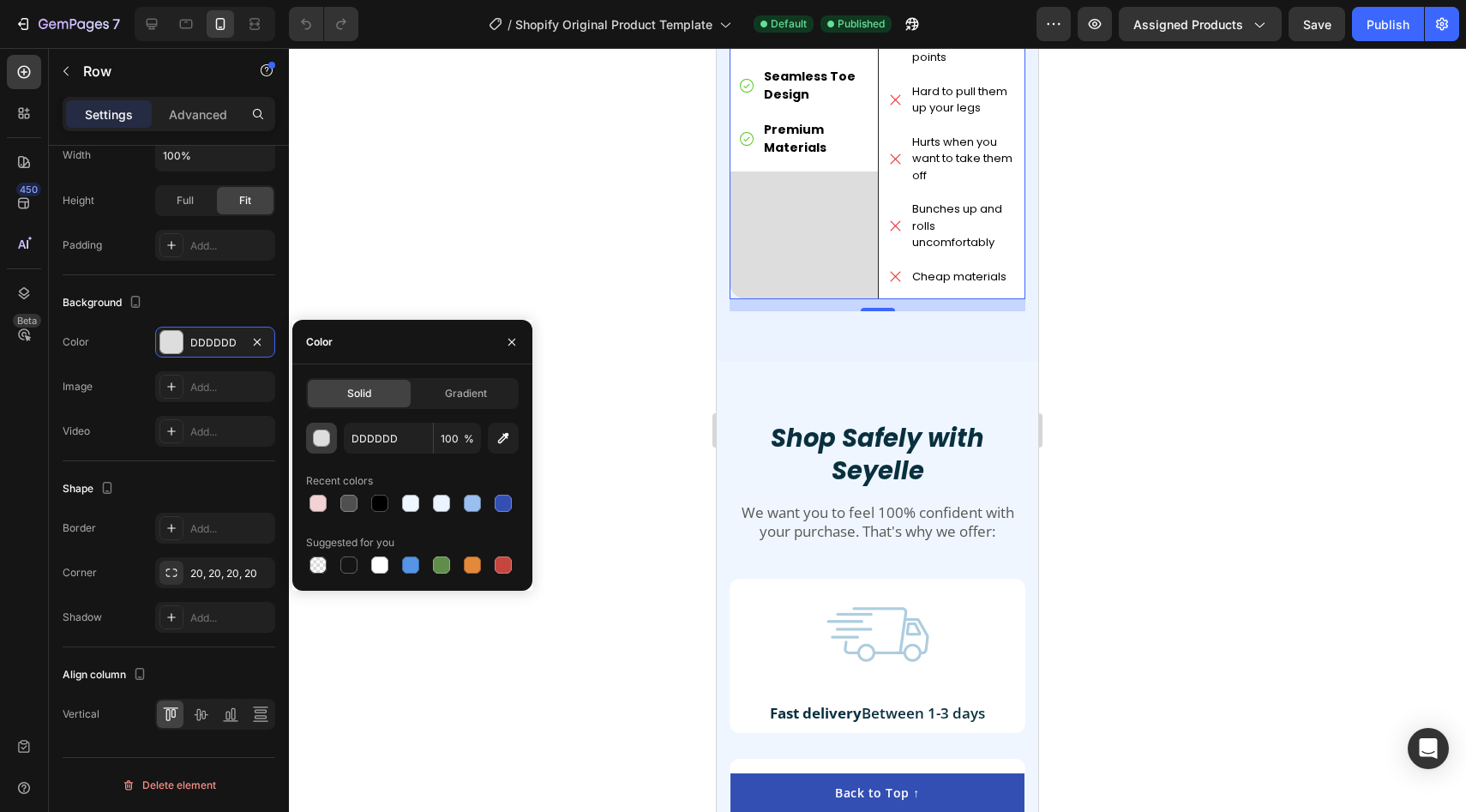
click at [321, 437] on div "button" at bounding box center [322, 439] width 18 height 18
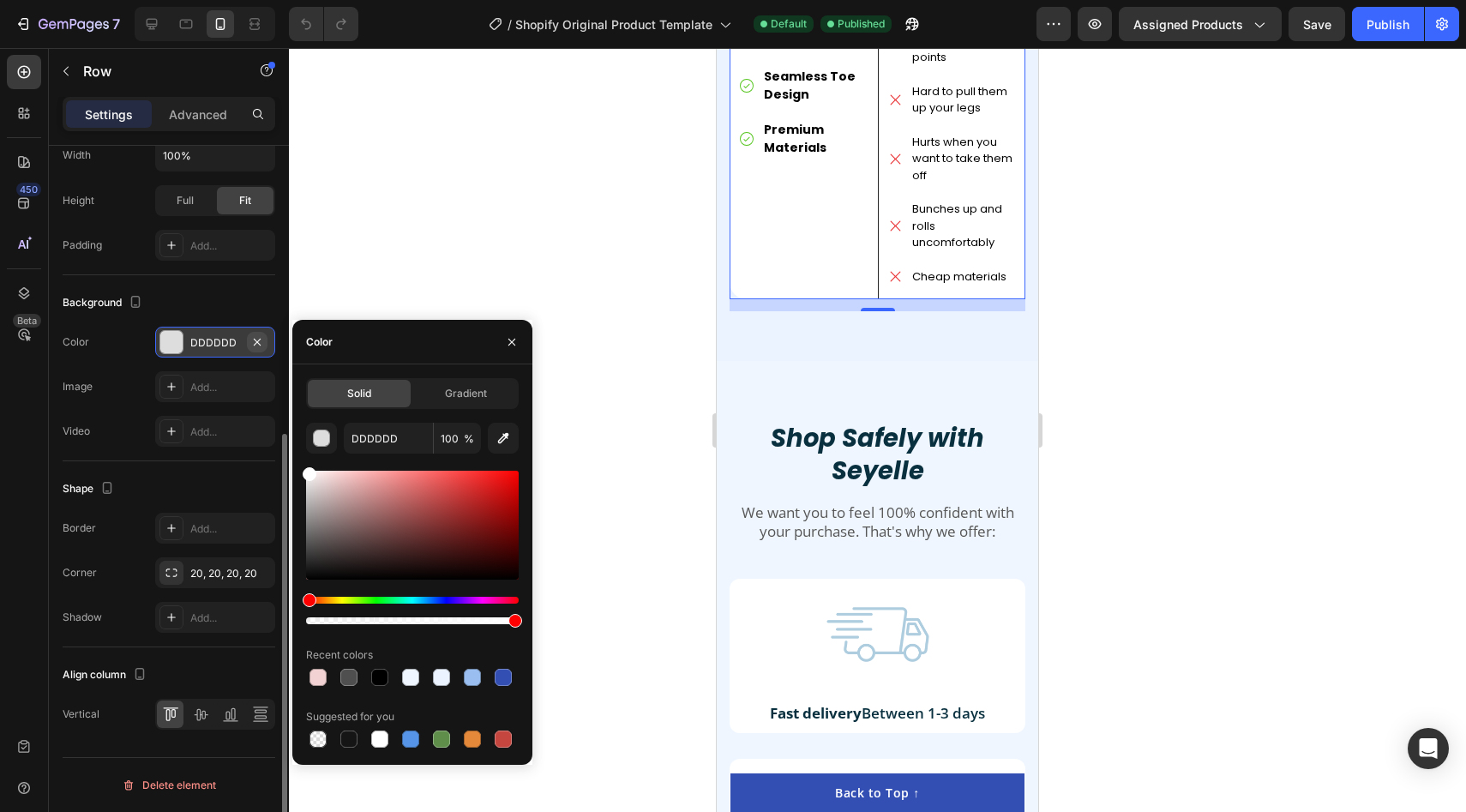
drag, startPoint x: 337, startPoint y: 515, endPoint x: 261, endPoint y: 349, distance: 182.6
click at [261, 349] on div "450 Beta Sections(18) Elements(84) Section Element Hero Section Product Detail …" at bounding box center [144, 429] width 289 height 763
click at [431, 218] on div at bounding box center [878, 429] width 1178 height 763
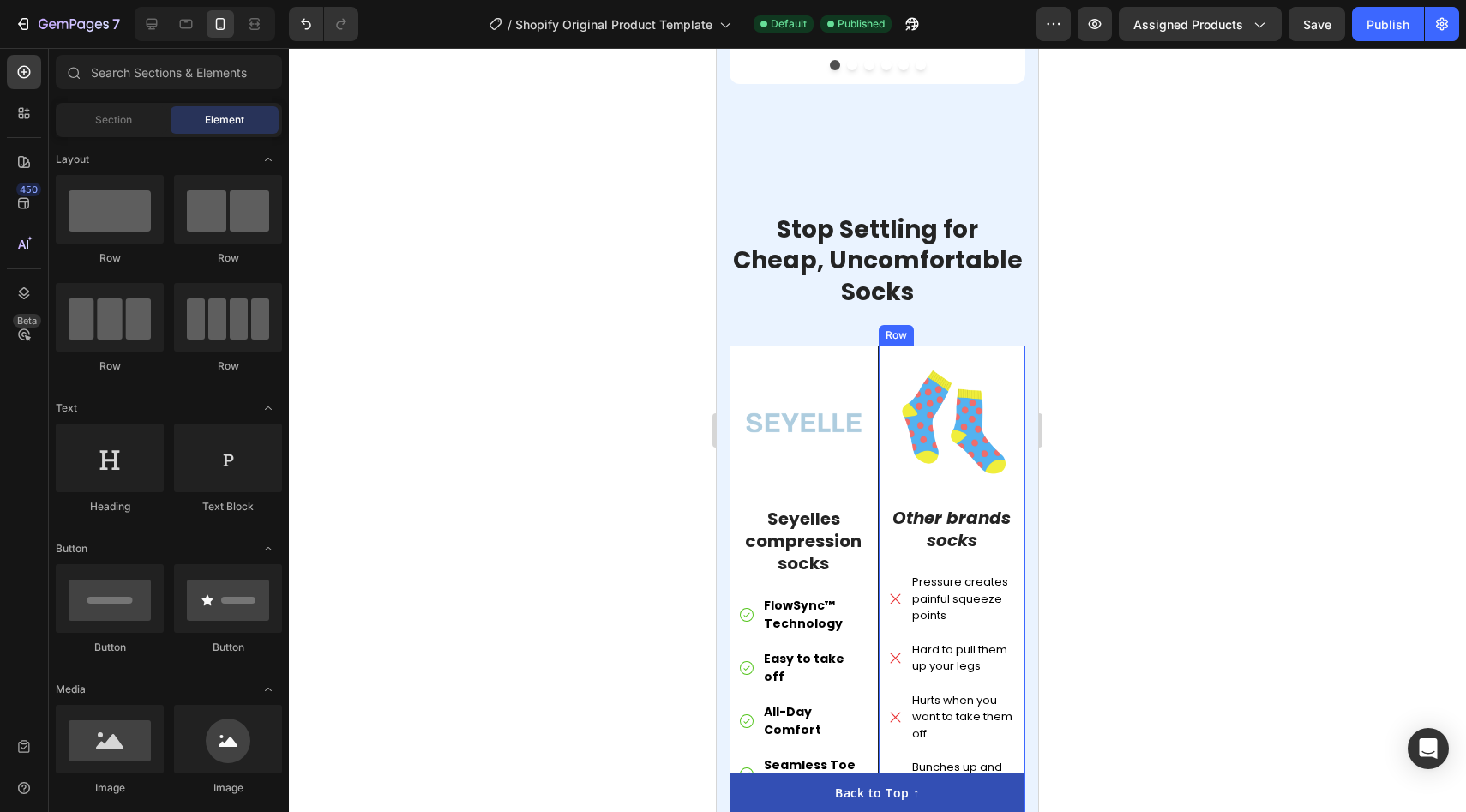
scroll to position [4024, 0]
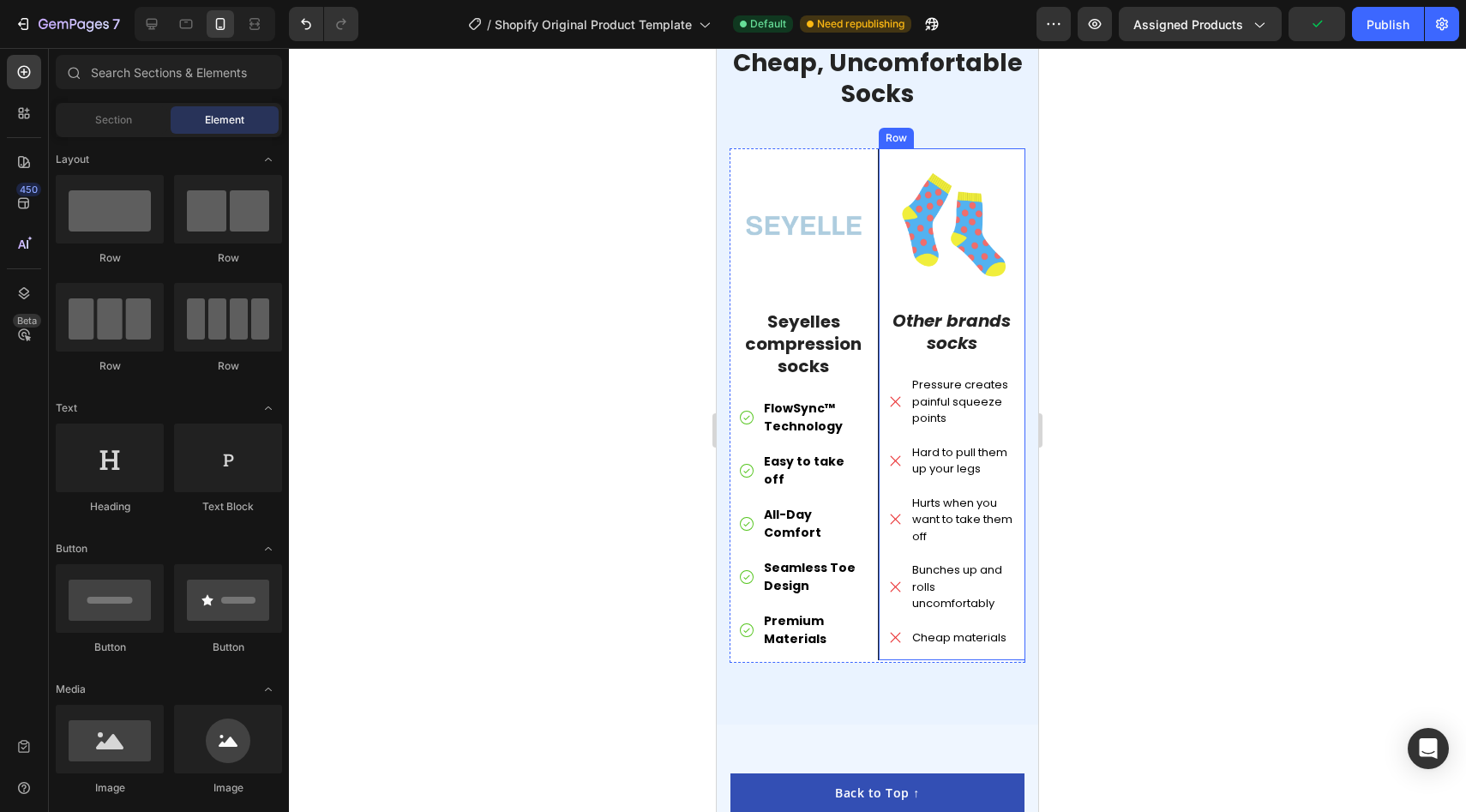
click at [1019, 624] on div "Image Other brands socks Text Block Pressure creates painful squeeze points Har…" at bounding box center [952, 404] width 148 height 512
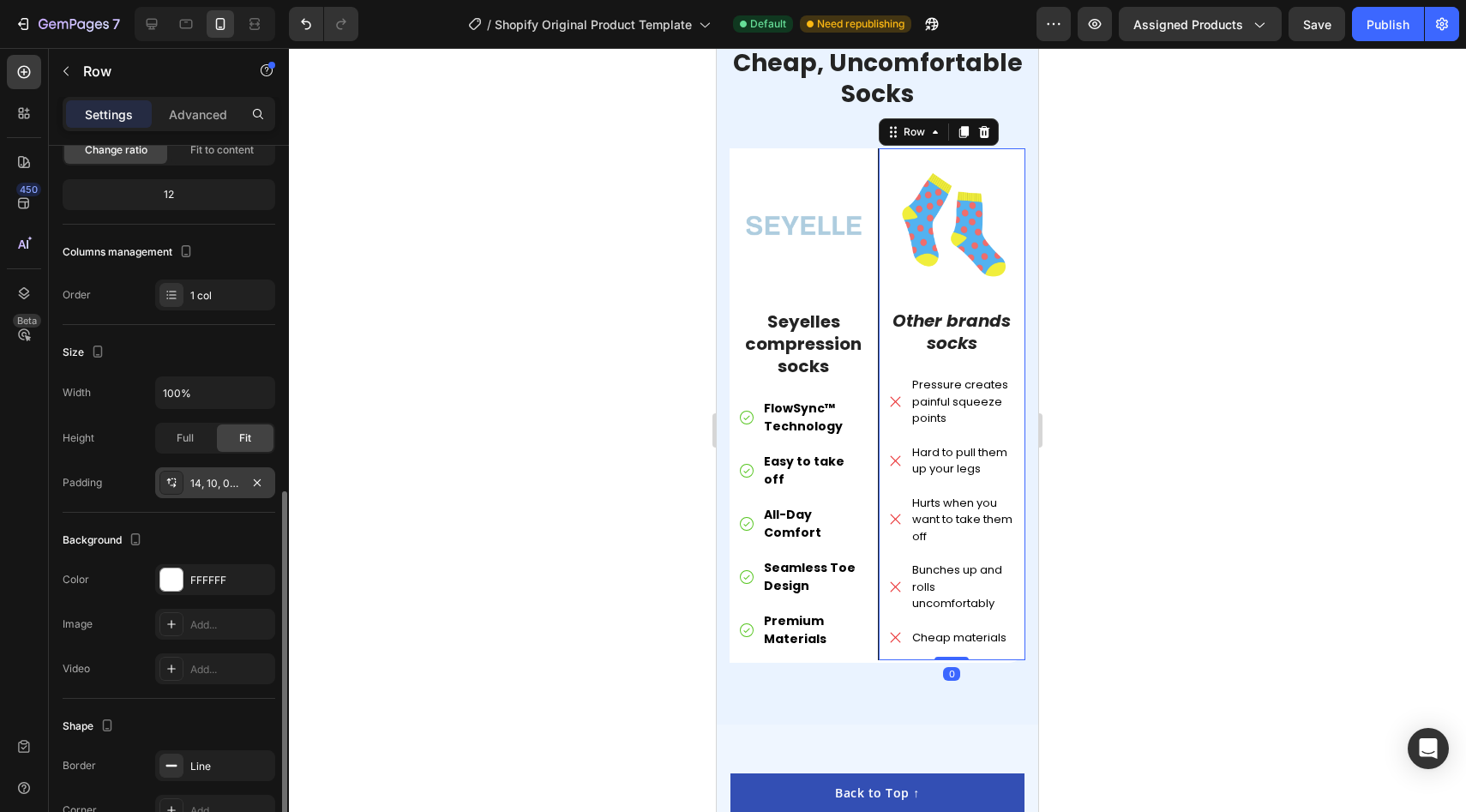
scroll to position [286, 0]
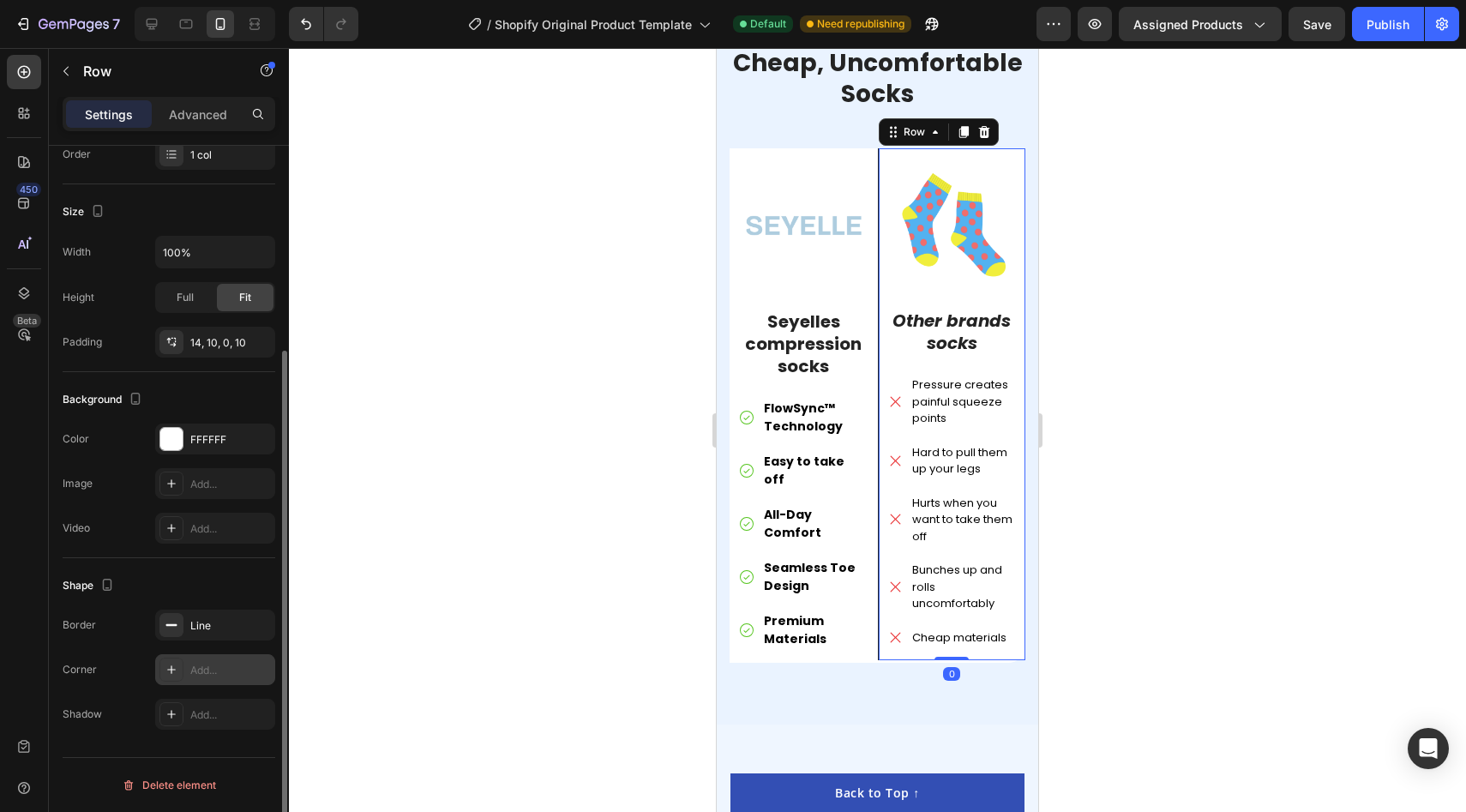
click at [207, 670] on div "Add..." at bounding box center [230, 670] width 81 height 16
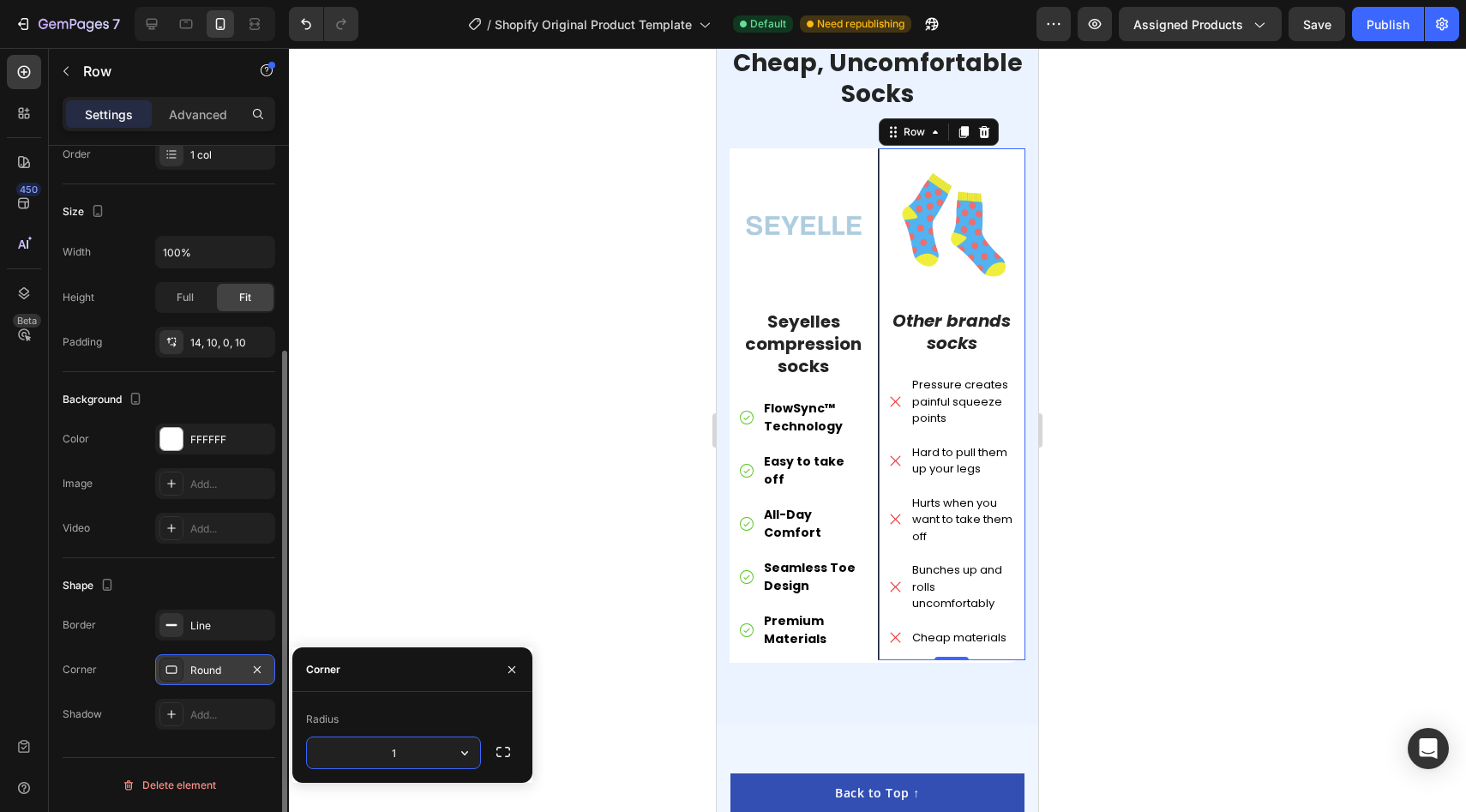
type input "12"
click at [285, 548] on div at bounding box center [282, 606] width 10 height 510
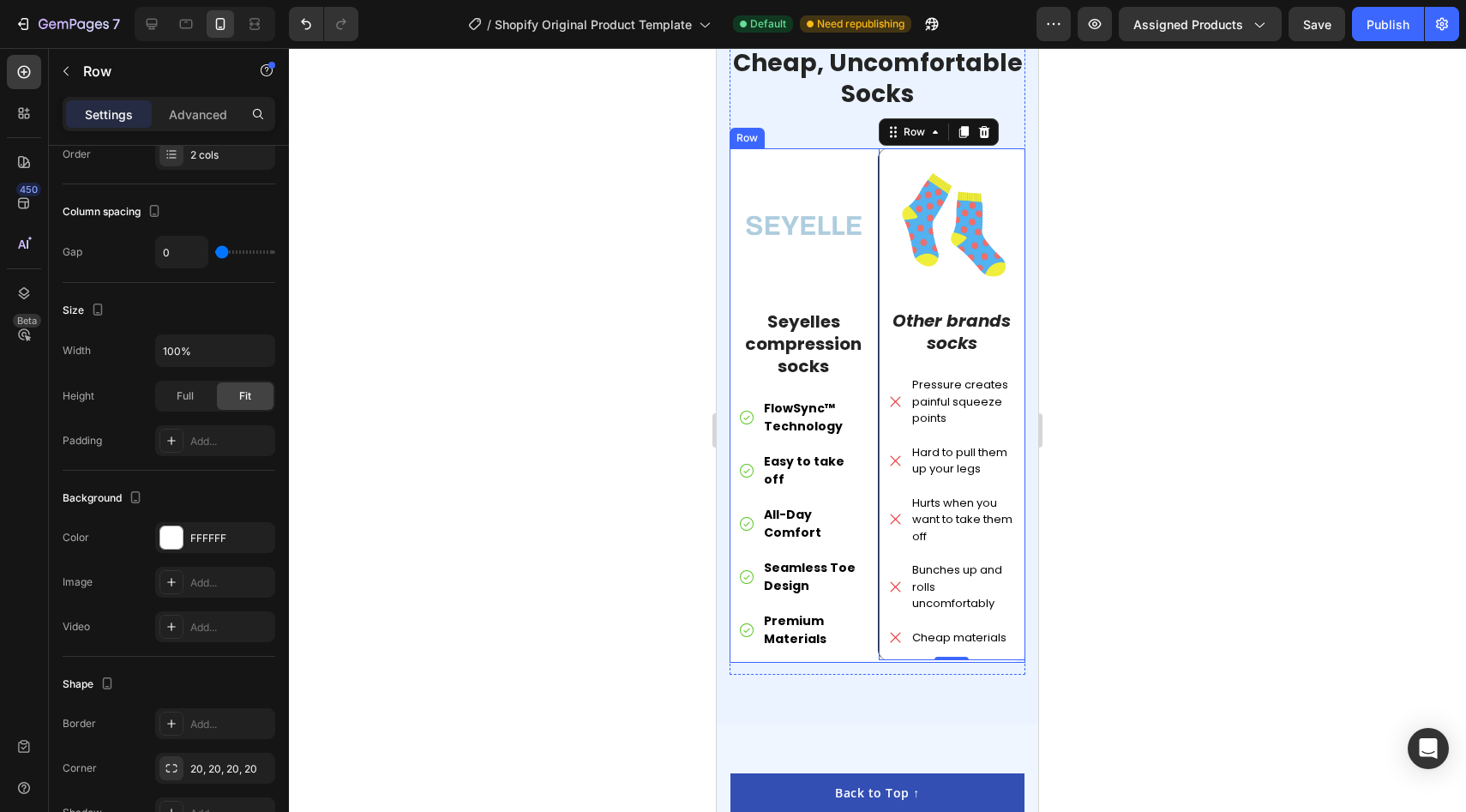
click at [738, 620] on div "Image Seyelles compression socks Text Block FlowSync™ Technology Easy to take o…" at bounding box center [804, 405] width 148 height 515
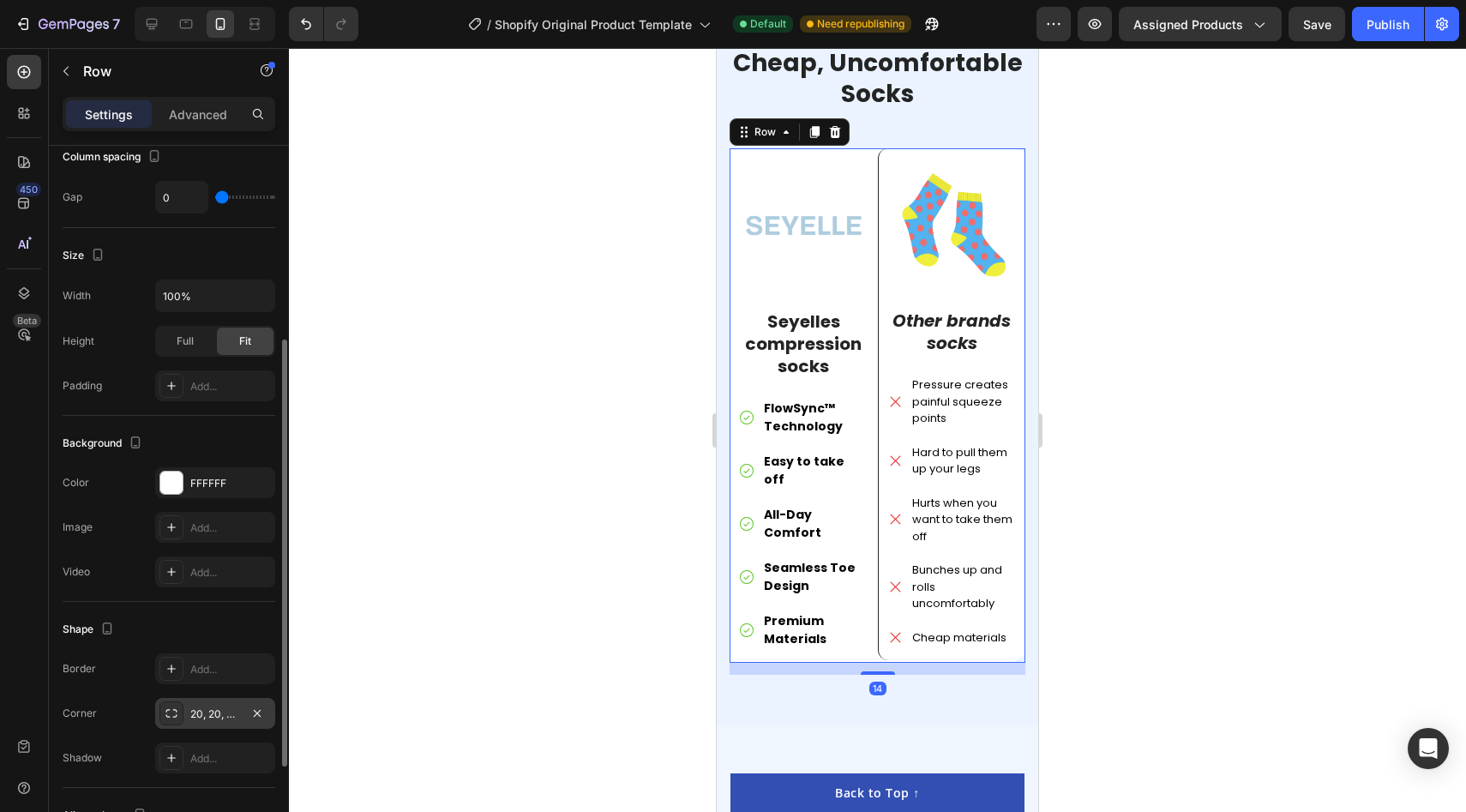
scroll to position [342, 0]
click at [1175, 570] on div at bounding box center [878, 429] width 1178 height 763
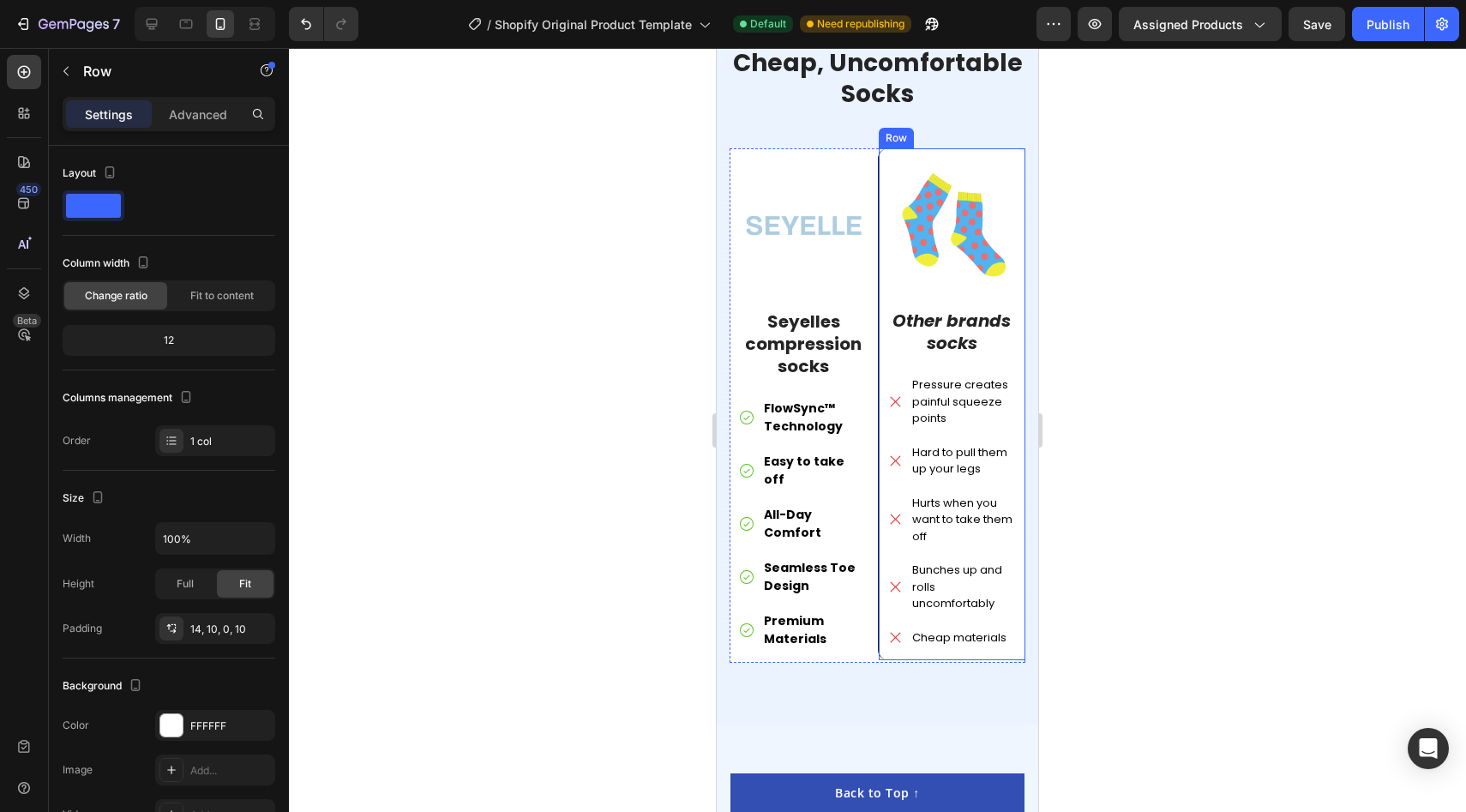
click at [1021, 625] on div "Image Other brands socks Text Block Pressure creates painful squeeze points Har…" at bounding box center [952, 404] width 148 height 512
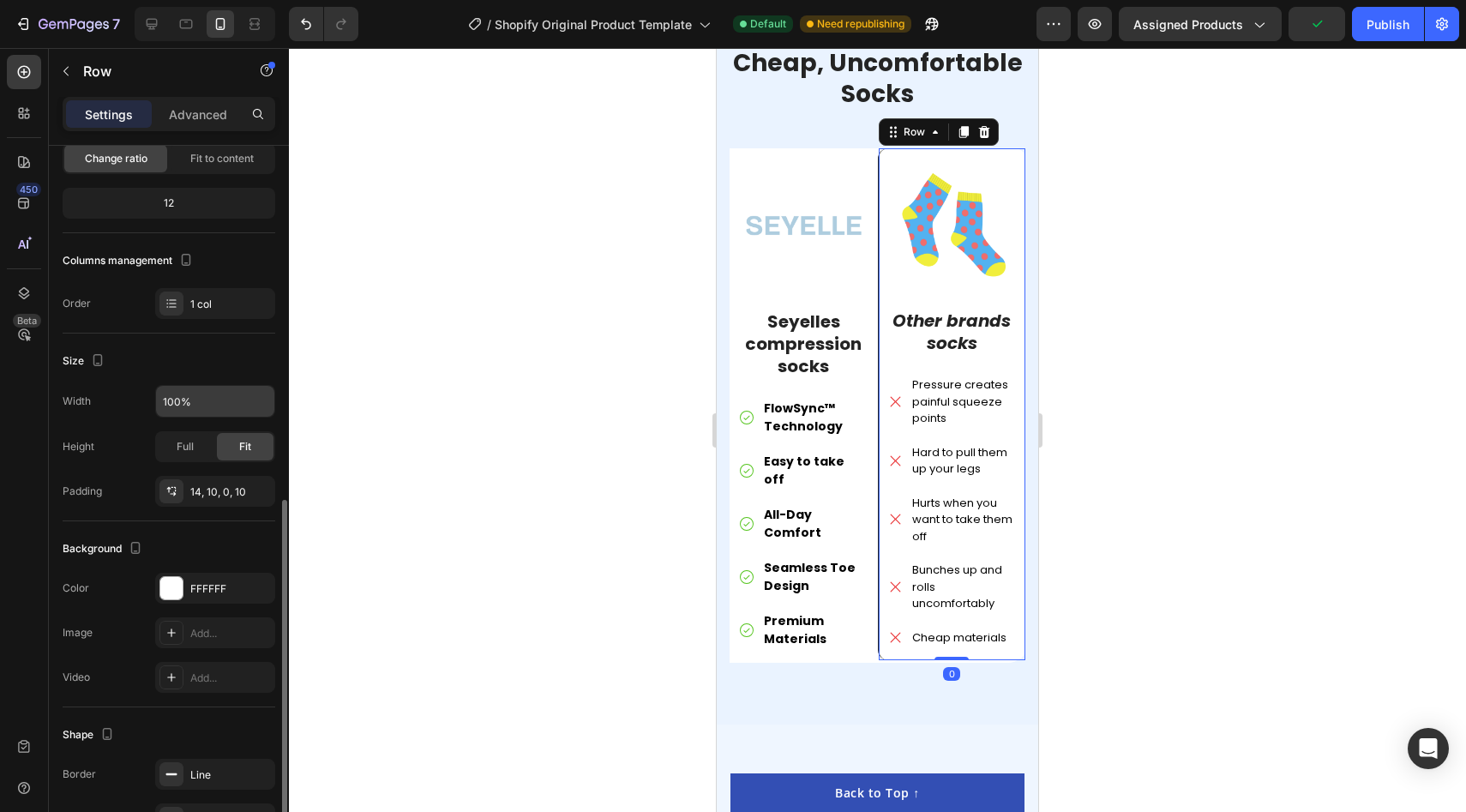
scroll to position [286, 0]
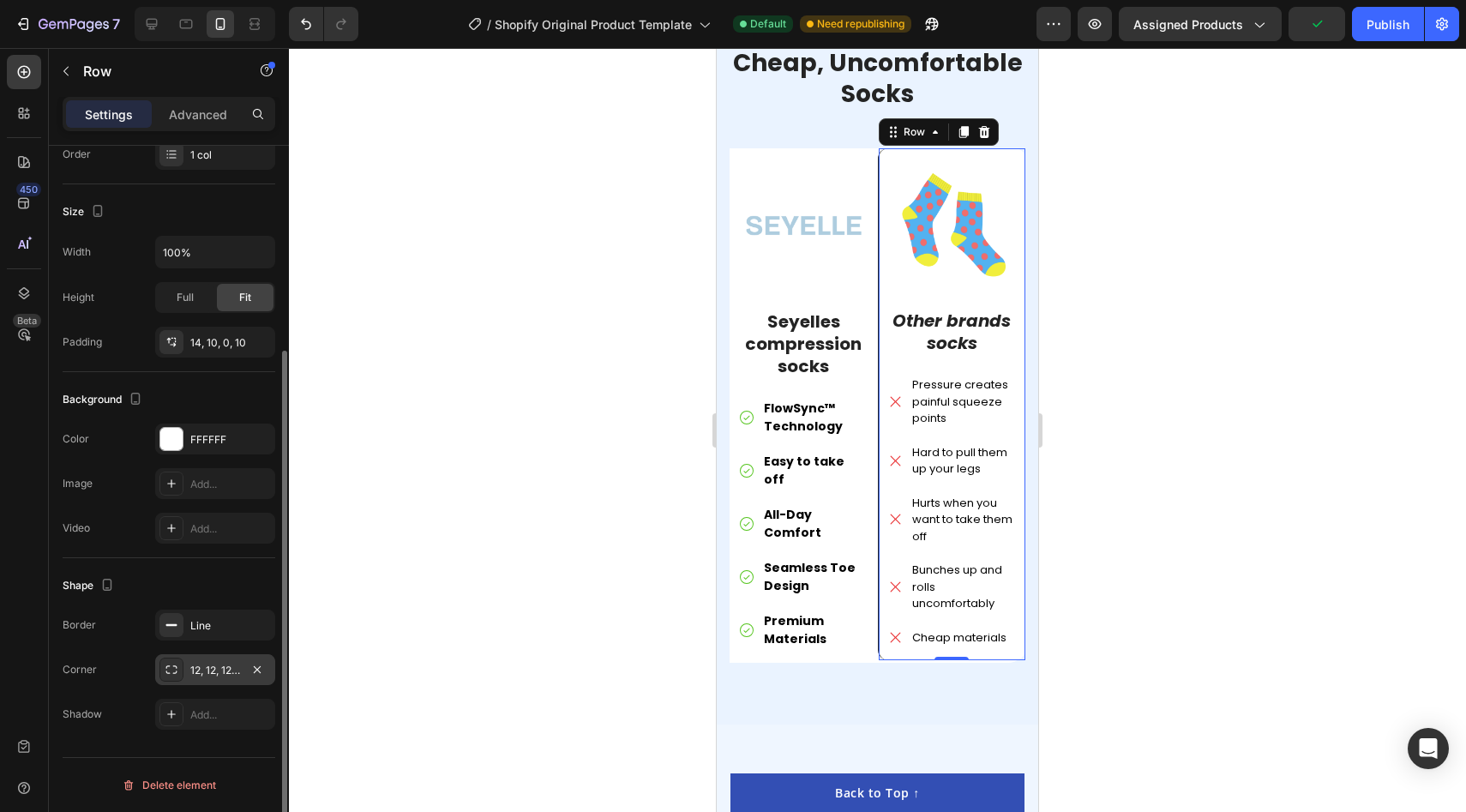
click at [214, 663] on div "12, 12, 12, 12" at bounding box center [214, 670] width 50 height 16
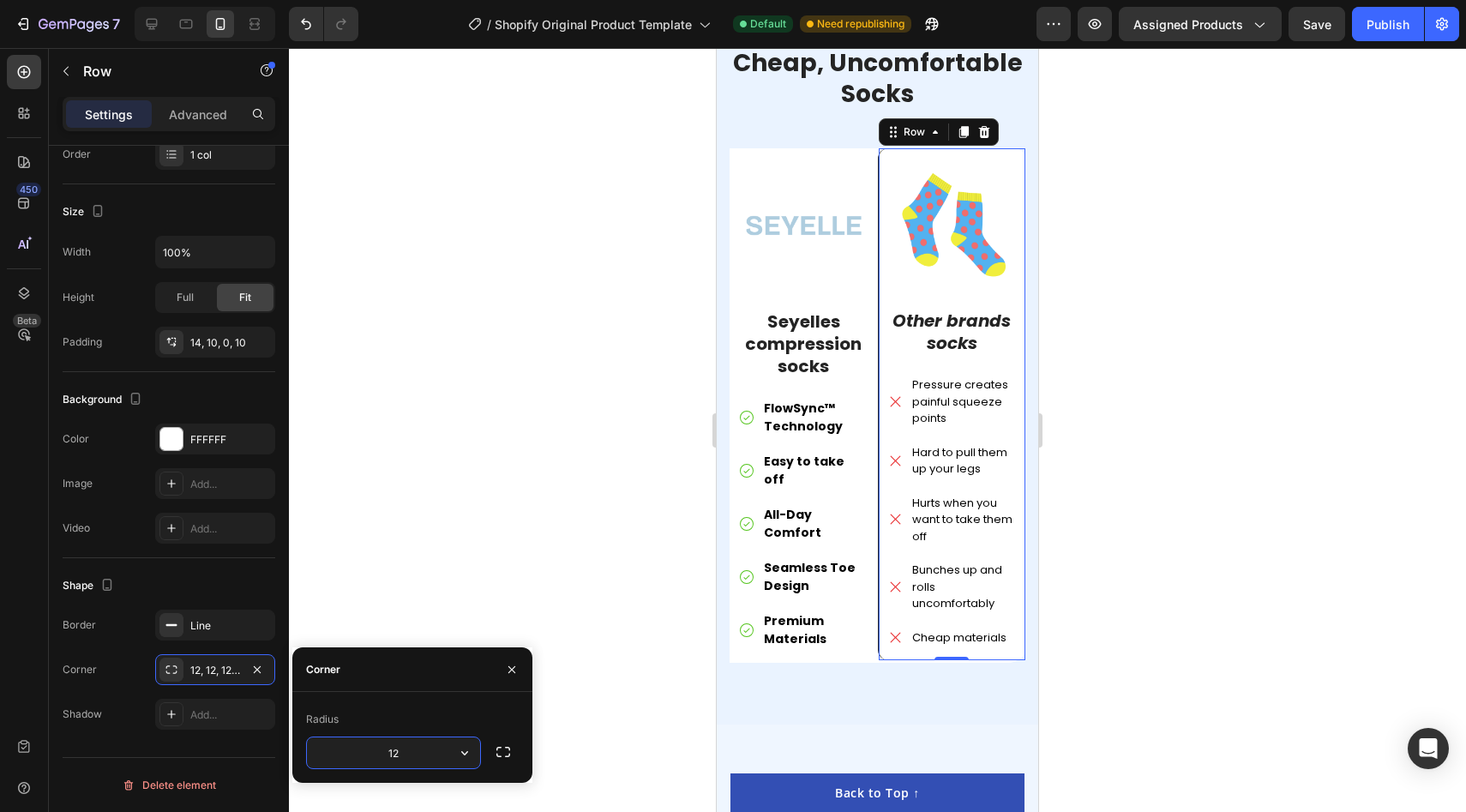
click at [402, 762] on input "12" at bounding box center [394, 753] width 173 height 31
type input "20"
click at [571, 398] on div at bounding box center [878, 429] width 1178 height 763
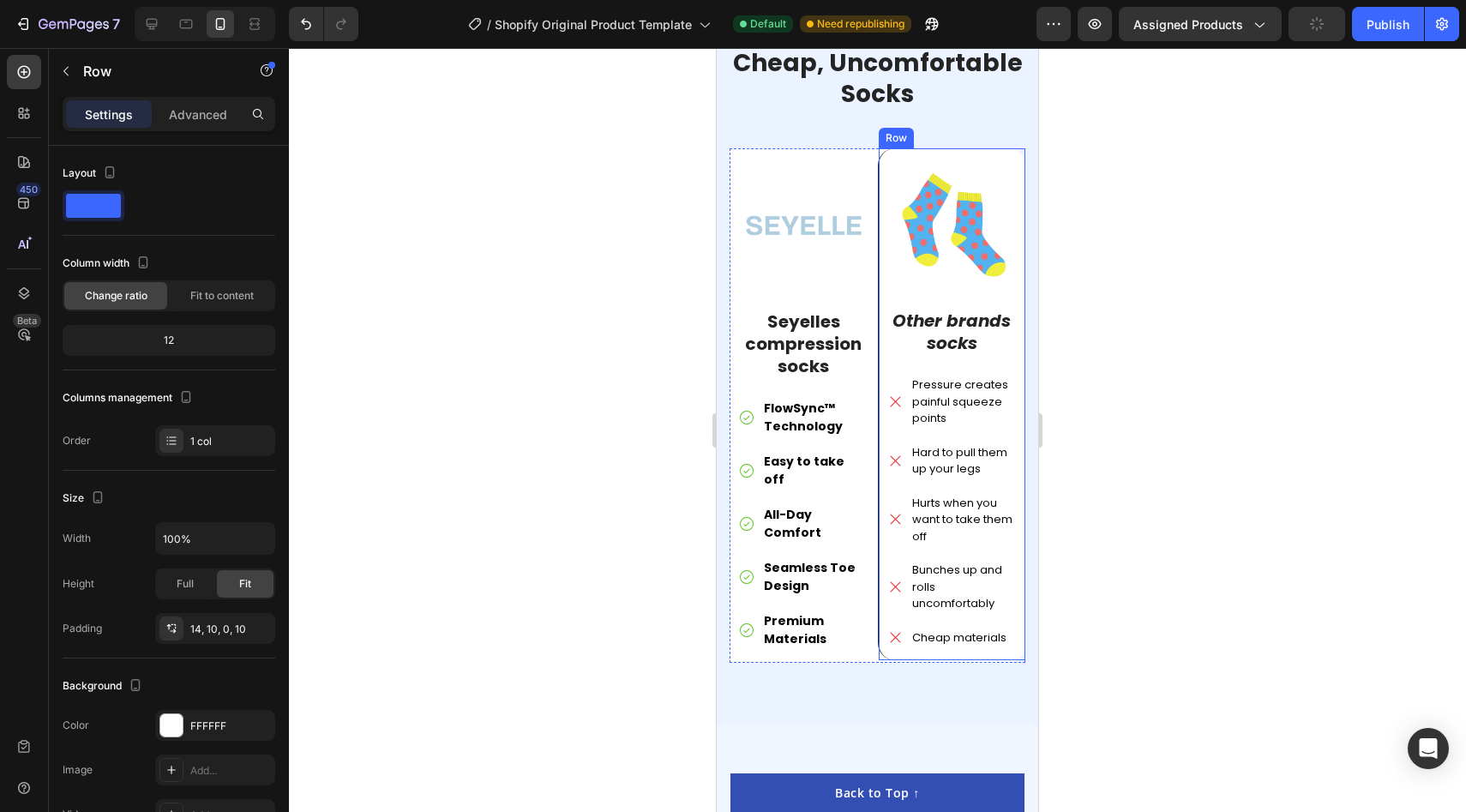
click at [959, 148] on div "Image Other brands socks Text Block Pressure creates painful squeeze points Har…" at bounding box center [952, 404] width 148 height 512
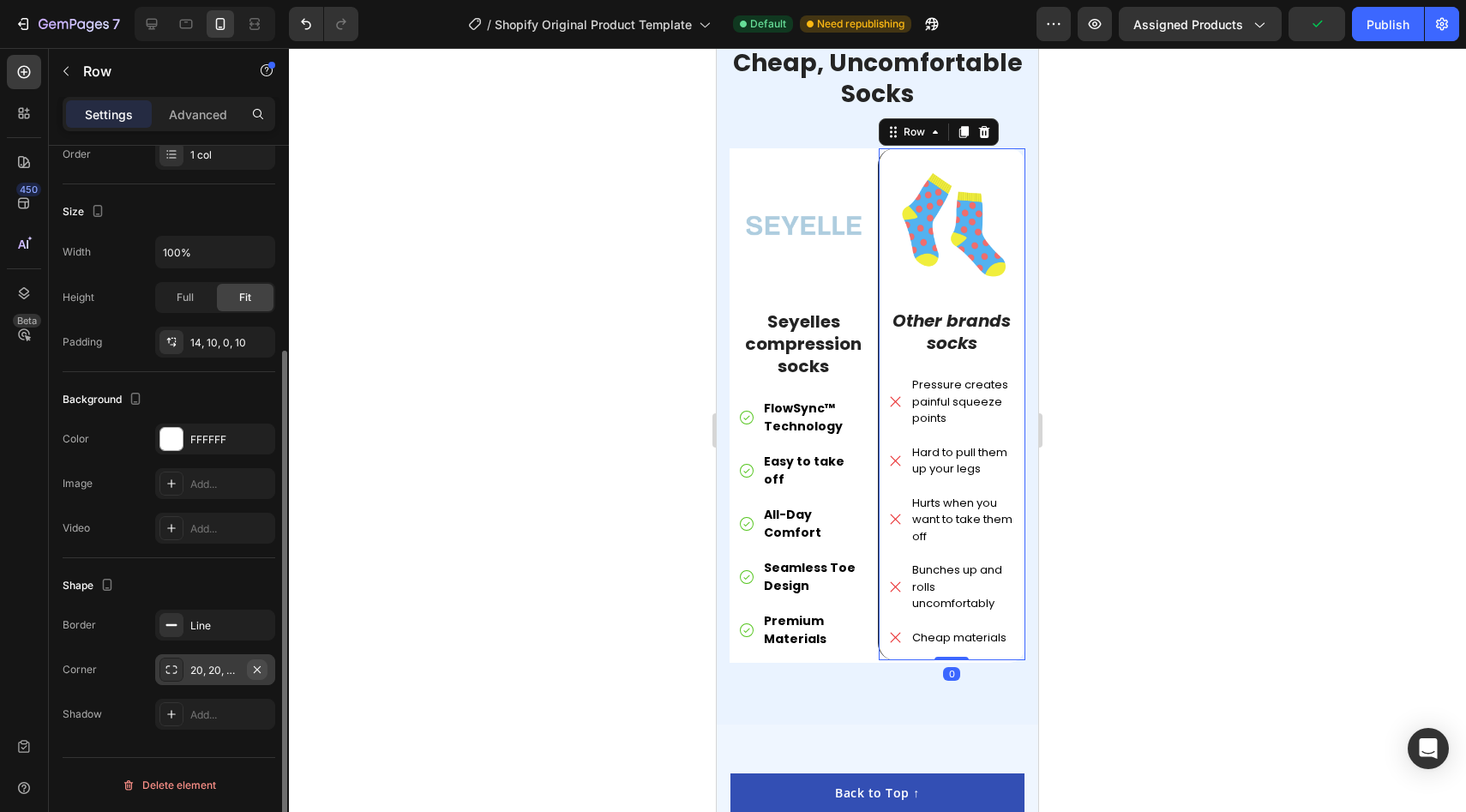
click at [256, 670] on icon "button" at bounding box center [257, 668] width 7 height 7
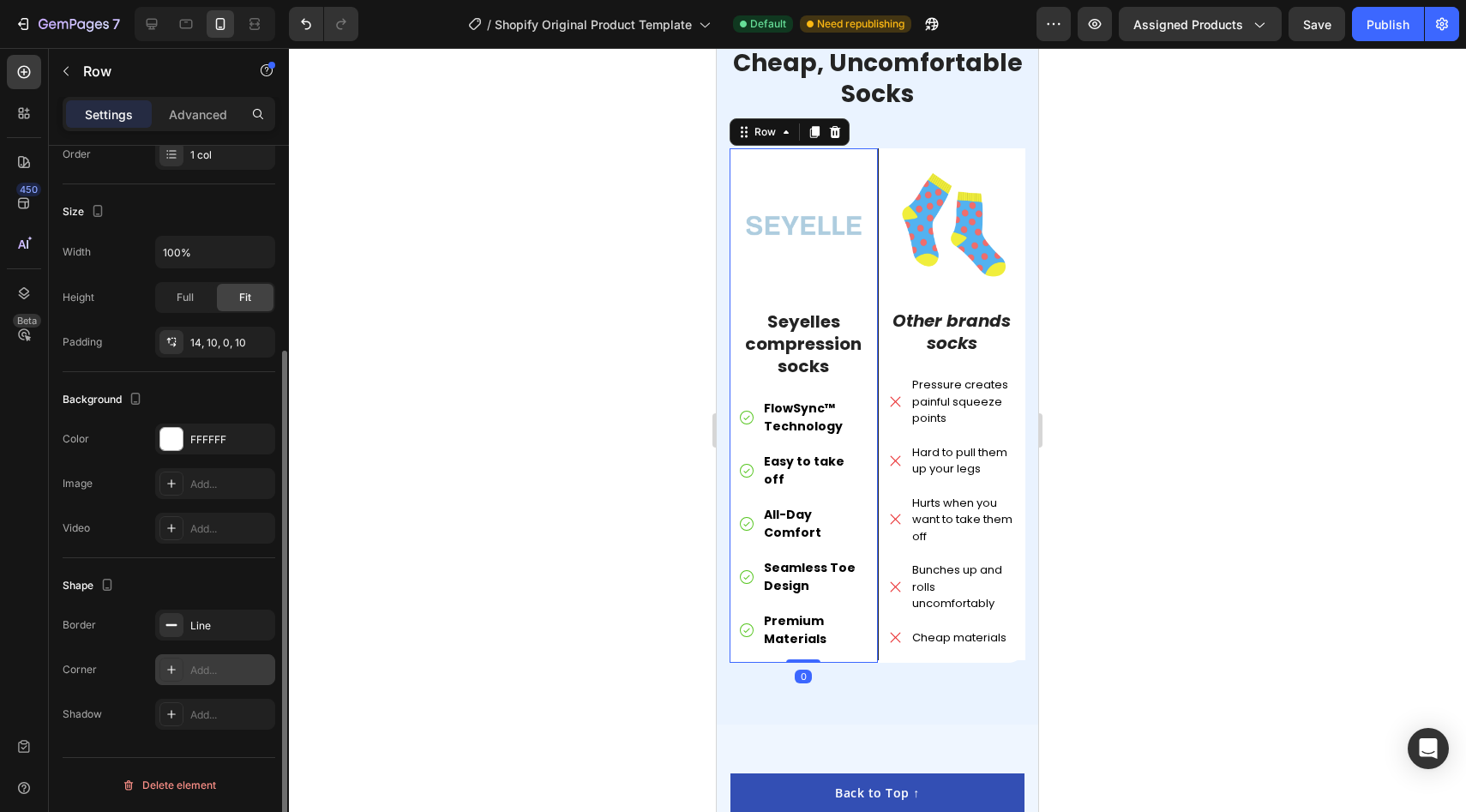
click at [734, 148] on div "Image Seyelles compression socks Text Block FlowSync™ Technology Easy to take o…" at bounding box center [804, 405] width 148 height 515
click at [704, 454] on div at bounding box center [878, 429] width 1178 height 763
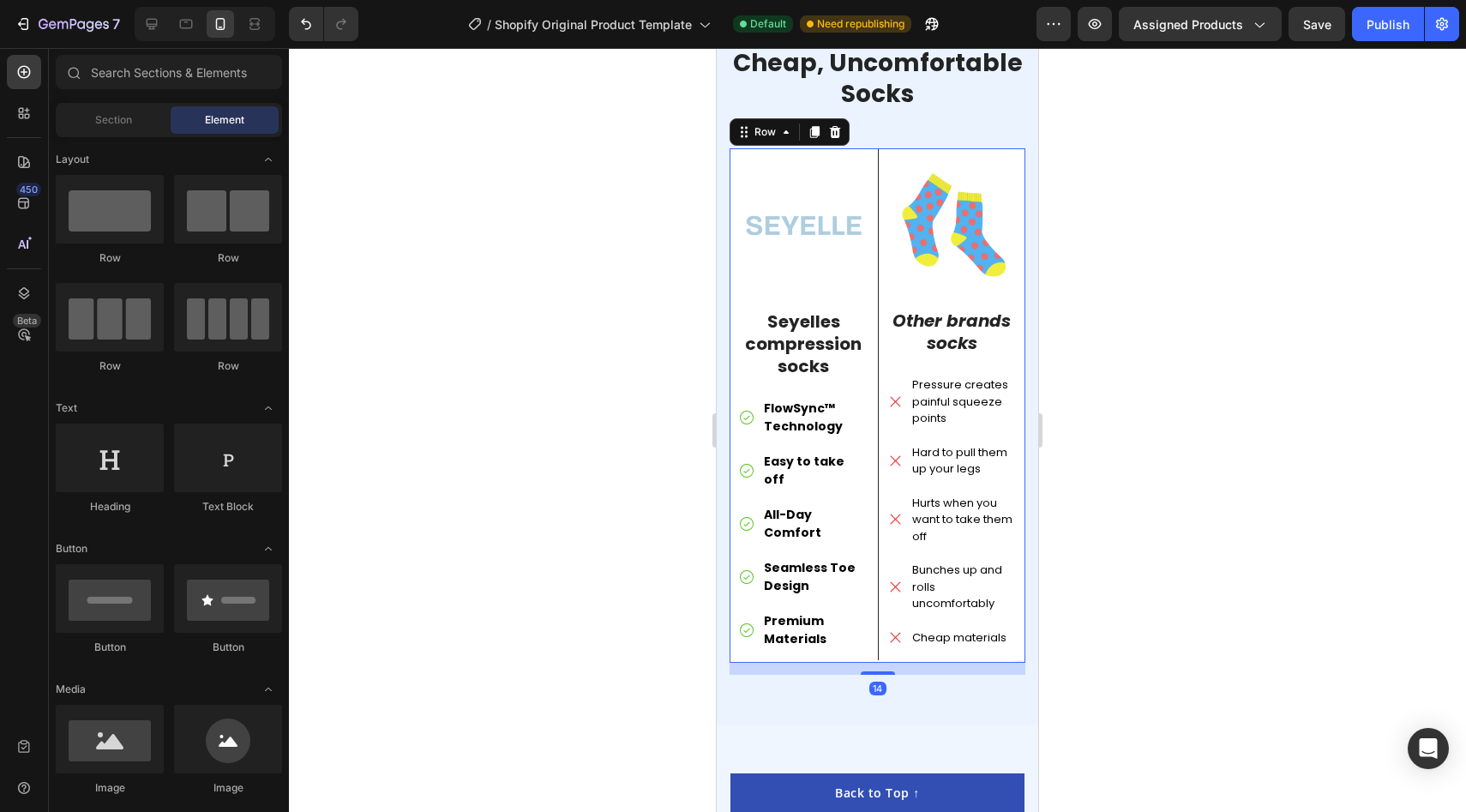
click at [748, 619] on div "Image Seyelles compression socks Text Block FlowSync™ Technology Easy to take o…" at bounding box center [804, 405] width 148 height 515
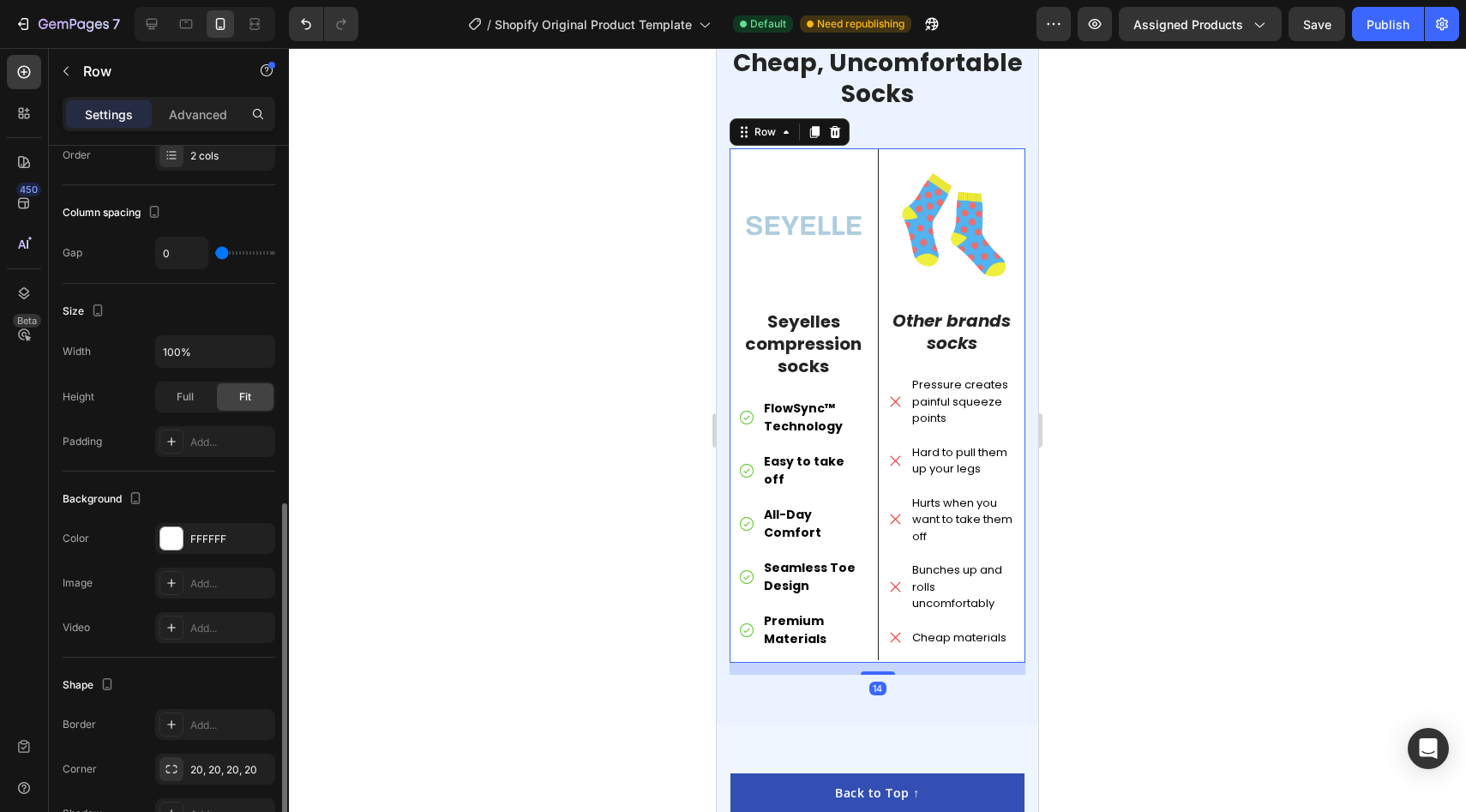
scroll to position [482, 0]
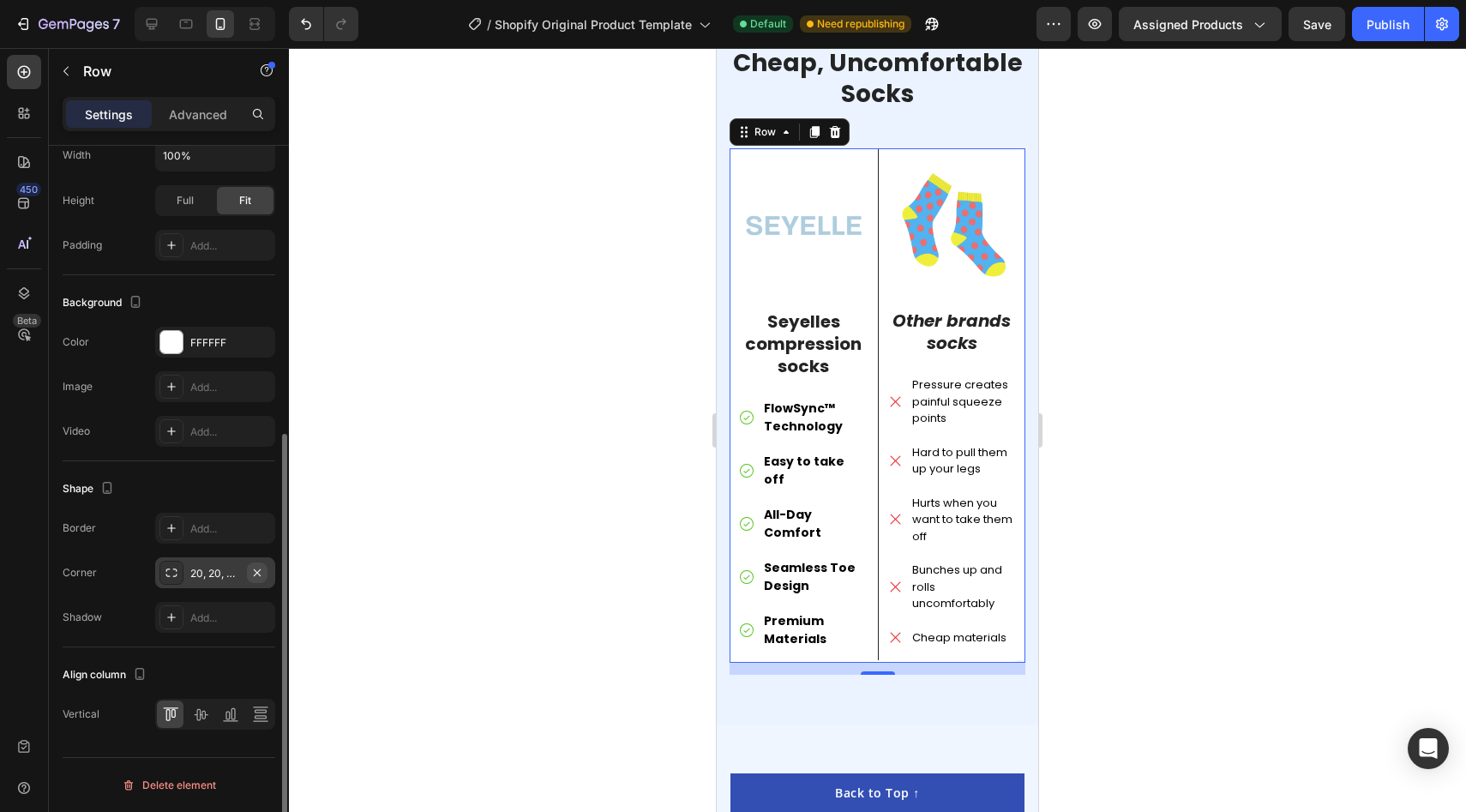
click at [256, 576] on icon "button" at bounding box center [257, 572] width 14 height 14
click at [506, 498] on div at bounding box center [878, 429] width 1178 height 763
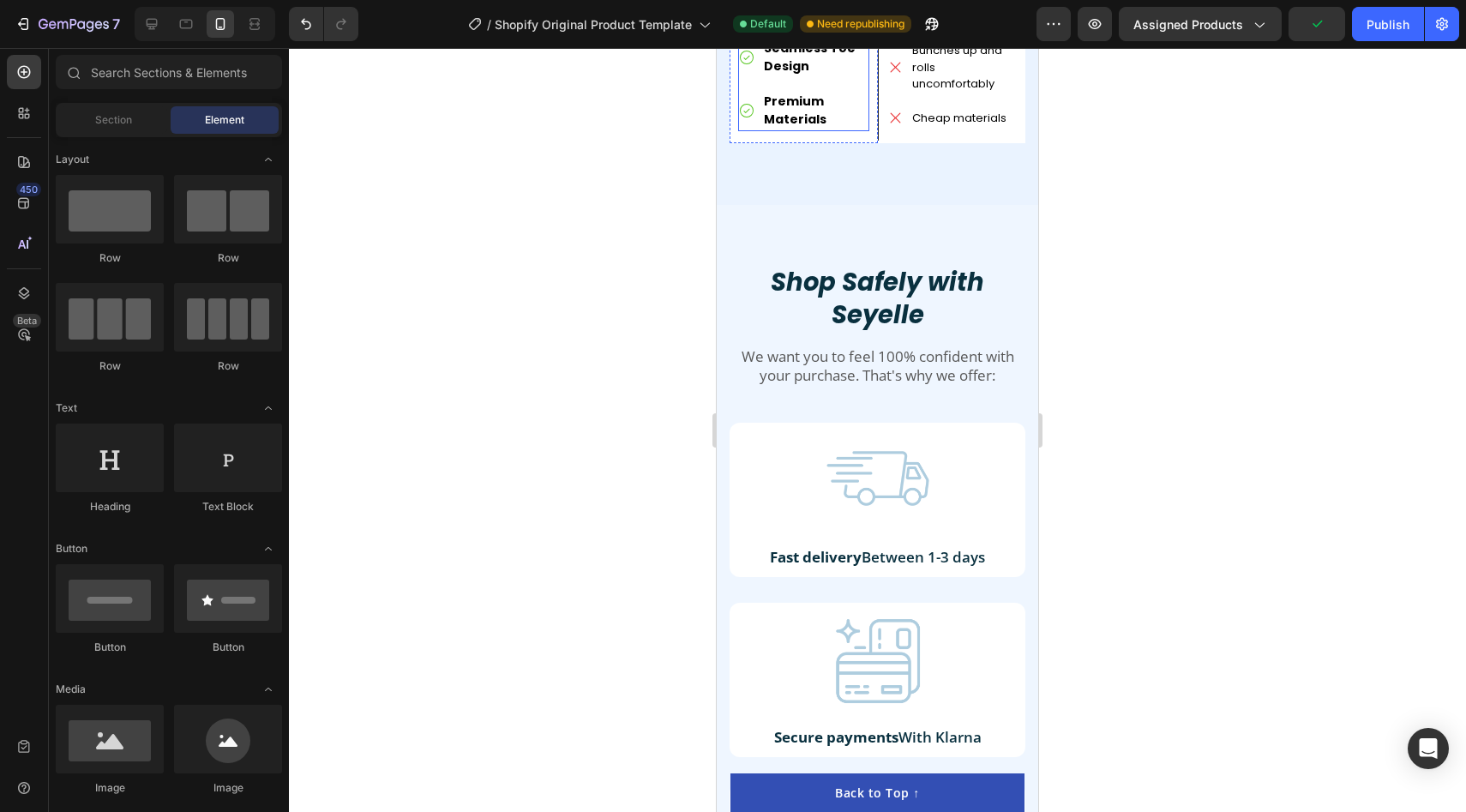
scroll to position [4952, 0]
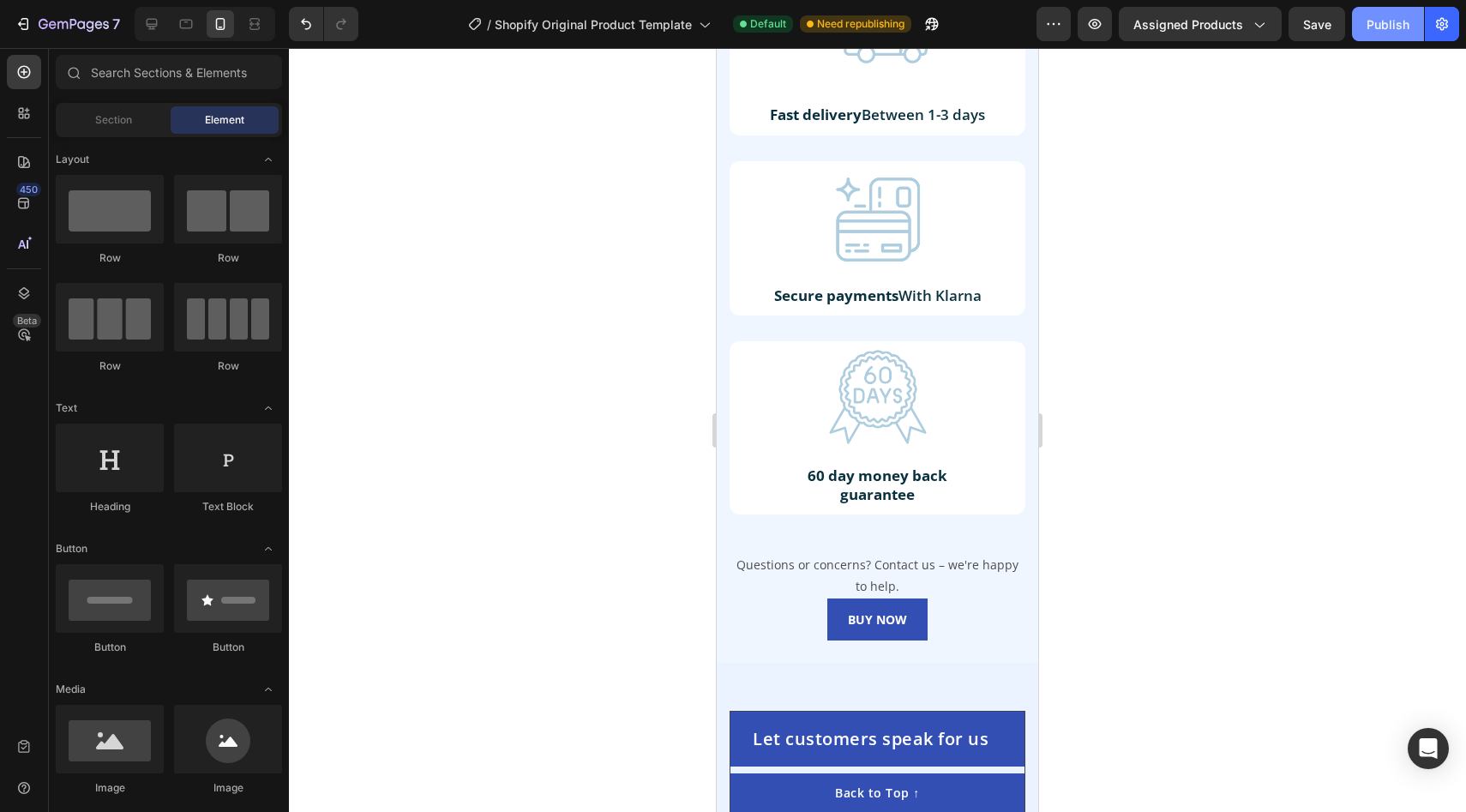
click at [1392, 22] on div "Publish" at bounding box center [1388, 24] width 43 height 18
click at [155, 32] on div at bounding box center [152, 24] width 27 height 27
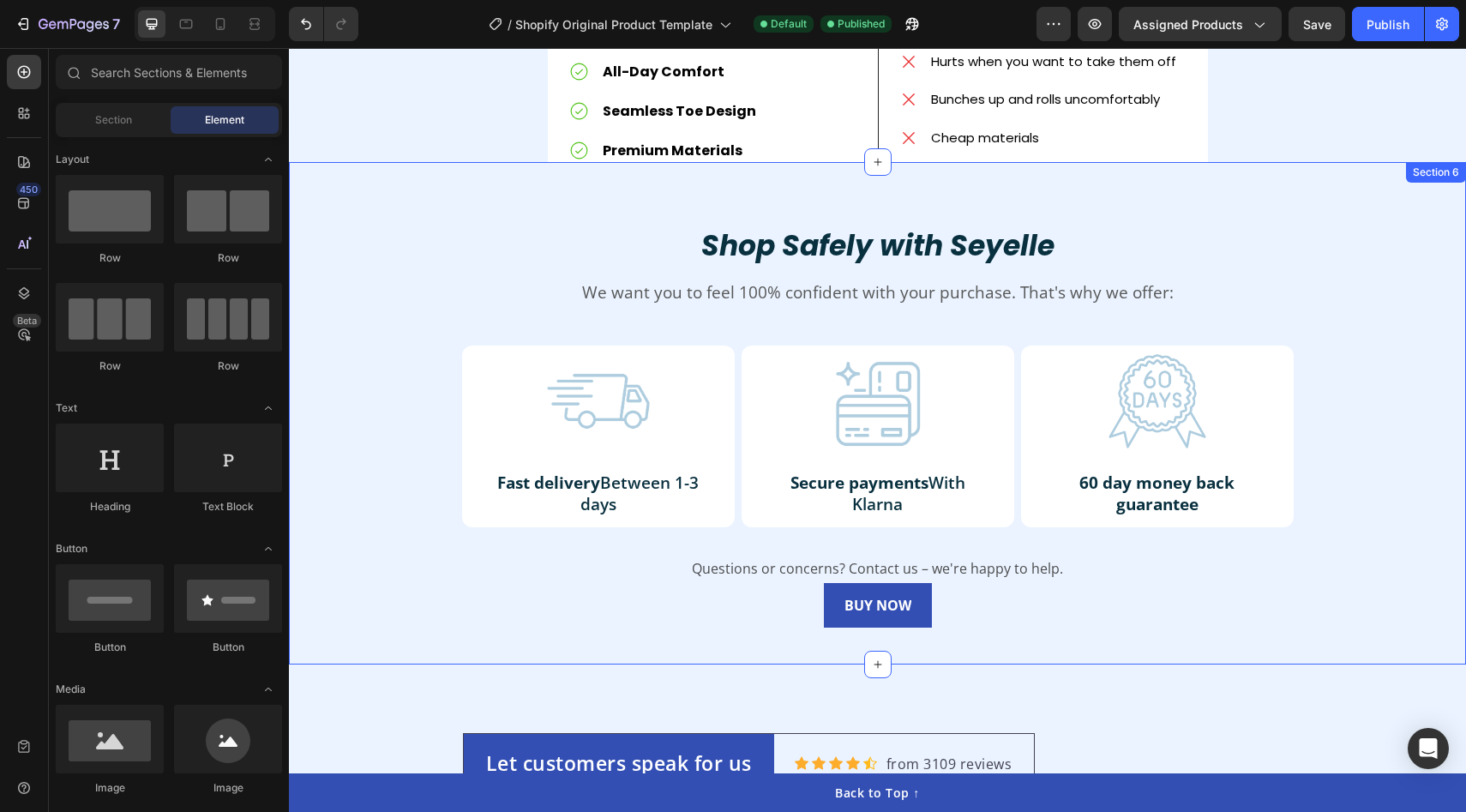
scroll to position [4255, 0]
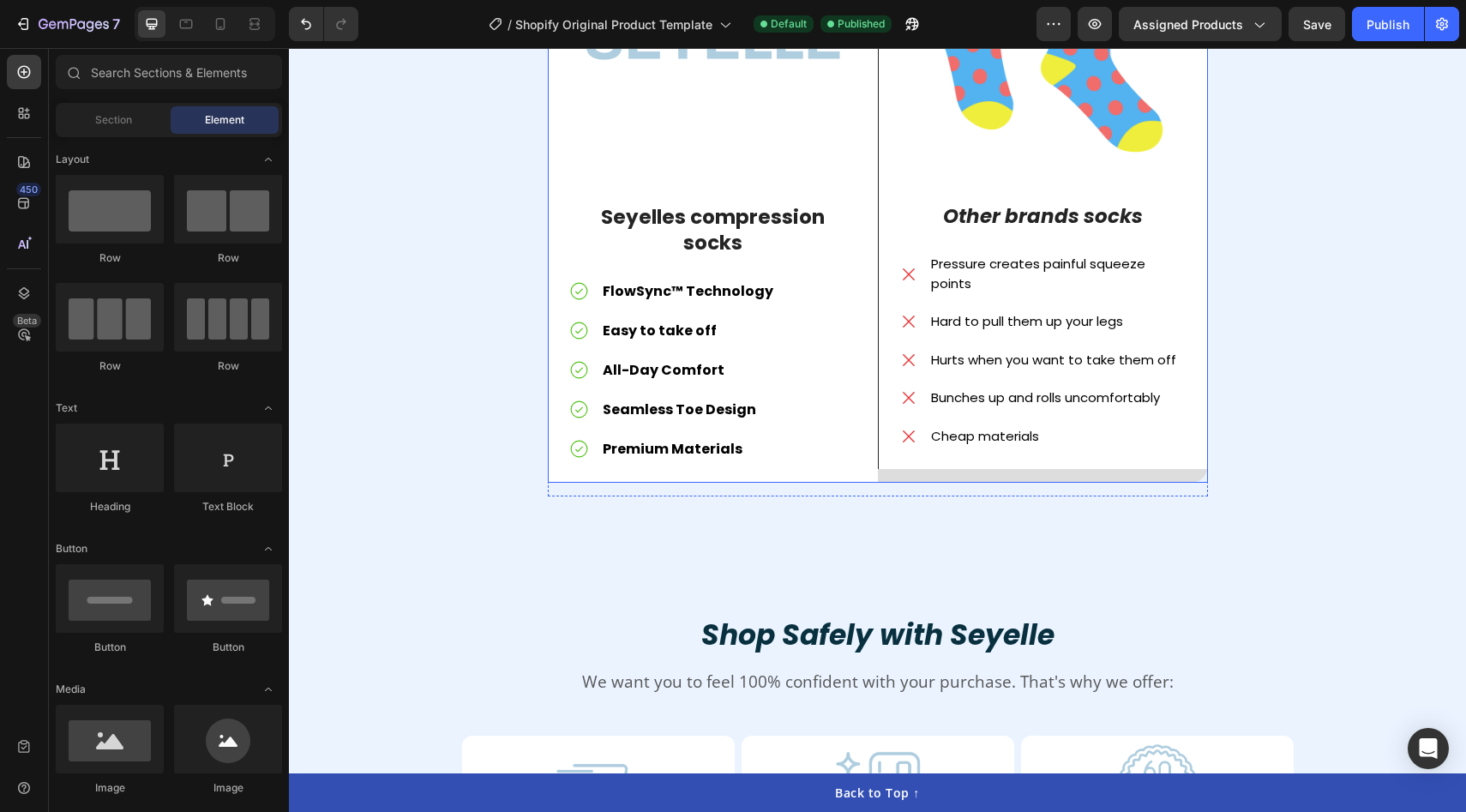
click at [591, 461] on div "Image Seyelles compression socks Text Block FlowSync™ Technology Easy to take o…" at bounding box center [713, 178] width 330 height 609
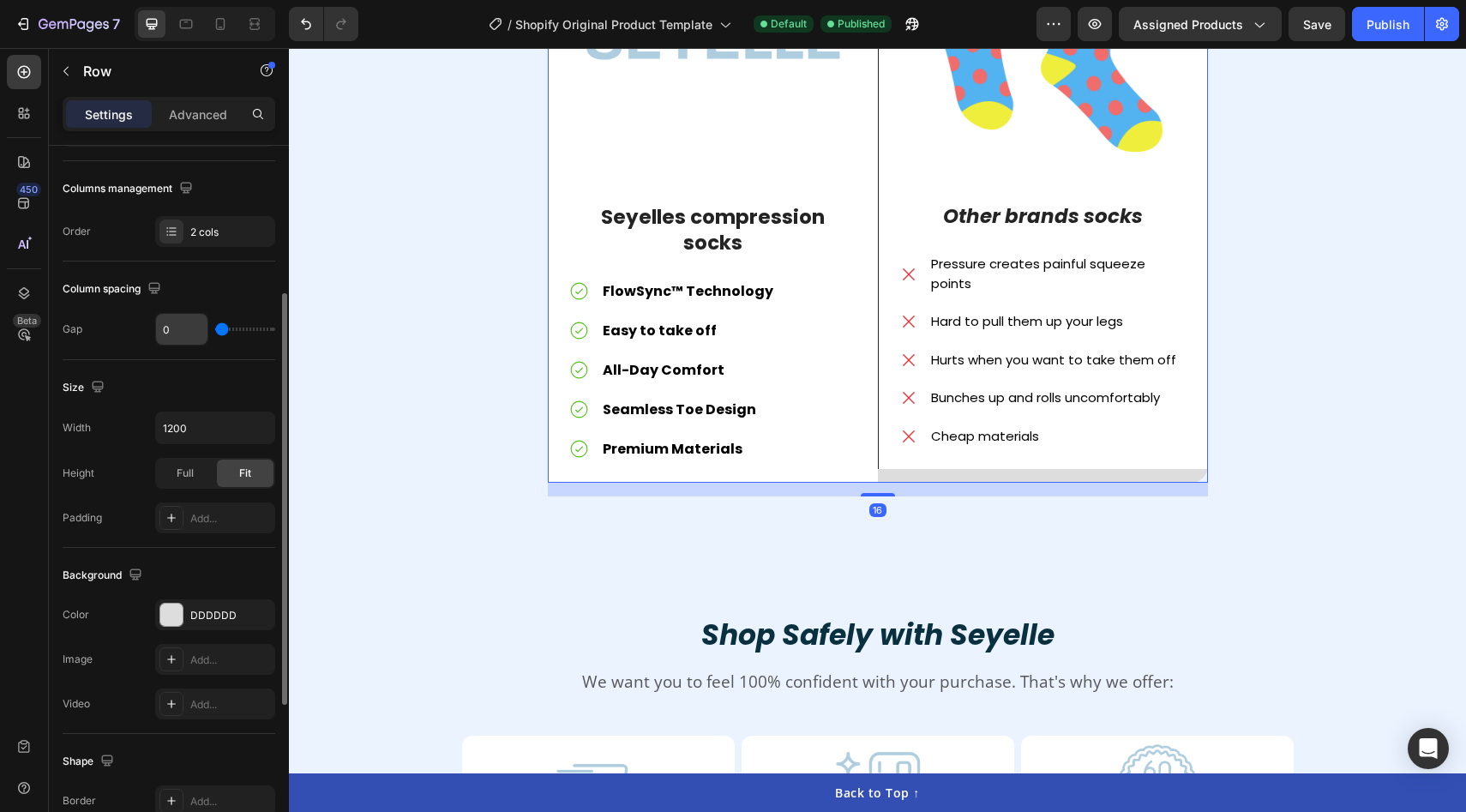
scroll to position [527, 0]
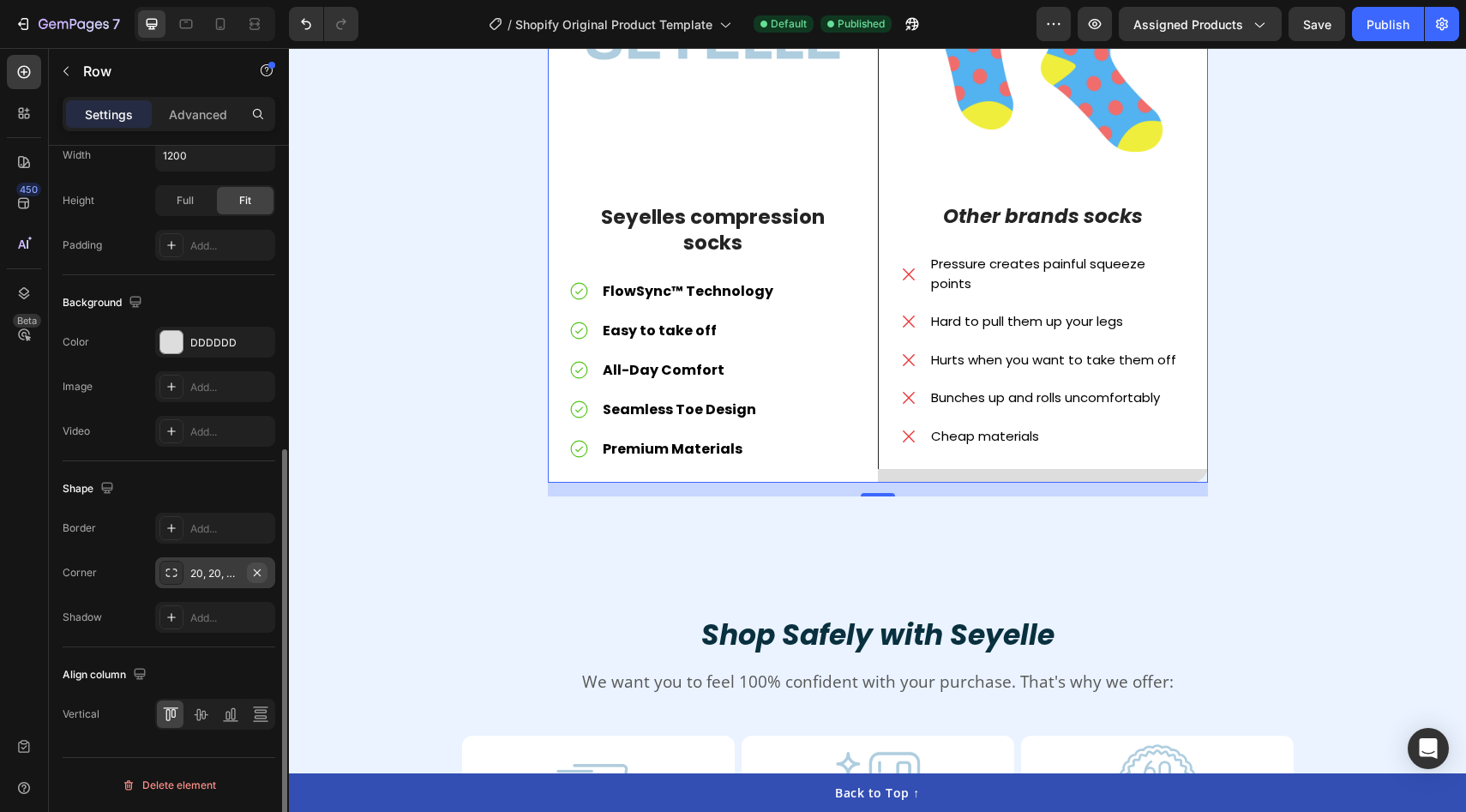
click at [253, 576] on icon "button" at bounding box center [257, 572] width 14 height 14
click at [169, 338] on div at bounding box center [171, 342] width 22 height 22
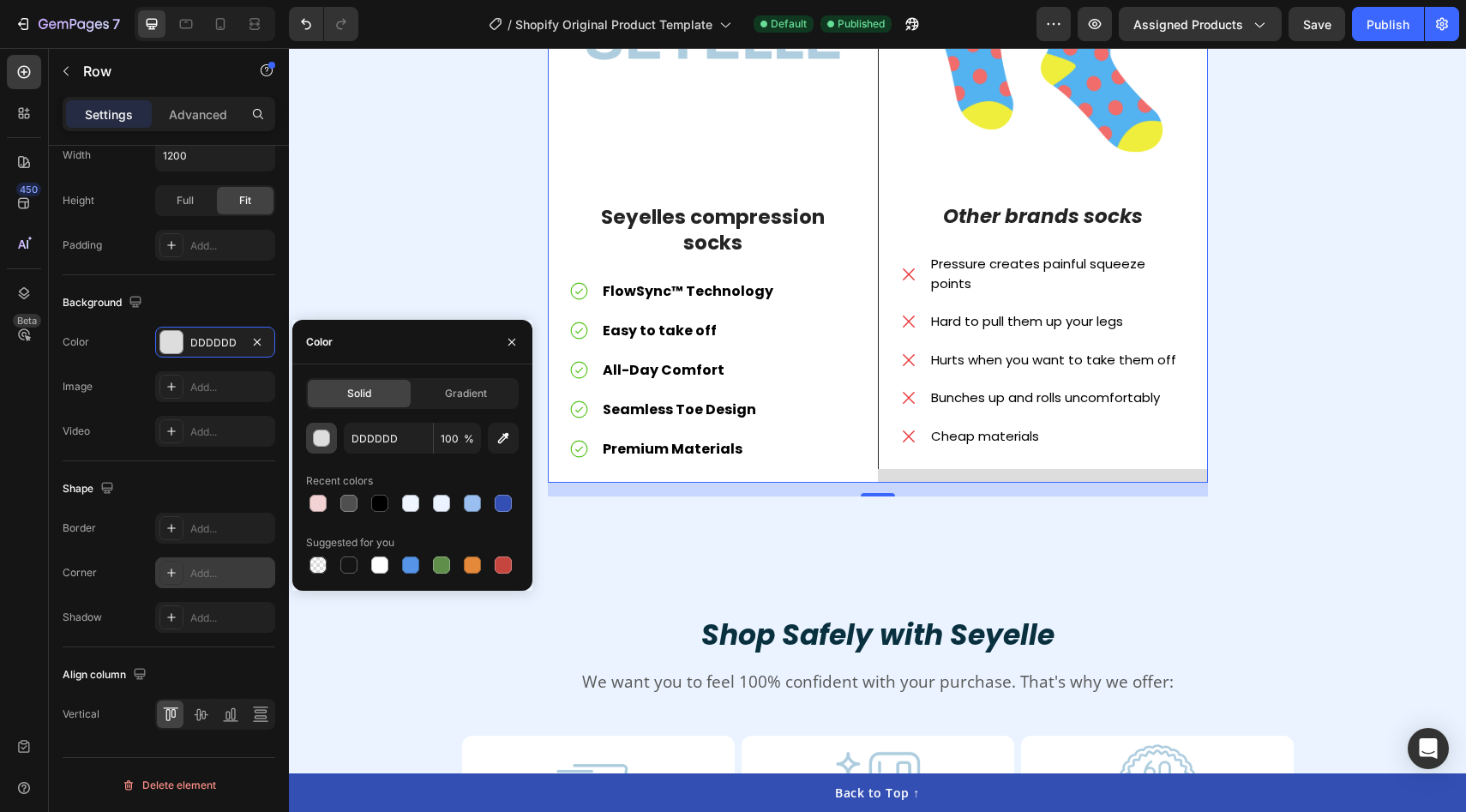
click at [314, 436] on div "button" at bounding box center [322, 439] width 18 height 18
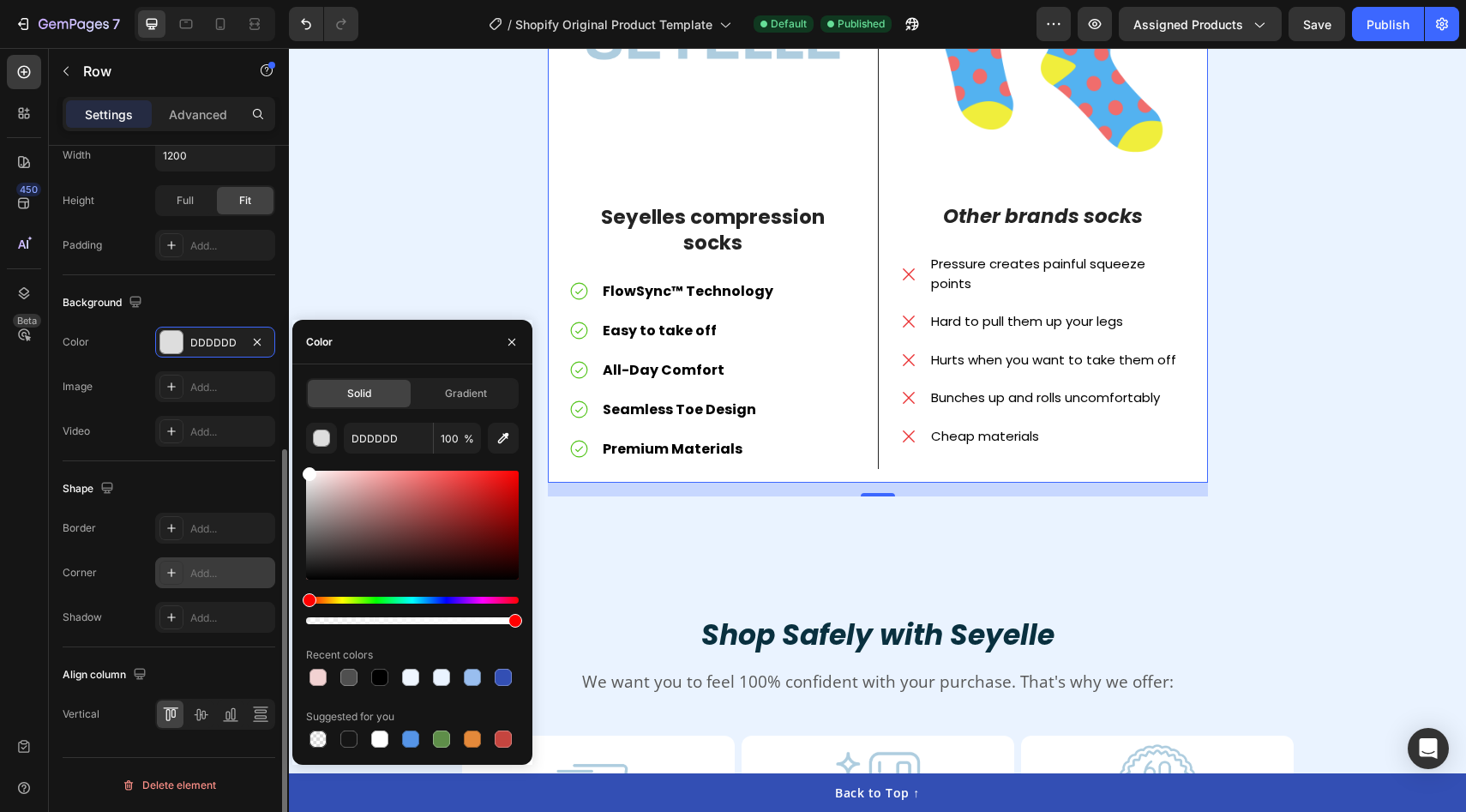
drag, startPoint x: 340, startPoint y: 486, endPoint x: 259, endPoint y: 282, distance: 219.5
click at [259, 282] on div "450 Beta Sections(18) Elements(84) Section Element Hero Section Product Detail …" at bounding box center [144, 429] width 289 height 763
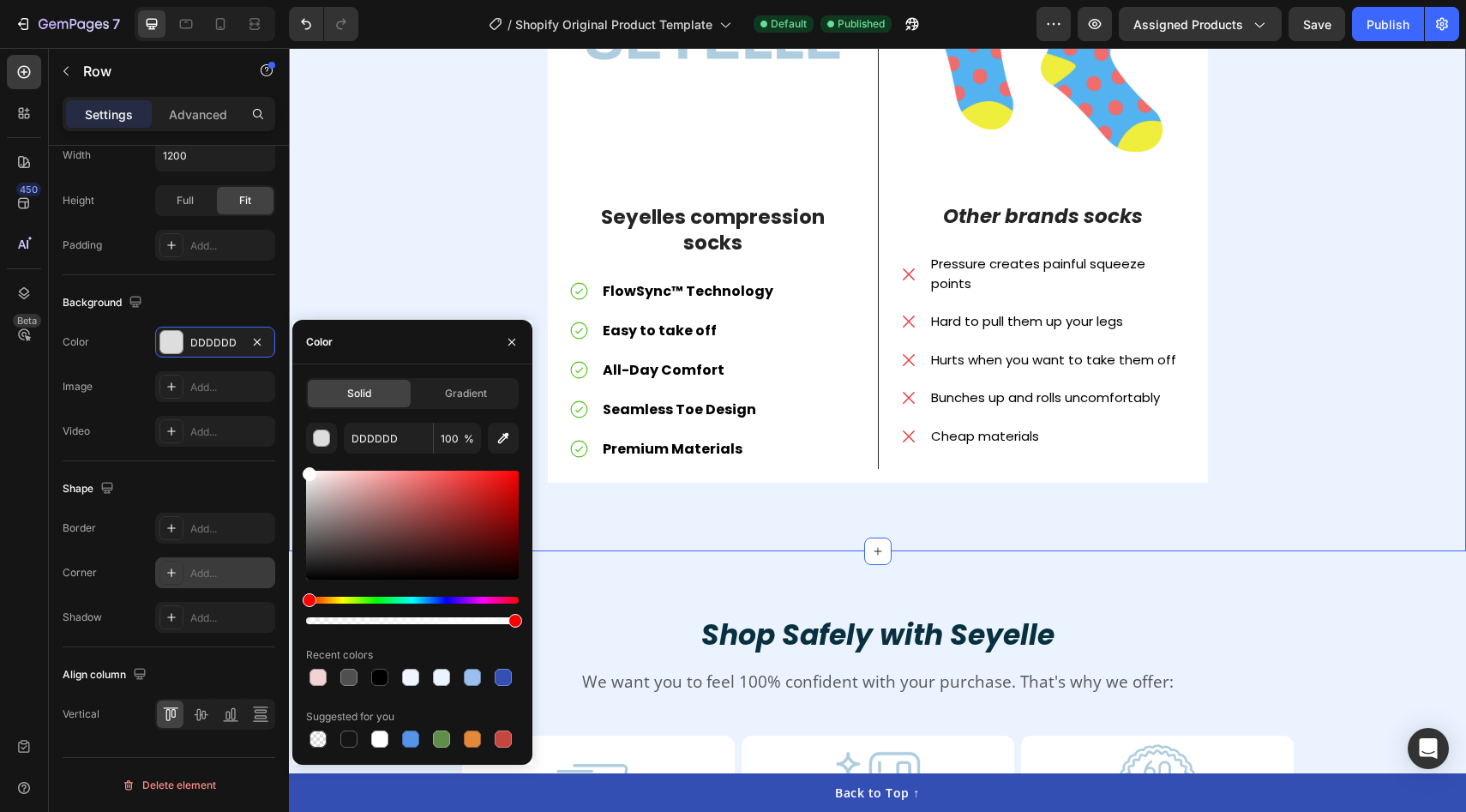
click at [362, 204] on div "Stop Settling for Cheap, Uncomfortable Socks Heading Image Seyelles compression…" at bounding box center [878, 152] width 1151 height 717
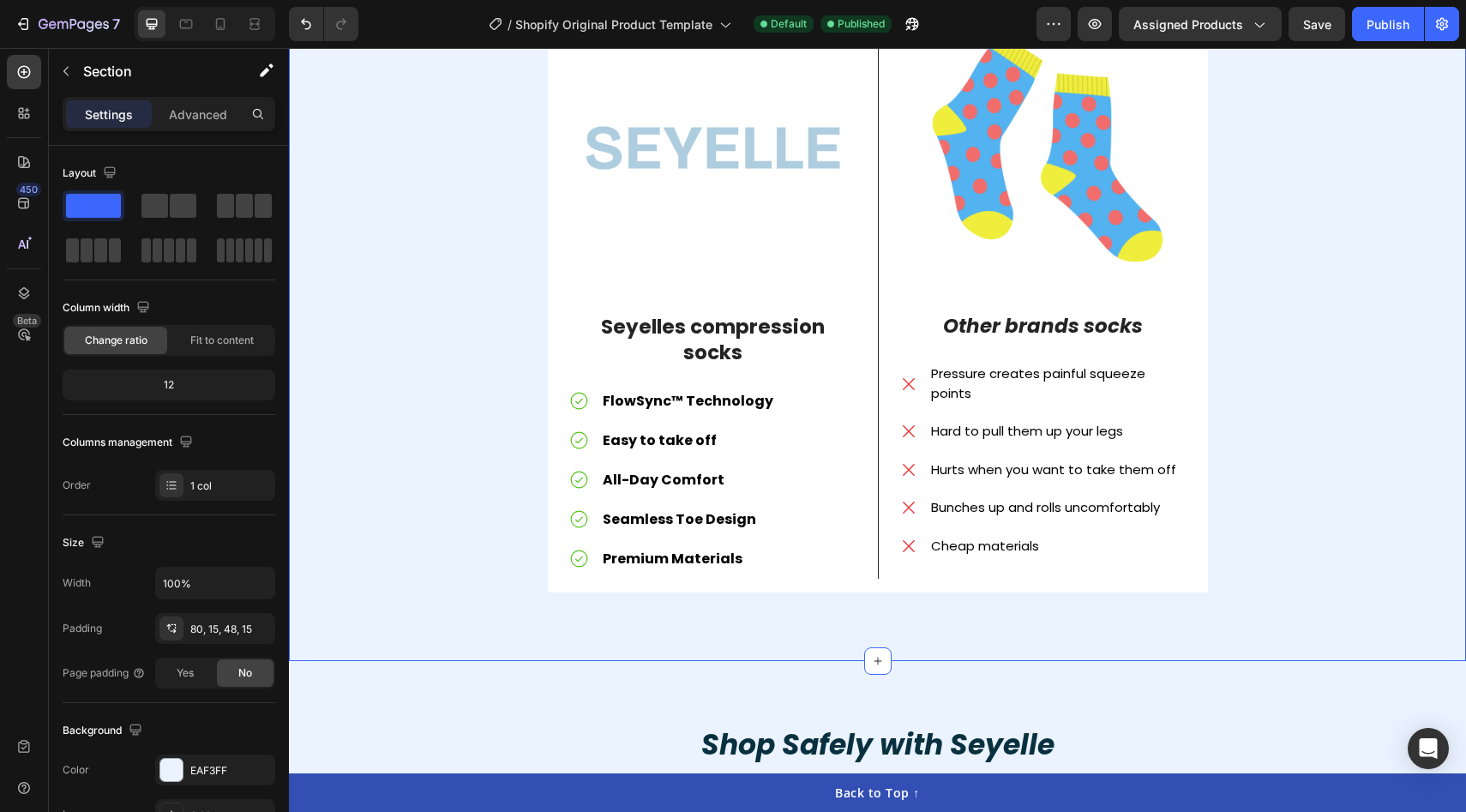
scroll to position [4818, 0]
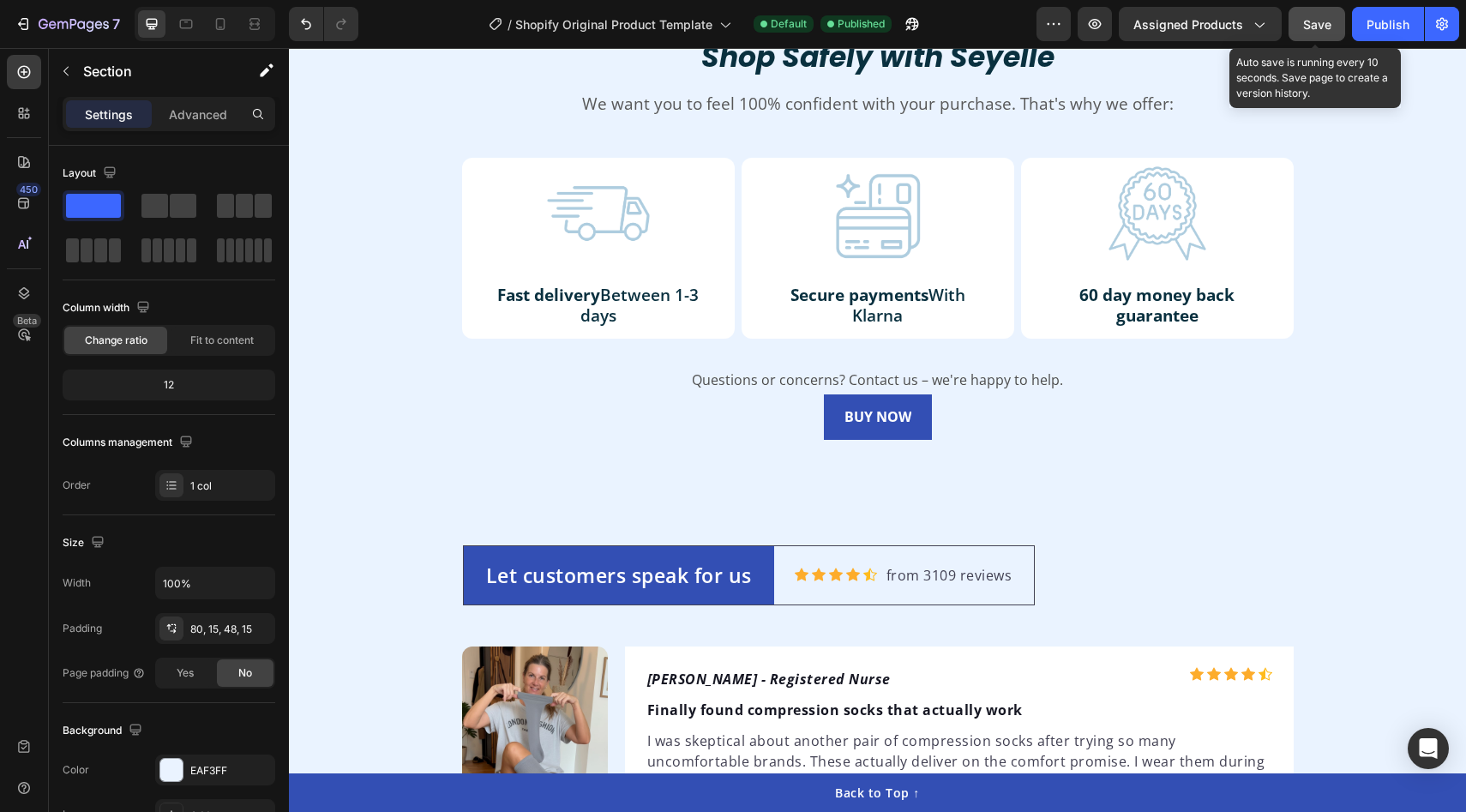
click at [1324, 27] on span "Save" at bounding box center [1317, 24] width 28 height 15
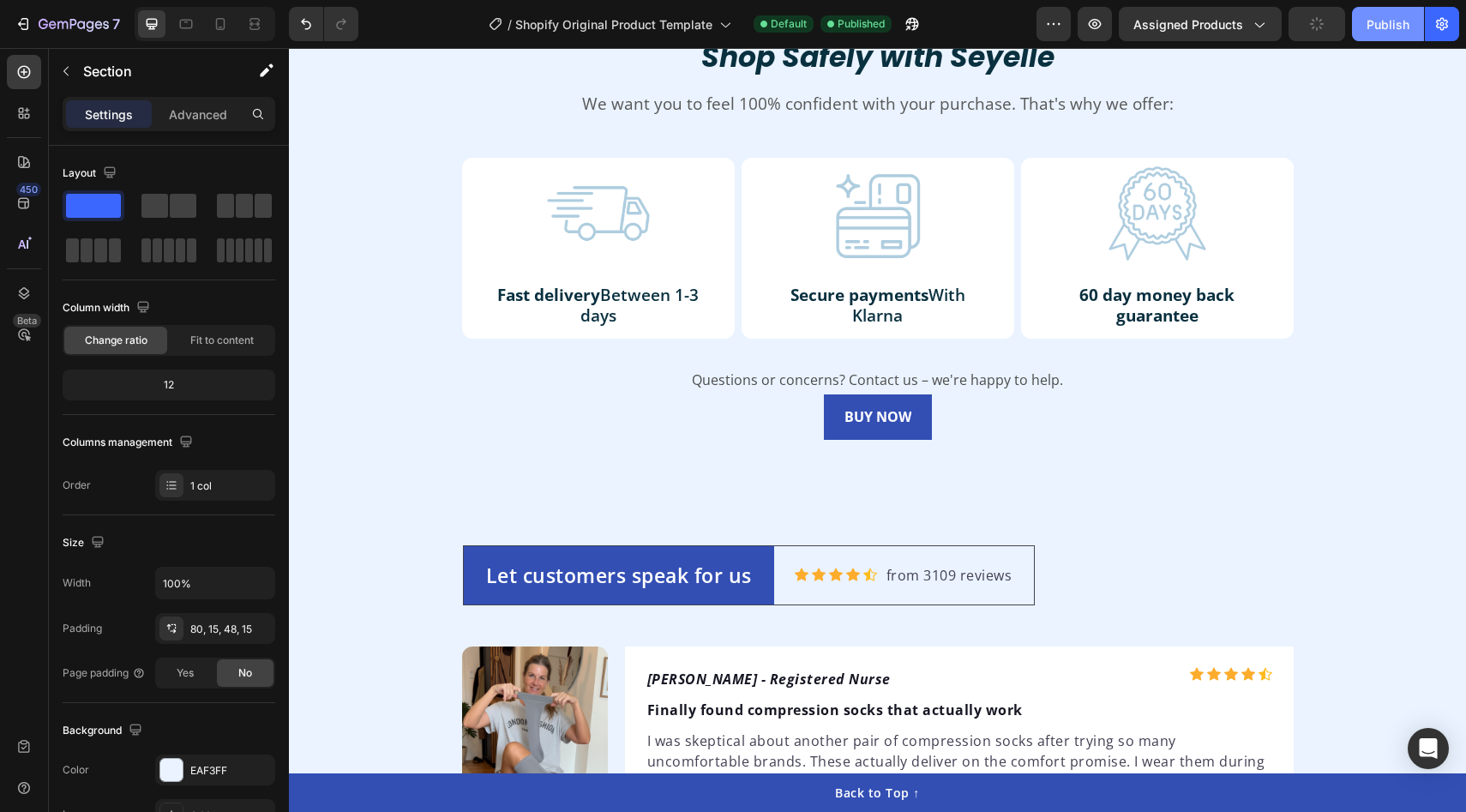
click at [1393, 27] on div "Publish" at bounding box center [1388, 24] width 43 height 18
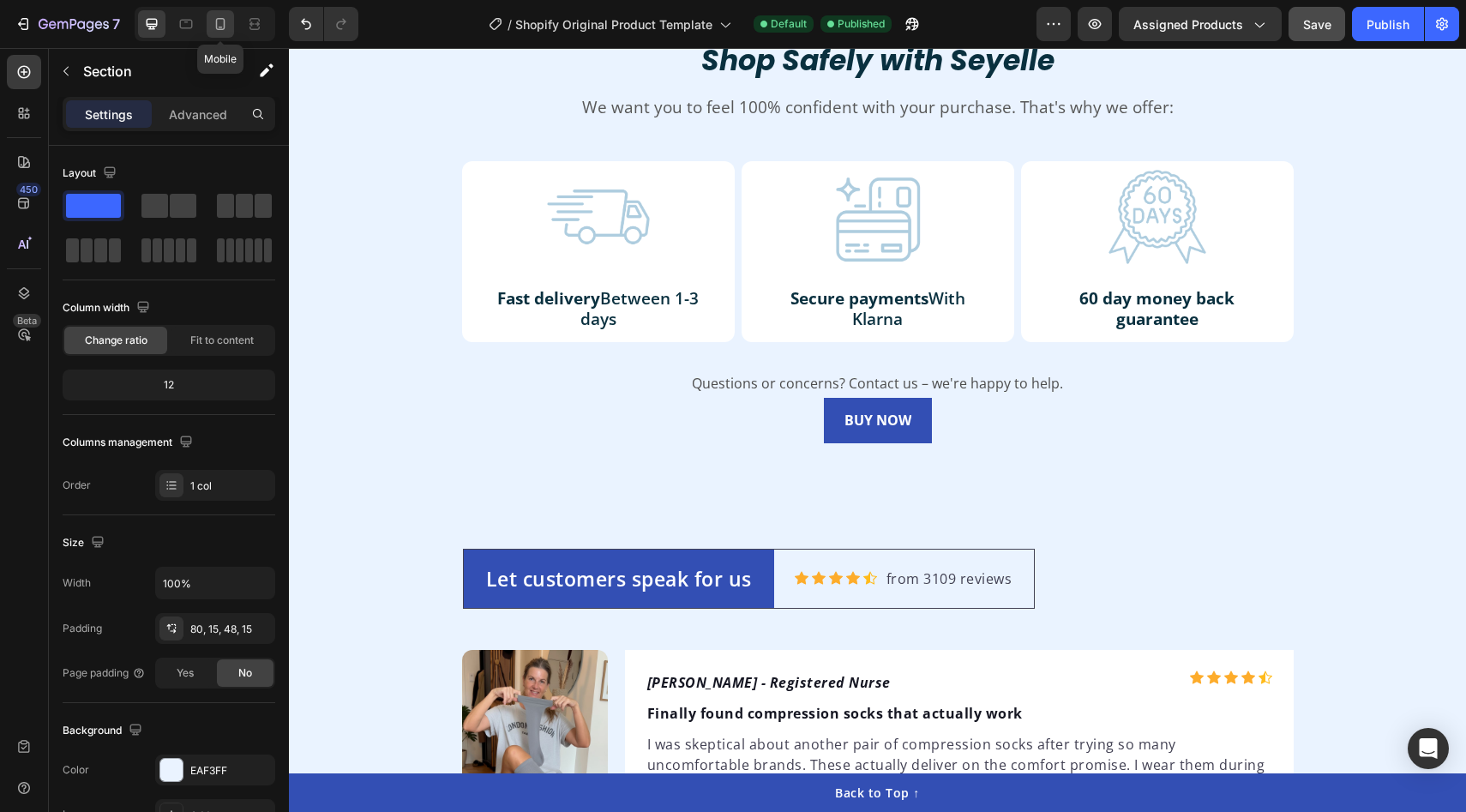
click at [218, 20] on icon at bounding box center [220, 24] width 18 height 18
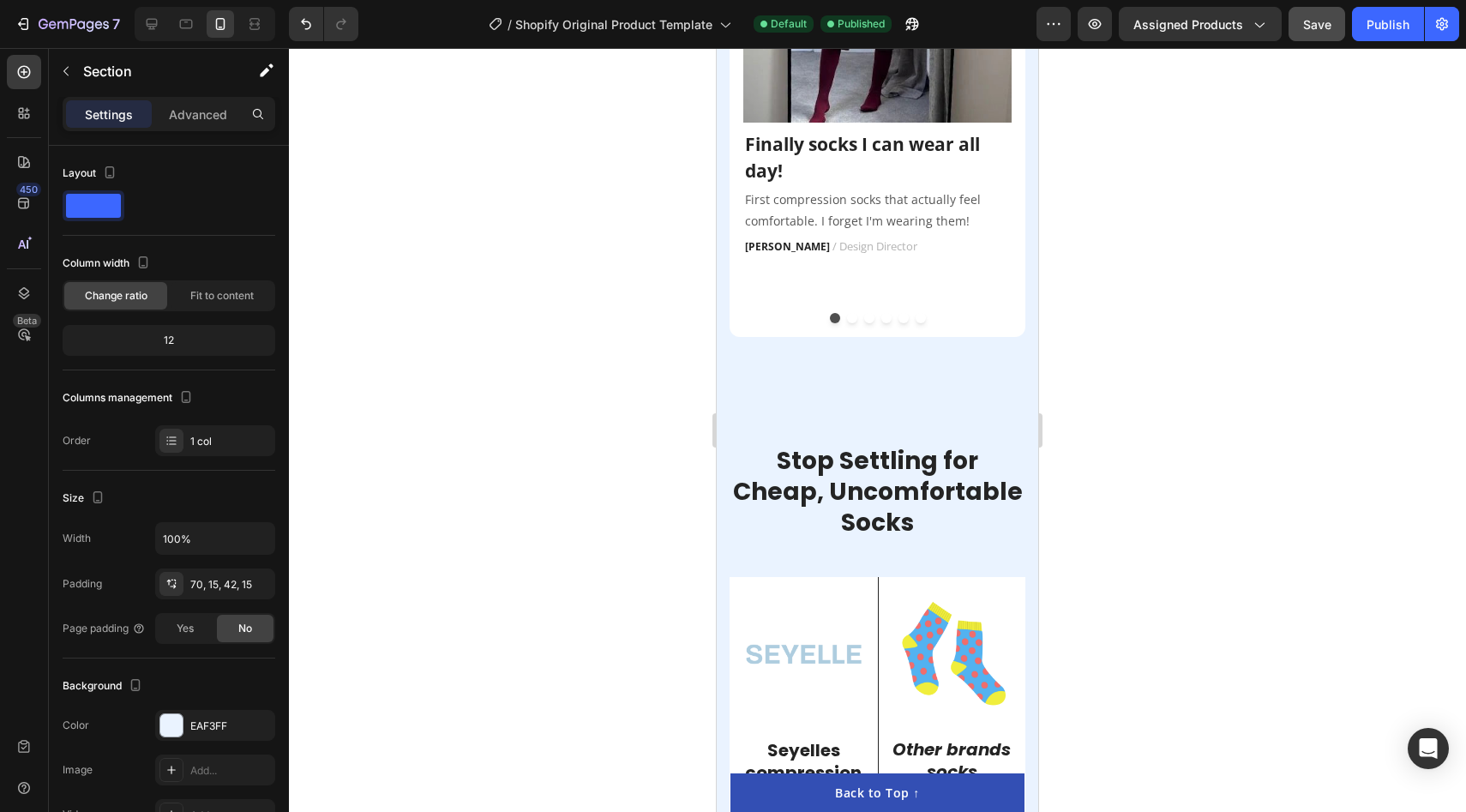
scroll to position [3599, 0]
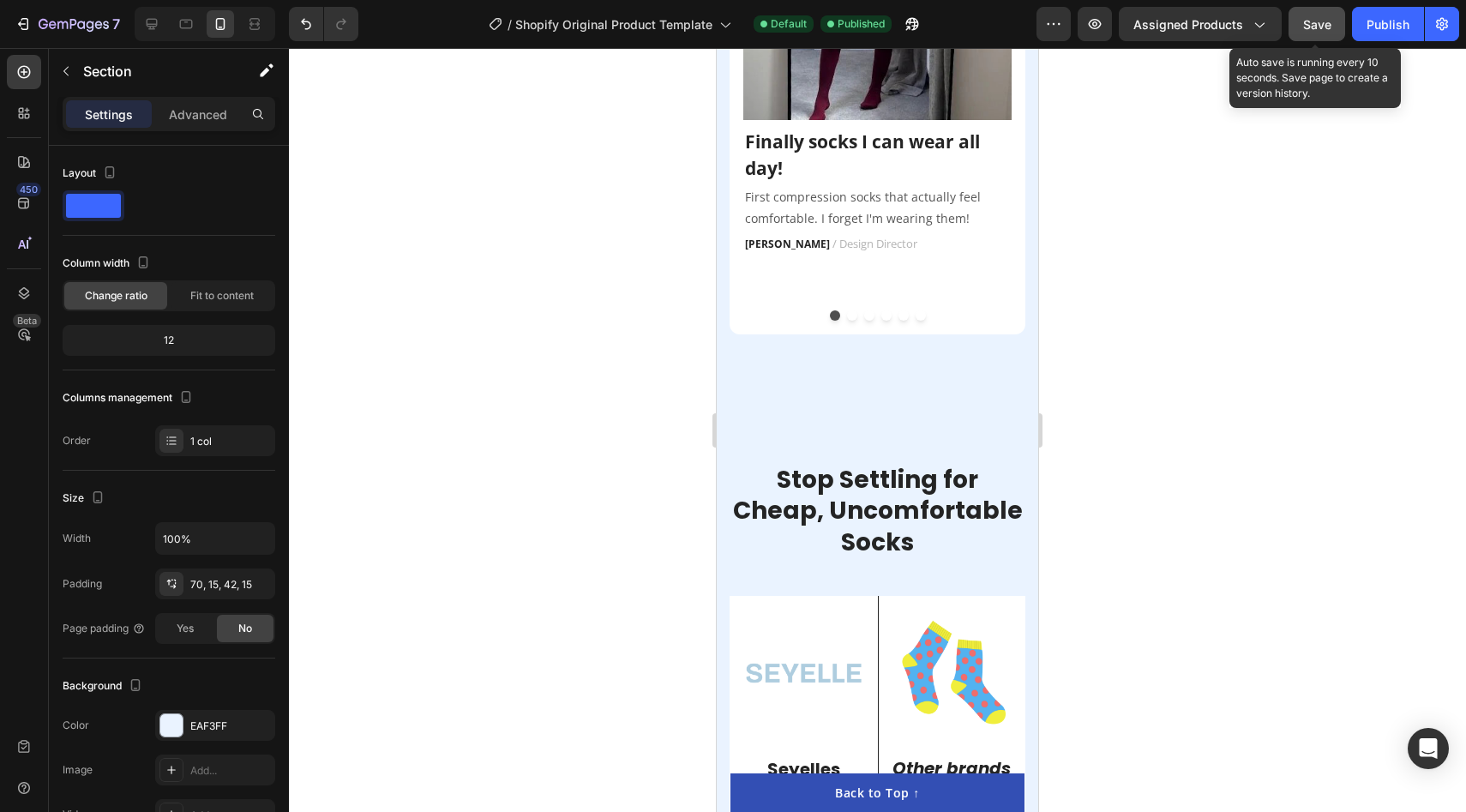
click at [1322, 27] on span "Save" at bounding box center [1317, 24] width 28 height 15
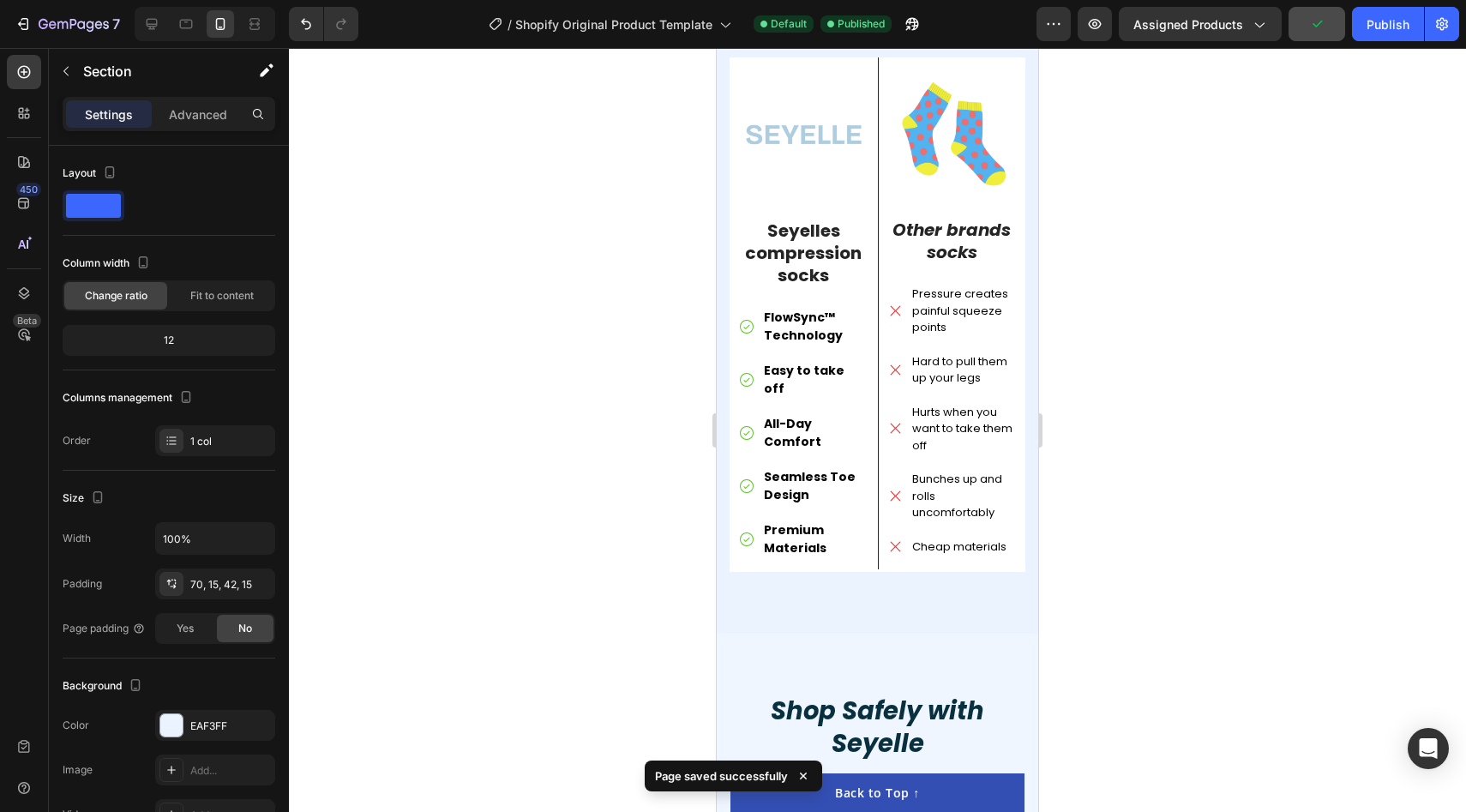
scroll to position [4572, 0]
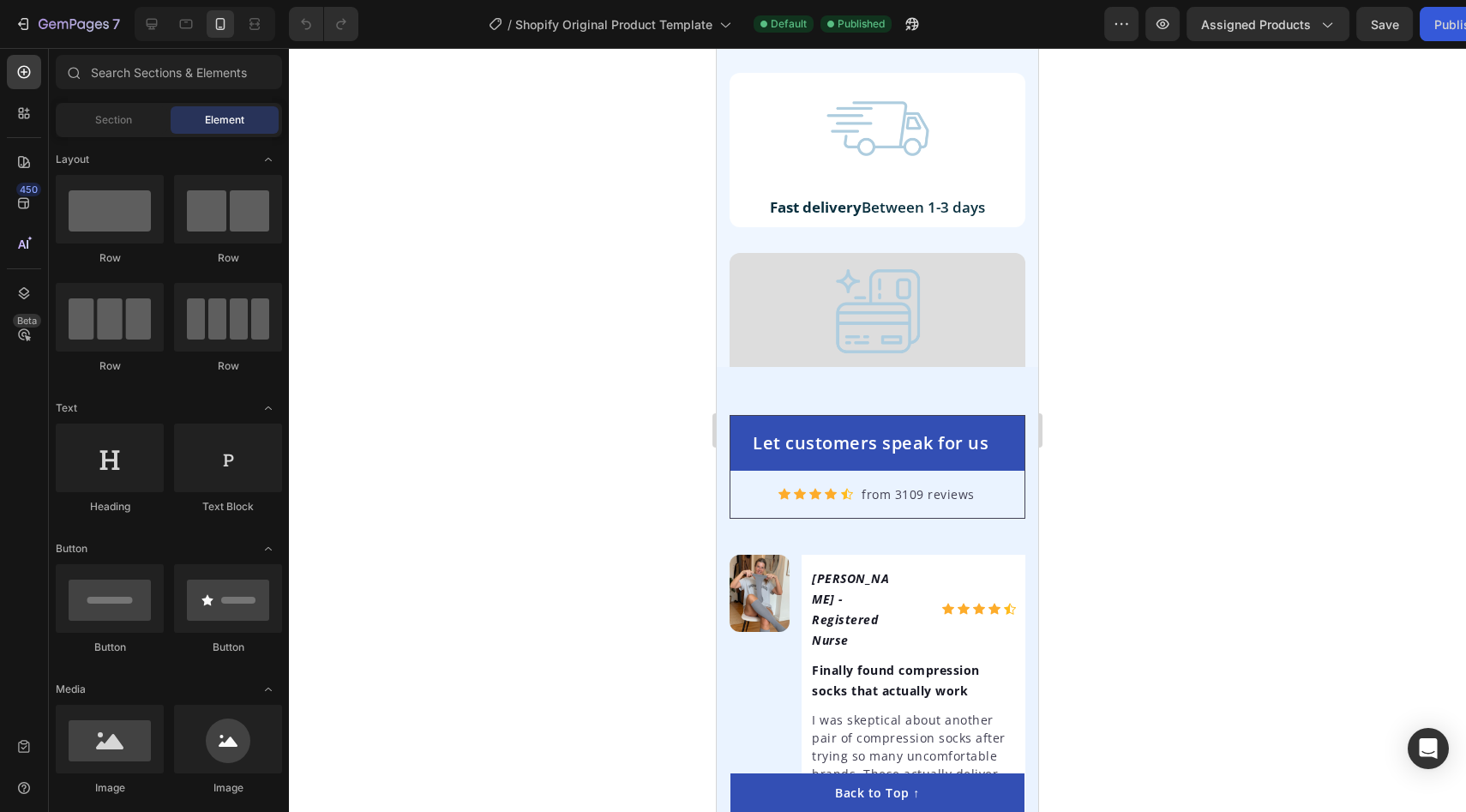
scroll to position [4784, 0]
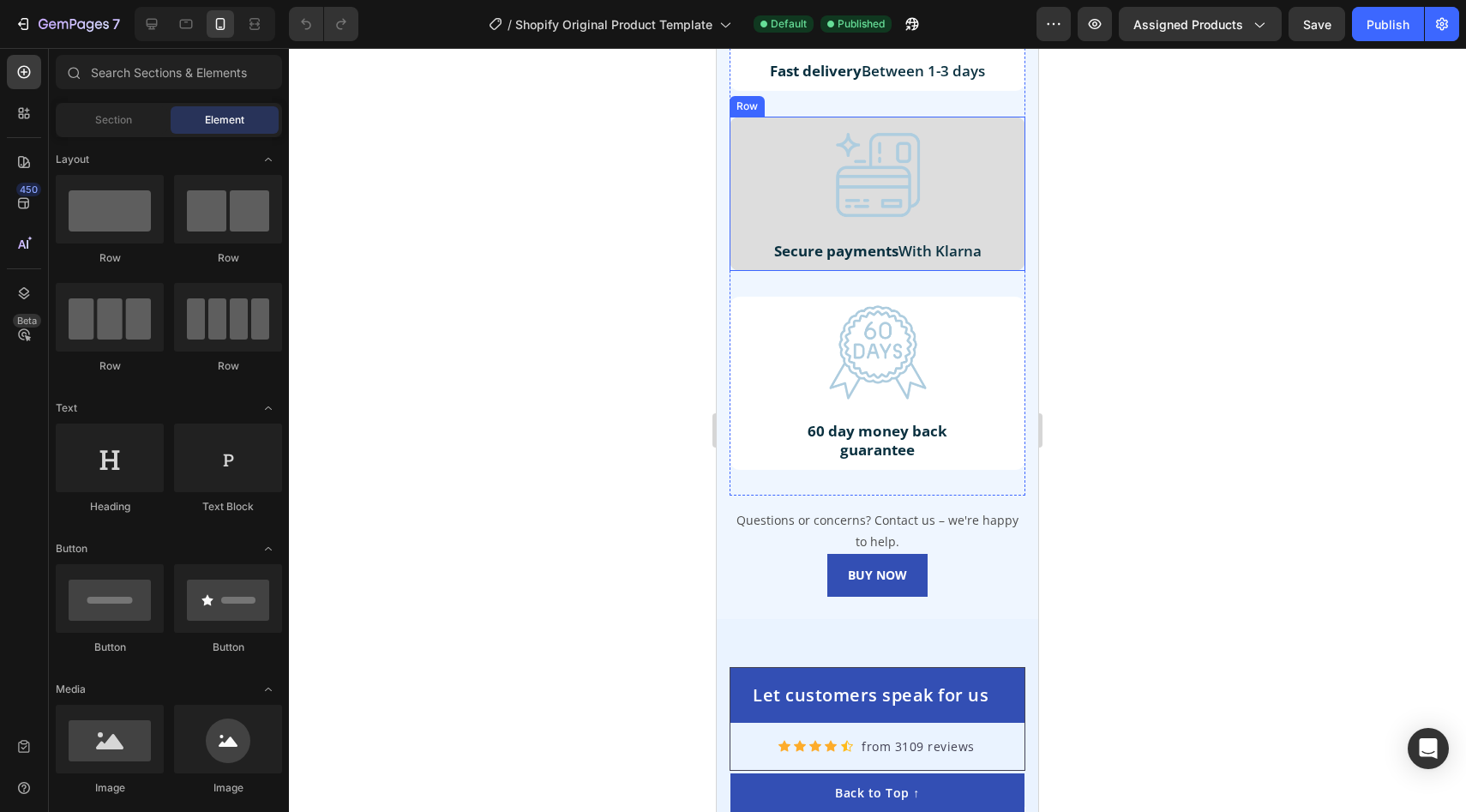
click at [741, 192] on div "Image Secure payments With Klarna Text Block Row" at bounding box center [878, 194] width 296 height 154
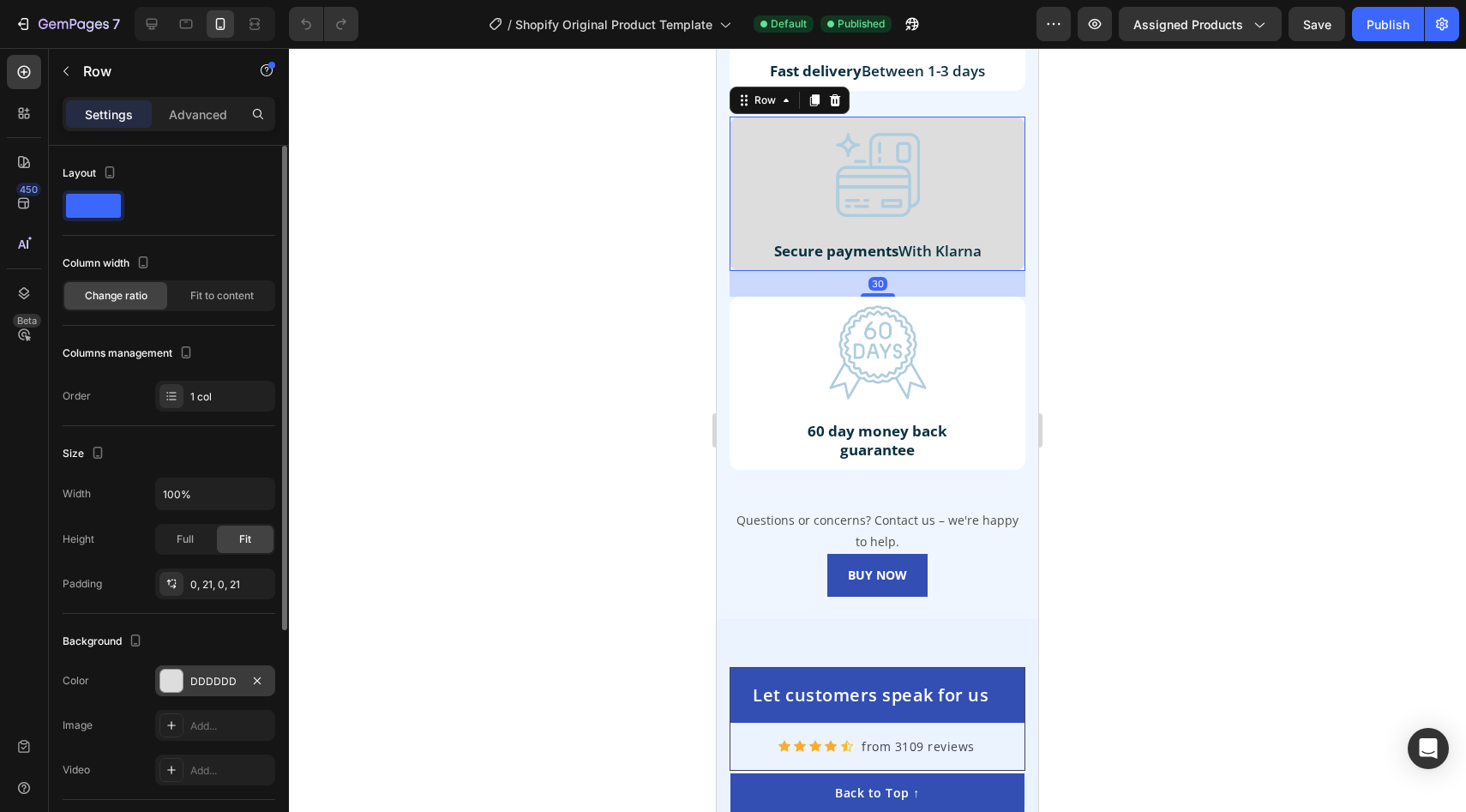
click at [160, 689] on div "DDDDDD" at bounding box center [214, 681] width 120 height 31
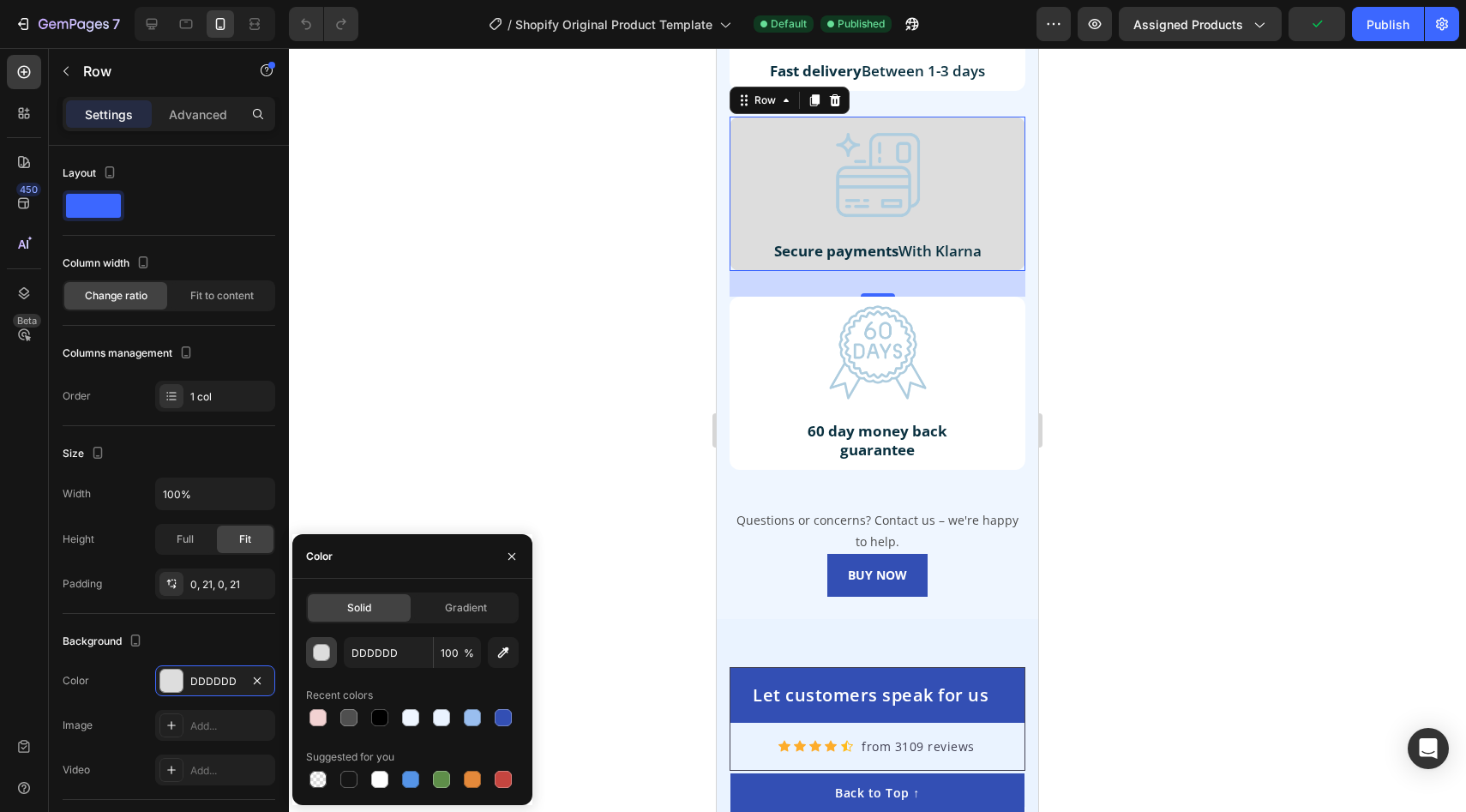
click at [320, 660] on button "button" at bounding box center [321, 652] width 31 height 31
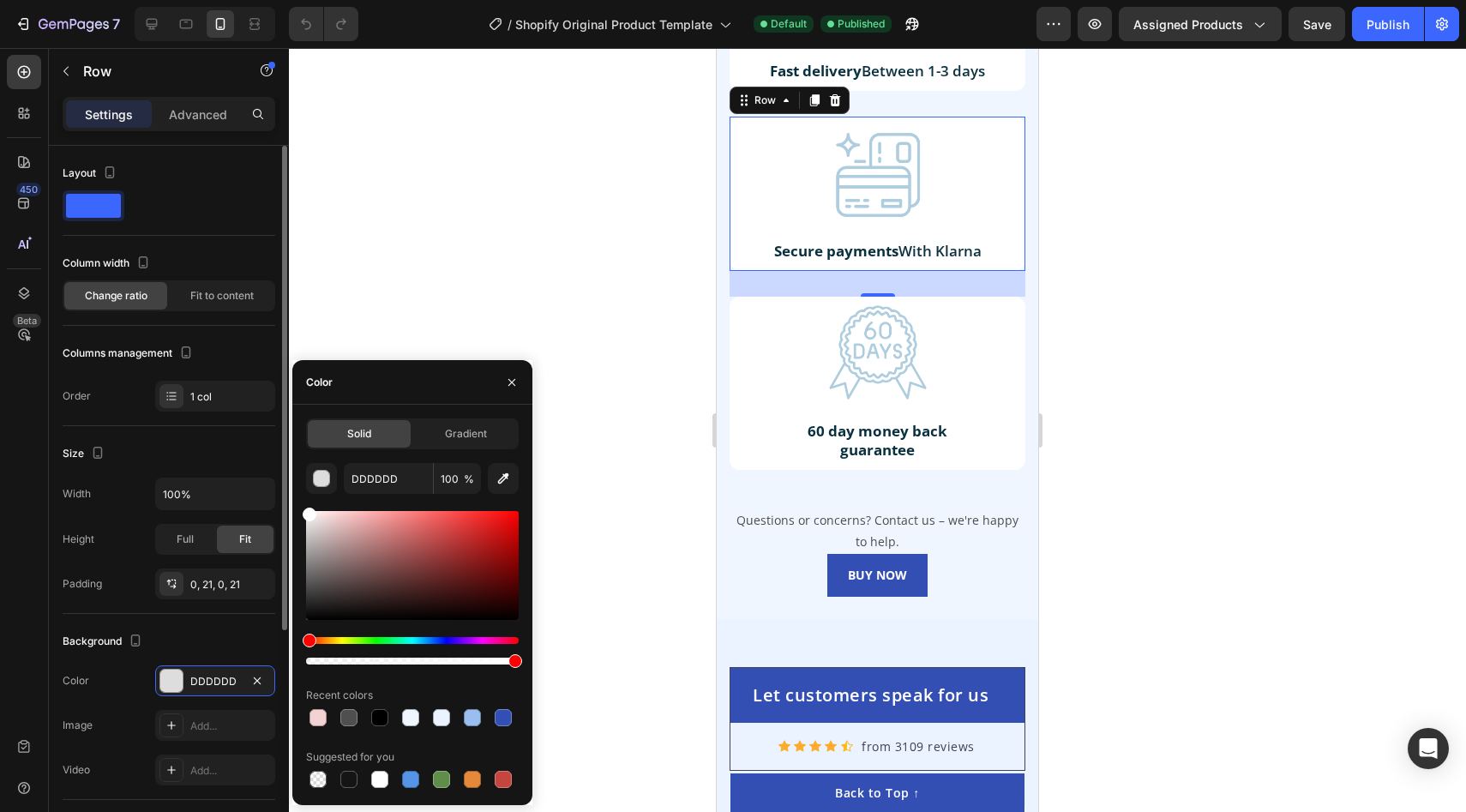
drag, startPoint x: 335, startPoint y: 578, endPoint x: 272, endPoint y: 412, distance: 177.6
click at [272, 411] on div "450 Beta Sections(18) Elements(84) Section Element Hero Section Product Detail …" at bounding box center [144, 429] width 289 height 763
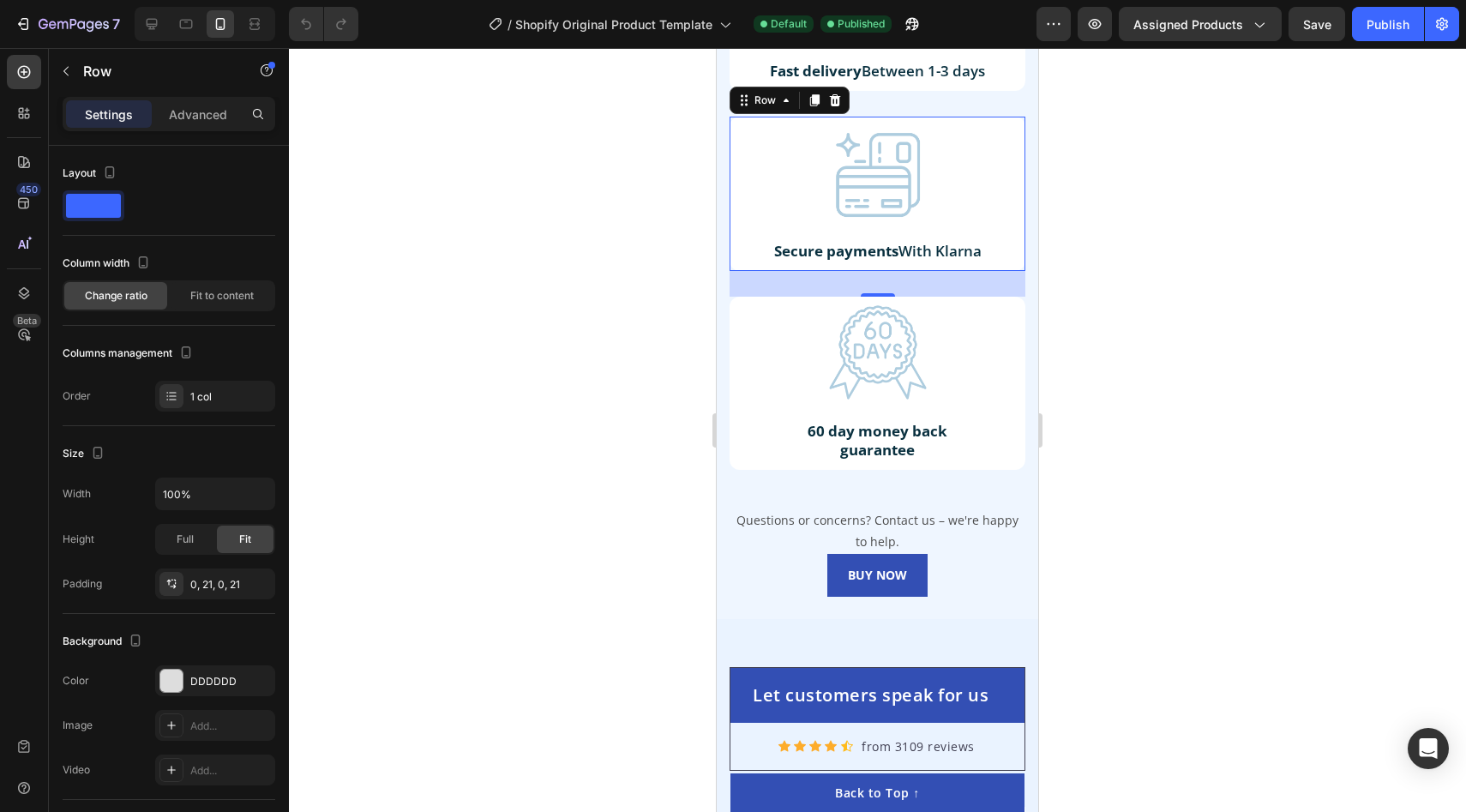
click at [525, 194] on div at bounding box center [878, 429] width 1178 height 763
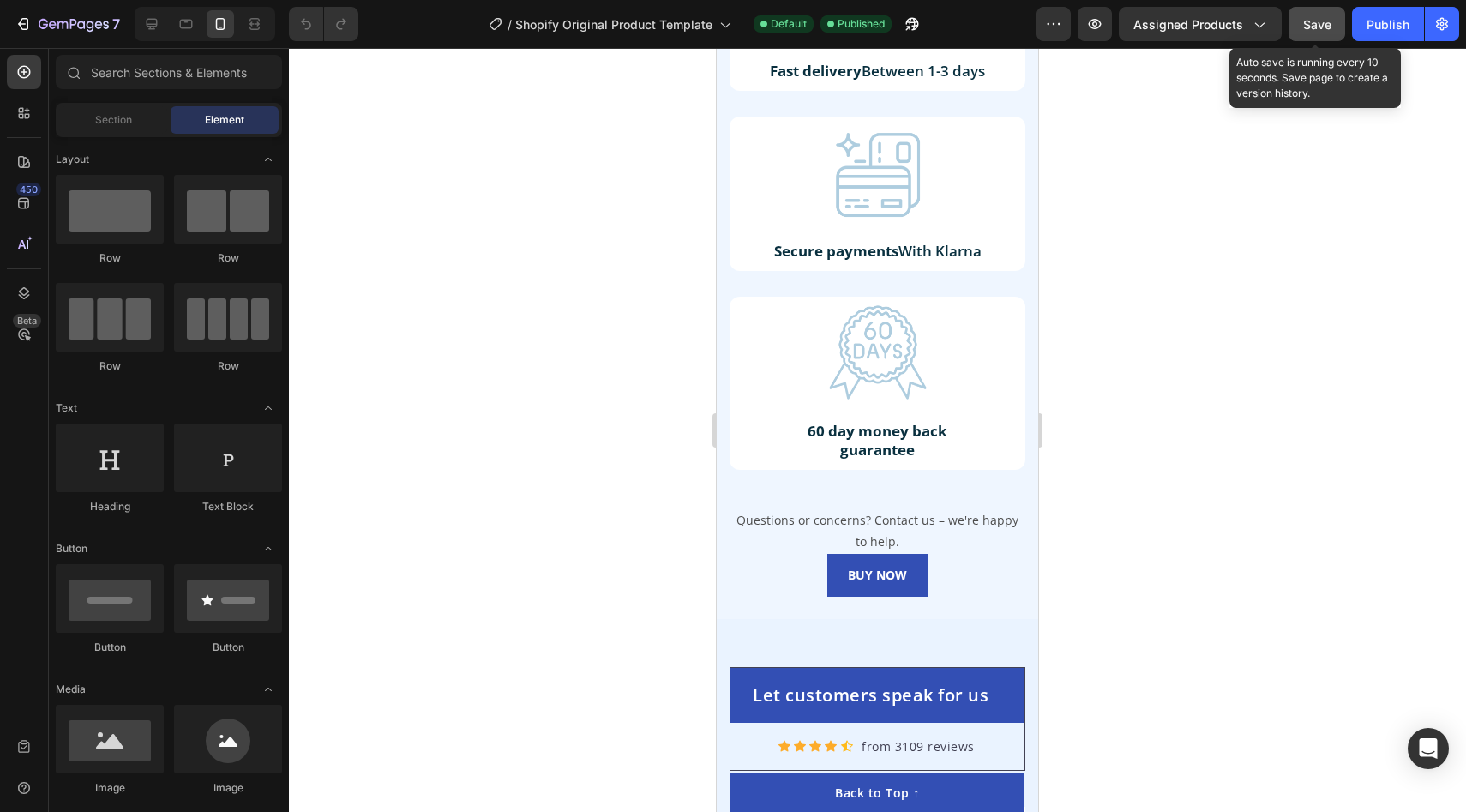
click at [1315, 31] on div "Save" at bounding box center [1317, 24] width 28 height 18
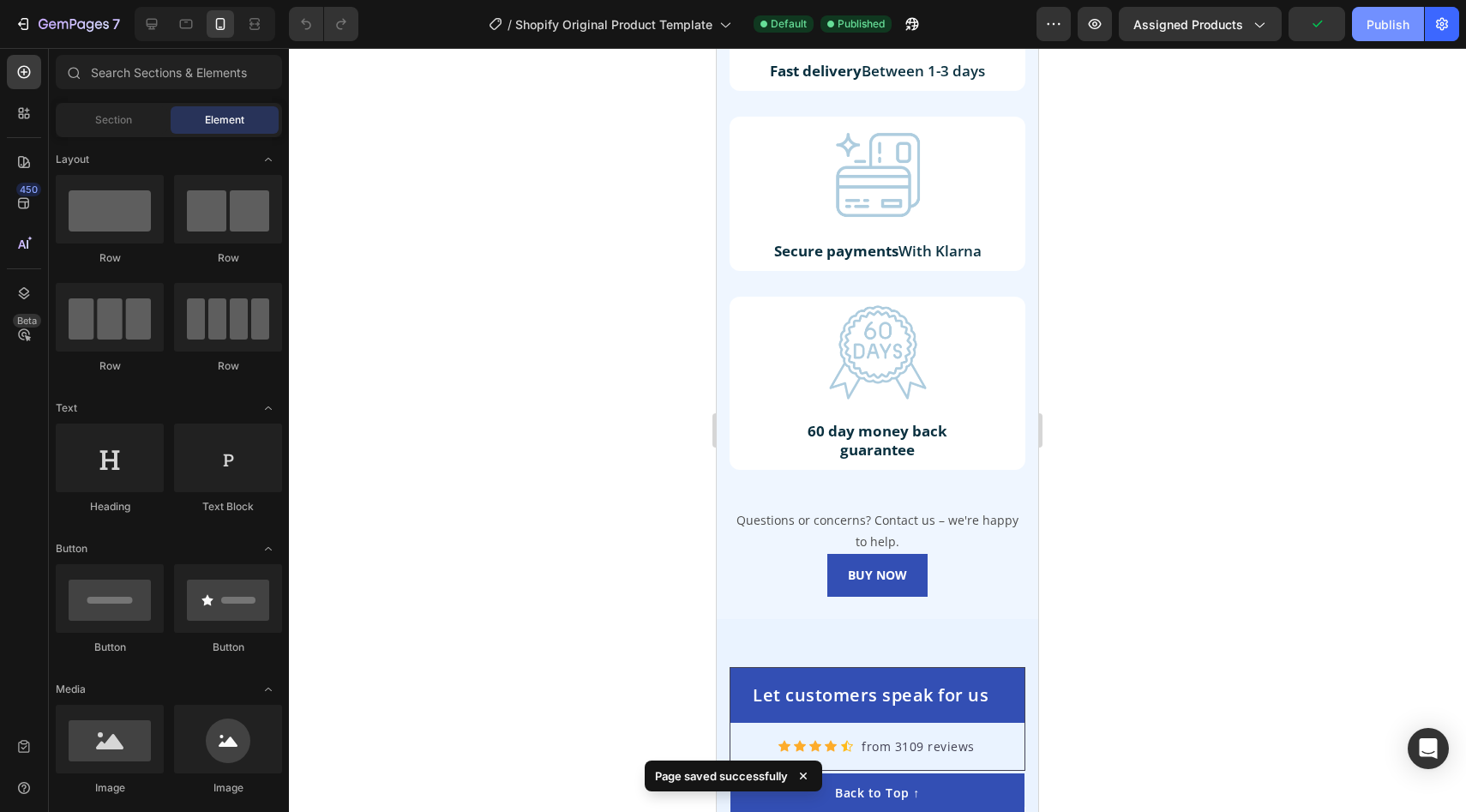
click at [1385, 31] on div "Publish" at bounding box center [1388, 24] width 43 height 18
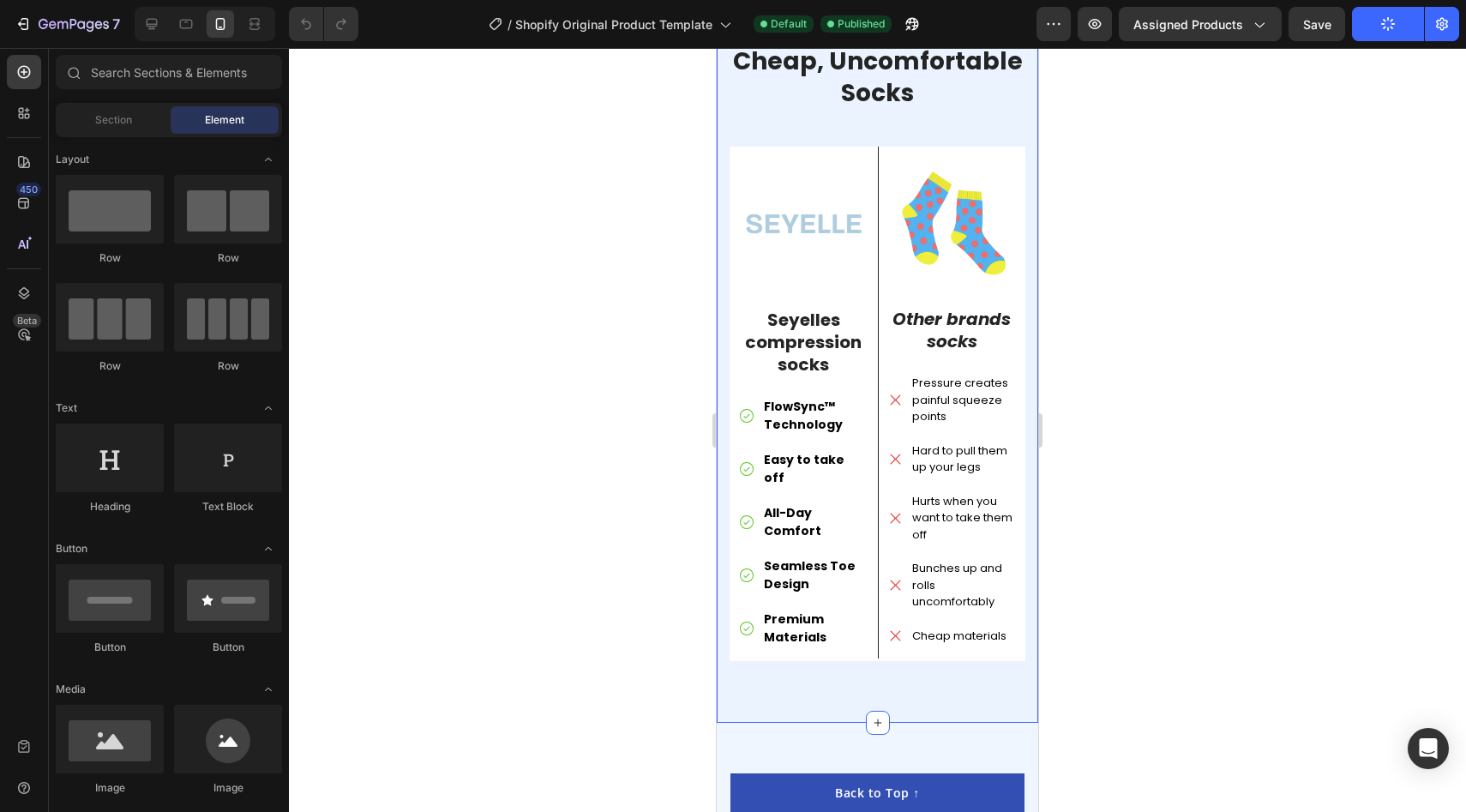
scroll to position [3985, 0]
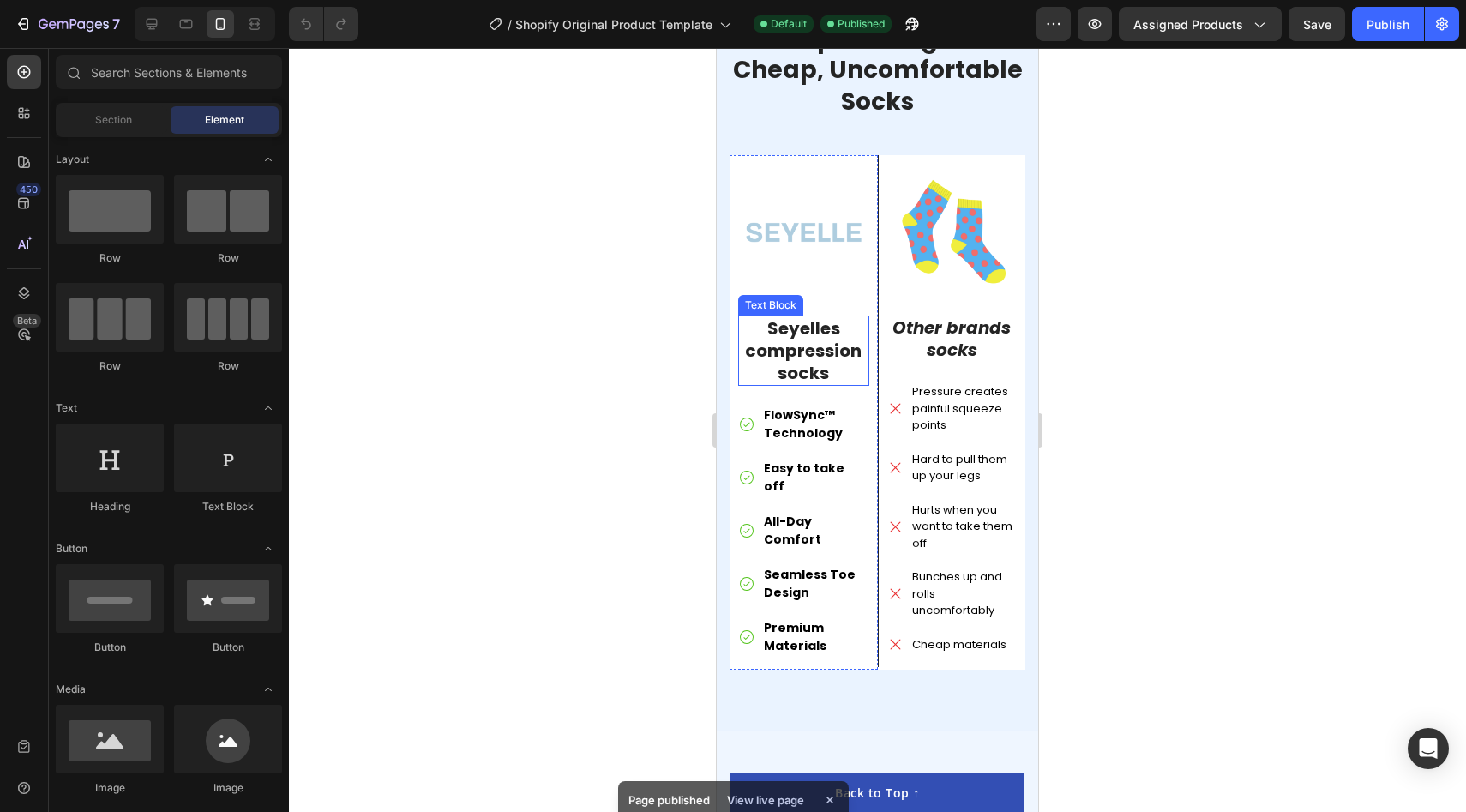
click at [813, 336] on p "Seyelles compression socks" at bounding box center [804, 351] width 128 height 67
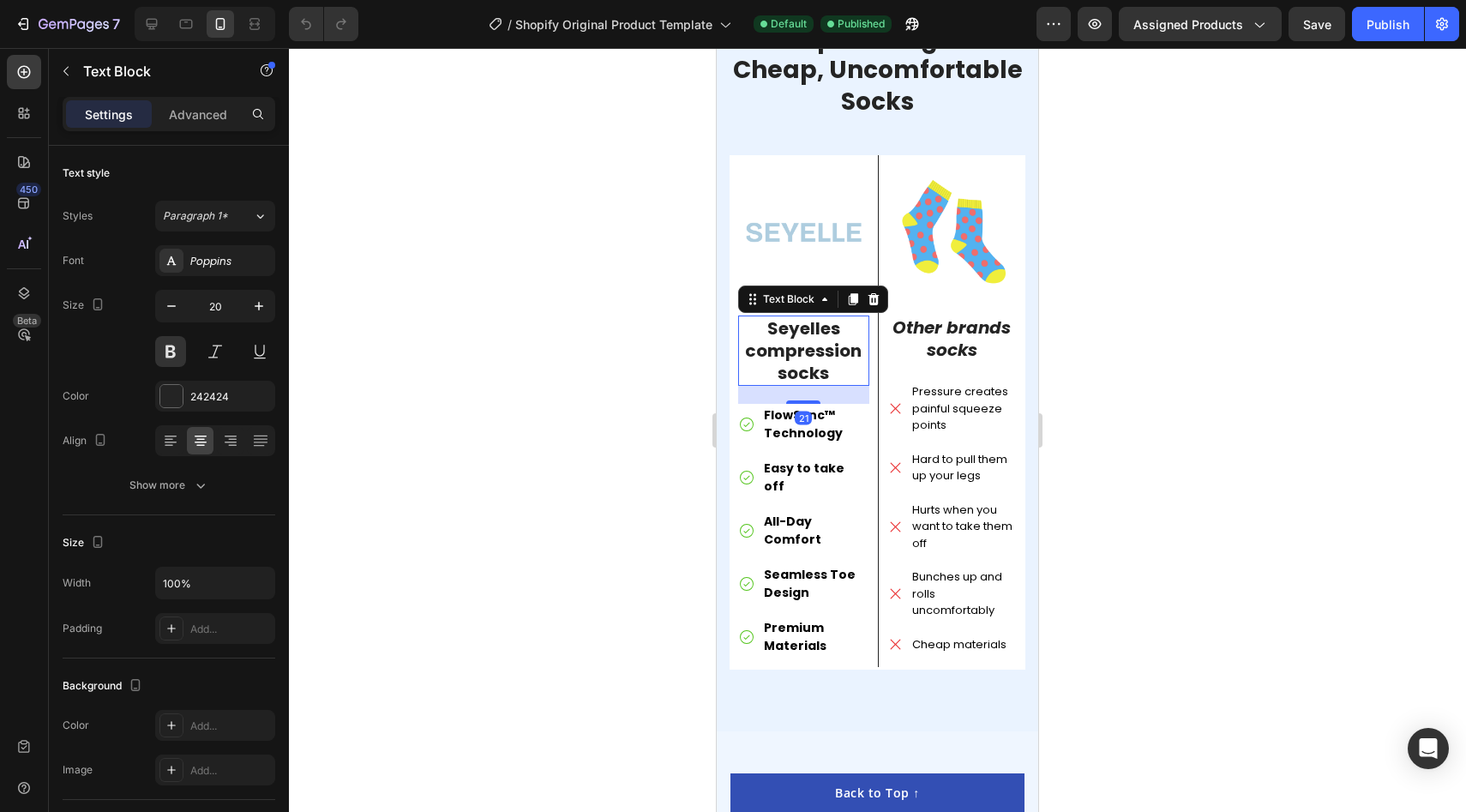
click at [813, 336] on p "Seyelles compression socks" at bounding box center [804, 351] width 128 height 67
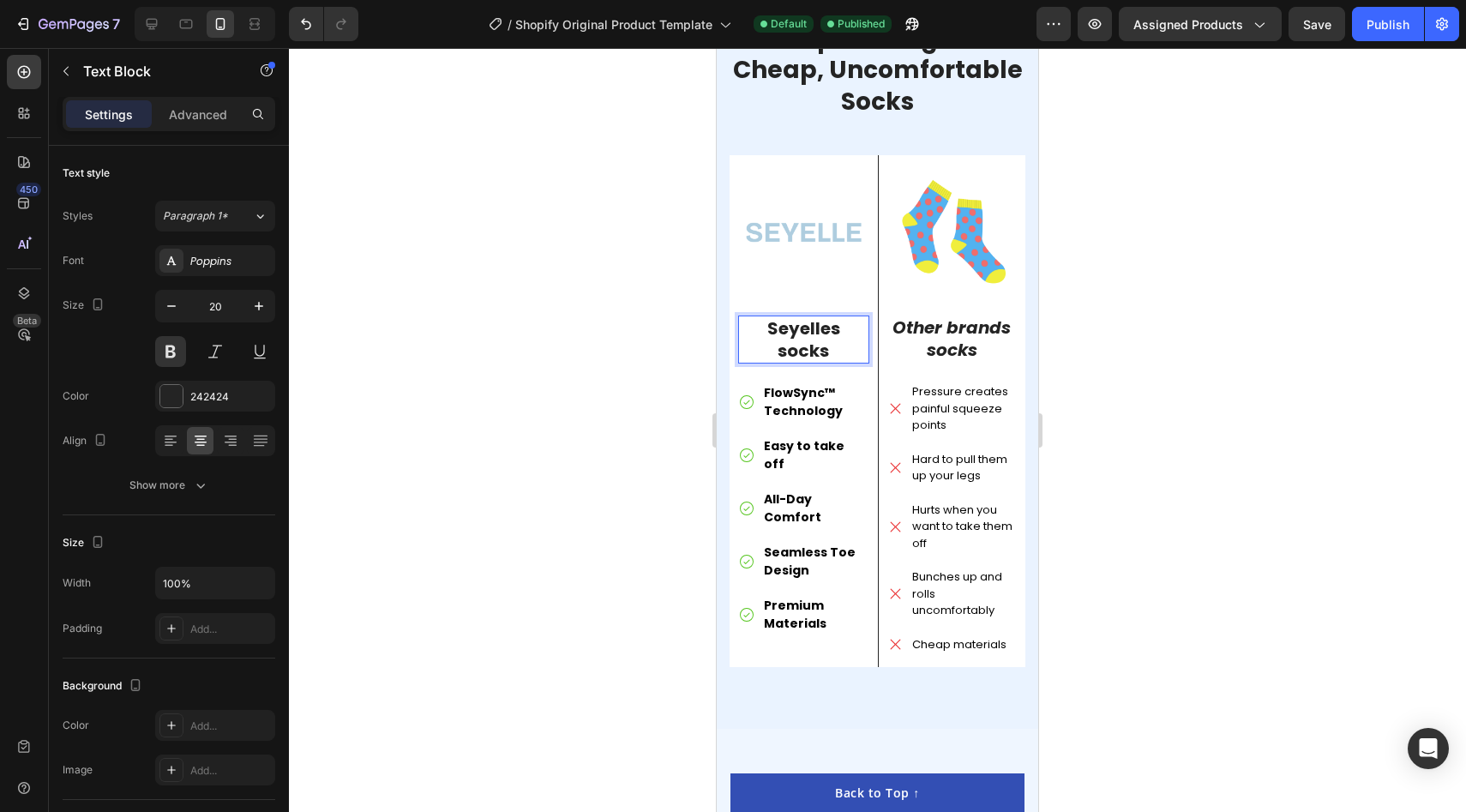
click at [1240, 419] on div at bounding box center [878, 429] width 1178 height 763
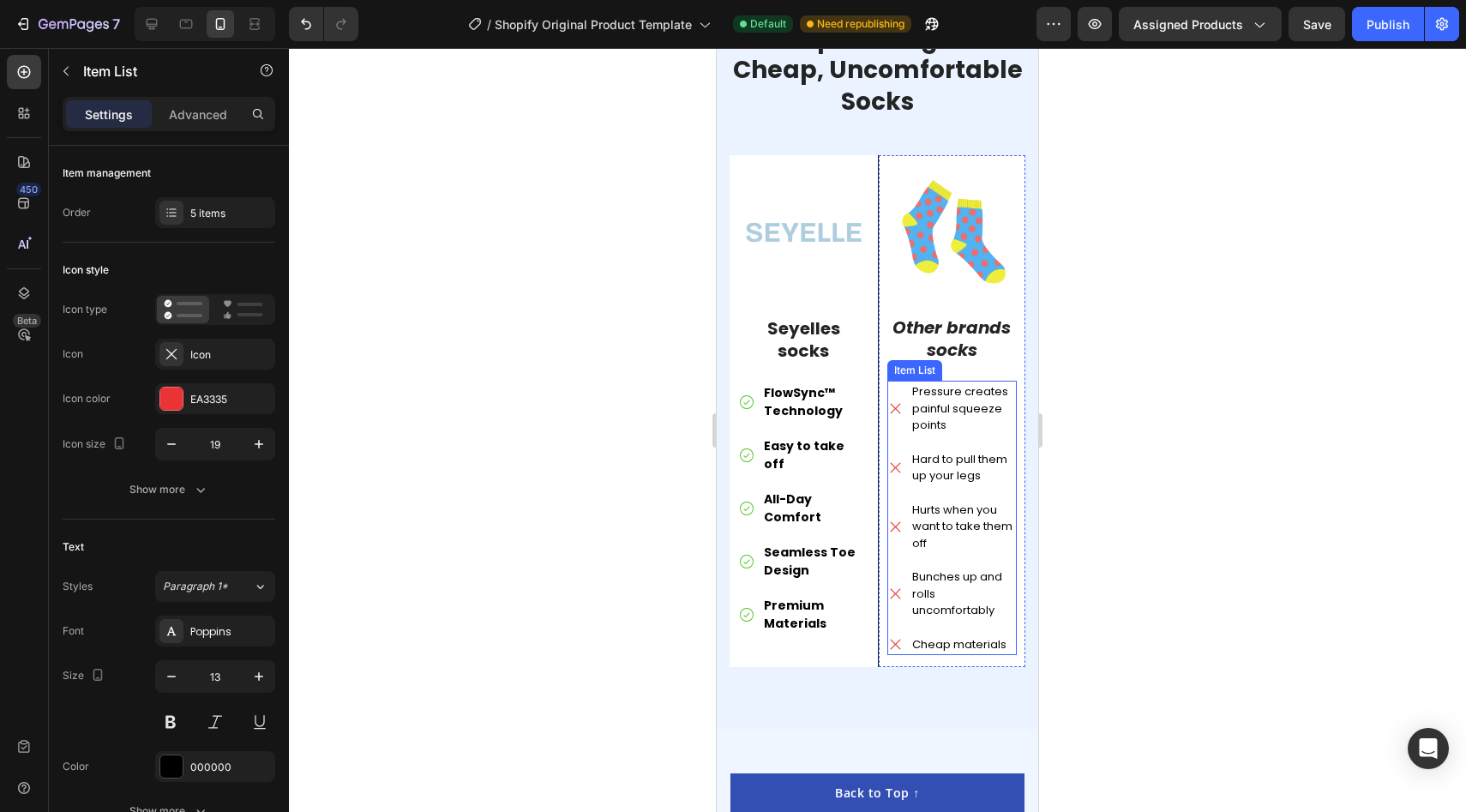
click at [950, 569] on p "Bunches up and rolls uncomfortably" at bounding box center [964, 594] width 103 height 51
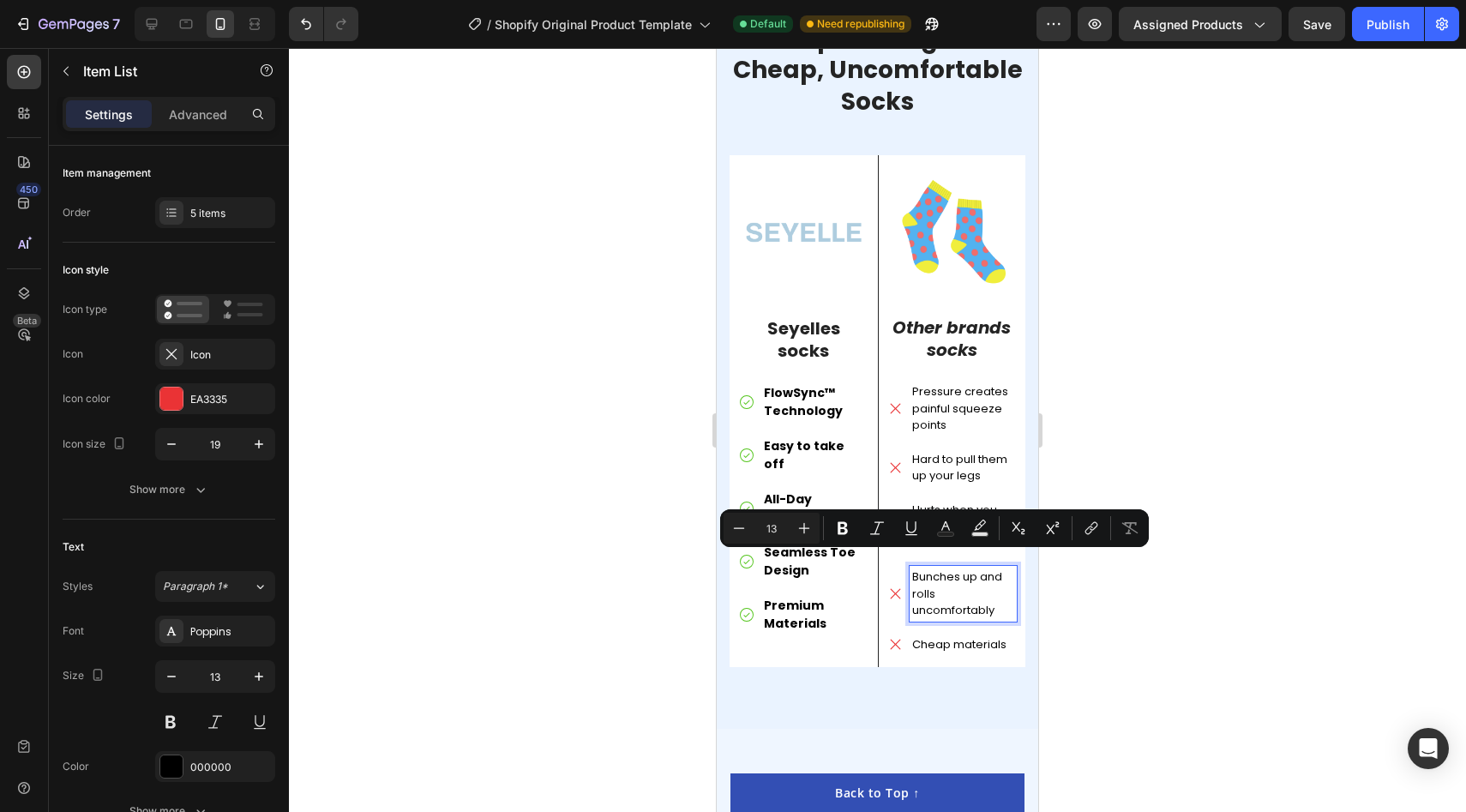
click at [950, 569] on p "Bunches up and rolls uncomfortably" at bounding box center [964, 594] width 103 height 51
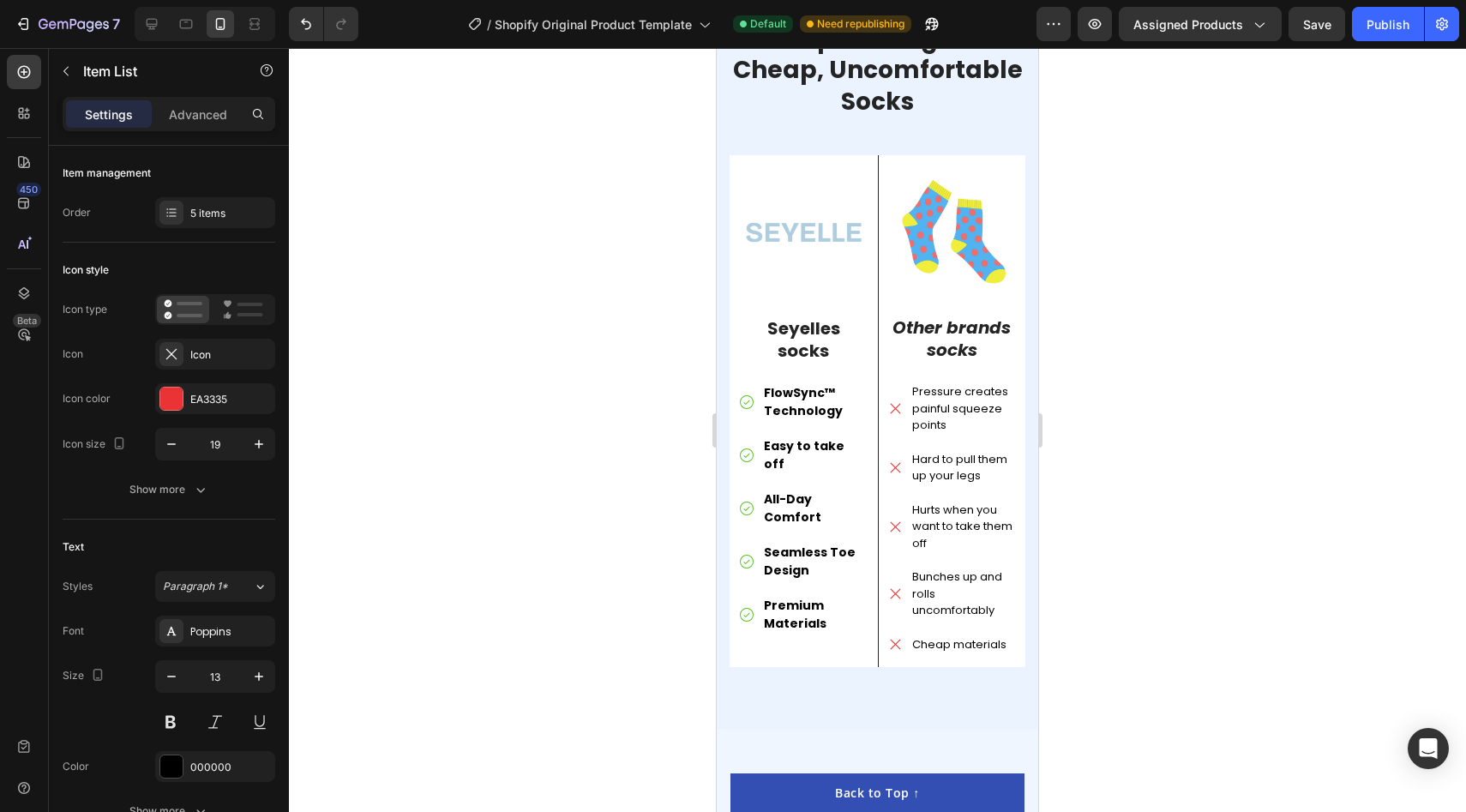
click at [1146, 570] on div at bounding box center [878, 429] width 1178 height 763
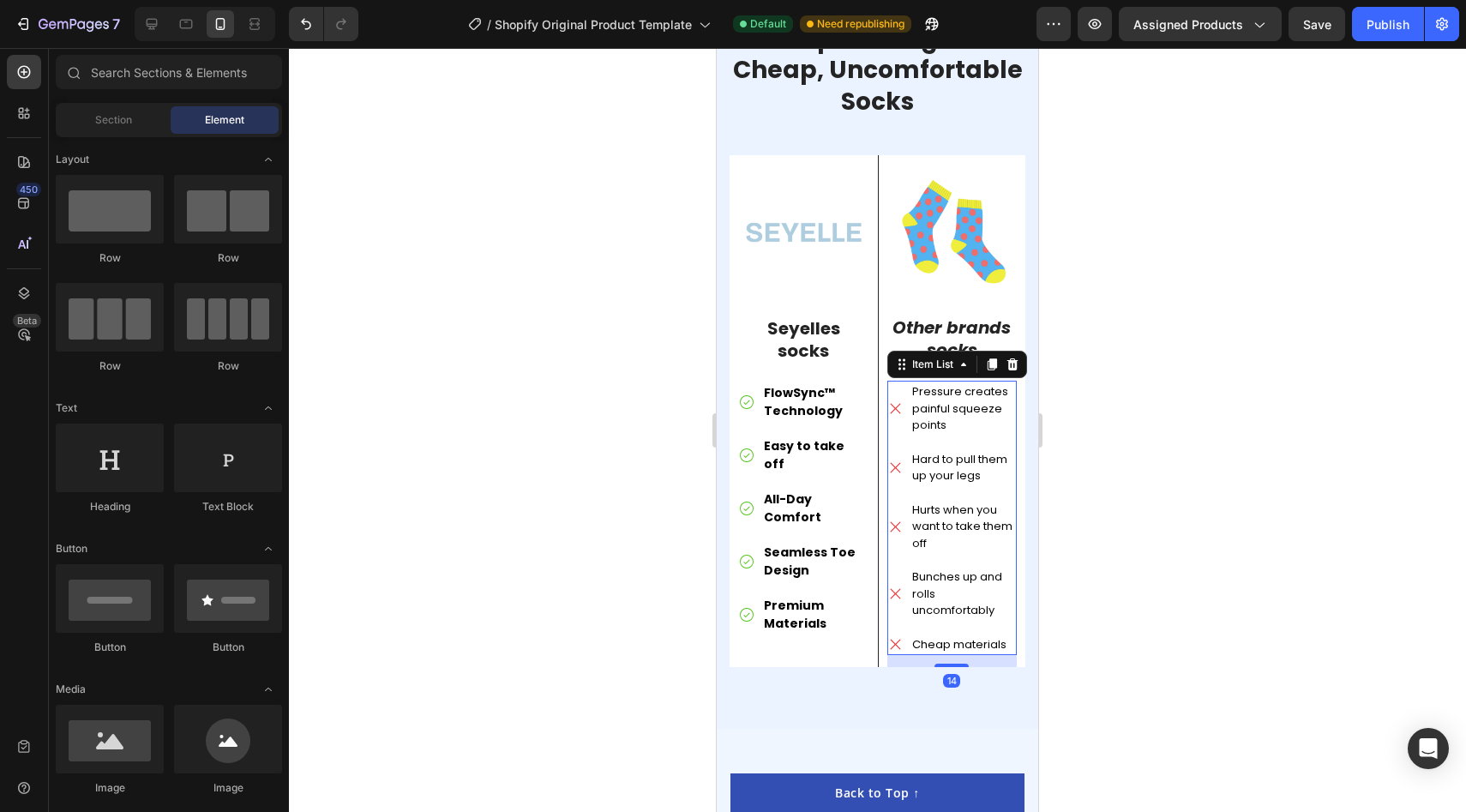
click at [1014, 518] on div "Hurts when you want to take them off" at bounding box center [963, 526] width 108 height 55
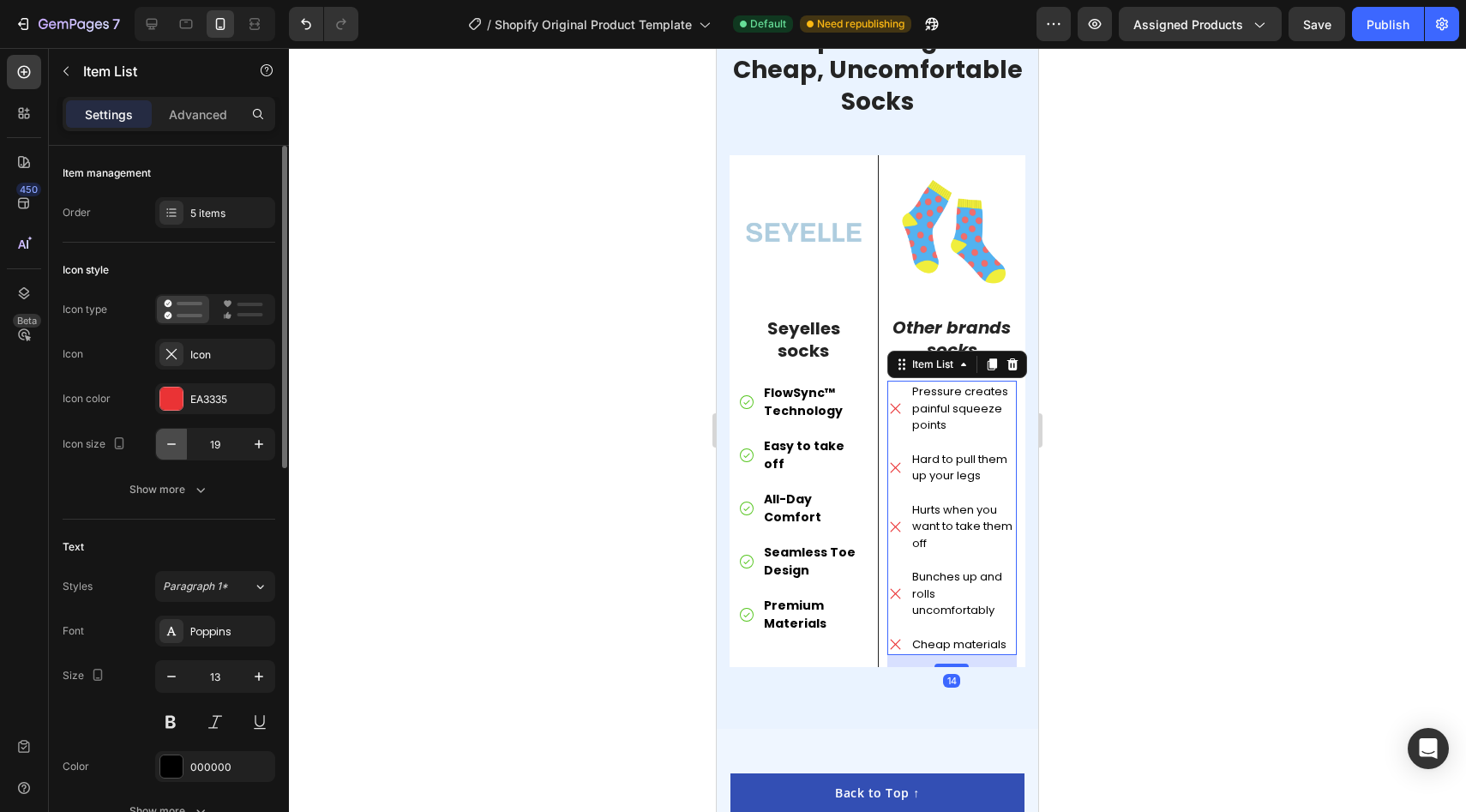
click at [180, 451] on button "button" at bounding box center [171, 444] width 31 height 31
click at [175, 449] on icon "button" at bounding box center [171, 444] width 18 height 18
type input "17"
click at [170, 682] on icon "button" at bounding box center [171, 677] width 18 height 18
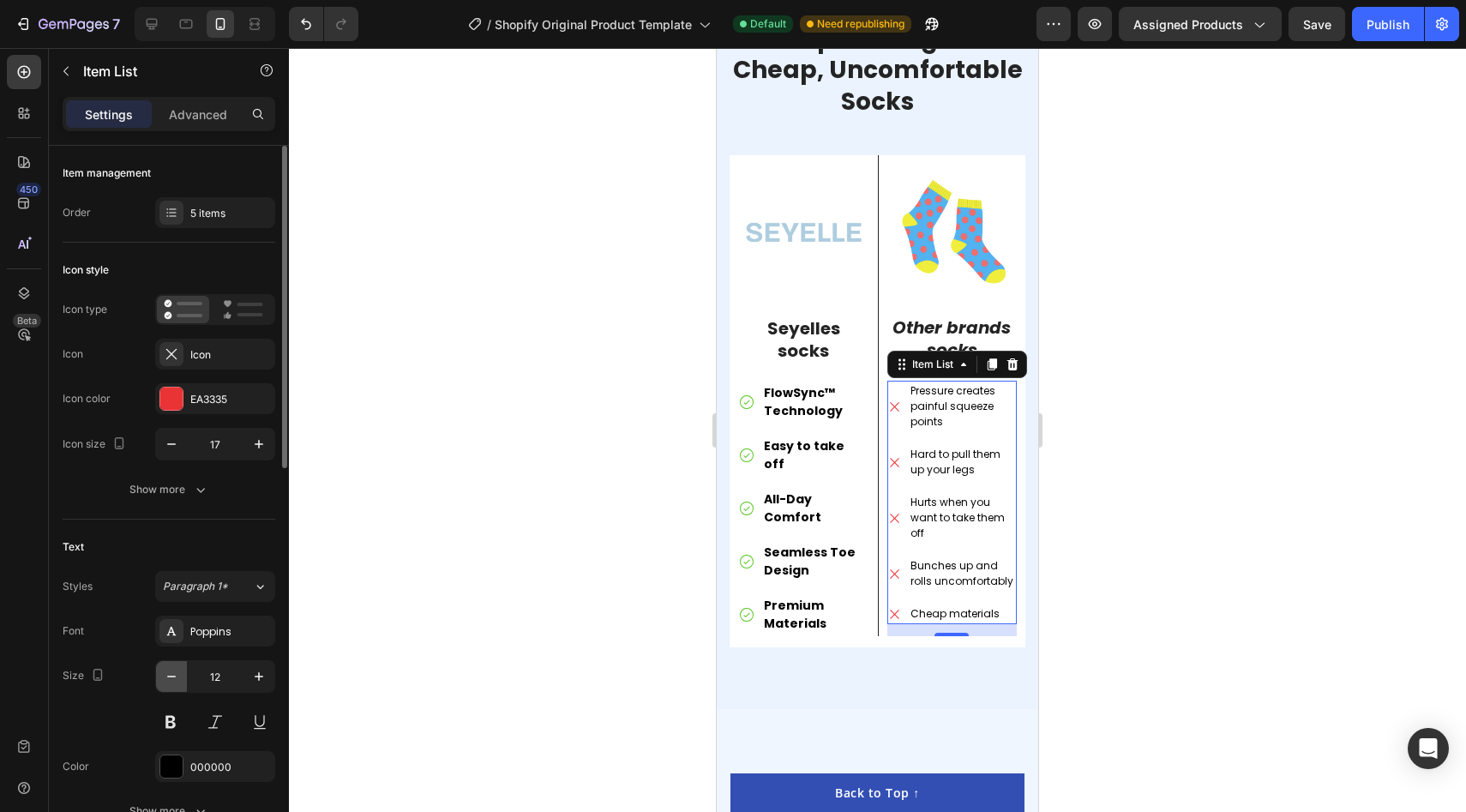
click at [170, 682] on icon "button" at bounding box center [171, 677] width 18 height 18
type input "11"
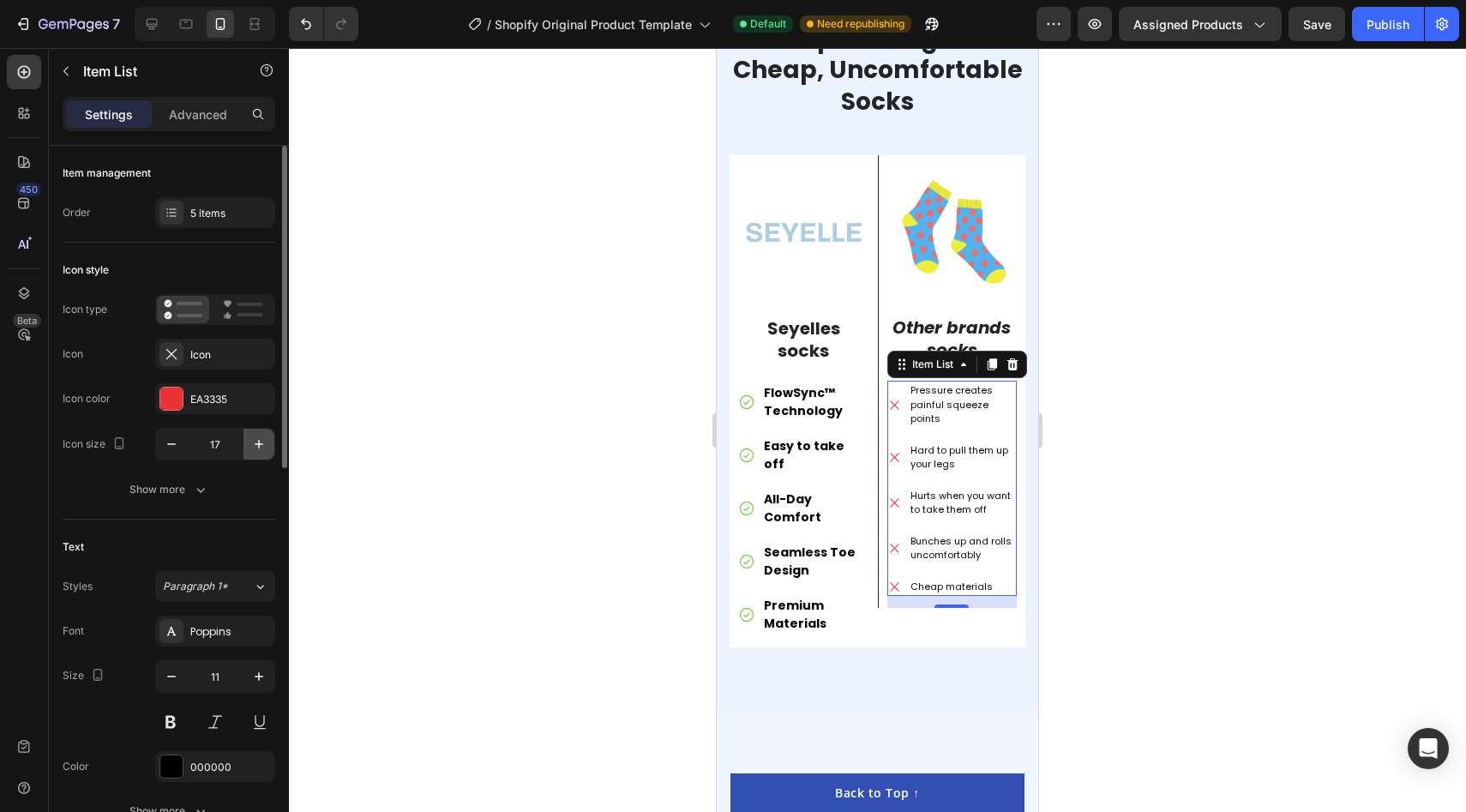
click at [259, 459] on button "button" at bounding box center [259, 444] width 31 height 31
click at [172, 456] on button "button" at bounding box center [171, 444] width 31 height 31
click at [168, 458] on button "button" at bounding box center [171, 444] width 31 height 31
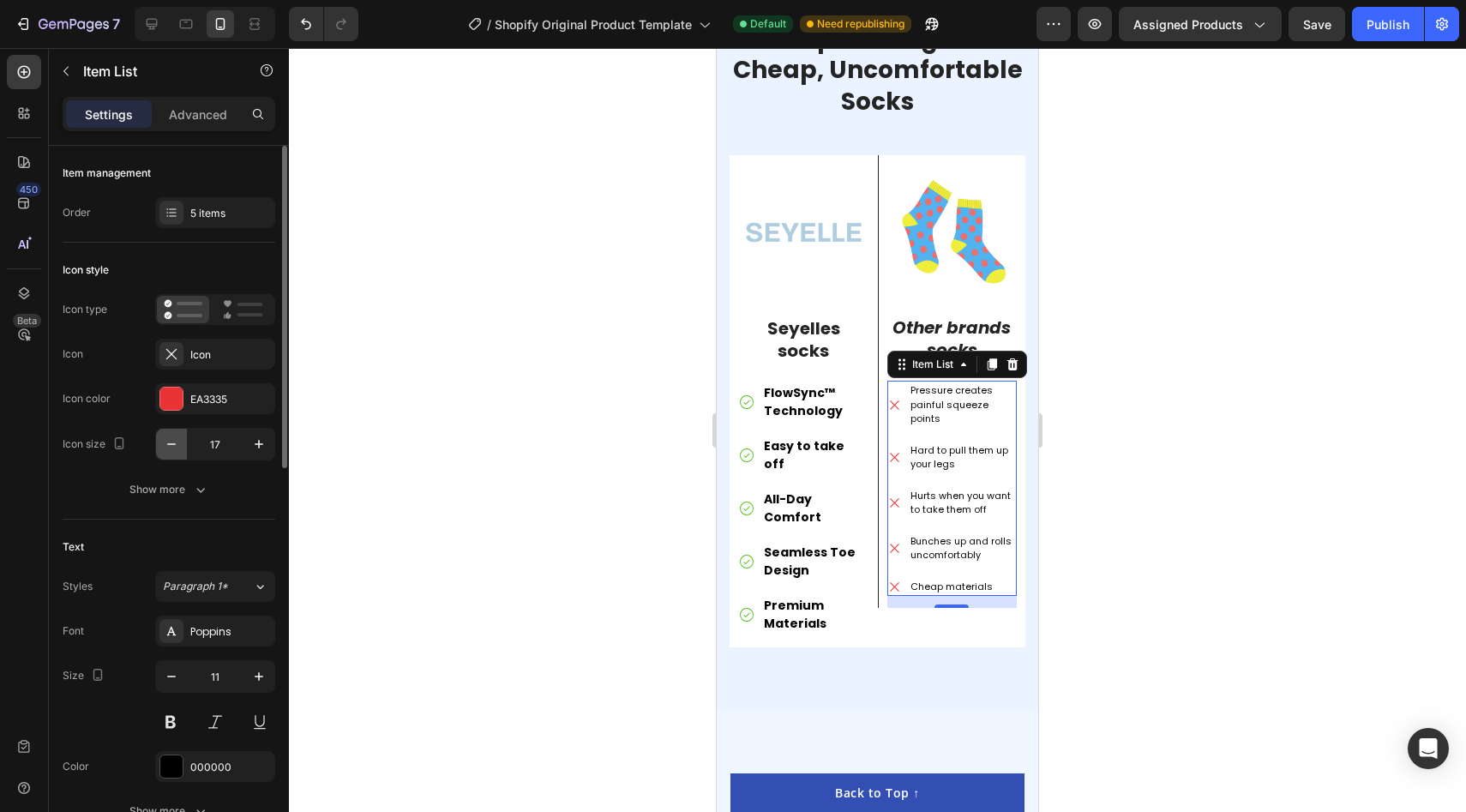
type input "16"
click at [261, 668] on icon "button" at bounding box center [259, 677] width 18 height 18
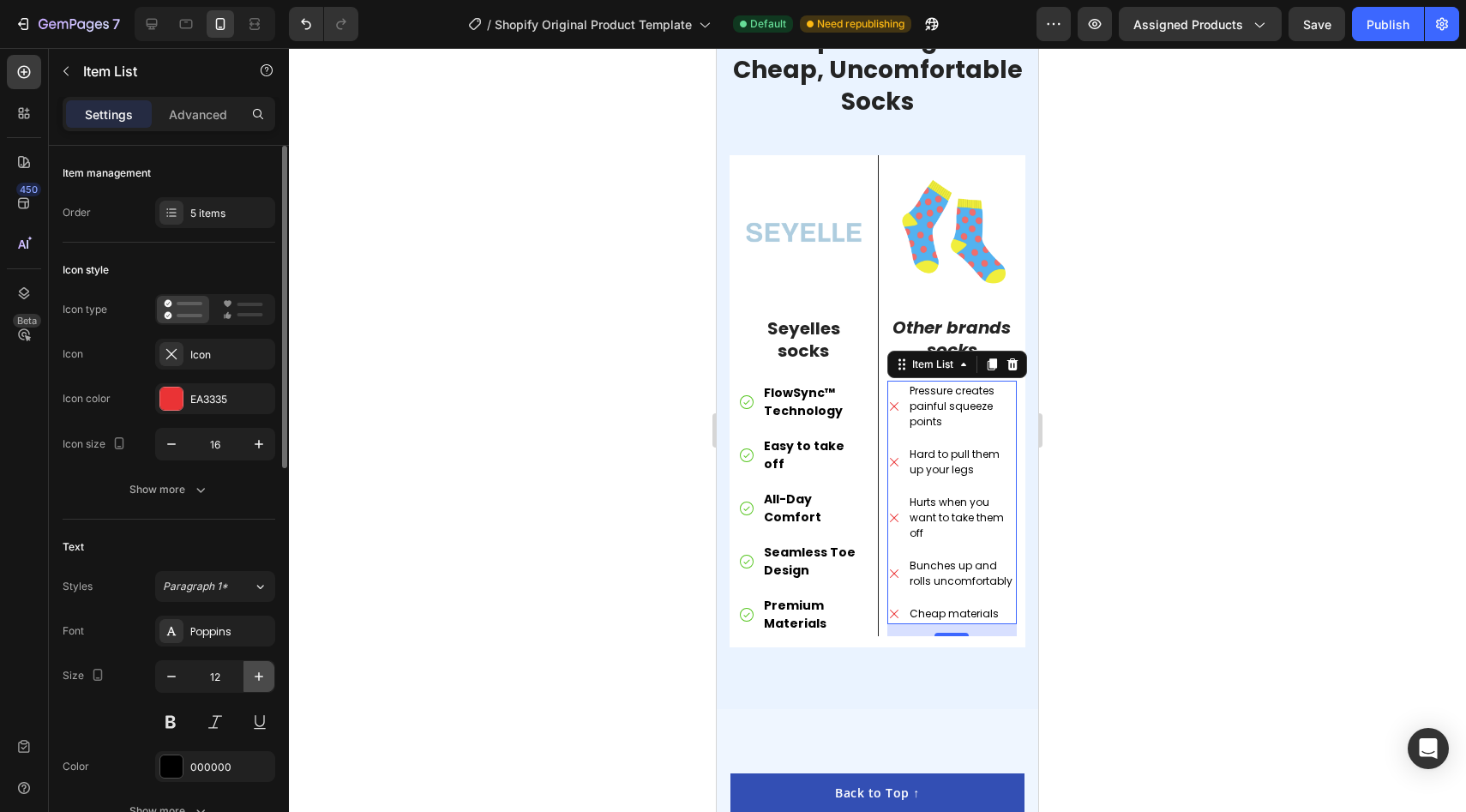
click at [261, 668] on icon "button" at bounding box center [259, 677] width 18 height 18
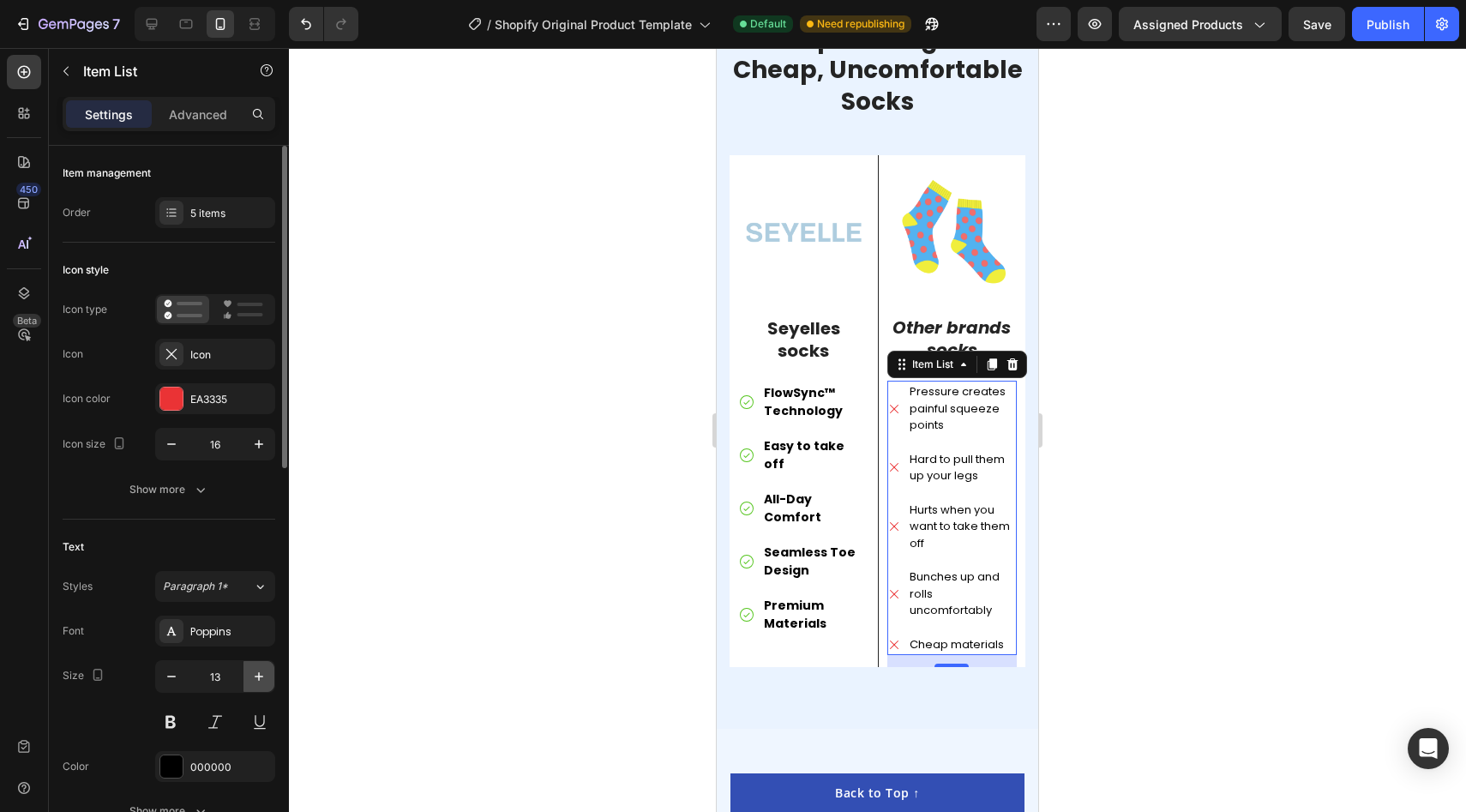
click at [261, 668] on icon "button" at bounding box center [259, 677] width 18 height 18
type input "14"
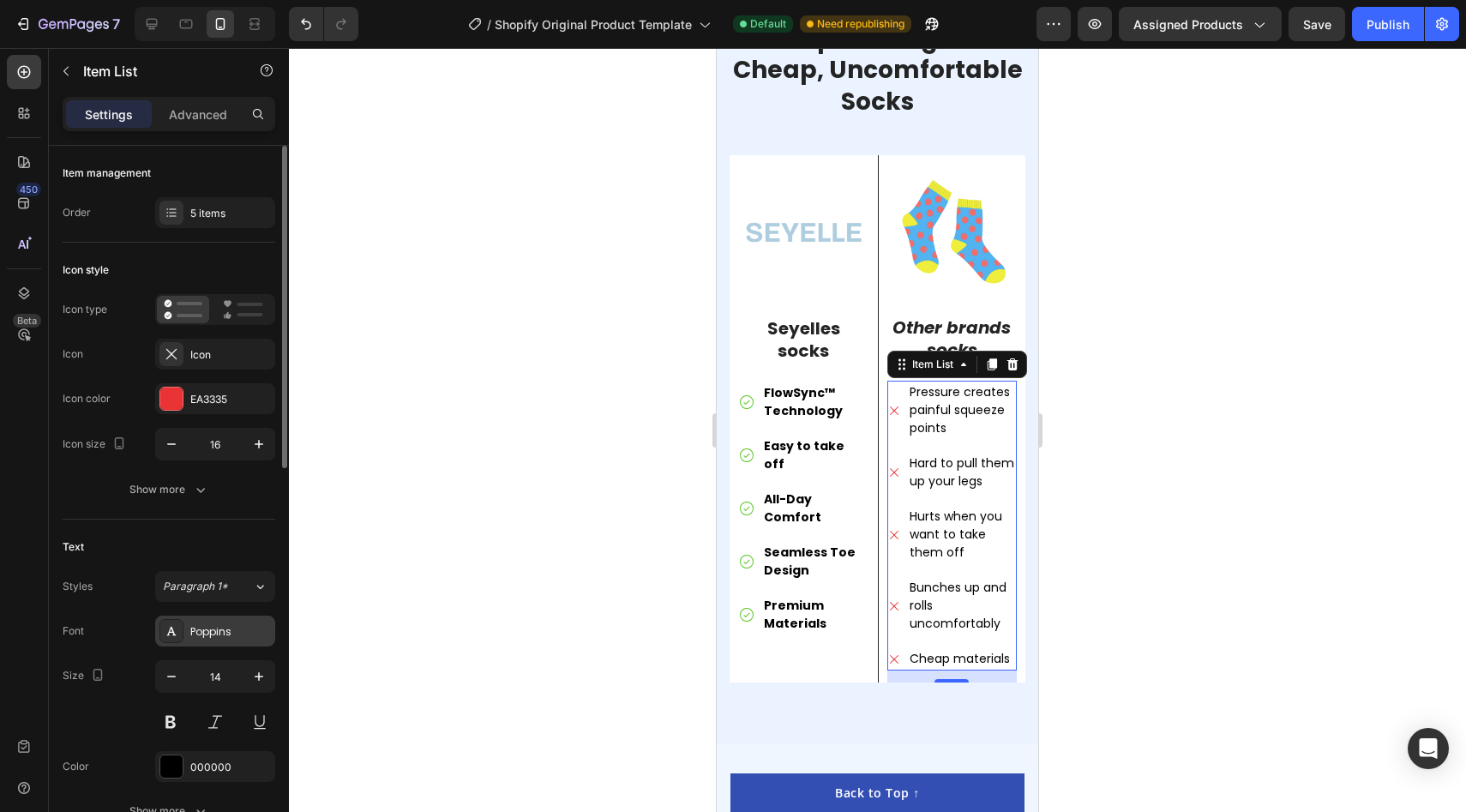
click at [169, 636] on icon at bounding box center [171, 631] width 14 height 14
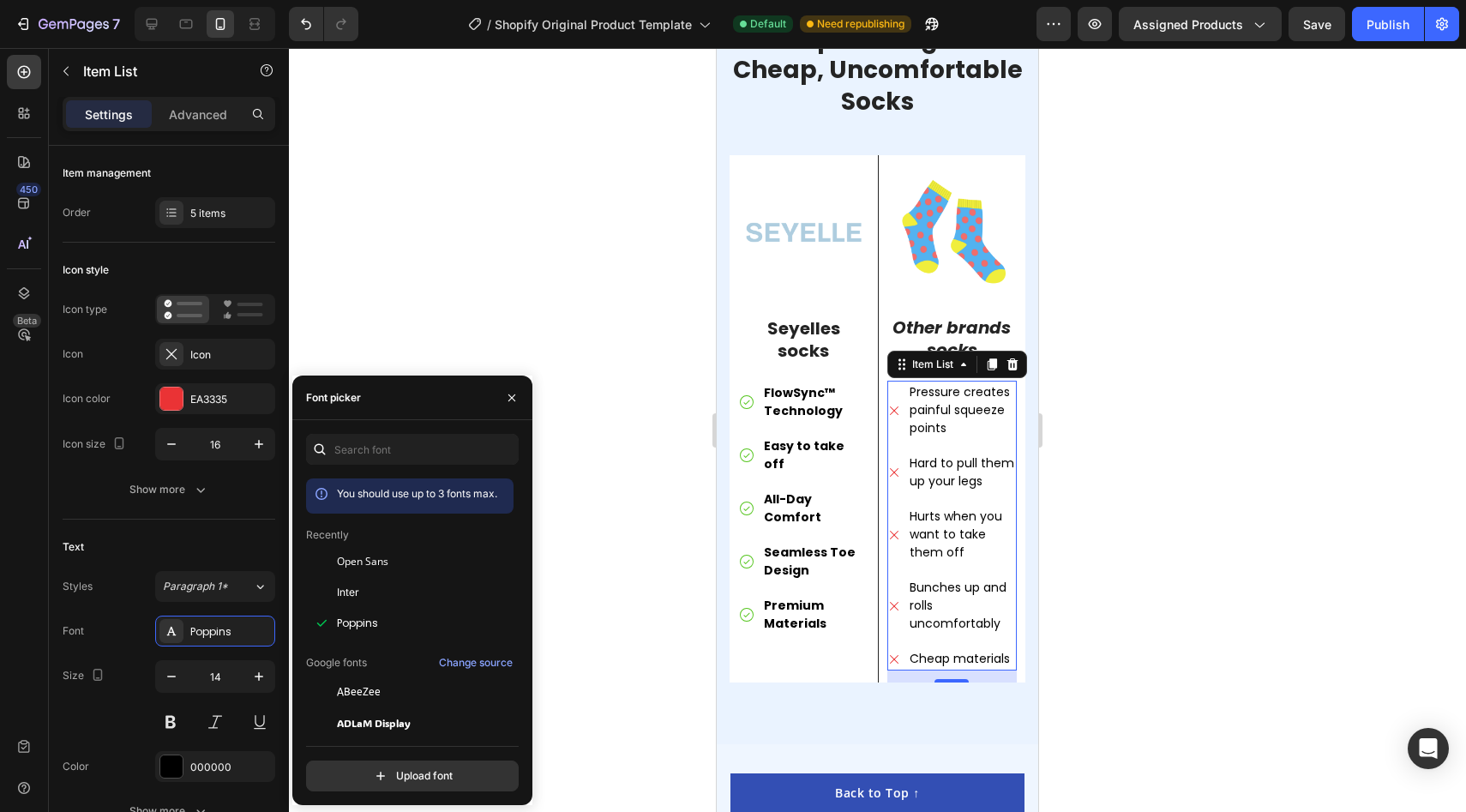
click at [517, 314] on div at bounding box center [878, 429] width 1178 height 763
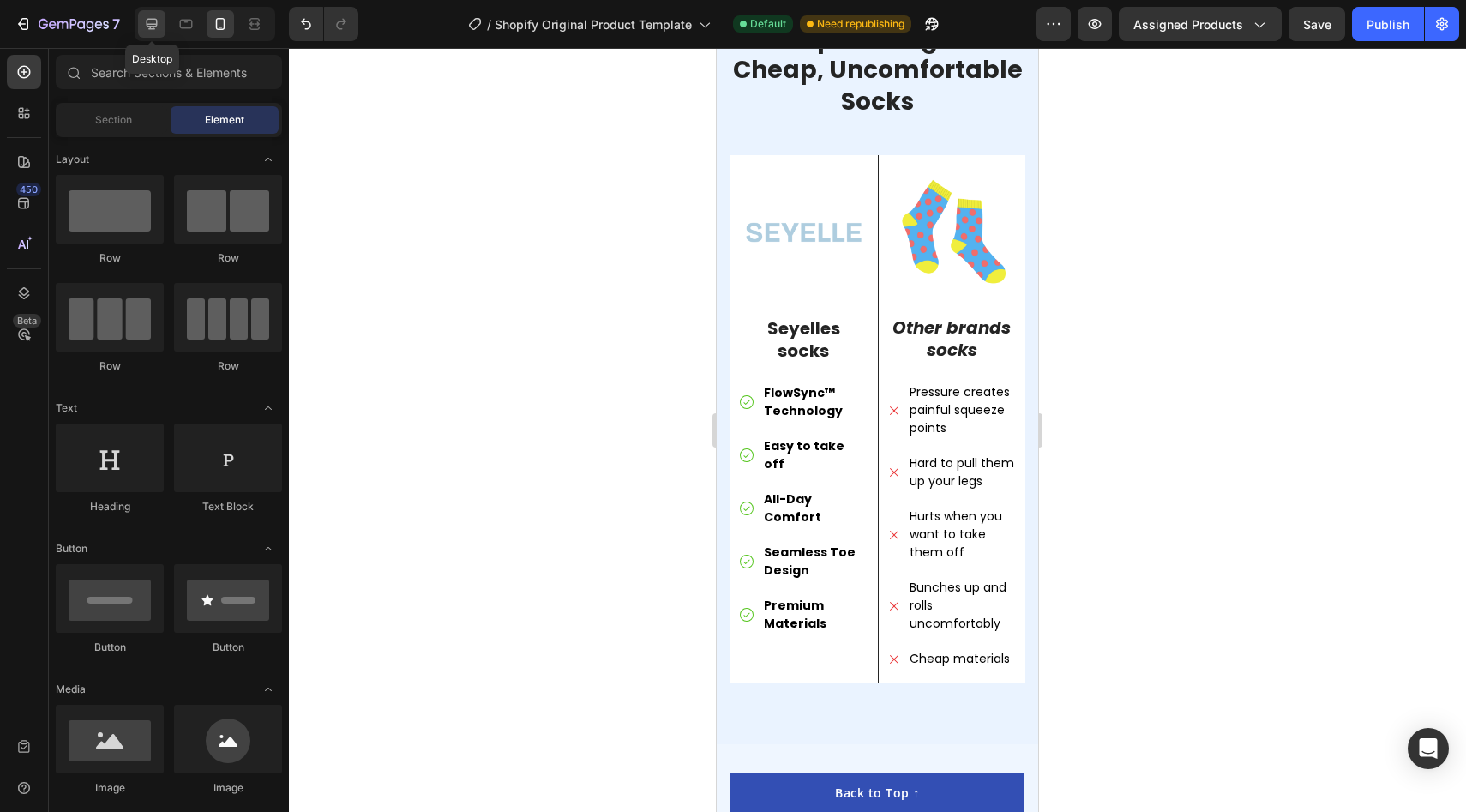
click at [159, 37] on div at bounding box center [152, 24] width 27 height 27
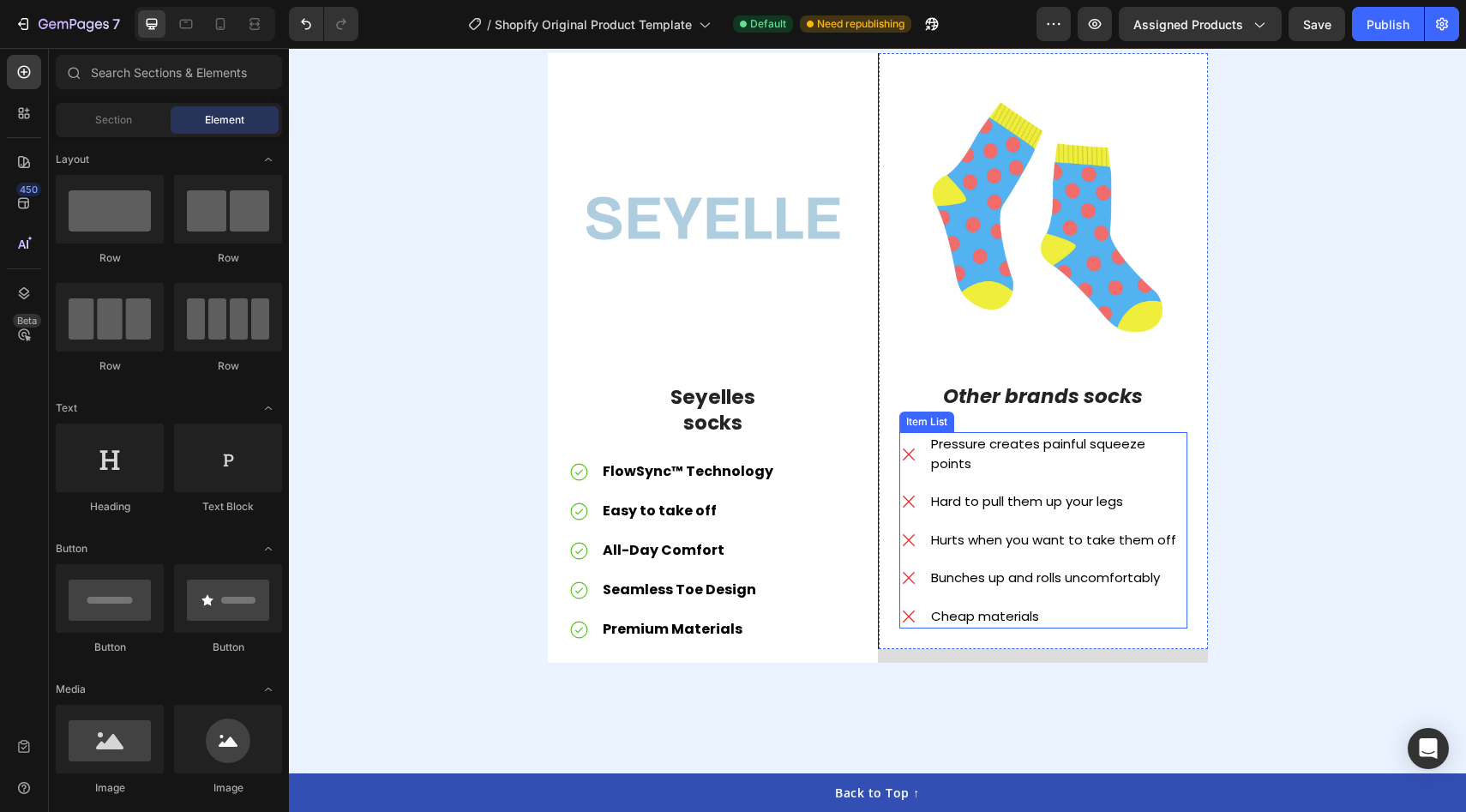
scroll to position [4051, 0]
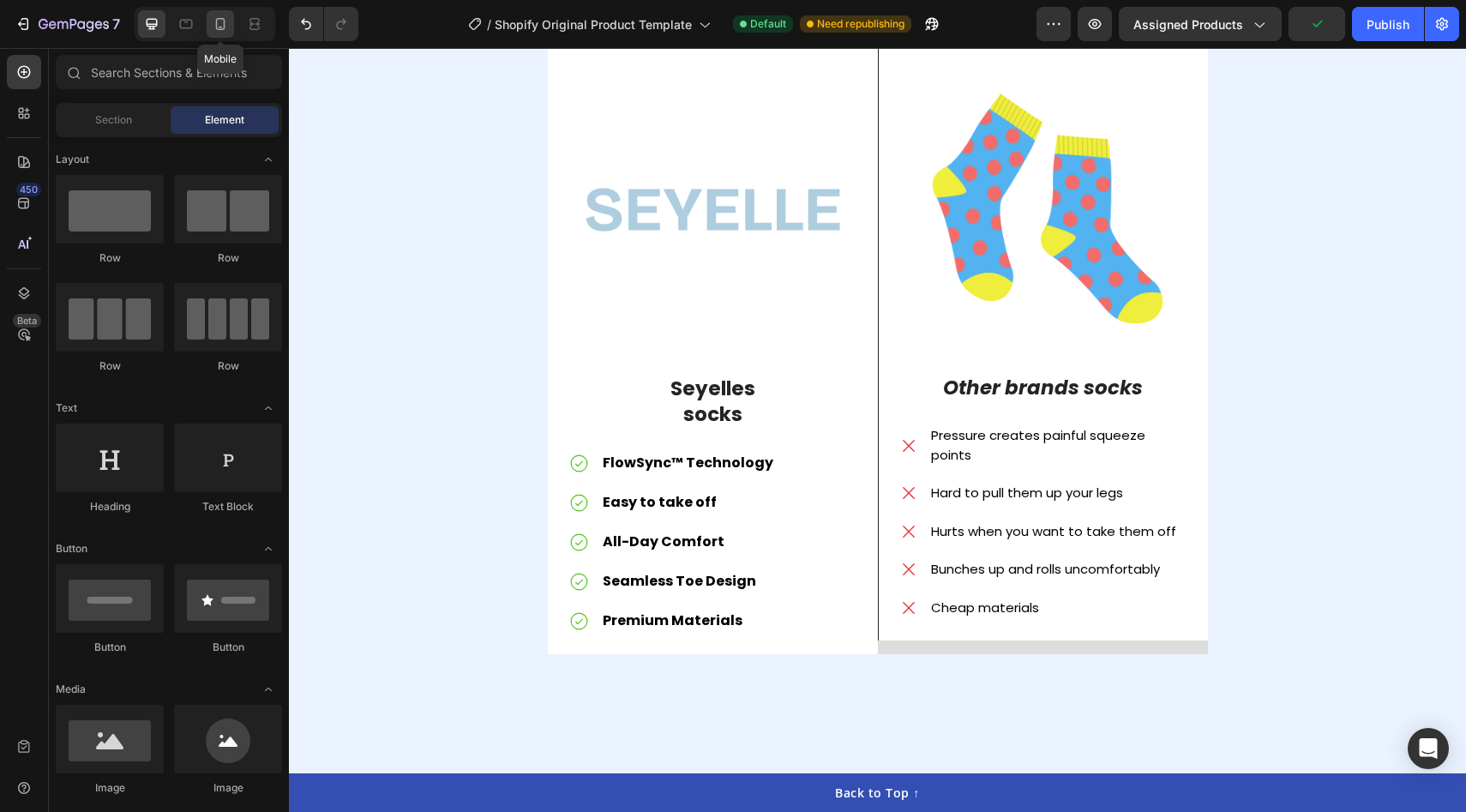
click at [226, 27] on icon at bounding box center [220, 24] width 18 height 18
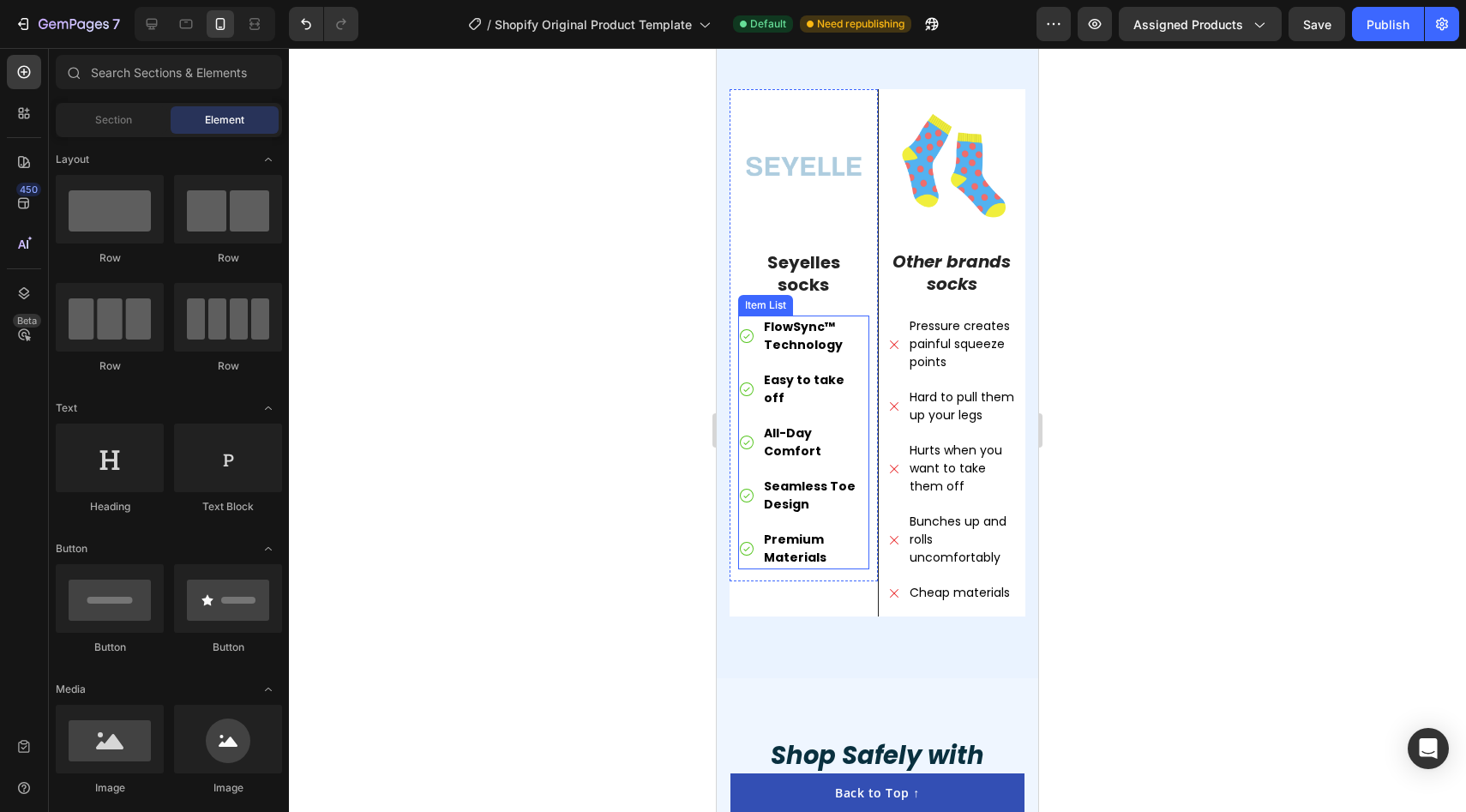
click at [763, 455] on div "FlowSync™ Technology Easy to take off All-Day Comfort Seamless Toe Design Premi…" at bounding box center [804, 442] width 132 height 254
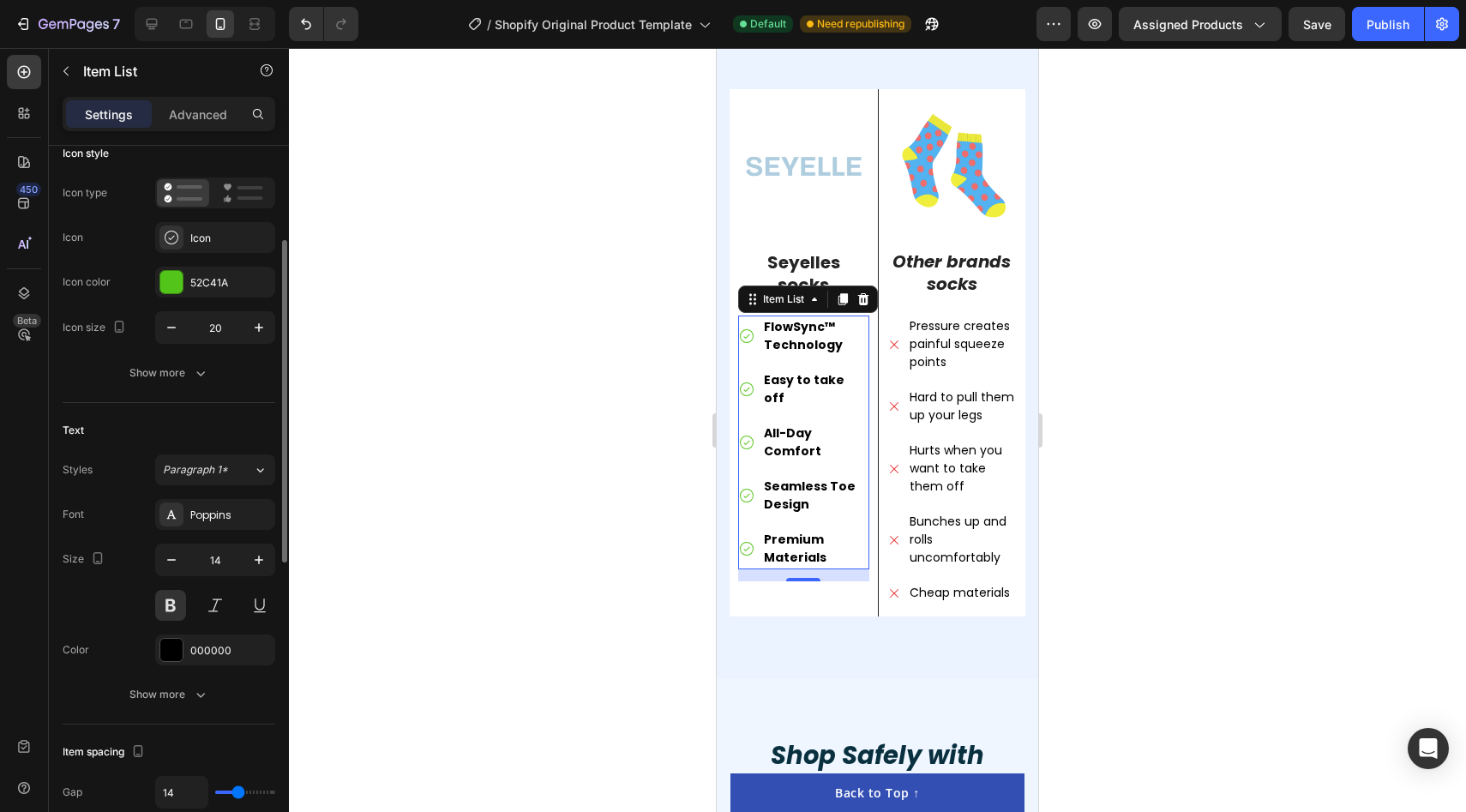
scroll to position [263, 0]
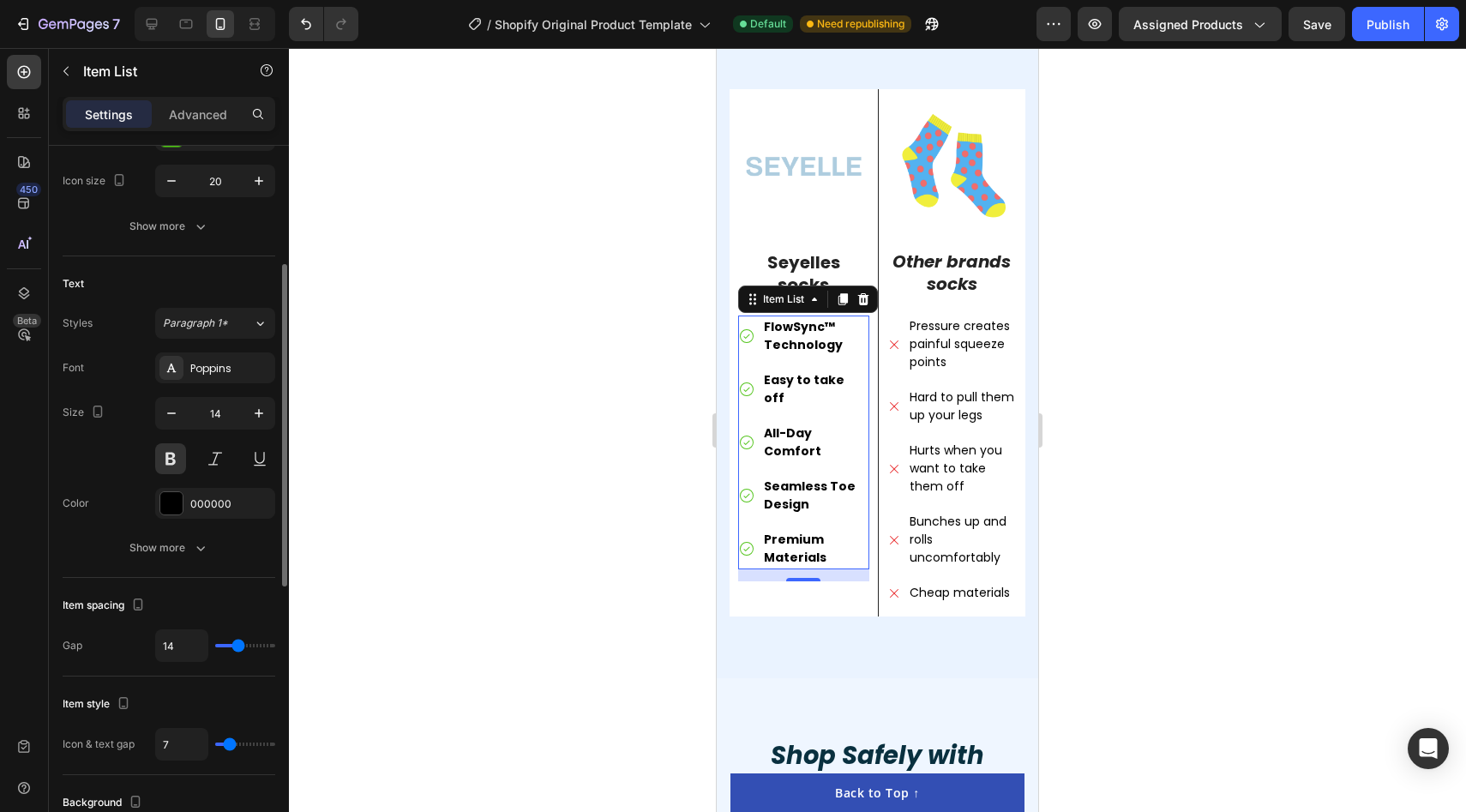
drag, startPoint x: 232, startPoint y: 641, endPoint x: 250, endPoint y: 643, distance: 18.1
click at [250, 643] on div "14" at bounding box center [214, 645] width 120 height 32
type input "16"
type input "17"
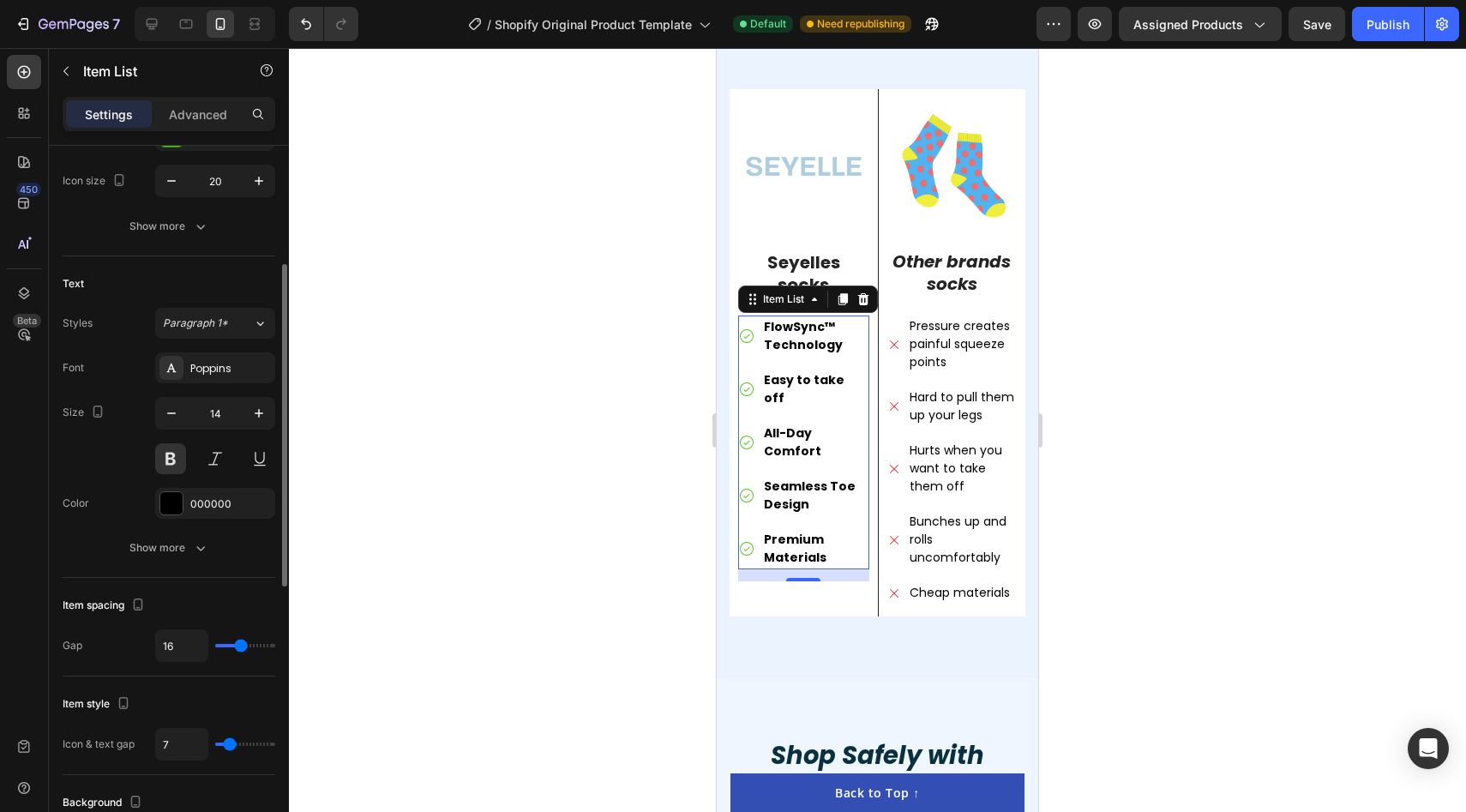
type input "17"
type input "19"
type input "21"
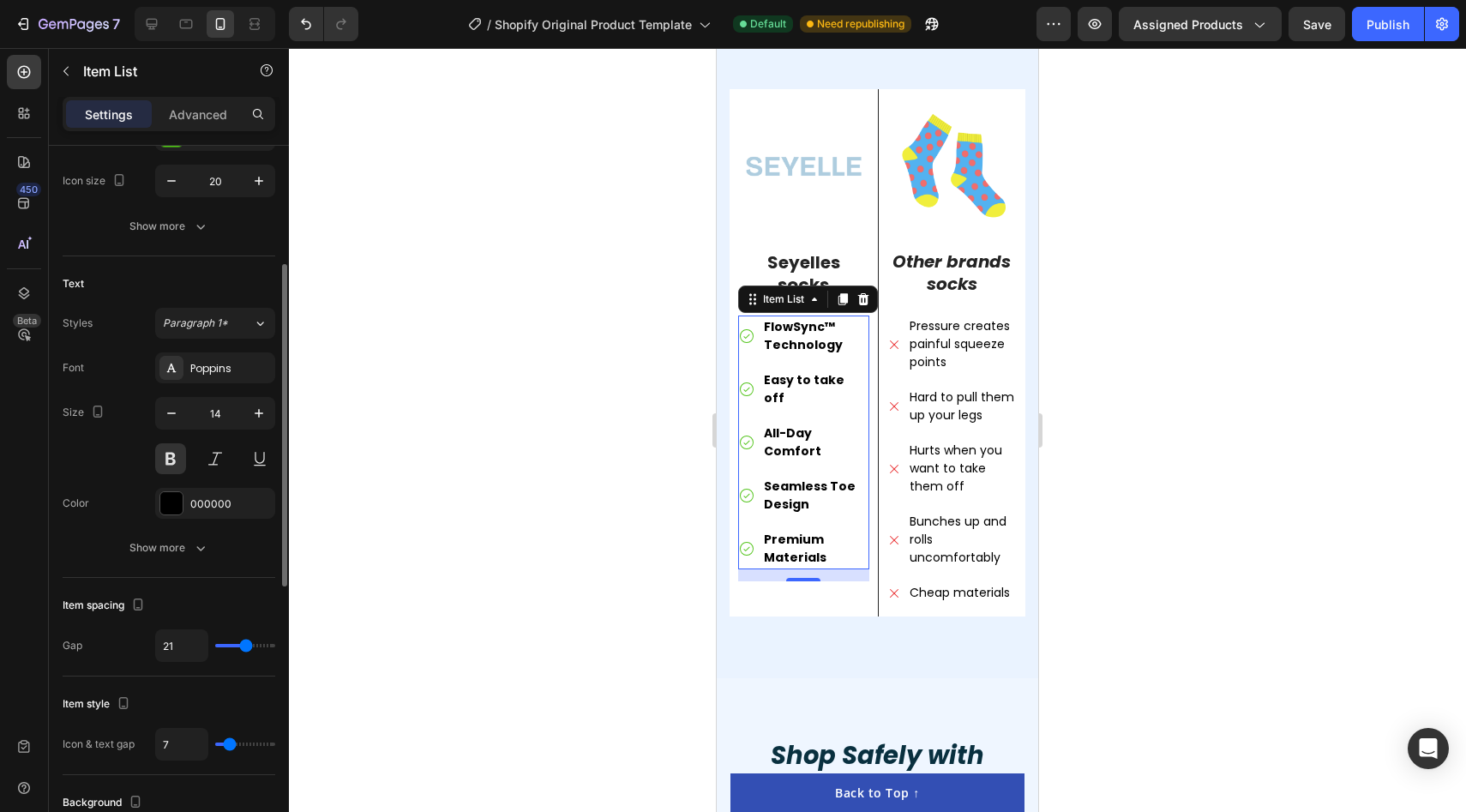
type input "22"
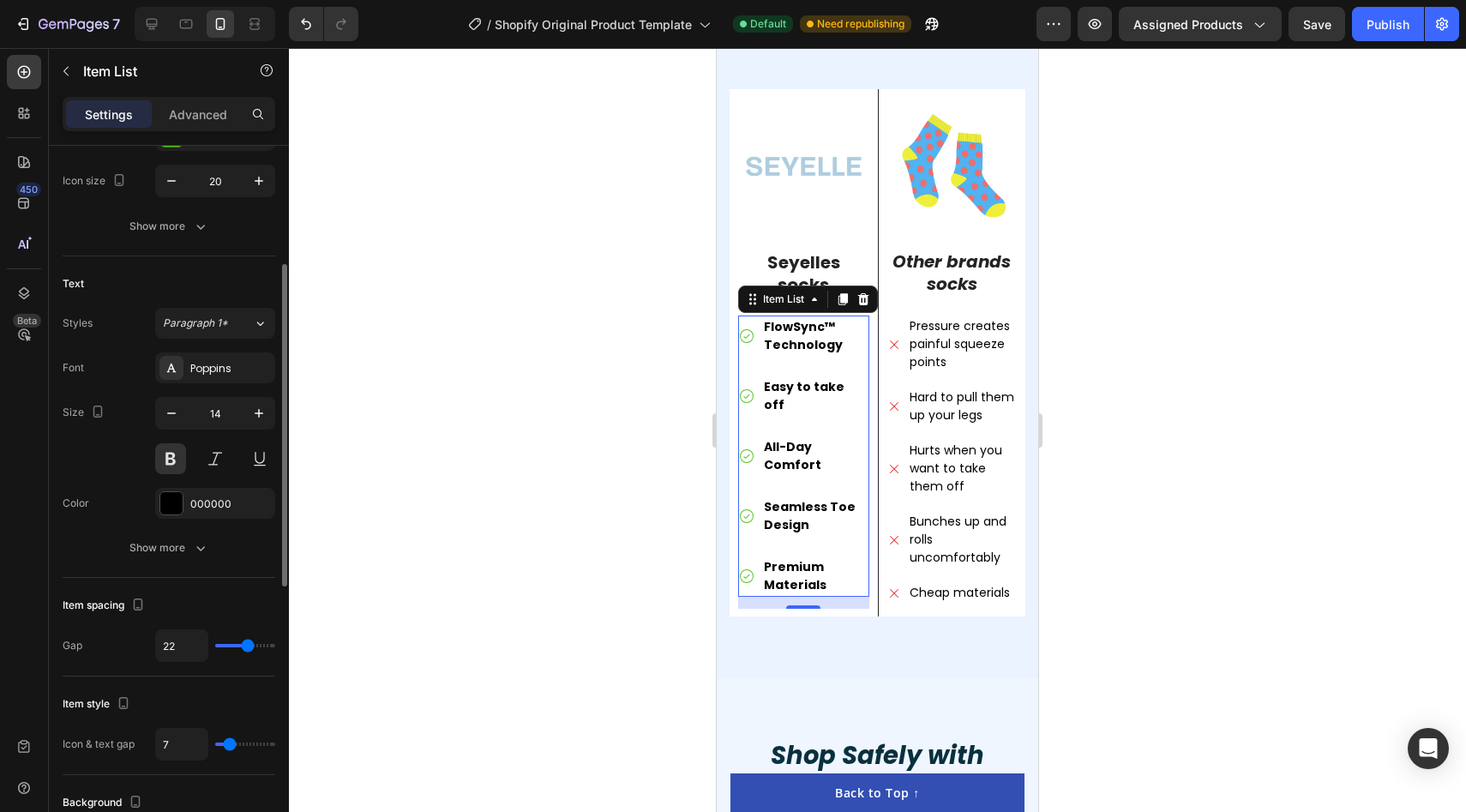
type input "23"
type input "24"
type input "25"
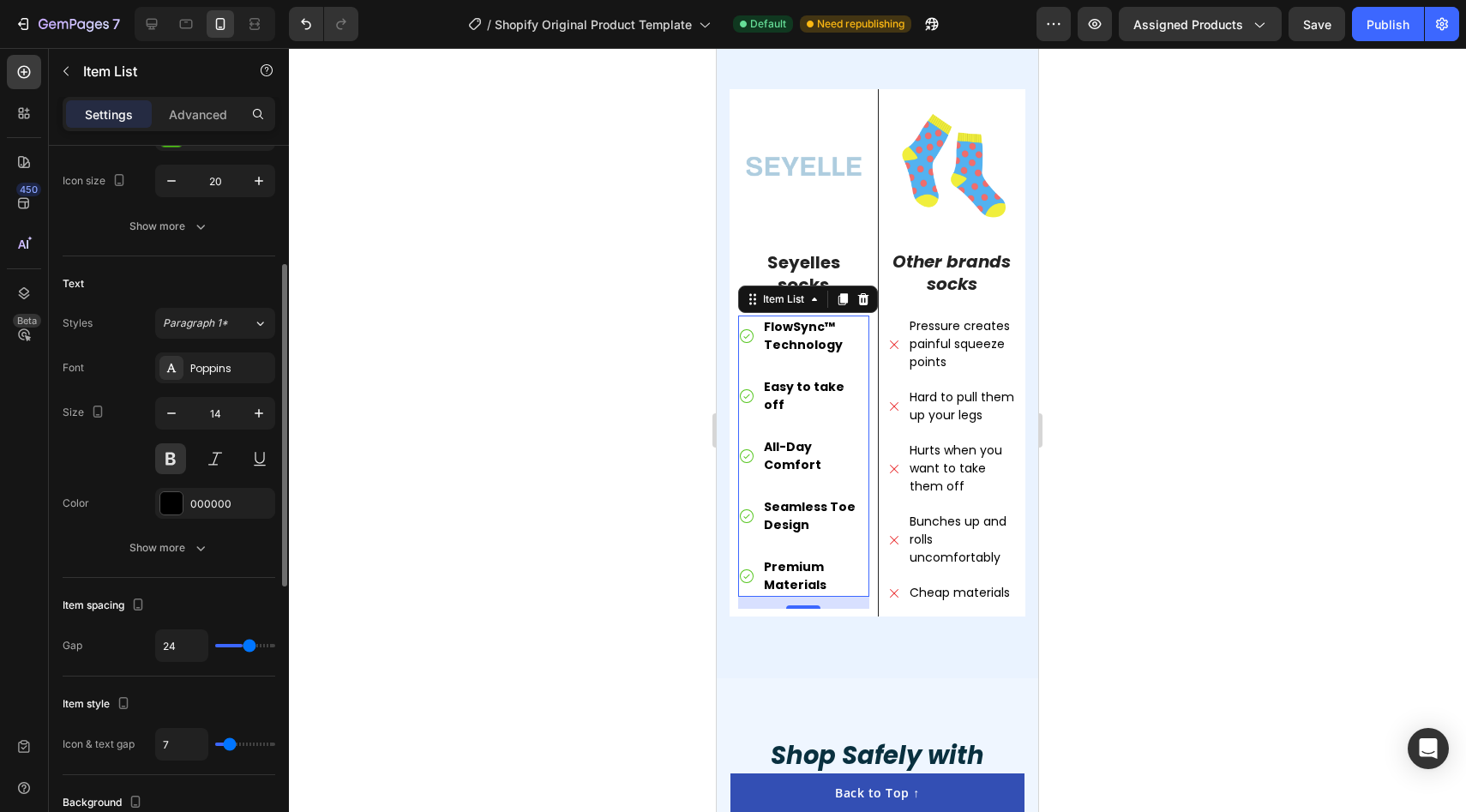
type input "25"
type input "26"
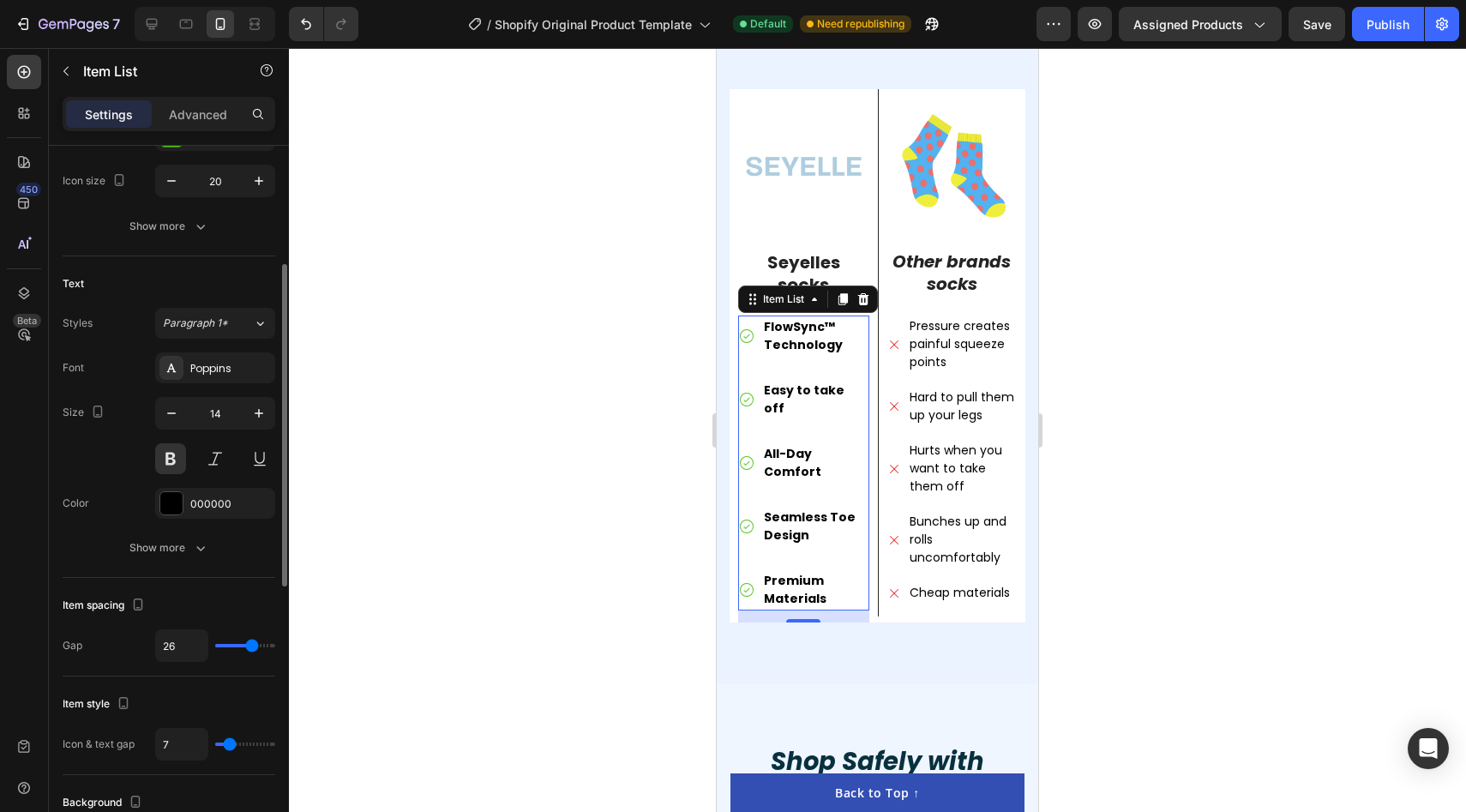
type input "27"
type input "28"
type input "30"
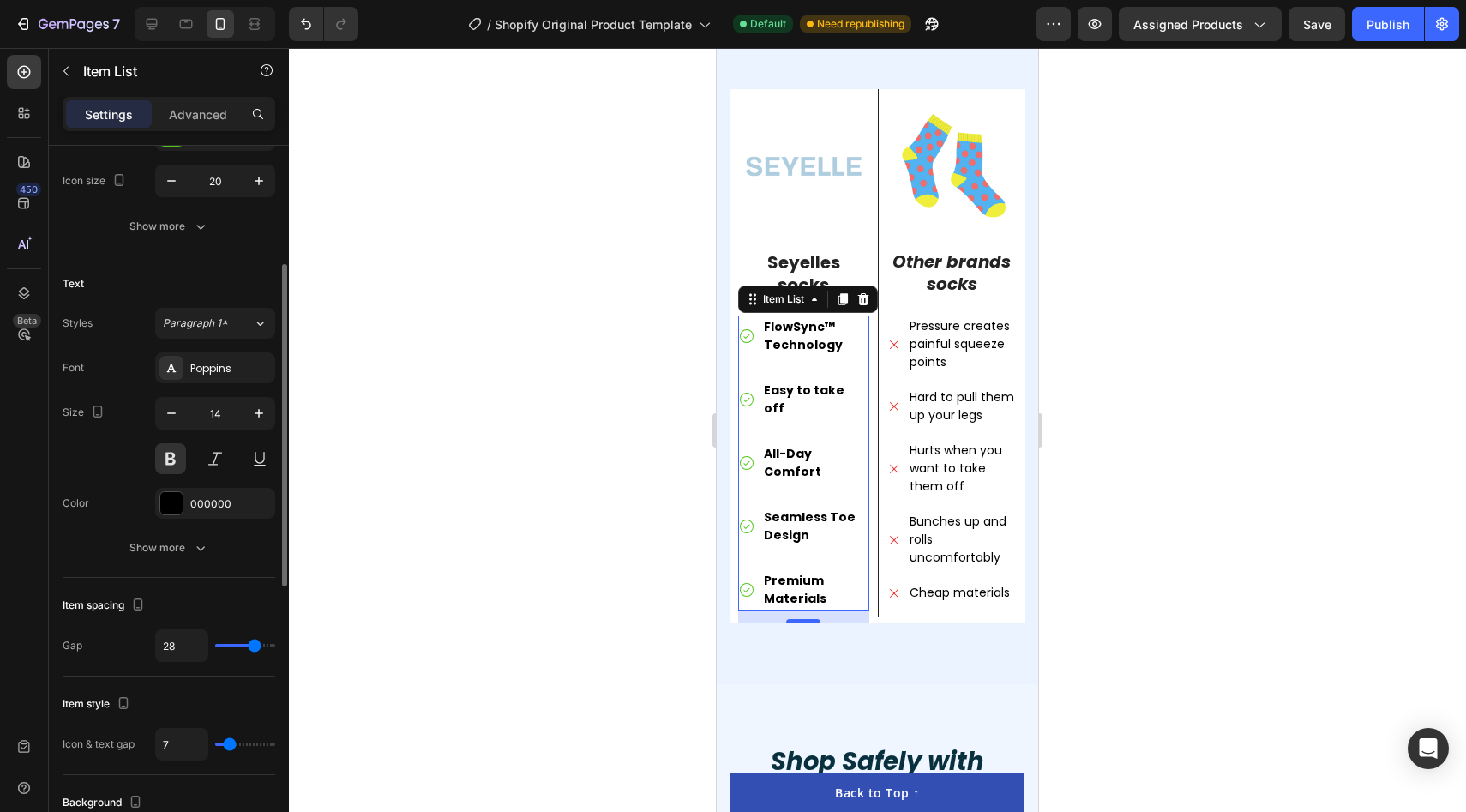
type input "30"
type input "31"
type input "33"
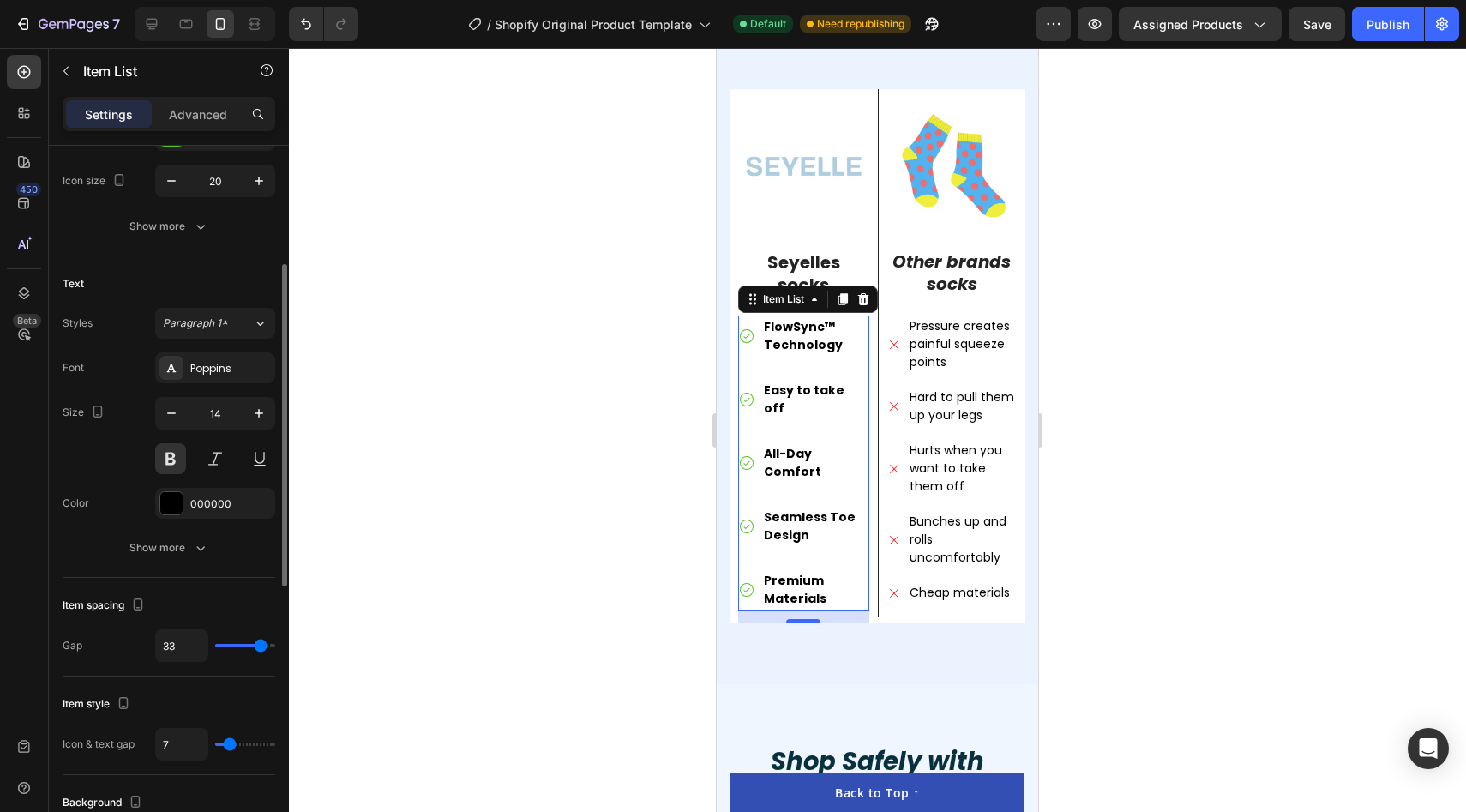
type input "36"
type input "38"
type input "40"
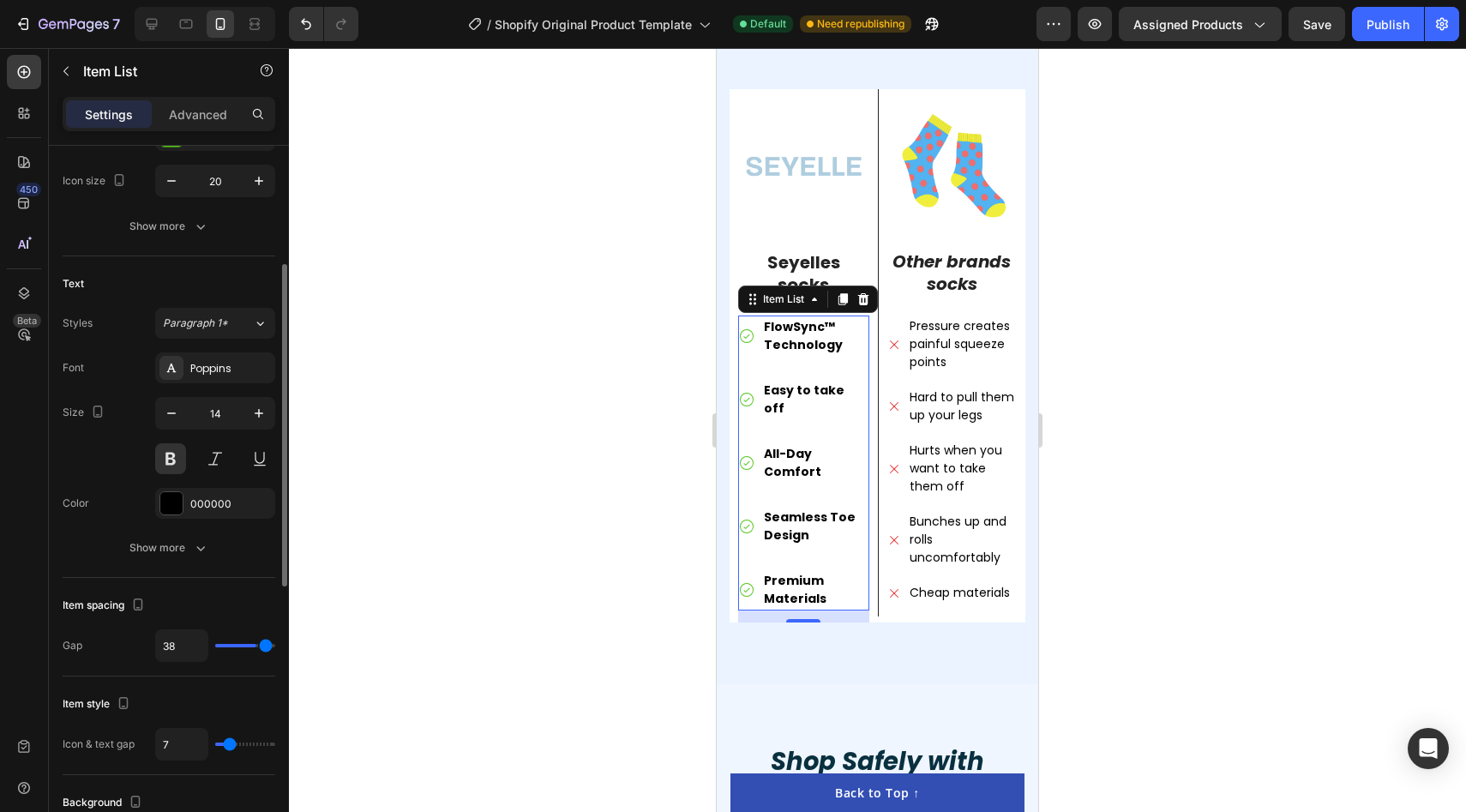
type input "40"
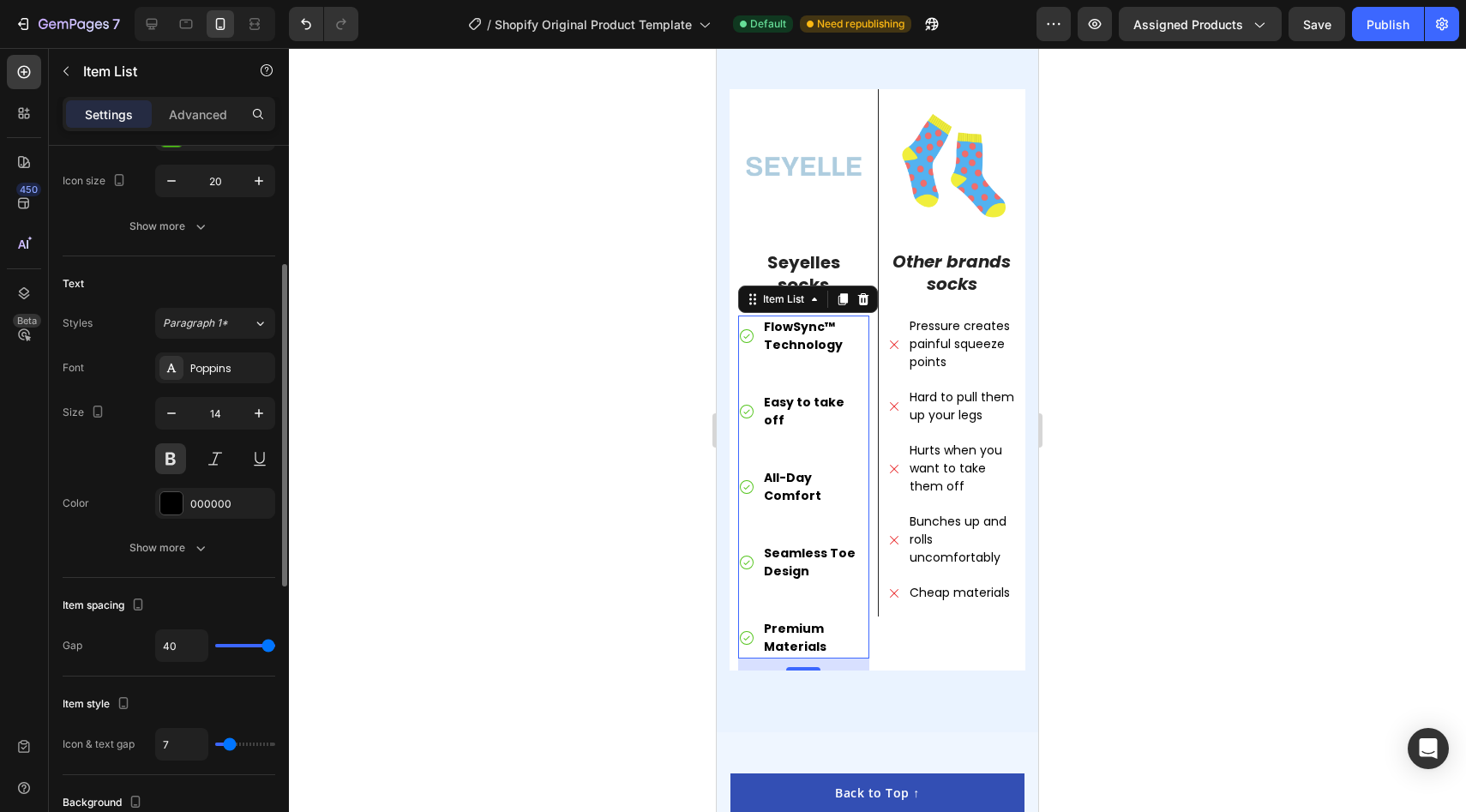
type input "39"
type input "38"
type input "37"
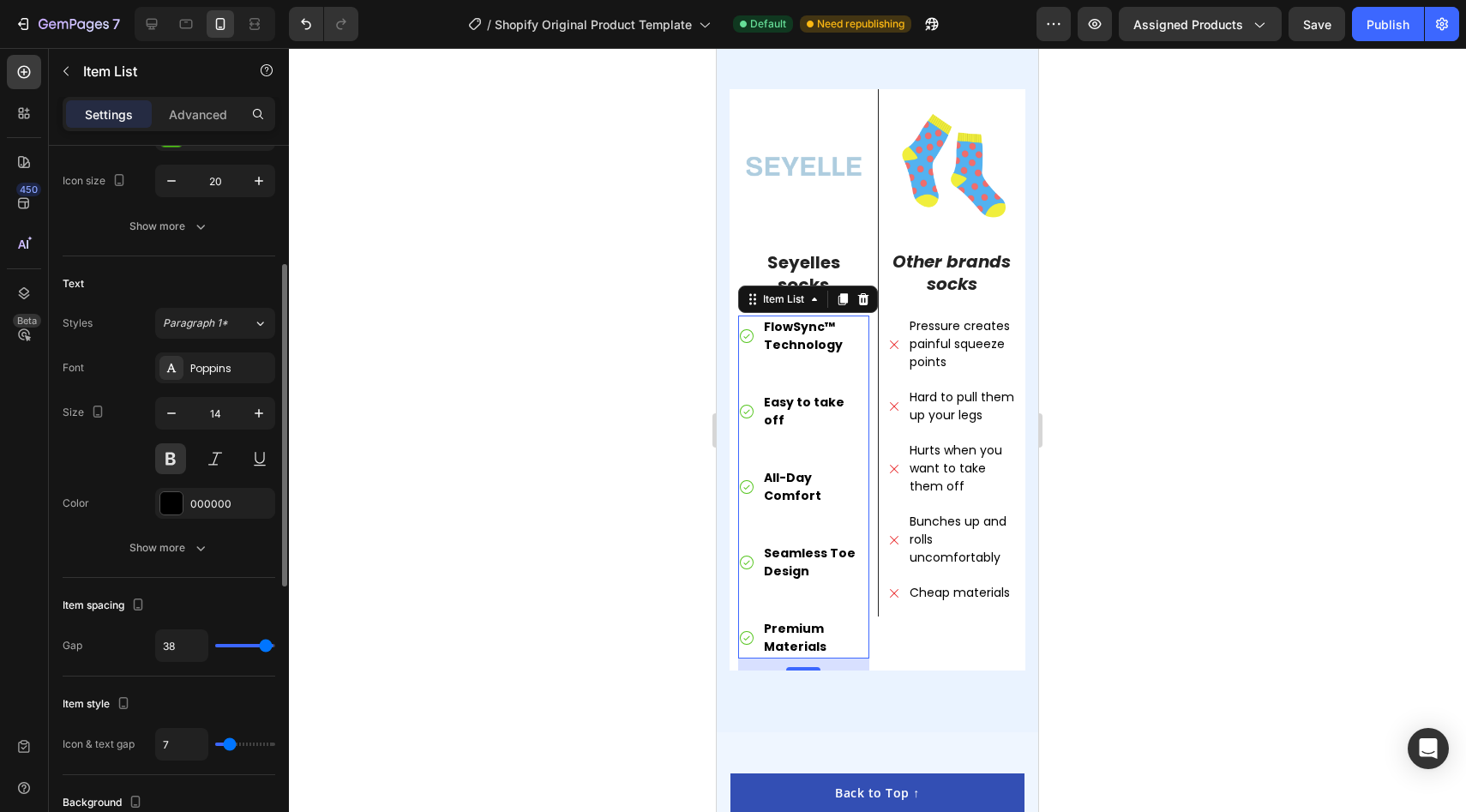
type input "37"
type input "36"
type input "35"
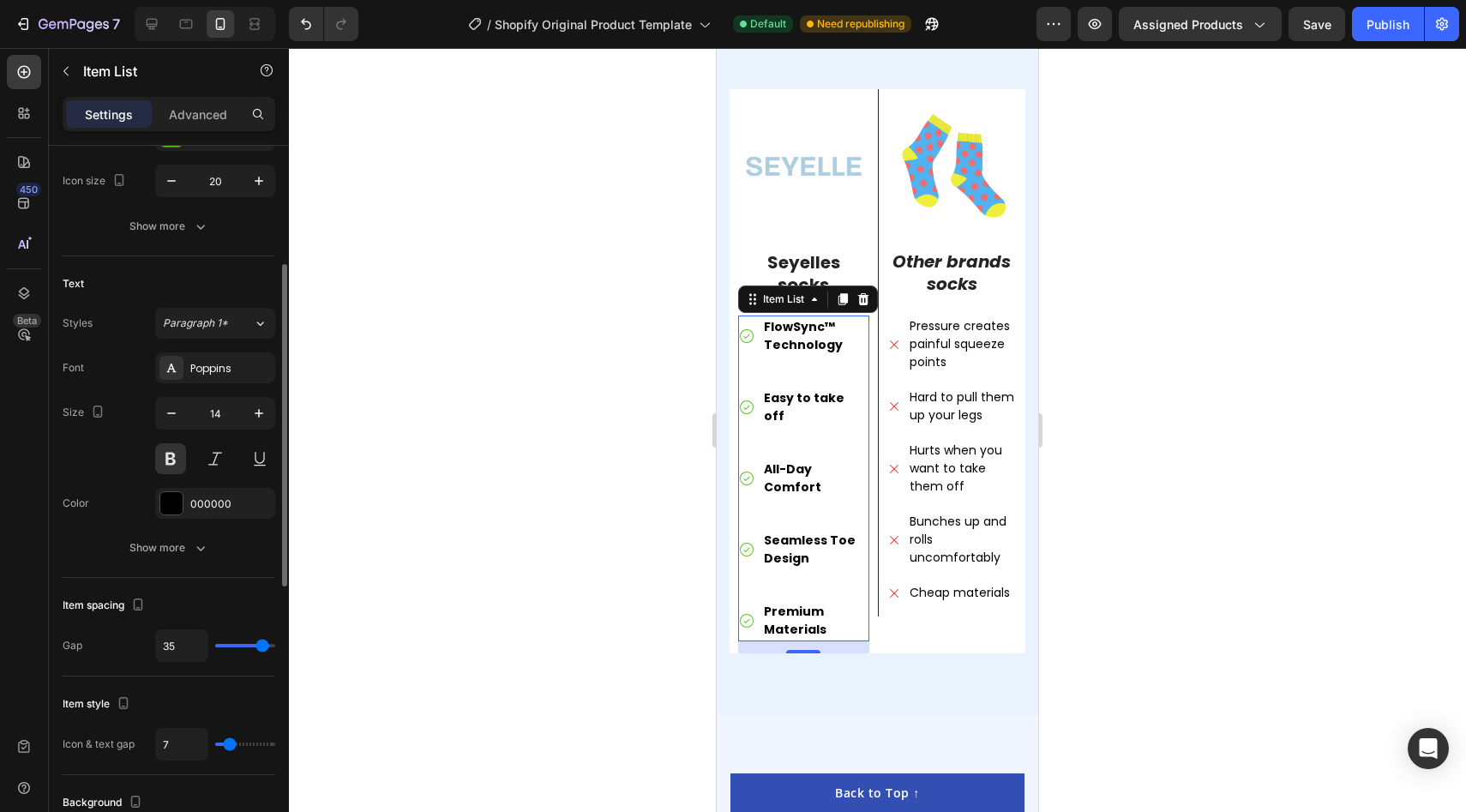
type input "34"
type input "35"
type input "36"
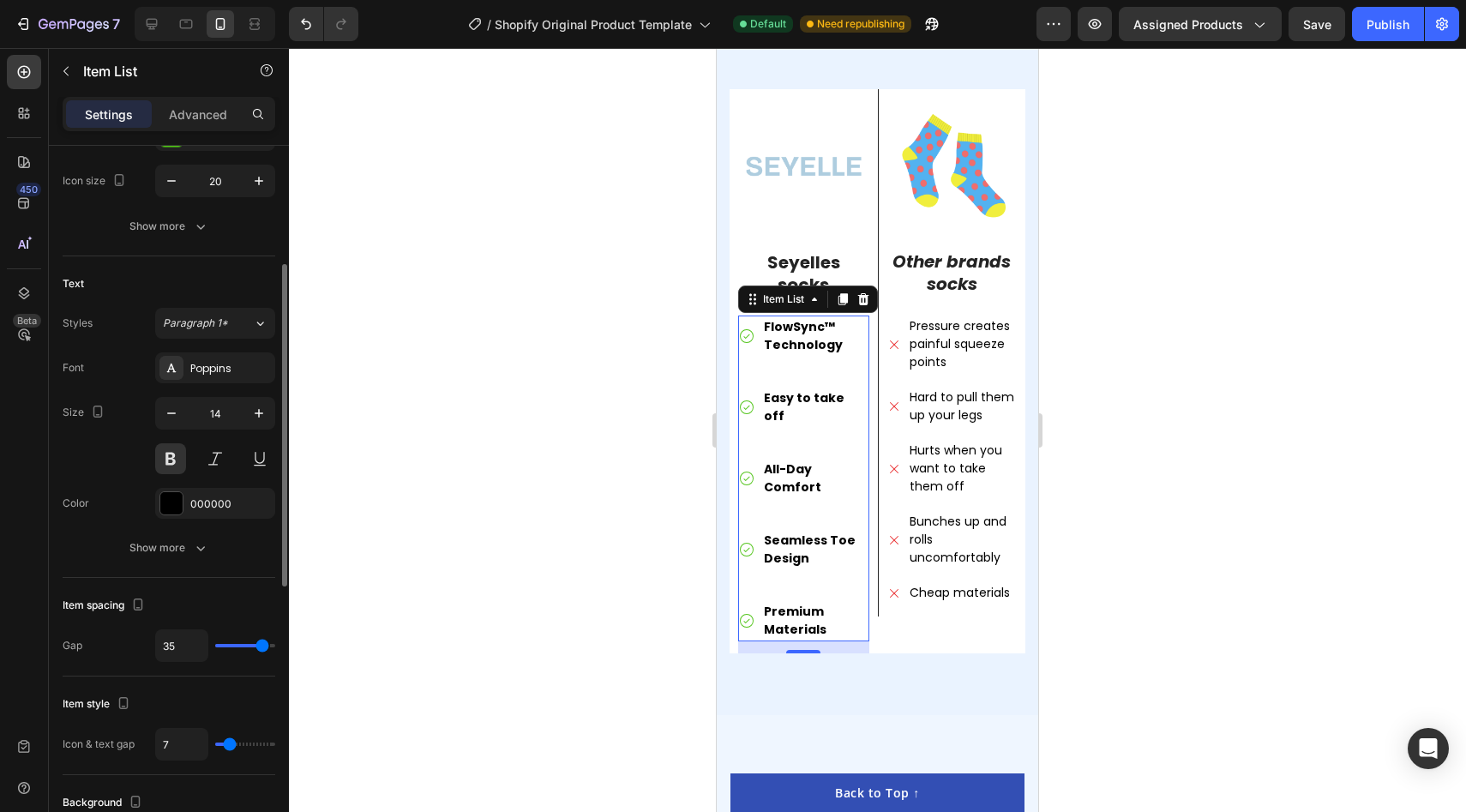
type input "36"
type input "37"
type input "38"
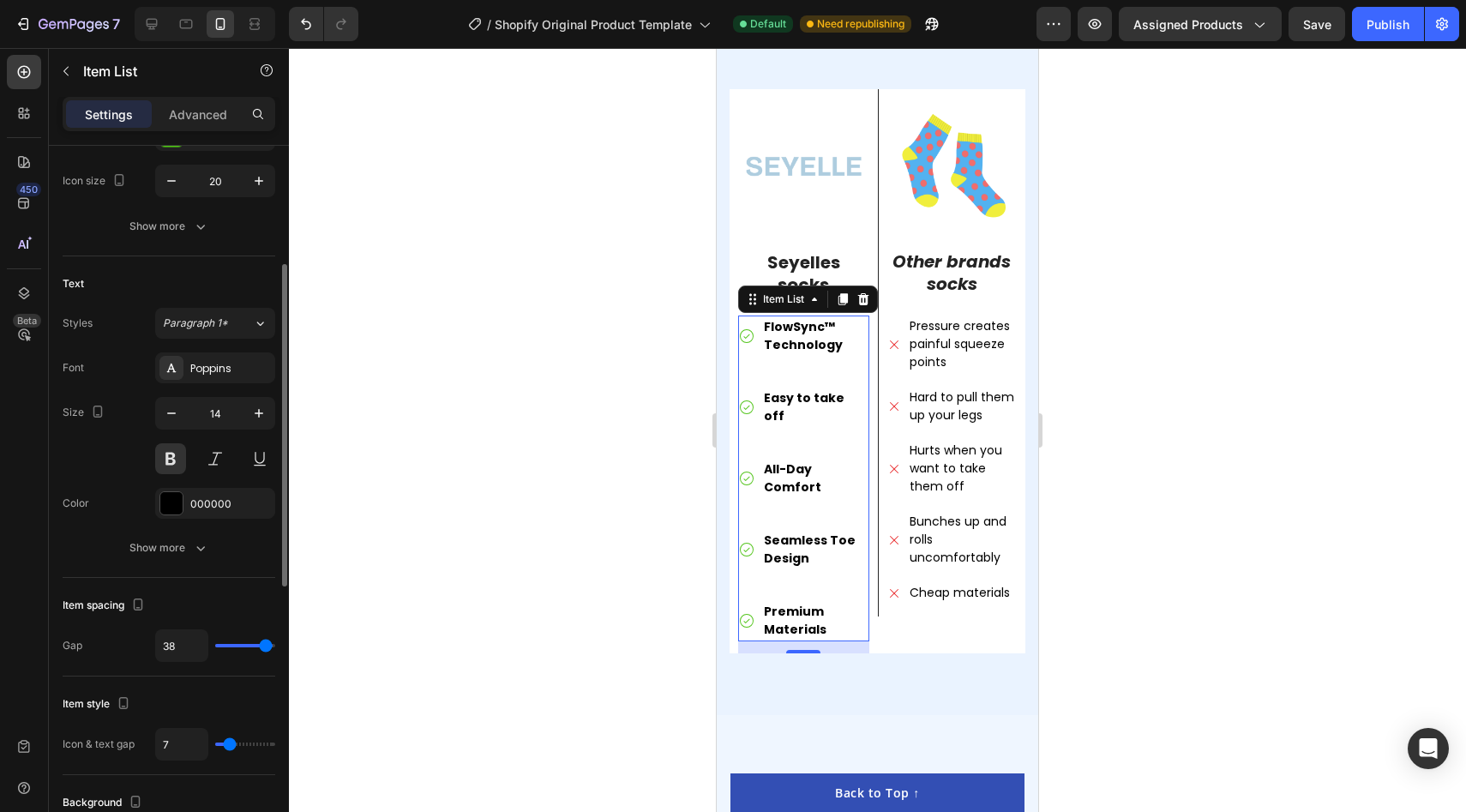
type input "39"
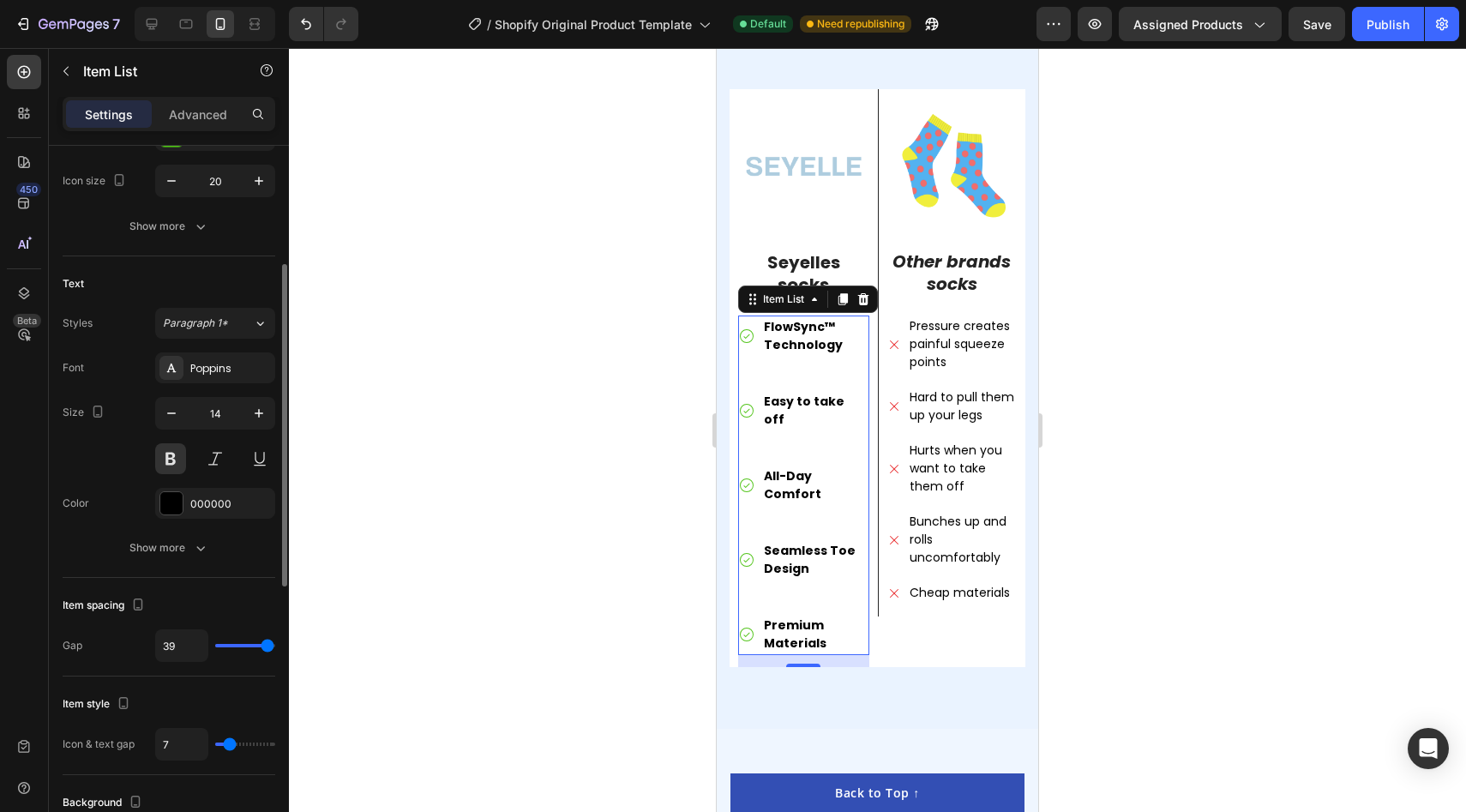
type input "40"
type input "39"
type input "38"
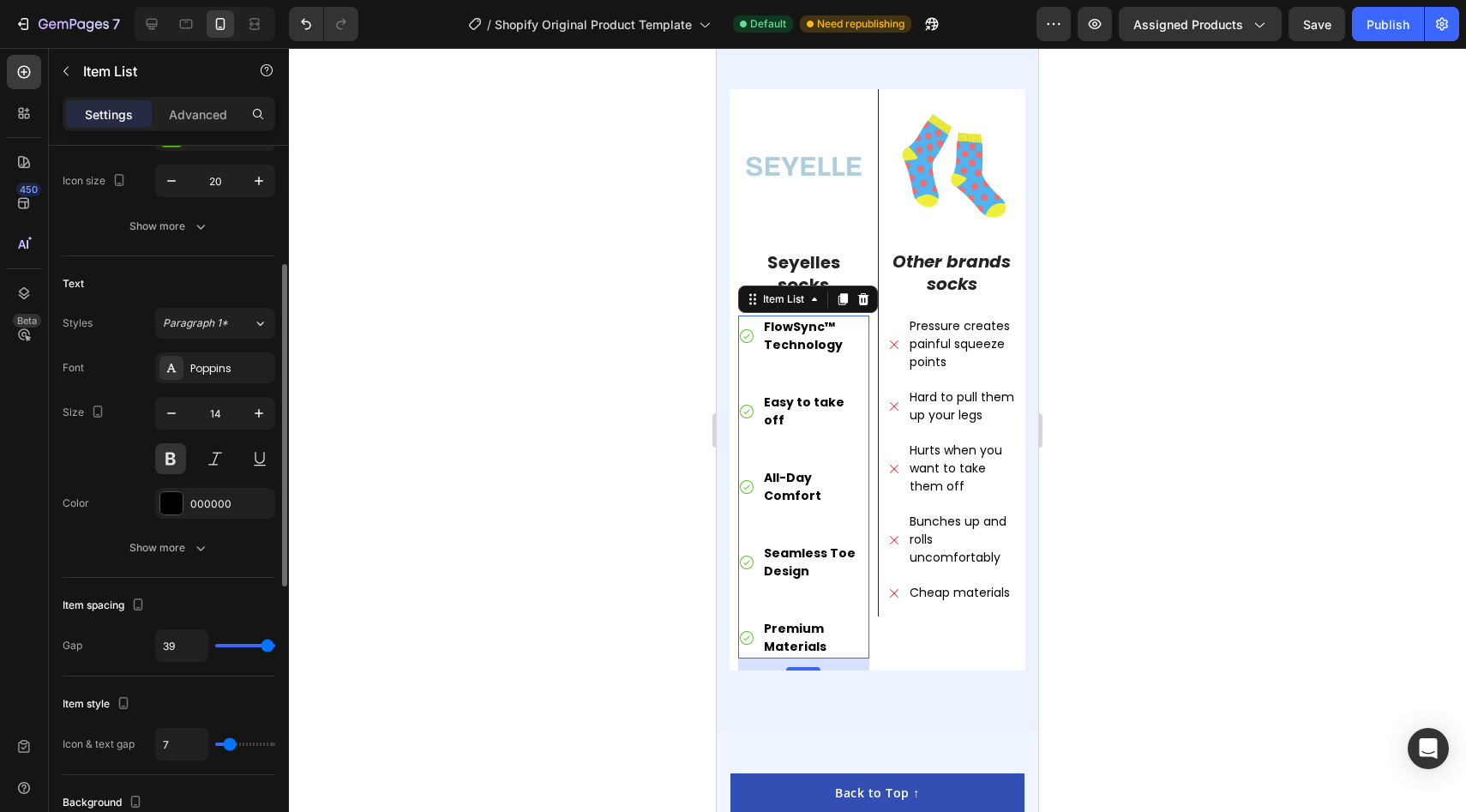
type input "38"
type input "37"
type input "38"
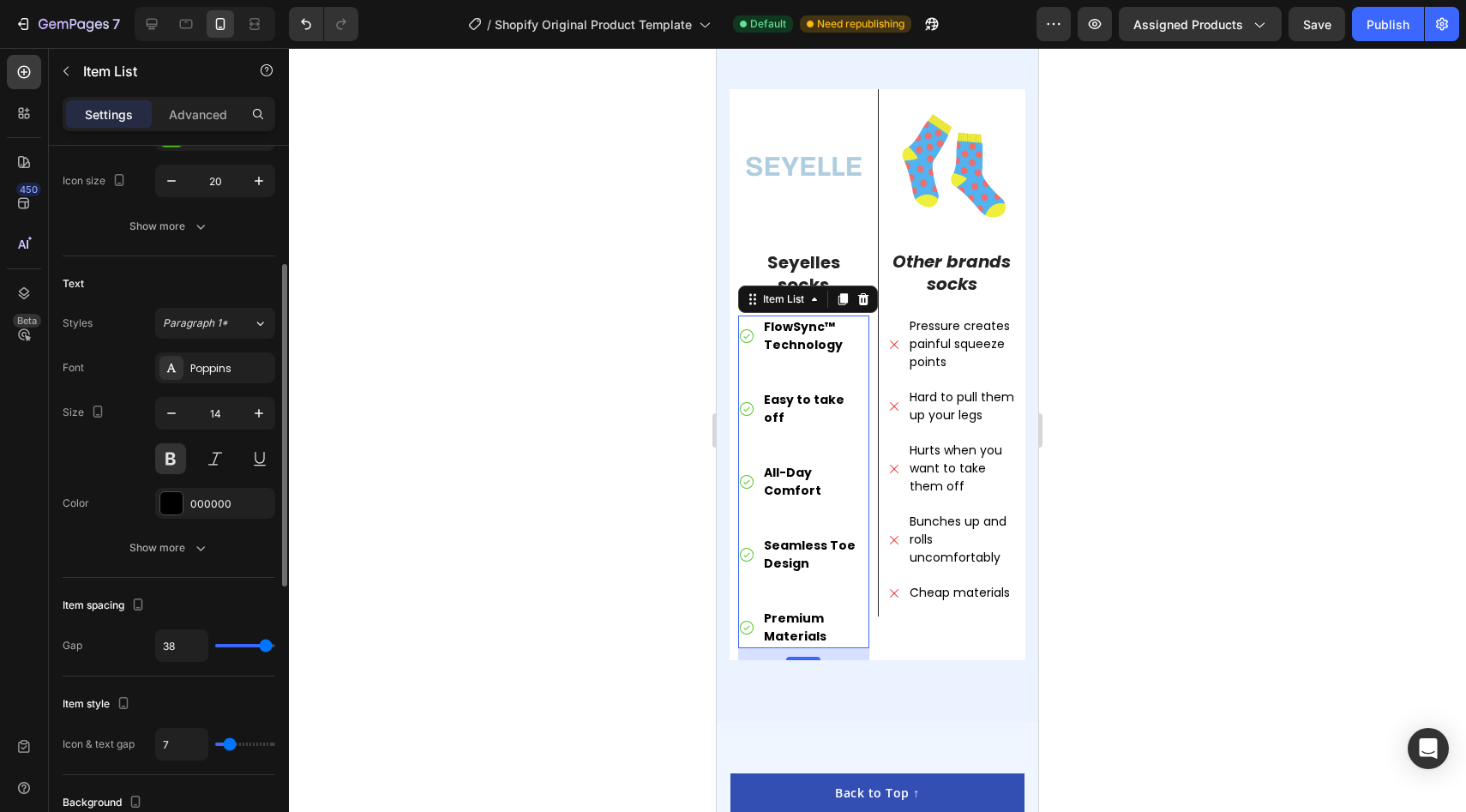
type input "39"
type input "38"
type input "37"
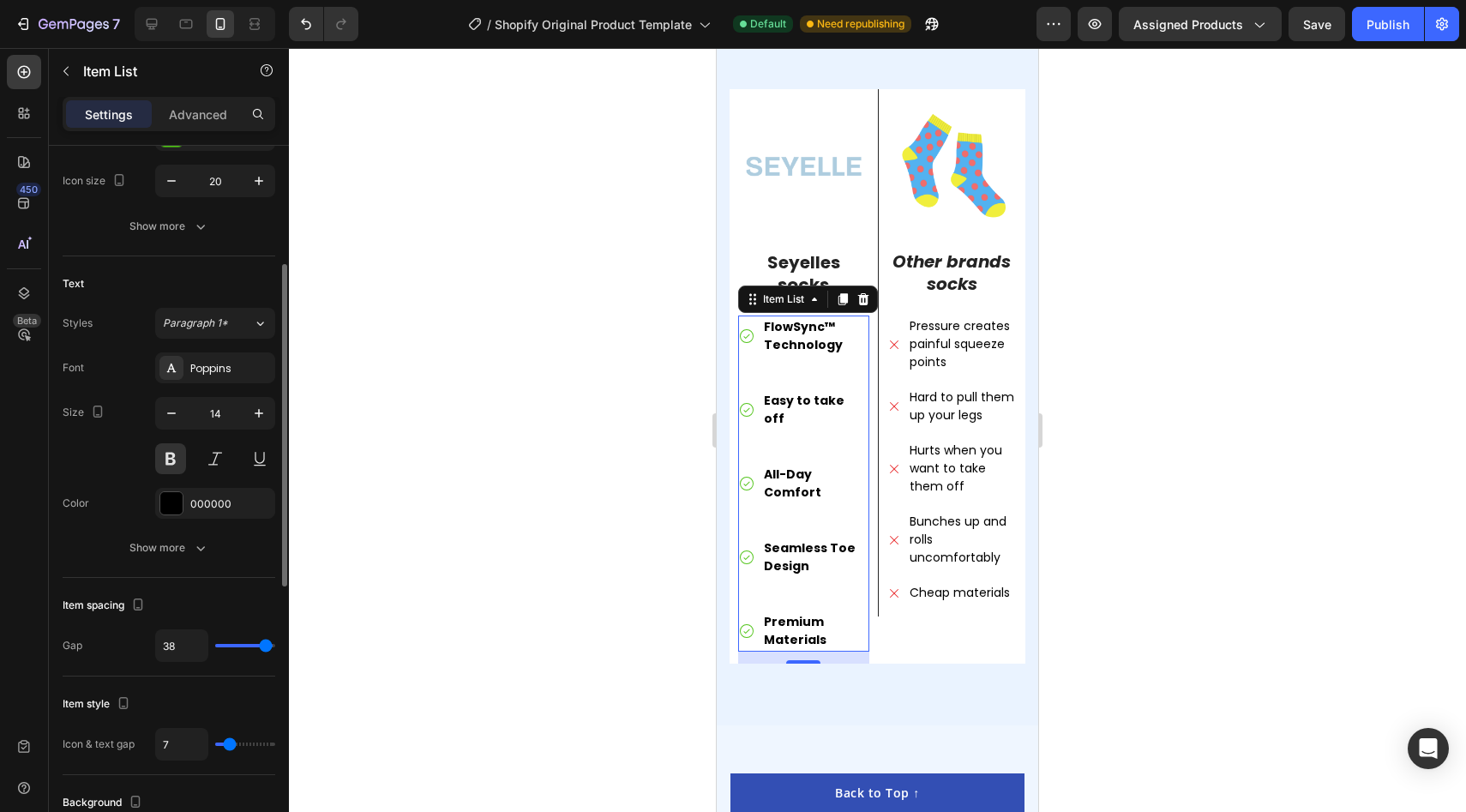
type input "37"
type input "38"
drag, startPoint x: 240, startPoint y: 647, endPoint x: 265, endPoint y: 651, distance: 25.3
type input "38"
click at [265, 647] on input "range" at bounding box center [245, 646] width 60 height 4
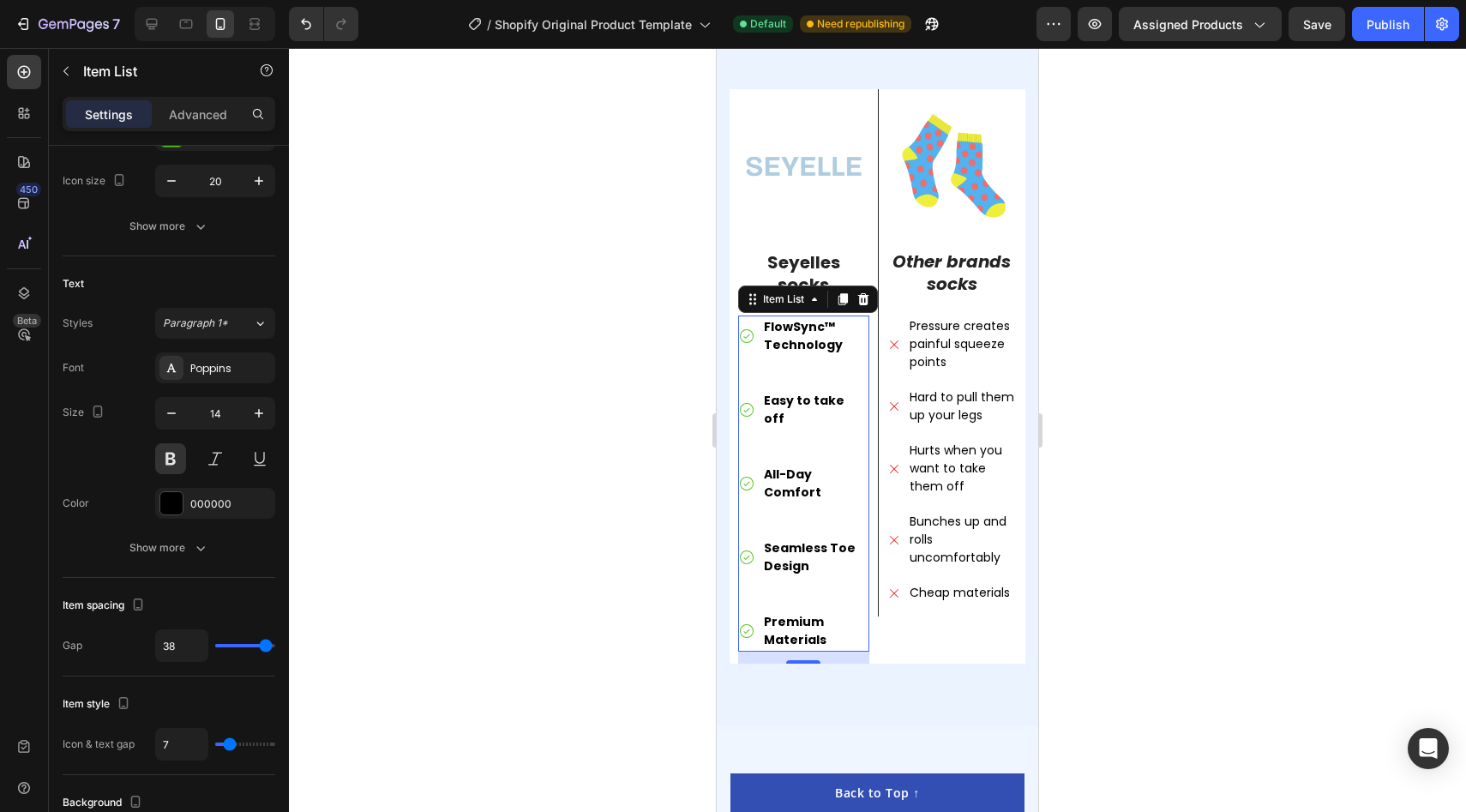
click at [593, 686] on div at bounding box center [878, 429] width 1178 height 763
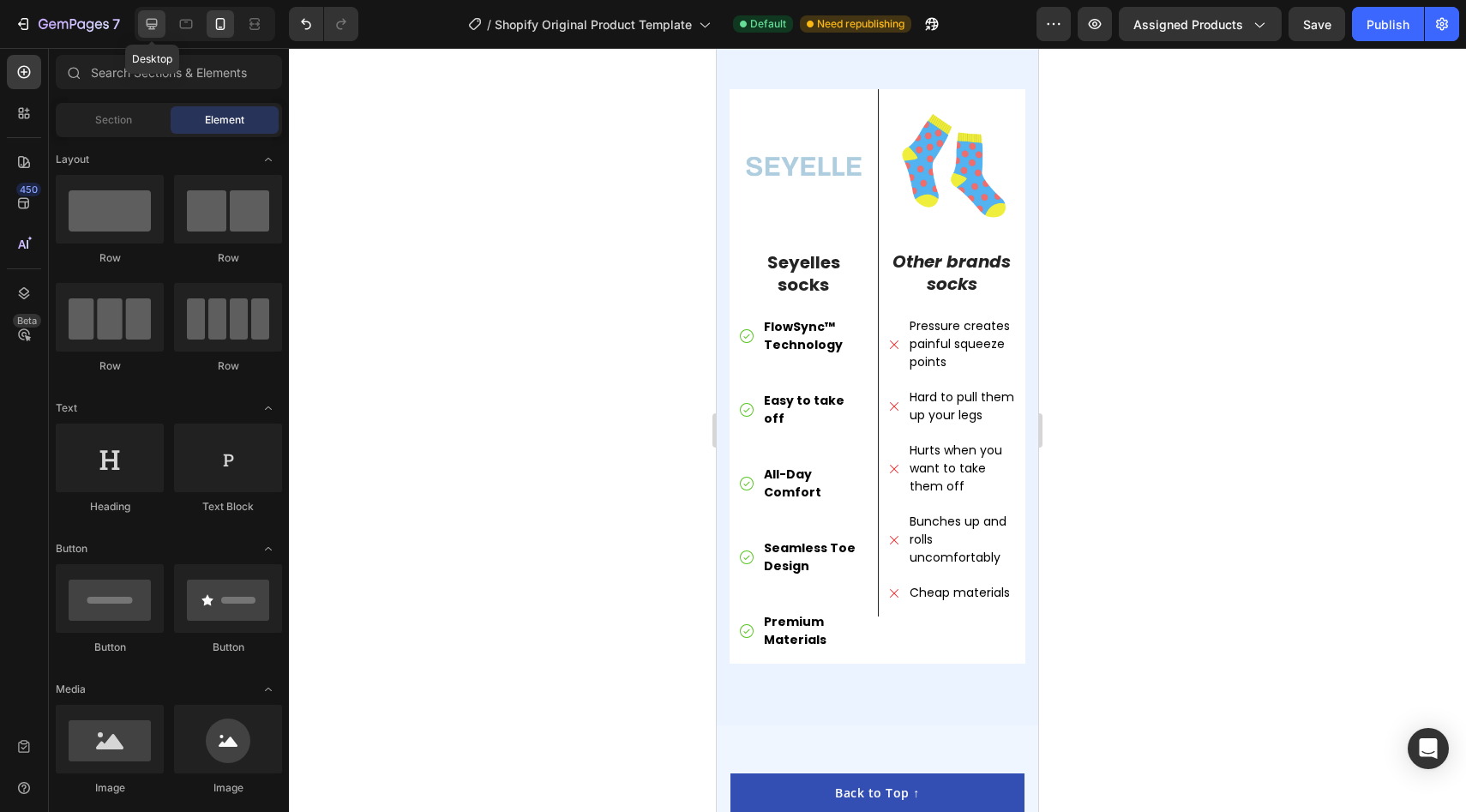
click at [161, 25] on div at bounding box center [152, 24] width 27 height 27
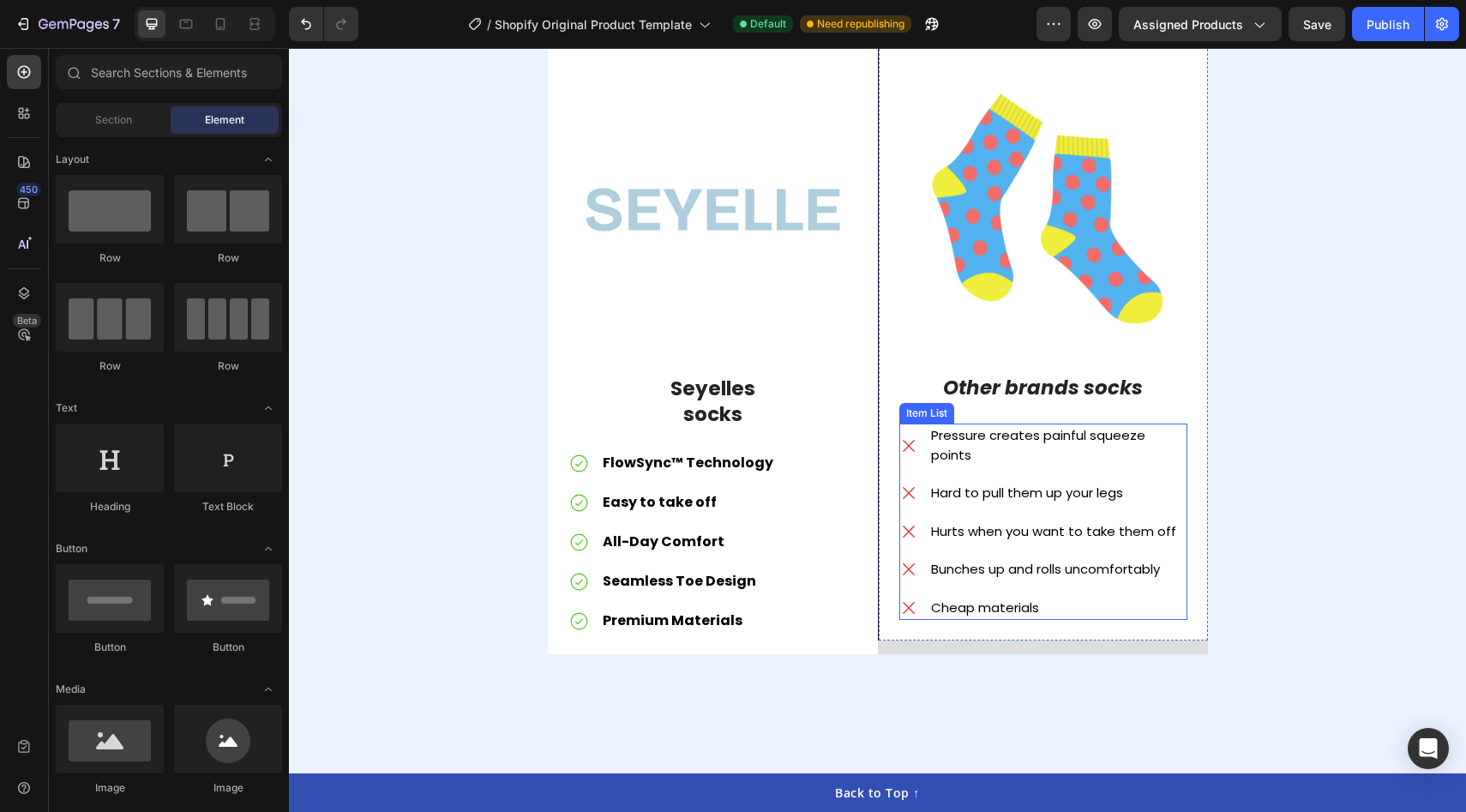
click at [1184, 474] on div "Pressure creates painful squeeze points Hard to pull them up your legs Hurts wh…" at bounding box center [1043, 522] width 288 height 197
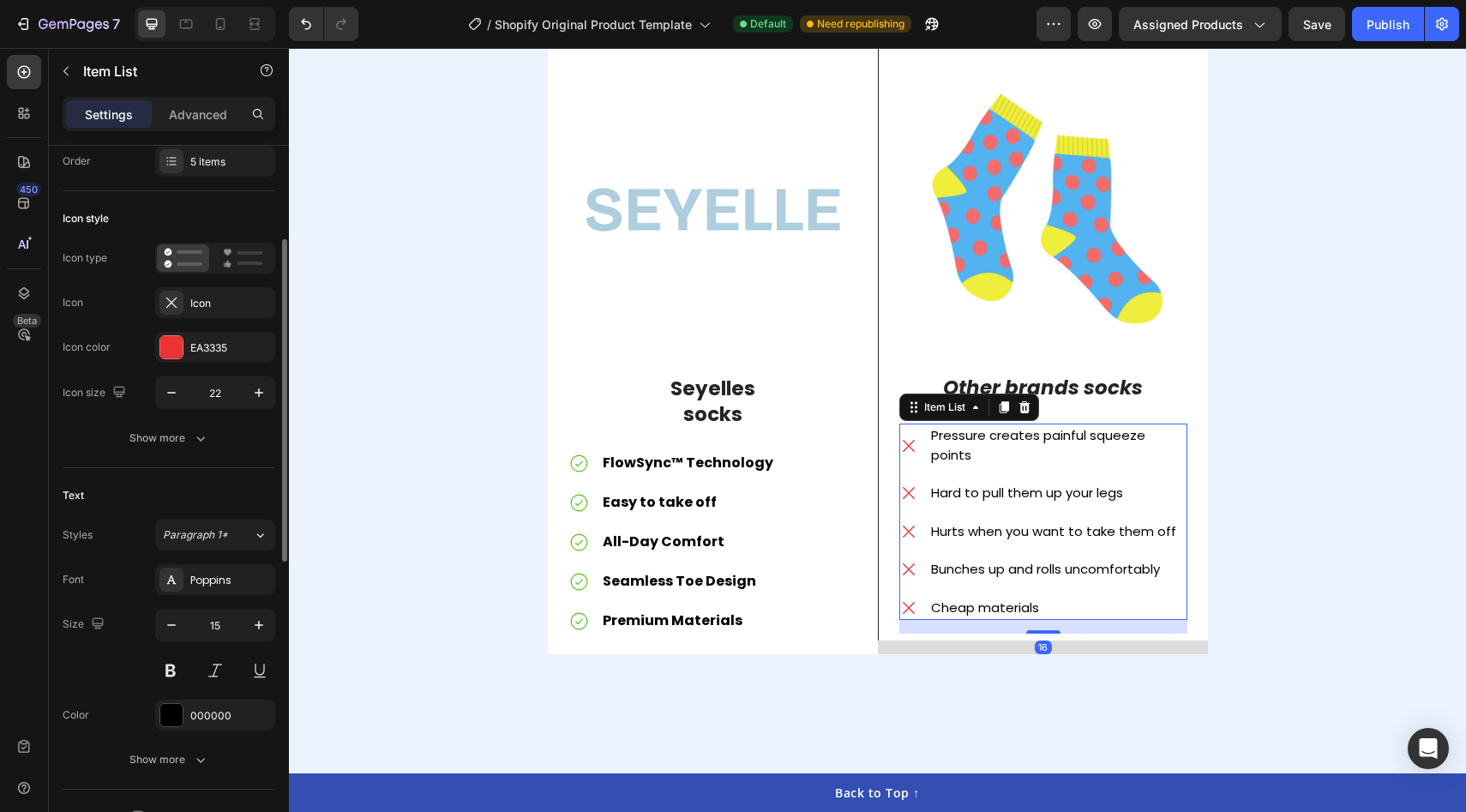
scroll to position [213, 0]
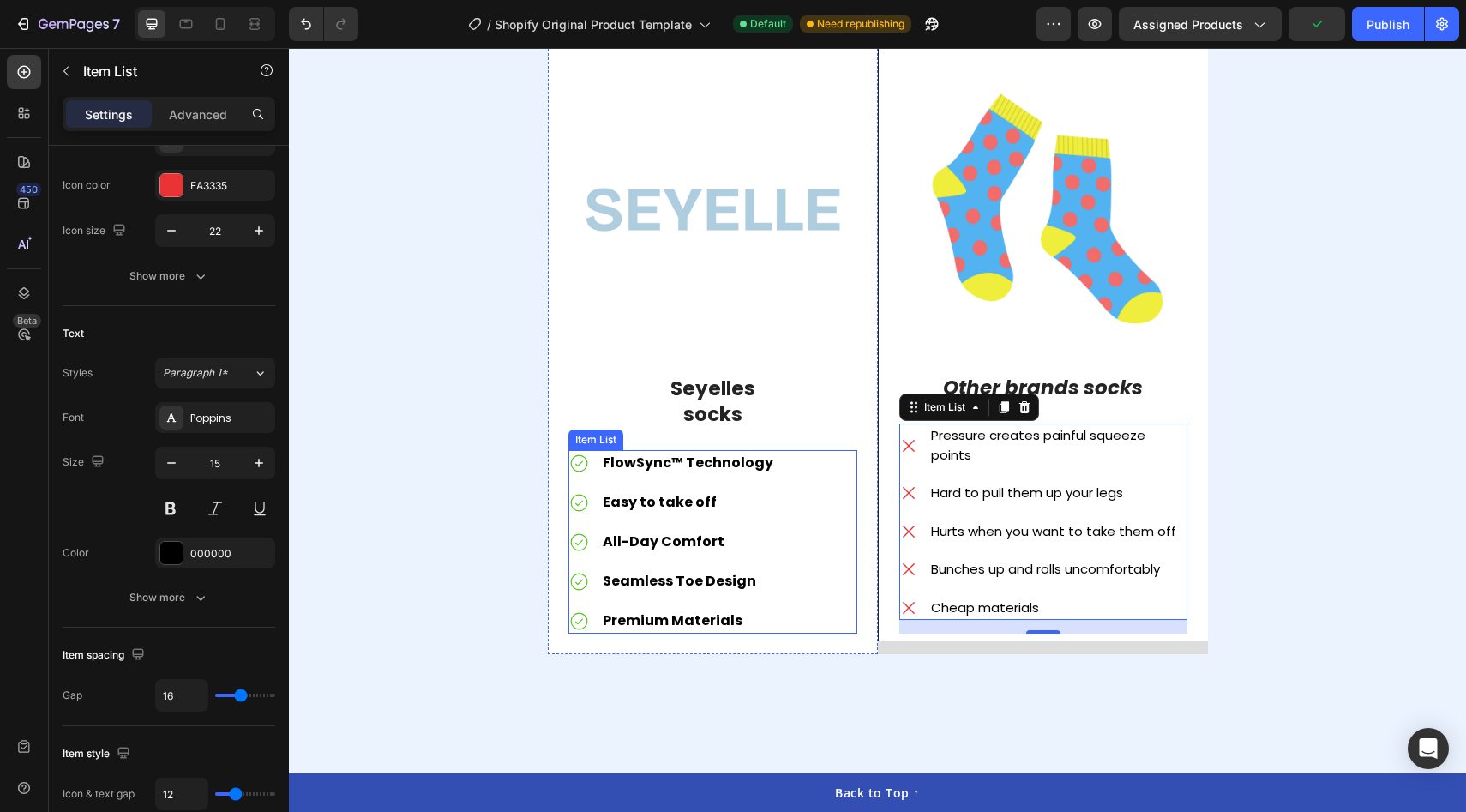
click at [823, 538] on div "FlowSync™ Technology Easy to take off All-Day Comfort Seamless Toe Design Premi…" at bounding box center [713, 541] width 289 height 183
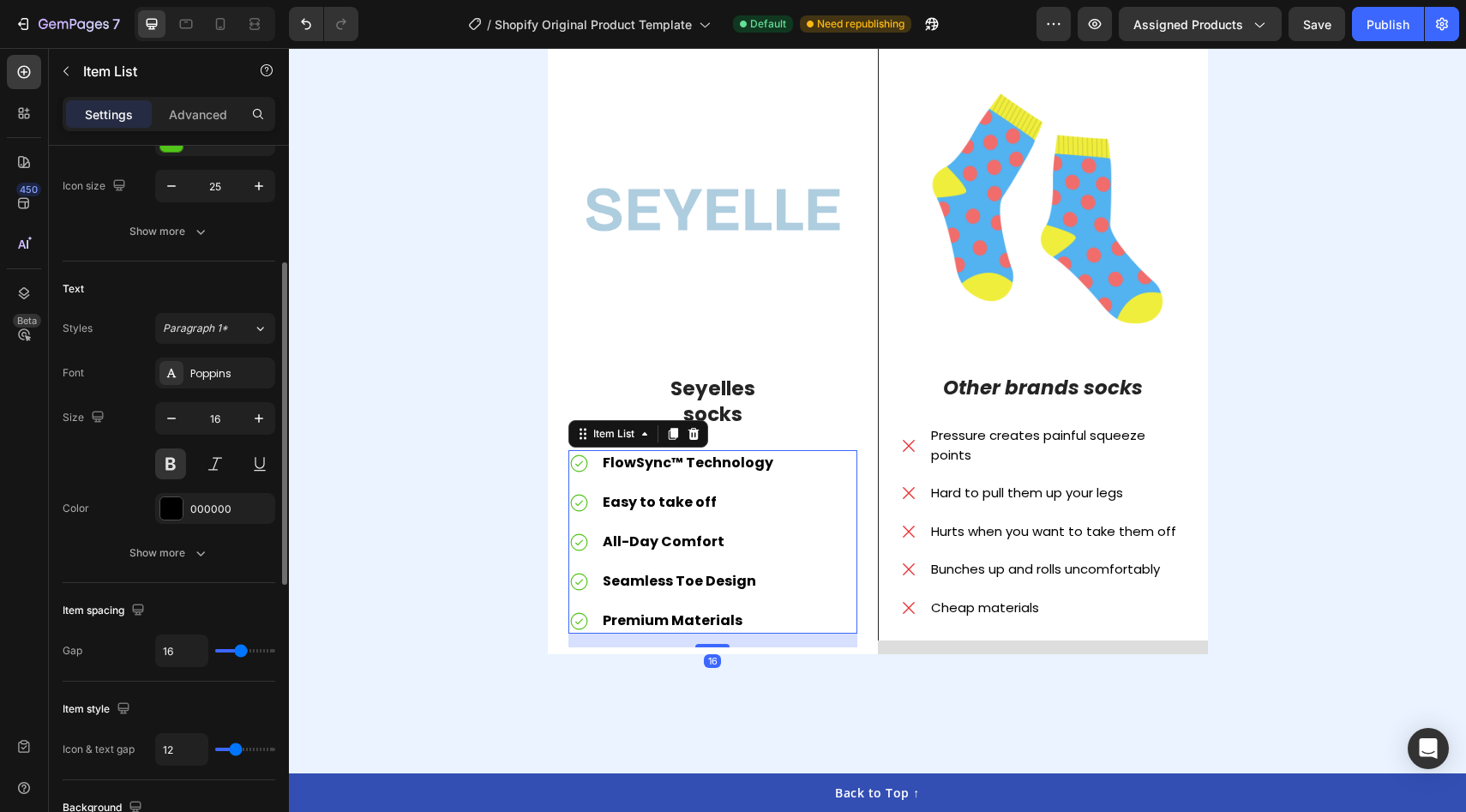
scroll to position [264, 0]
type input "13"
type input "14"
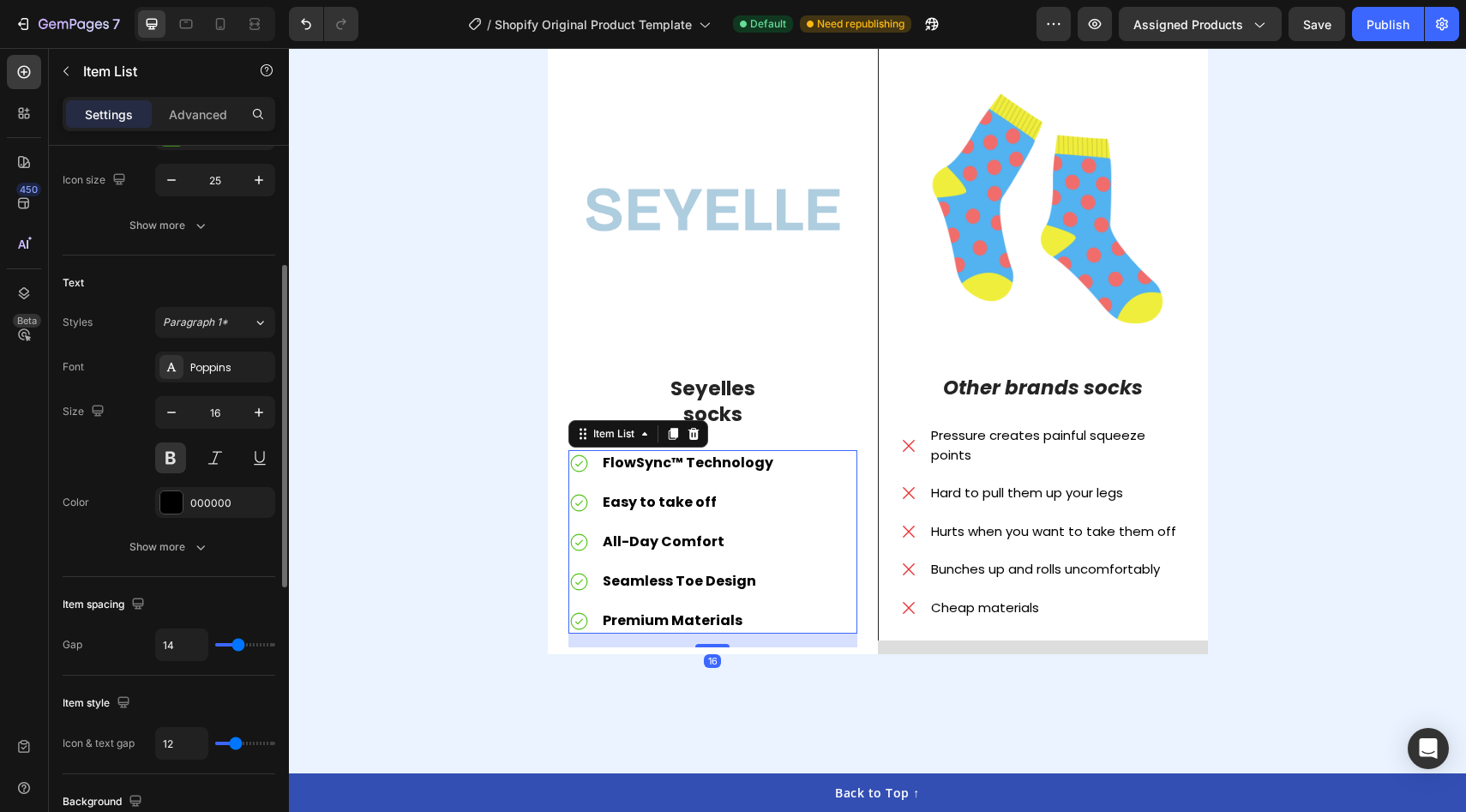
type input "15"
type input "16"
type input "17"
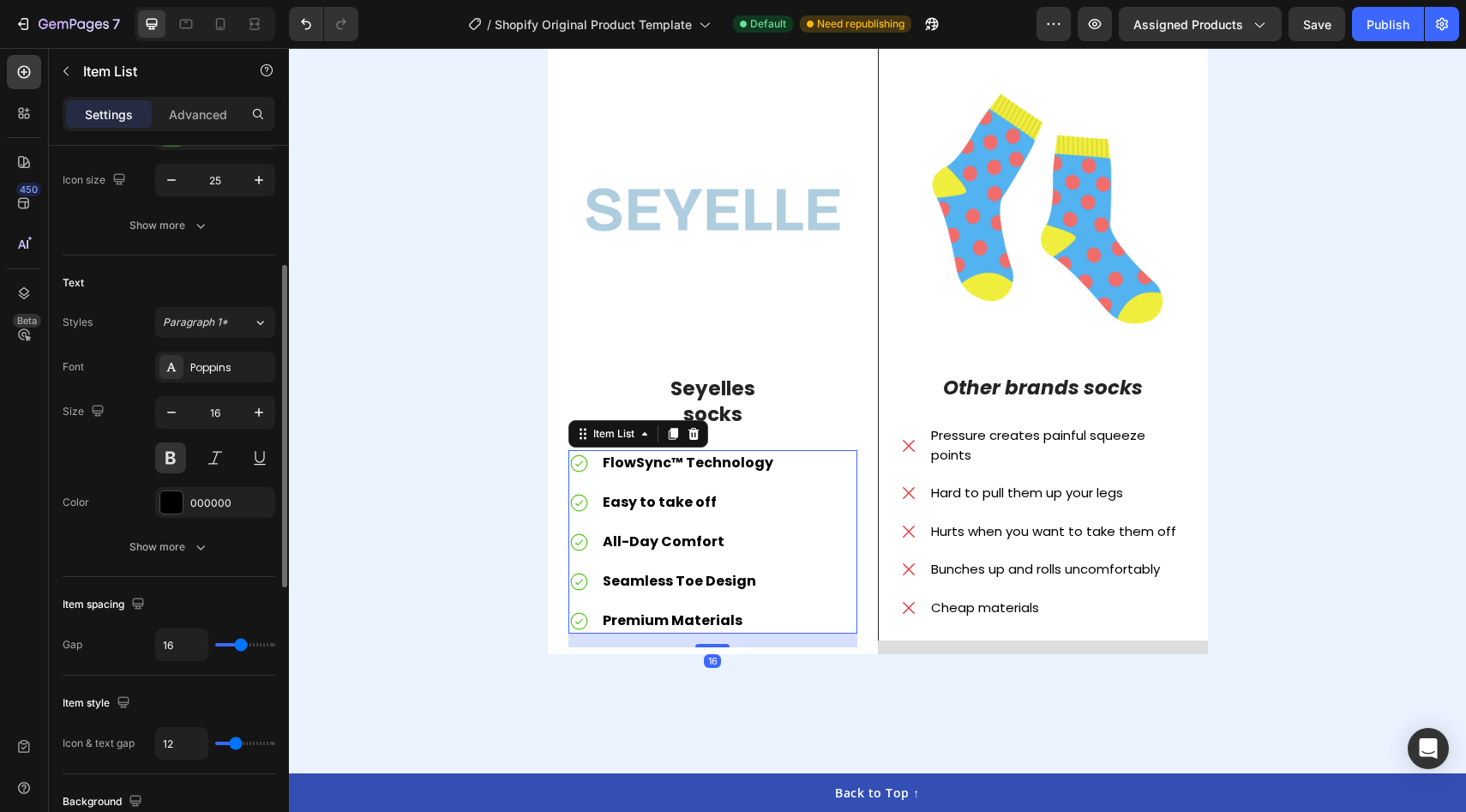
type input "17"
type input "18"
type input "19"
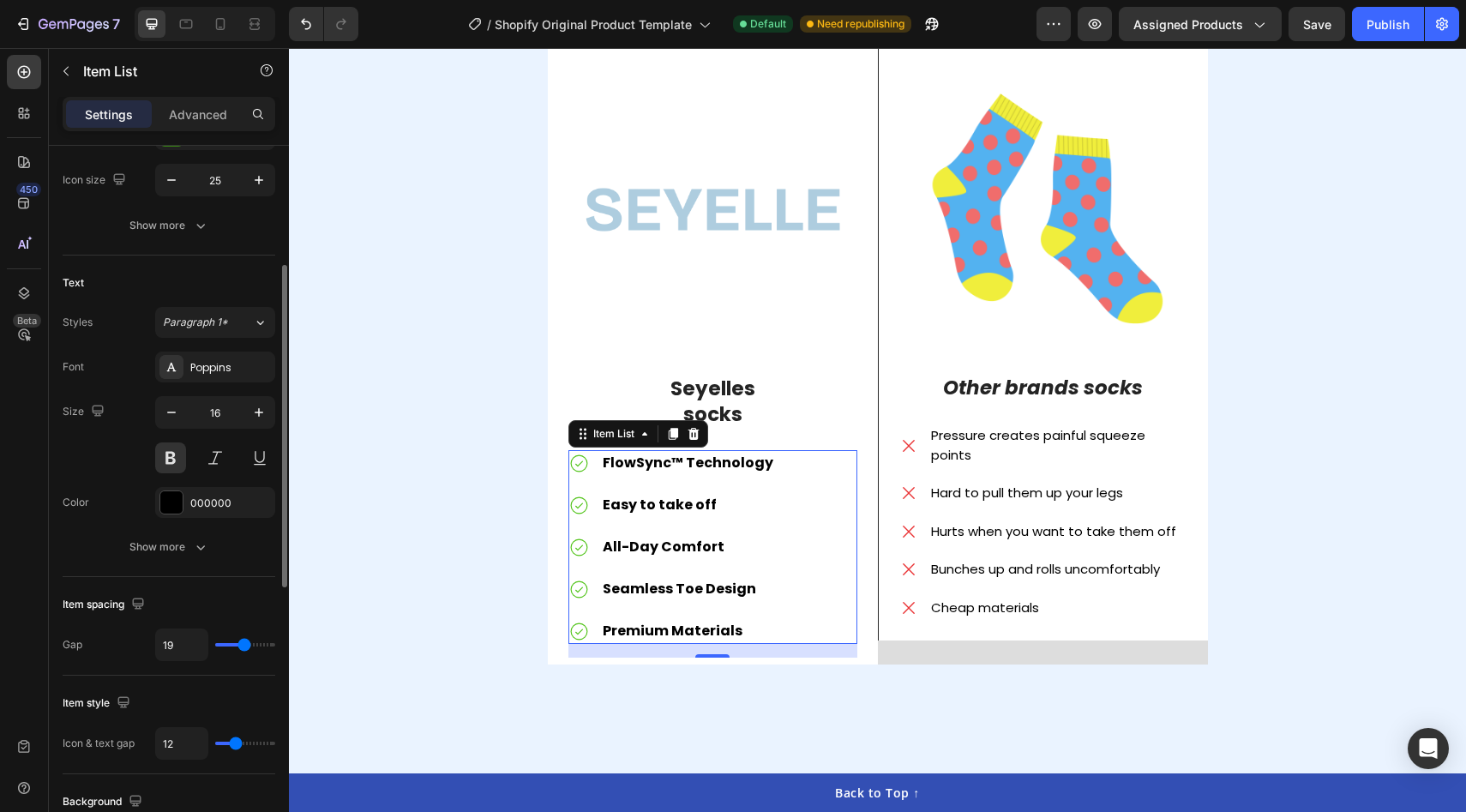
type input "20"
type input "21"
type input "22"
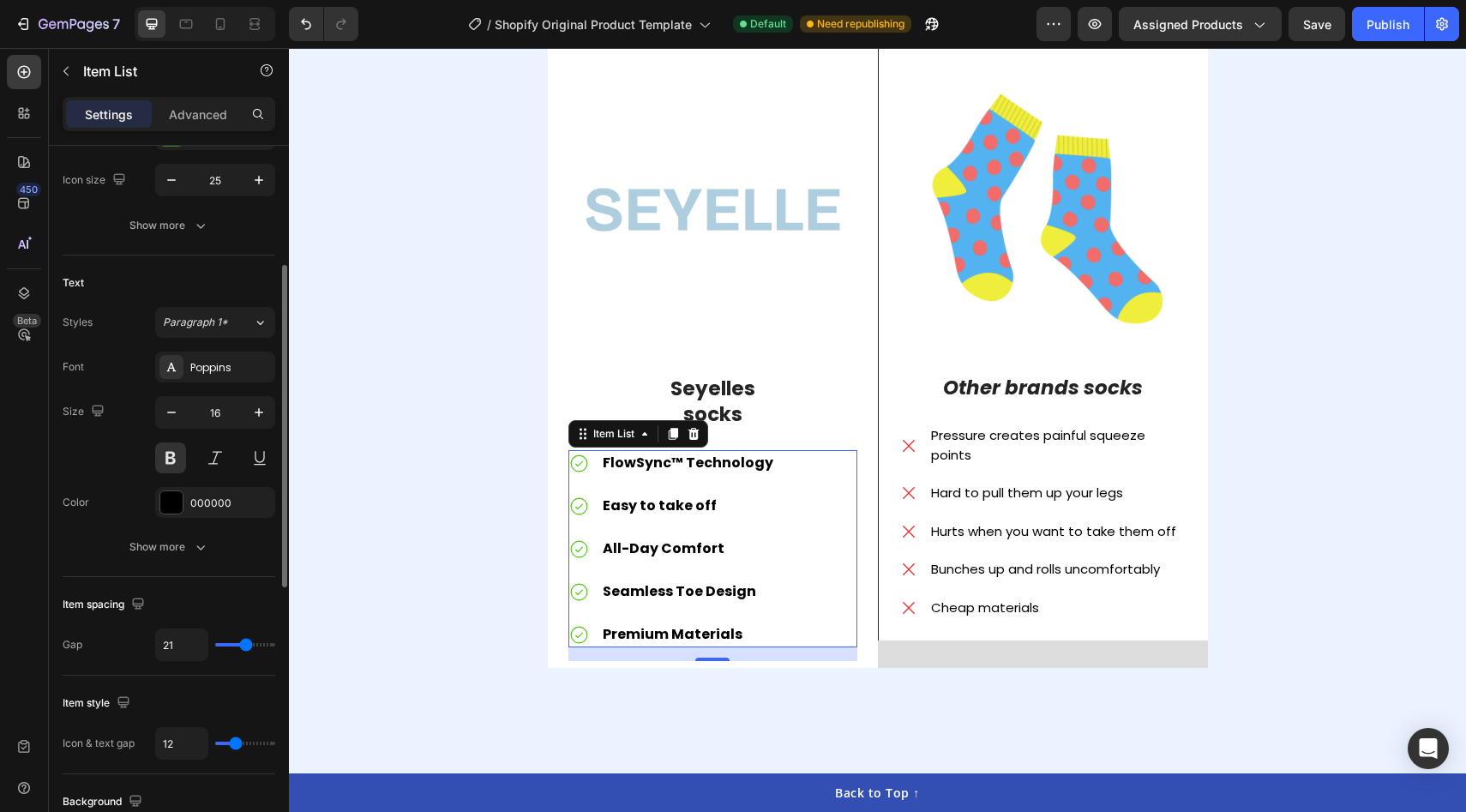
type input "22"
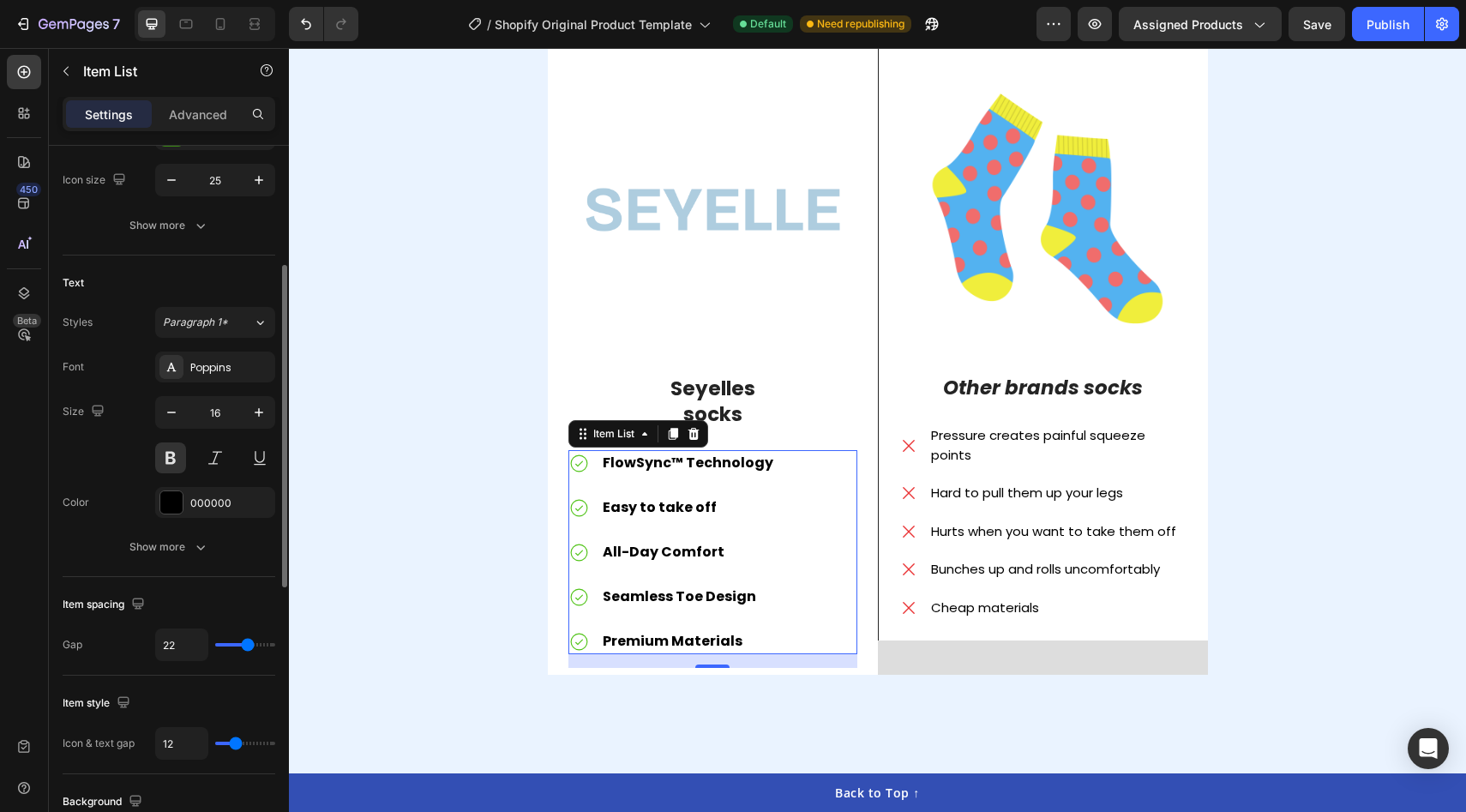
type input "20"
type input "19"
type input "17"
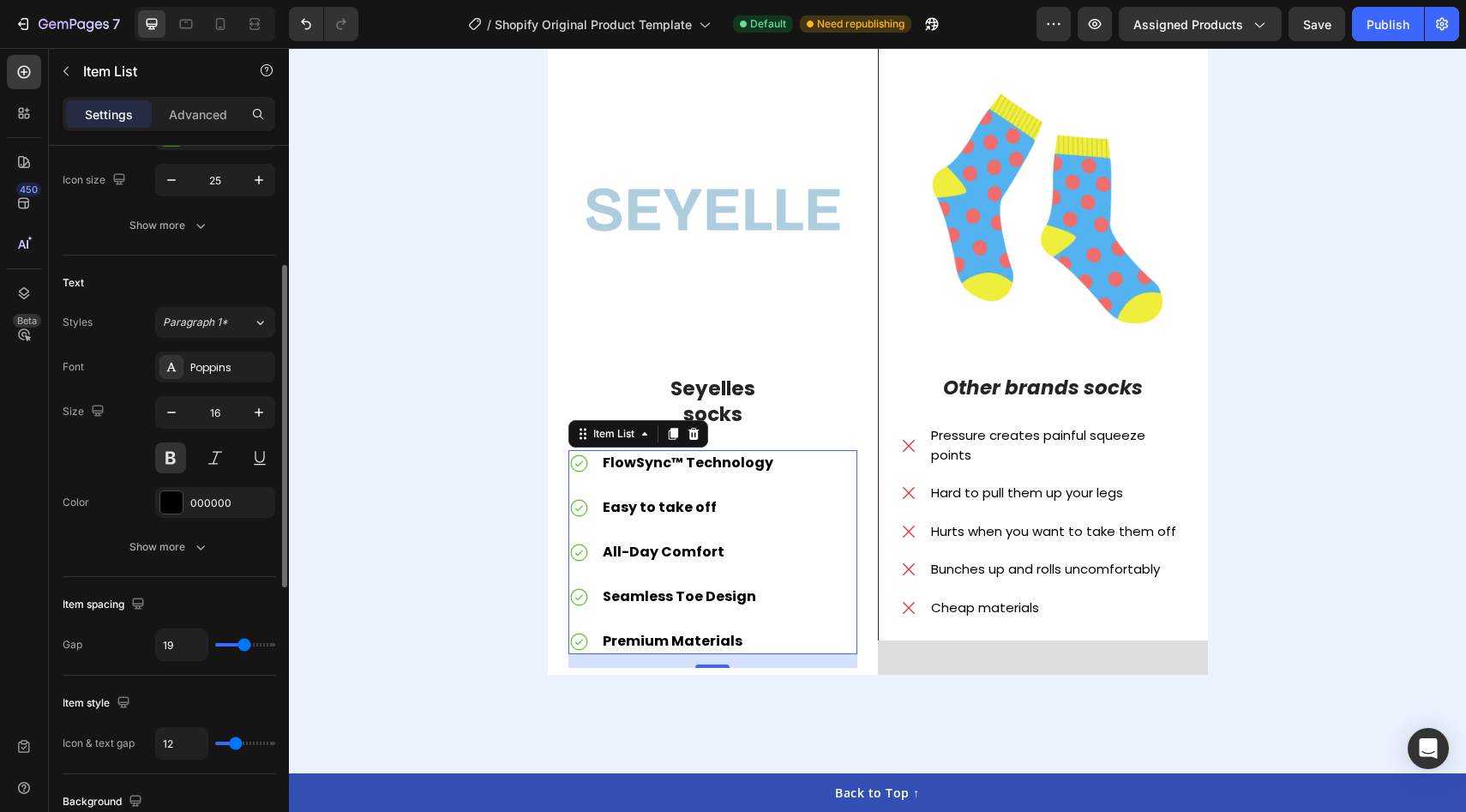
type input "17"
type input "16"
type input "15"
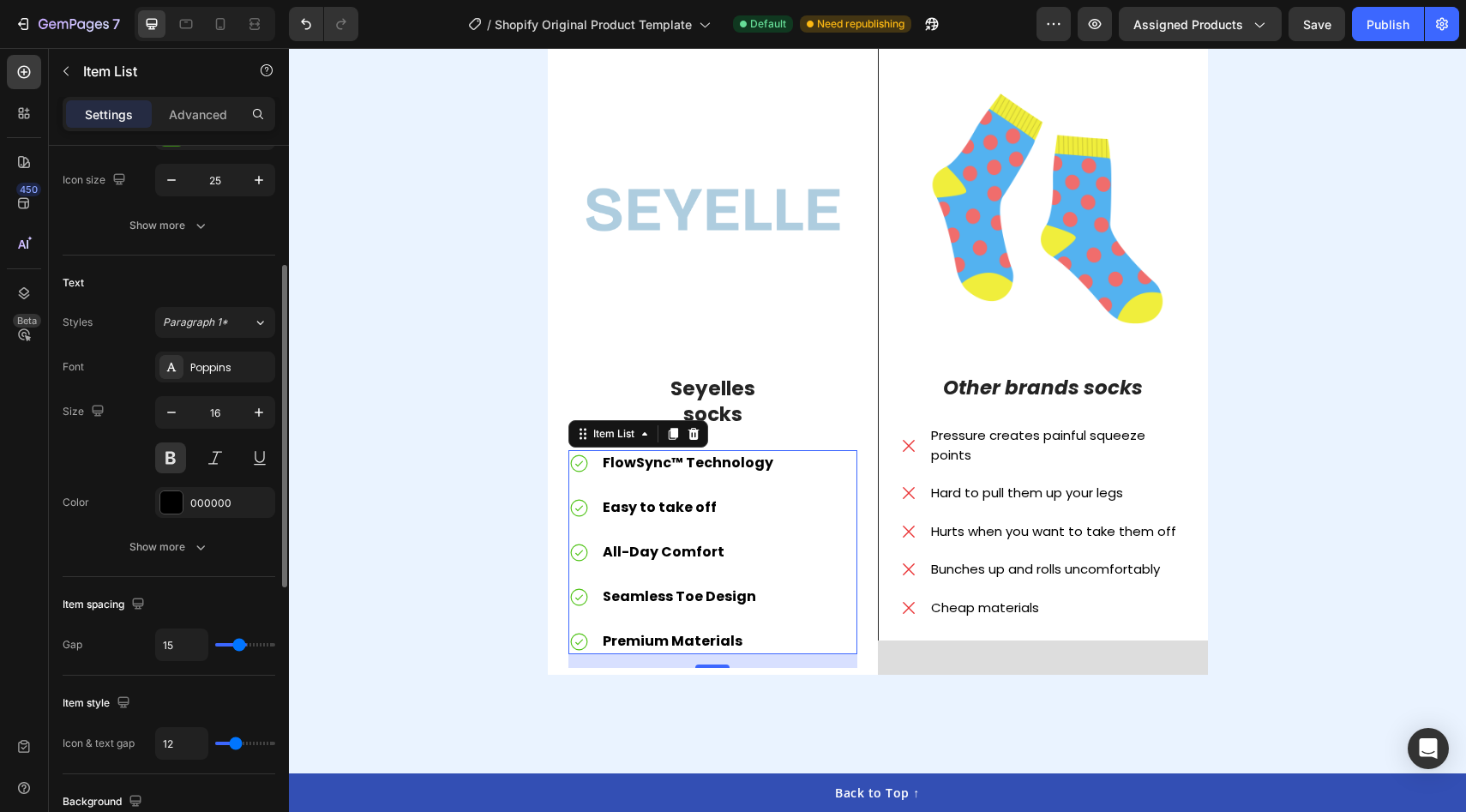
type input "13"
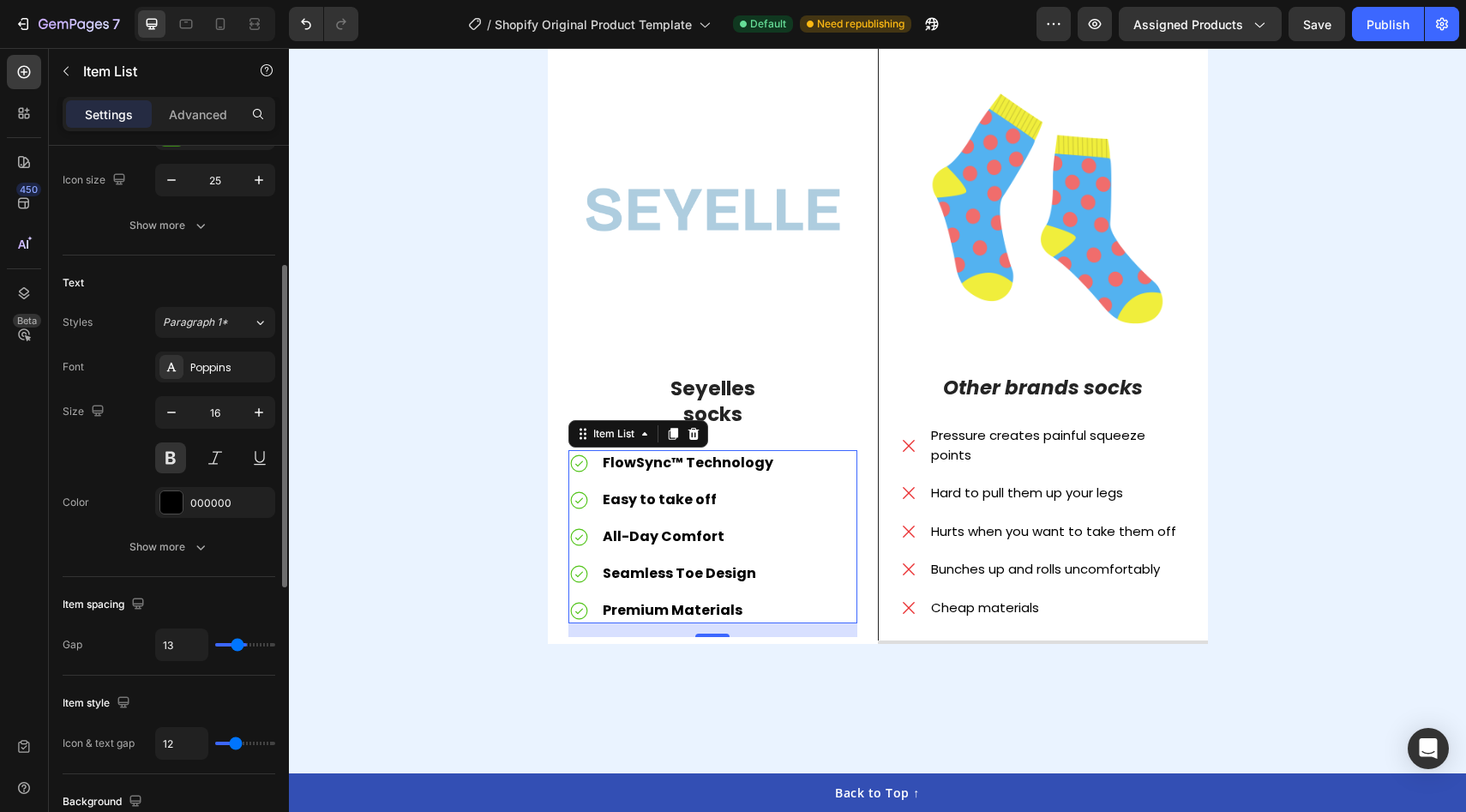
type input "12"
type input "11"
type input "10"
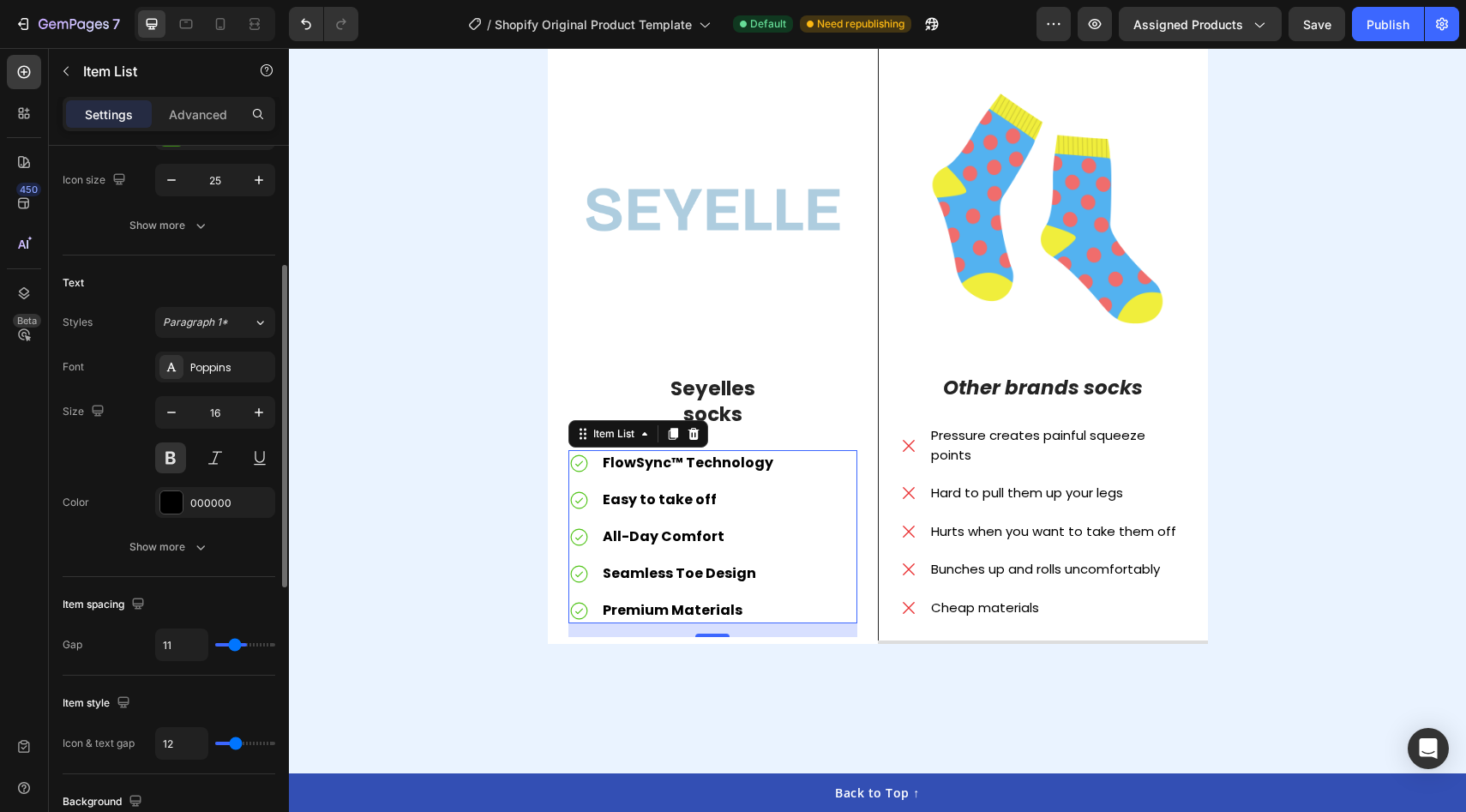
type input "10"
type input "9"
type input "8"
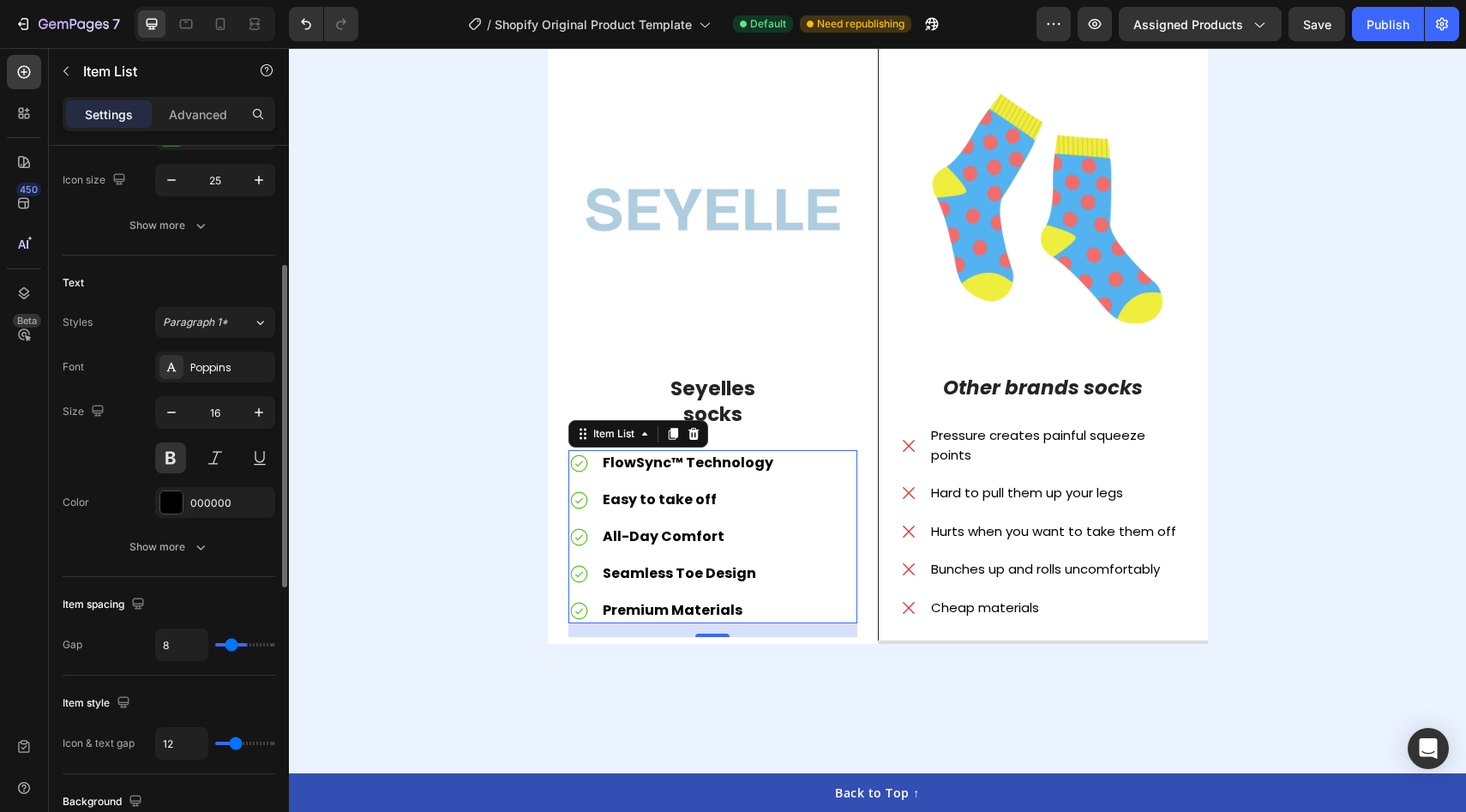
type input "6"
type input "5"
type input "3"
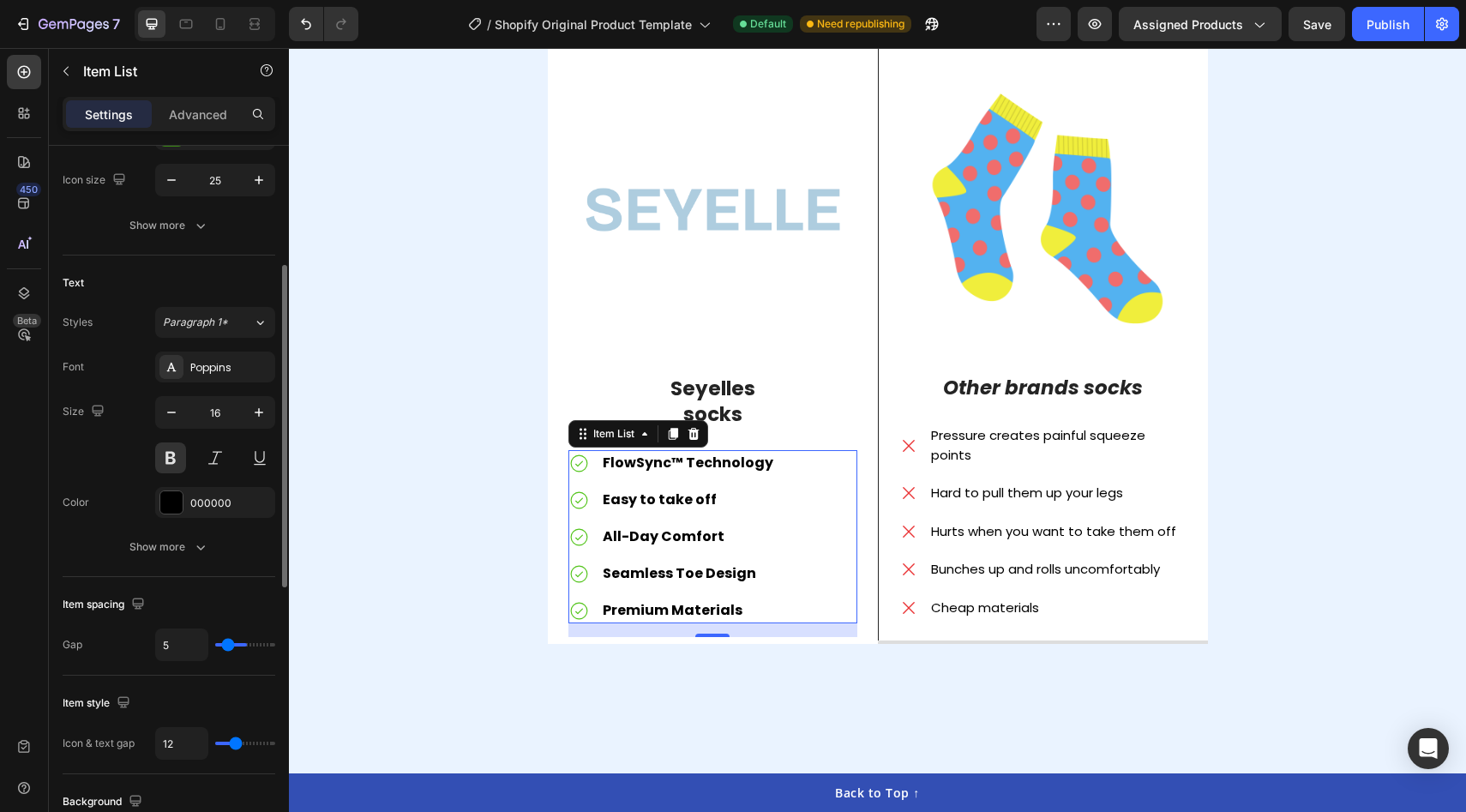
type input "3"
type input "2"
type input "1"
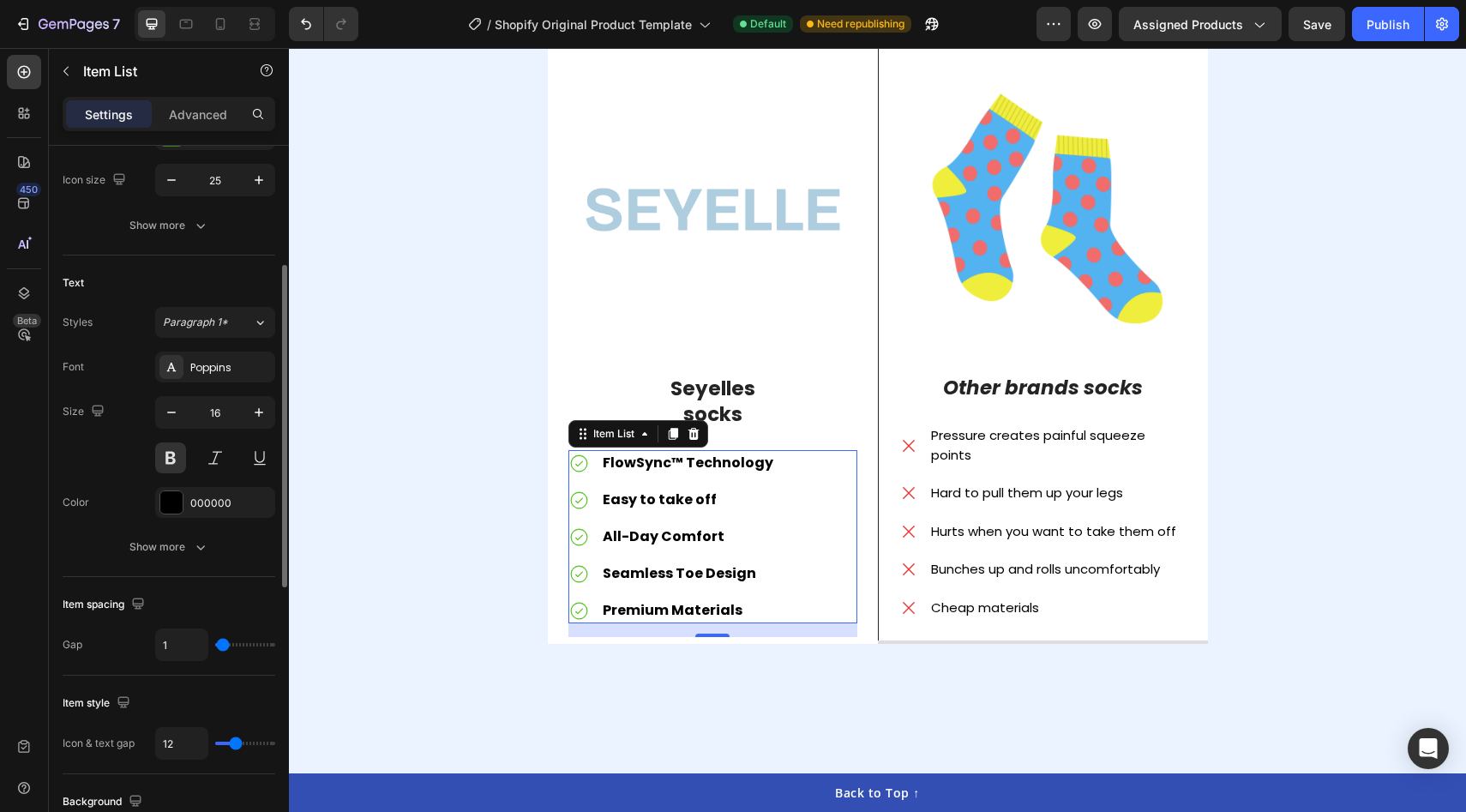
type input "0"
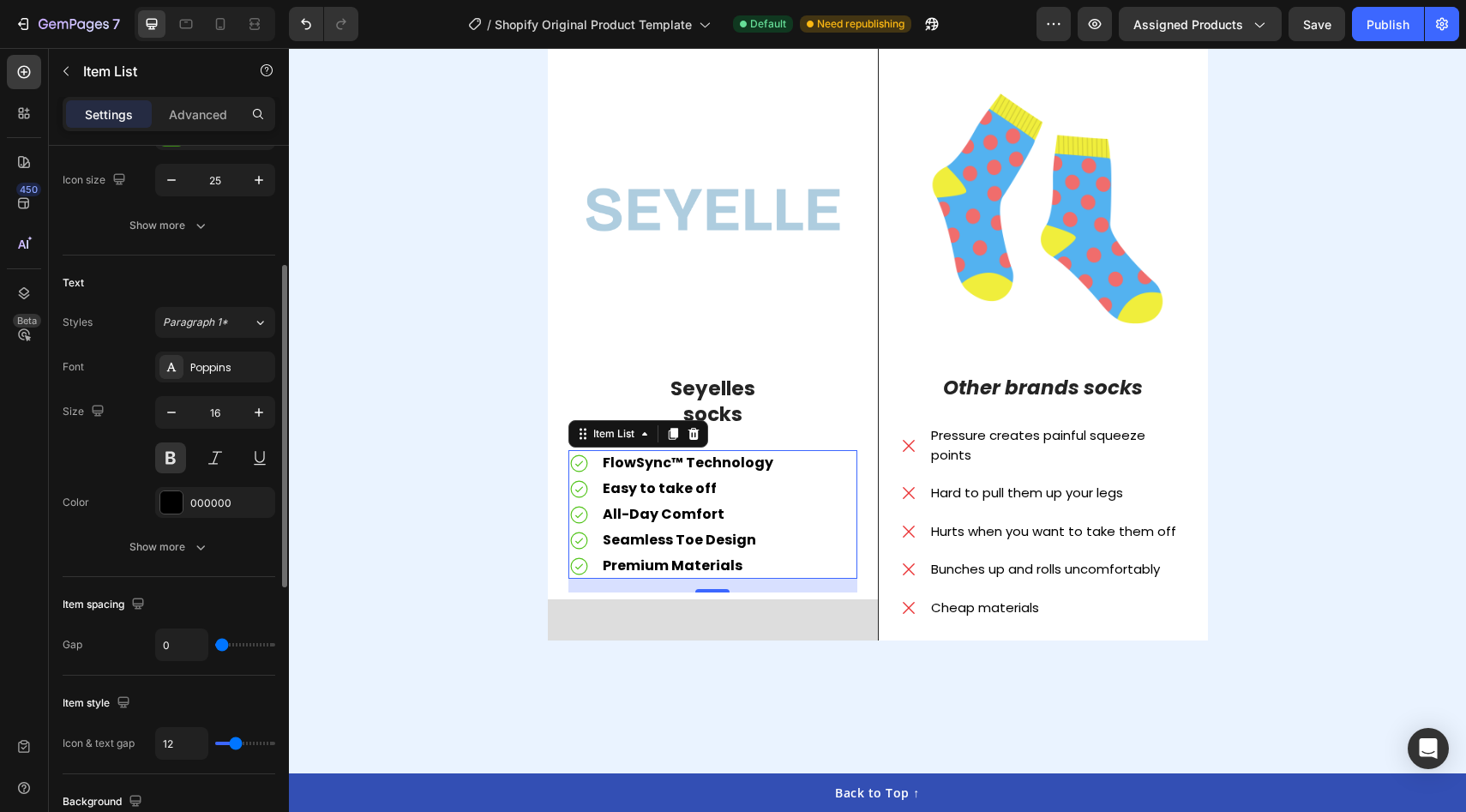
type input "1"
type input "2"
type input "3"
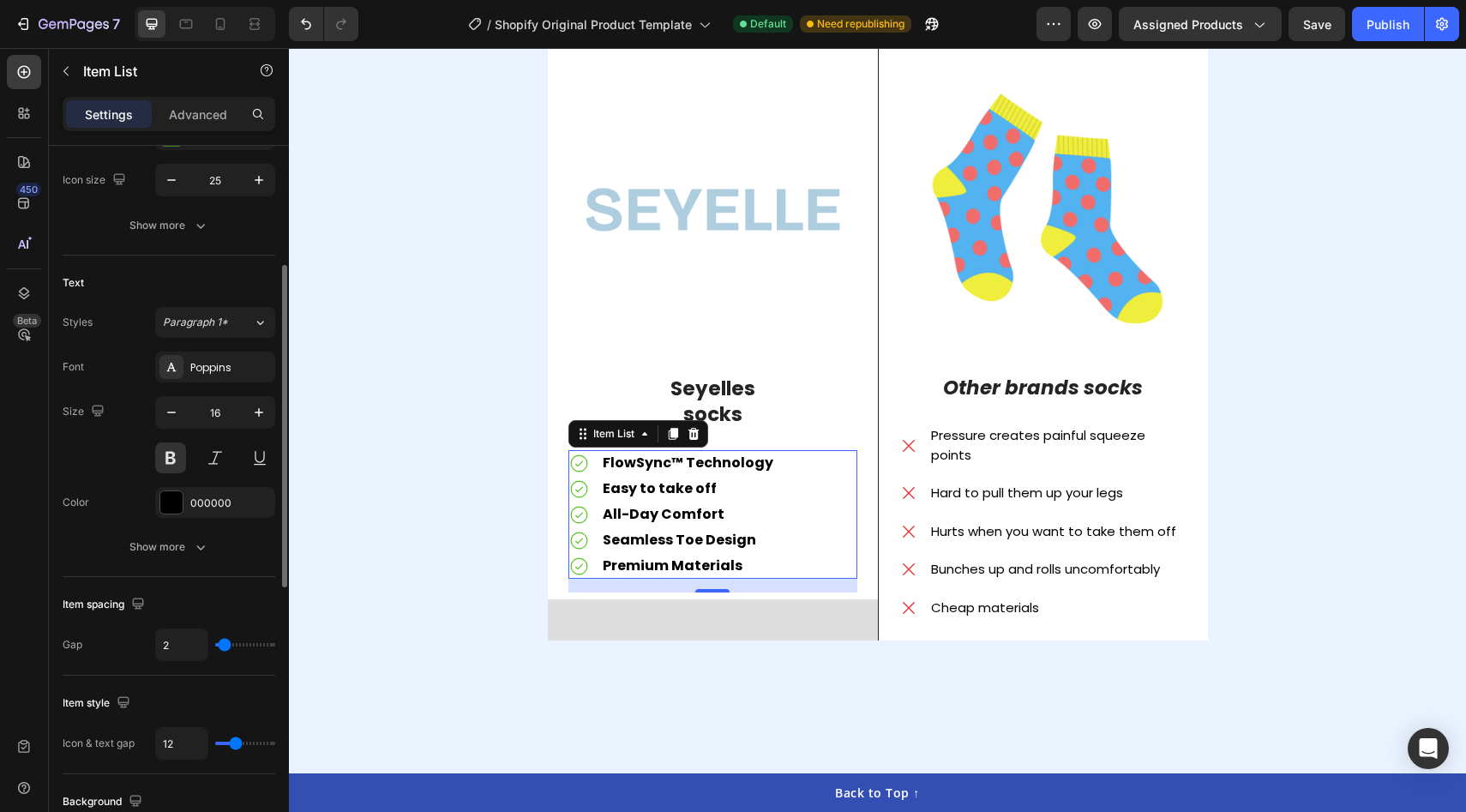
type input "3"
type input "4"
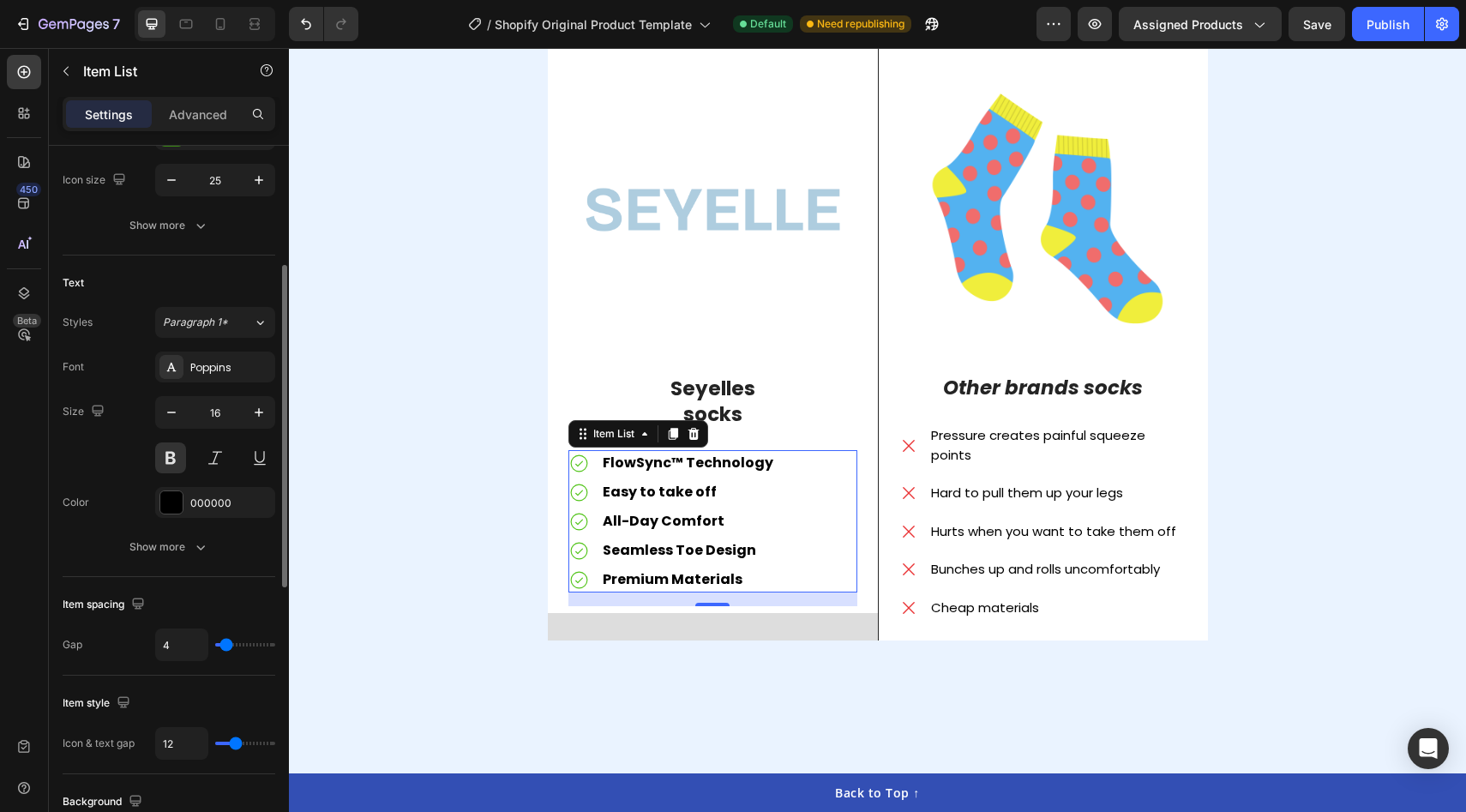
type input "5"
type input "6"
type input "7"
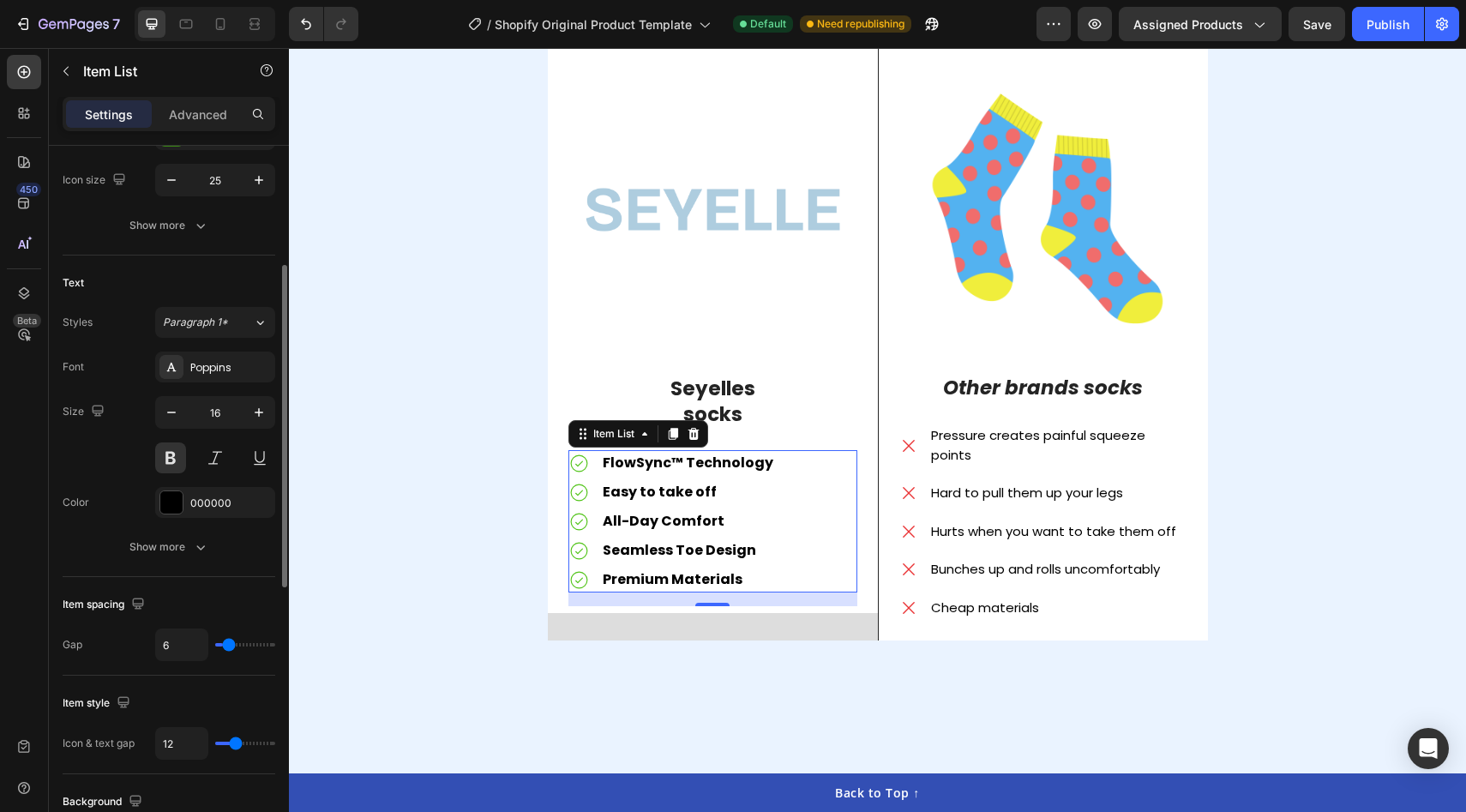
type input "7"
type input "8"
type input "10"
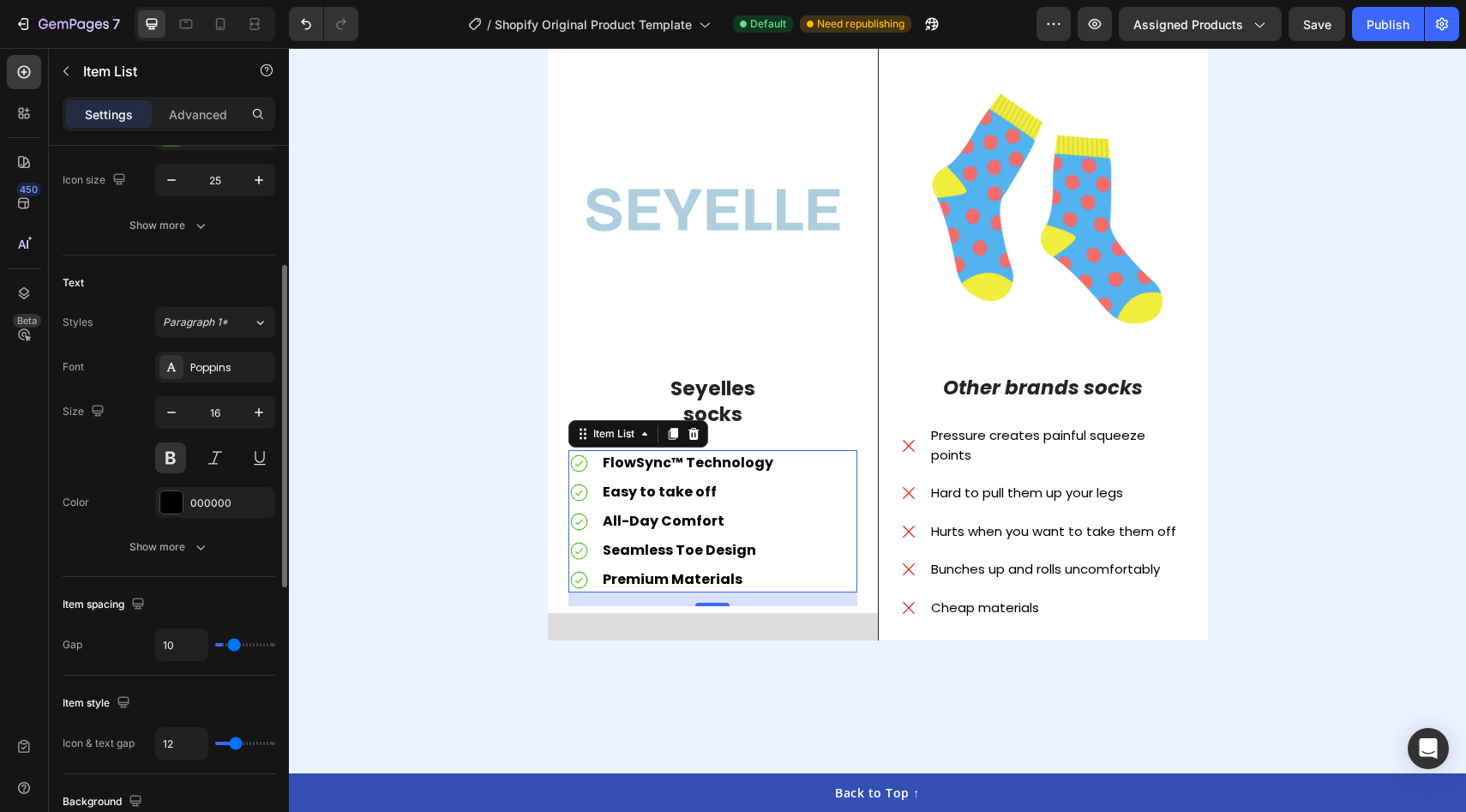
type input "11"
type input "13"
type input "14"
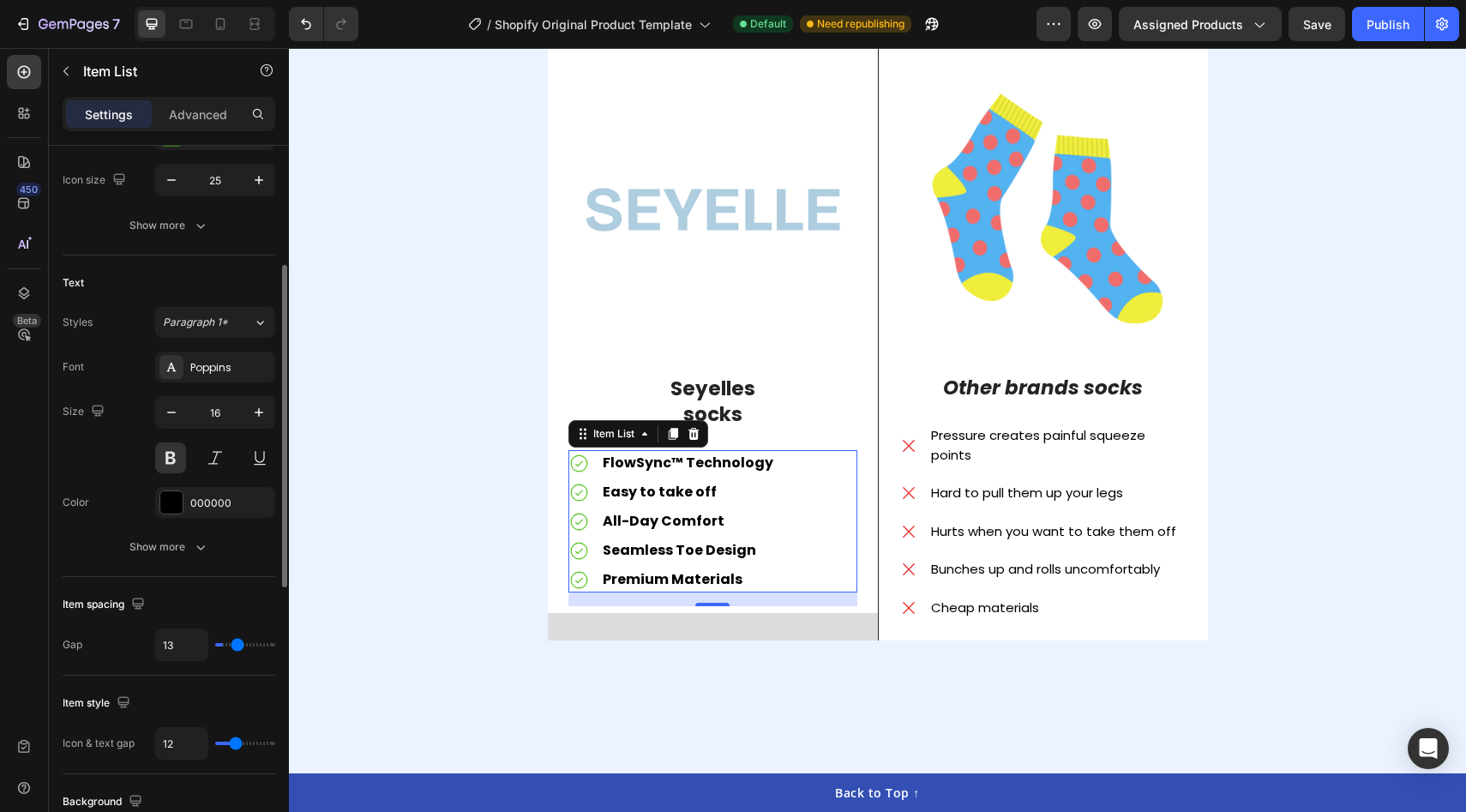
type input "14"
type input "15"
type input "17"
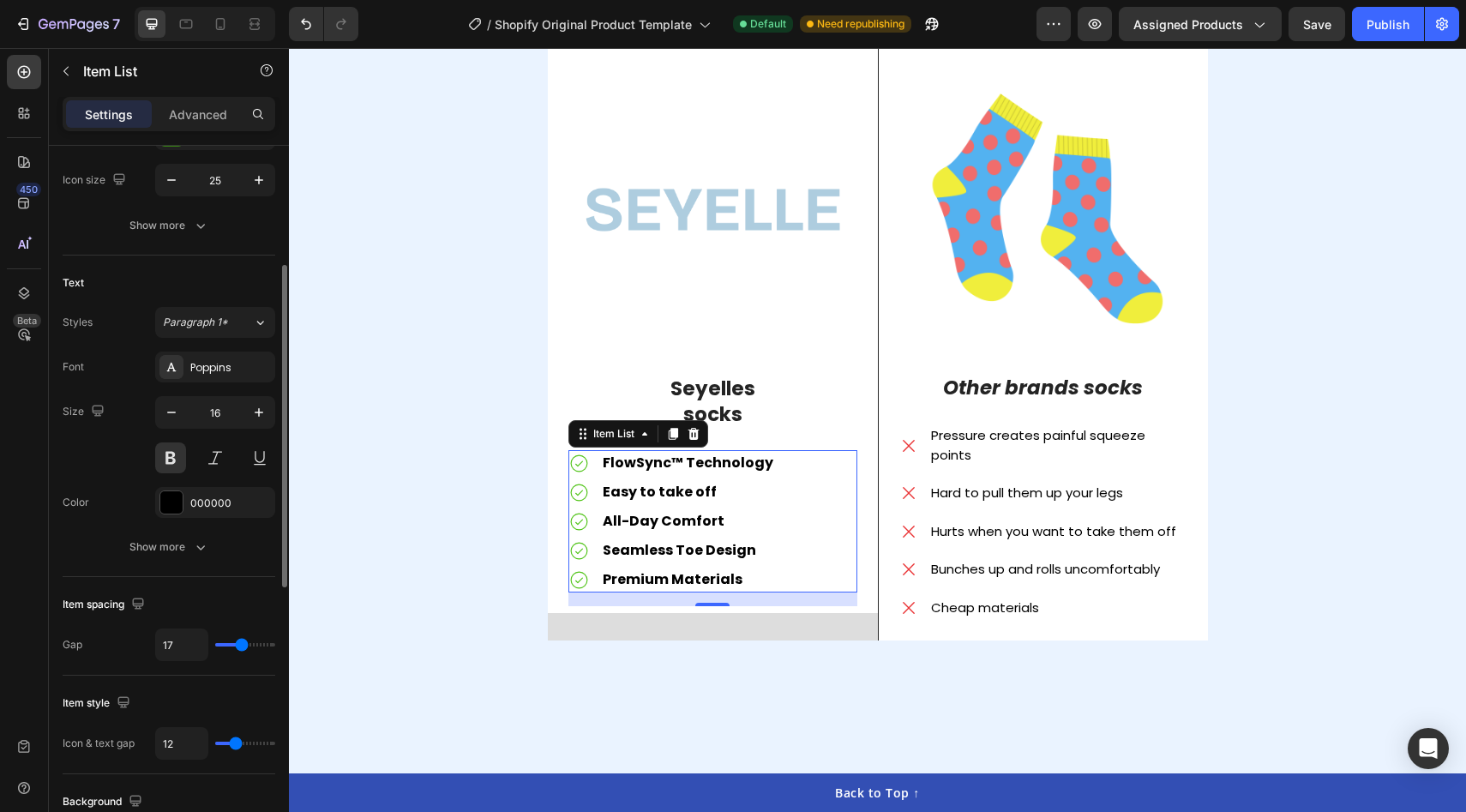
type input "18"
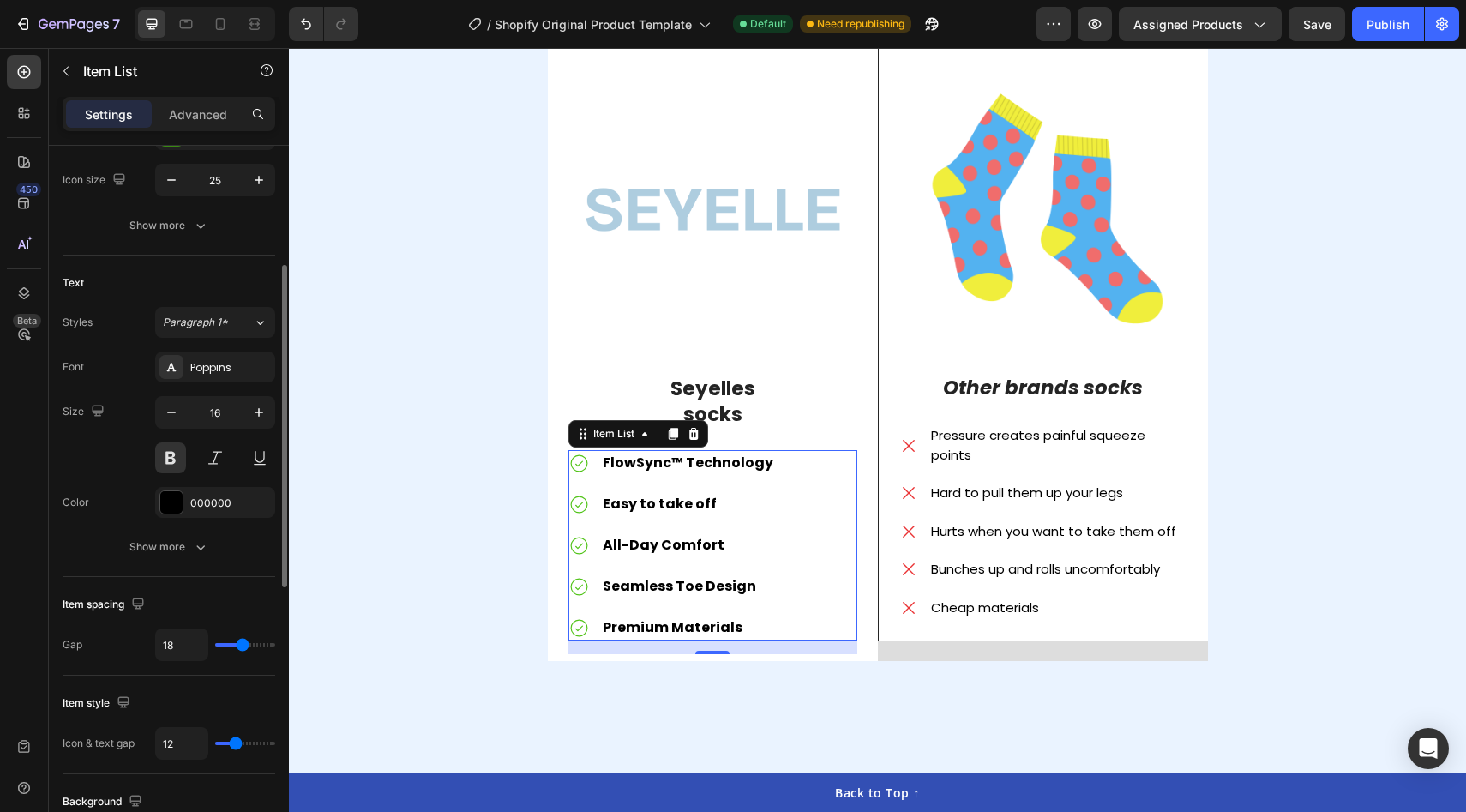
type input "17"
type input "16"
type input "15"
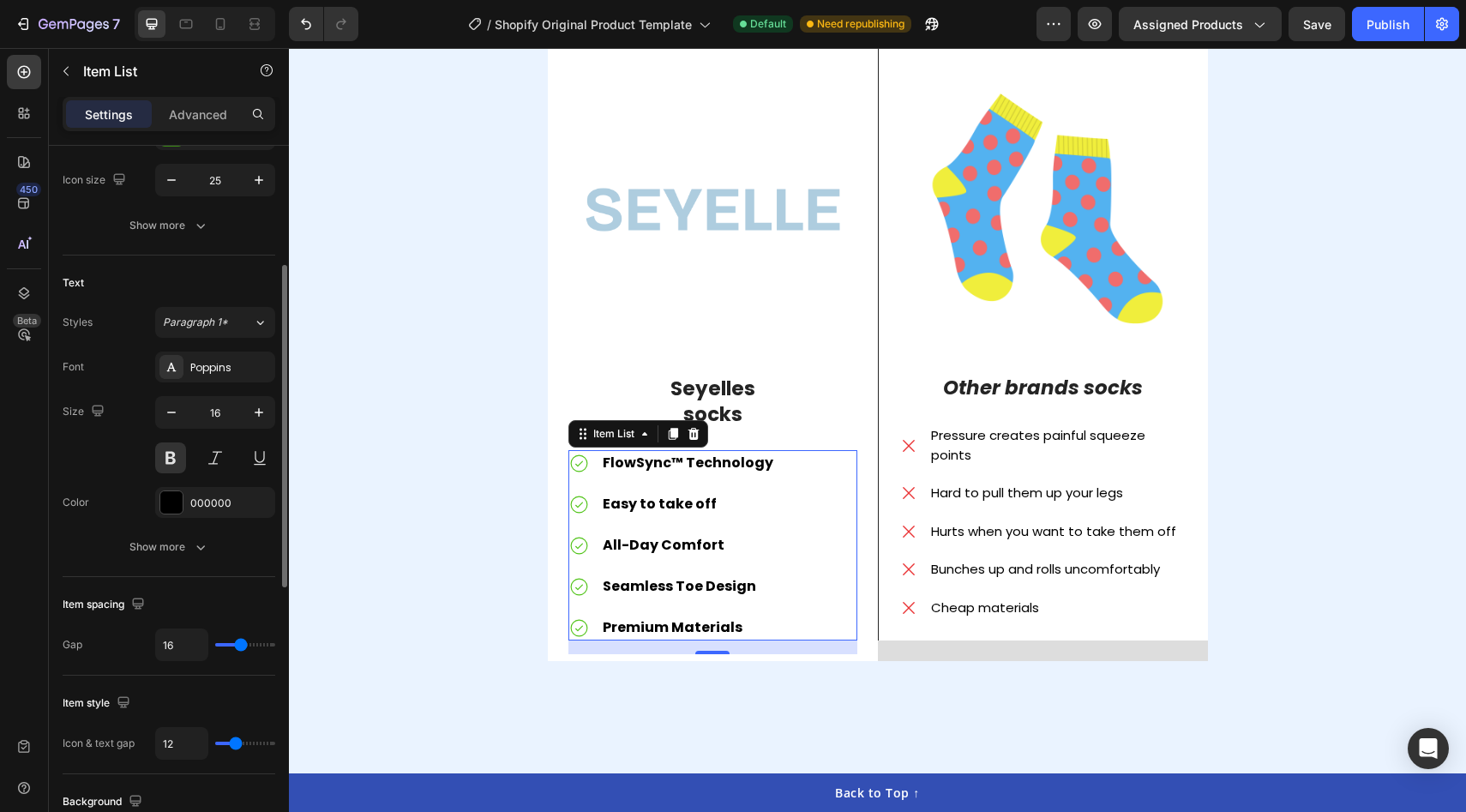
type input "15"
type input "14"
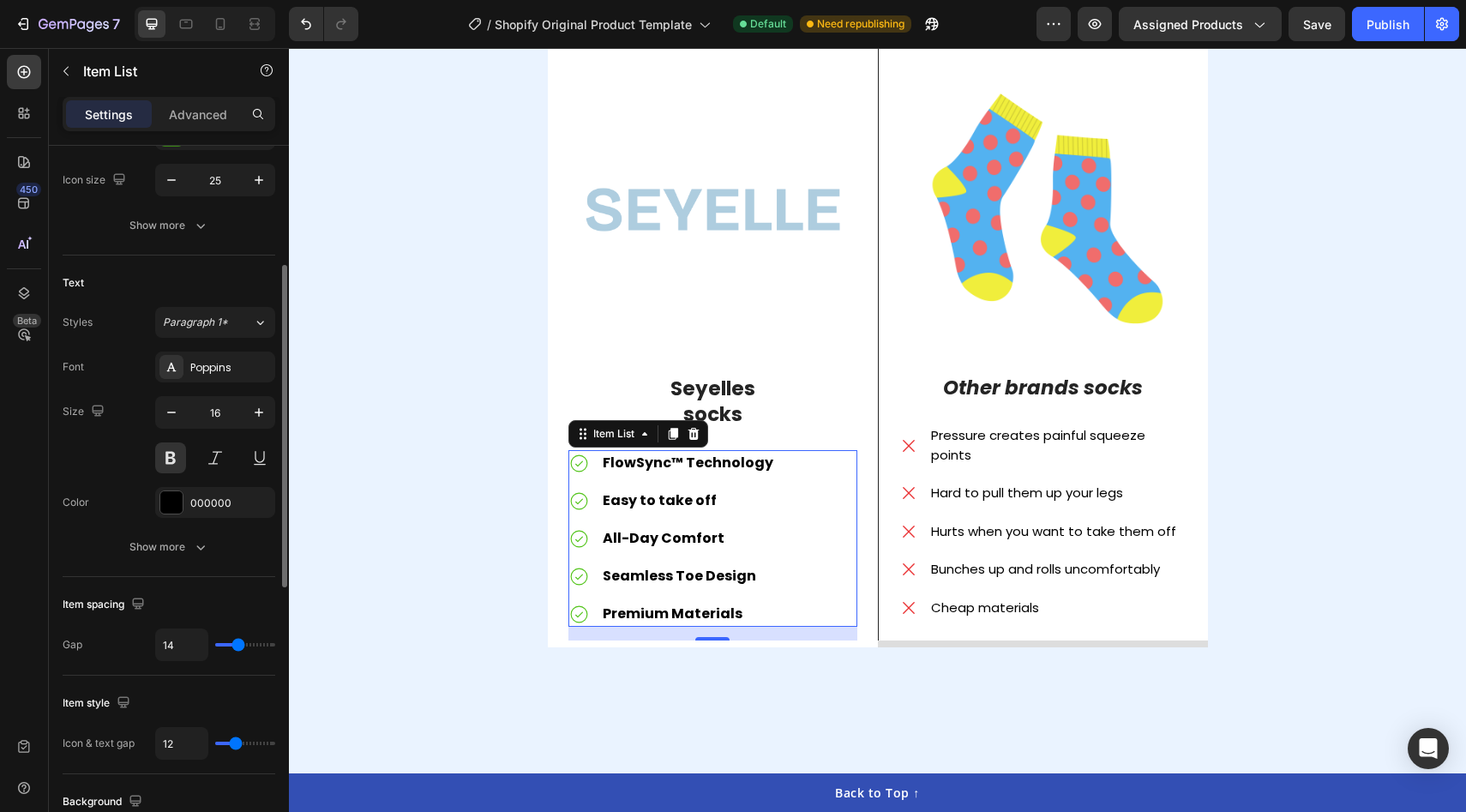
type input "13"
type input "12"
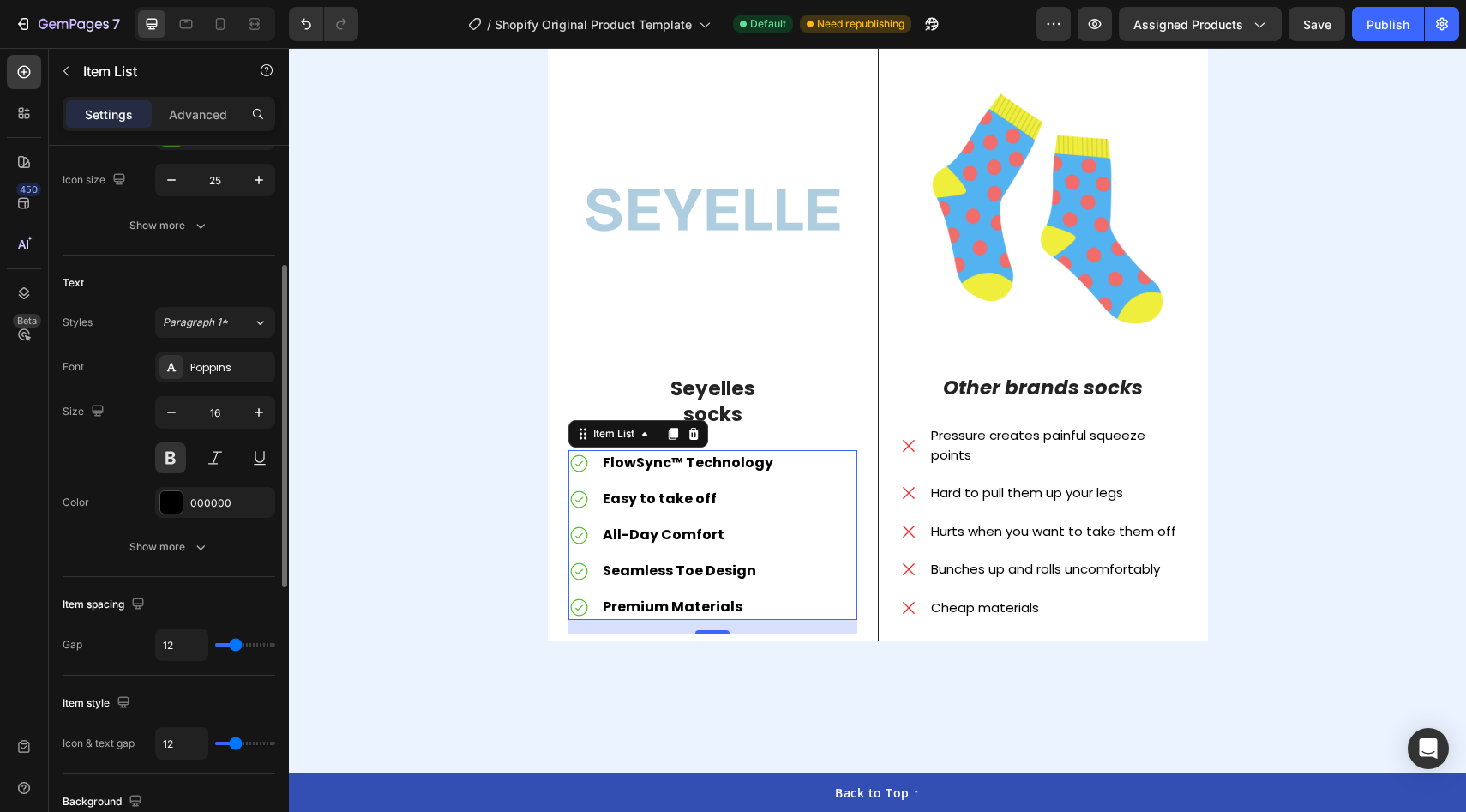
type input "13"
type input "14"
type input "15"
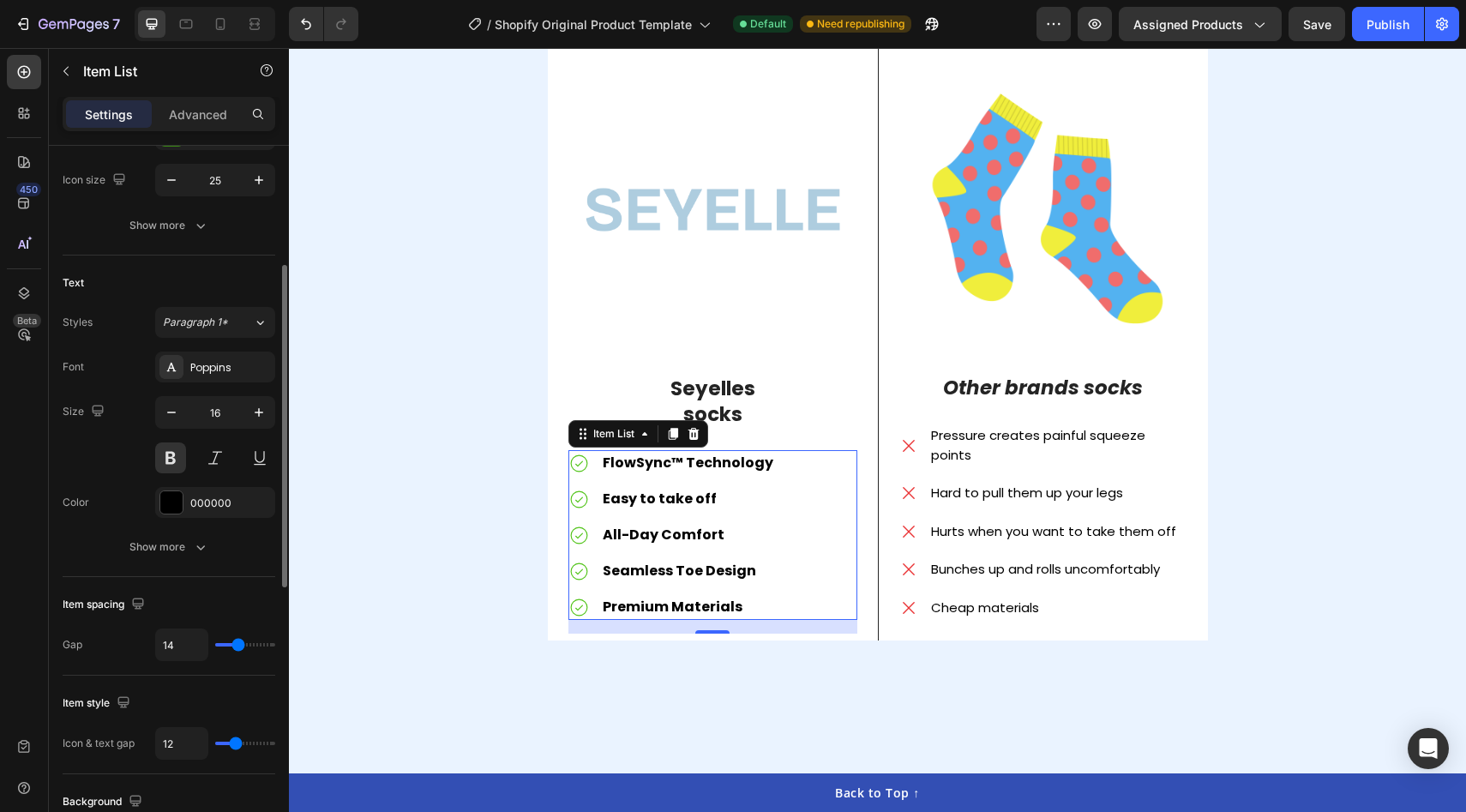
type input "15"
type input "16"
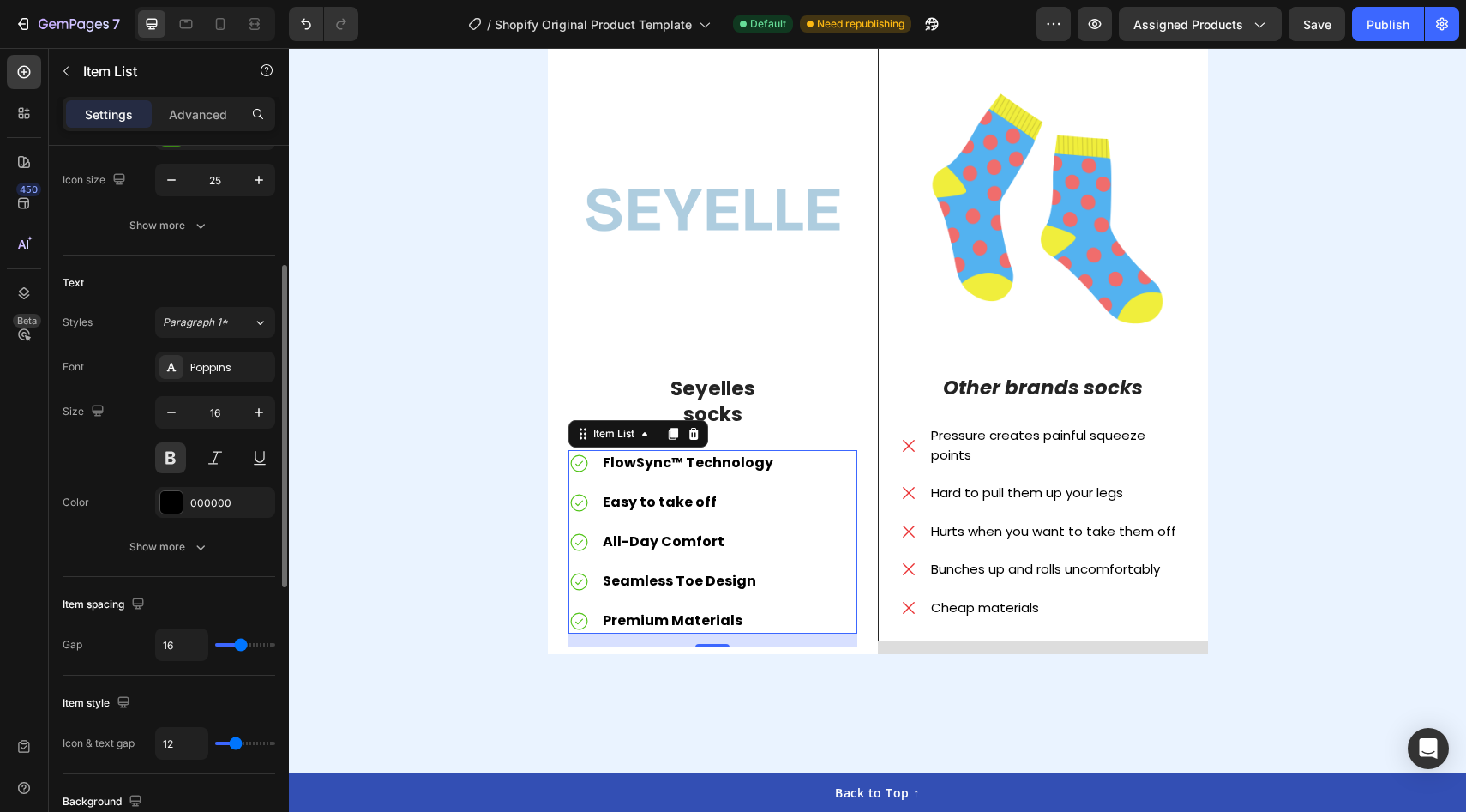
type input "17"
type input "18"
type input "19"
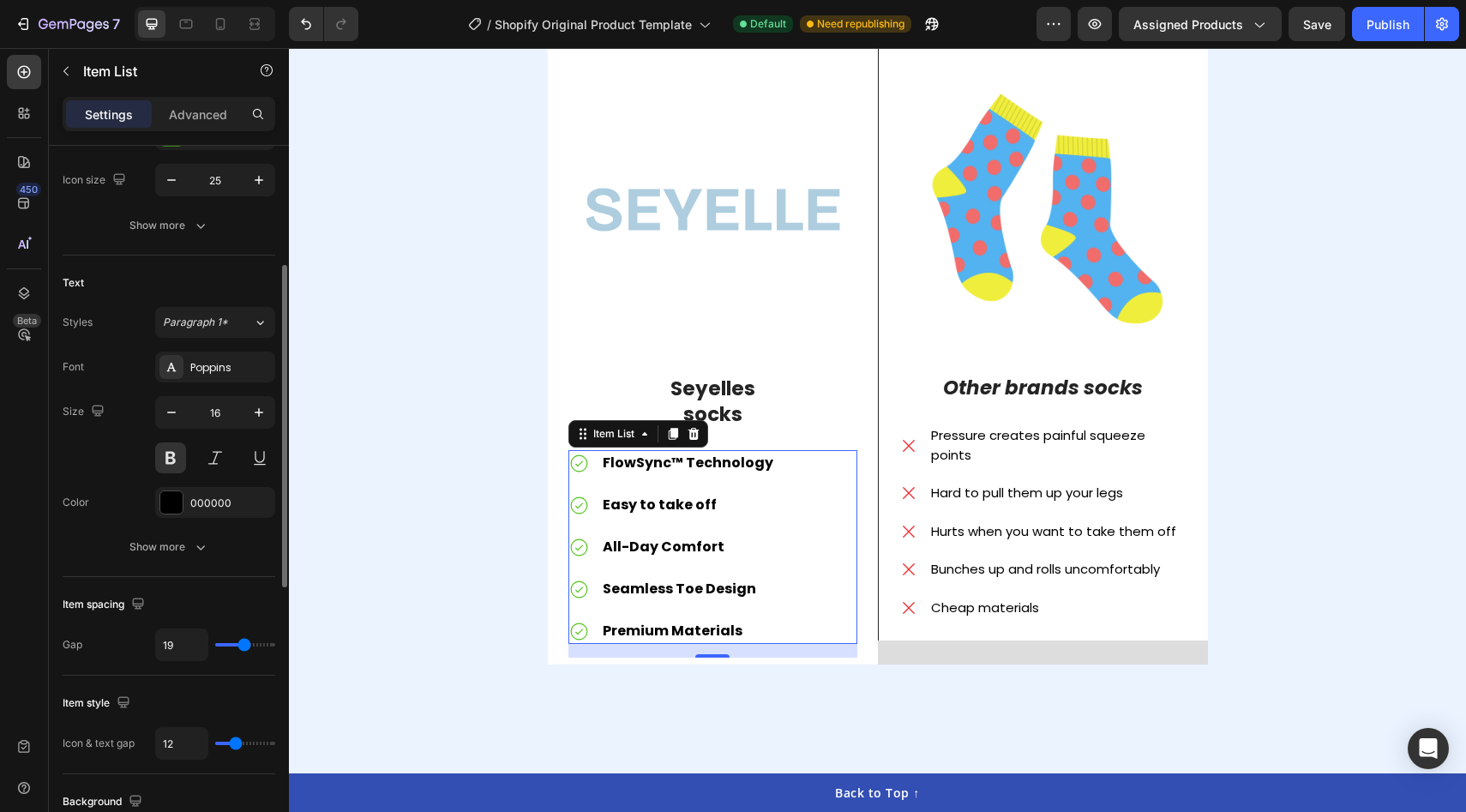
drag, startPoint x: 237, startPoint y: 645, endPoint x: 244, endPoint y: 650, distance: 8.6
type input "19"
click at [244, 646] on input "range" at bounding box center [245, 645] width 60 height 4
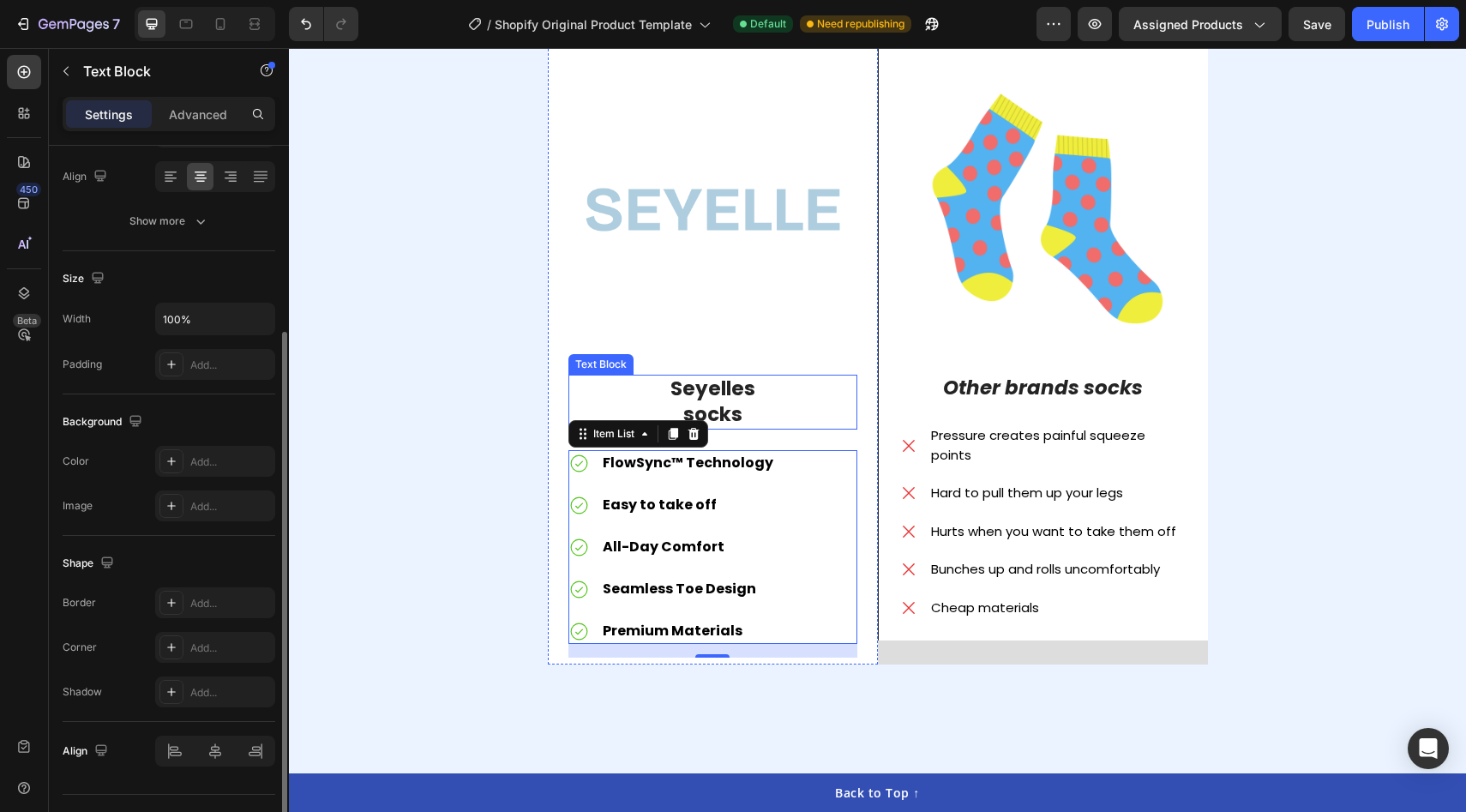
click at [741, 410] on p "socks" at bounding box center [712, 415] width 285 height 25
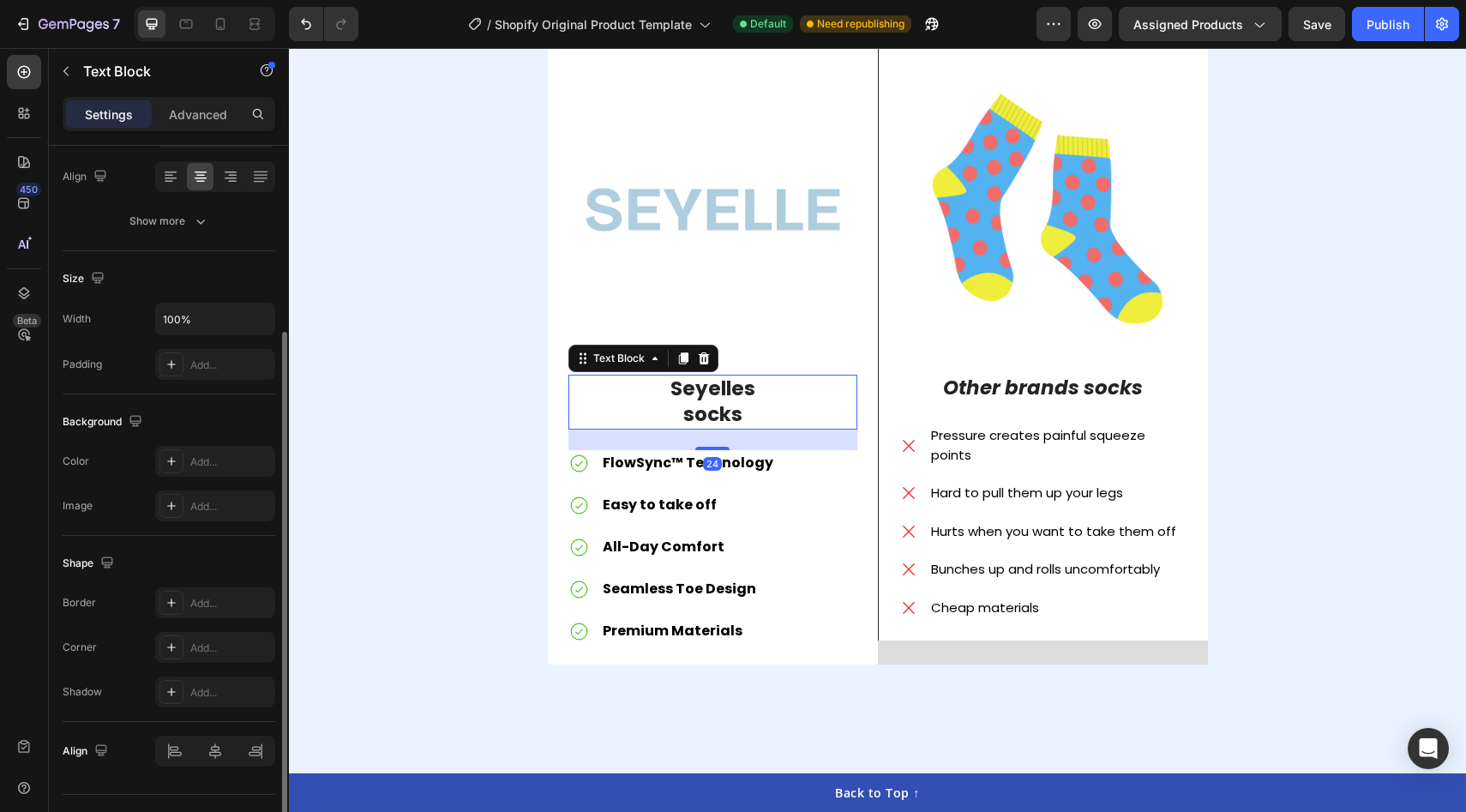
scroll to position [0, 0]
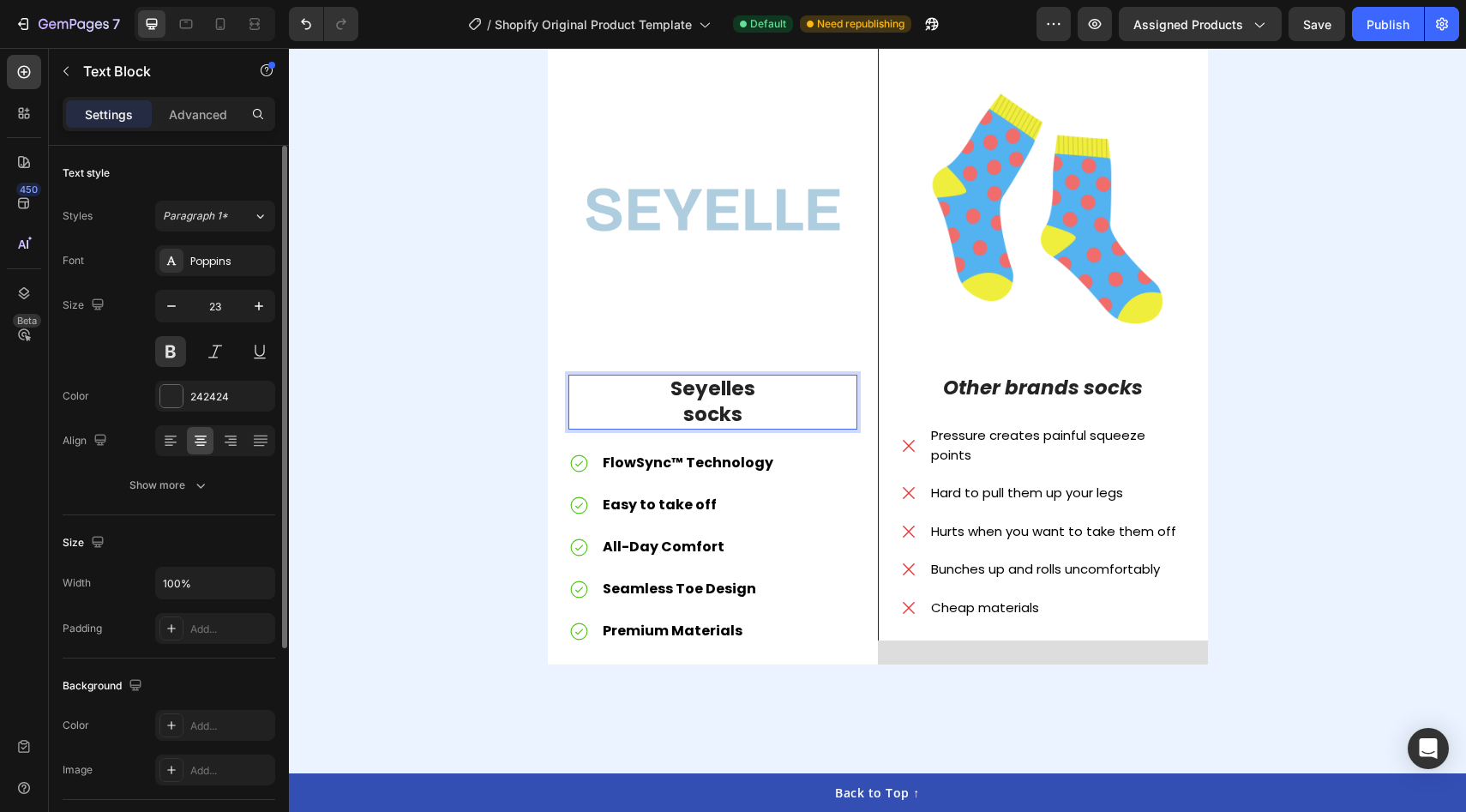
click at [755, 414] on p "socks" at bounding box center [712, 415] width 285 height 25
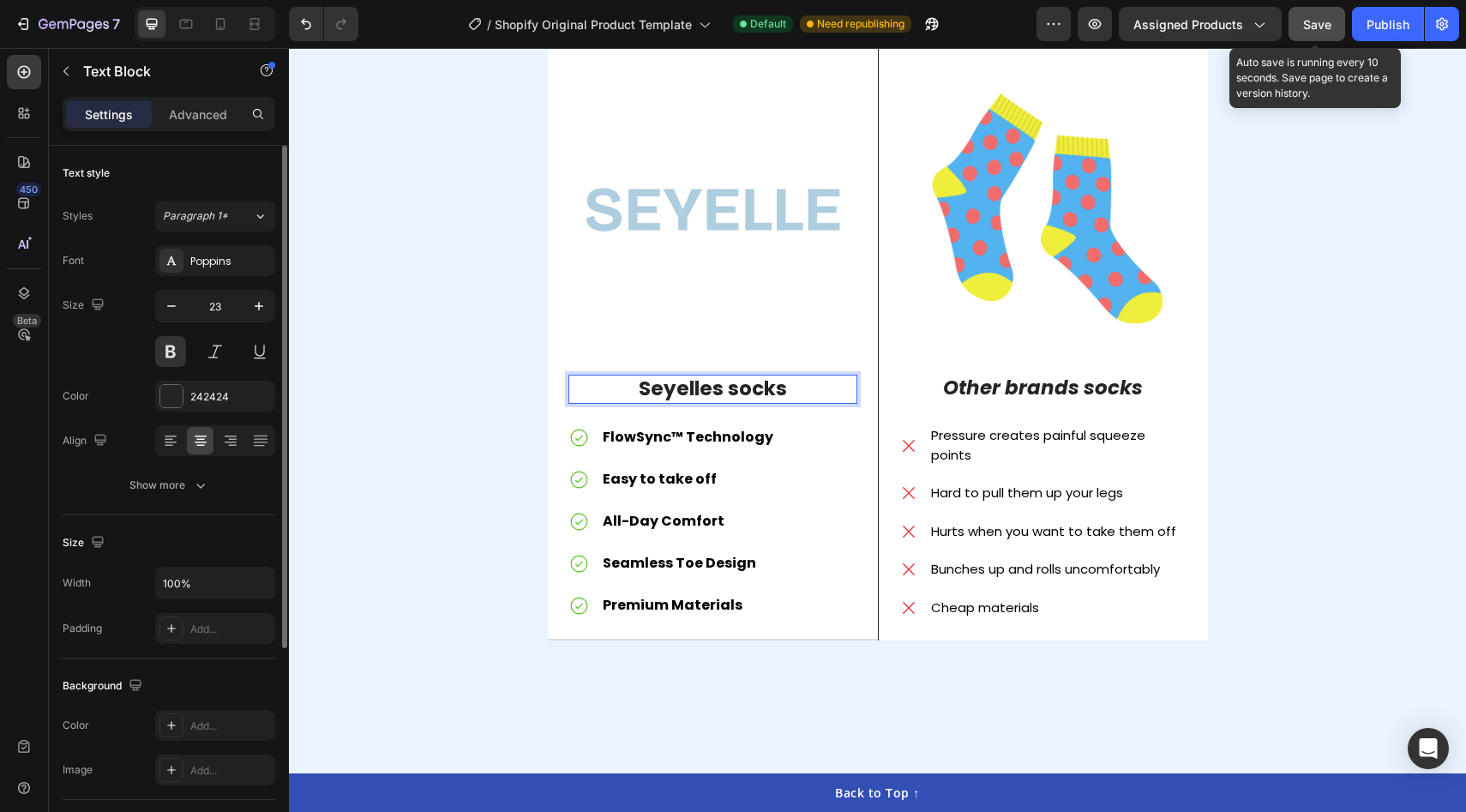
click at [1316, 32] on div "Save" at bounding box center [1317, 24] width 28 height 18
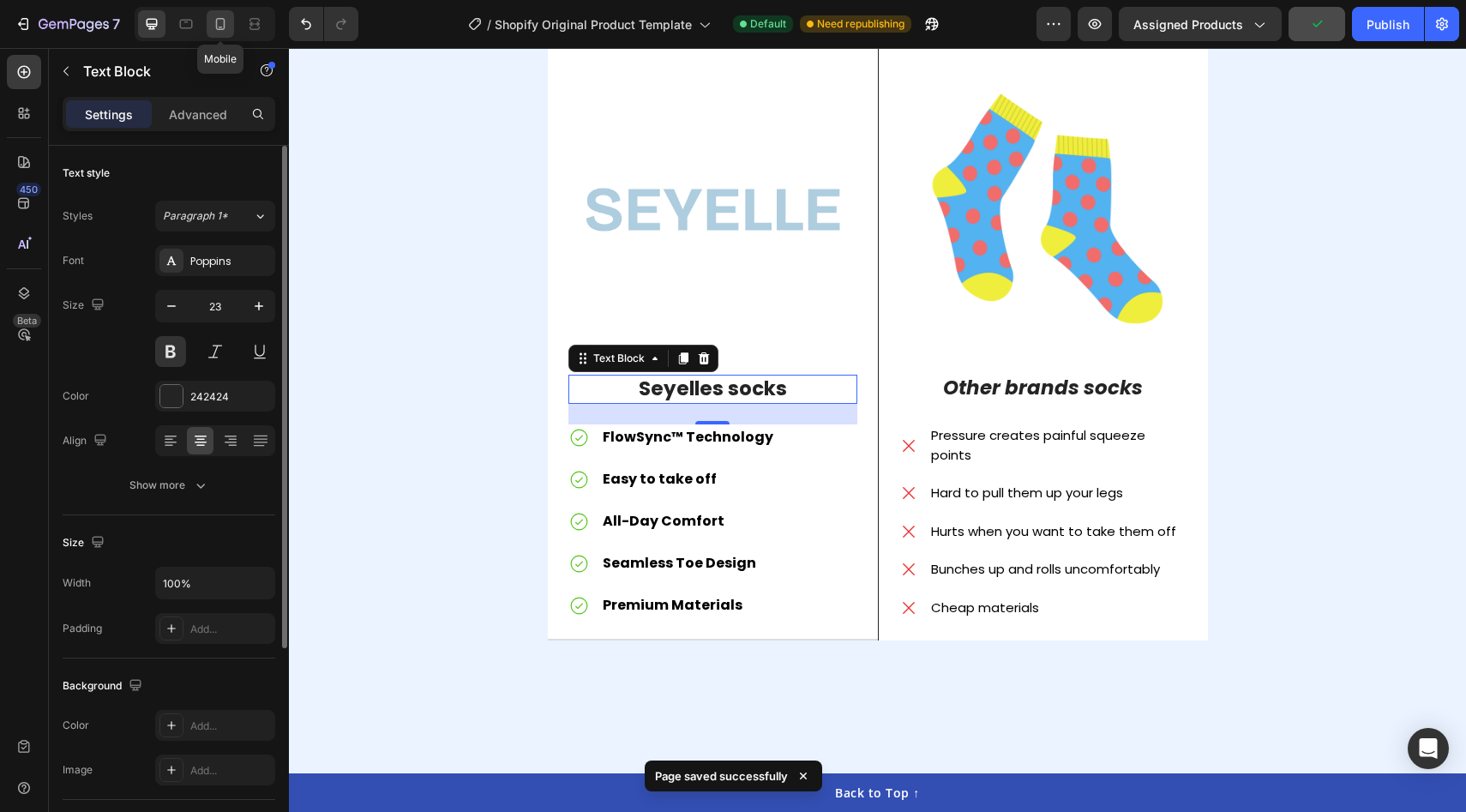
click at [227, 28] on icon at bounding box center [220, 24] width 18 height 18
type input "20"
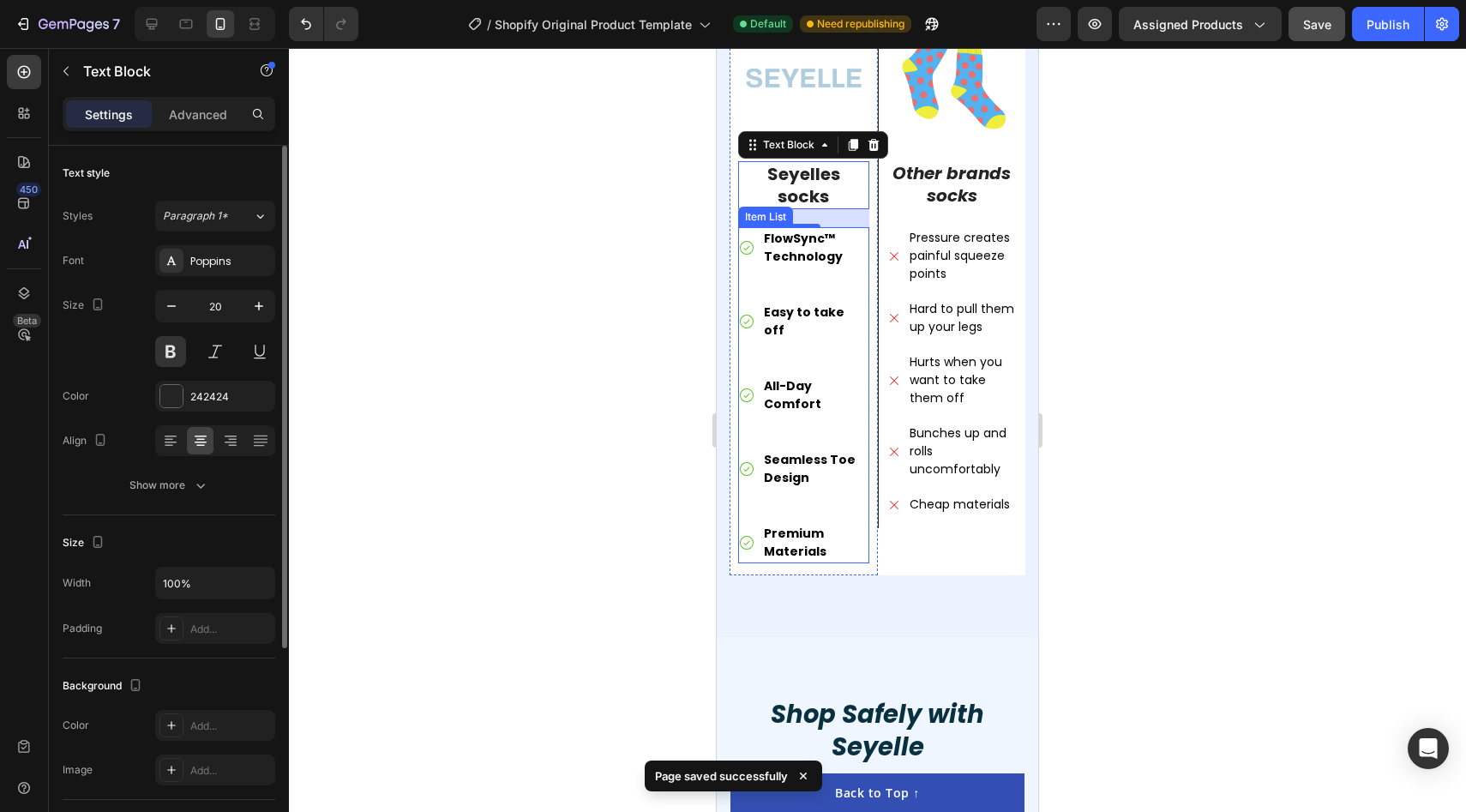
scroll to position [4133, 0]
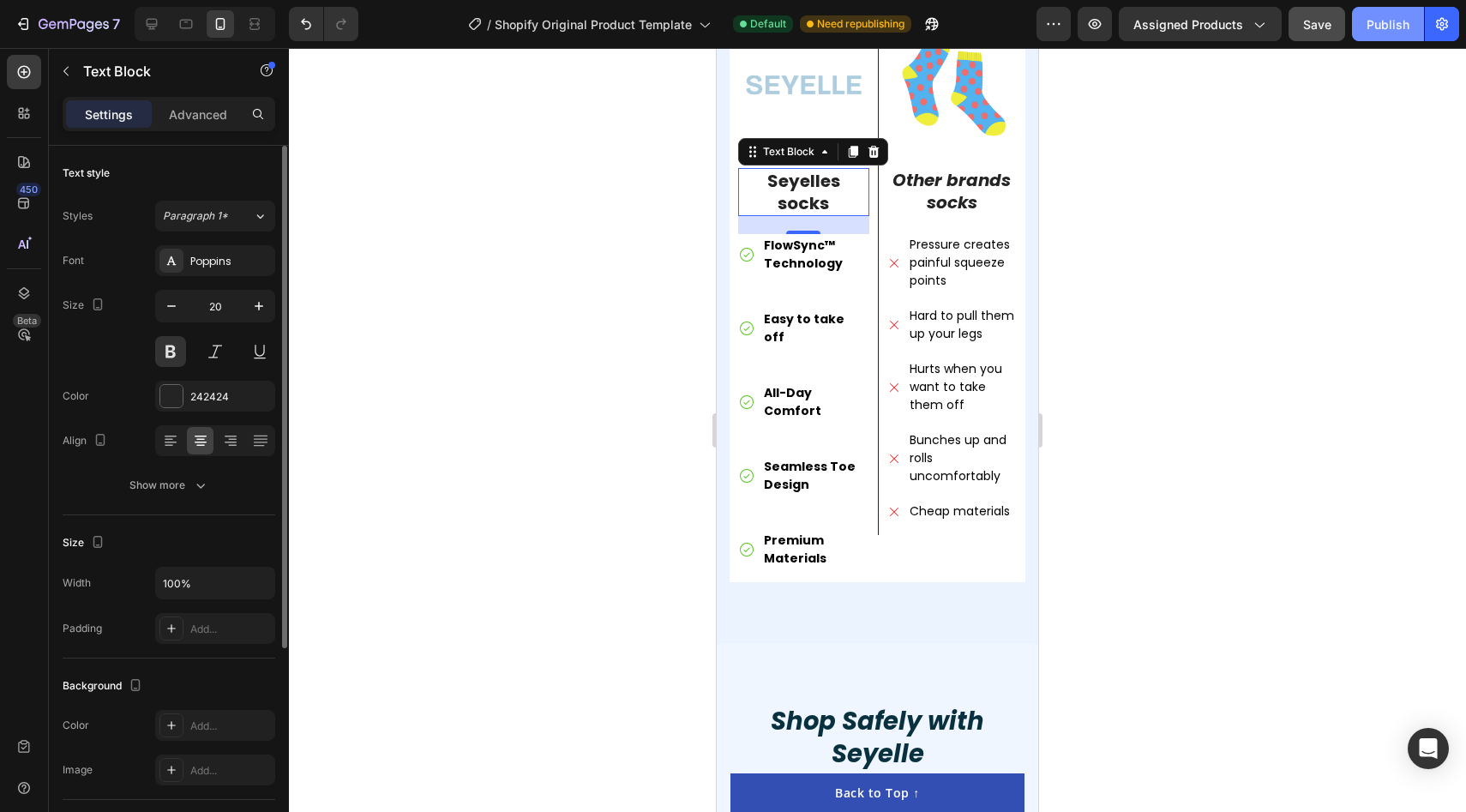
click at [1394, 38] on button "Publish" at bounding box center [1388, 23] width 72 height 34
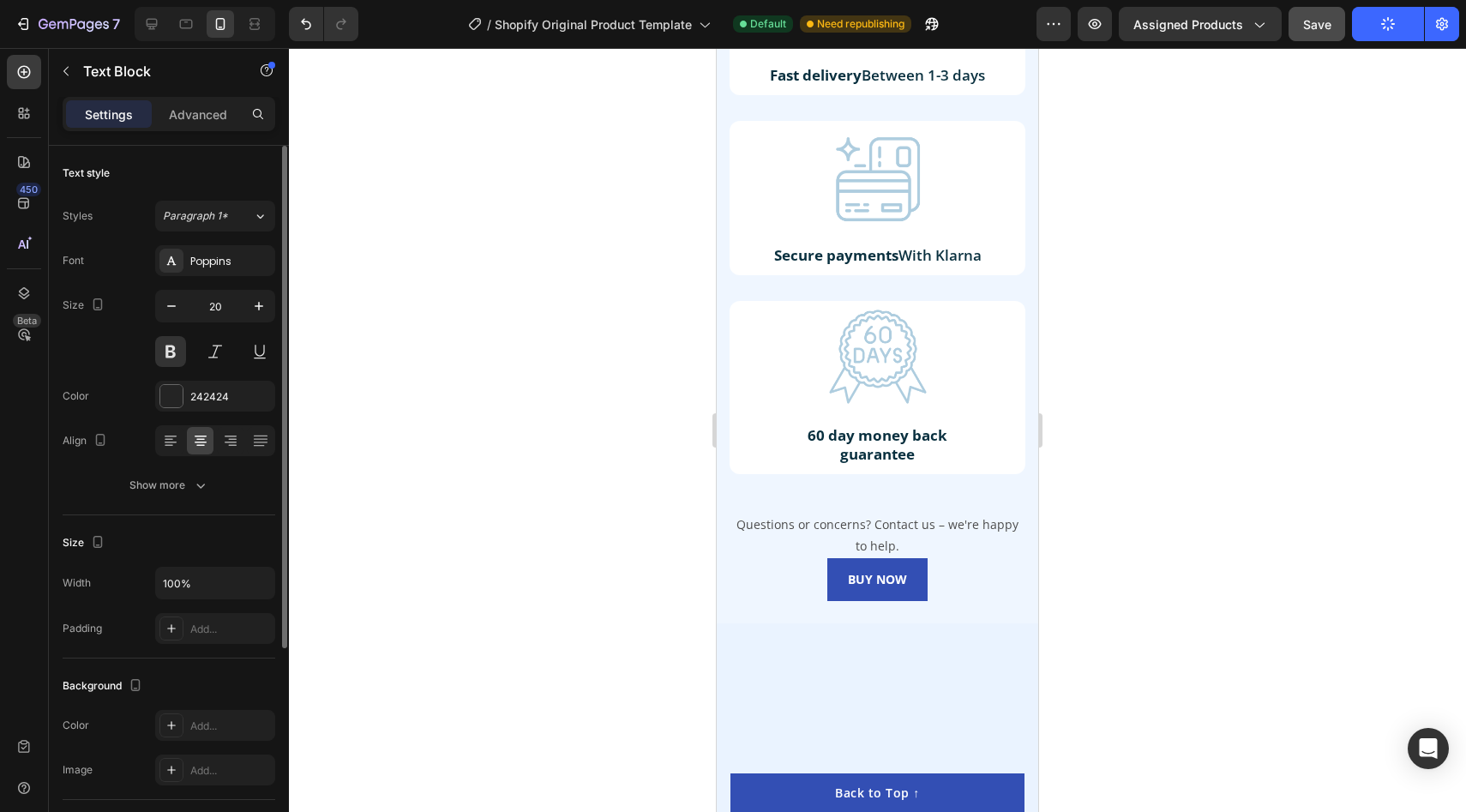
scroll to position [4606, 0]
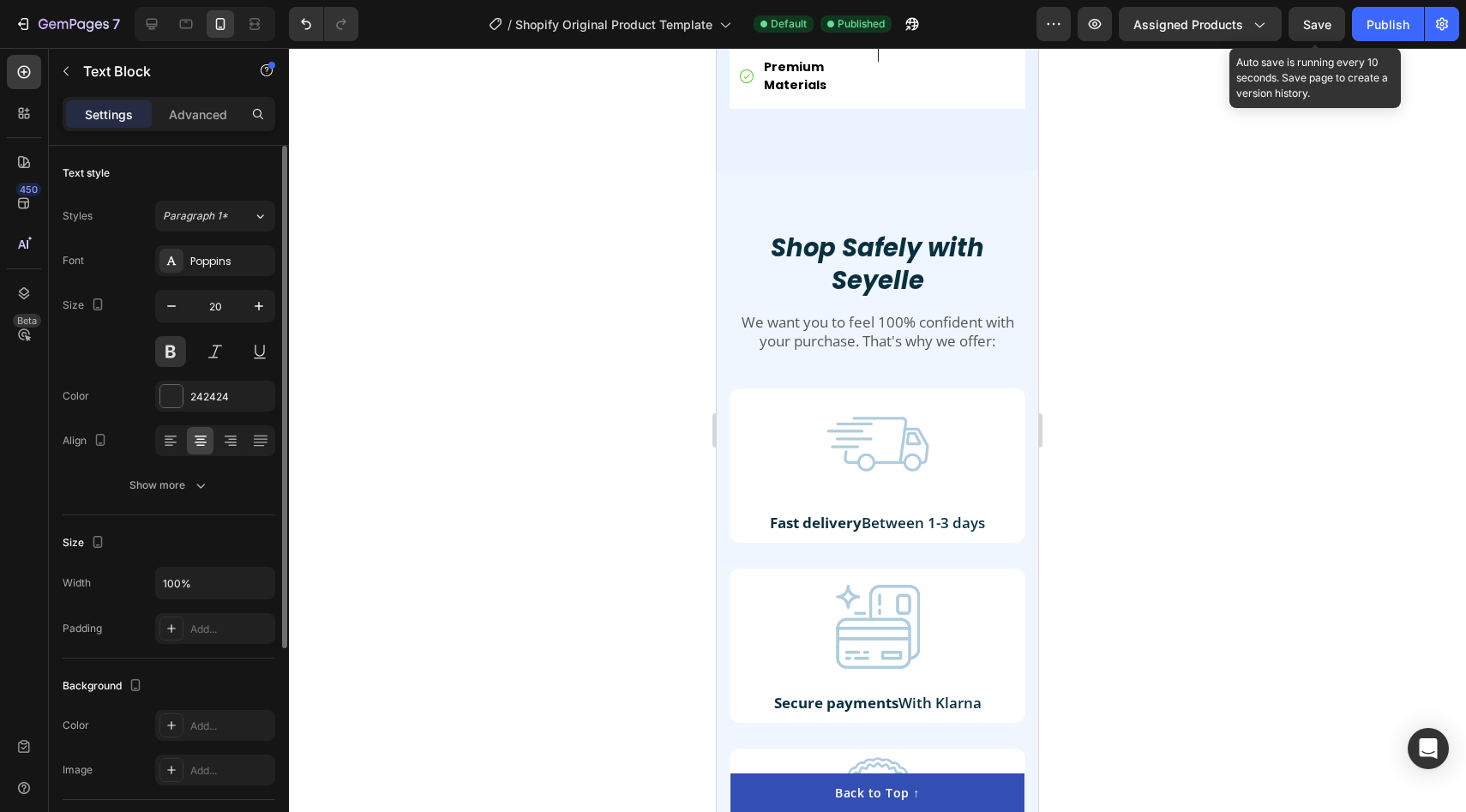
click at [1307, 16] on div "Save" at bounding box center [1317, 24] width 28 height 18
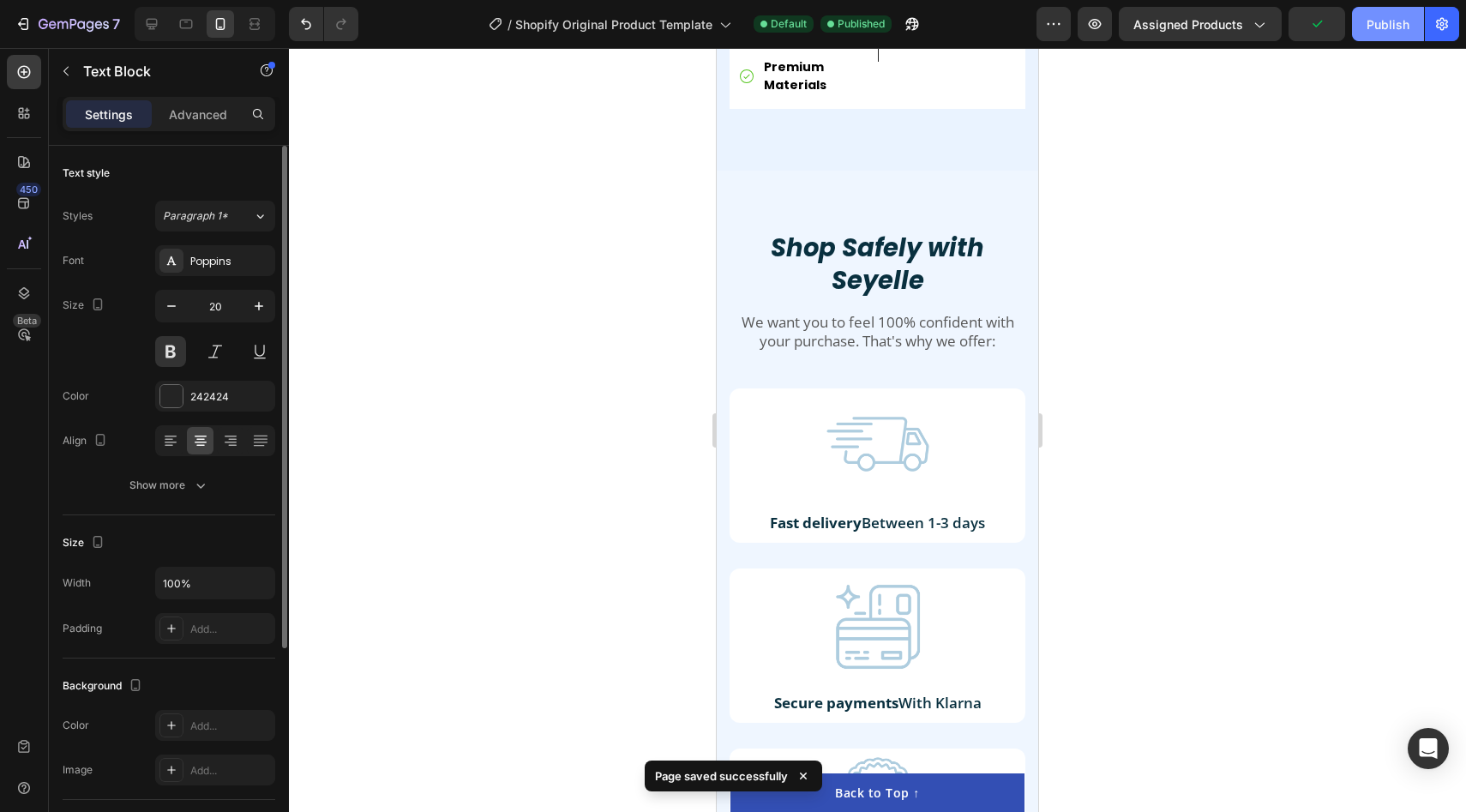
click at [1401, 22] on div "Publish" at bounding box center [1388, 24] width 43 height 18
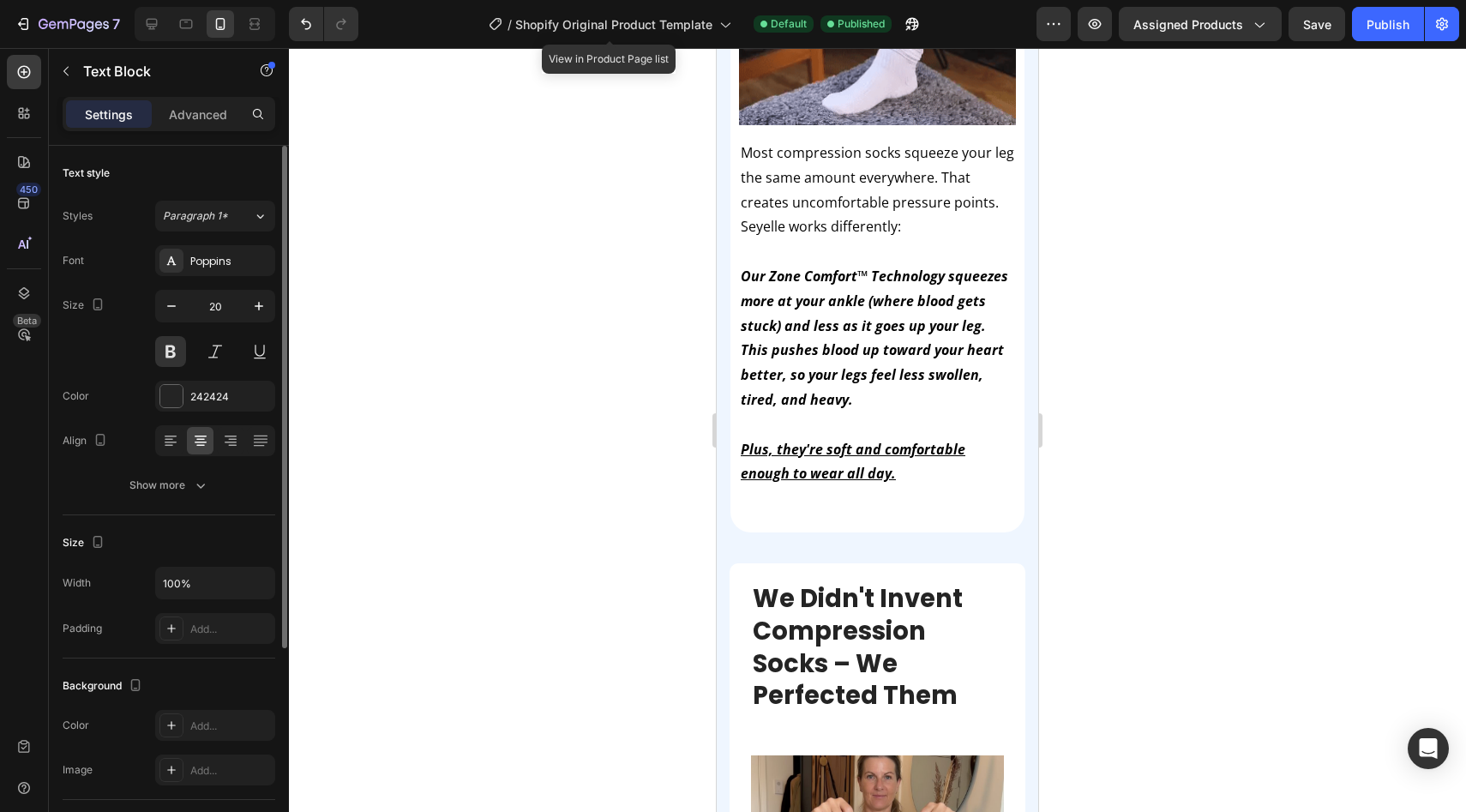
scroll to position [1765, 0]
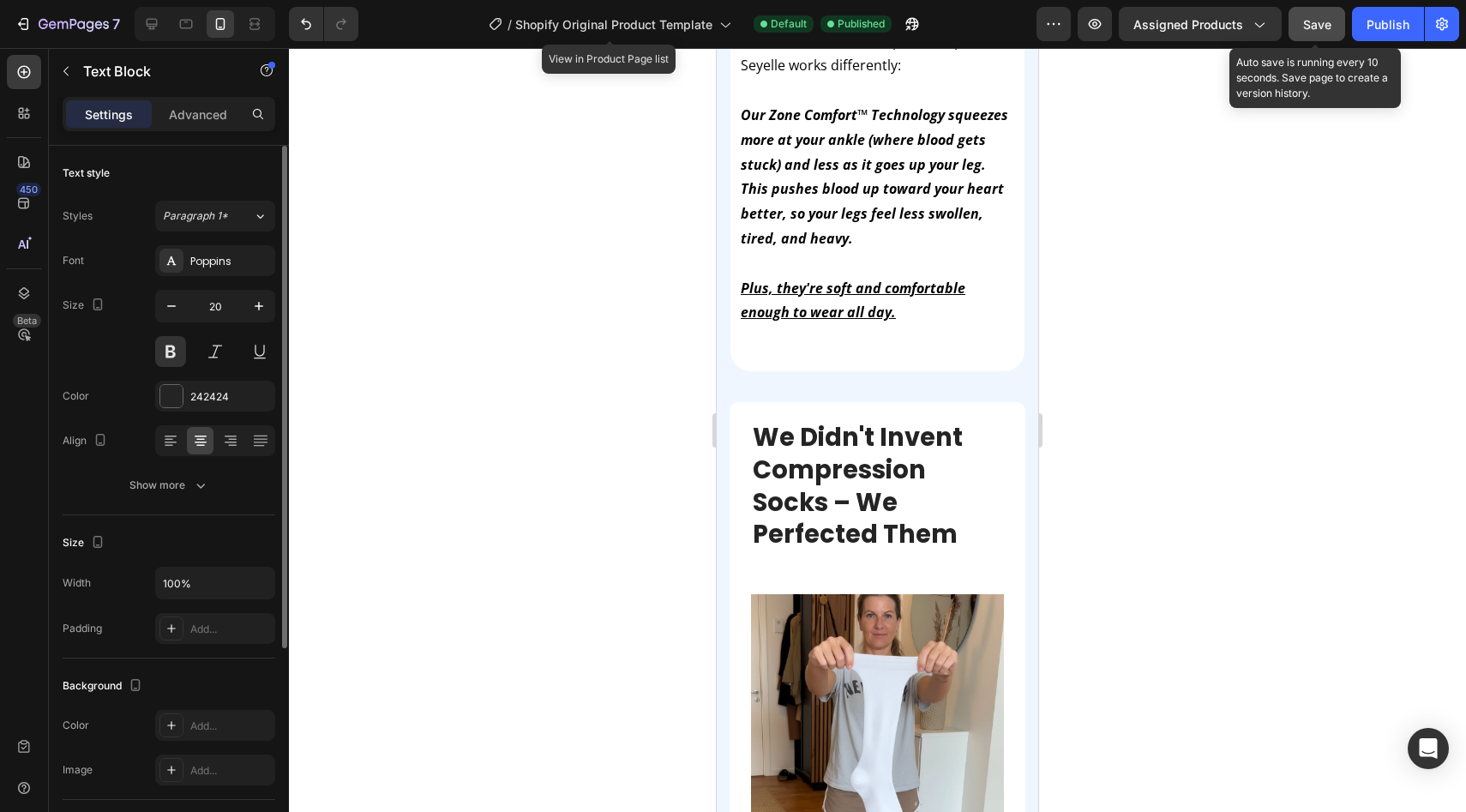
click at [1324, 39] on button "Save" at bounding box center [1317, 23] width 56 height 34
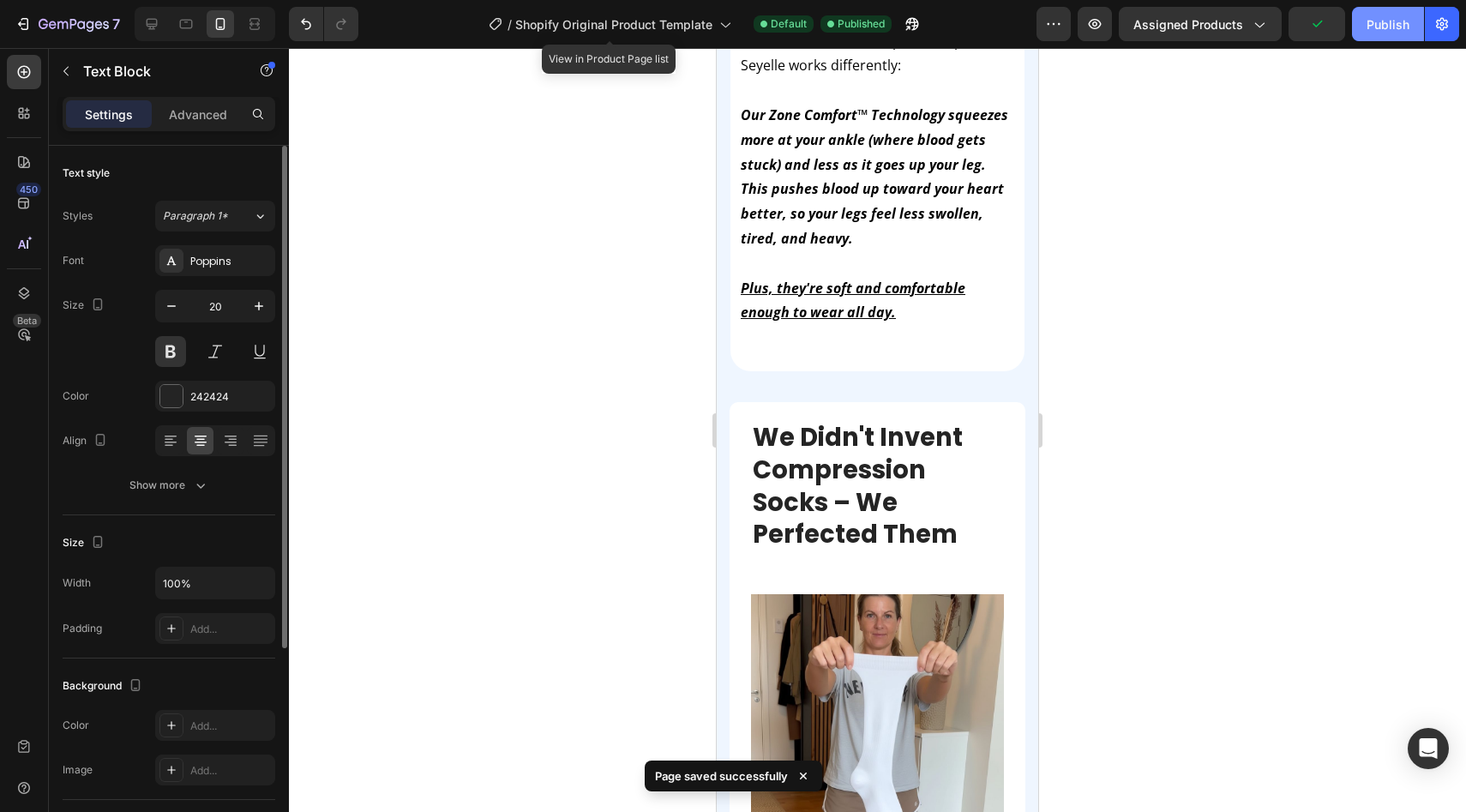
click at [1386, 32] on div "Publish" at bounding box center [1388, 24] width 43 height 18
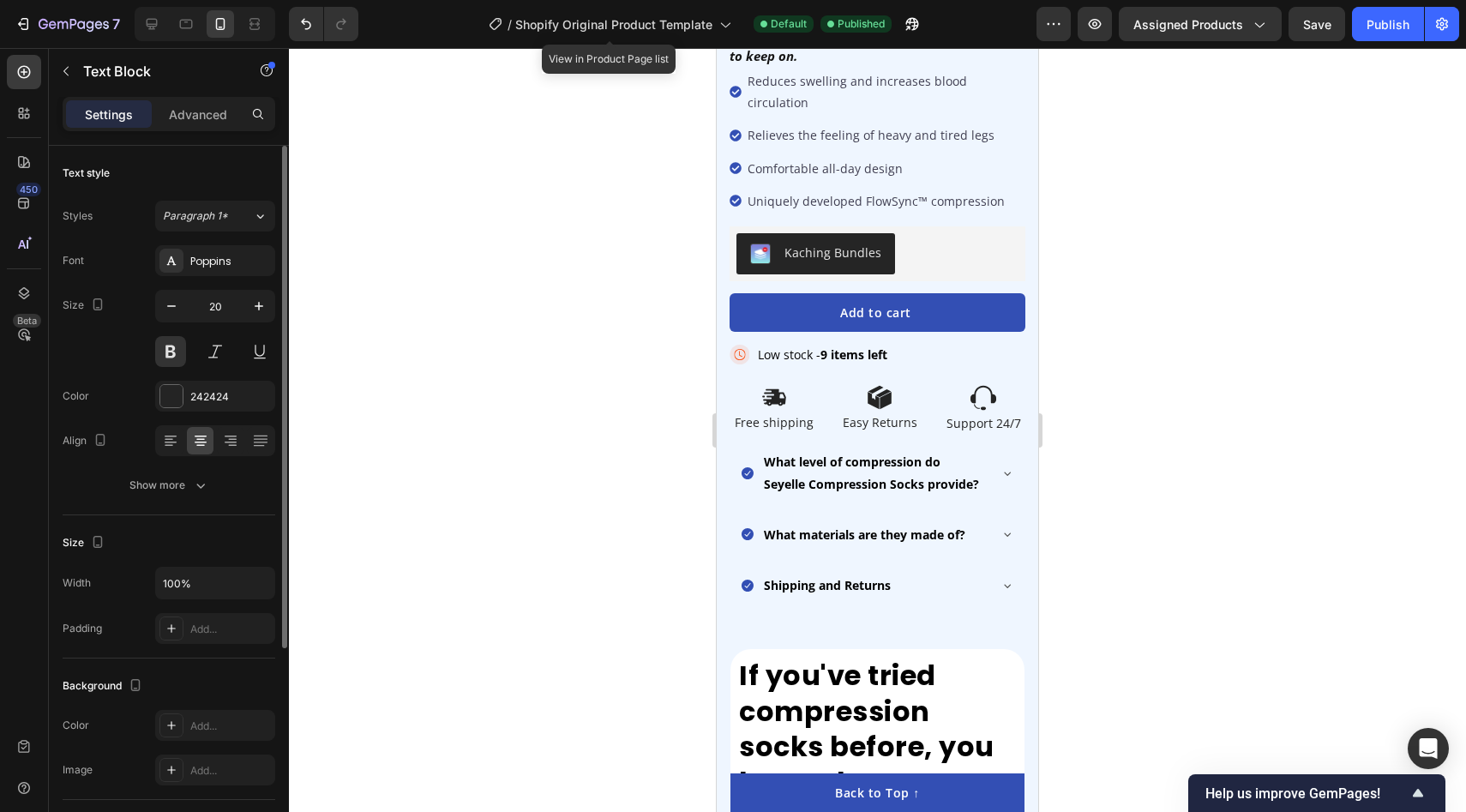
scroll to position [649, 0]
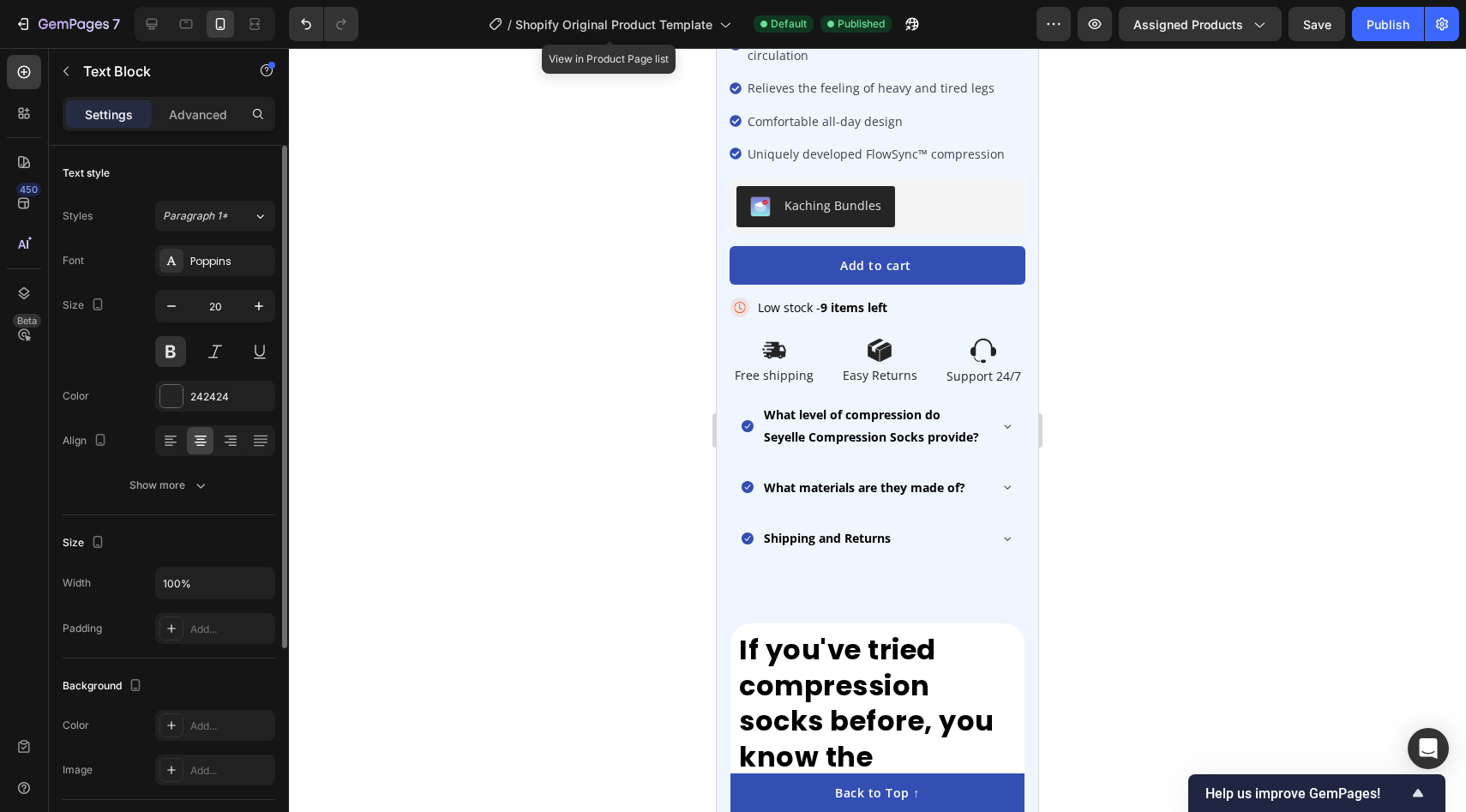
click at [491, 213] on div at bounding box center [878, 429] width 1178 height 763
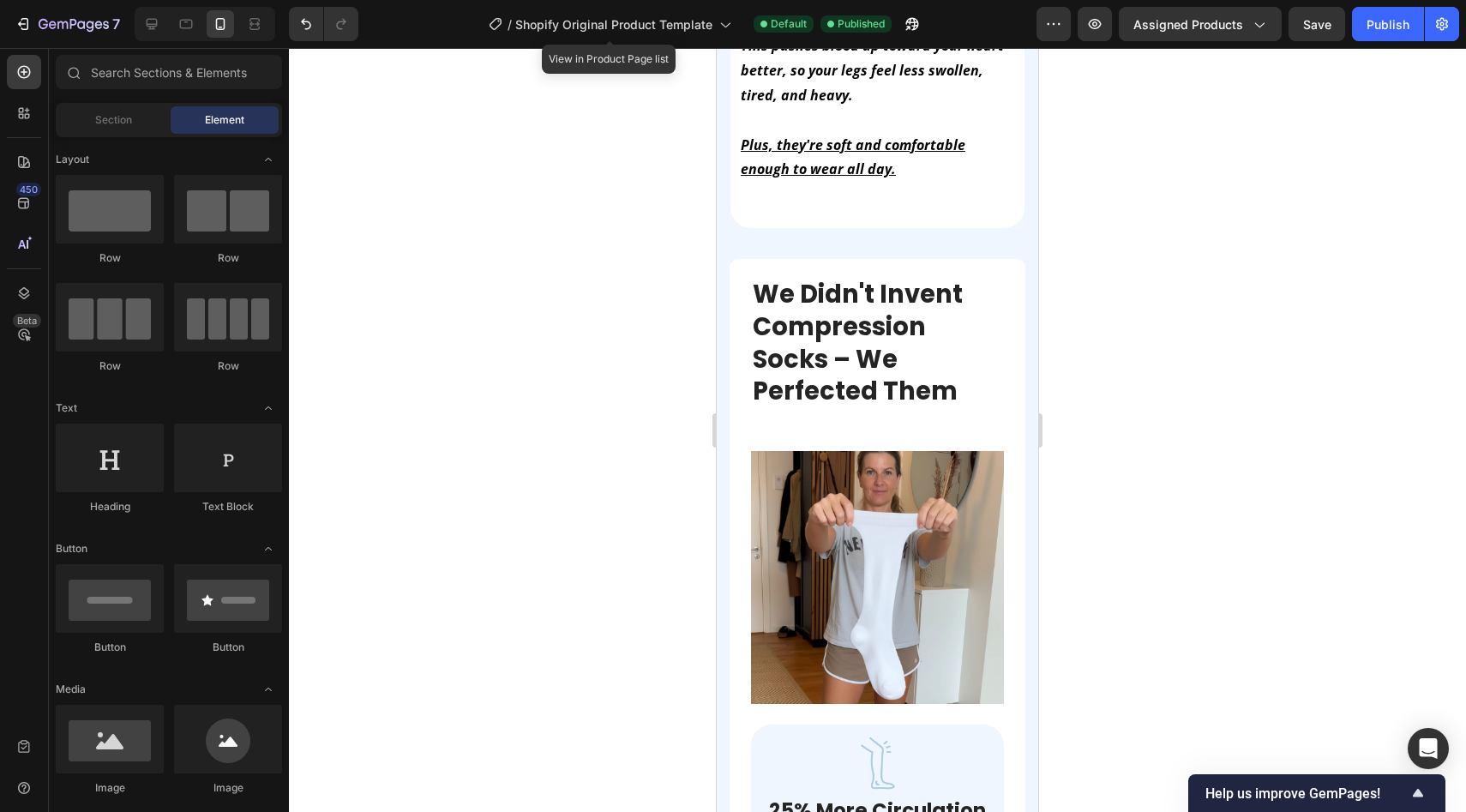
scroll to position [1982, 0]
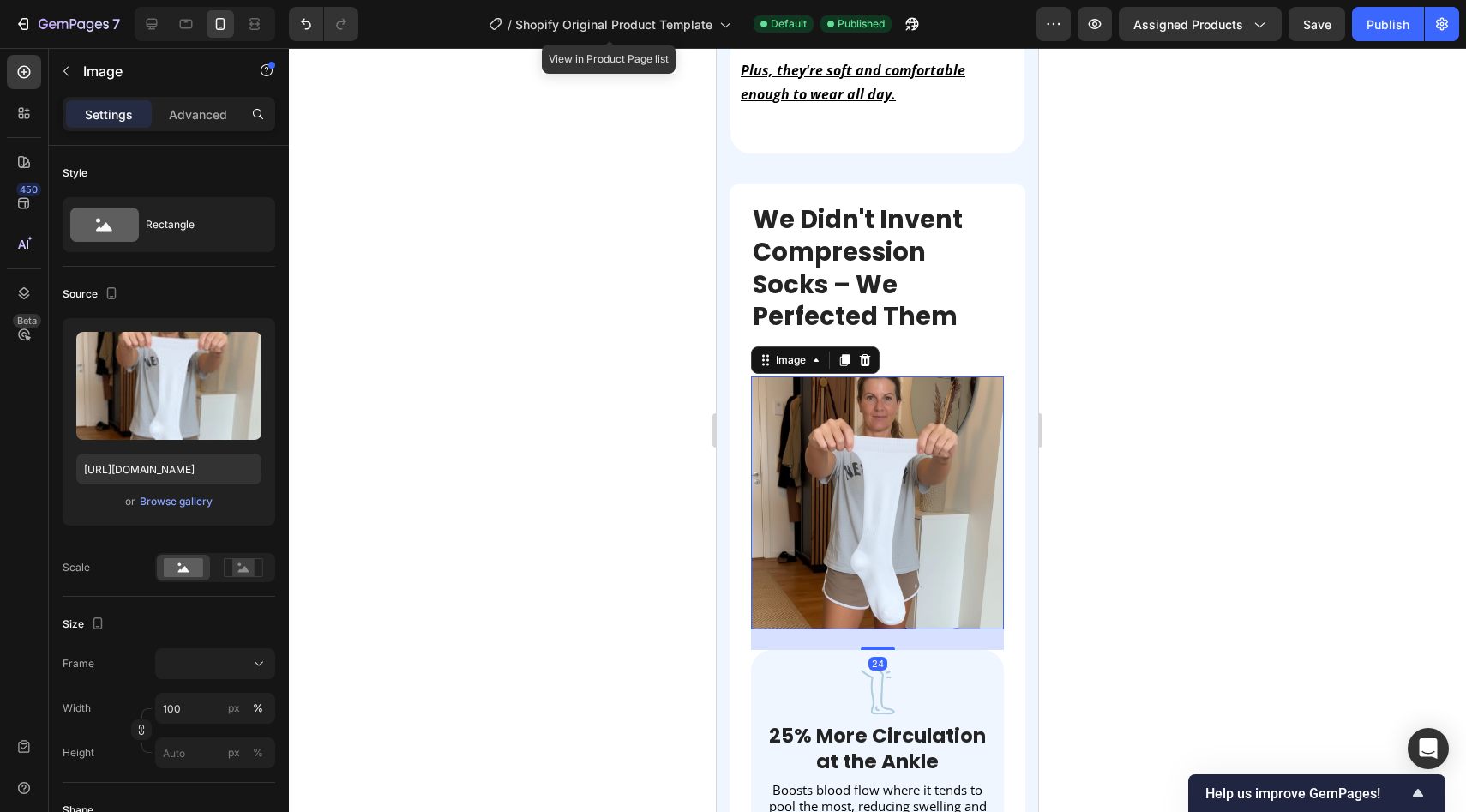
click at [835, 491] on img at bounding box center [878, 502] width 253 height 253
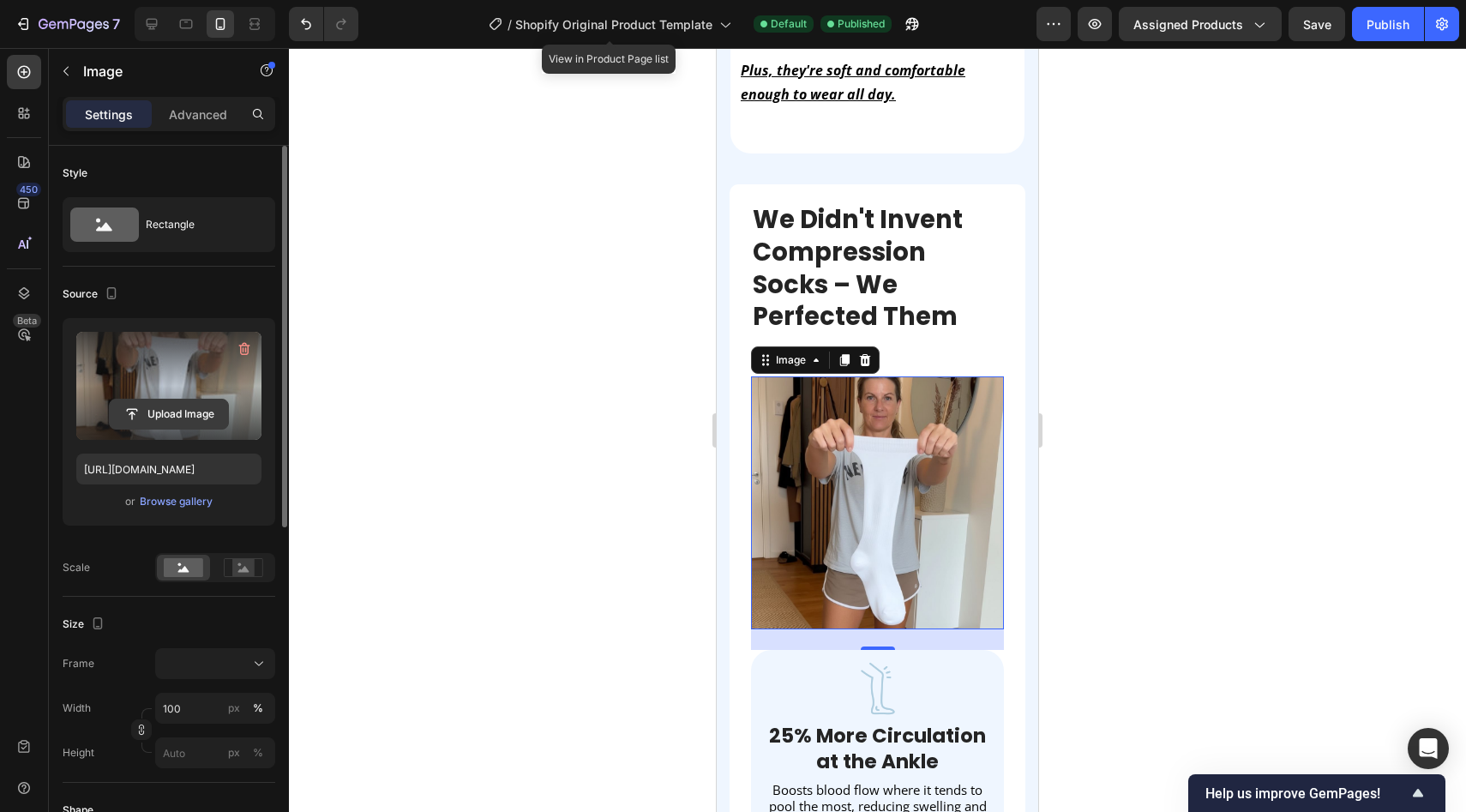
click at [171, 419] on input "file" at bounding box center [169, 414] width 118 height 29
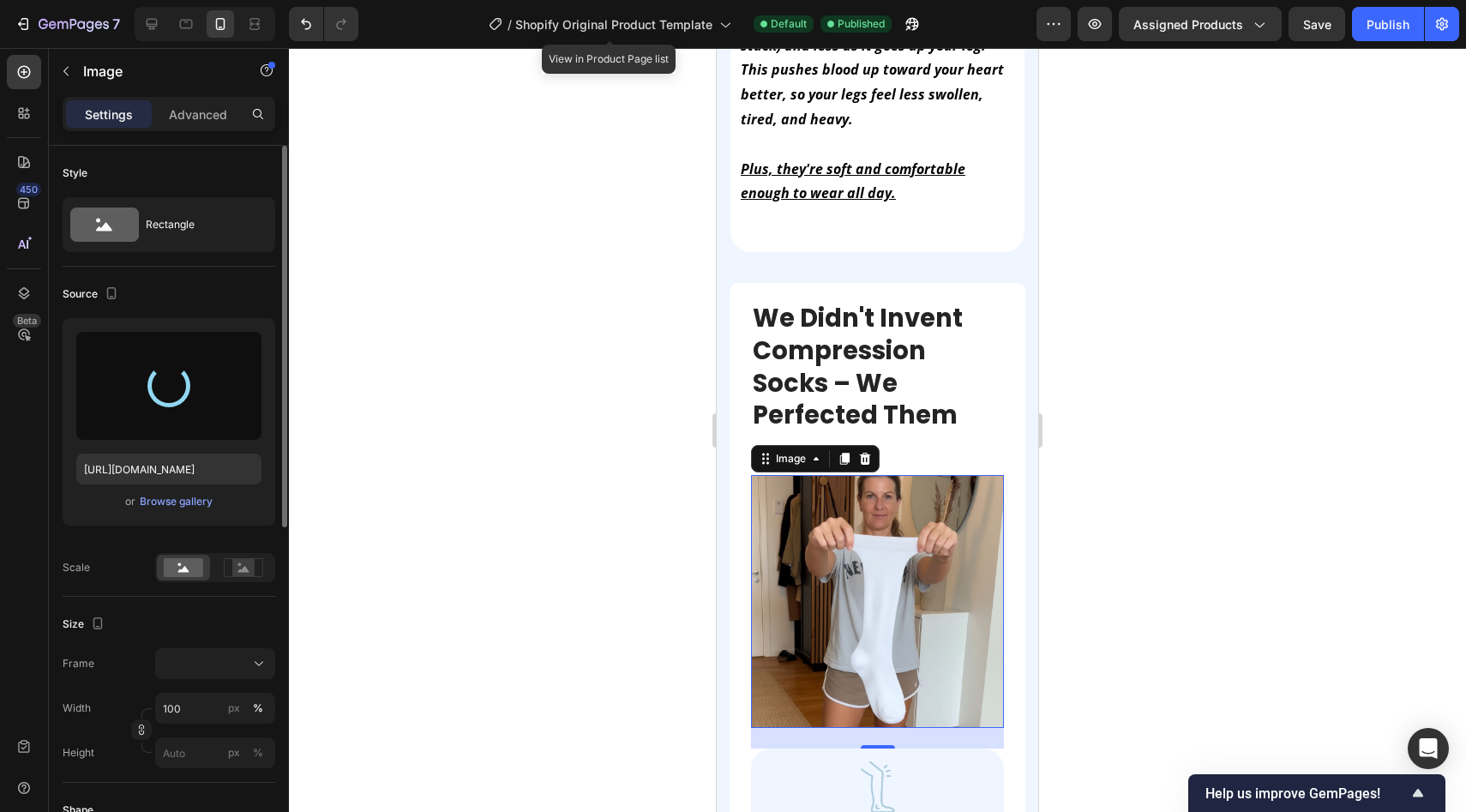
scroll to position [1912, 0]
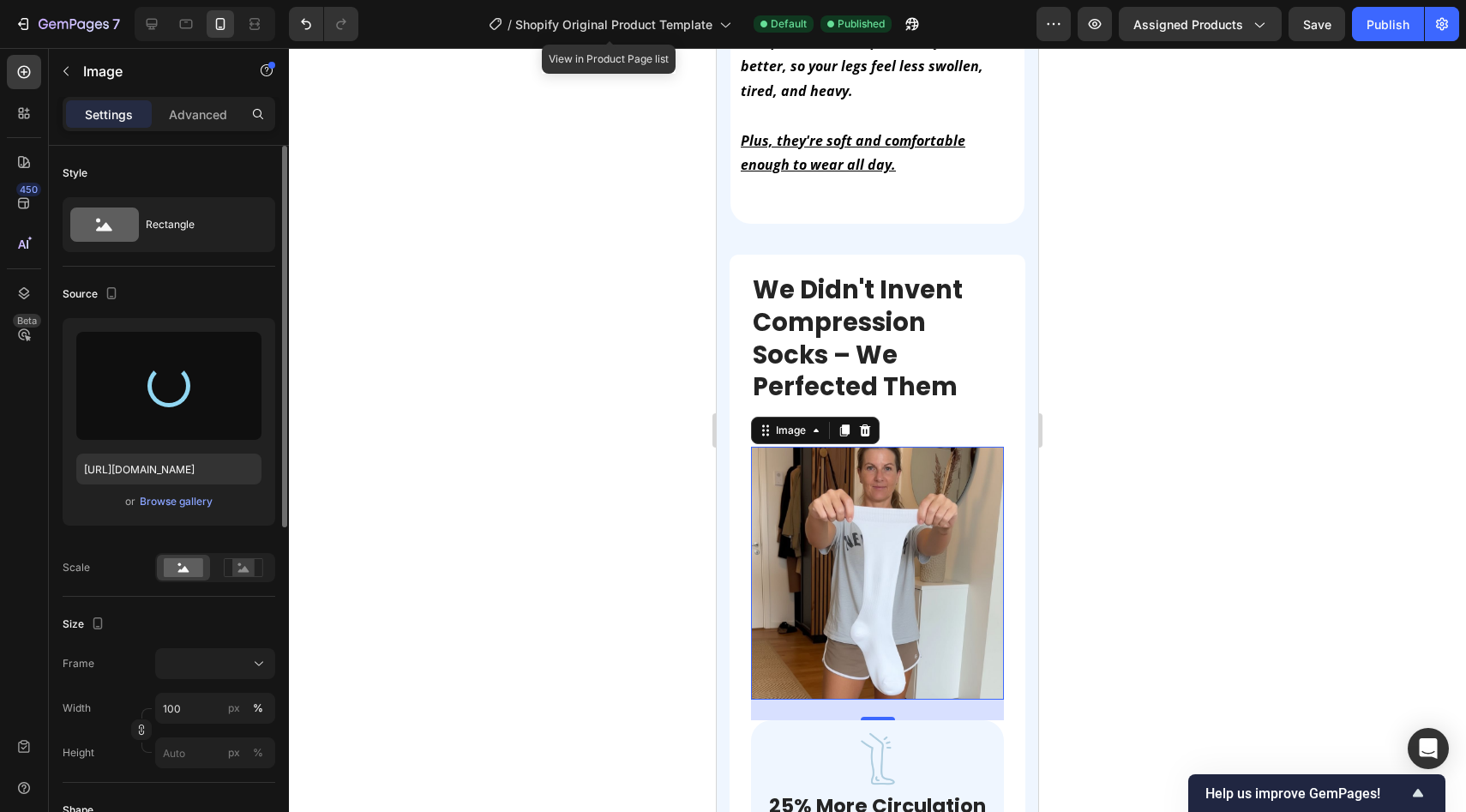
type input "https://cdn.shopify.com/s/files/1/0929/8218/2274/files/gempages_585987850235806…"
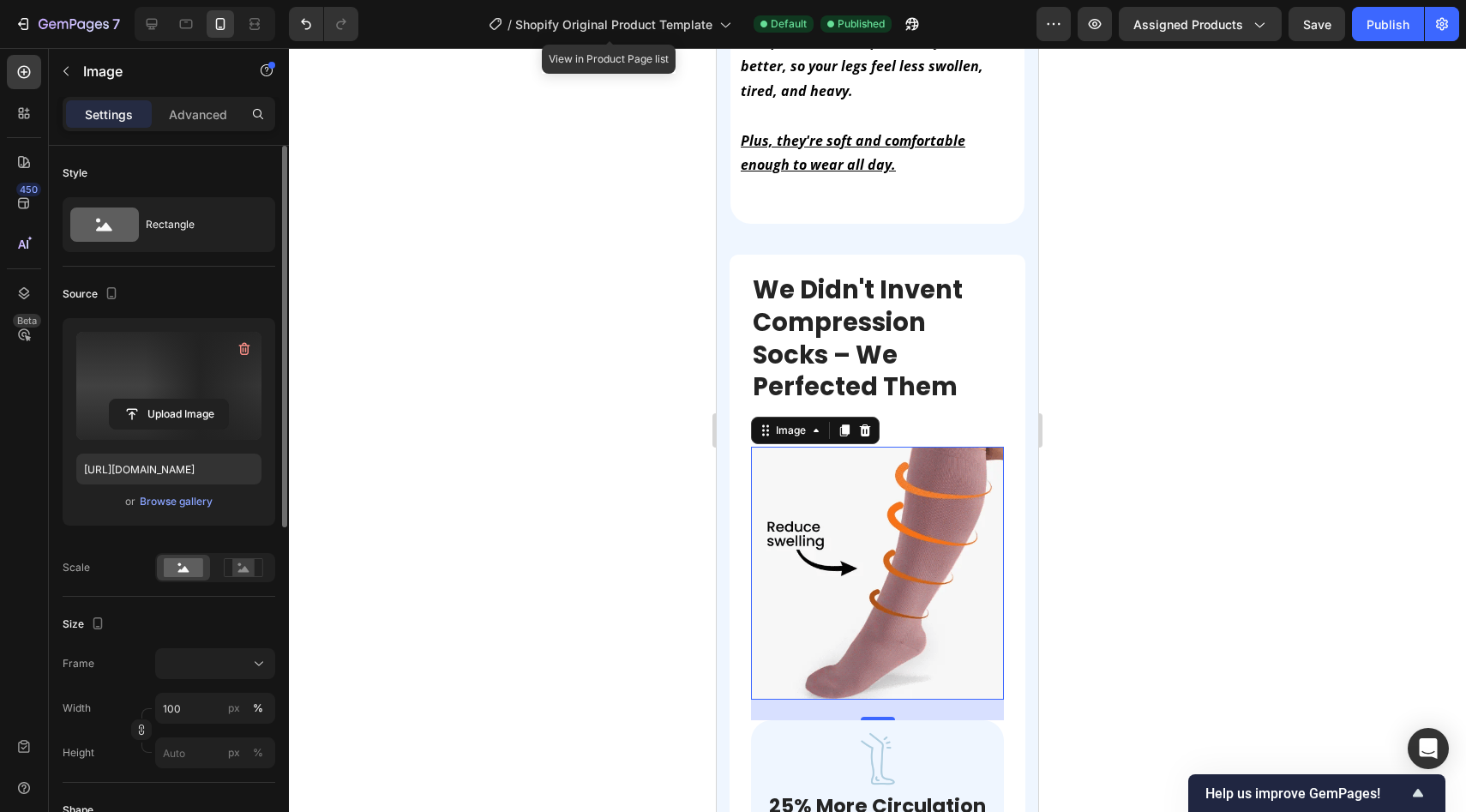
click at [606, 552] on div at bounding box center [878, 429] width 1178 height 763
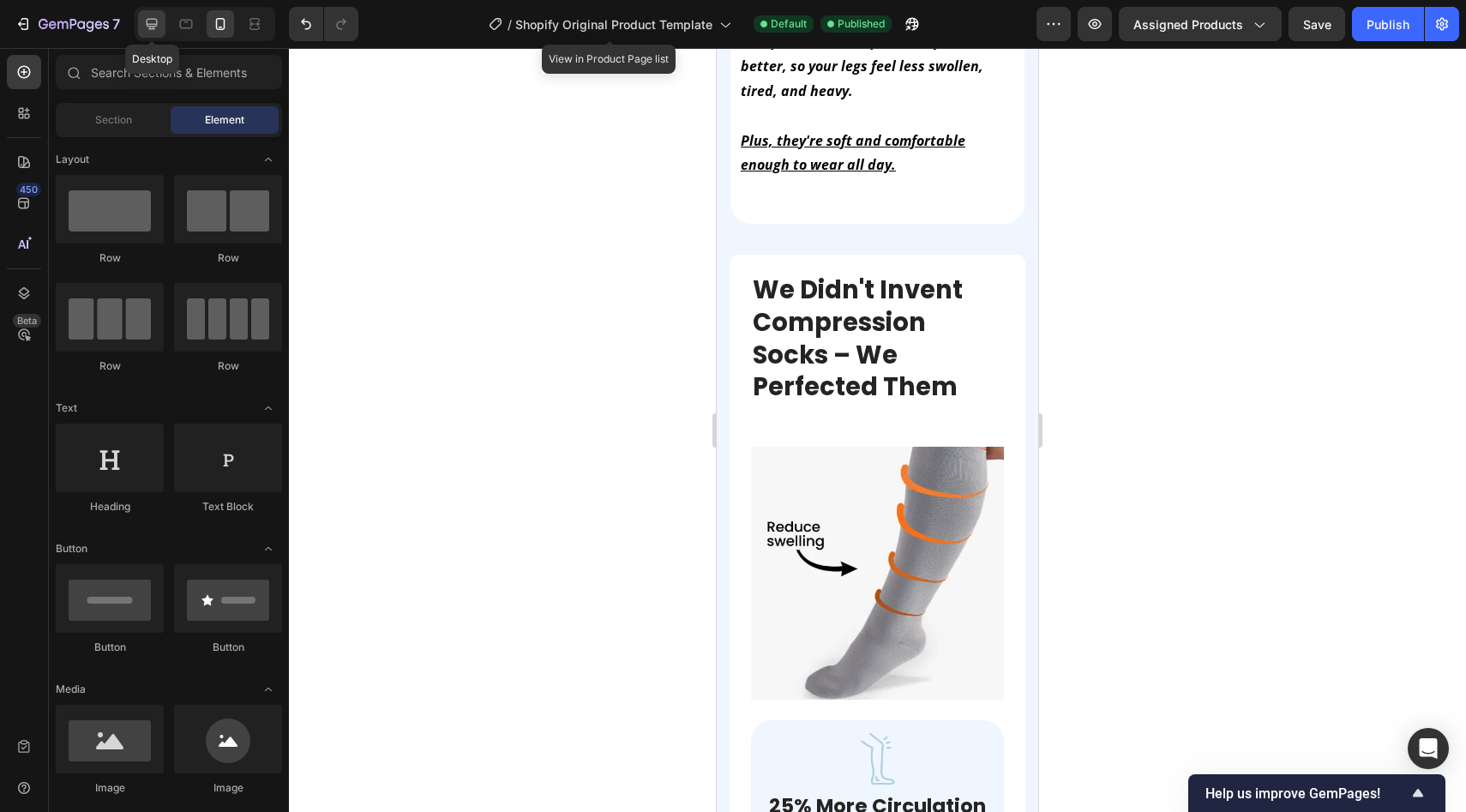
click at [155, 29] on icon at bounding box center [152, 24] width 18 height 18
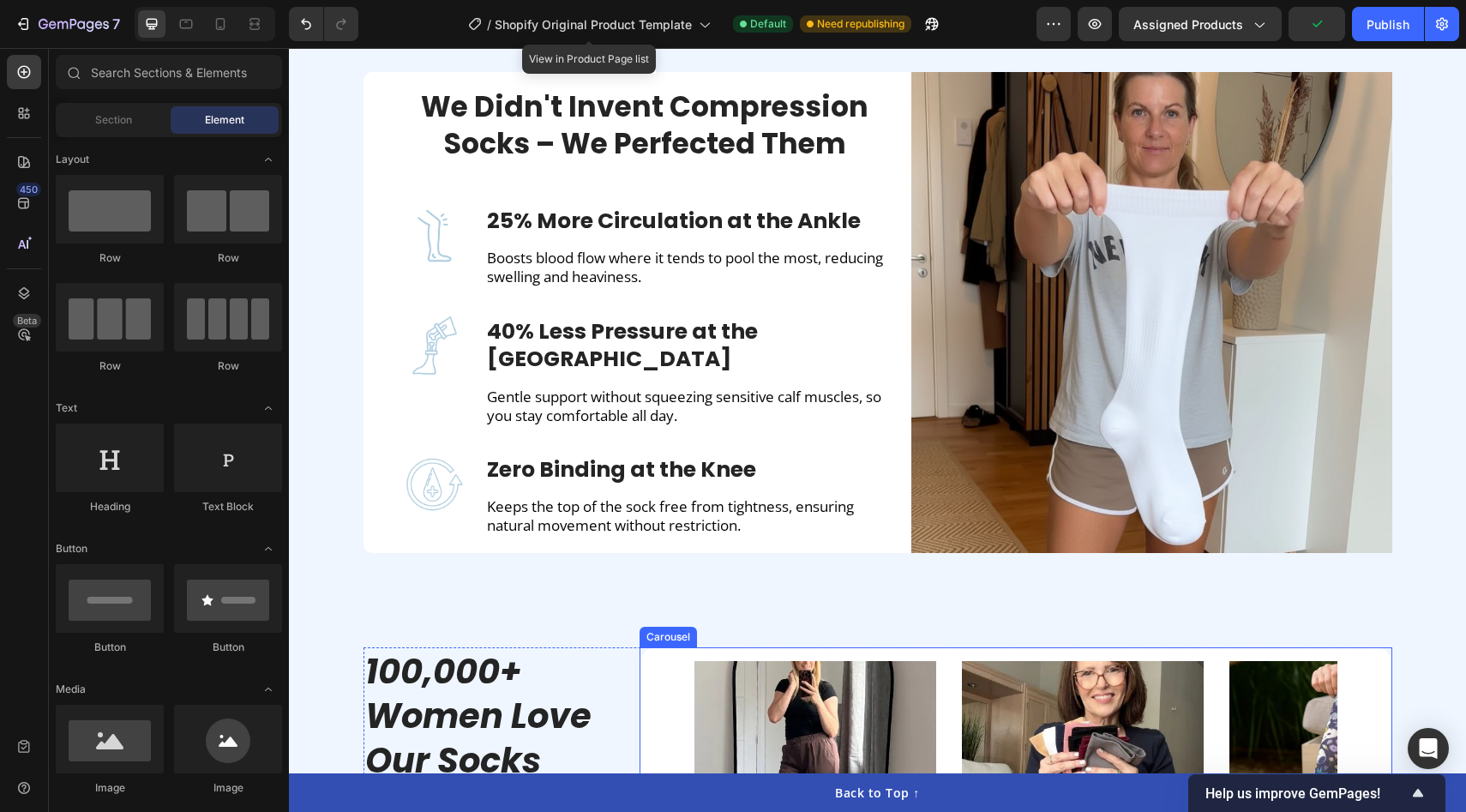
scroll to position [1452, 0]
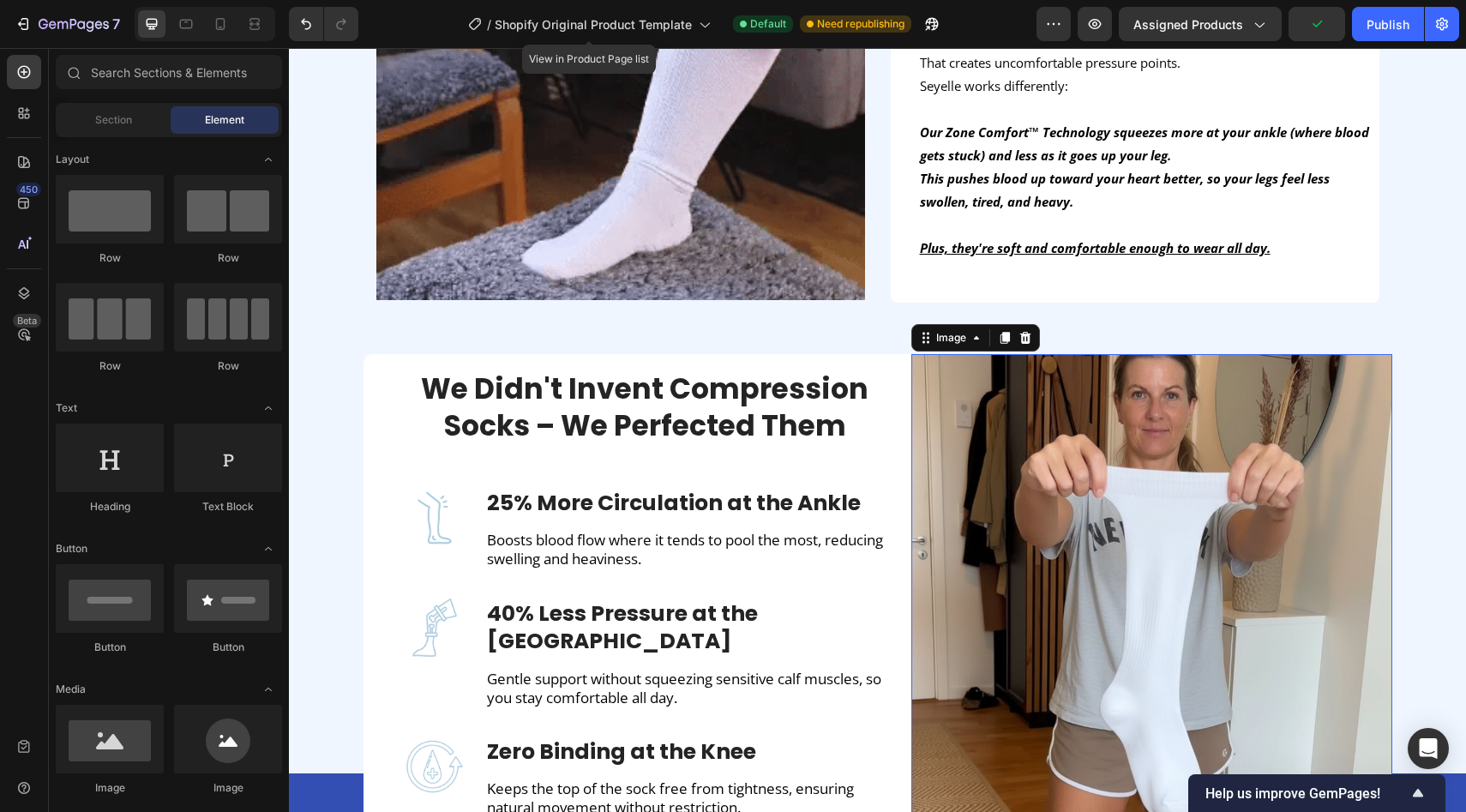
click at [1035, 510] on img at bounding box center [1152, 595] width 481 height 481
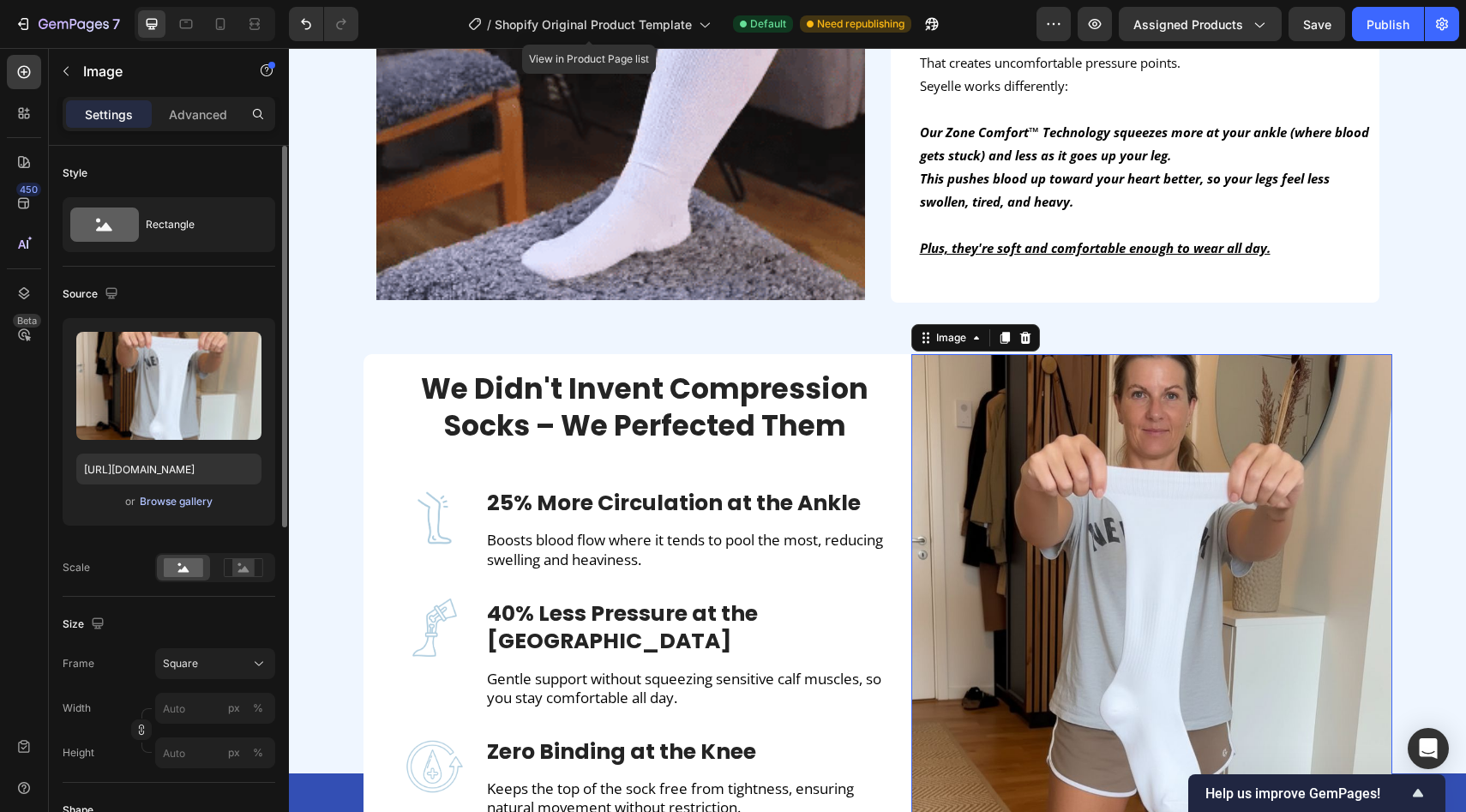
click at [177, 498] on div "Browse gallery" at bounding box center [175, 501] width 73 height 16
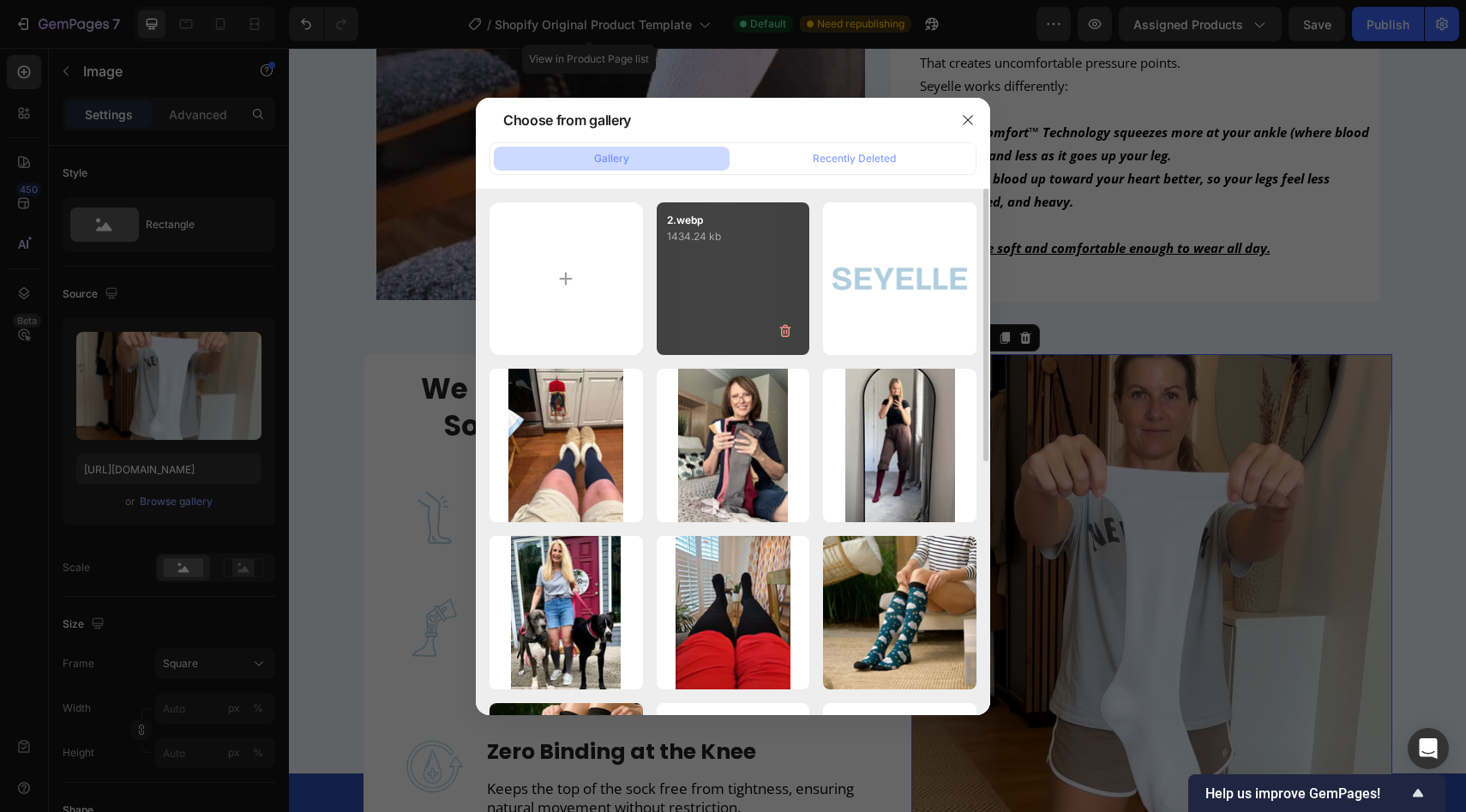
click at [721, 314] on div "2.webp 1434.24 kb" at bounding box center [733, 279] width 154 height 154
type input "https://cdn.shopify.com/s/files/1/0929/8218/2274/files/gempages_585987850235806…"
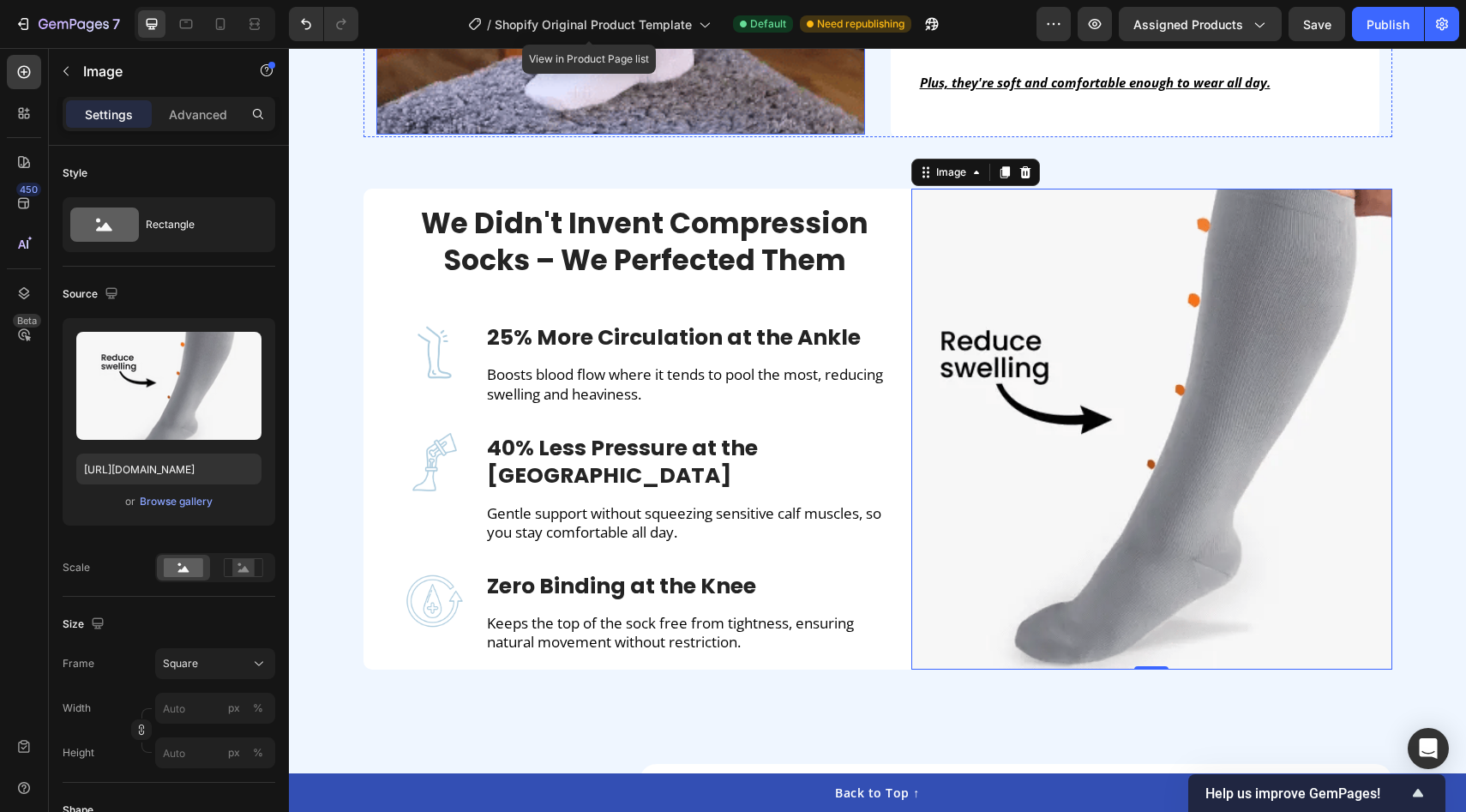
scroll to position [1618, 0]
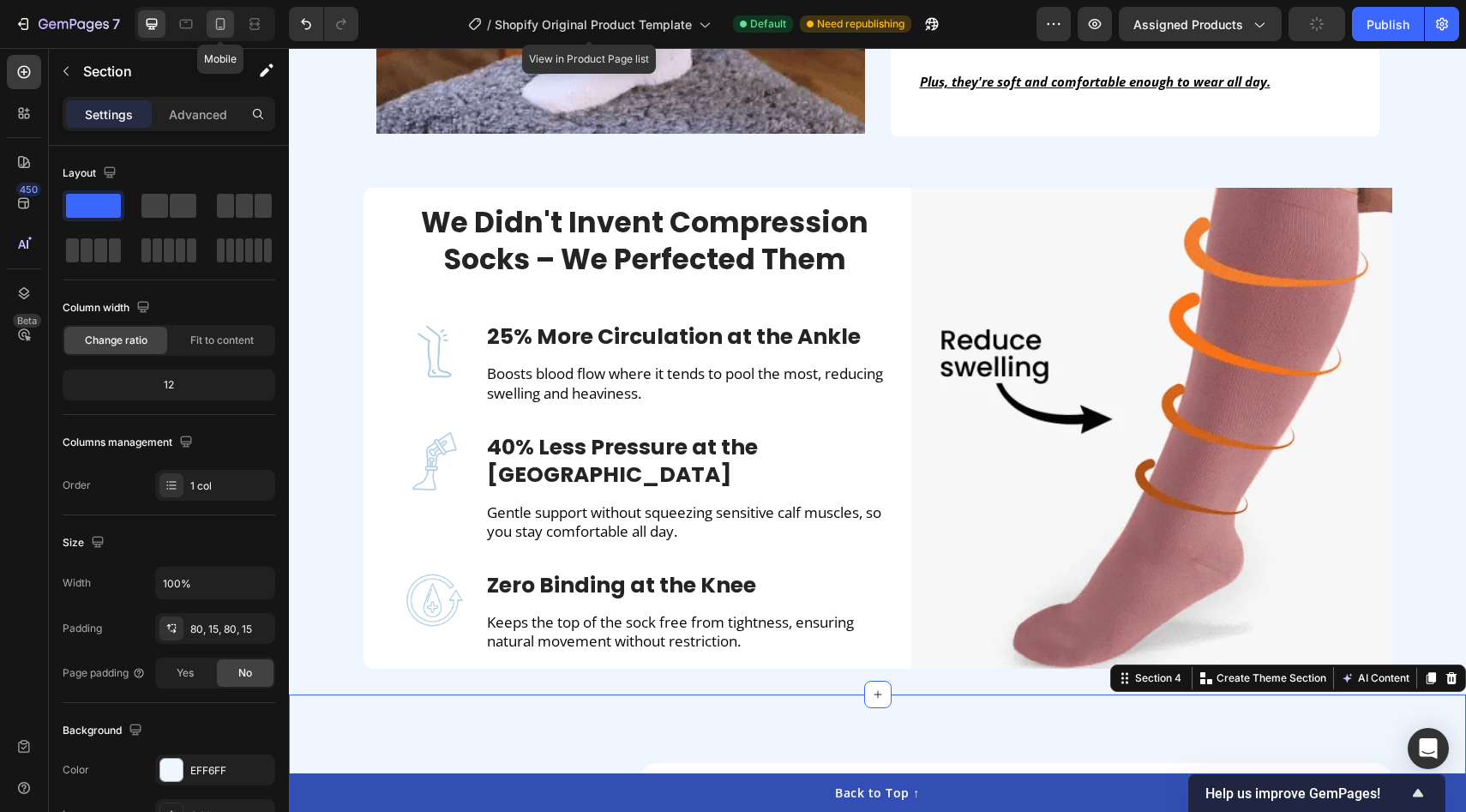
click at [222, 31] on icon at bounding box center [220, 24] width 18 height 18
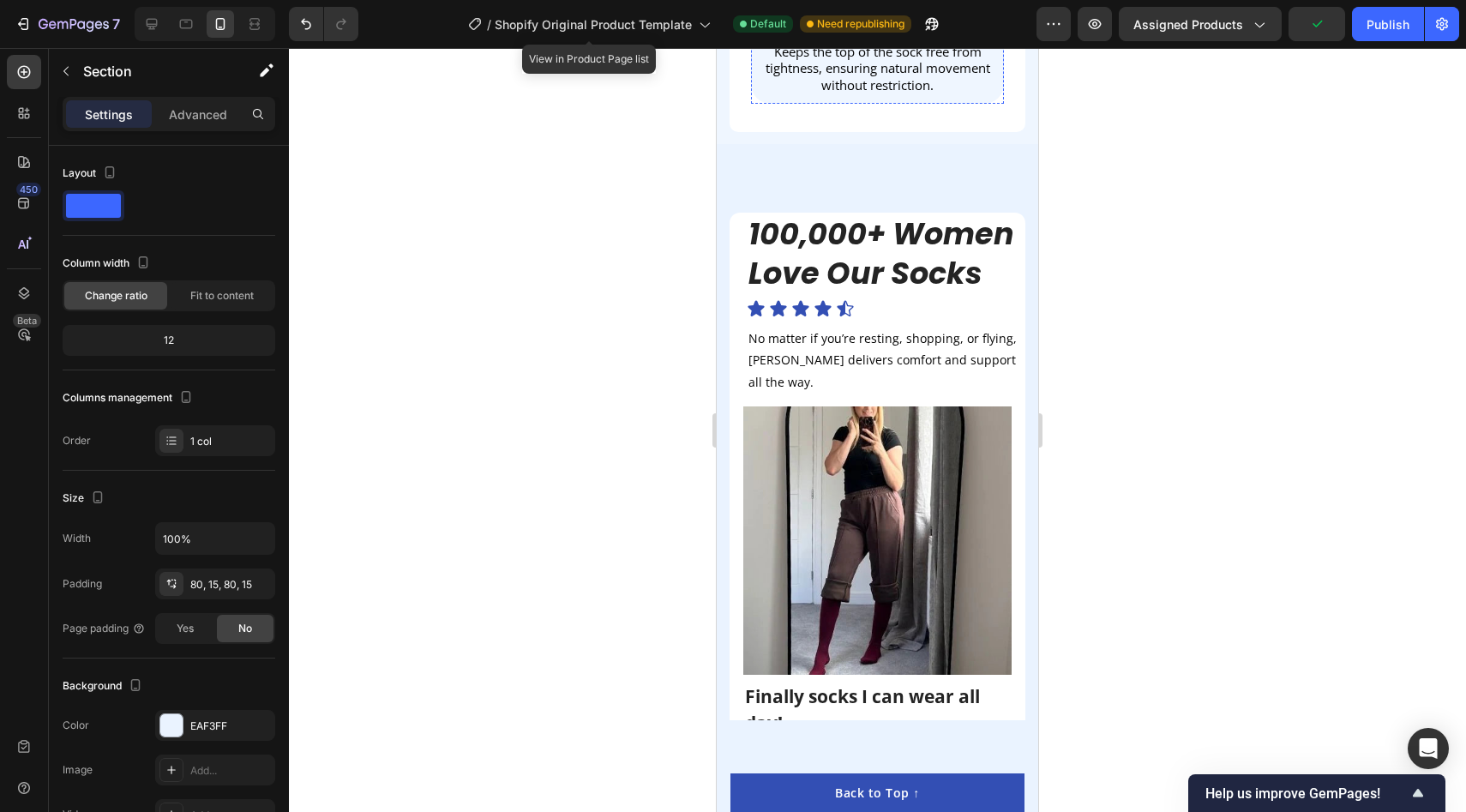
scroll to position [3155, 0]
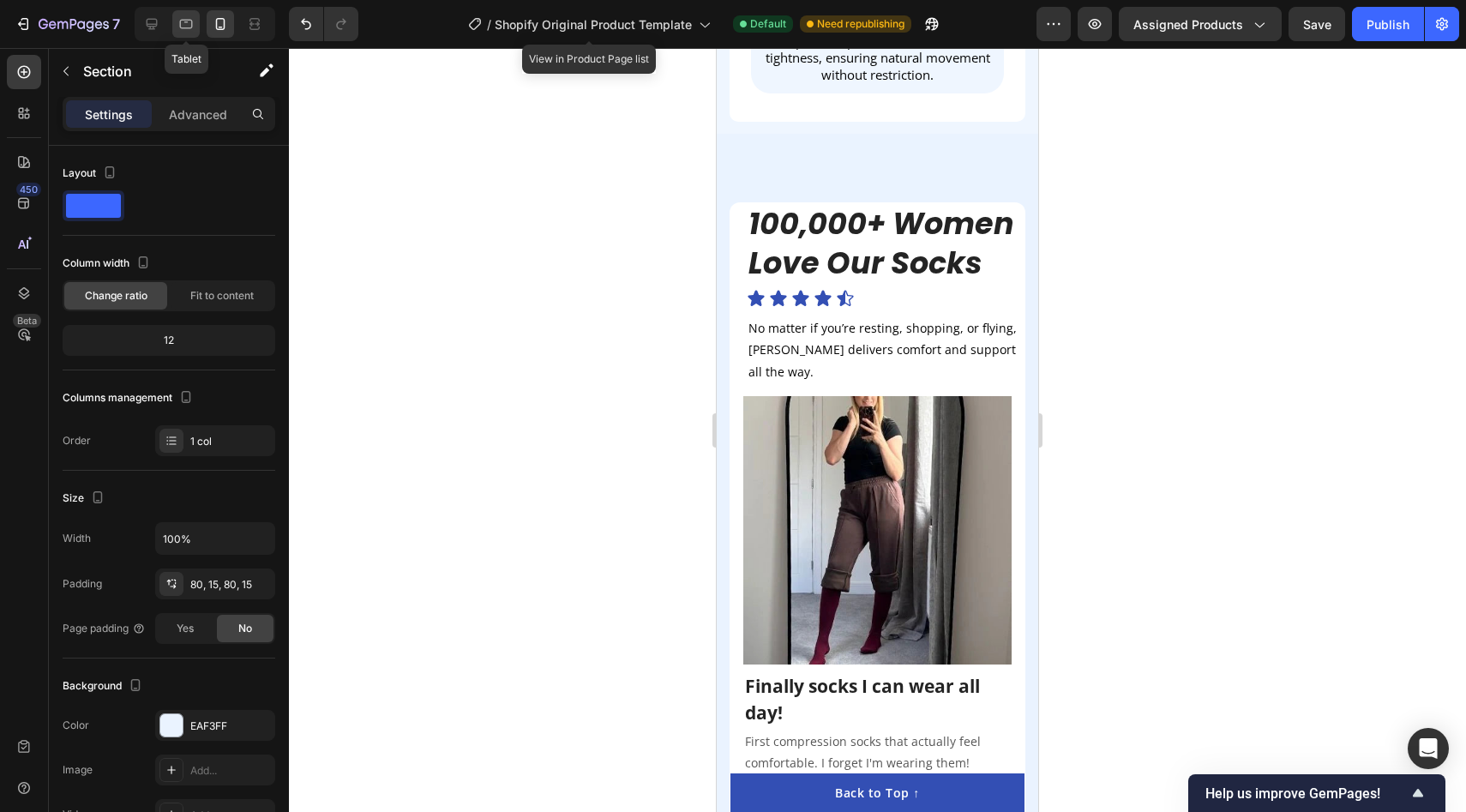
click at [184, 29] on icon at bounding box center [186, 24] width 18 height 18
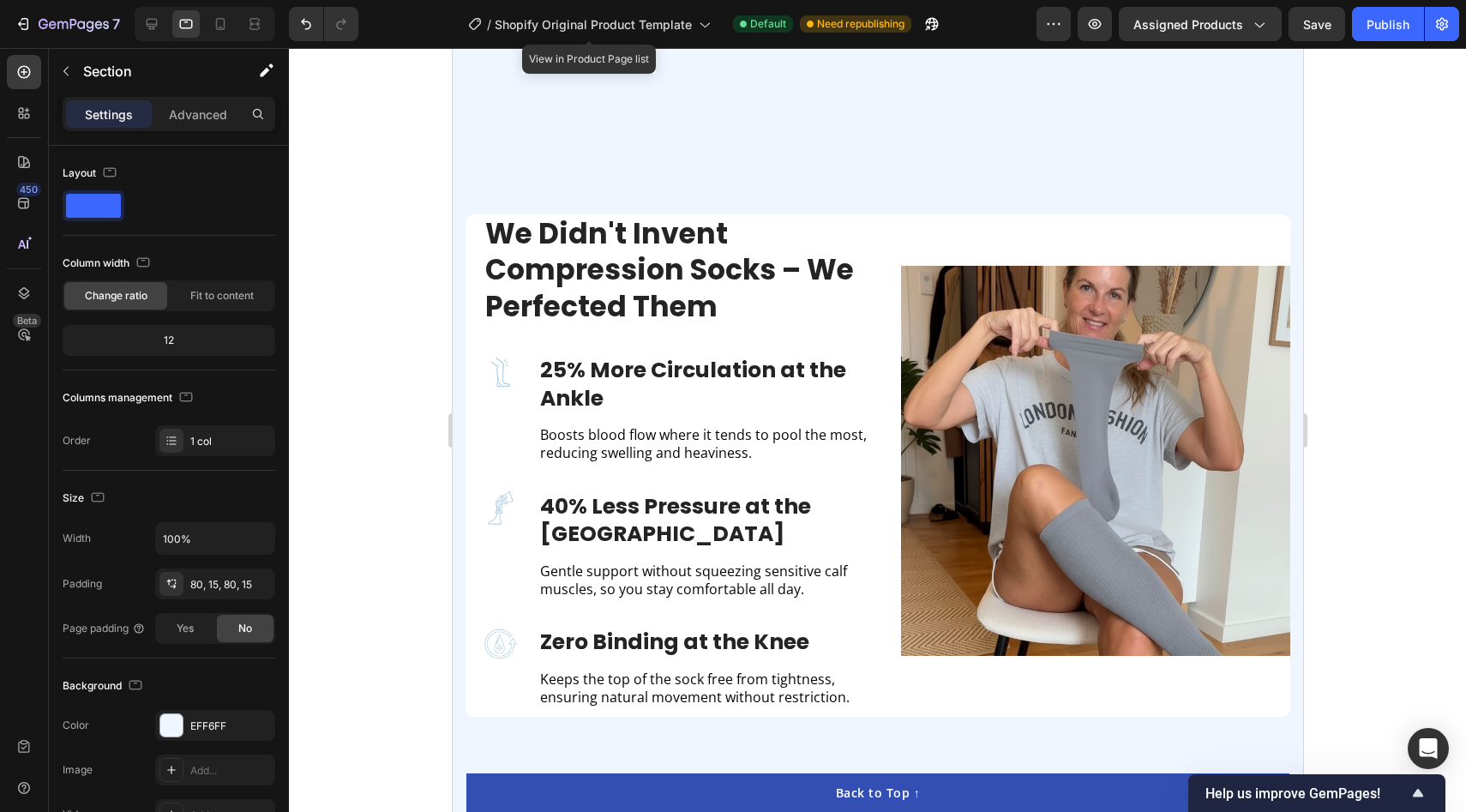
scroll to position [1981, 0]
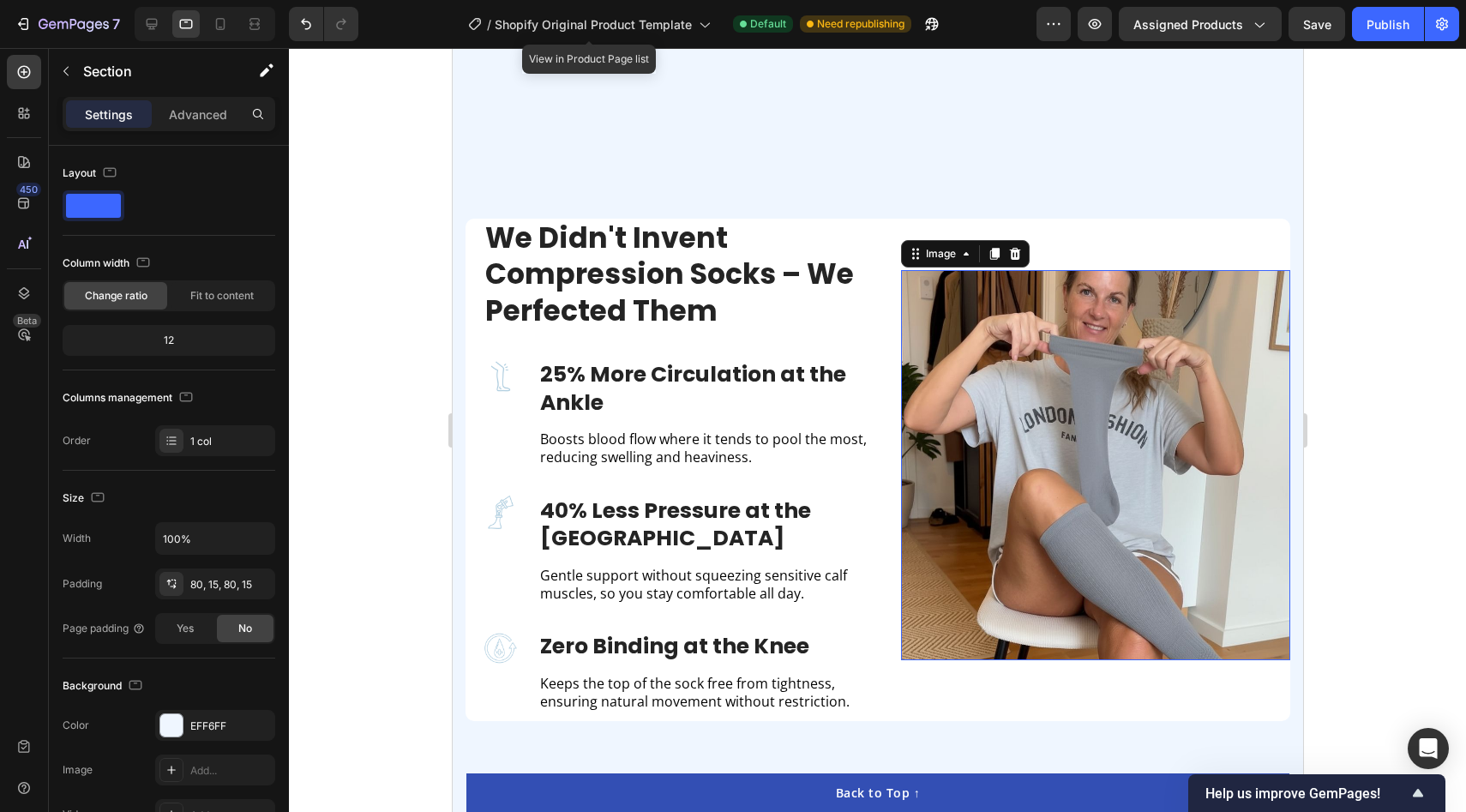
click at [1071, 464] on img at bounding box center [1095, 464] width 391 height 390
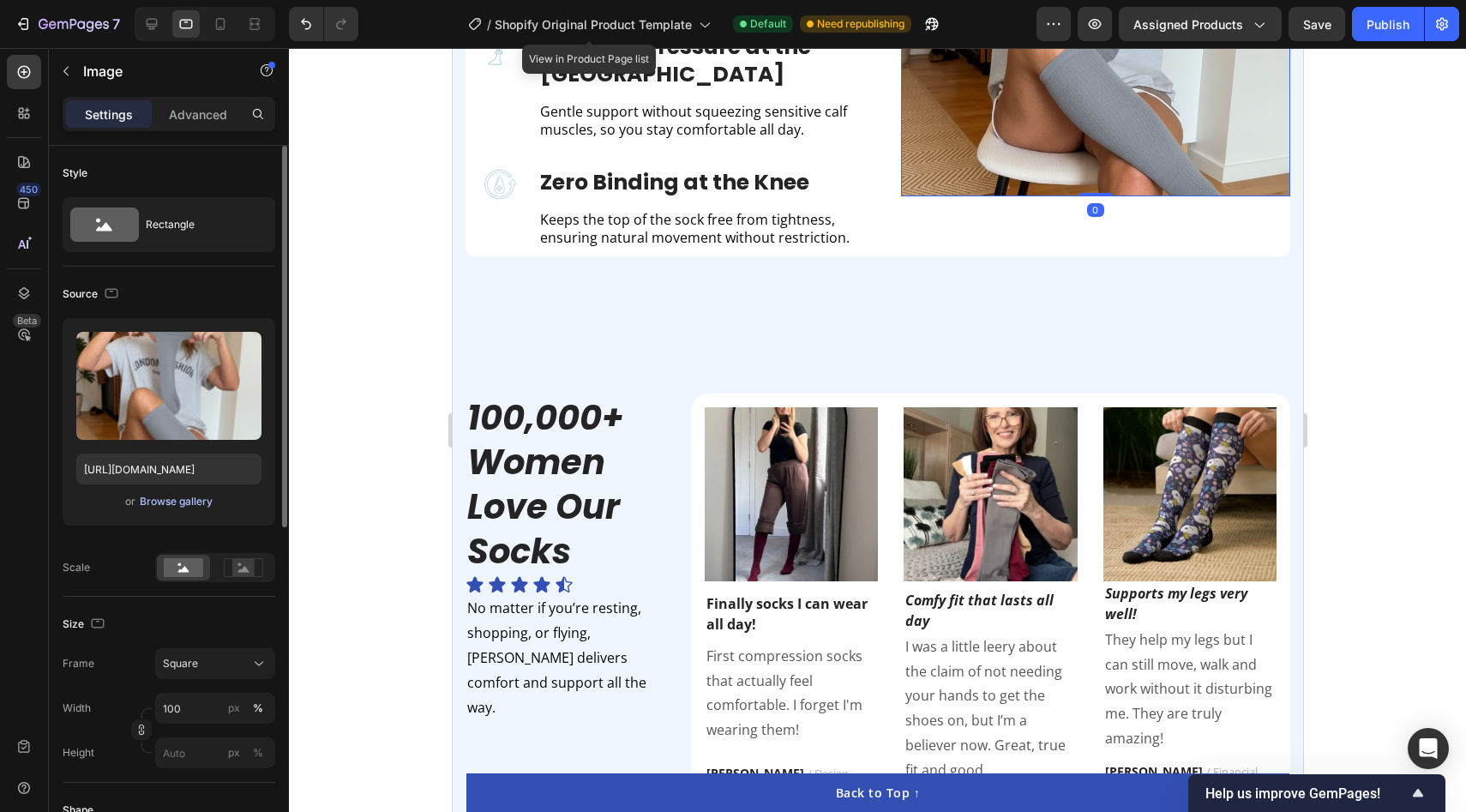
click at [191, 506] on div "Browse gallery" at bounding box center [175, 501] width 73 height 16
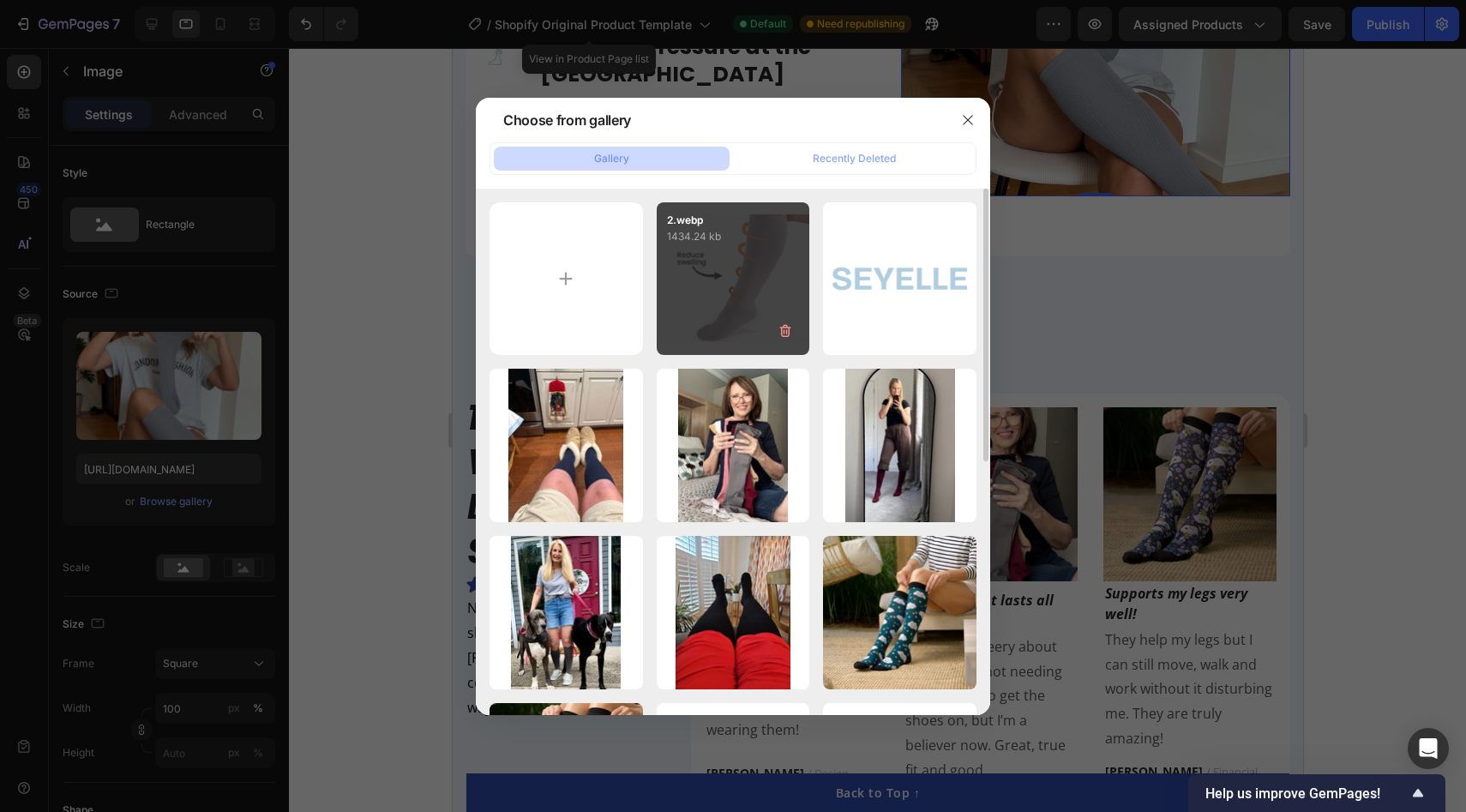
click at [732, 317] on div "2.webp 1434.24 kb" at bounding box center [733, 279] width 154 height 154
type input "https://cdn.shopify.com/s/files/1/0929/8218/2274/files/gempages_585987850235806…"
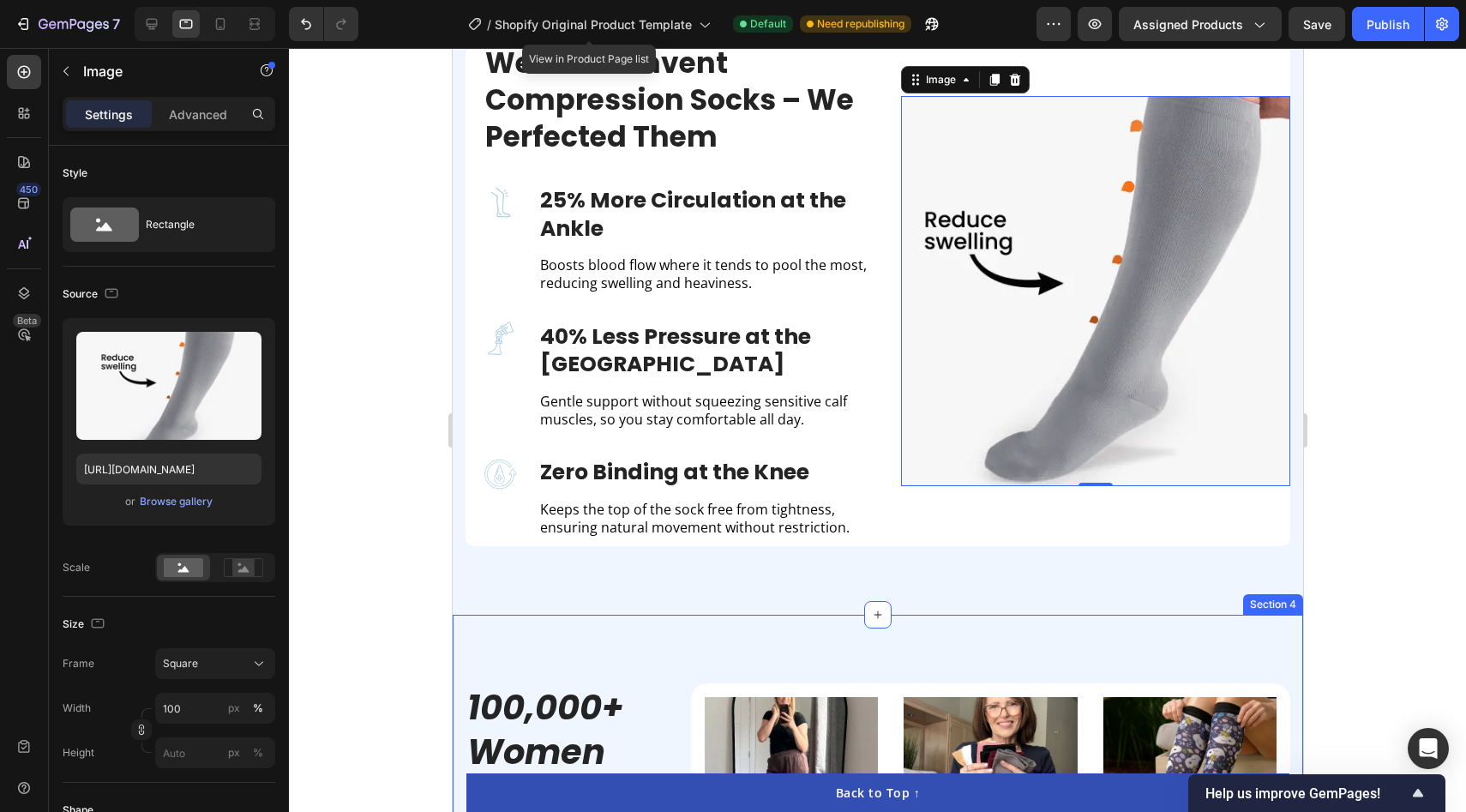
scroll to position [1579, 0]
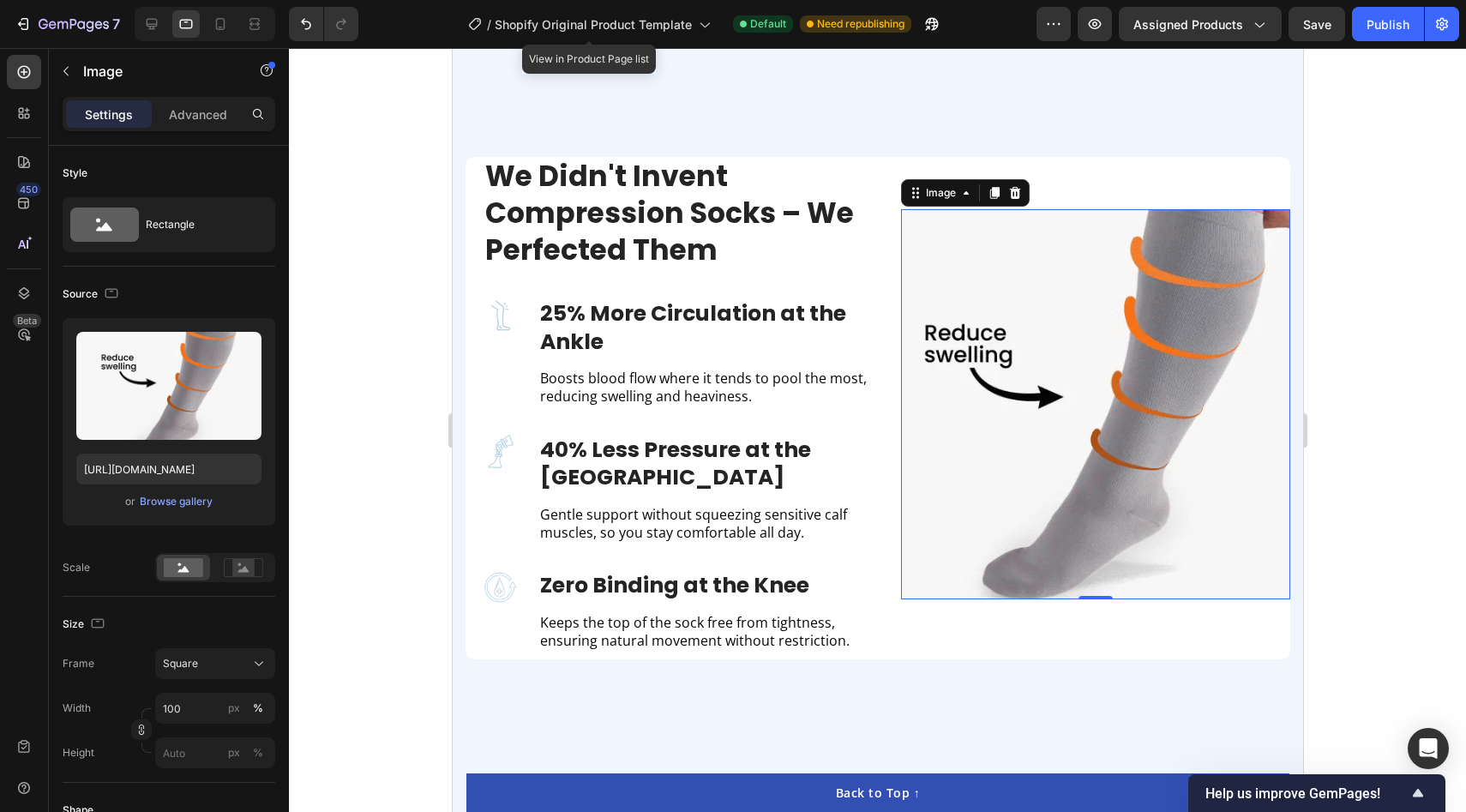
click at [359, 299] on div at bounding box center [878, 429] width 1178 height 763
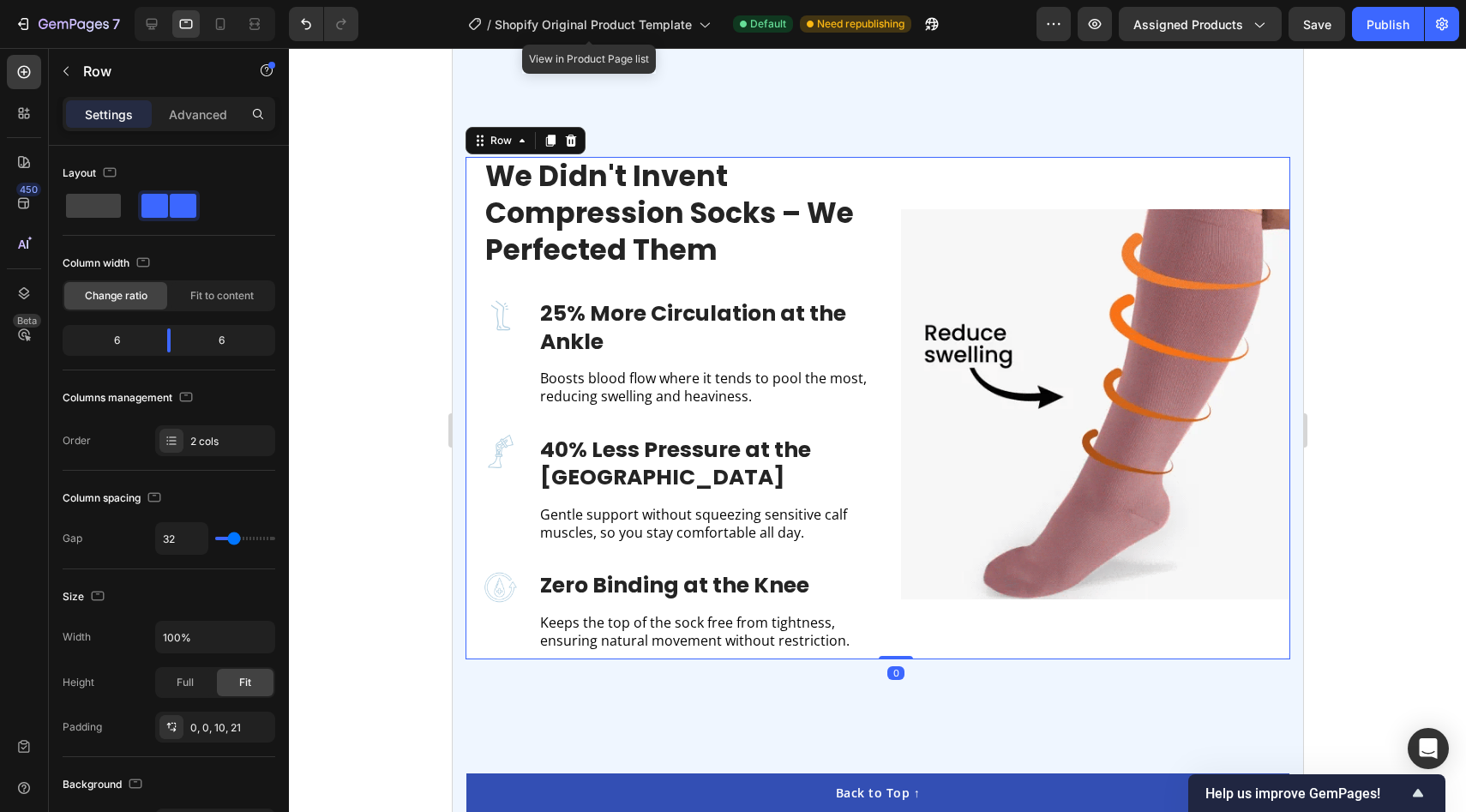
click at [933, 164] on div "Image Image" at bounding box center [1095, 403] width 391 height 494
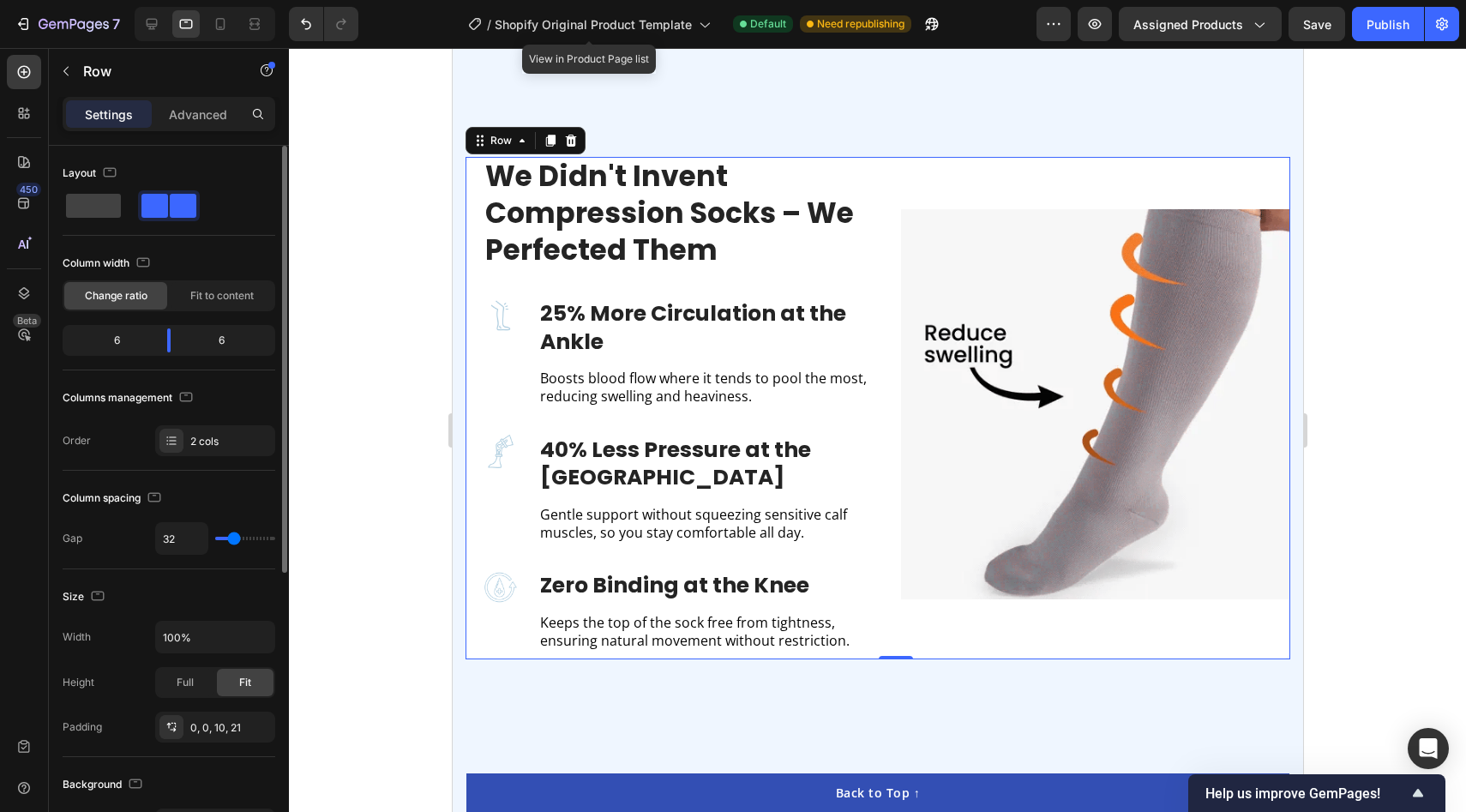
type input "20"
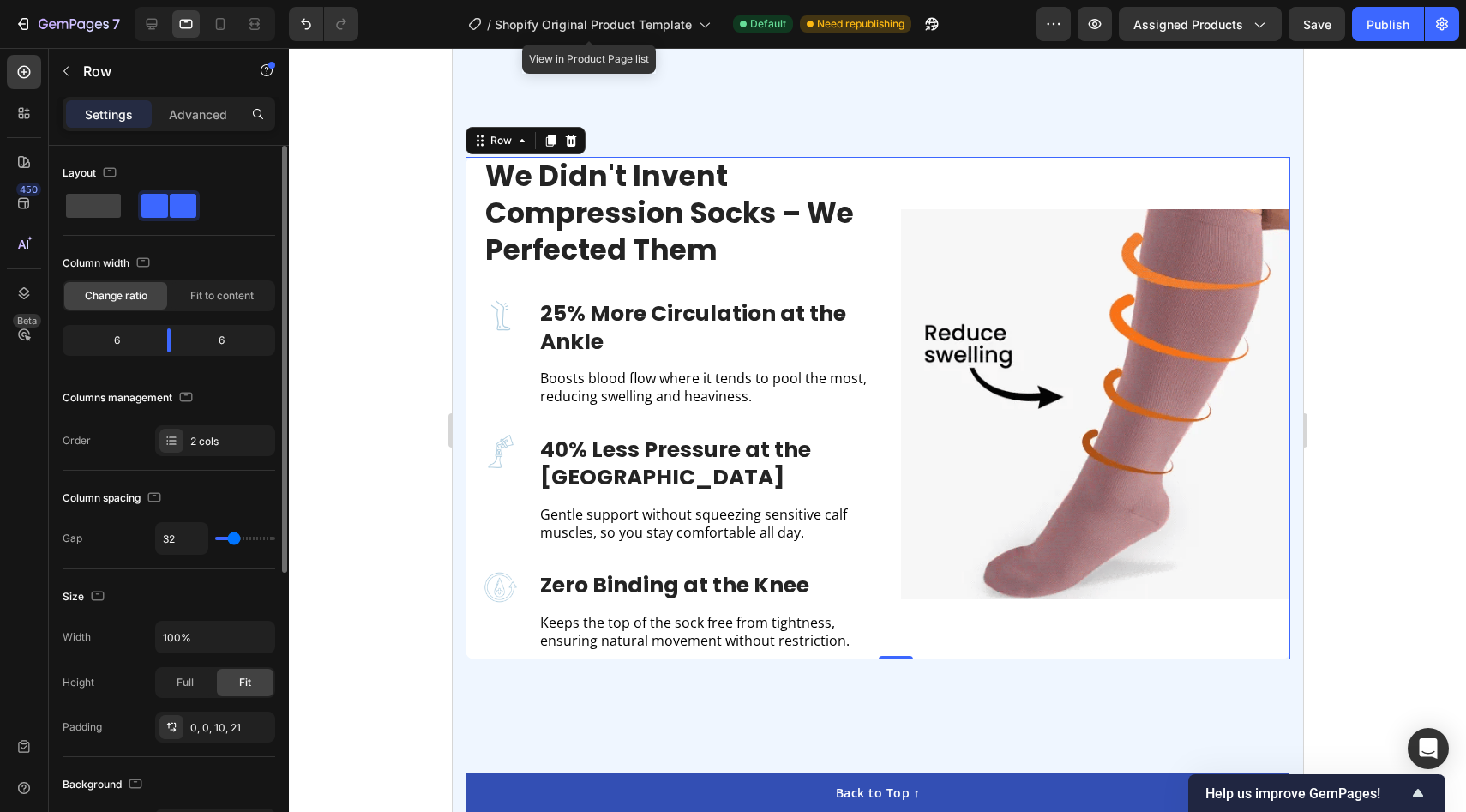
type input "20"
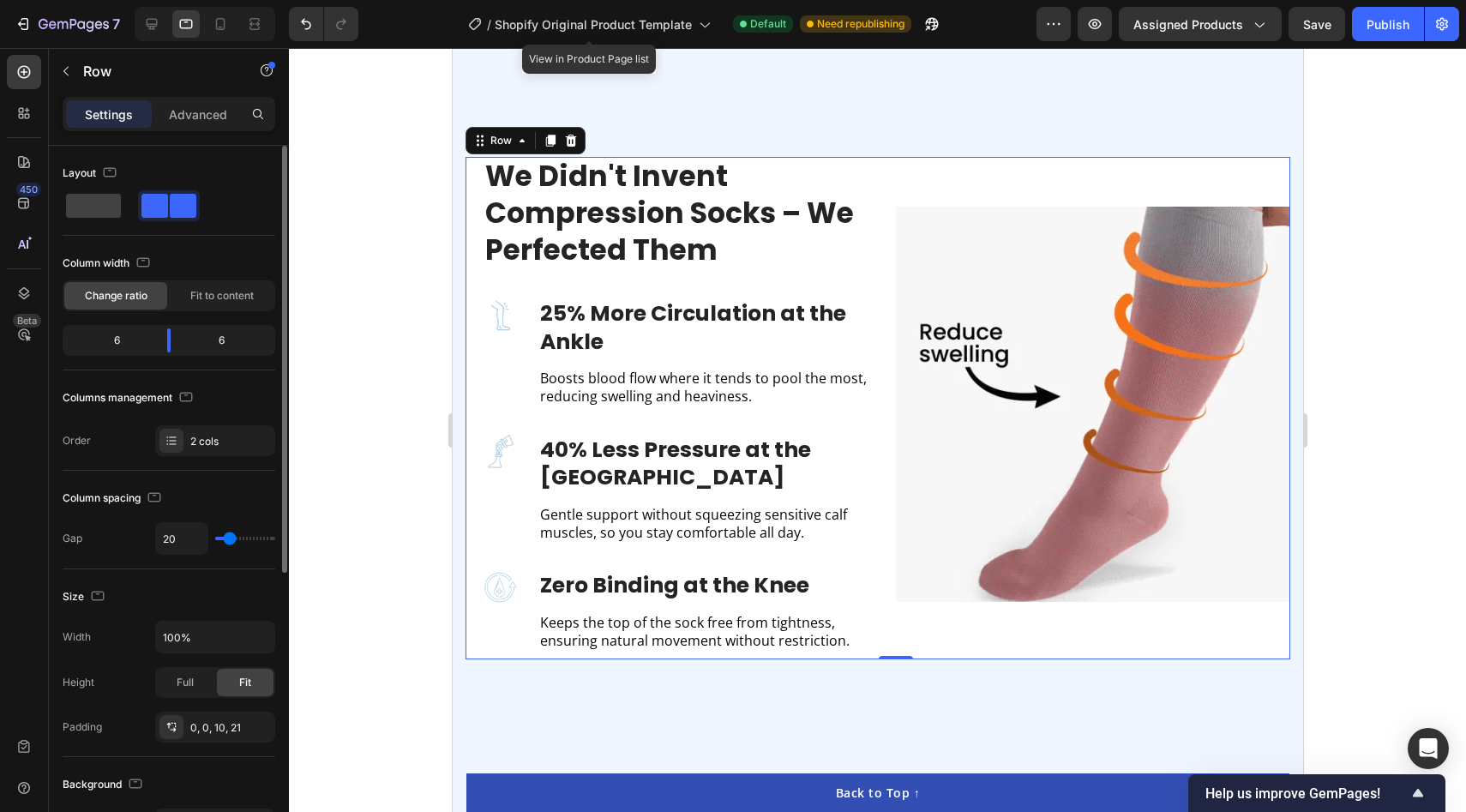
type input "18"
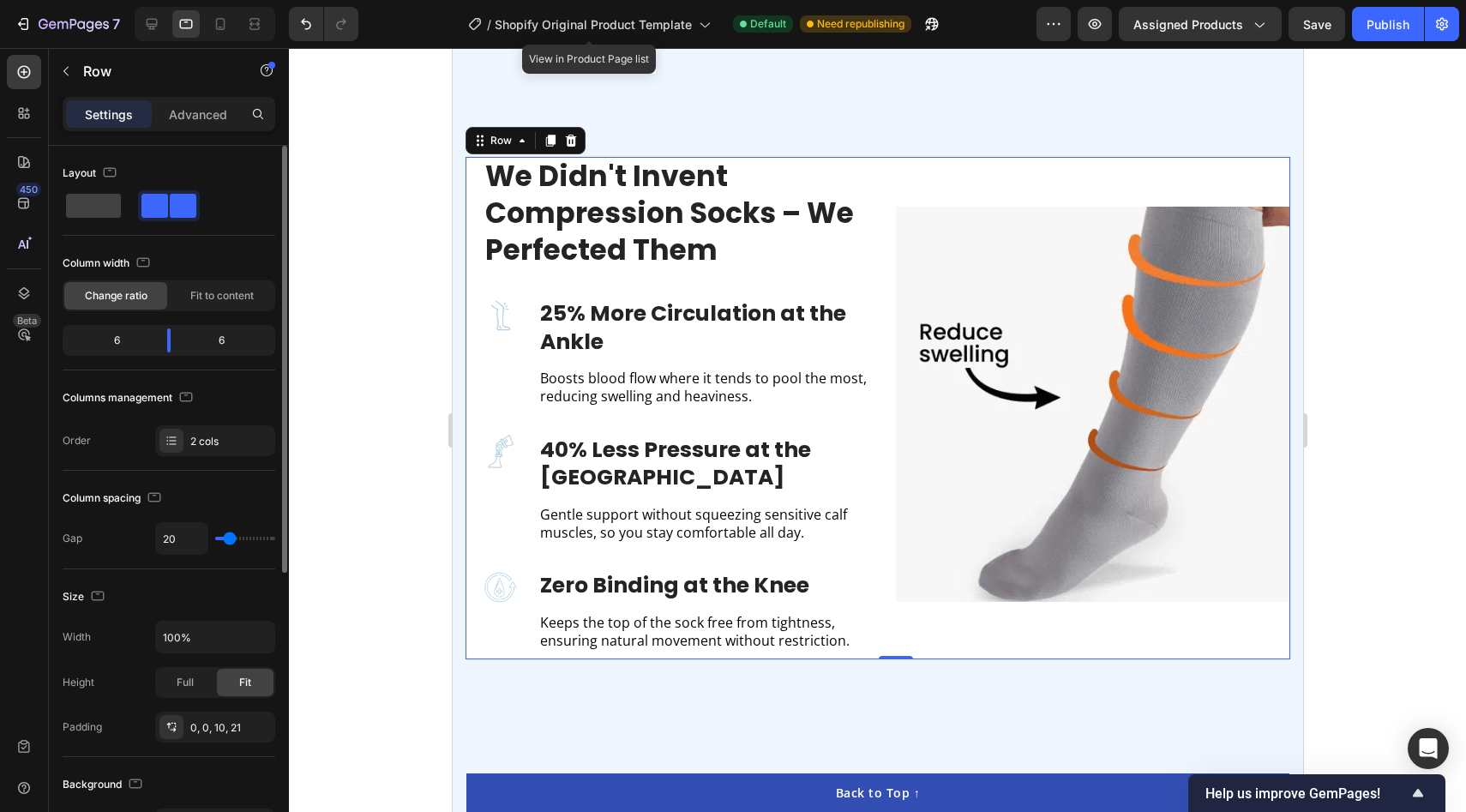
type input "18"
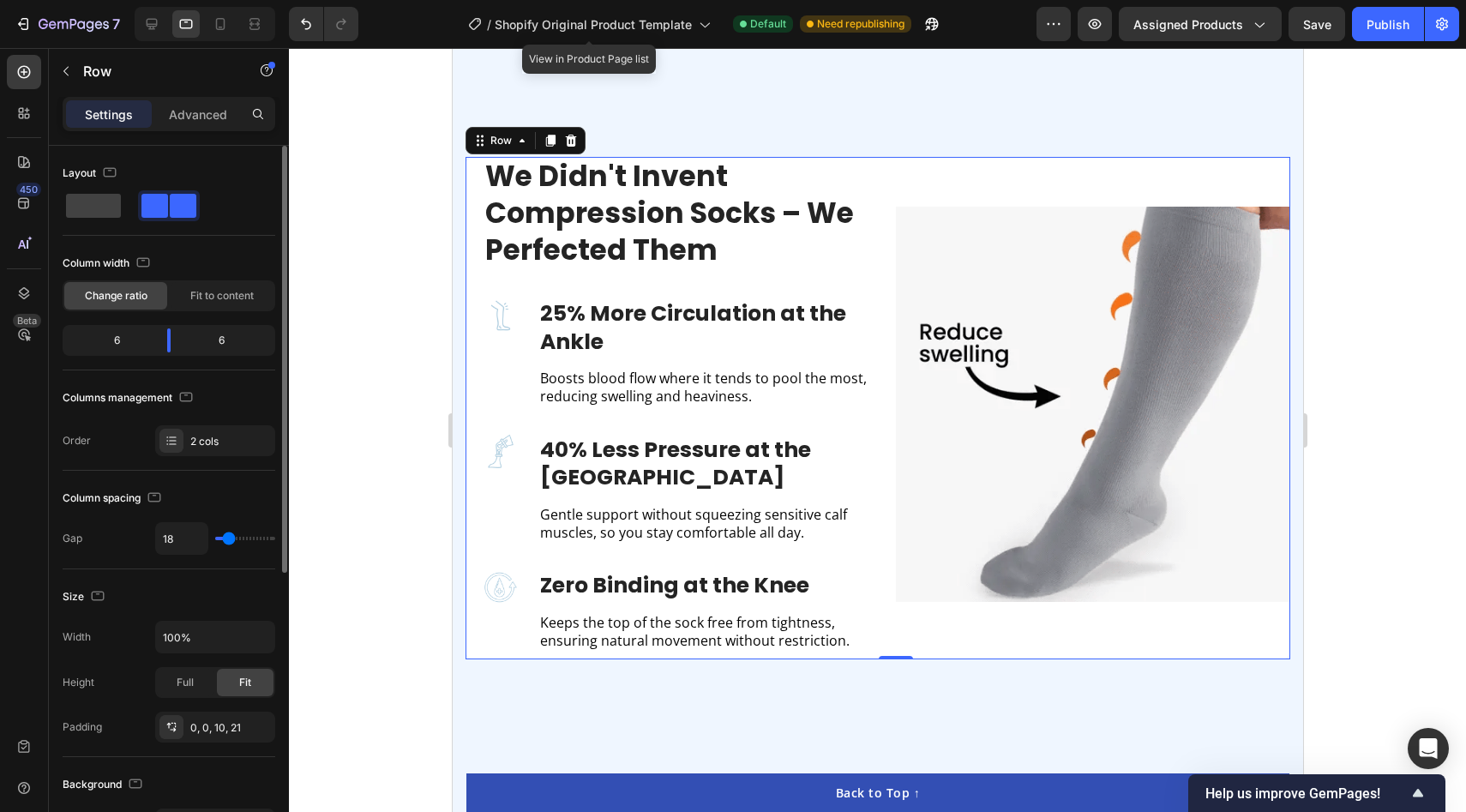
type input "10"
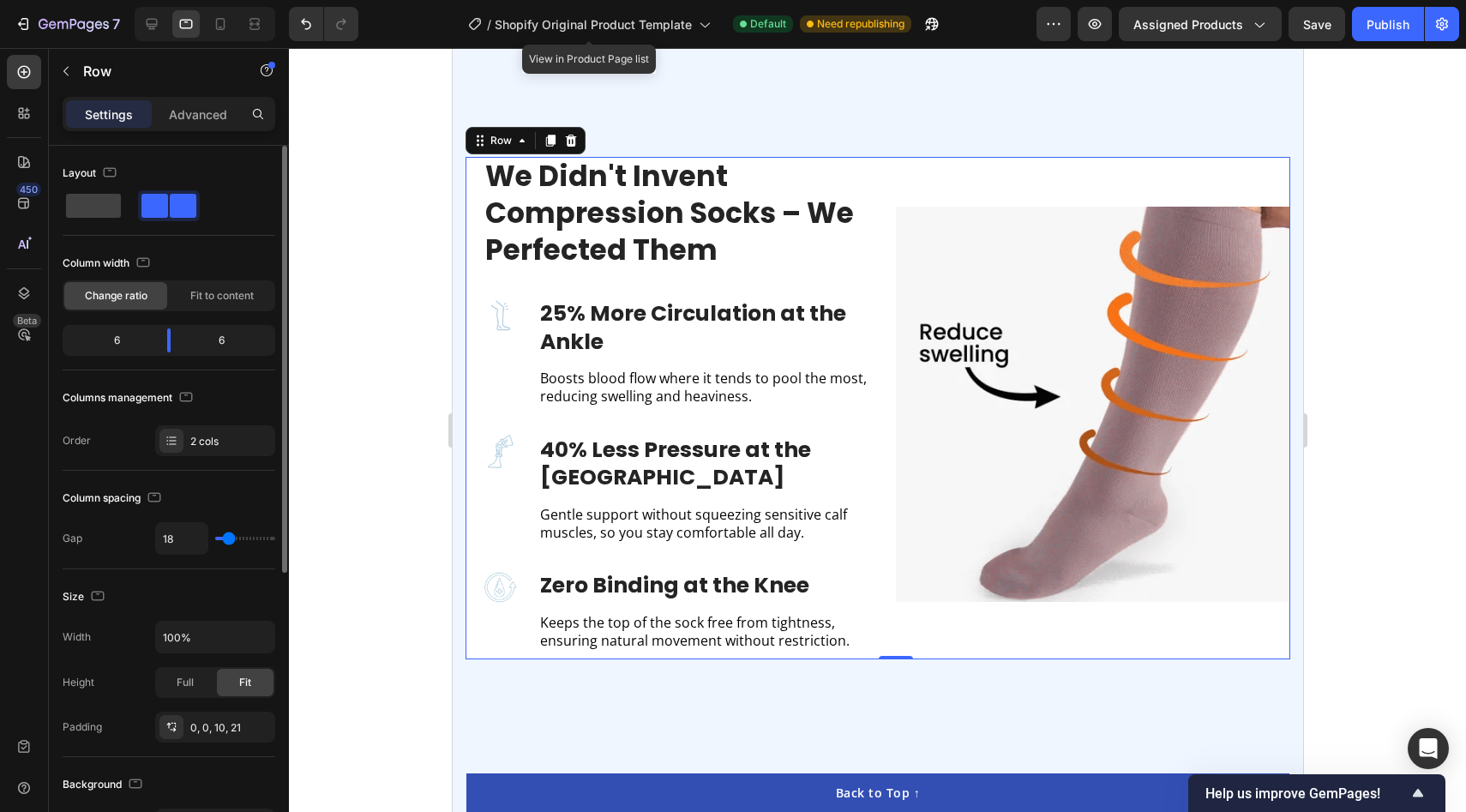
type input "10"
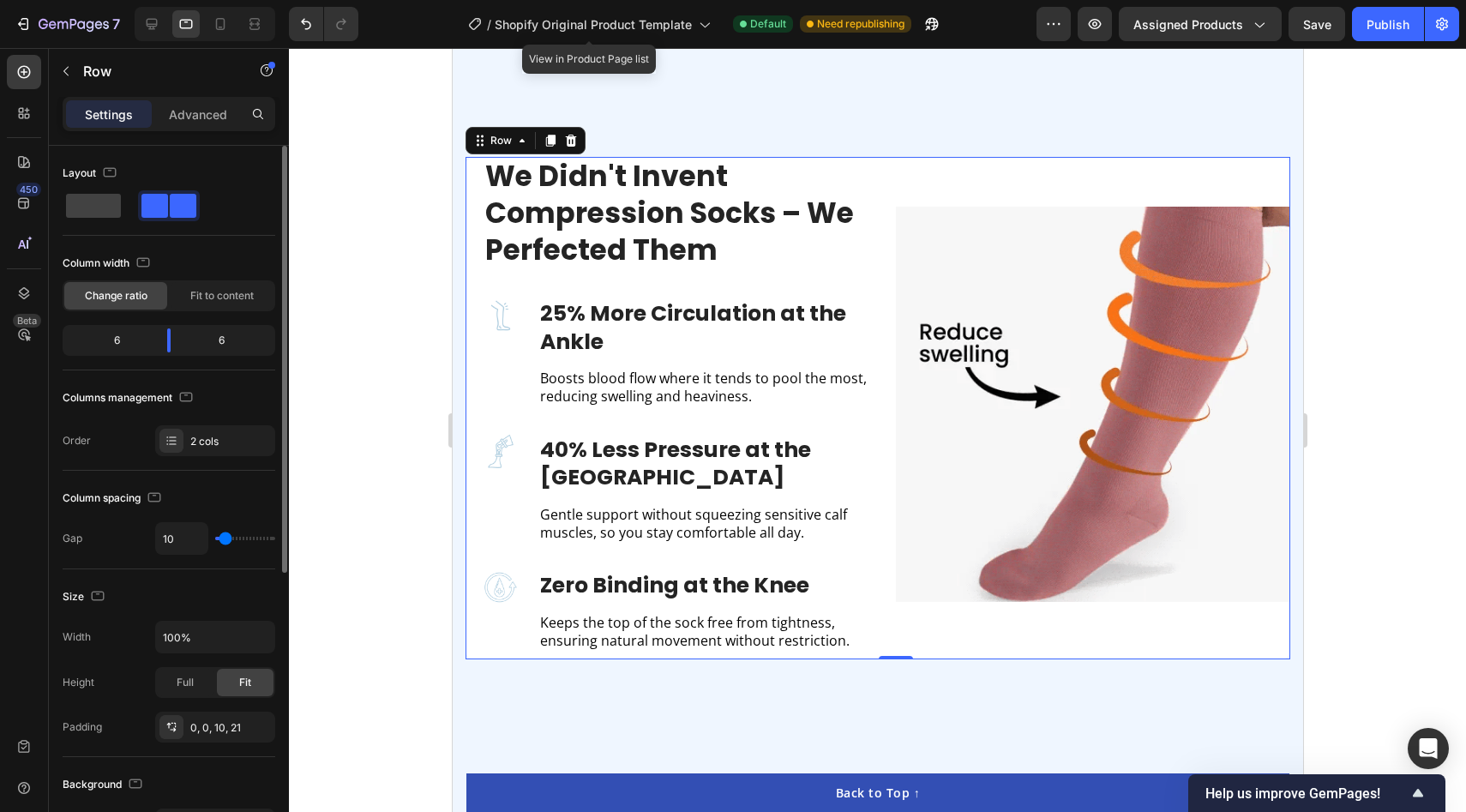
type input "0"
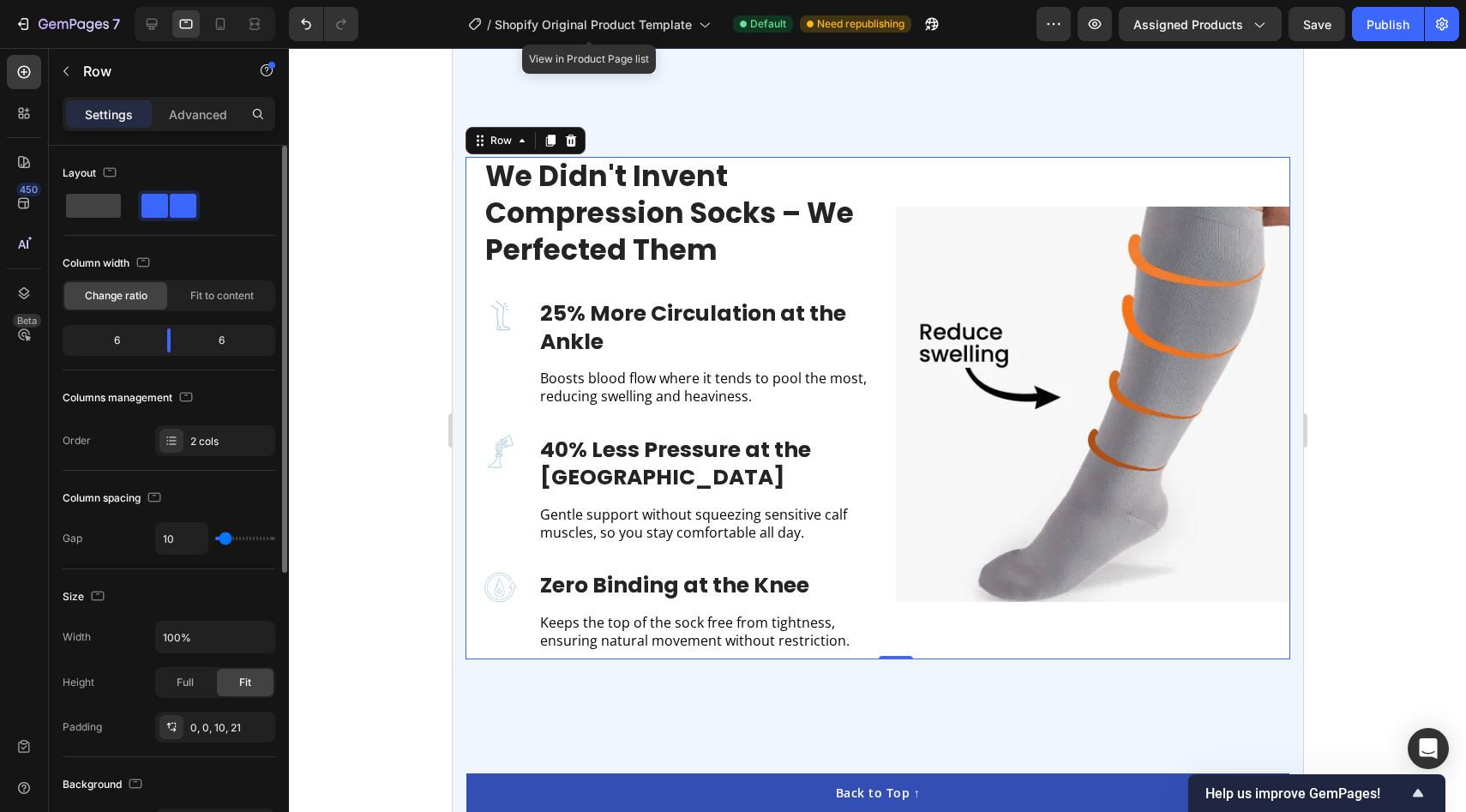
type input "0"
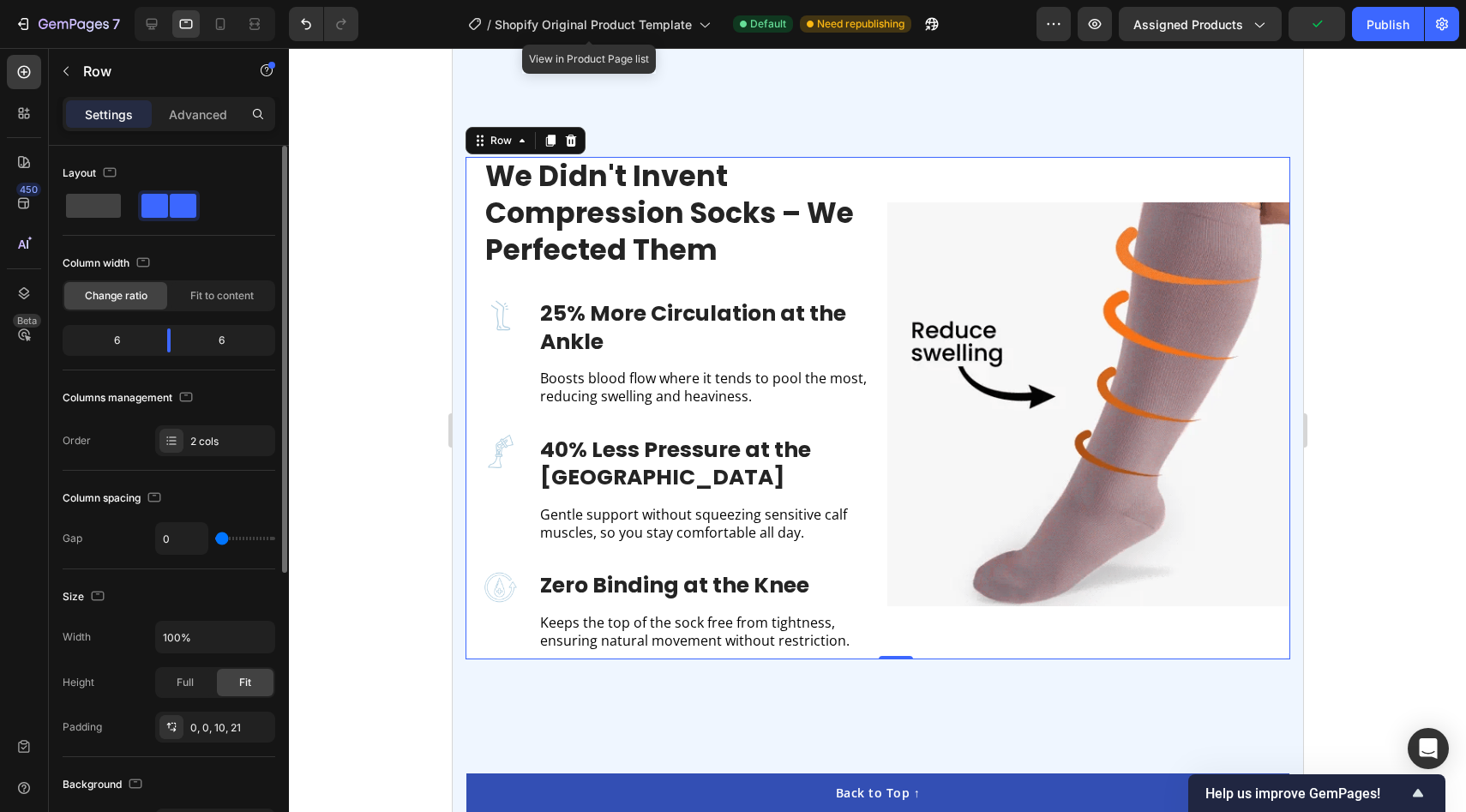
drag, startPoint x: 229, startPoint y: 535, endPoint x: 198, endPoint y: 542, distance: 31.8
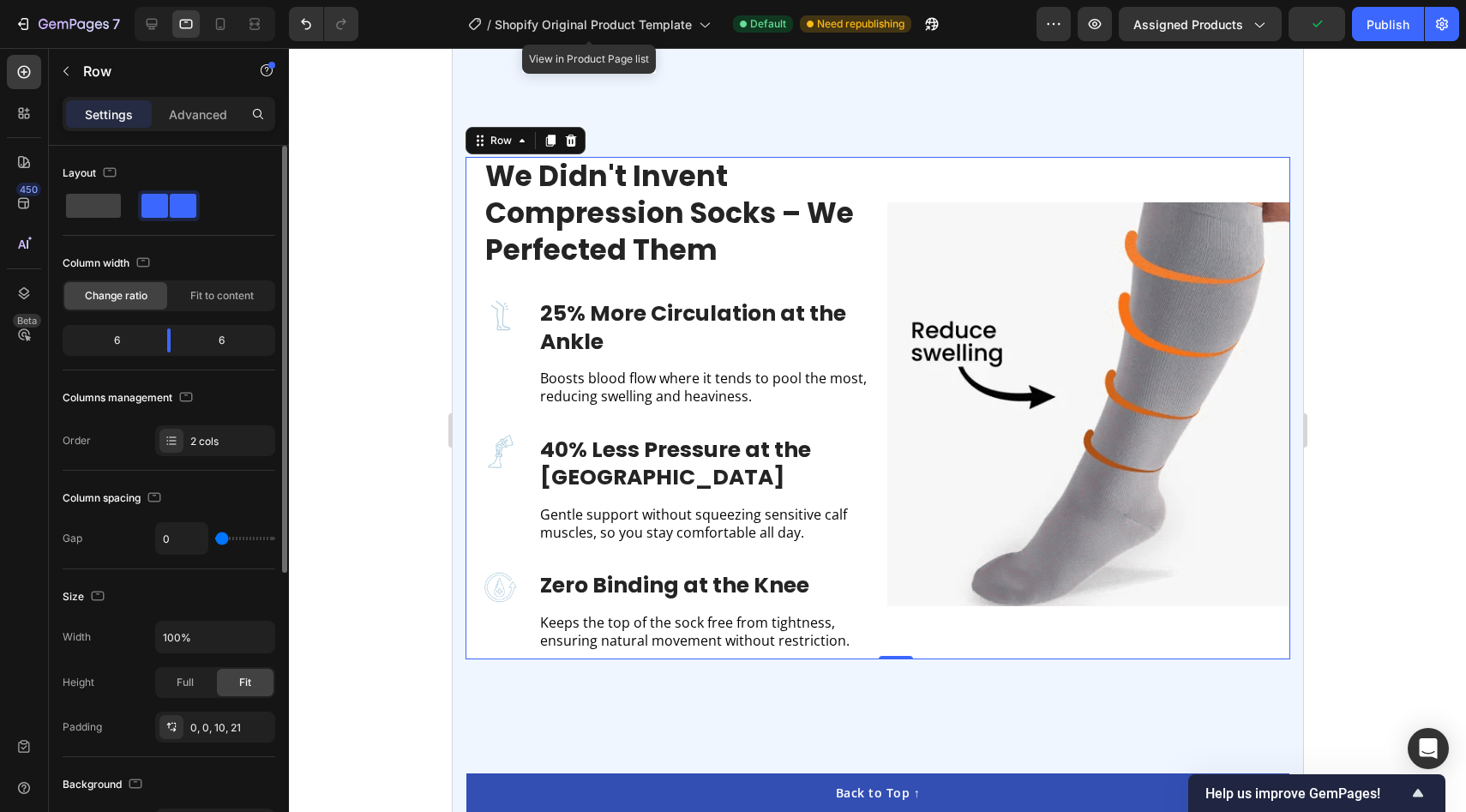
click at [215, 540] on input "range" at bounding box center [245, 538] width 60 height 4
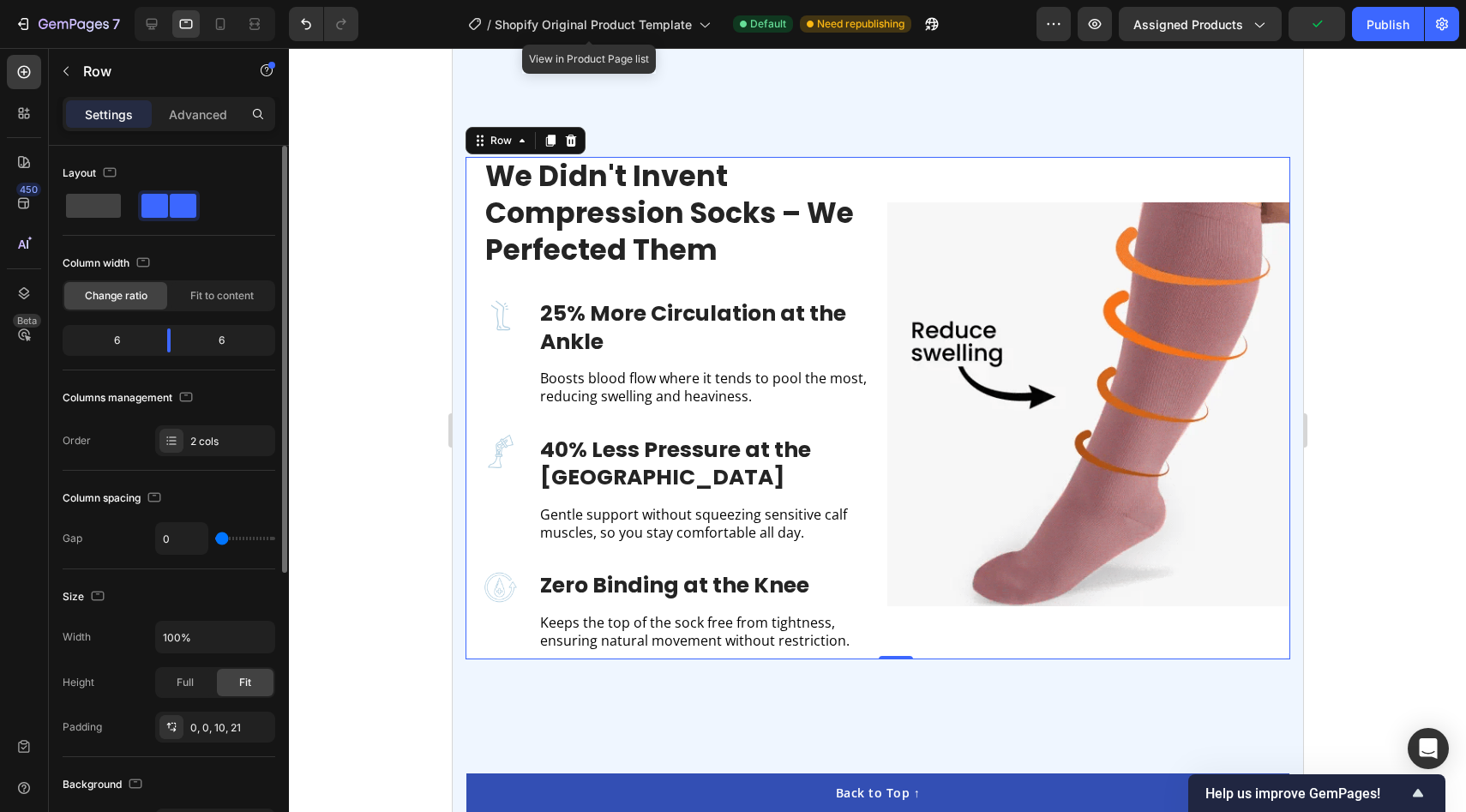
click at [224, 488] on div "Column spacing" at bounding box center [169, 498] width 212 height 27
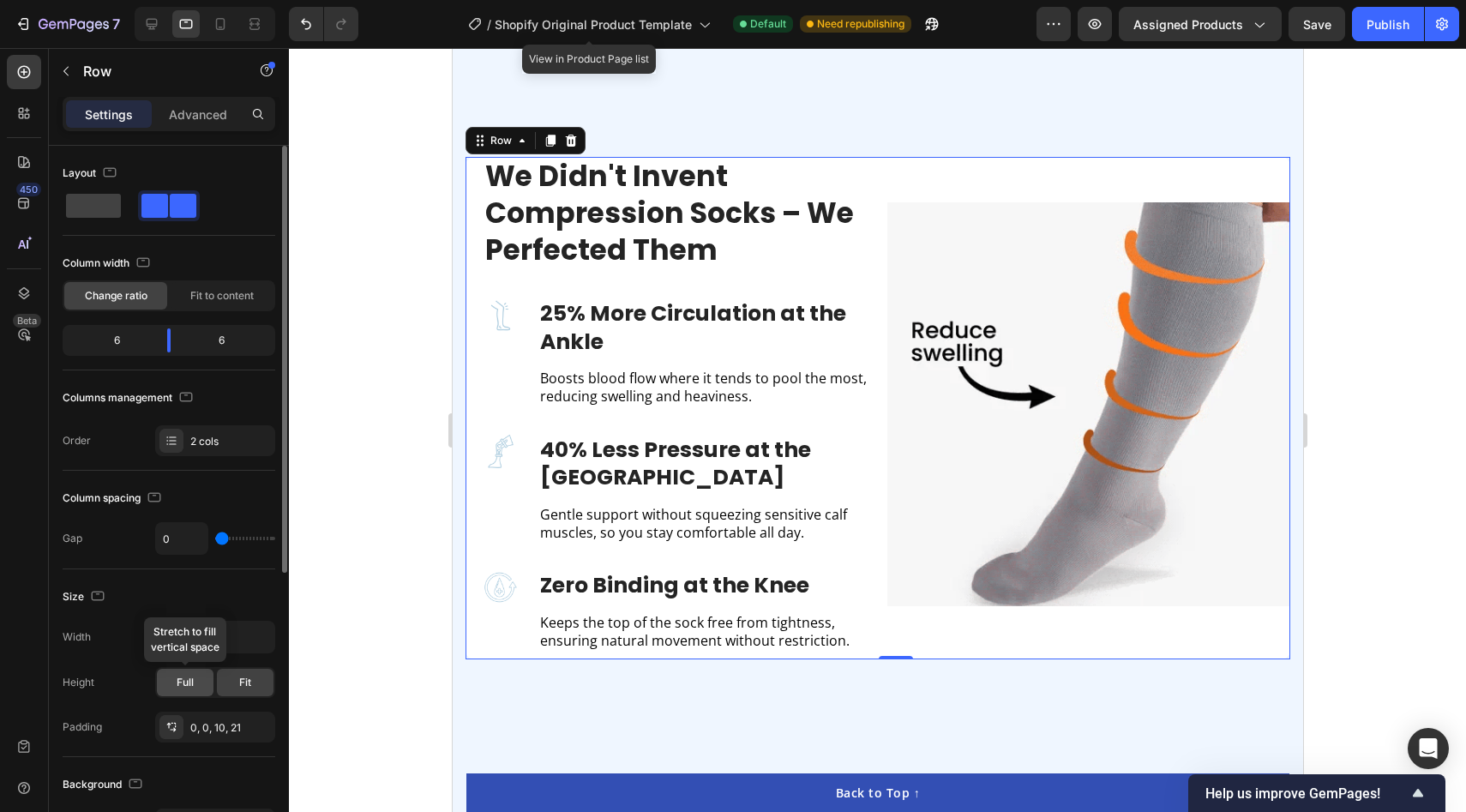
click at [193, 676] on span "Full" at bounding box center [185, 683] width 18 height 16
click at [227, 677] on div "Fit" at bounding box center [245, 683] width 56 height 27
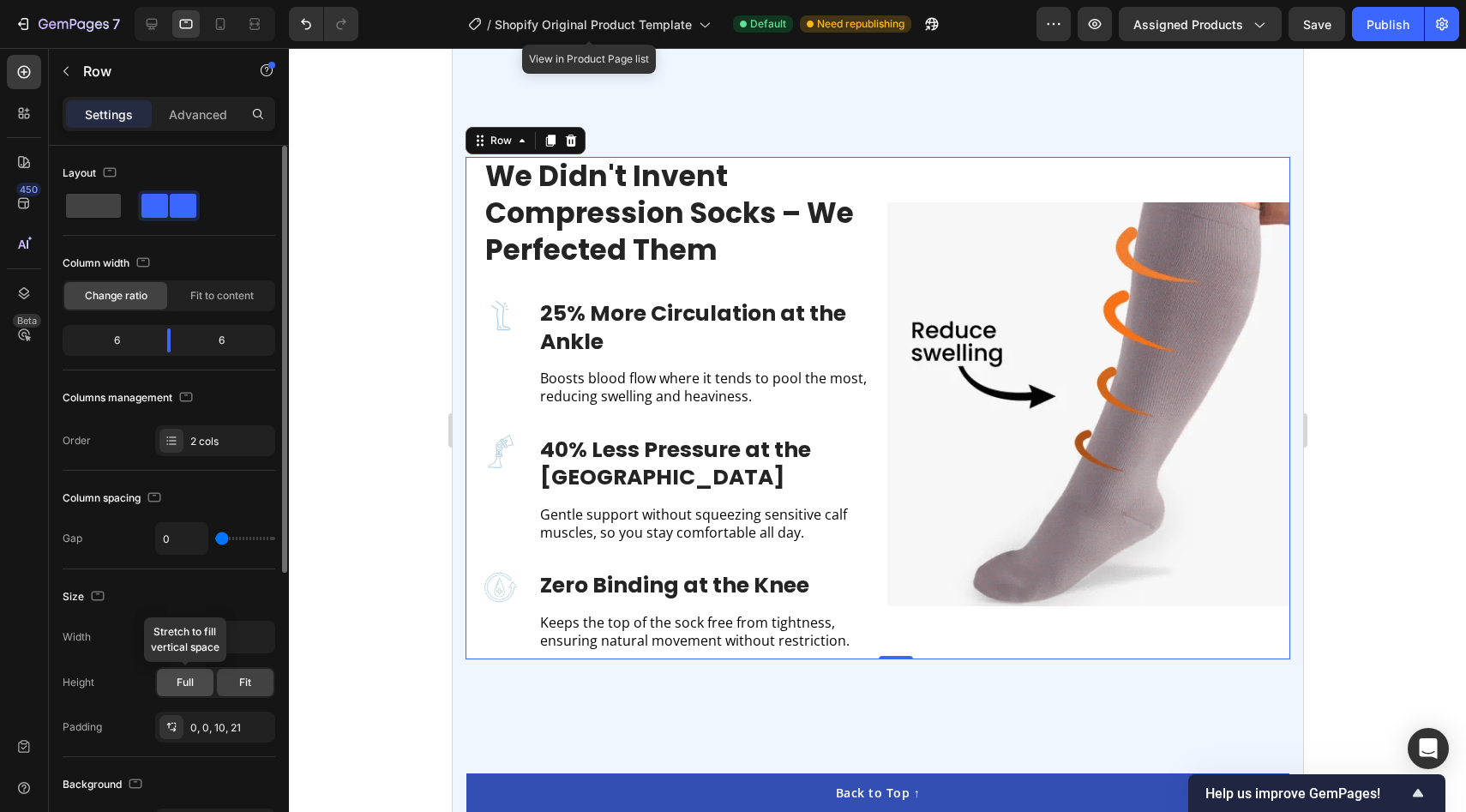
click at [179, 683] on span "Full" at bounding box center [185, 683] width 18 height 16
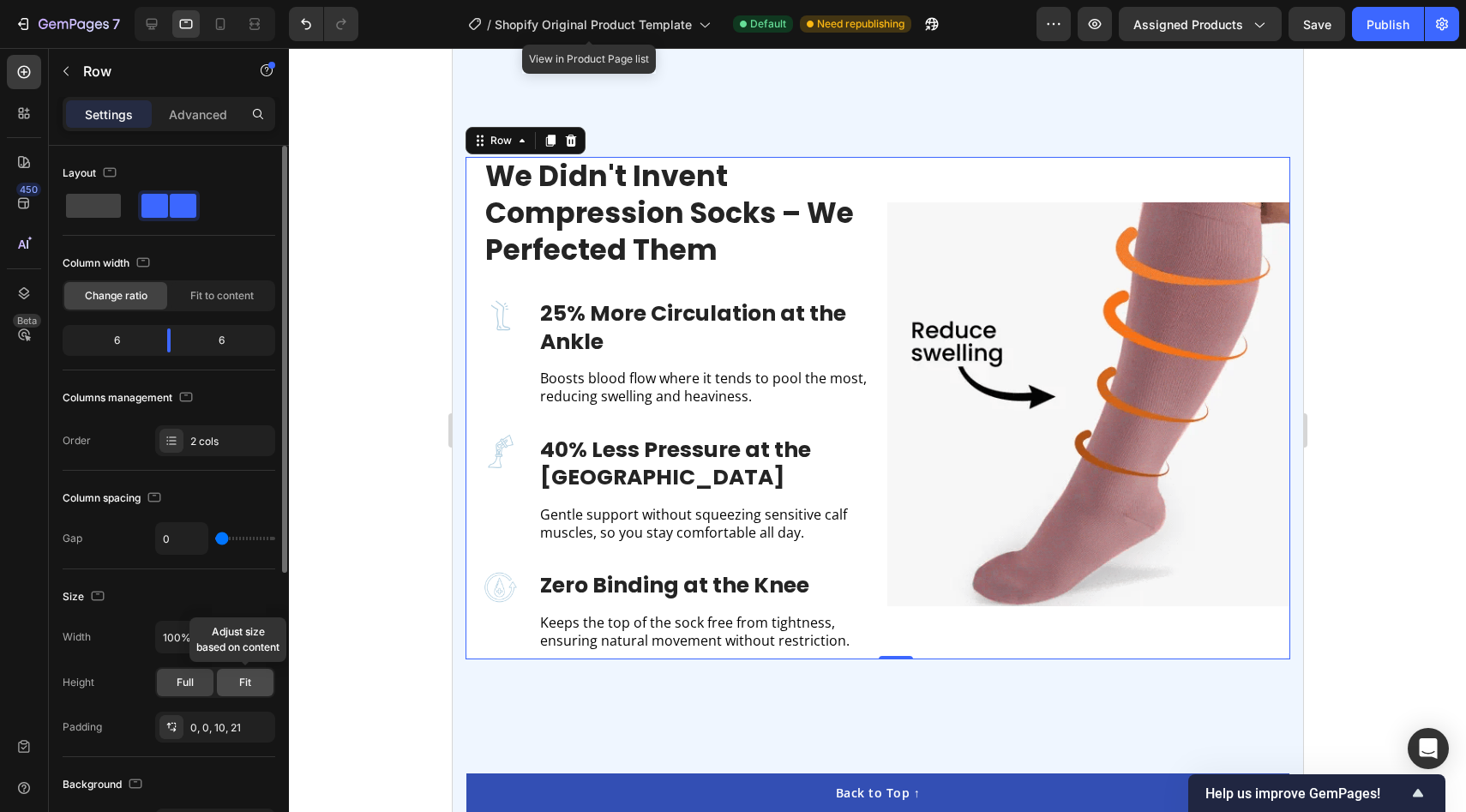
click at [247, 688] on span "Fit" at bounding box center [245, 683] width 12 height 16
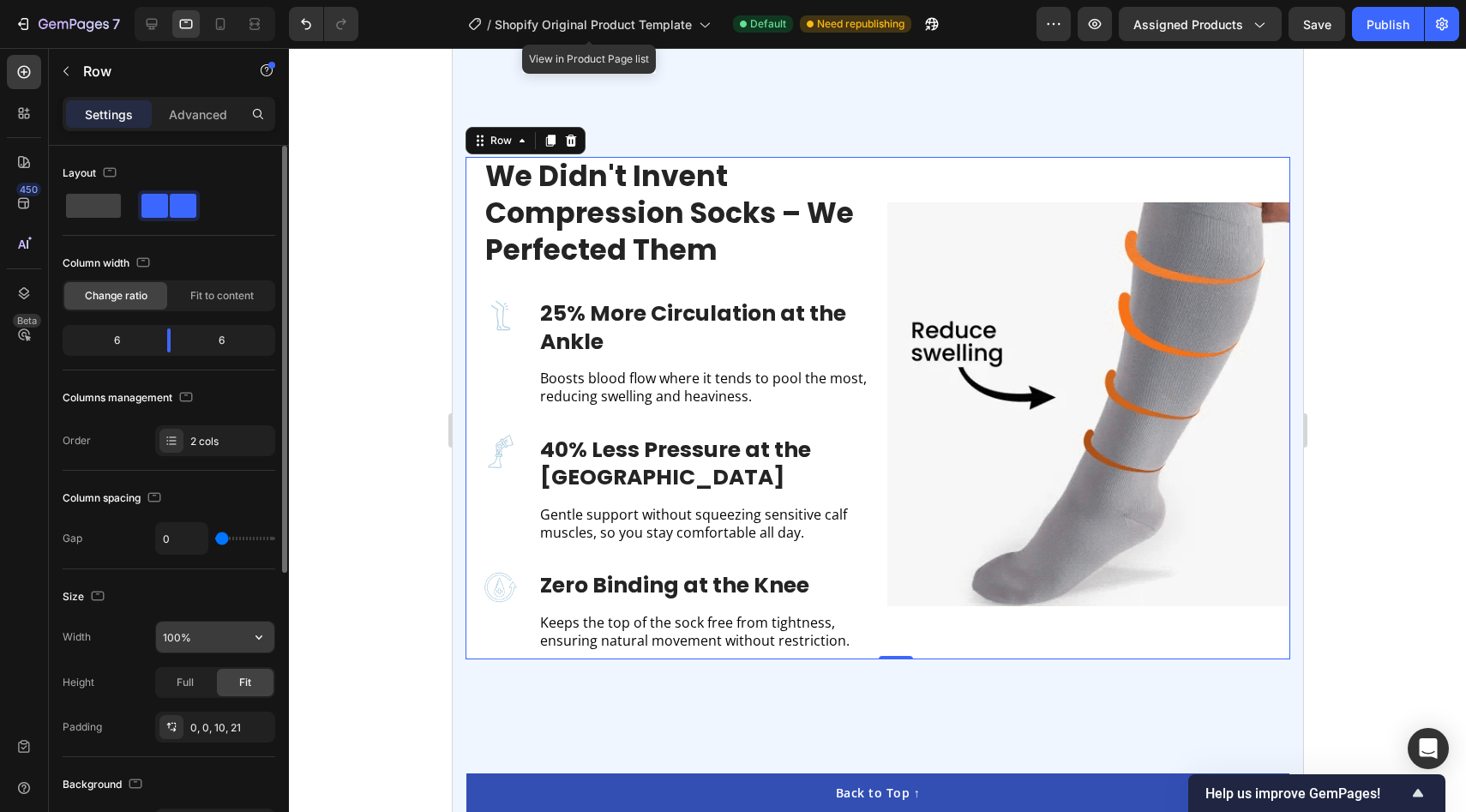
click at [199, 646] on input "100%" at bounding box center [214, 637] width 118 height 31
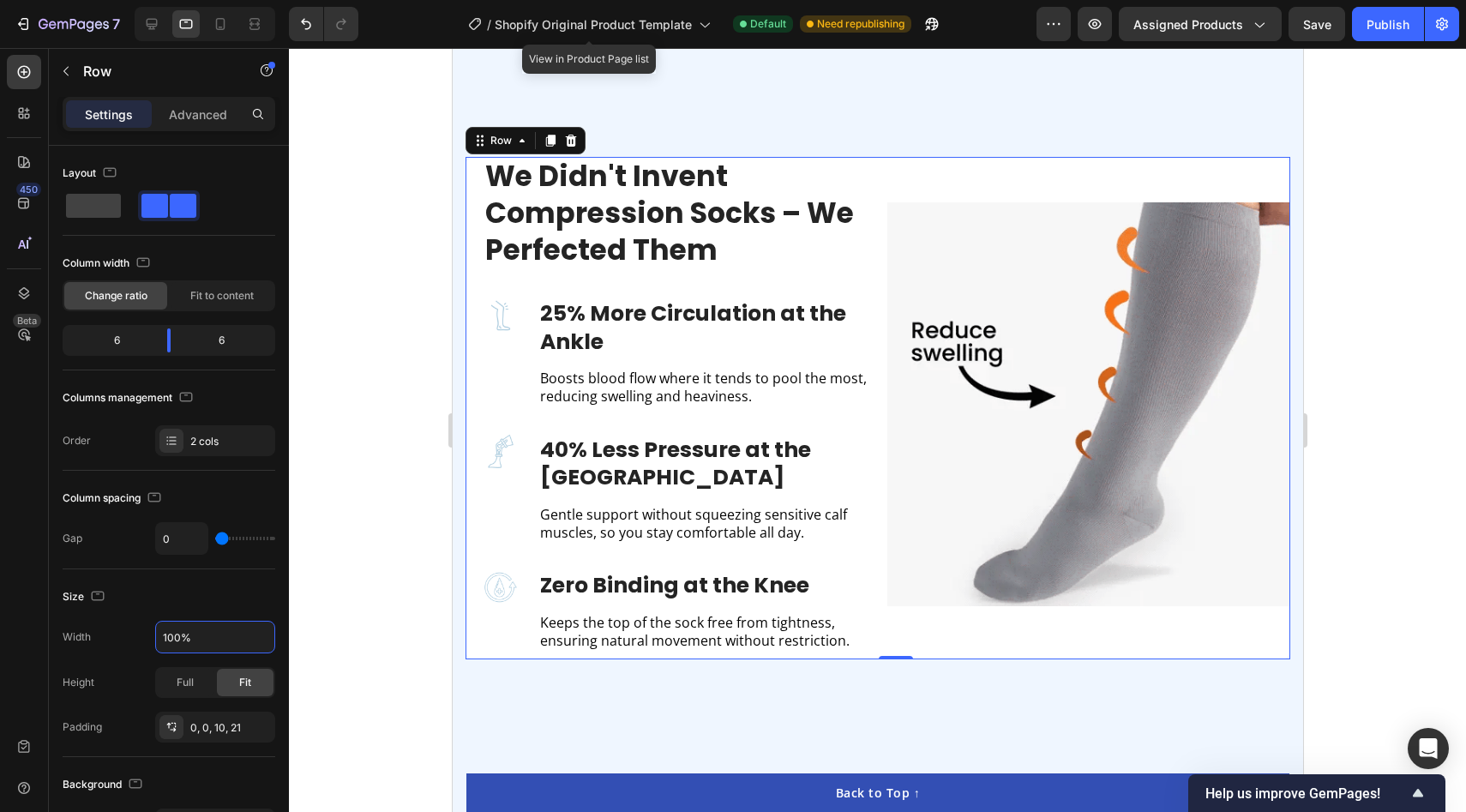
click at [357, 555] on div at bounding box center [878, 429] width 1178 height 763
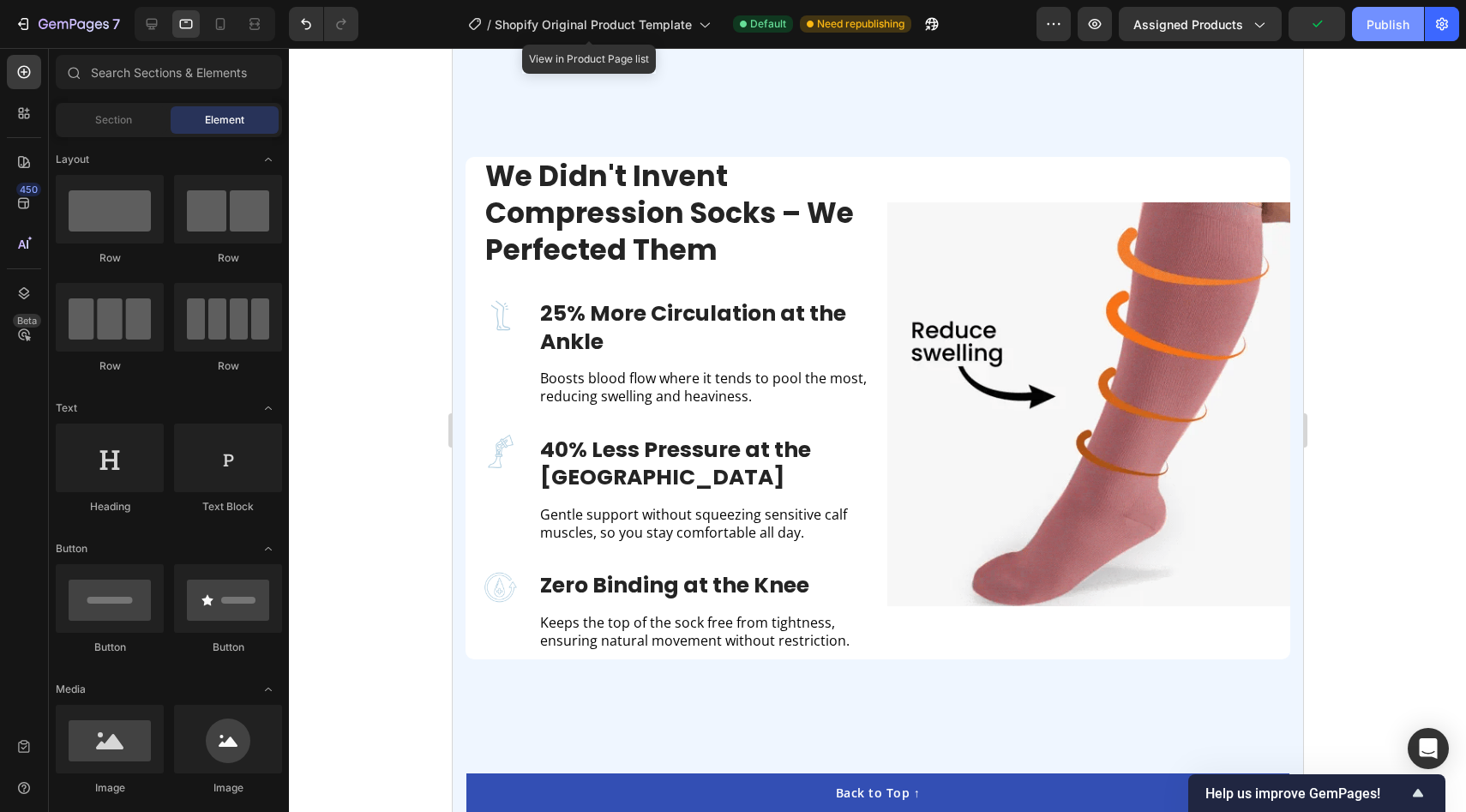
click at [1386, 22] on div "Publish" at bounding box center [1388, 24] width 43 height 18
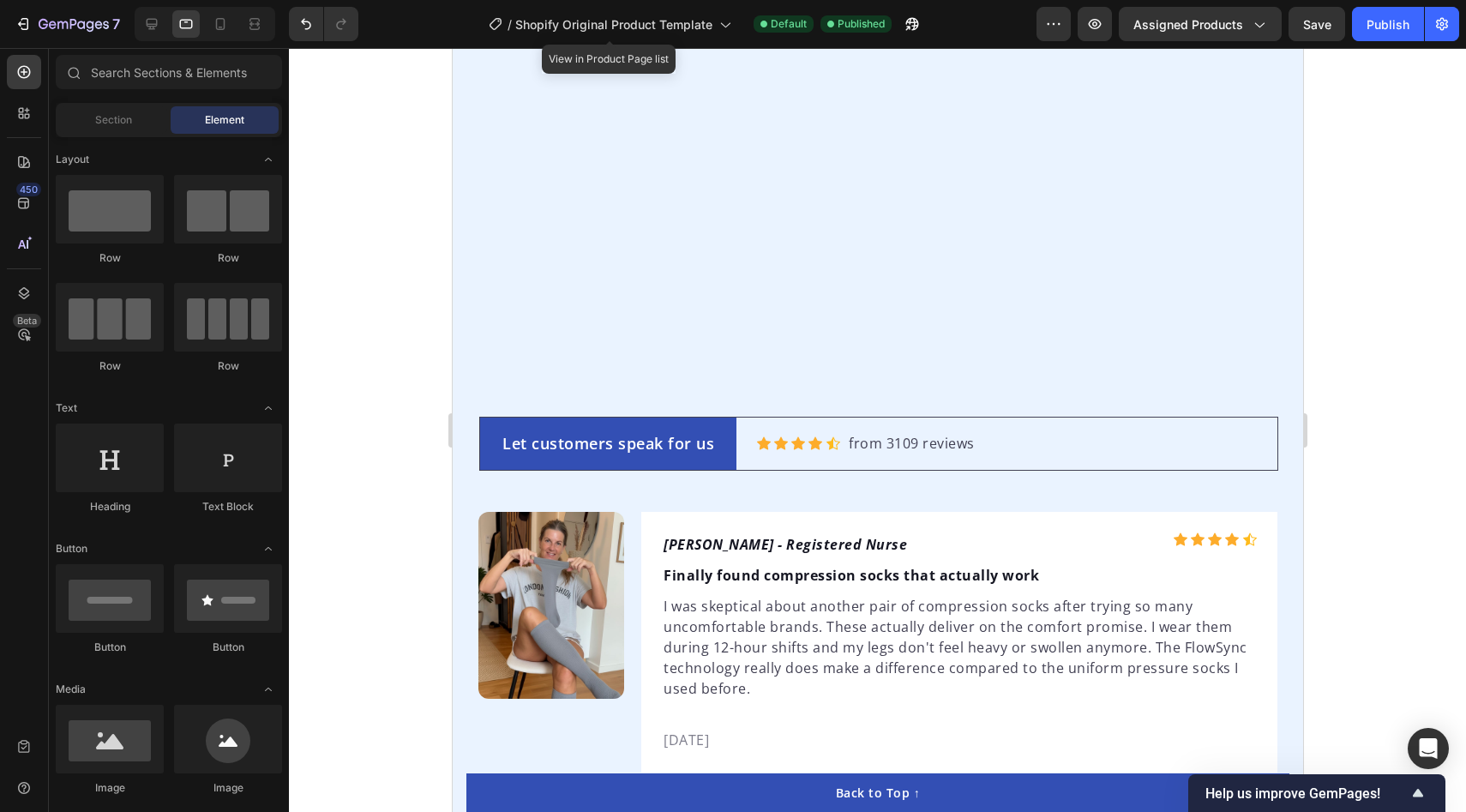
scroll to position [4243, 0]
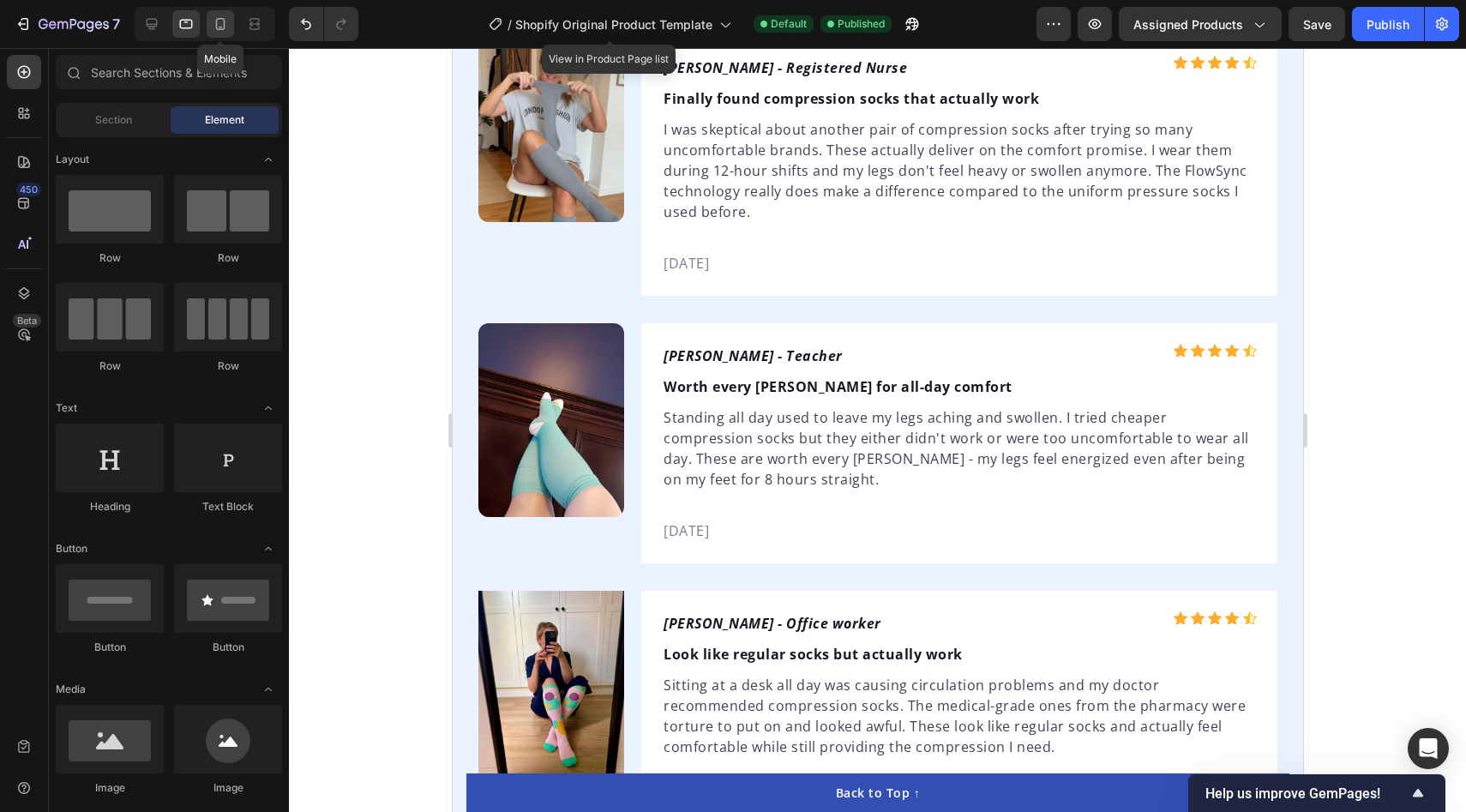
click at [215, 25] on icon at bounding box center [220, 24] width 18 height 18
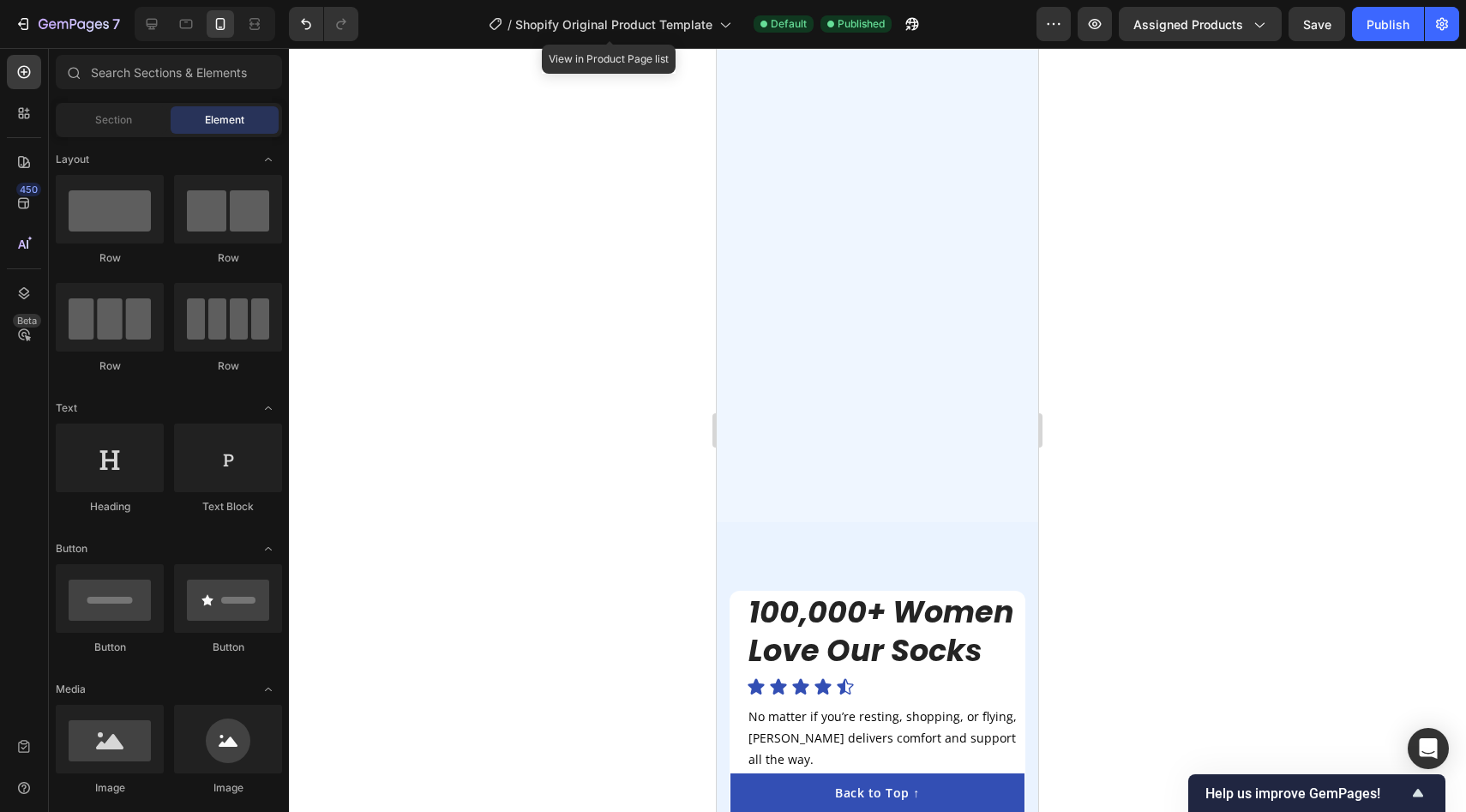
scroll to position [2548, 0]
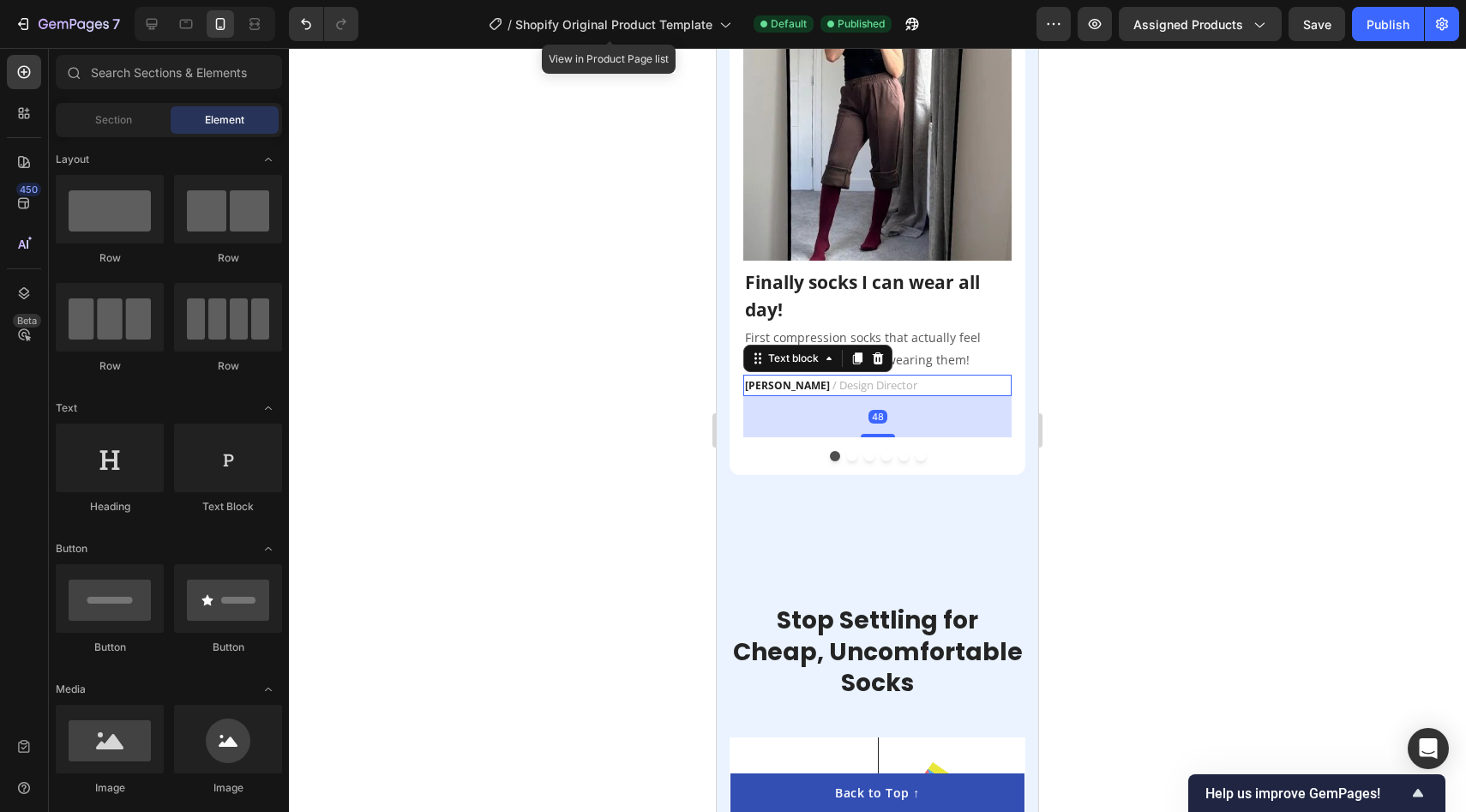
click at [776, 376] on p "Ella S. / Design Director" at bounding box center [878, 385] width 265 height 18
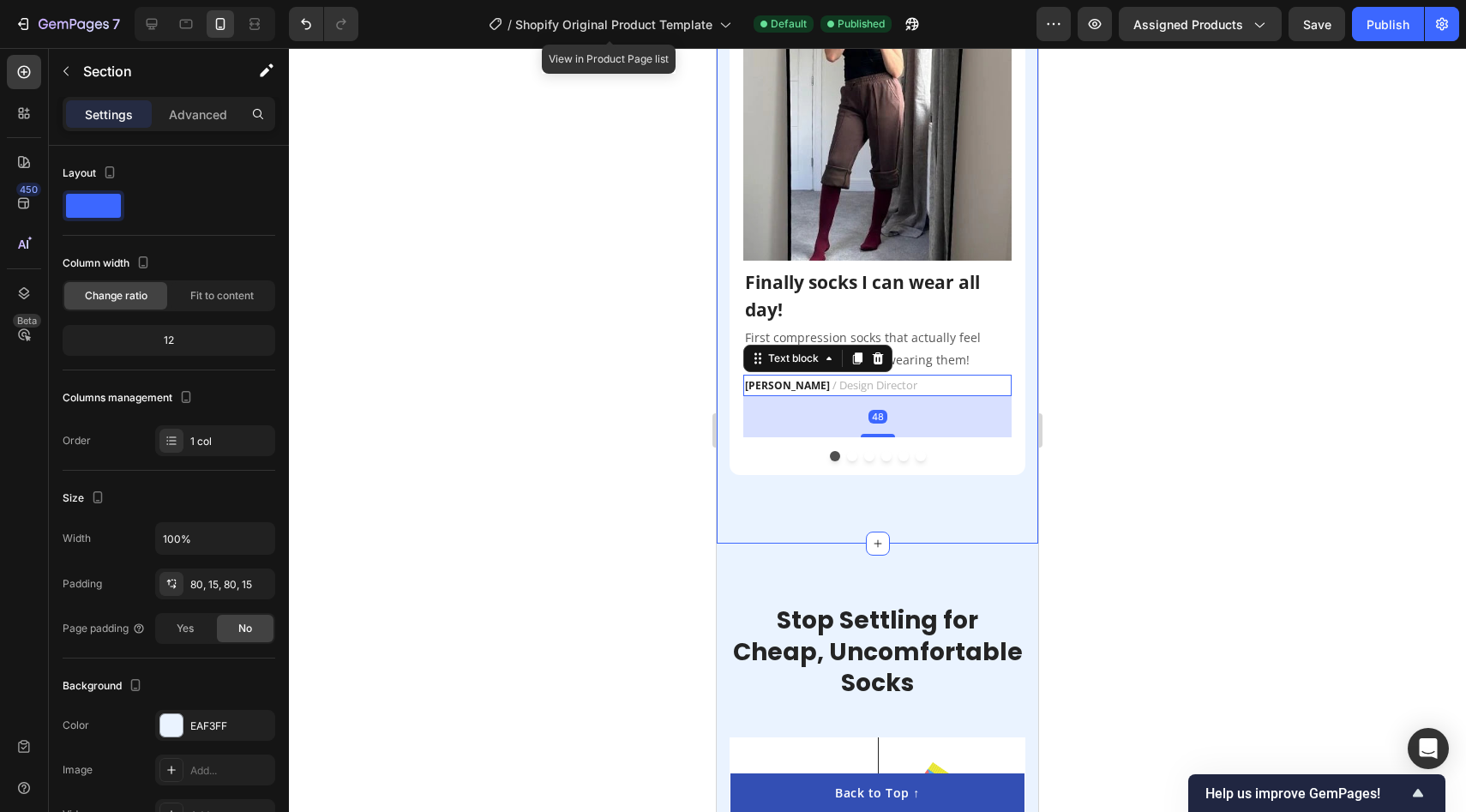
click at [718, 345] on div "100,000+ Women Love Our Socks Heading Icon Icon Icon Icon Icon Icon List No mat…" at bounding box center [878, 137] width 321 height 813
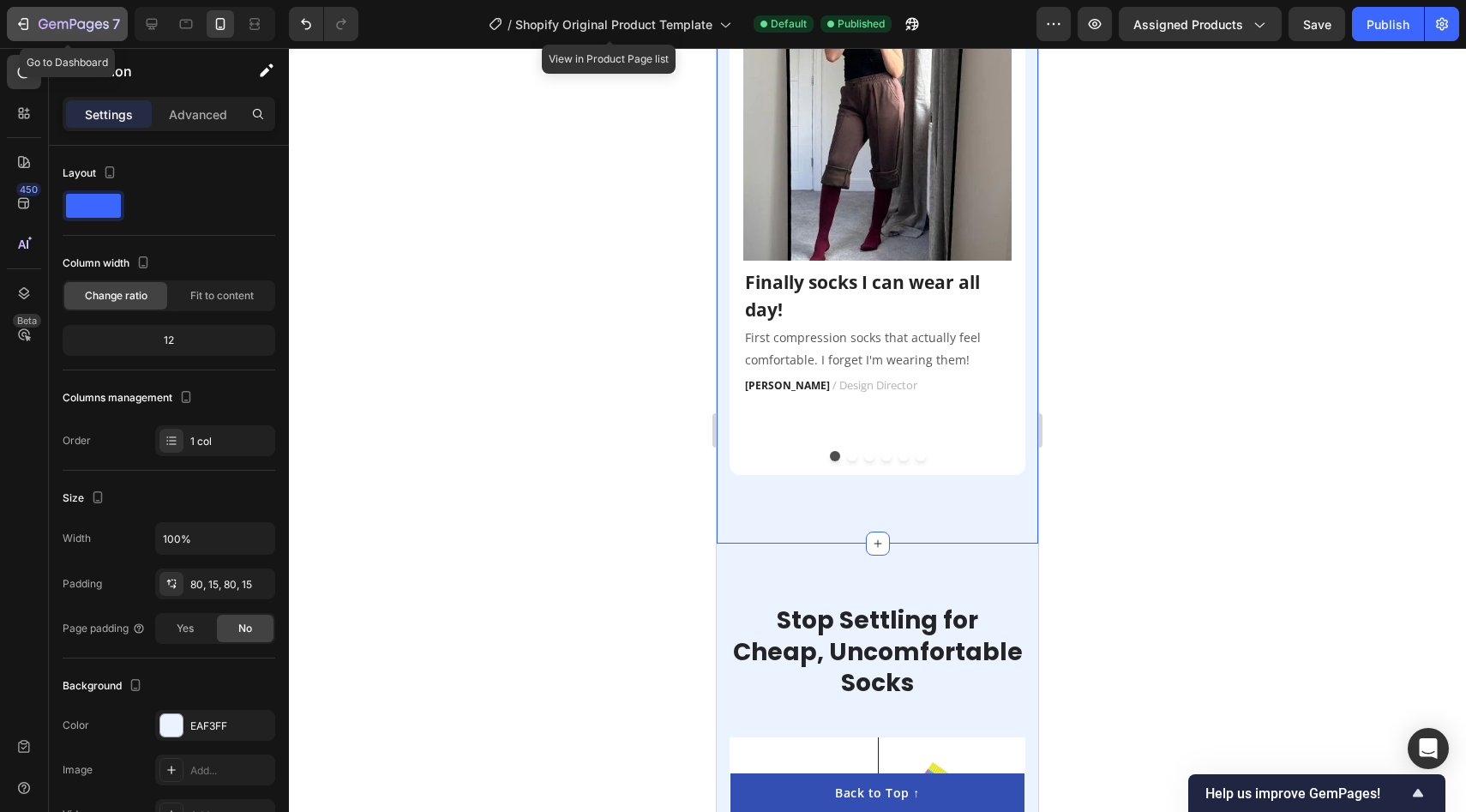
click at [23, 22] on icon "button" at bounding box center [23, 24] width 18 height 18
